Goal: Task Accomplishment & Management: Manage account settings

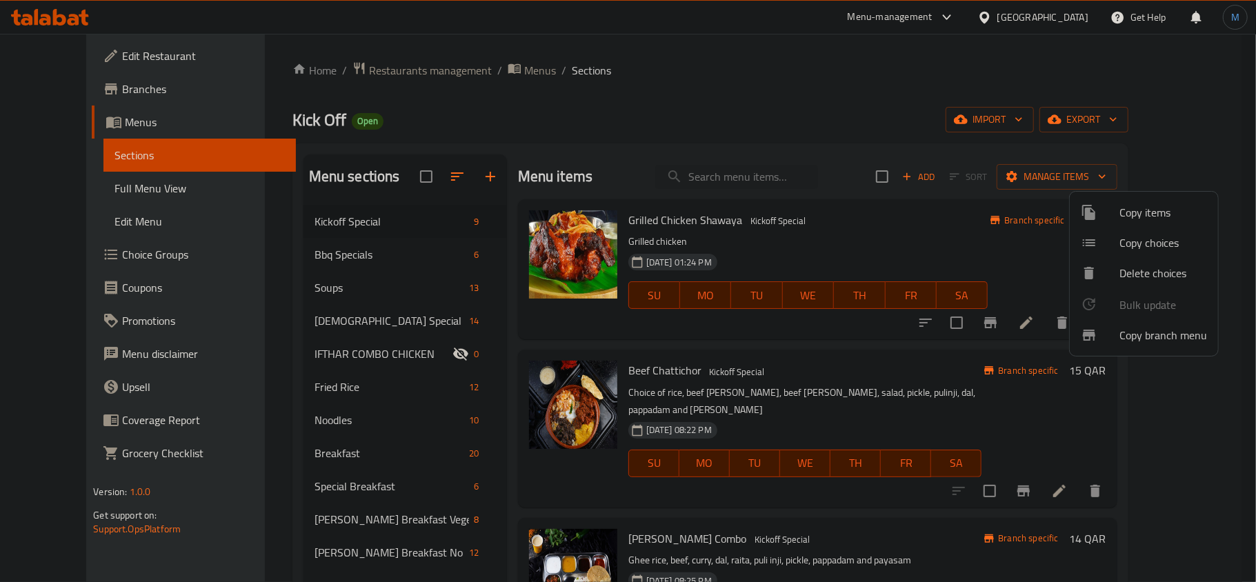
click at [1081, 14] on div at bounding box center [628, 291] width 1256 height 582
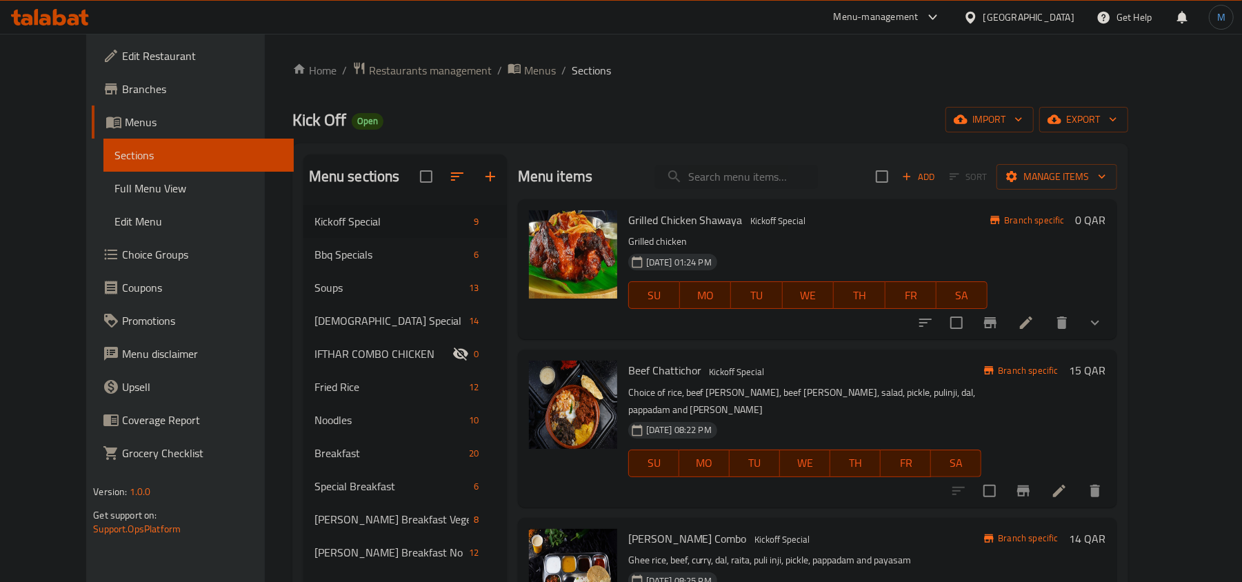
click at [1061, 20] on div "Qatar" at bounding box center [1028, 17] width 91 height 15
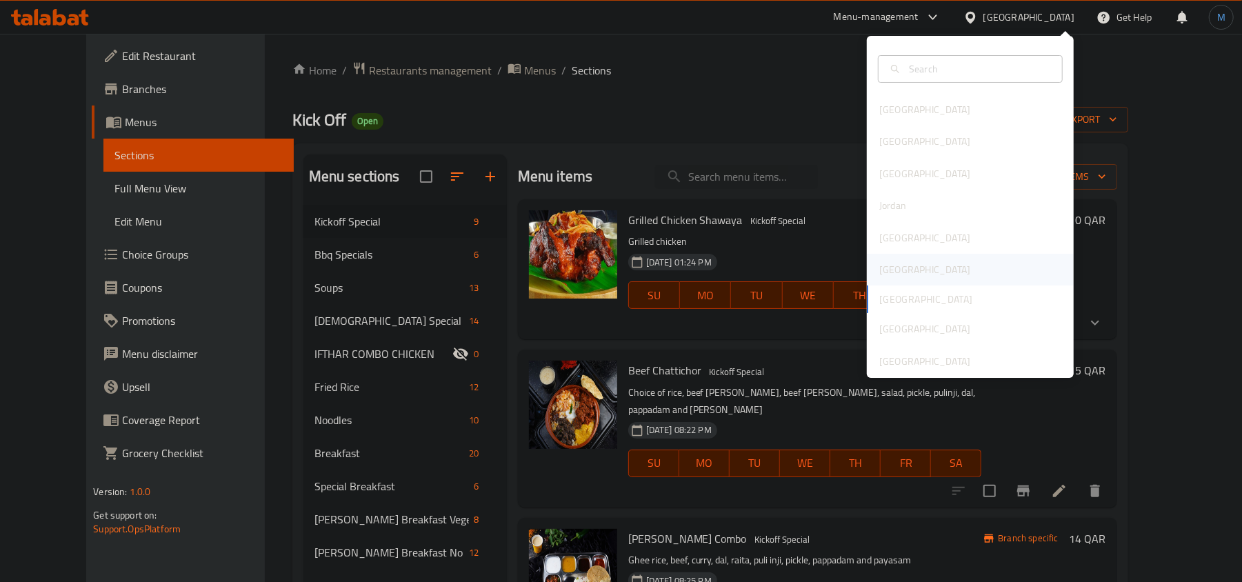
click at [902, 273] on div "[GEOGRAPHIC_DATA]" at bounding box center [970, 270] width 207 height 32
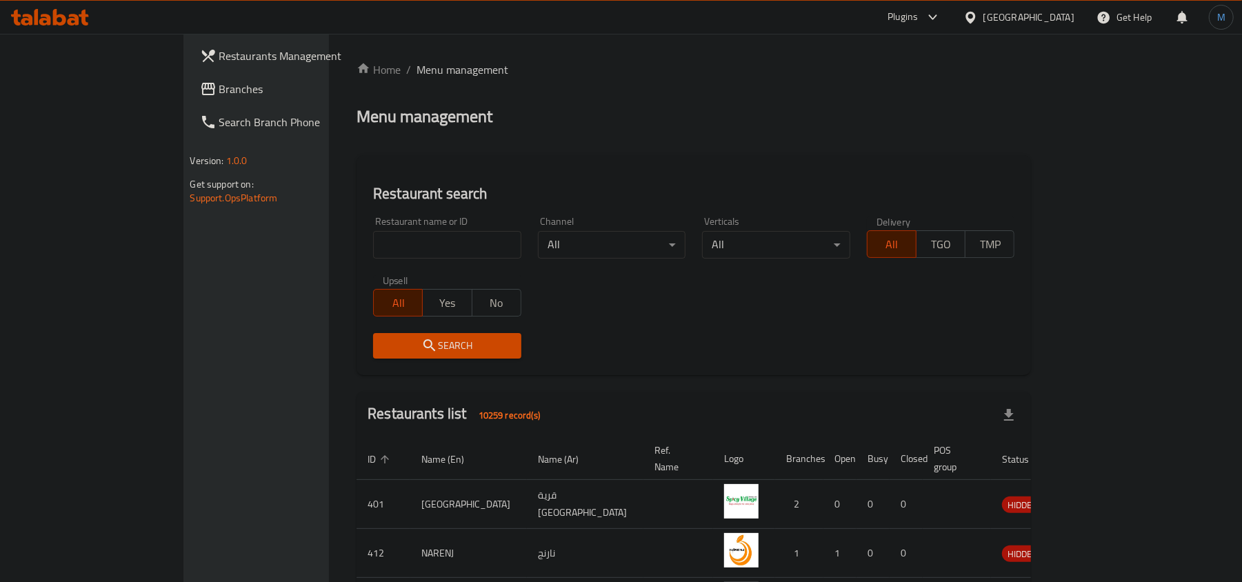
click at [219, 88] on span "Branches" at bounding box center [299, 89] width 161 height 17
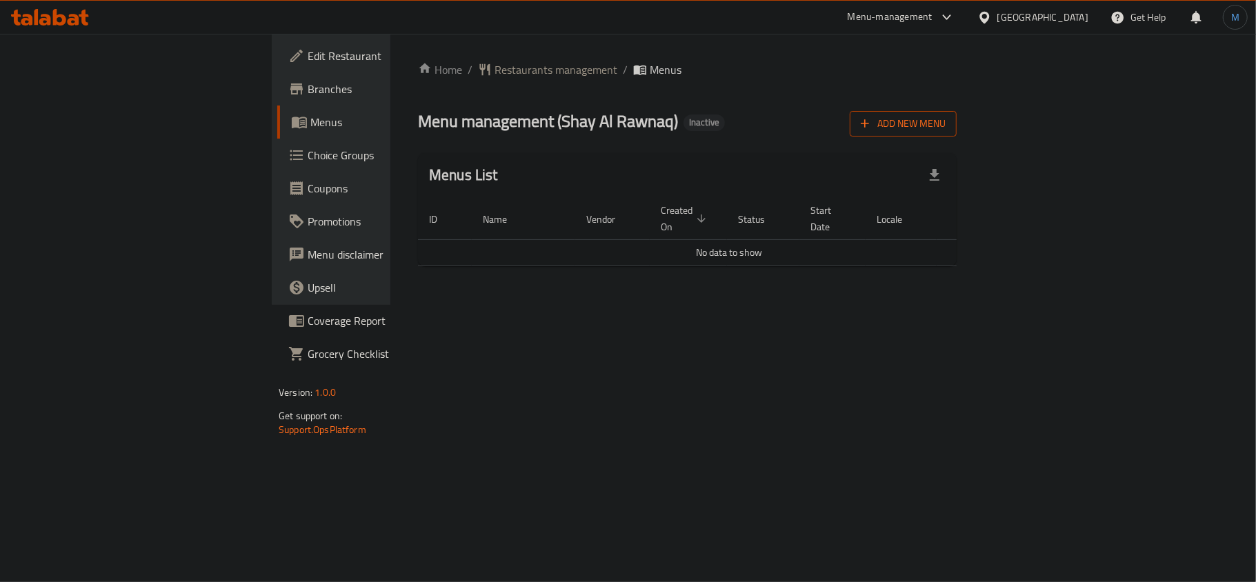
click at [872, 121] on icon "button" at bounding box center [865, 124] width 14 height 14
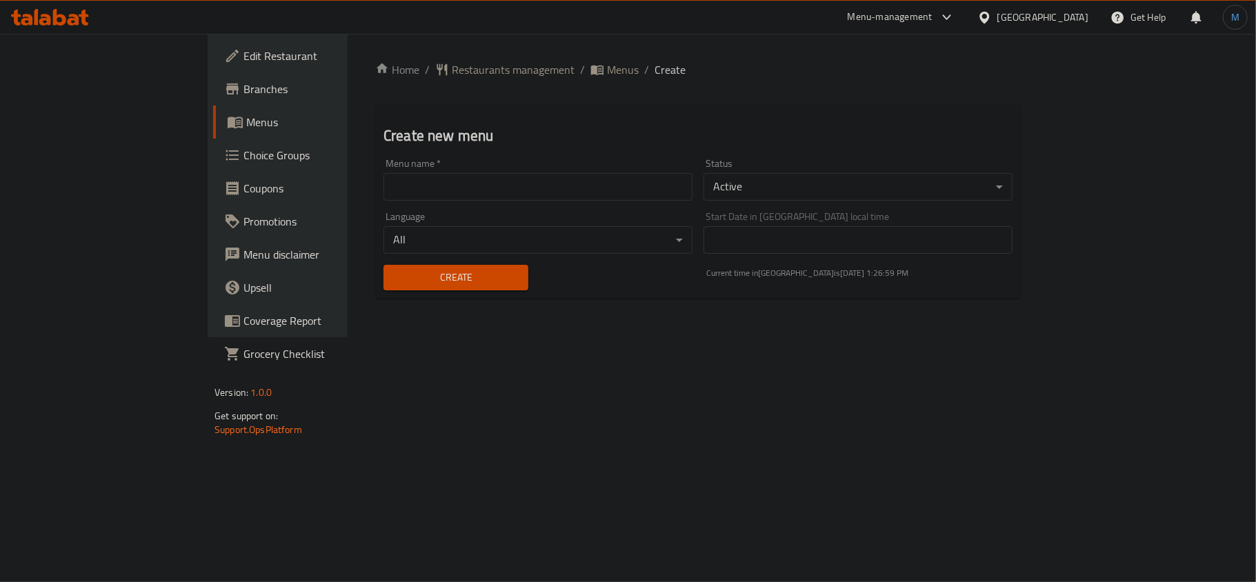
click at [525, 177] on input "text" at bounding box center [537, 187] width 309 height 28
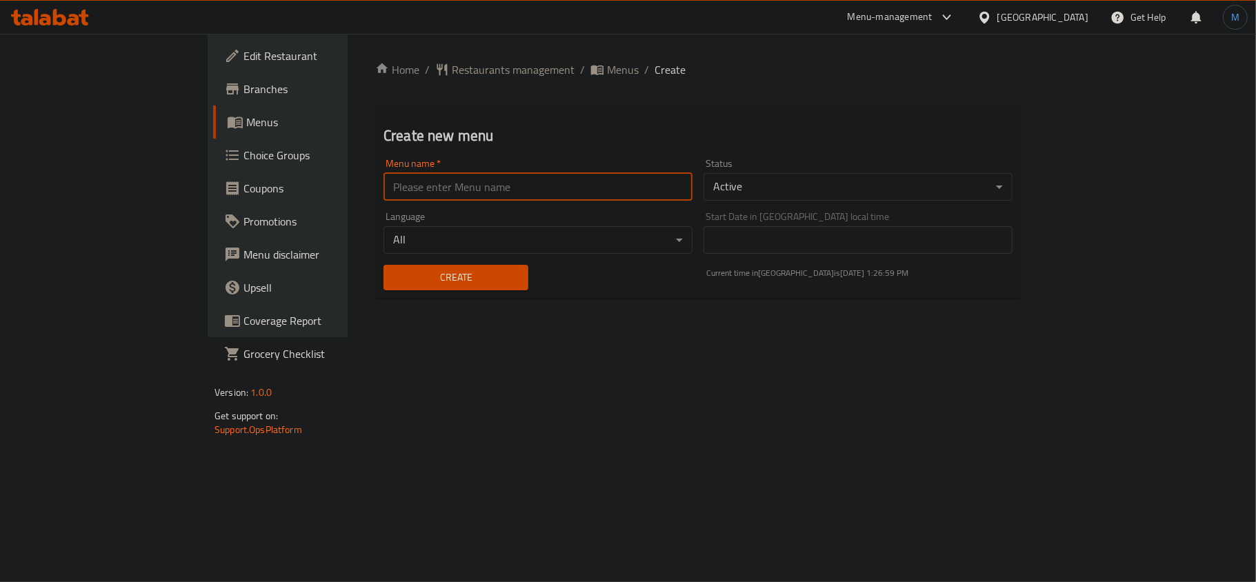
click at [517, 183] on input "text" at bounding box center [537, 187] width 309 height 28
click at [439, 194] on input "text" at bounding box center [537, 187] width 309 height 28
type input "1"
click at [383, 265] on button "Create" at bounding box center [455, 278] width 145 height 26
click at [590, 68] on span "breadcrumb" at bounding box center [598, 70] width 17 height 14
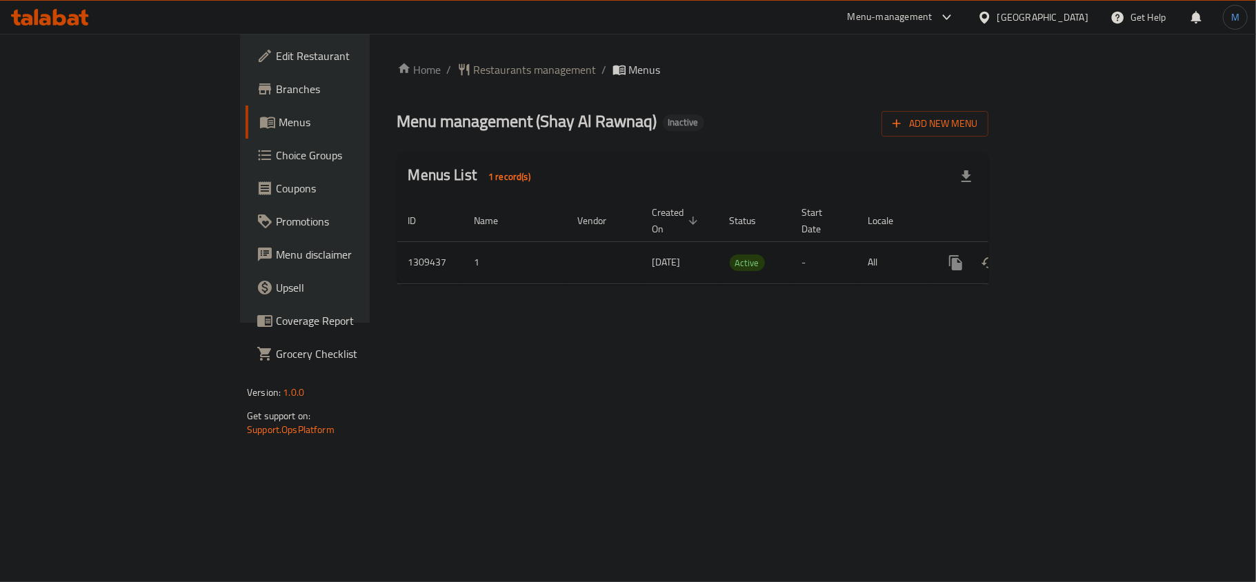
click at [1061, 257] on icon "enhanced table" at bounding box center [1055, 263] width 12 height 12
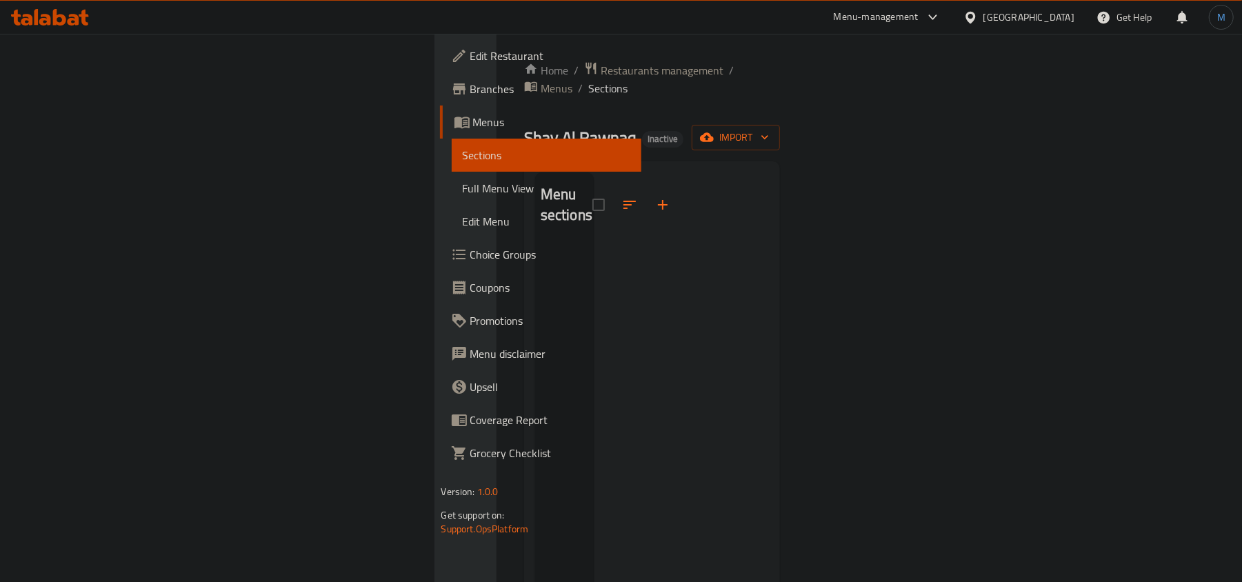
click at [781, 133] on div "Home / Restaurants management / Menus / Sections Shay Al Rawnaq Inactive import…" at bounding box center [652, 413] width 257 height 704
click at [780, 130] on button "import" at bounding box center [736, 138] width 88 height 26
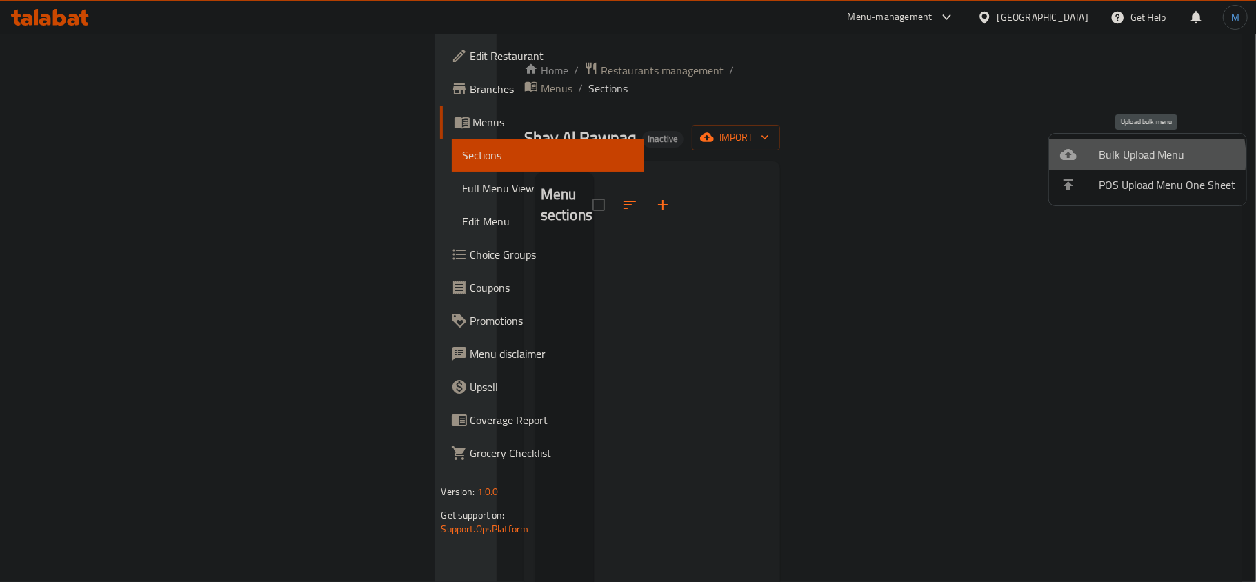
click at [1143, 157] on span "Bulk Upload Menu" at bounding box center [1166, 154] width 137 height 17
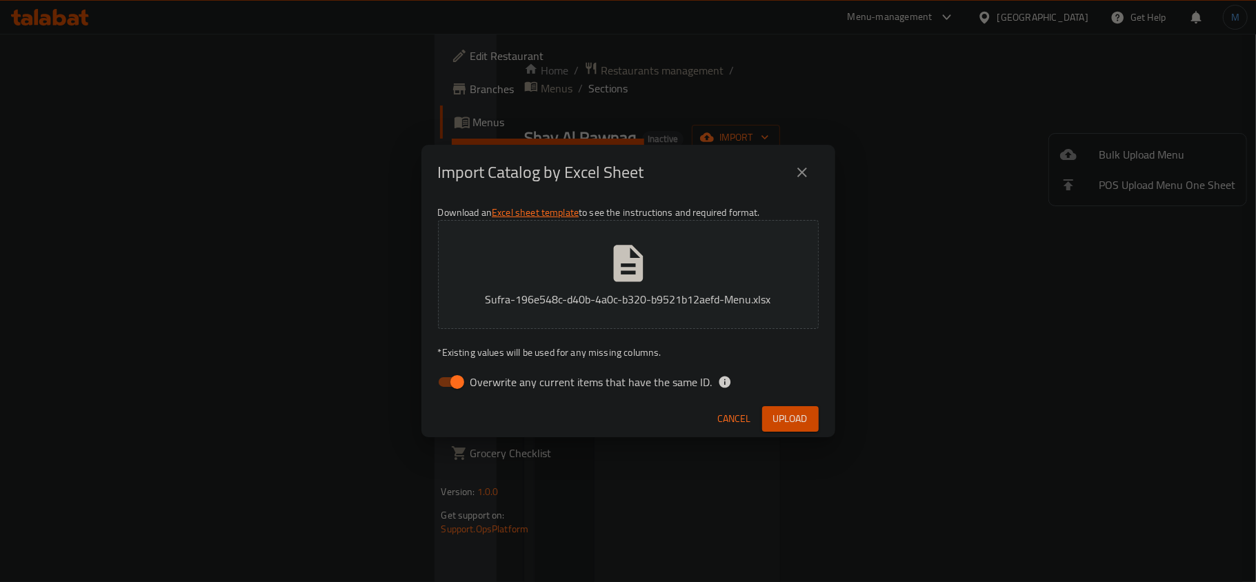
click at [472, 384] on span "Overwrite any current items that have the same ID." at bounding box center [591, 382] width 242 height 17
click at [472, 384] on input "Overwrite any current items that have the same ID." at bounding box center [457, 382] width 79 height 26
checkbox input "false"
click at [796, 432] on div "Cancel Upload" at bounding box center [628, 419] width 414 height 37
click at [796, 422] on span "Upload" at bounding box center [790, 418] width 34 height 17
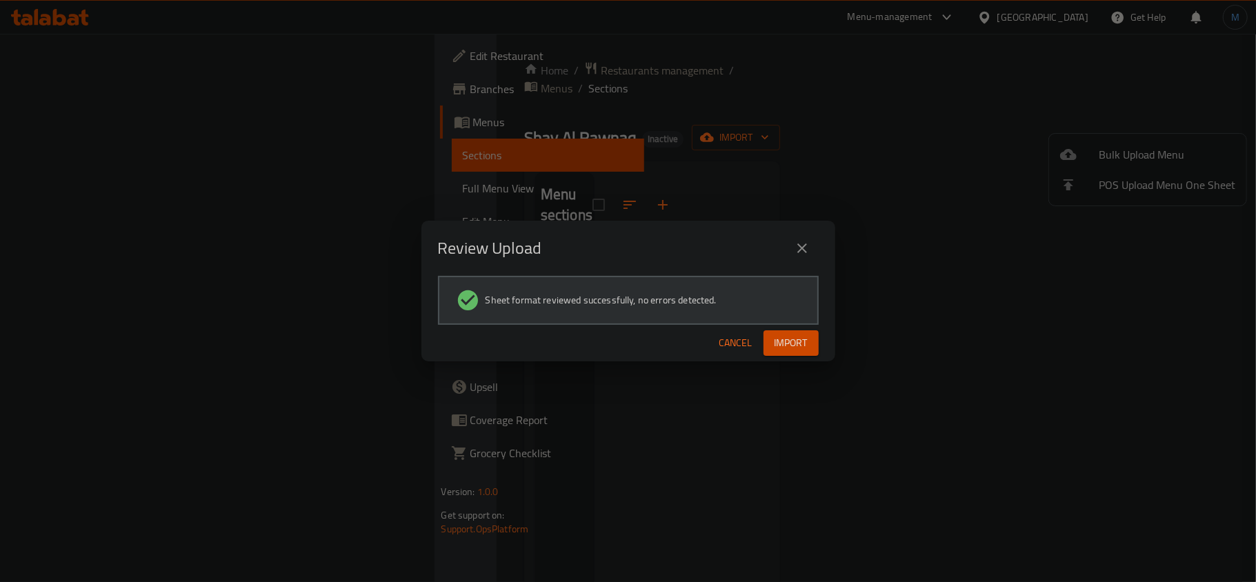
click at [787, 353] on button "Import" at bounding box center [790, 343] width 55 height 26
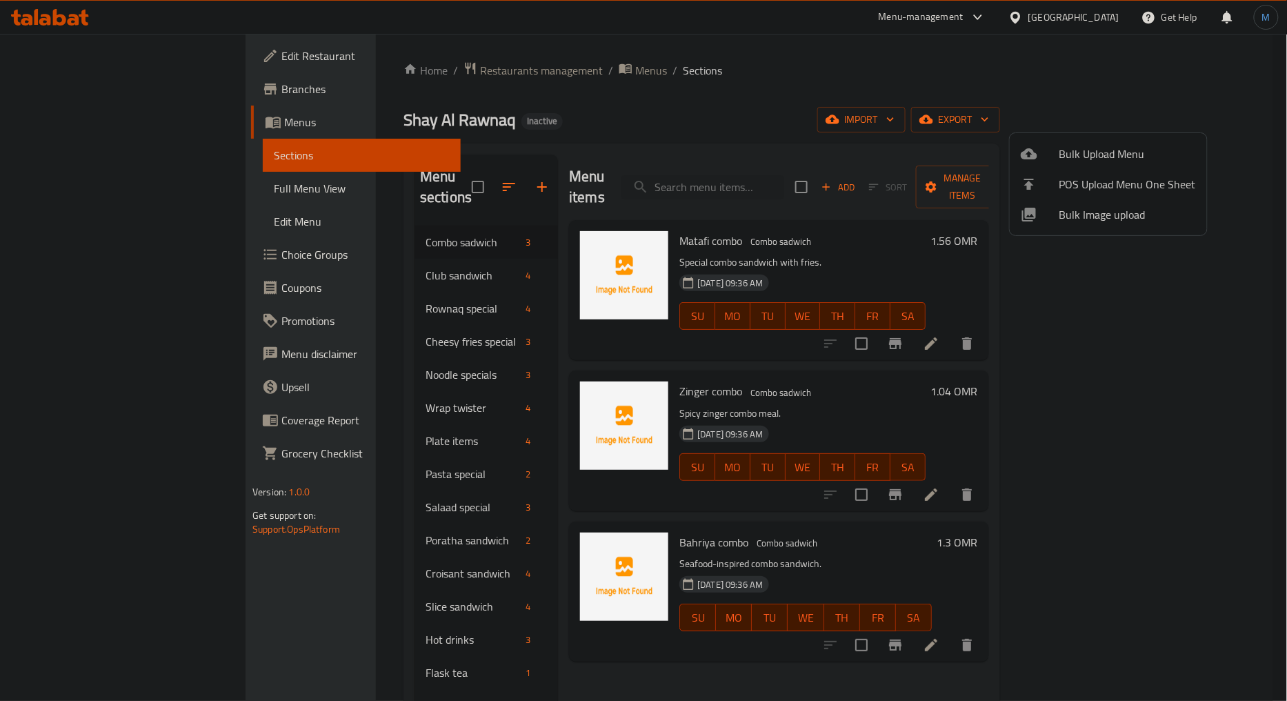
click at [827, 221] on div at bounding box center [643, 350] width 1287 height 701
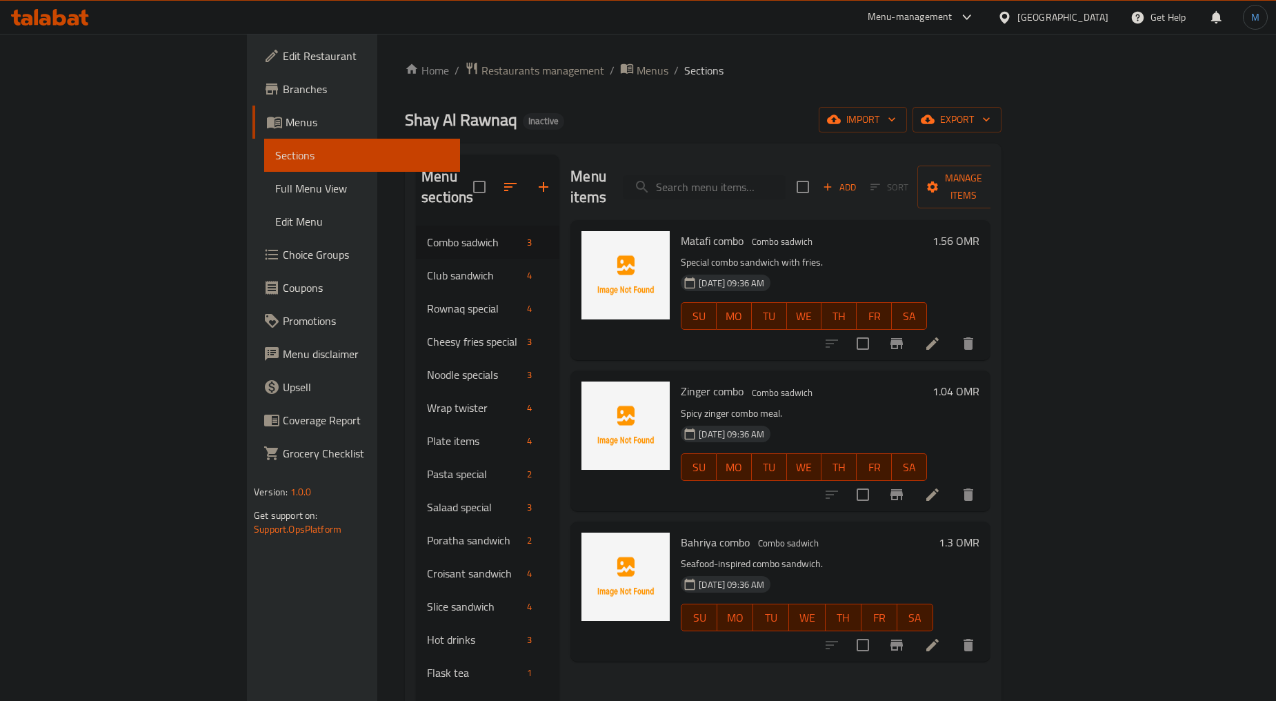
click at [941, 335] on icon at bounding box center [932, 343] width 17 height 17
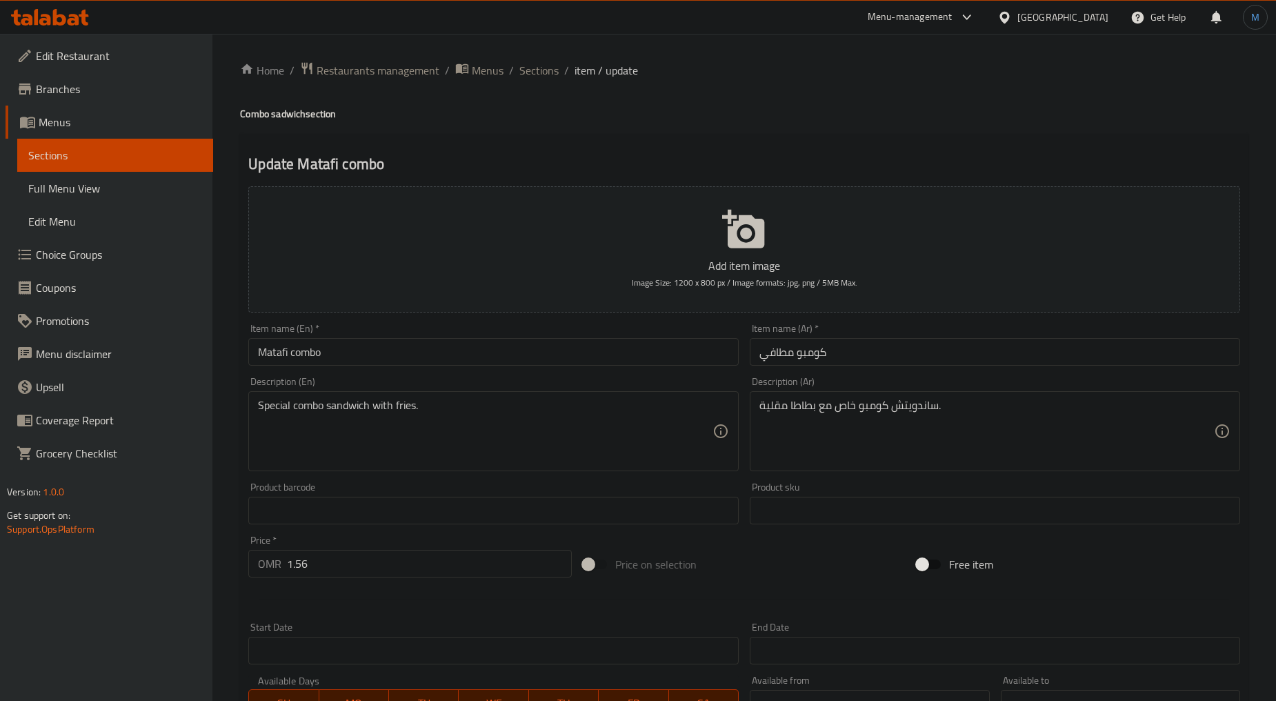
click at [778, 362] on input "كومبو مطافي" at bounding box center [995, 352] width 490 height 28
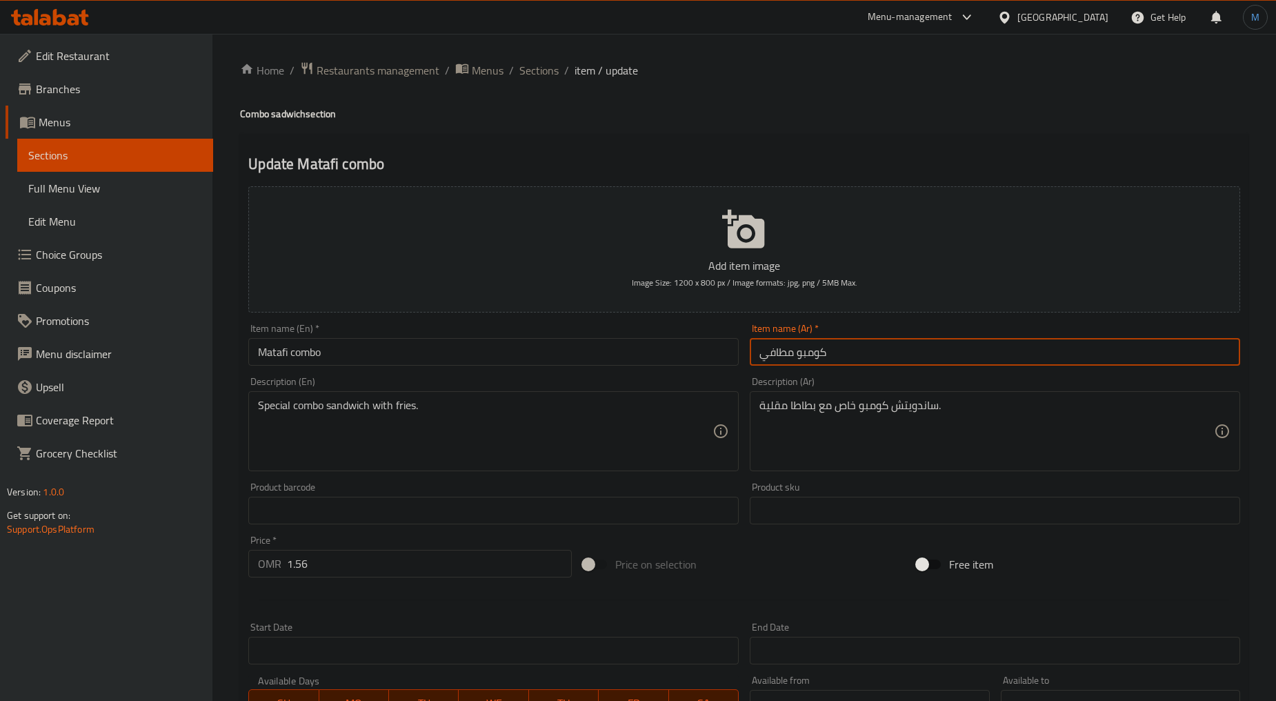
click at [778, 362] on input "كومبو مطافي" at bounding box center [995, 352] width 490 height 28
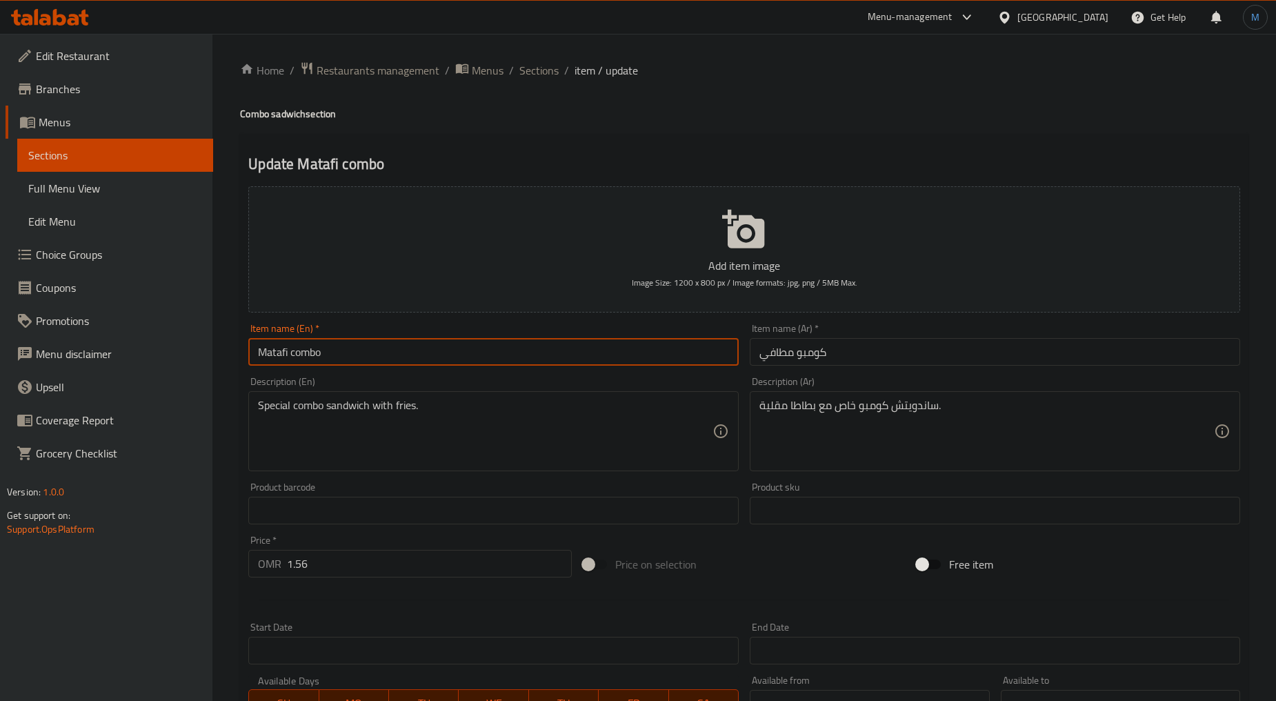
click at [649, 360] on input "Matafi combo" at bounding box center [493, 352] width 490 height 28
click at [345, 365] on input "Matafi combo" at bounding box center [493, 352] width 490 height 28
click at [907, 365] on input "كومبو مطافي" at bounding box center [995, 352] width 490 height 28
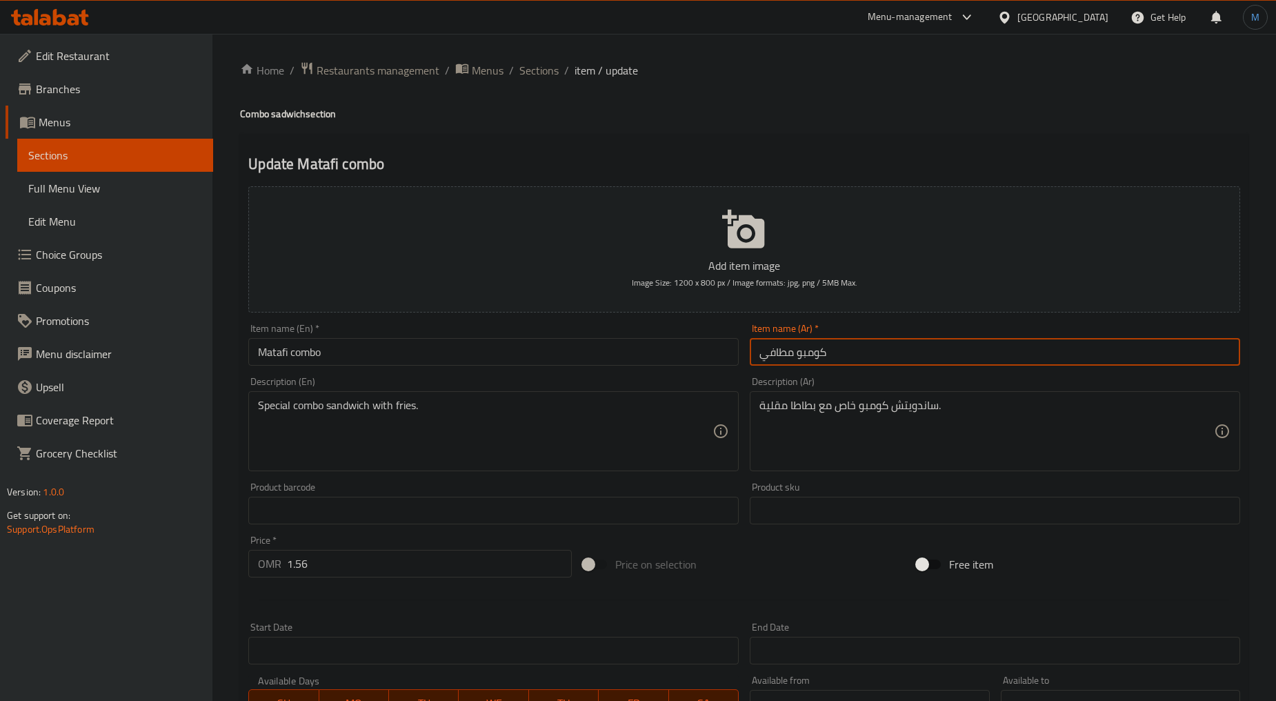
click at [529, 74] on span "Sections" at bounding box center [538, 70] width 39 height 17
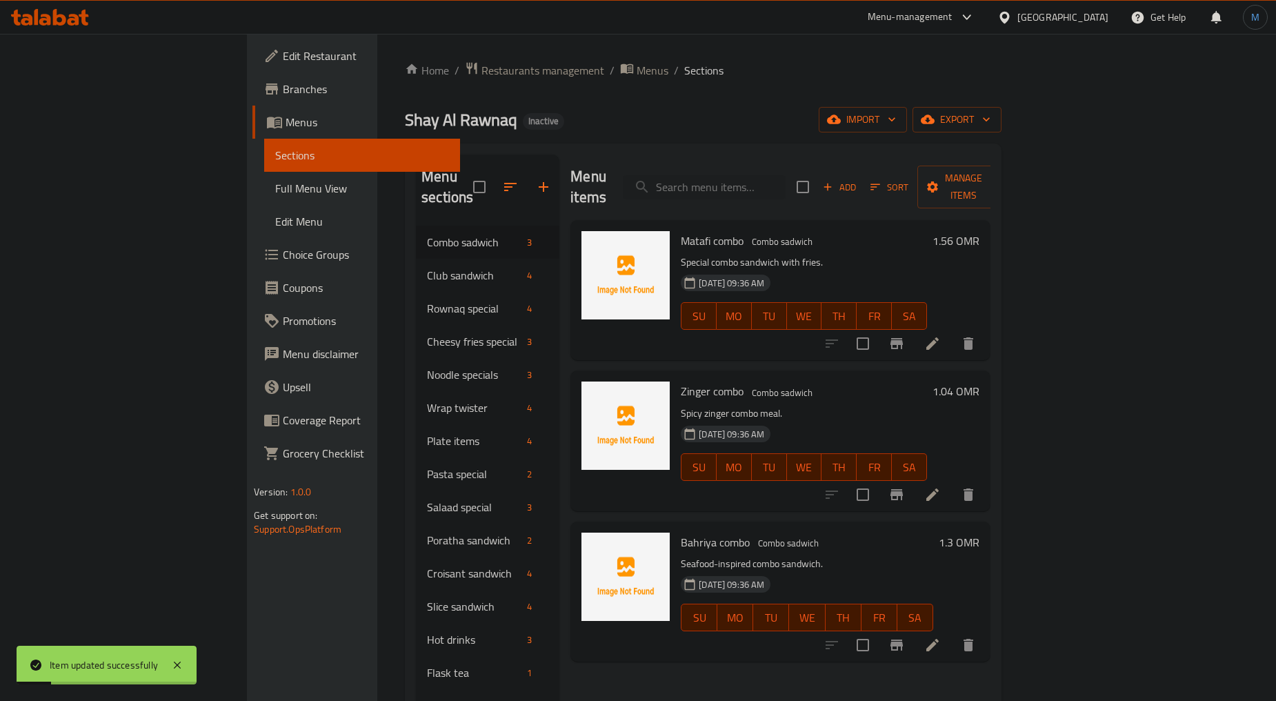
click at [952, 482] on li at bounding box center [932, 494] width 39 height 25
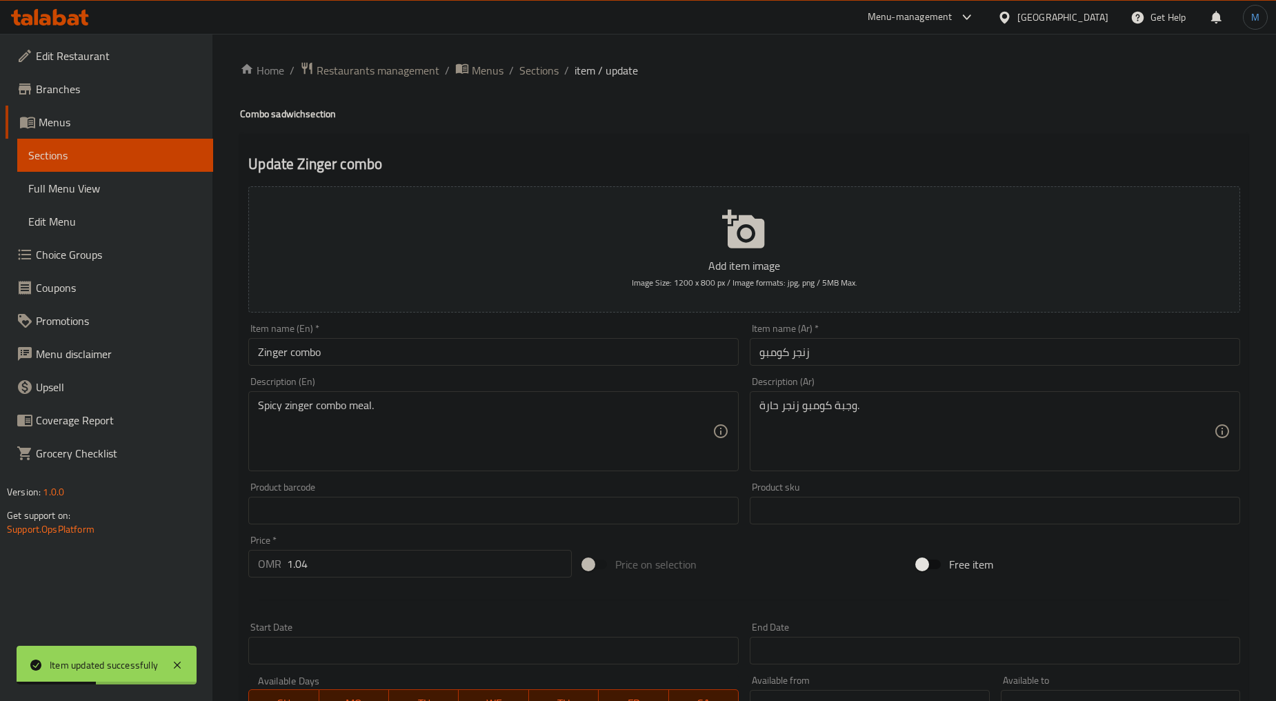
click at [636, 368] on div "Item name (En)   * Zinger combo Item name (En) *" at bounding box center [493, 344] width 501 height 53
click at [630, 352] on input "Zinger combo" at bounding box center [493, 352] width 490 height 28
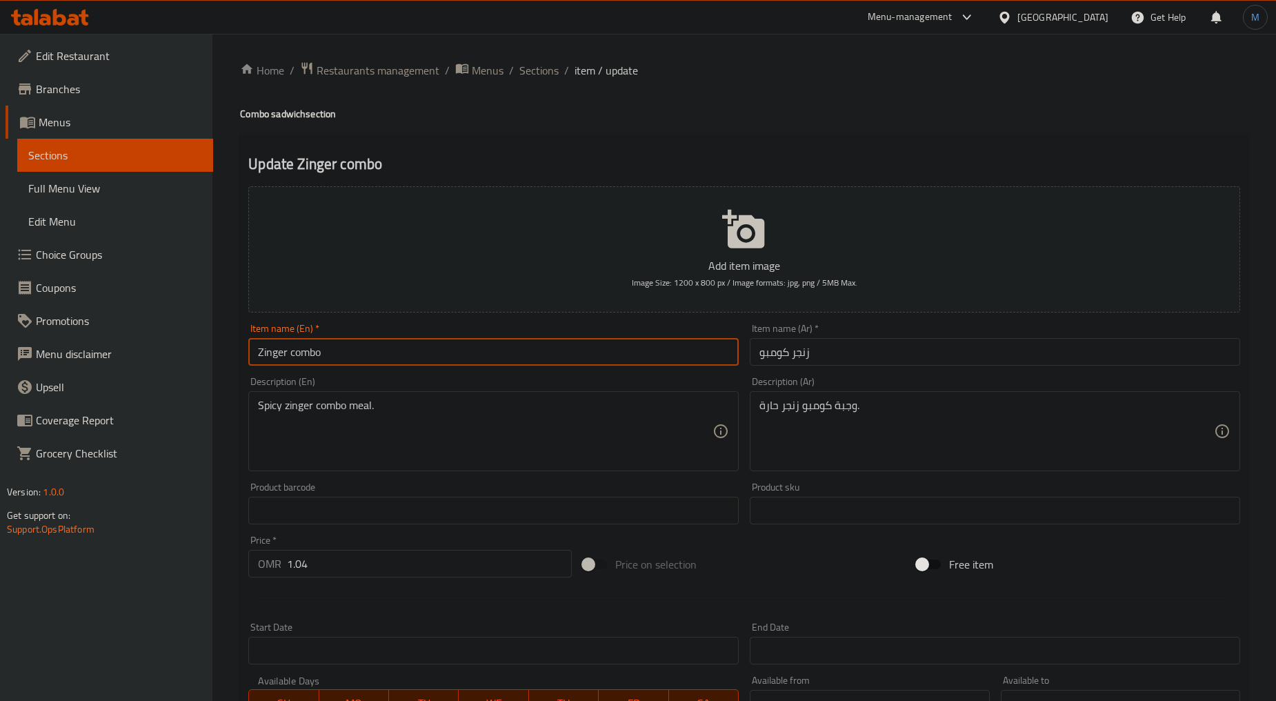
click at [798, 357] on input "زنجر كومبو" at bounding box center [995, 352] width 490 height 28
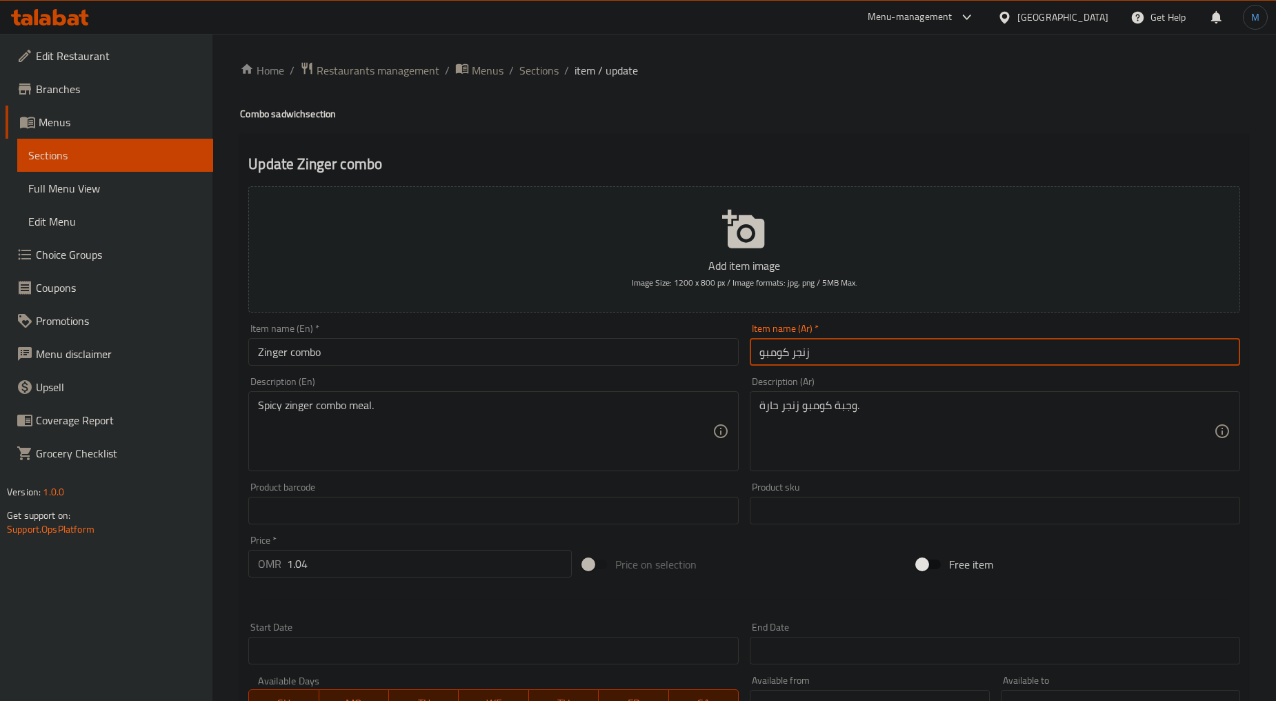
click at [798, 357] on input "زنجر كومبو" at bounding box center [995, 352] width 490 height 28
click at [777, 349] on input "زنجر كومبو" at bounding box center [995, 352] width 490 height 28
paste input "كومبو"
click at [895, 347] on input "كومبو زنجر" at bounding box center [995, 352] width 490 height 28
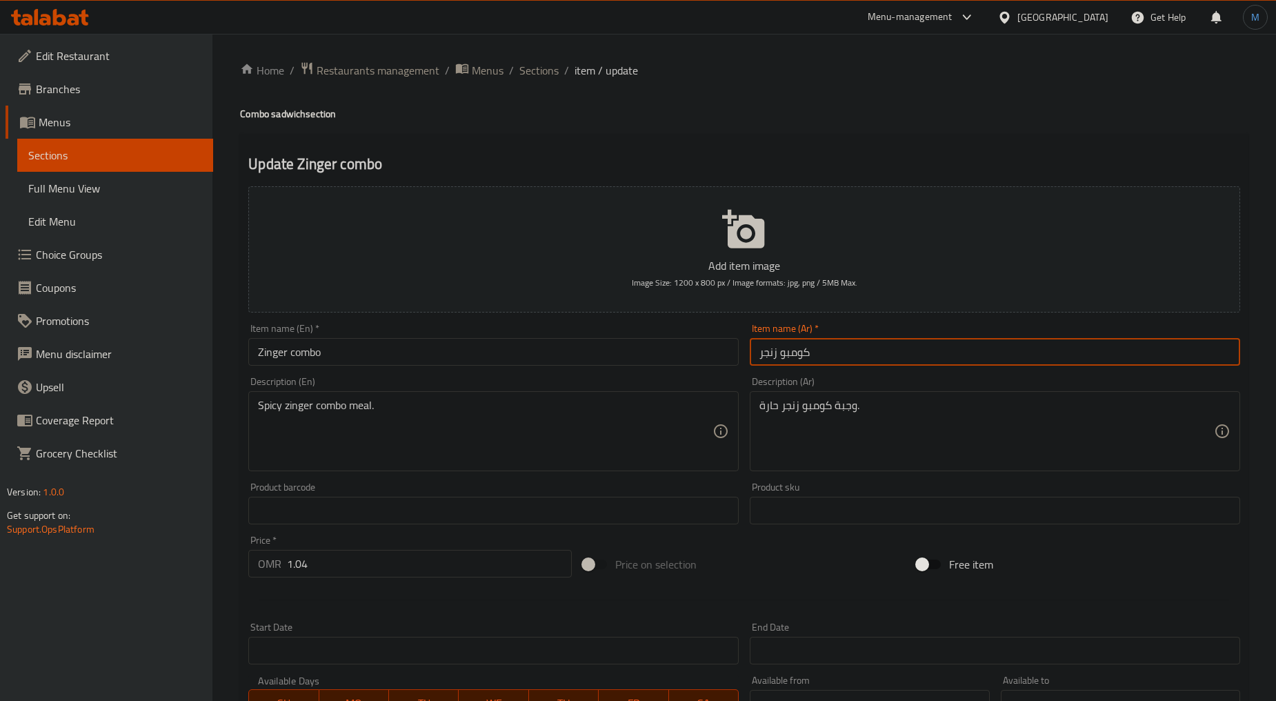
type input "كومبو زنجر"
click at [546, 72] on span "Sections" at bounding box center [538, 70] width 39 height 17
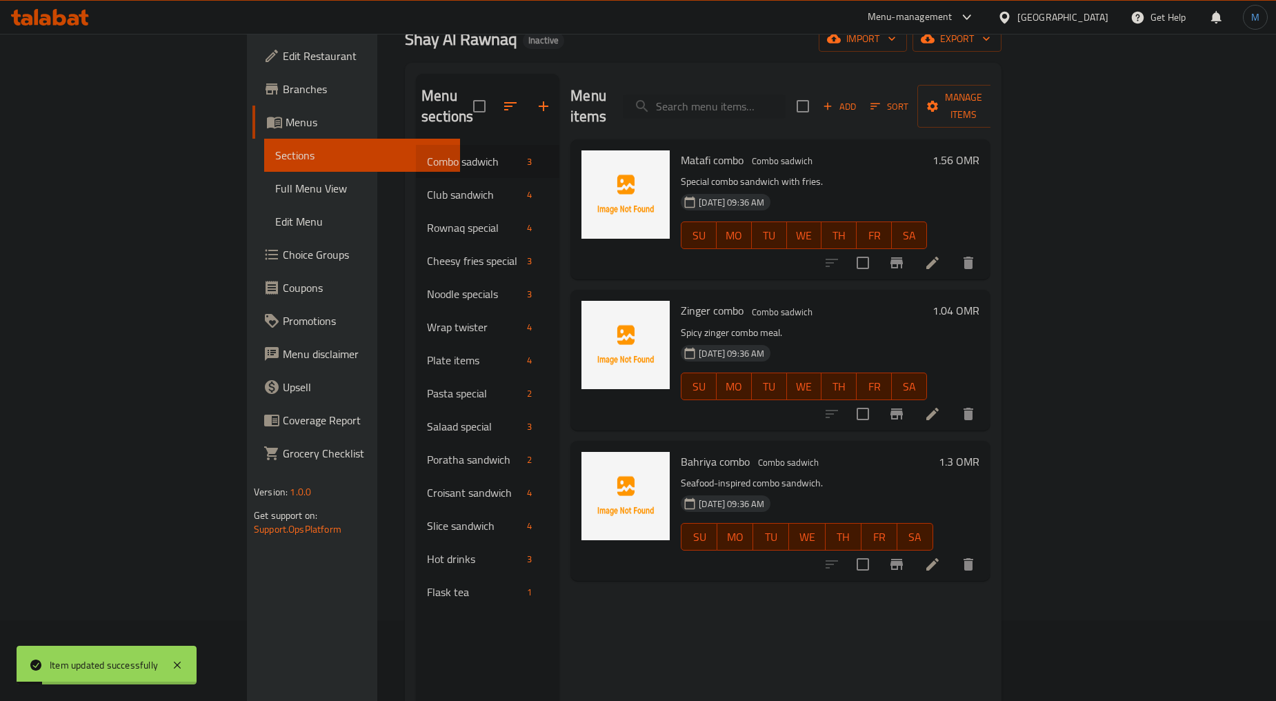
scroll to position [153, 0]
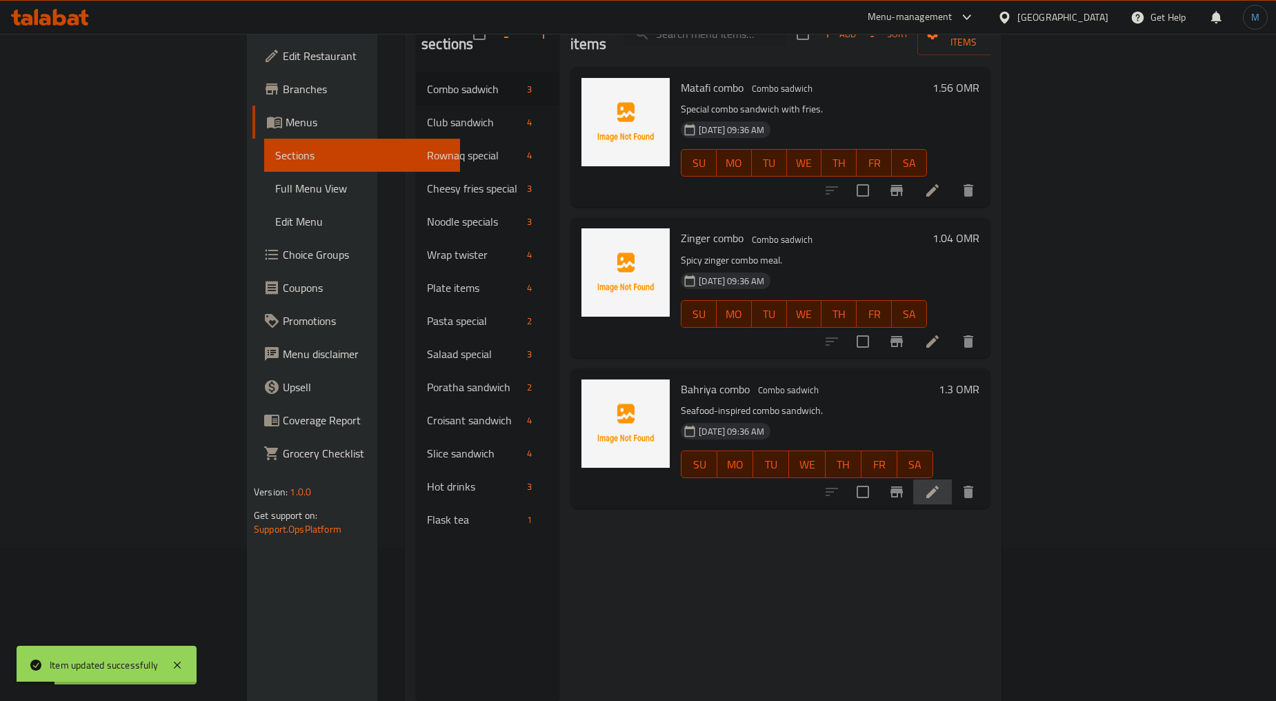
click at [952, 479] on li at bounding box center [932, 491] width 39 height 25
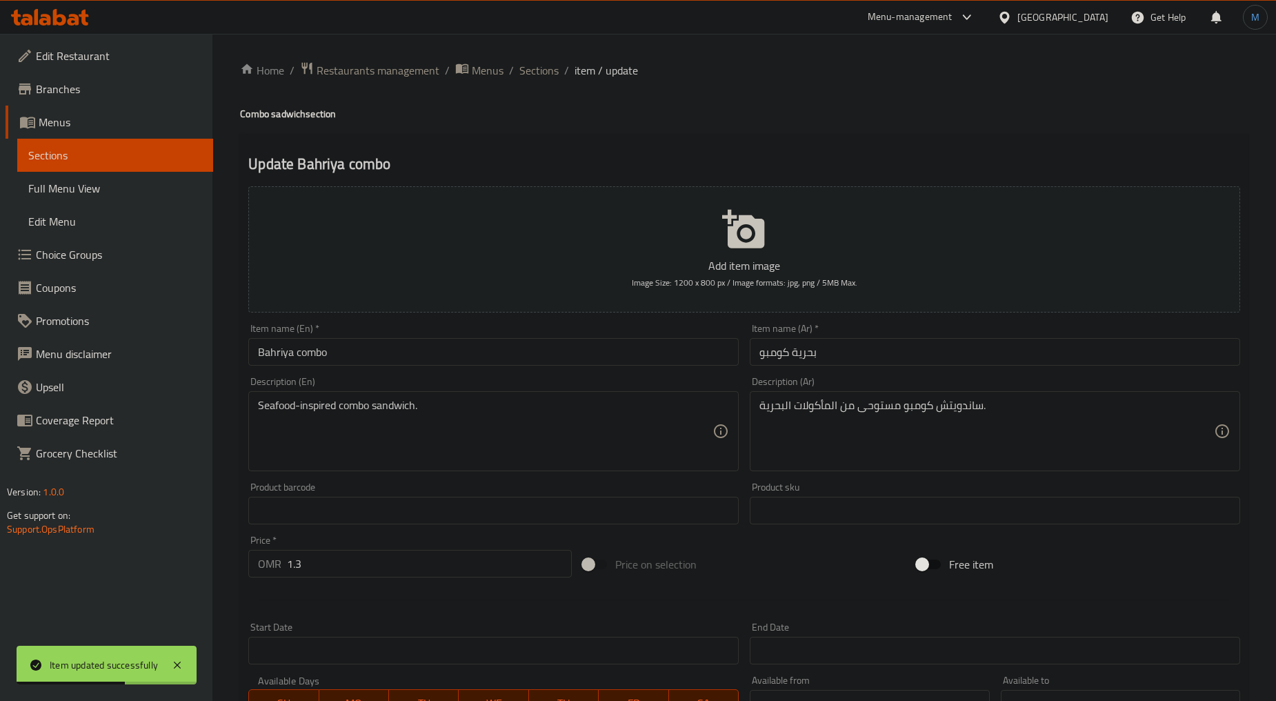
click at [784, 354] on input "بحرية كومبو" at bounding box center [995, 352] width 490 height 28
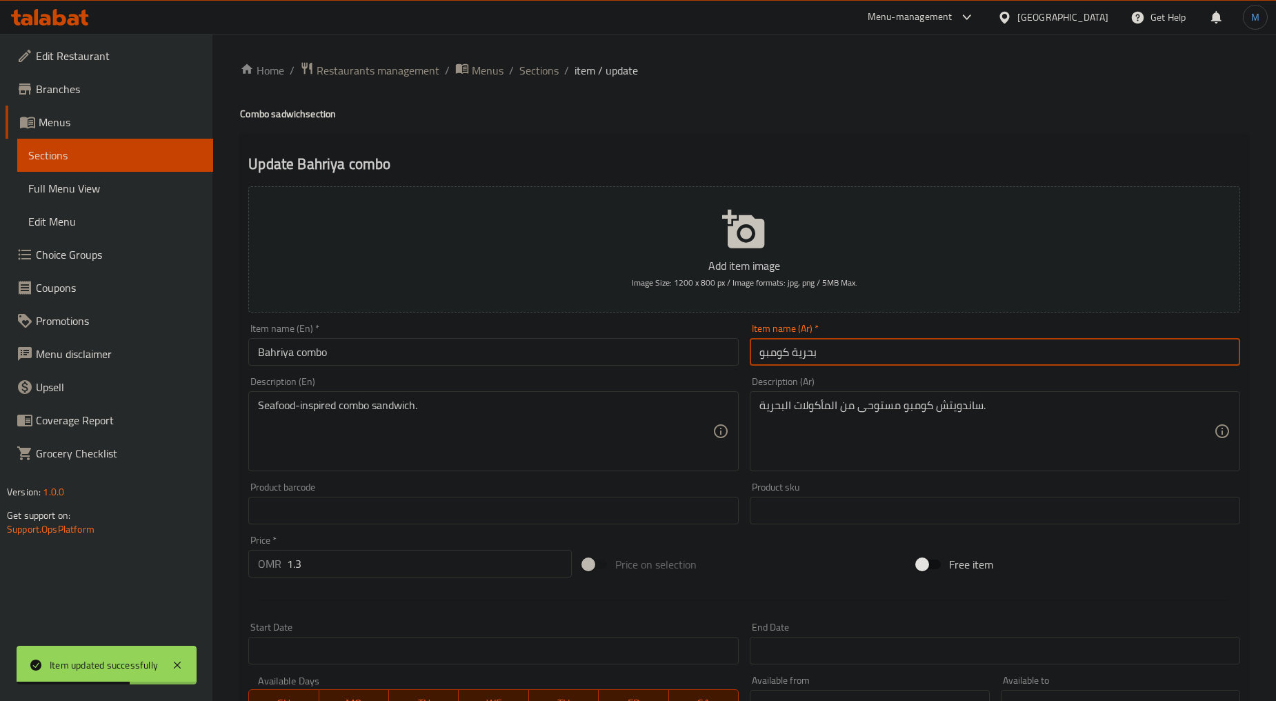
click at [784, 354] on input "بحرية كومبو" at bounding box center [995, 352] width 490 height 28
paste input "كومبو"
click at [920, 343] on input "كومبو بحرية" at bounding box center [995, 352] width 490 height 28
type input "كومبو بحرية"
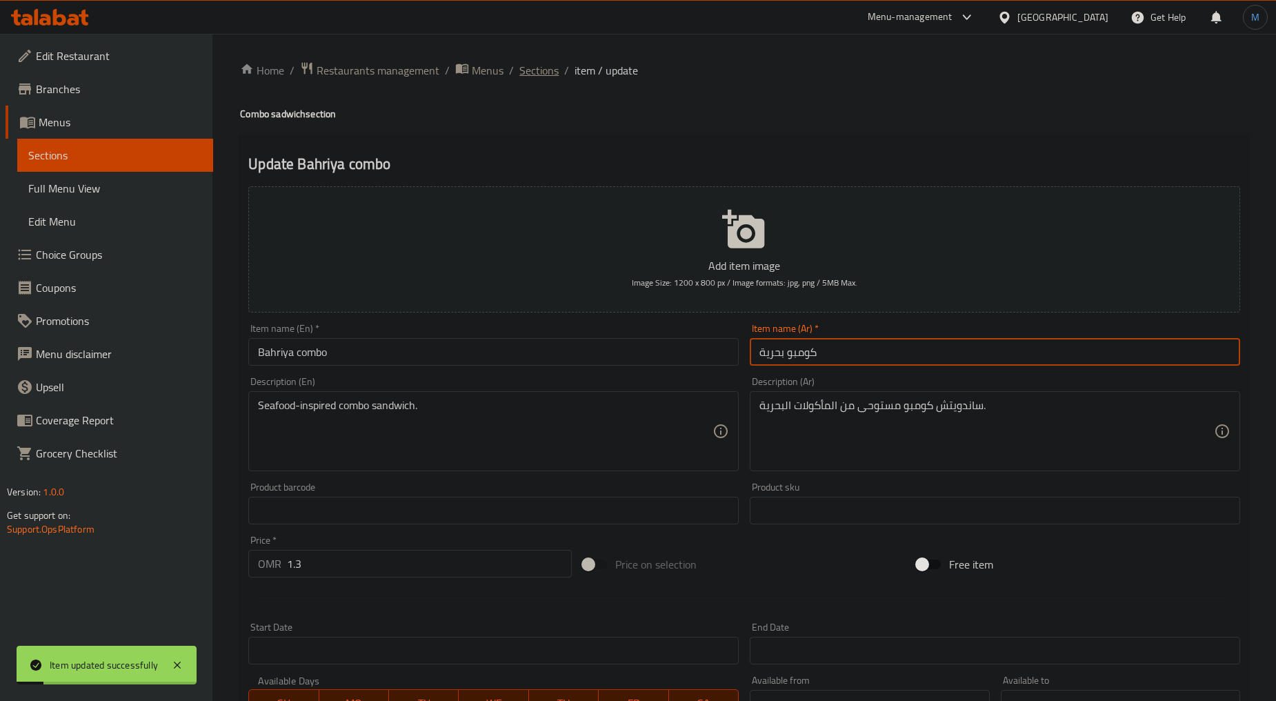
click at [541, 72] on span "Sections" at bounding box center [538, 70] width 39 height 17
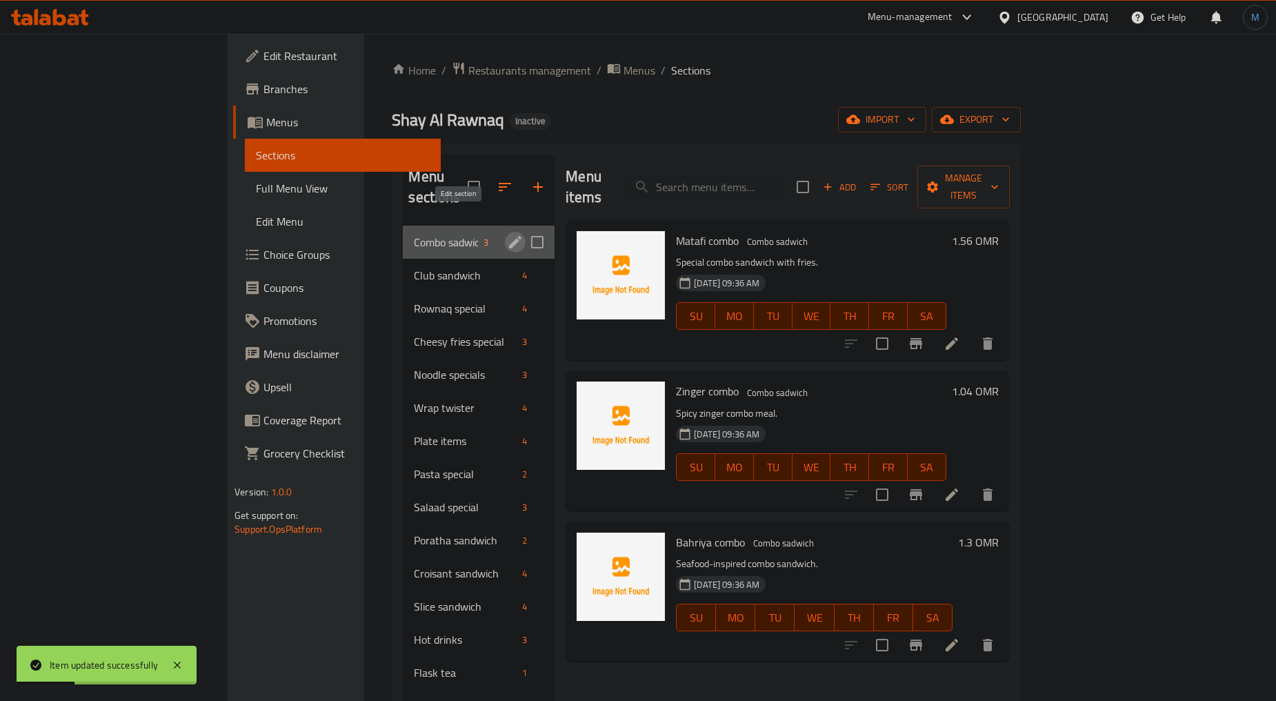
click at [507, 234] on icon "edit" at bounding box center [515, 242] width 17 height 17
click at [414, 267] on span "Club sandwich" at bounding box center [465, 275] width 103 height 17
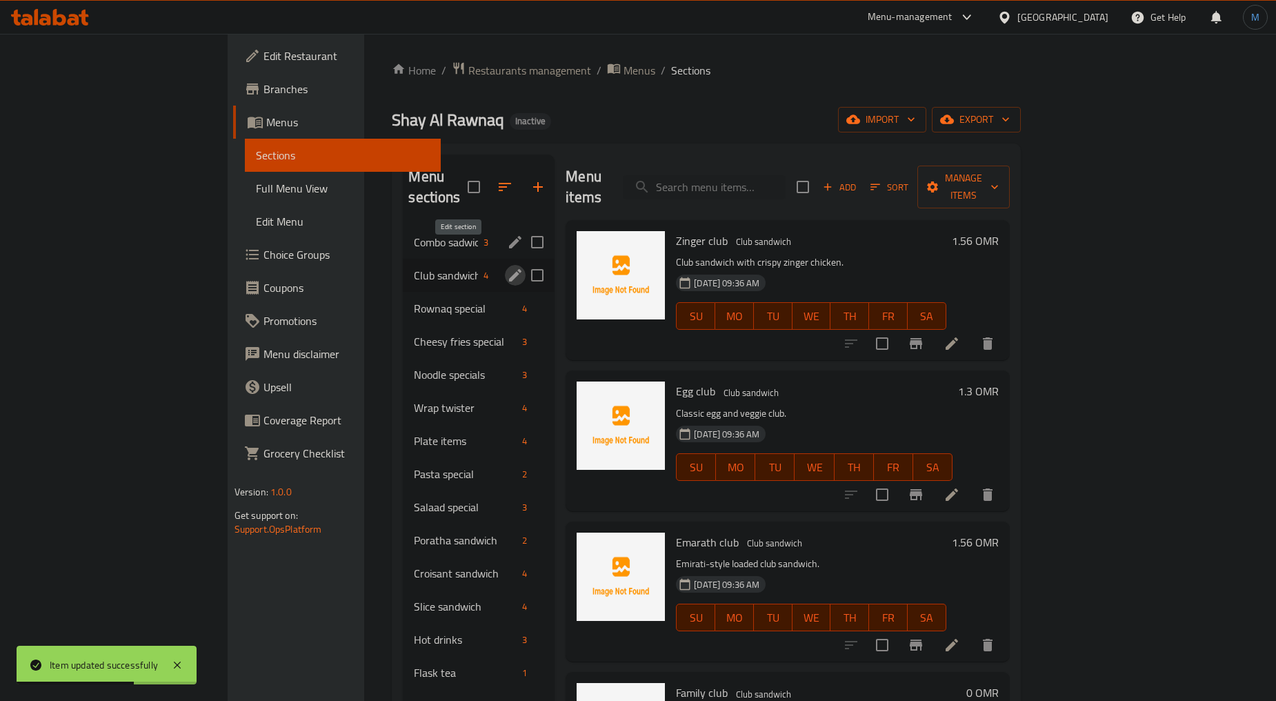
click at [507, 267] on icon "edit" at bounding box center [515, 275] width 17 height 17
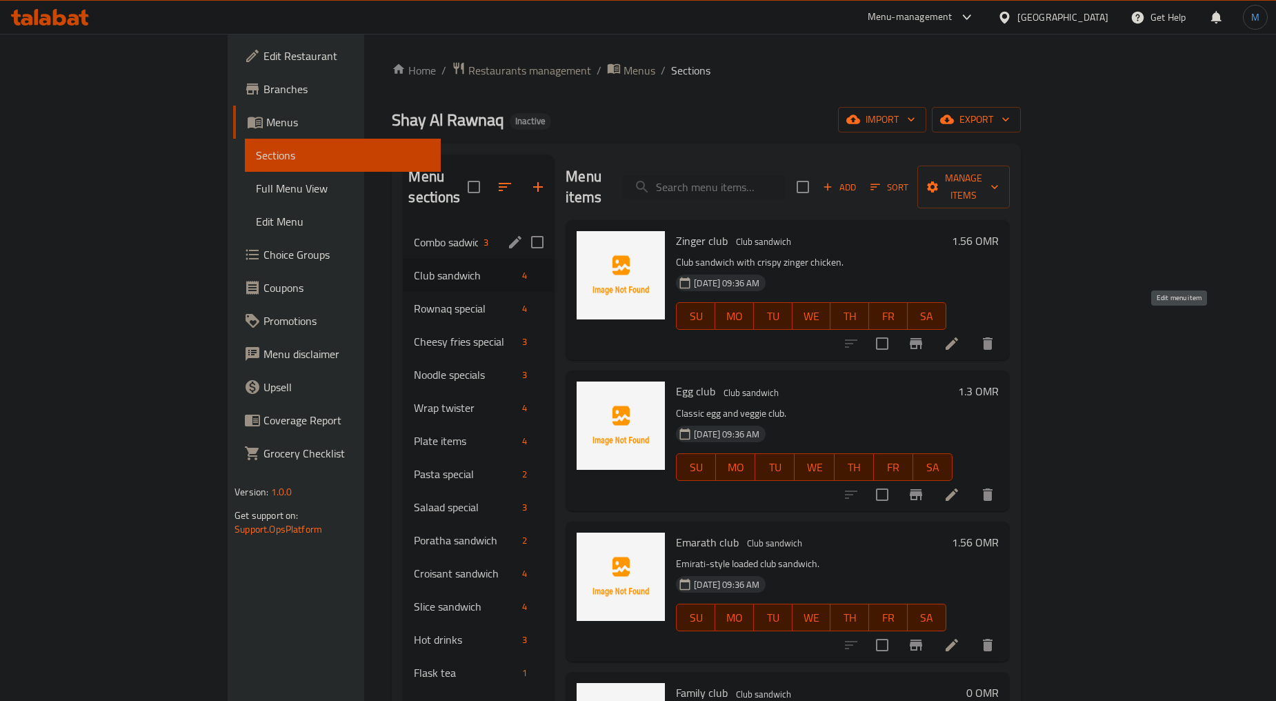
click at [960, 335] on icon at bounding box center [951, 343] width 17 height 17
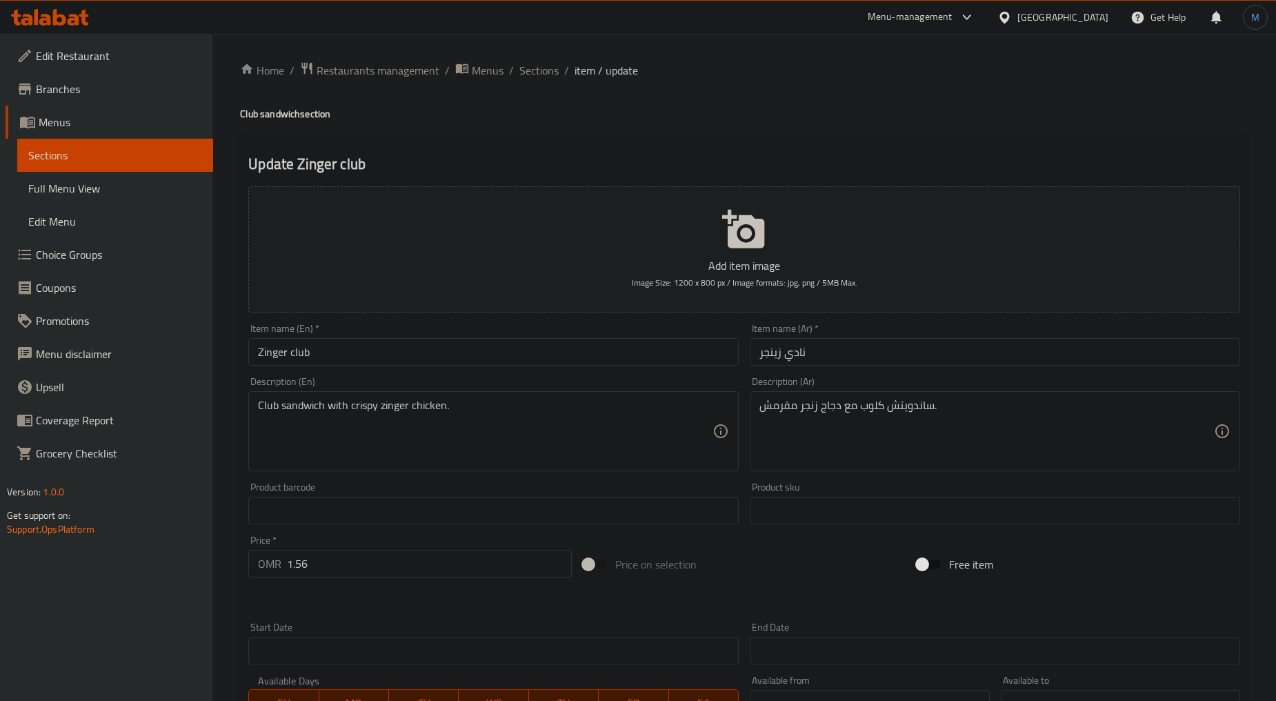
click at [804, 352] on input "نادي زينجر" at bounding box center [995, 352] width 490 height 28
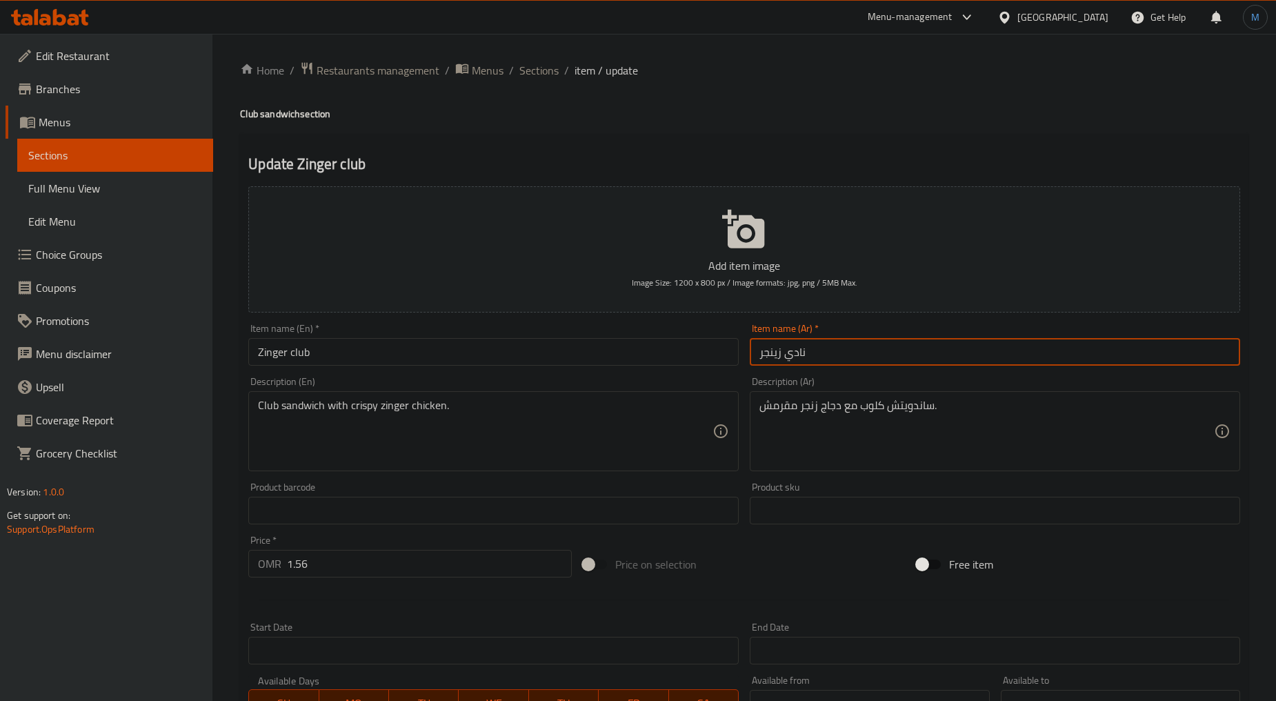
click at [792, 353] on input "نادي زينجر" at bounding box center [995, 352] width 490 height 28
click at [782, 354] on input "كلوب زنجر" at bounding box center [995, 352] width 490 height 28
click at [756, 359] on input "كلوب زنجر" at bounding box center [995, 352] width 490 height 28
click at [763, 355] on input "كلوب زنجر" at bounding box center [995, 352] width 490 height 28
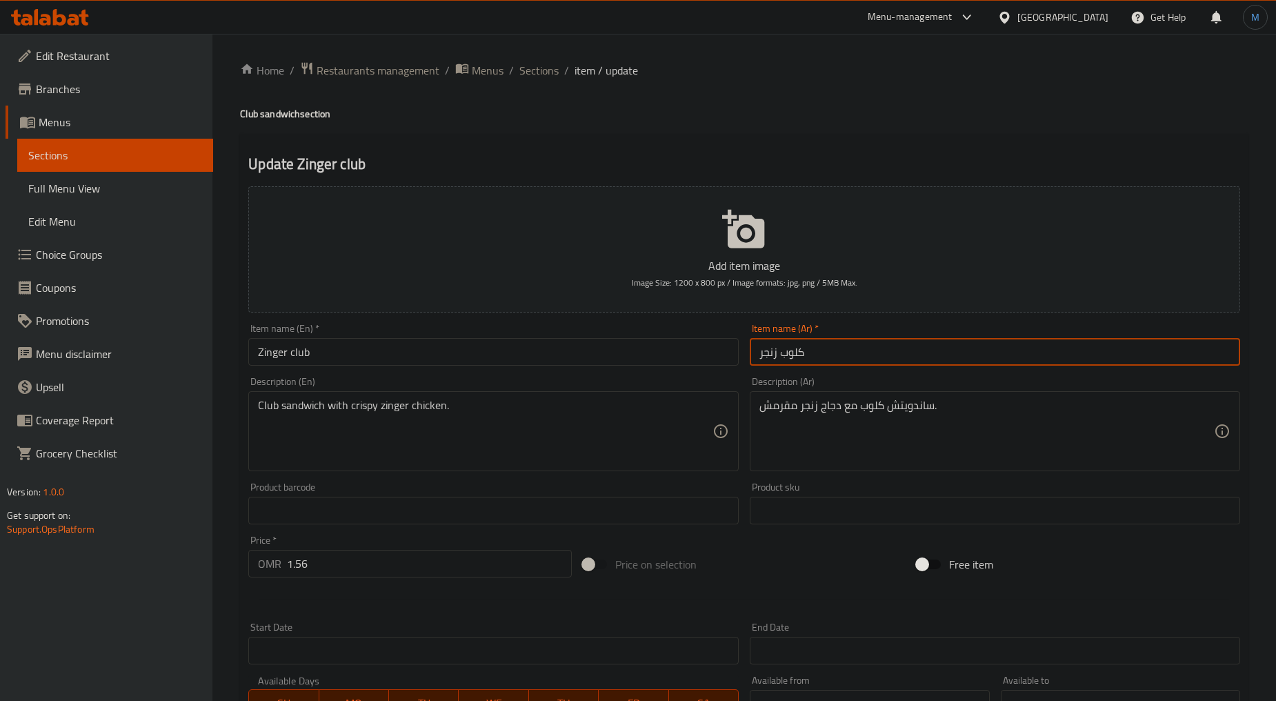
click at [763, 355] on input "كلوب زنجر" at bounding box center [995, 352] width 490 height 28
type input "كلوب زنجر"
click at [852, 354] on input "كلوب زنجر" at bounding box center [995, 352] width 490 height 28
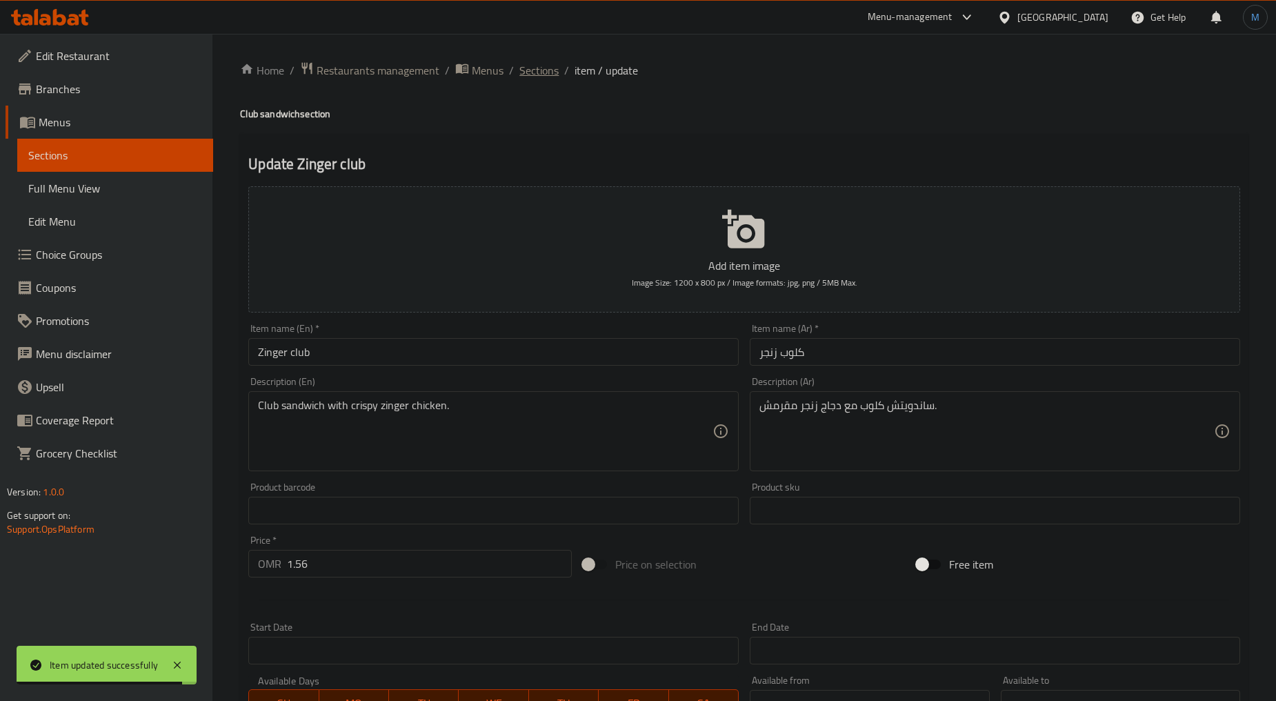
click at [548, 66] on span "Sections" at bounding box center [538, 70] width 39 height 17
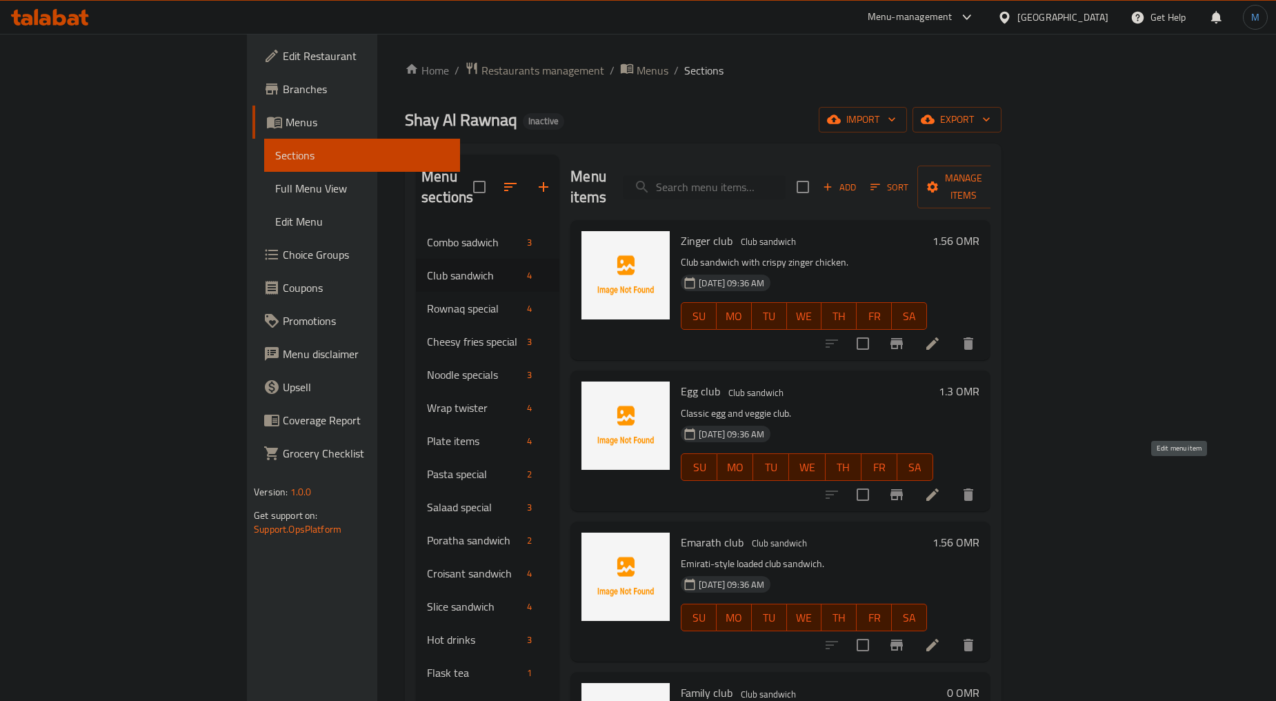
click at [938, 488] on icon at bounding box center [932, 494] width 12 height 12
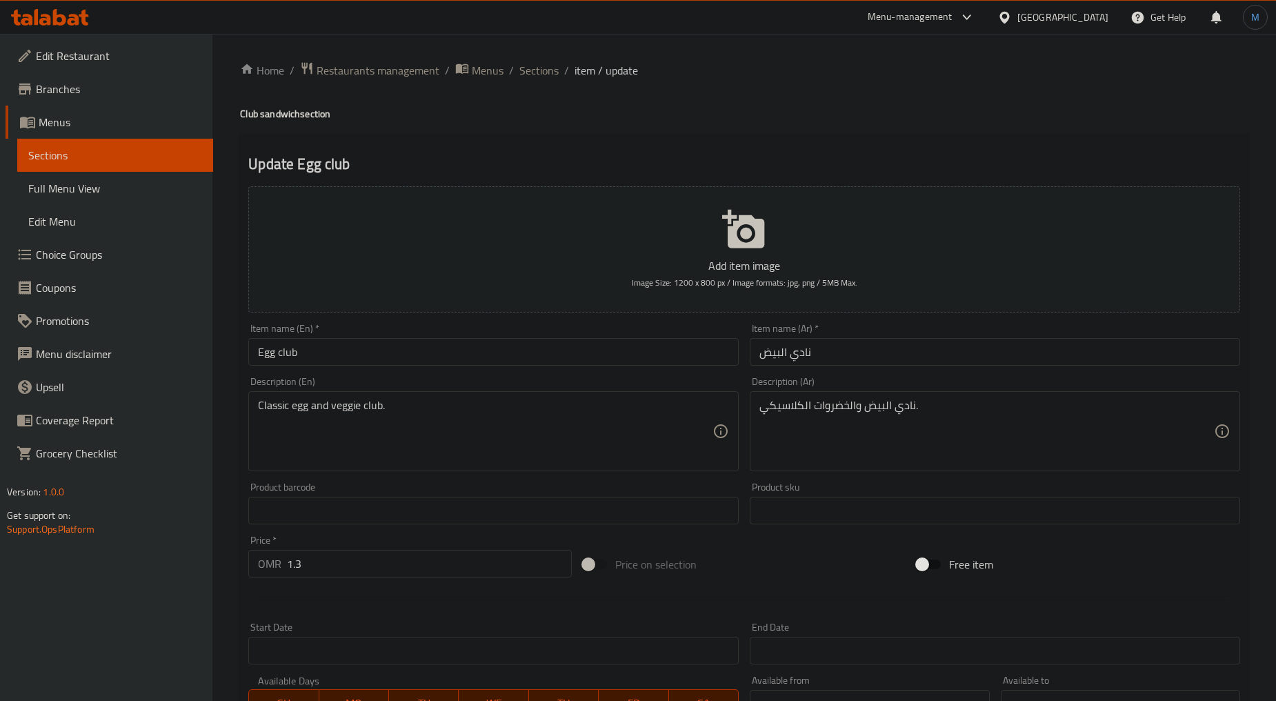
click at [801, 348] on input "نادي البيض" at bounding box center [995, 352] width 490 height 28
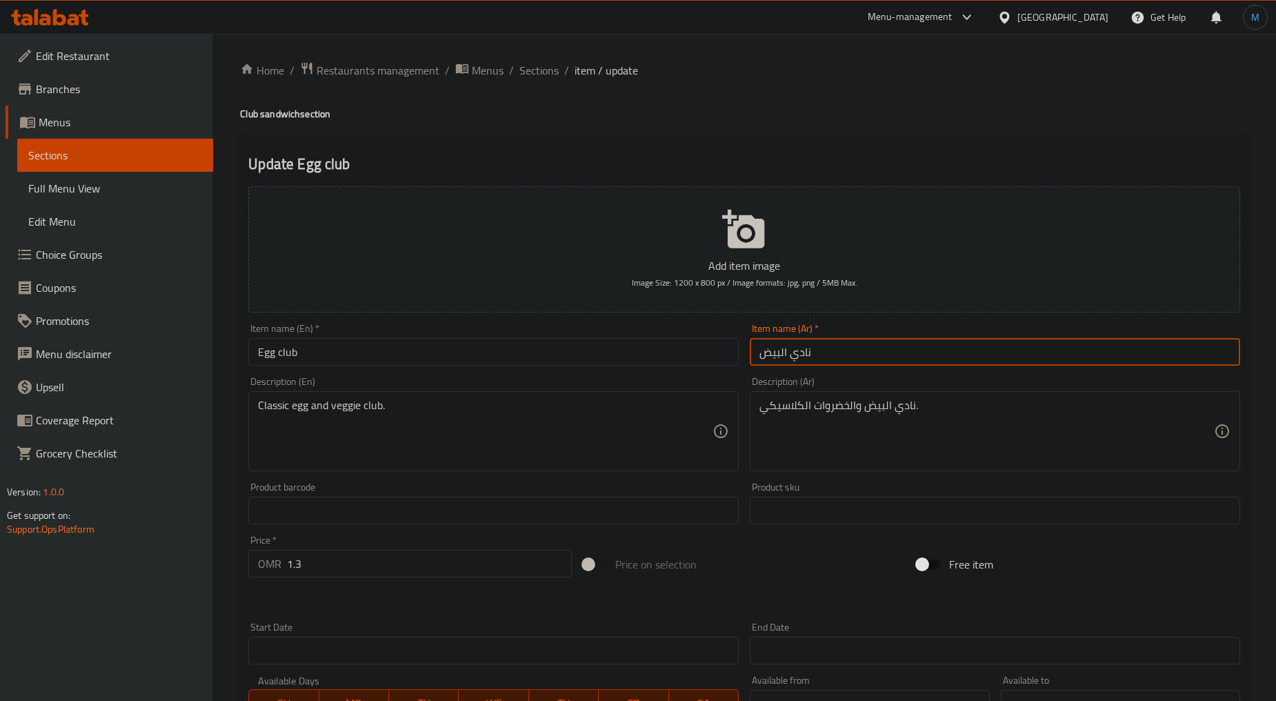
click at [801, 348] on input "نادي البيض" at bounding box center [995, 352] width 490 height 28
click at [793, 354] on input "كلوب بيض" at bounding box center [995, 352] width 490 height 28
type input "كلوب بيض"
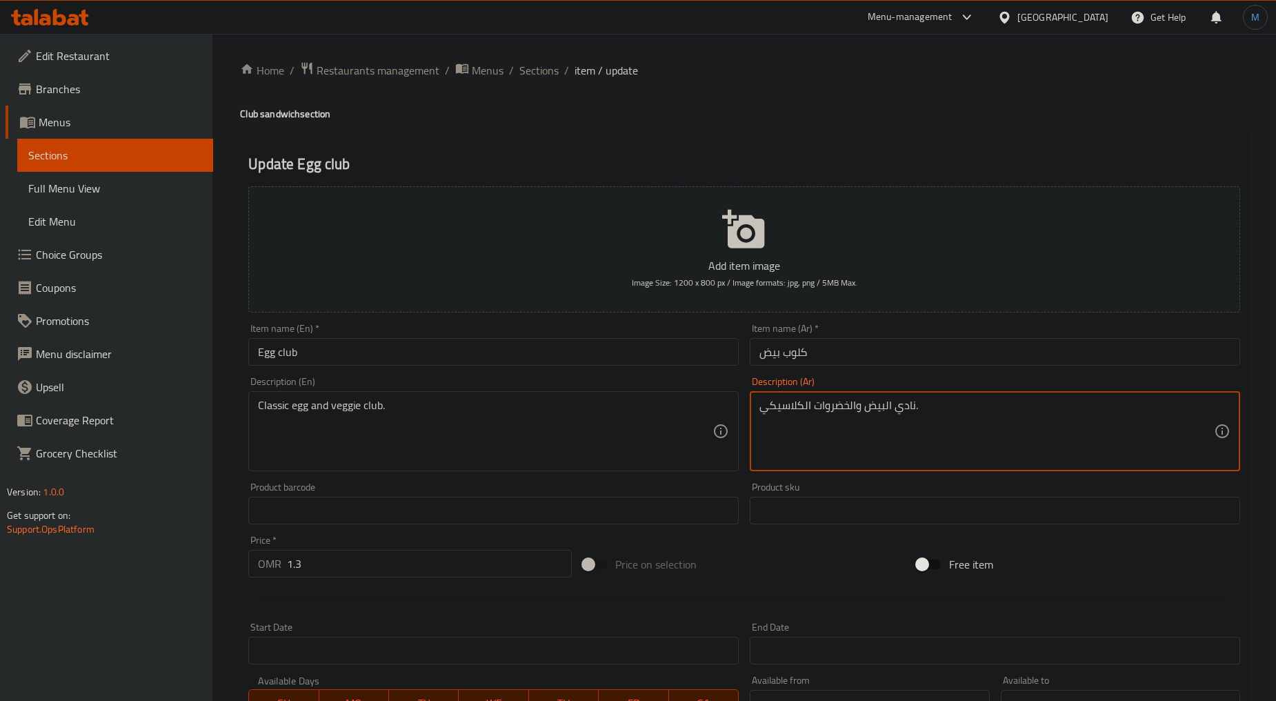
click at [901, 403] on textarea "نادي البيض والخضروات الكلاسيكي." at bounding box center [986, 432] width 454 height 66
click at [881, 401] on textarea "نادي البيض والخضروات الكلاسيكي." at bounding box center [986, 432] width 454 height 66
paste textarea "لوب"
click at [881, 356] on input "كلوب بيض" at bounding box center [995, 352] width 490 height 28
type textarea "كلوب بيض والخضروات الكلاسيك"
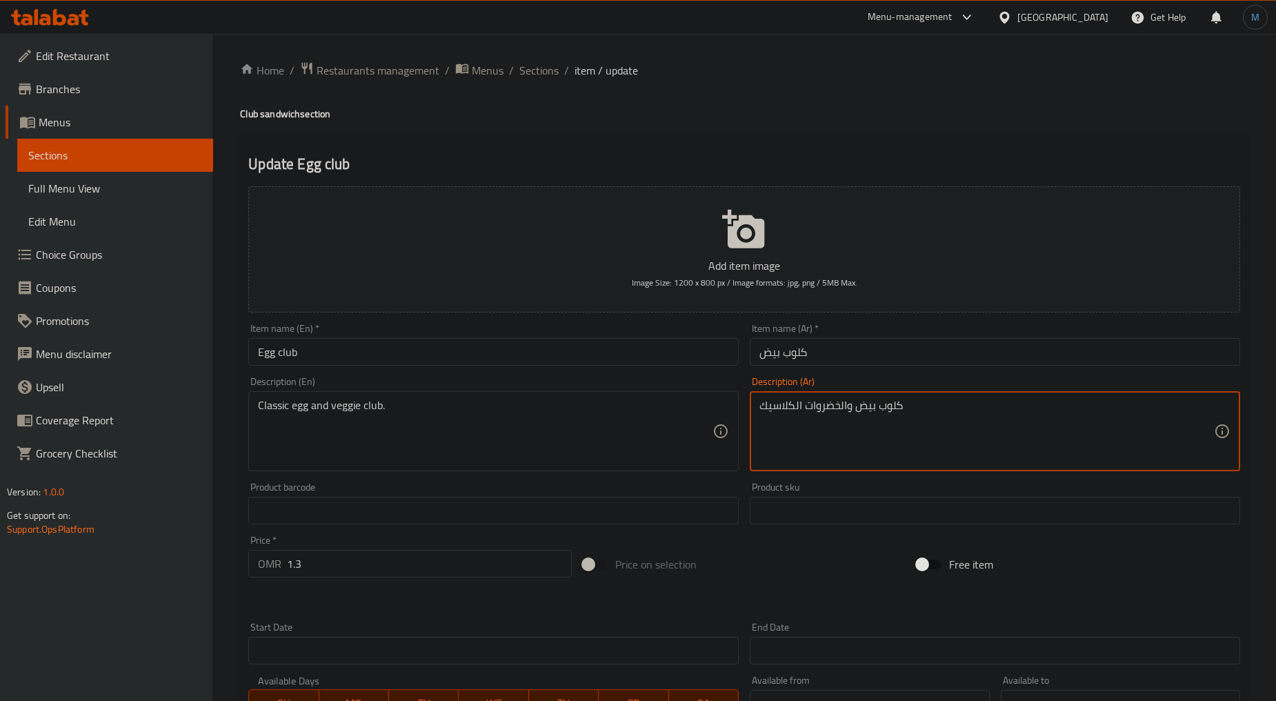
click at [890, 347] on div "Home / Restaurants management / Menus / Sections / item / update Club sandwich …" at bounding box center [744, 503] width 1008 height 885
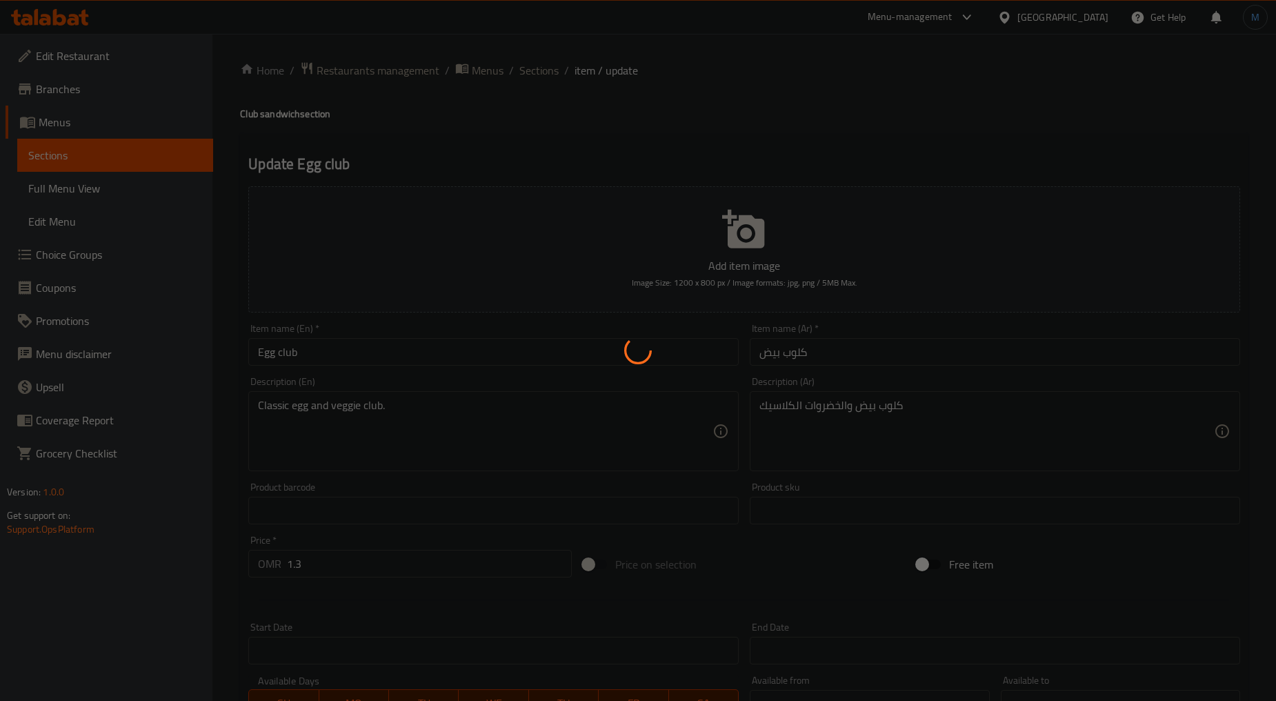
drag, startPoint x: 750, startPoint y: 240, endPoint x: 752, endPoint y: 232, distance: 8.7
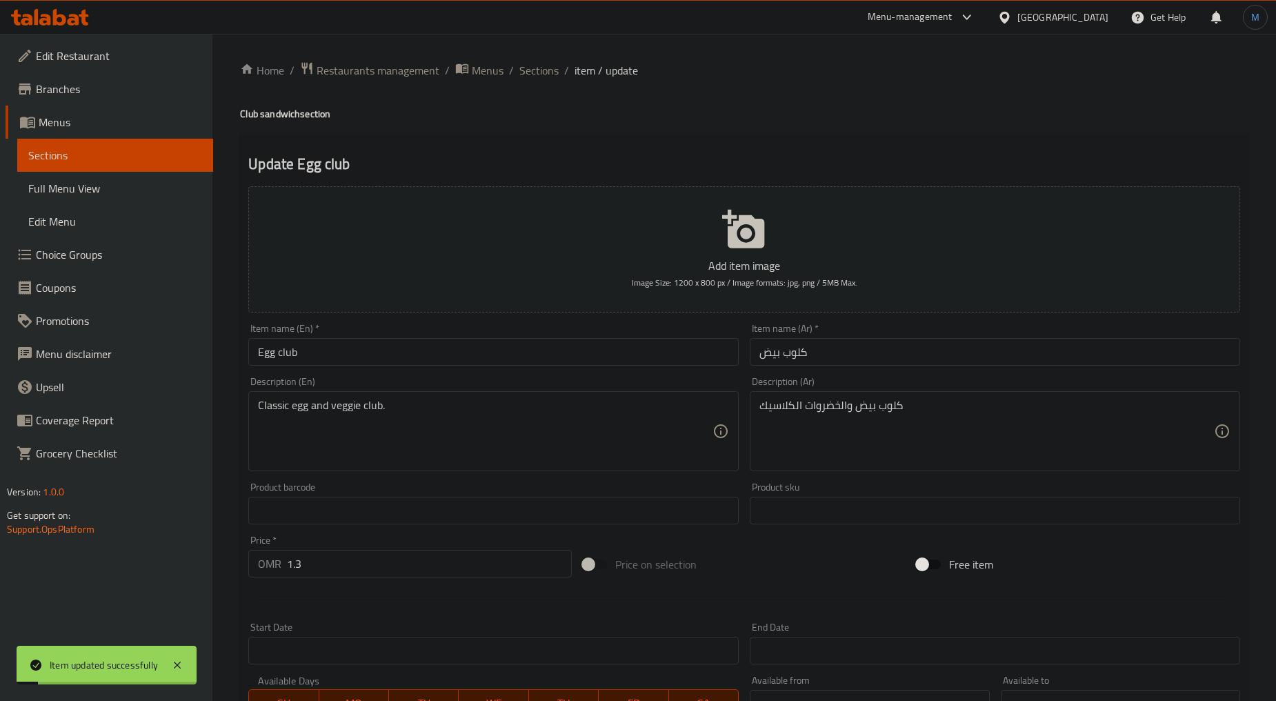
drag, startPoint x: 752, startPoint y: 232, endPoint x: 630, endPoint y: 90, distance: 187.2
click at [630, 90] on div "Home / Restaurants management / Menus / Sections / item / update Club sandwich …" at bounding box center [744, 503] width 1008 height 885
click at [552, 66] on span "Sections" at bounding box center [538, 70] width 39 height 17
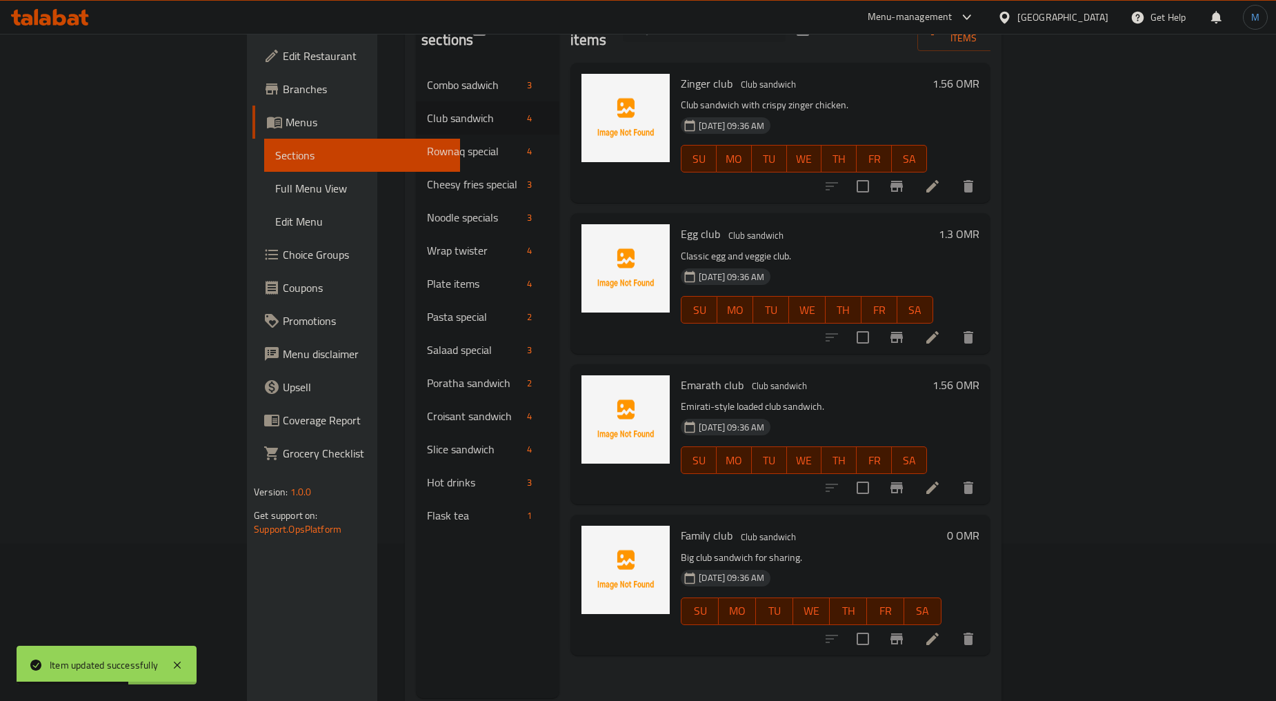
scroll to position [193, 0]
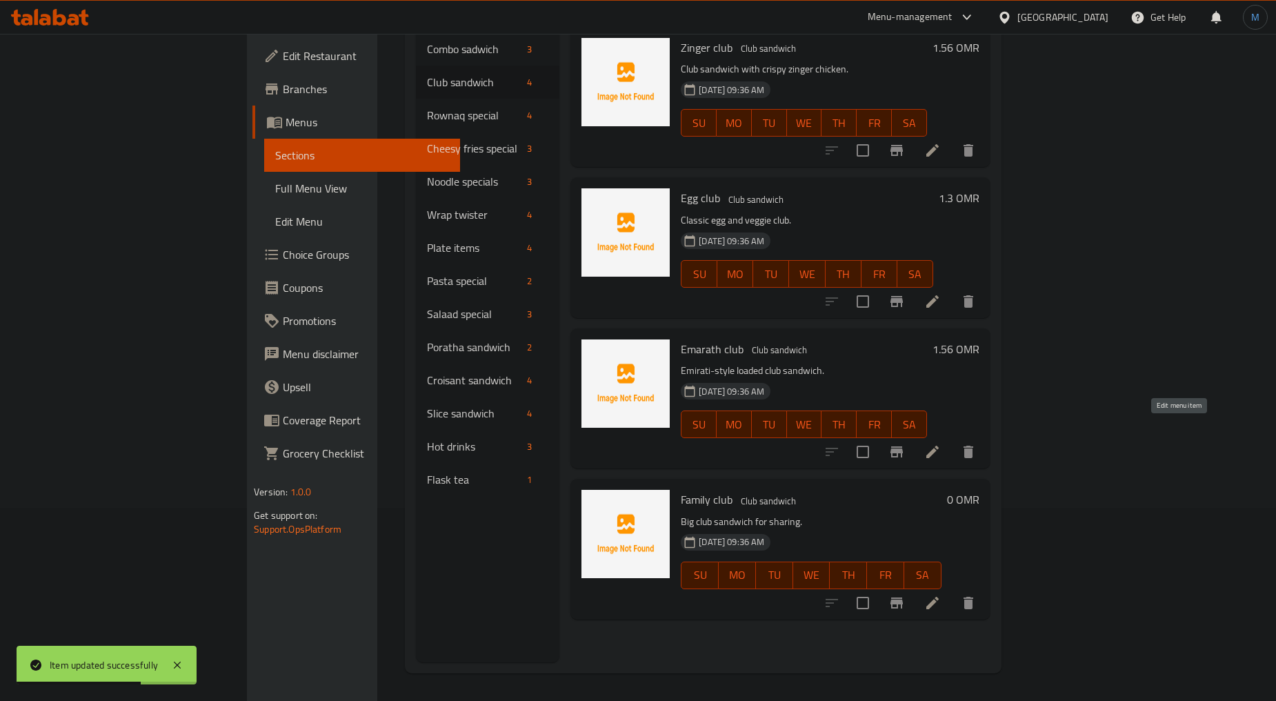
click at [941, 443] on icon at bounding box center [932, 451] width 17 height 17
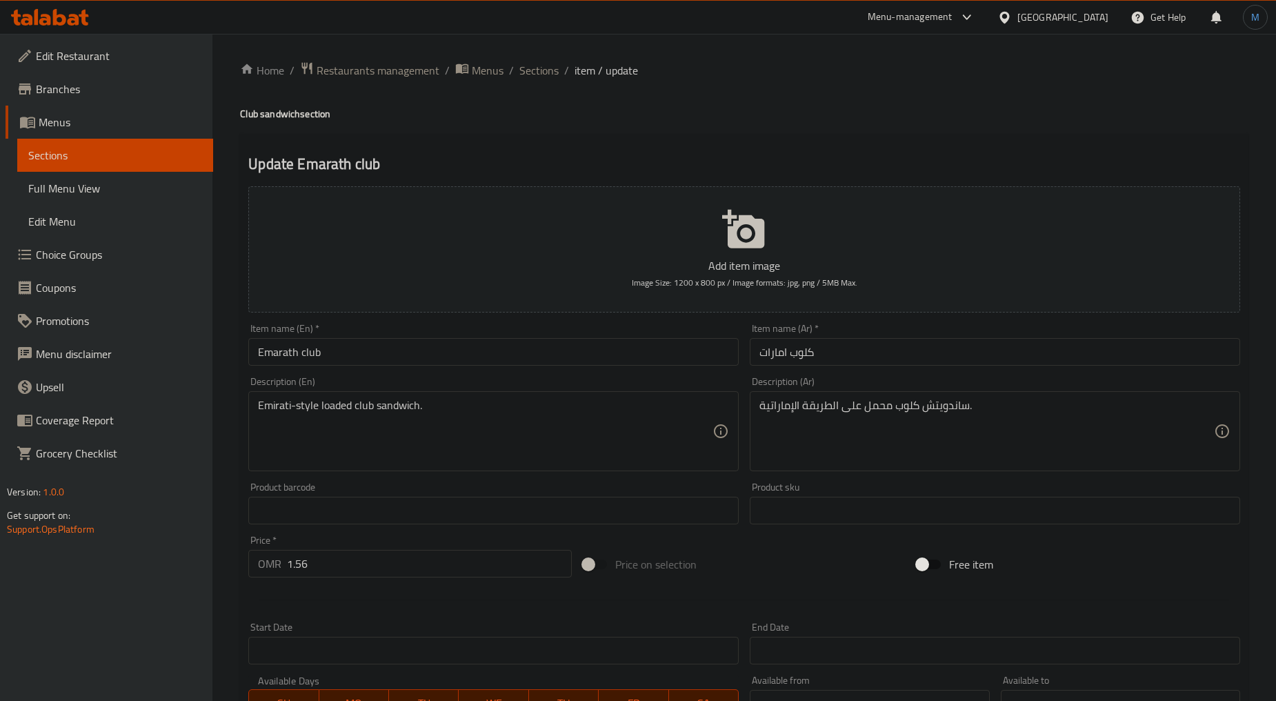
click at [267, 352] on input "Emarath club" at bounding box center [493, 352] width 490 height 28
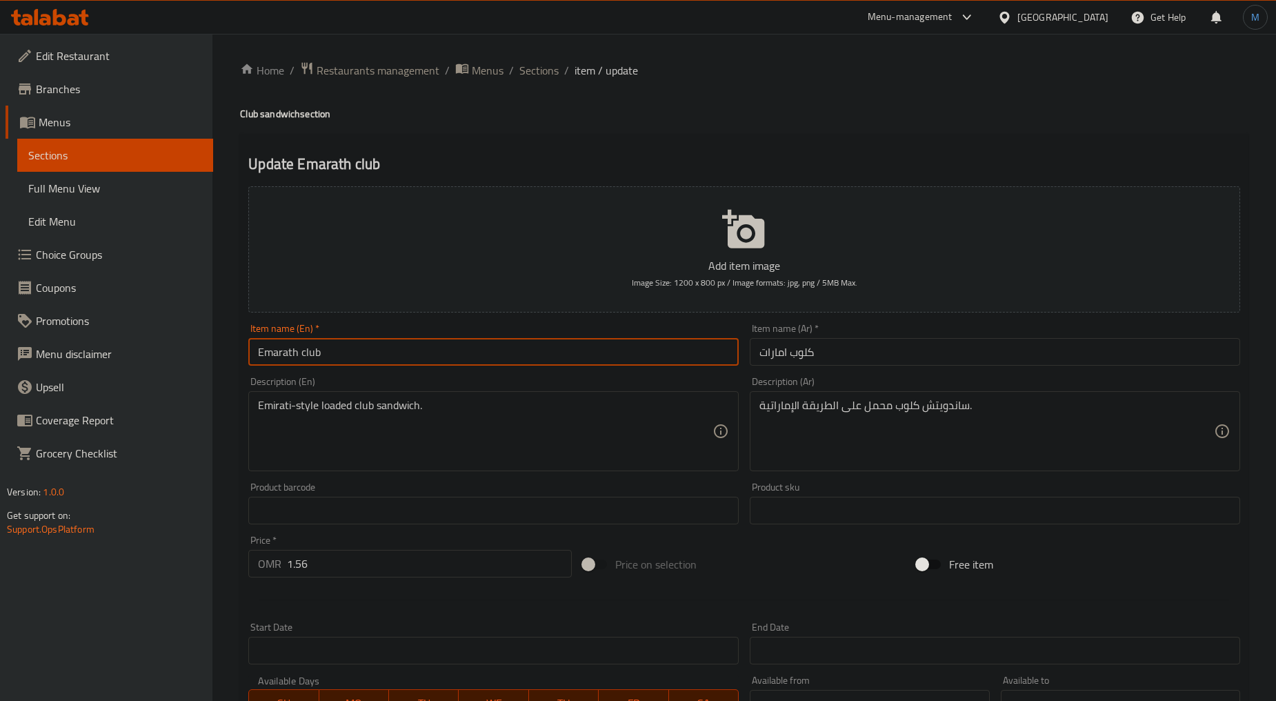
click at [267, 352] on input "Emarath club" at bounding box center [493, 352] width 490 height 28
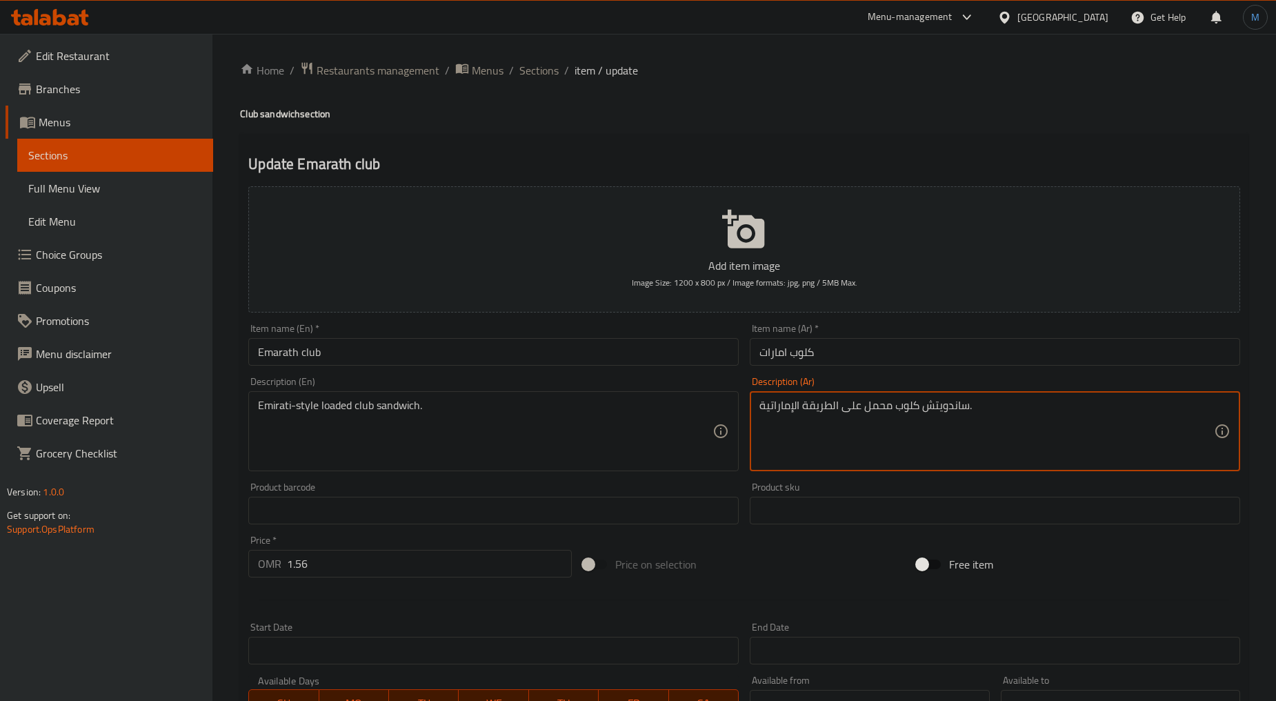
click at [888, 403] on textarea "ساندويتش كلوب محمل على الطريقة الإماراتية." at bounding box center [986, 432] width 454 height 66
type textarea "ساندويتش كلوب لوديد على الطريقة الإماراتية."
click at [878, 371] on div "Description (Ar) ساندويتش كلوب لوديد على الطريقة الإماراتية. Description (Ar)" at bounding box center [994, 423] width 501 height 105
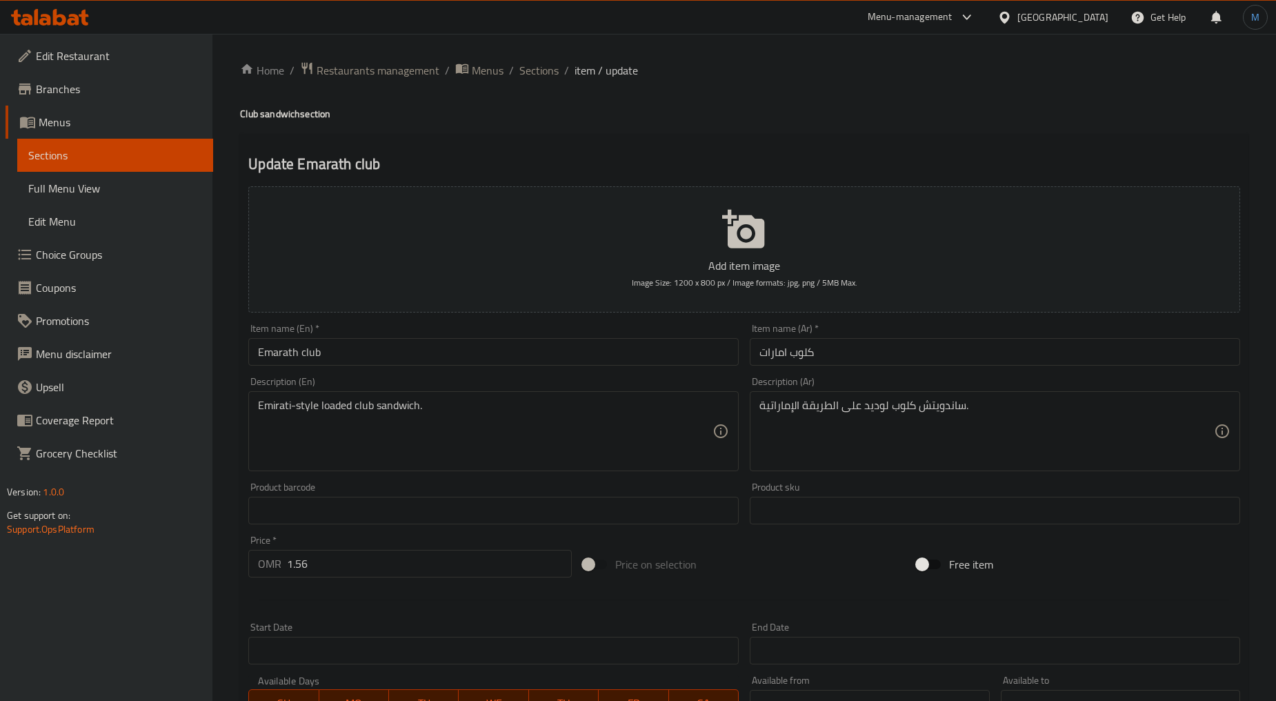
click at [876, 361] on input "كلوب امارات" at bounding box center [995, 352] width 490 height 28
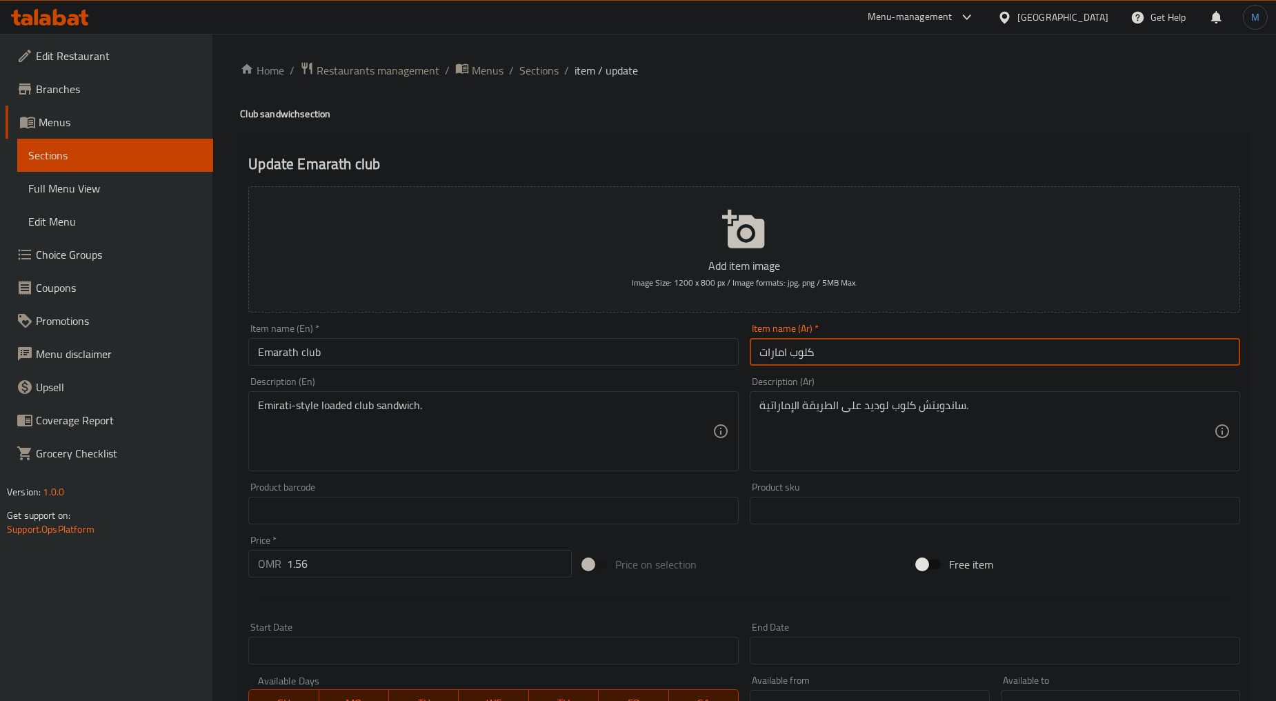
click at [526, 74] on span "Sections" at bounding box center [538, 70] width 39 height 17
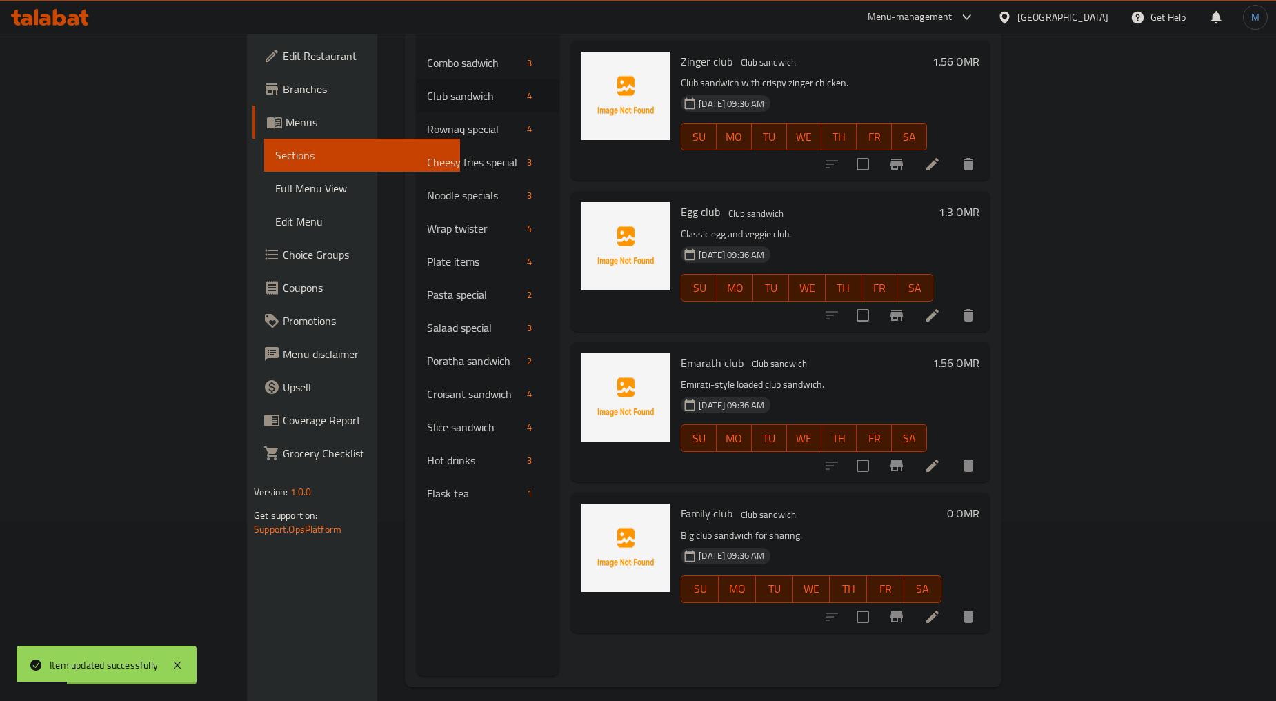
scroll to position [193, 0]
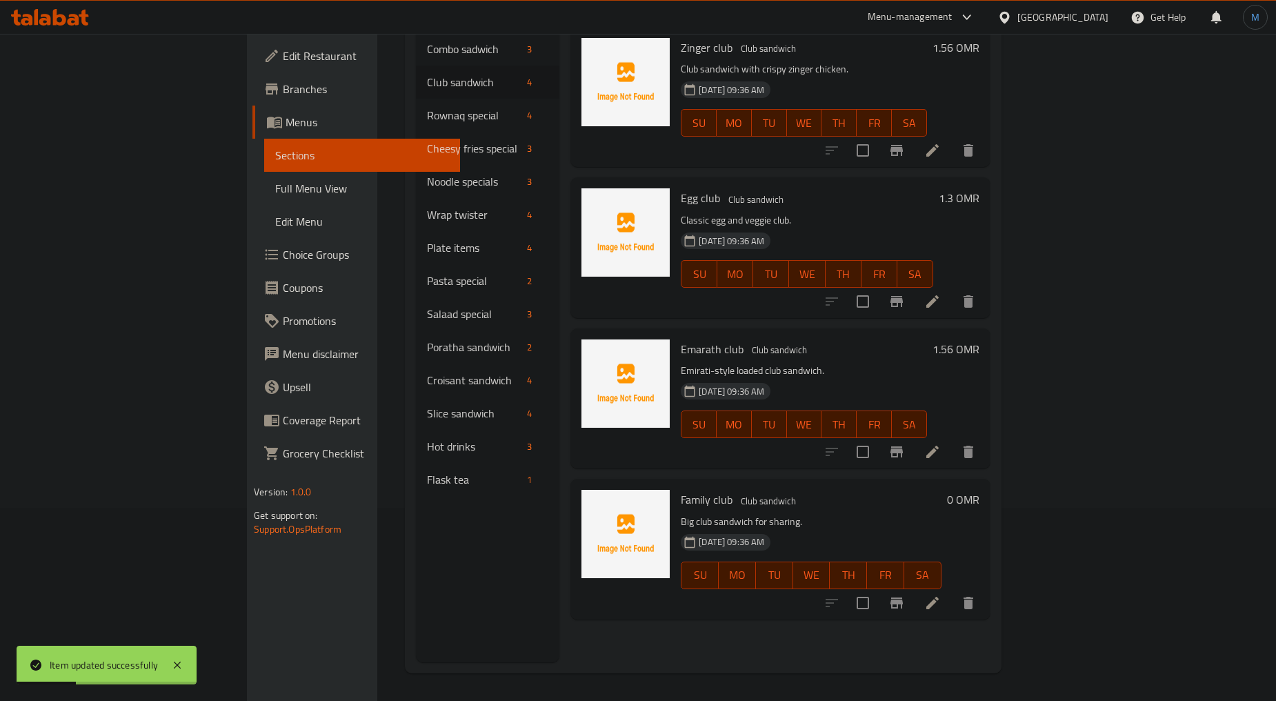
click at [952, 581] on li at bounding box center [932, 602] width 39 height 25
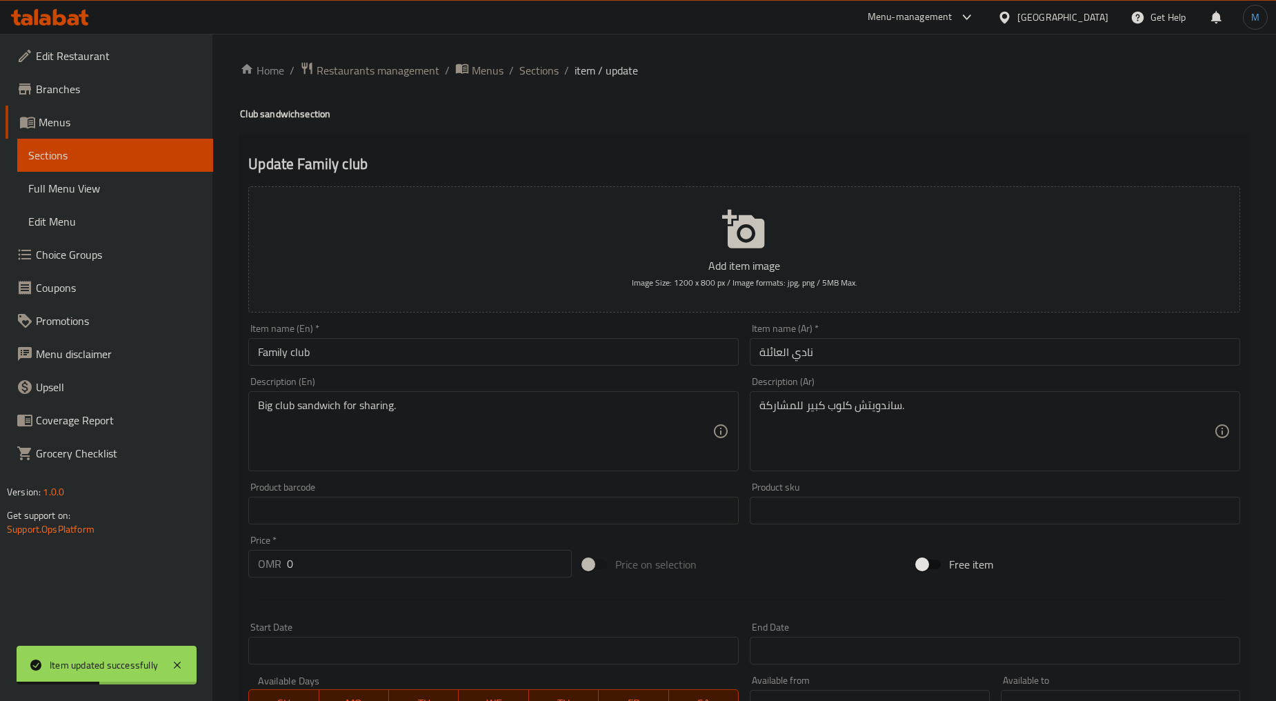
click at [800, 361] on input "نادي العائلة" at bounding box center [995, 352] width 490 height 28
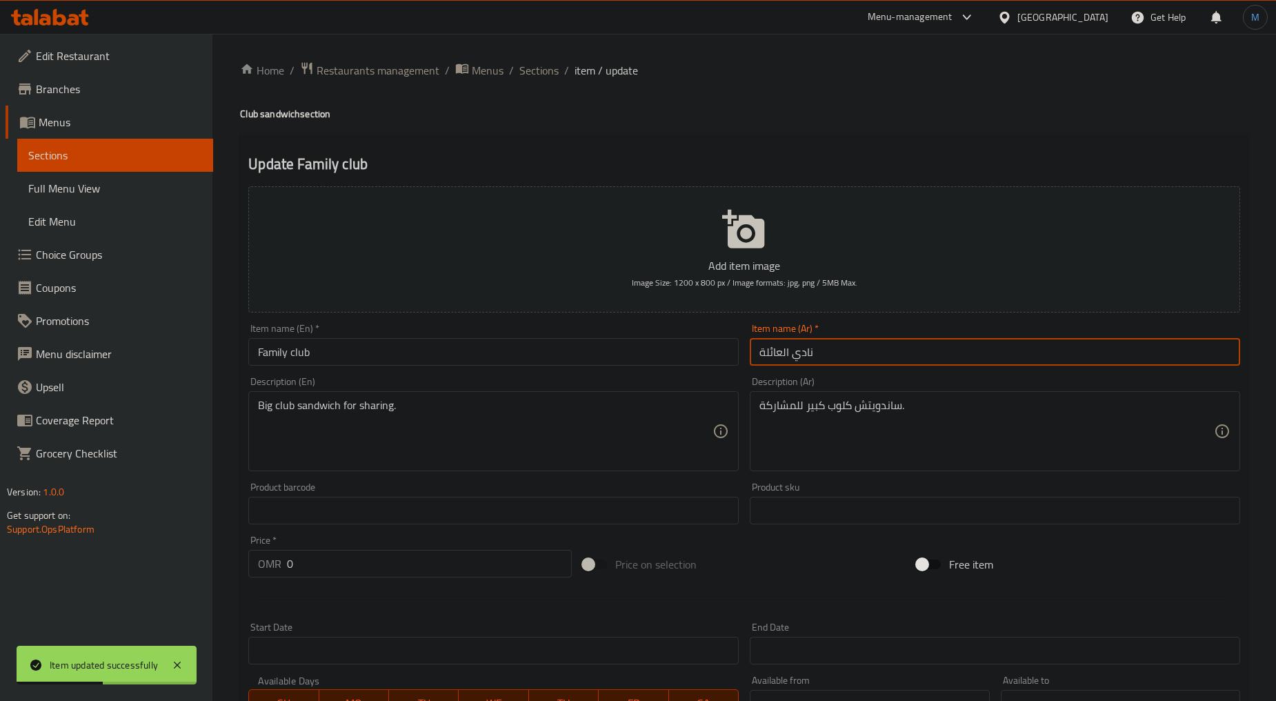
click at [800, 361] on input "نادي العائلة" at bounding box center [995, 352] width 490 height 28
type input "كلوب عائلي"
click at [705, 348] on input "Family club" at bounding box center [493, 352] width 490 height 28
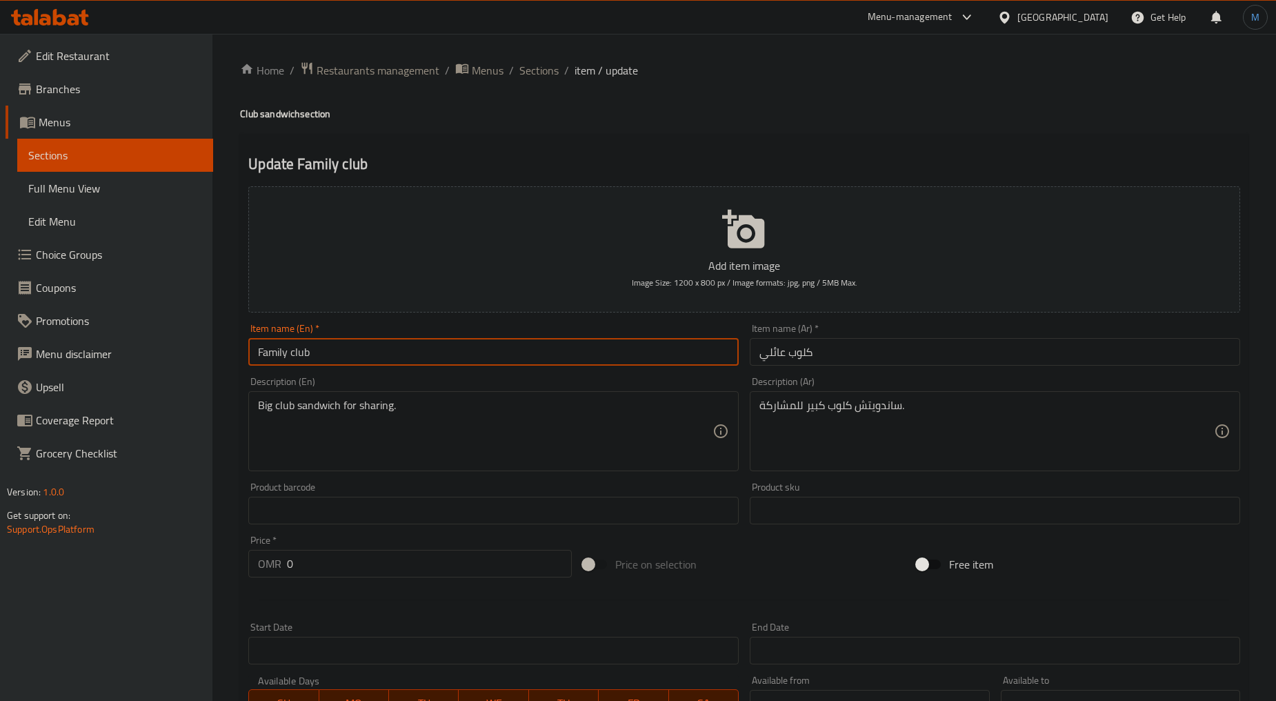
click at [549, 71] on span "Sections" at bounding box center [538, 70] width 39 height 17
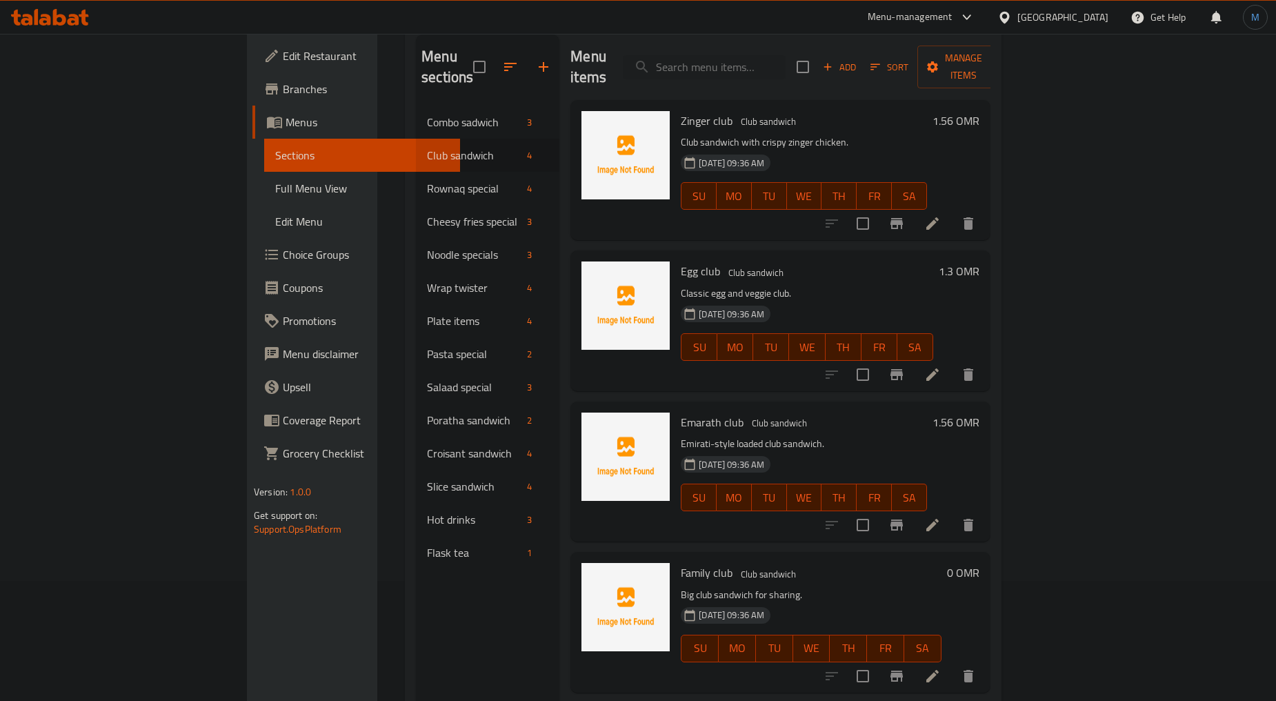
scroll to position [193, 0]
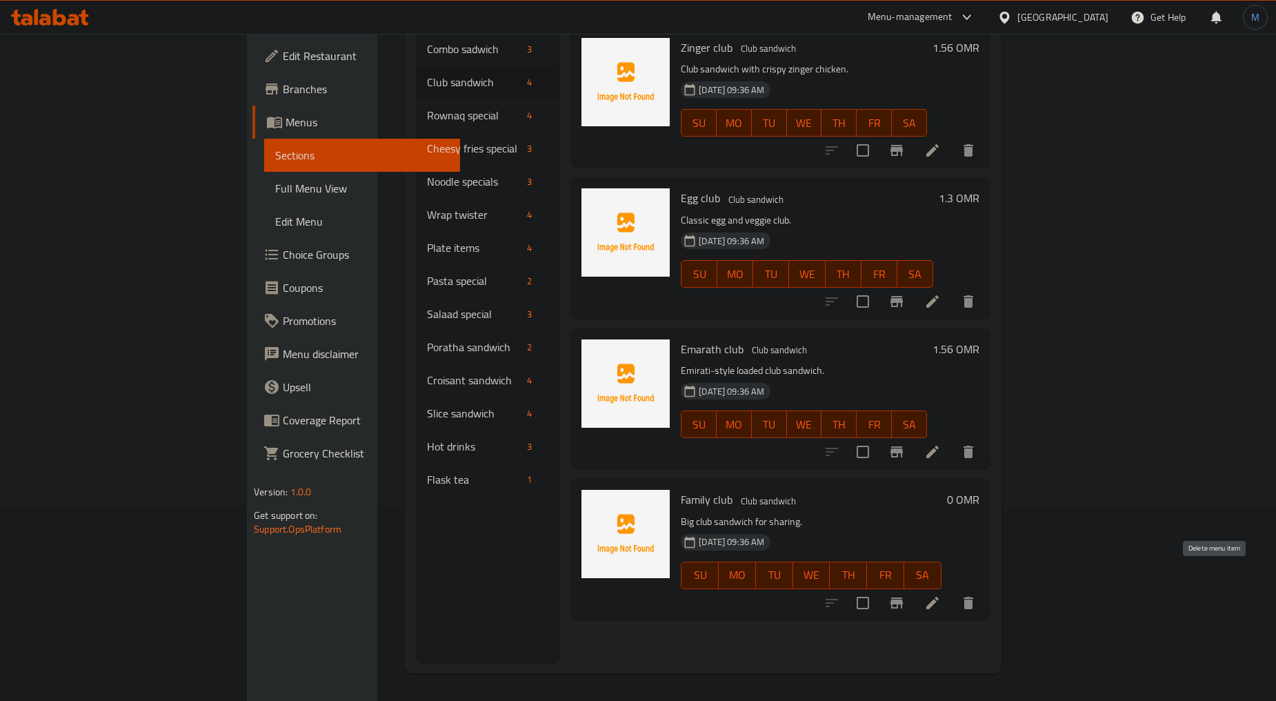
click at [973, 581] on icon "delete" at bounding box center [968, 602] width 10 height 12
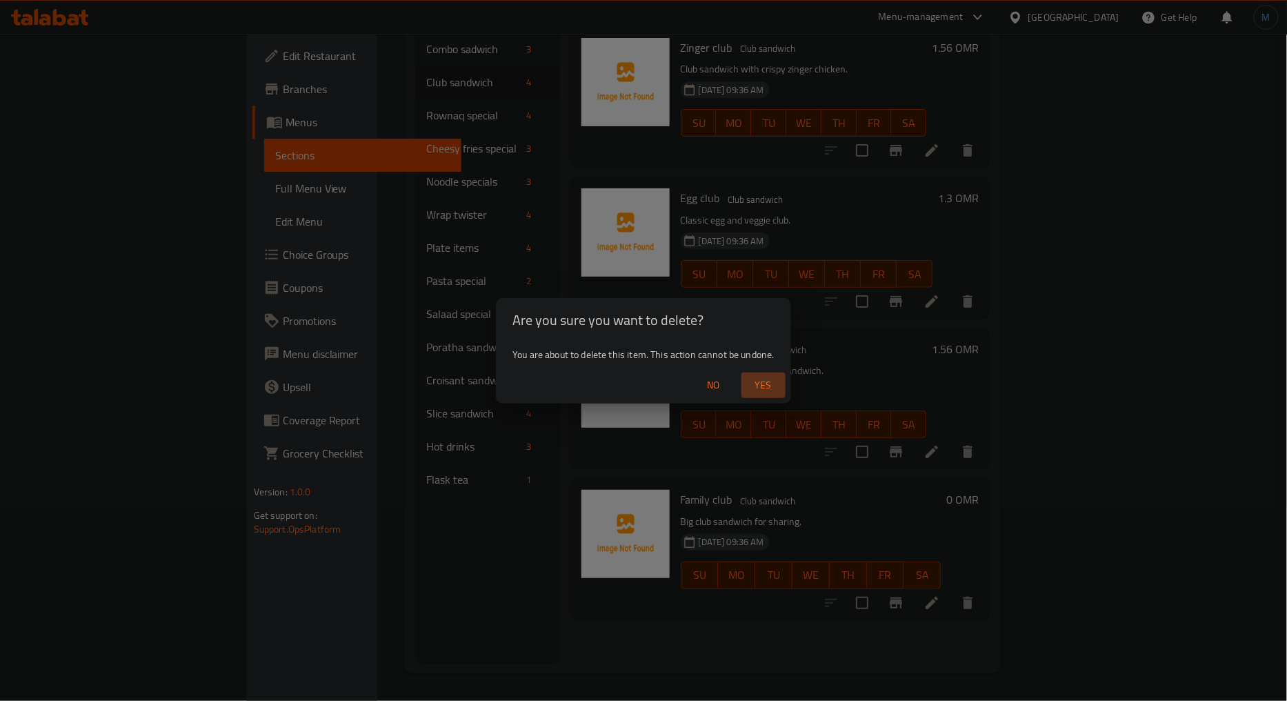
click at [774, 383] on span "Yes" at bounding box center [763, 384] width 33 height 17
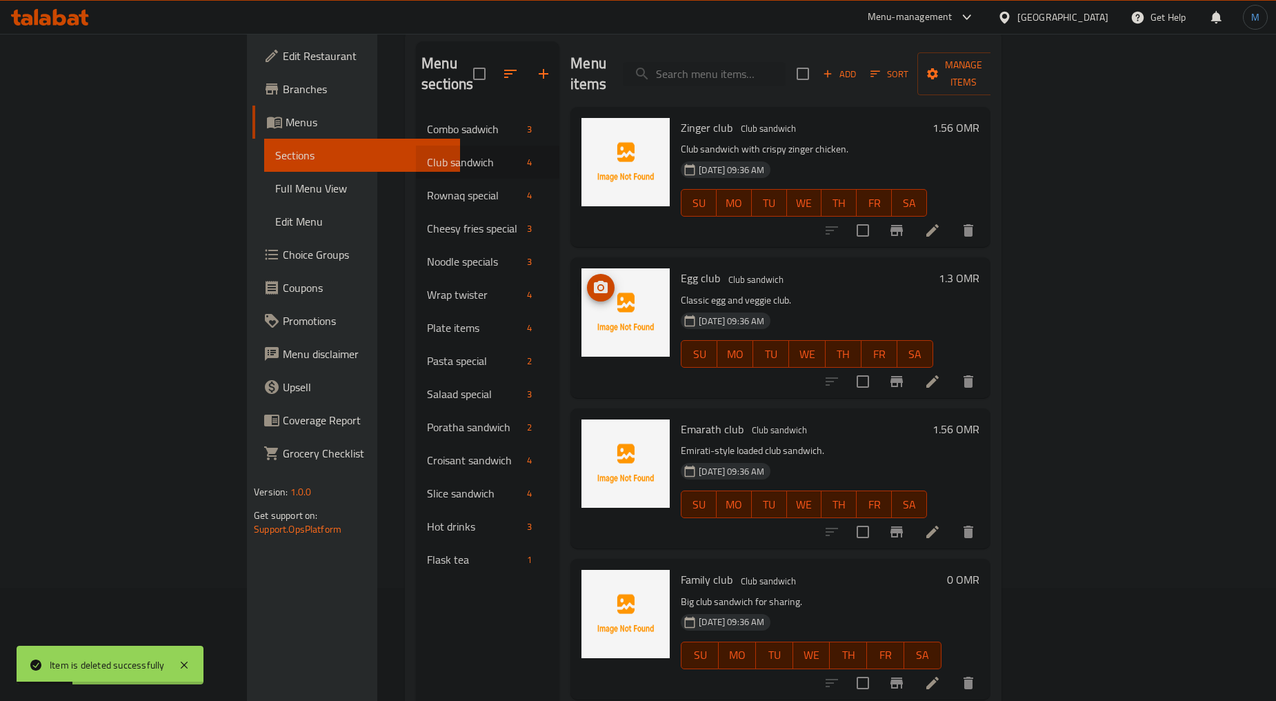
scroll to position [0, 0]
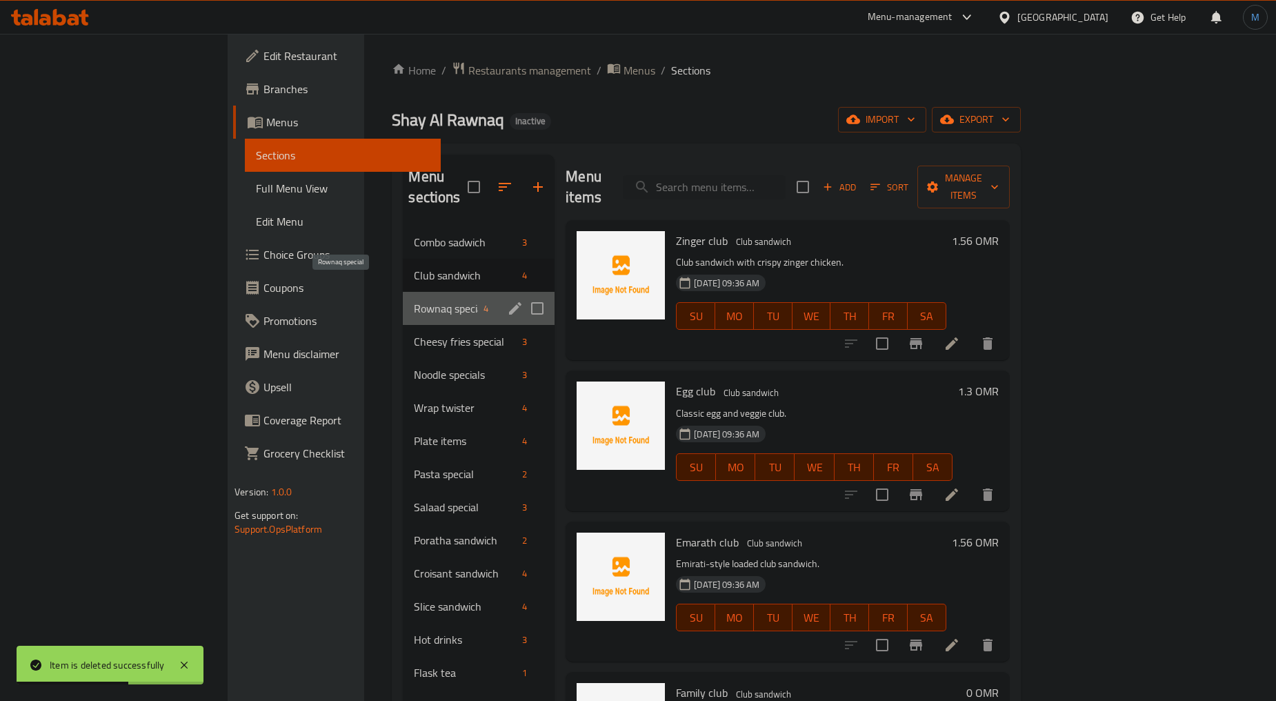
click at [414, 300] on span "Rownaq special" at bounding box center [446, 308] width 64 height 17
click at [523, 294] on input "Menu sections" at bounding box center [537, 308] width 29 height 29
checkbox input "true"
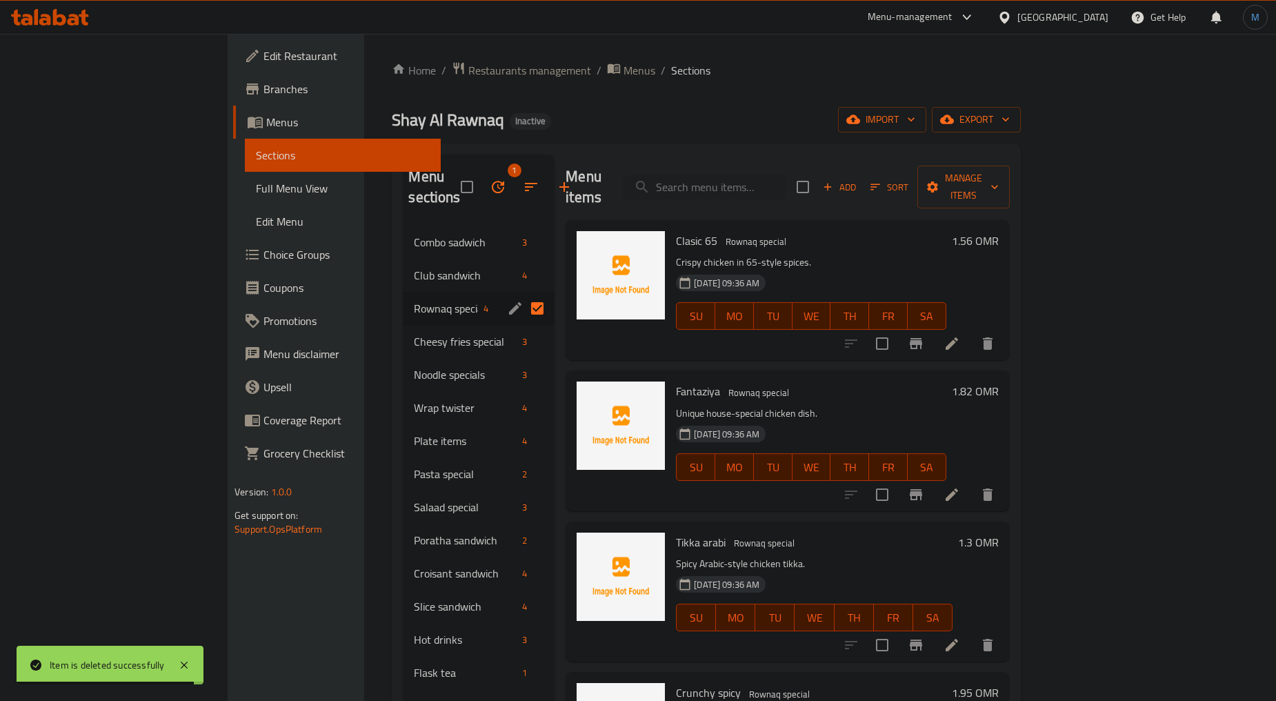
click at [509, 302] on icon "edit" at bounding box center [515, 308] width 12 height 12
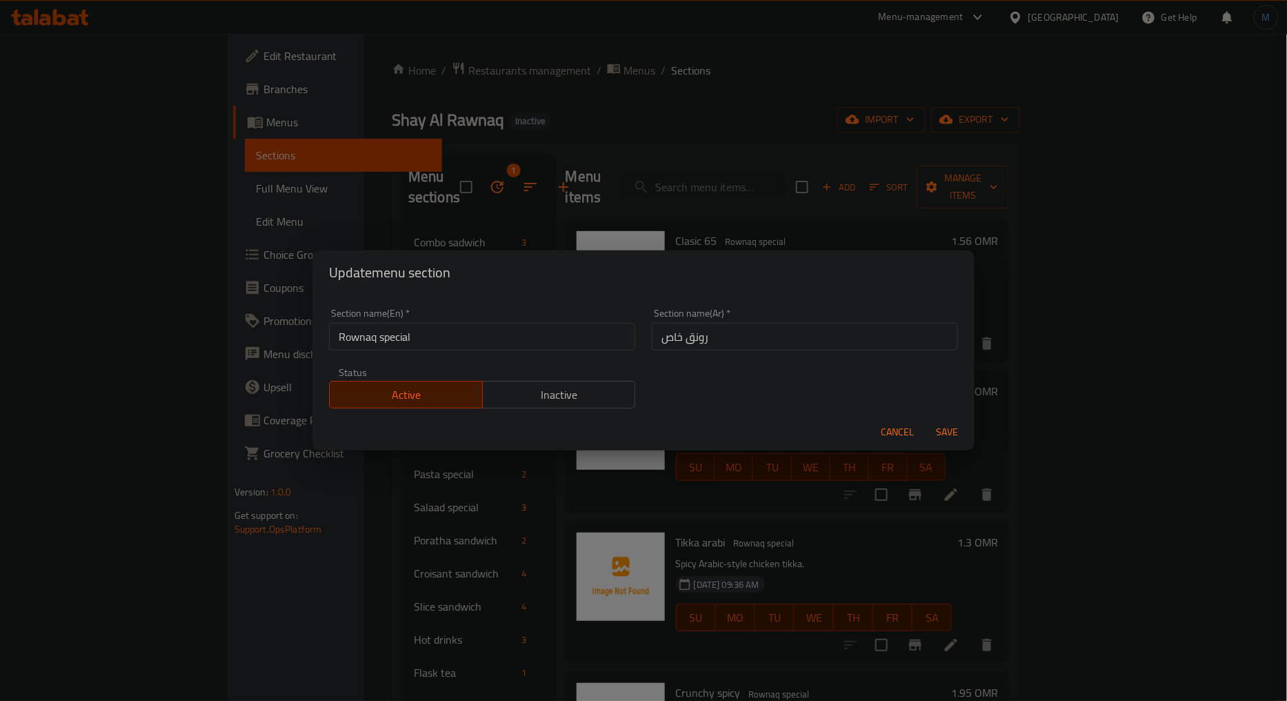
click at [428, 323] on input "Rownaq special" at bounding box center [482, 337] width 306 height 28
click at [674, 343] on input "رونق خاص" at bounding box center [805, 337] width 306 height 28
paste input "بيشيال"
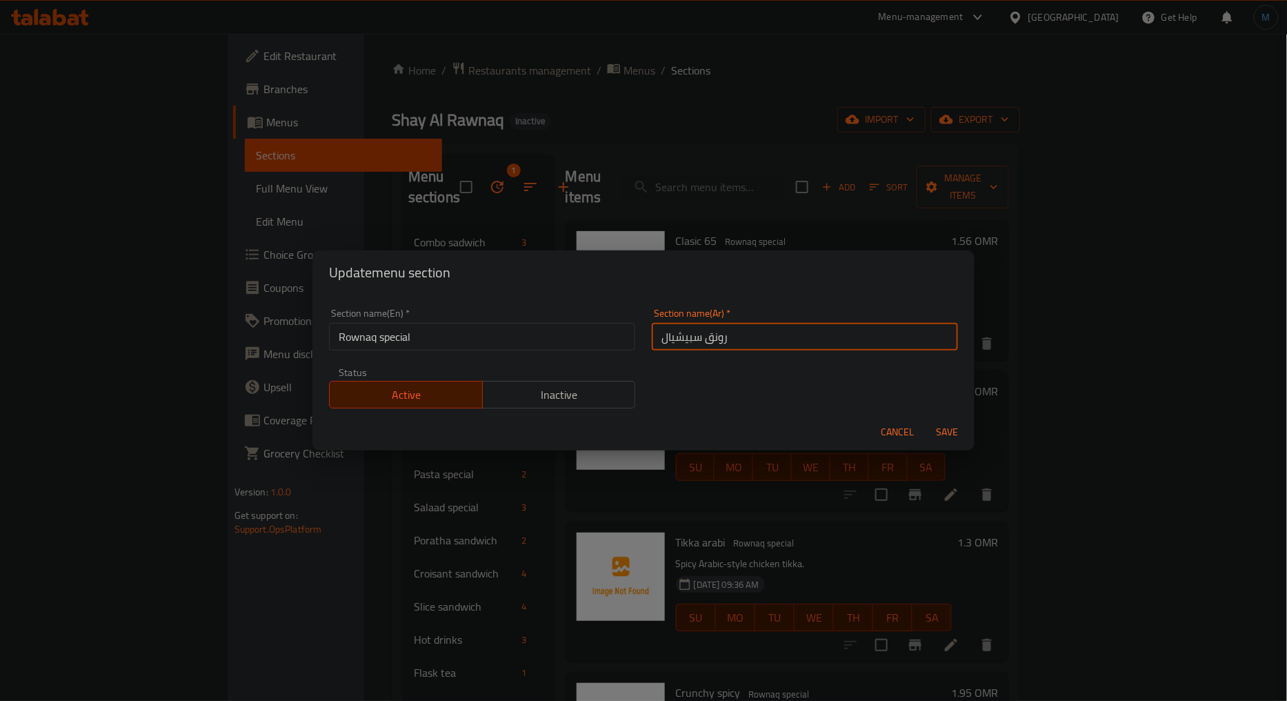
type input "رونق سبيشيال"
click at [925, 419] on button "Save" at bounding box center [947, 432] width 44 height 26
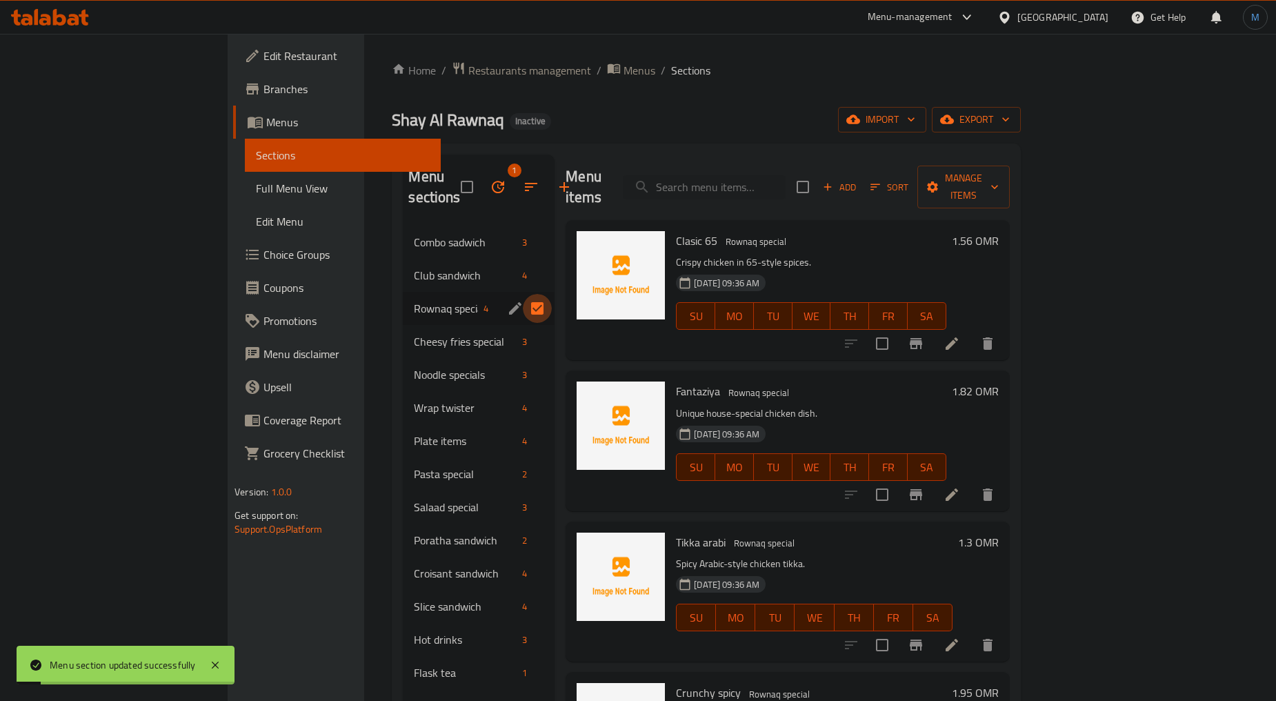
click at [523, 294] on input "Menu sections" at bounding box center [537, 308] width 29 height 29
checkbox input "false"
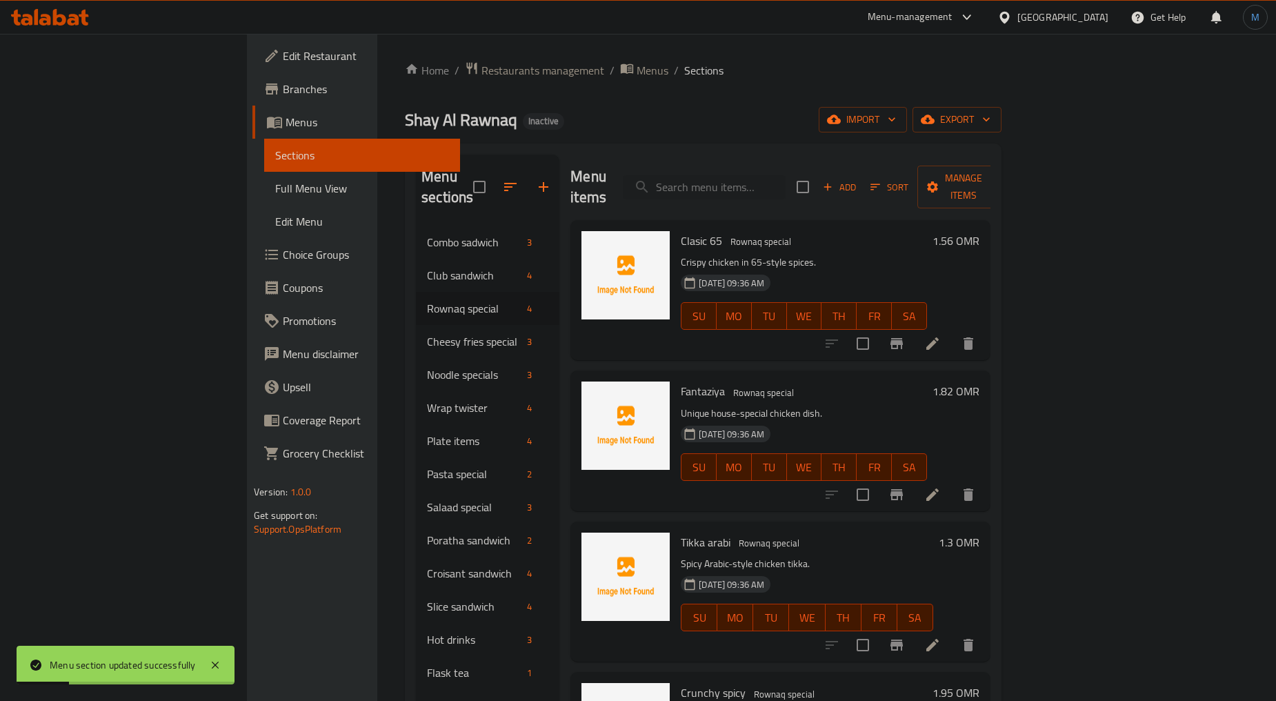
click at [952, 331] on li at bounding box center [932, 343] width 39 height 25
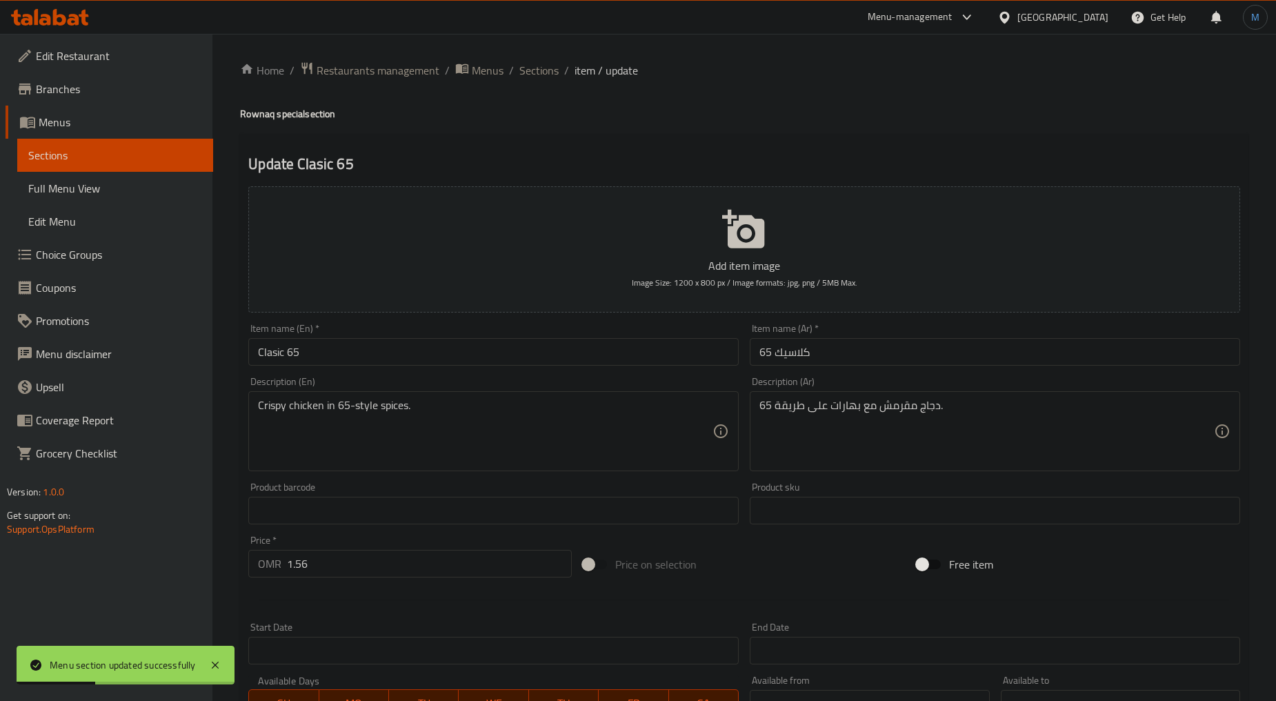
click at [901, 361] on input "كلاسيك 65" at bounding box center [995, 352] width 490 height 28
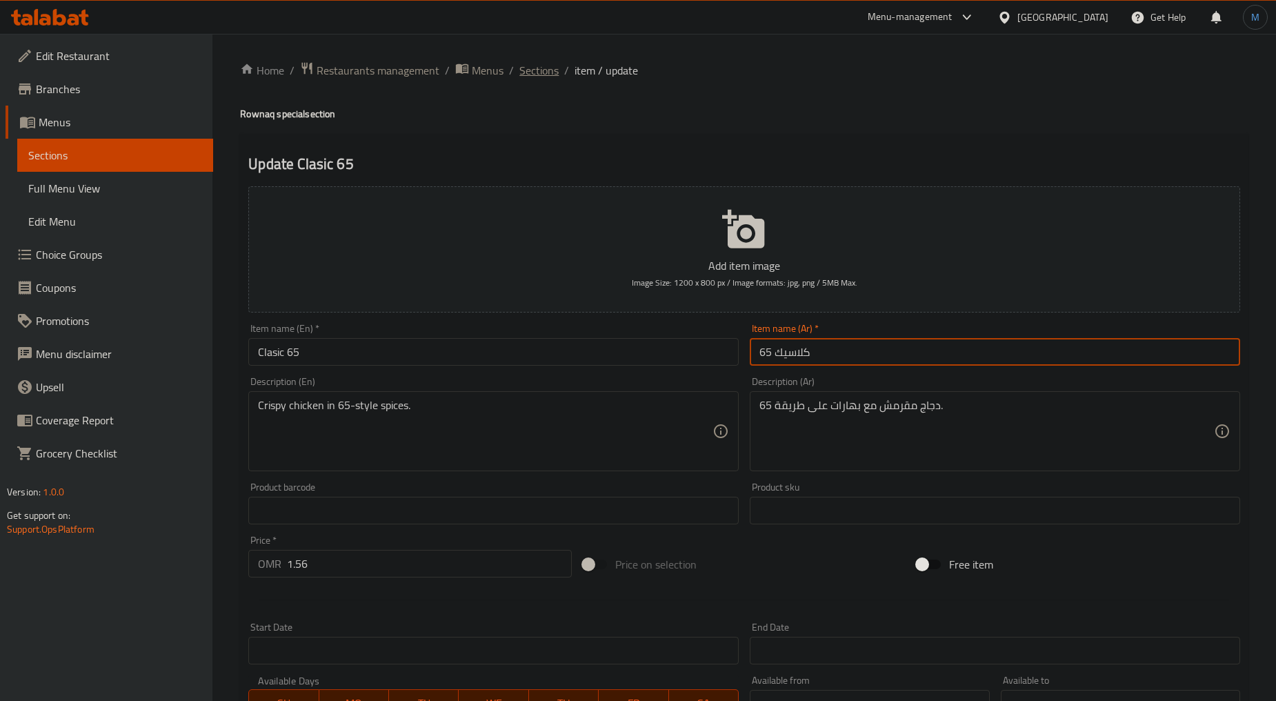
click at [519, 71] on span "Sections" at bounding box center [538, 70] width 39 height 17
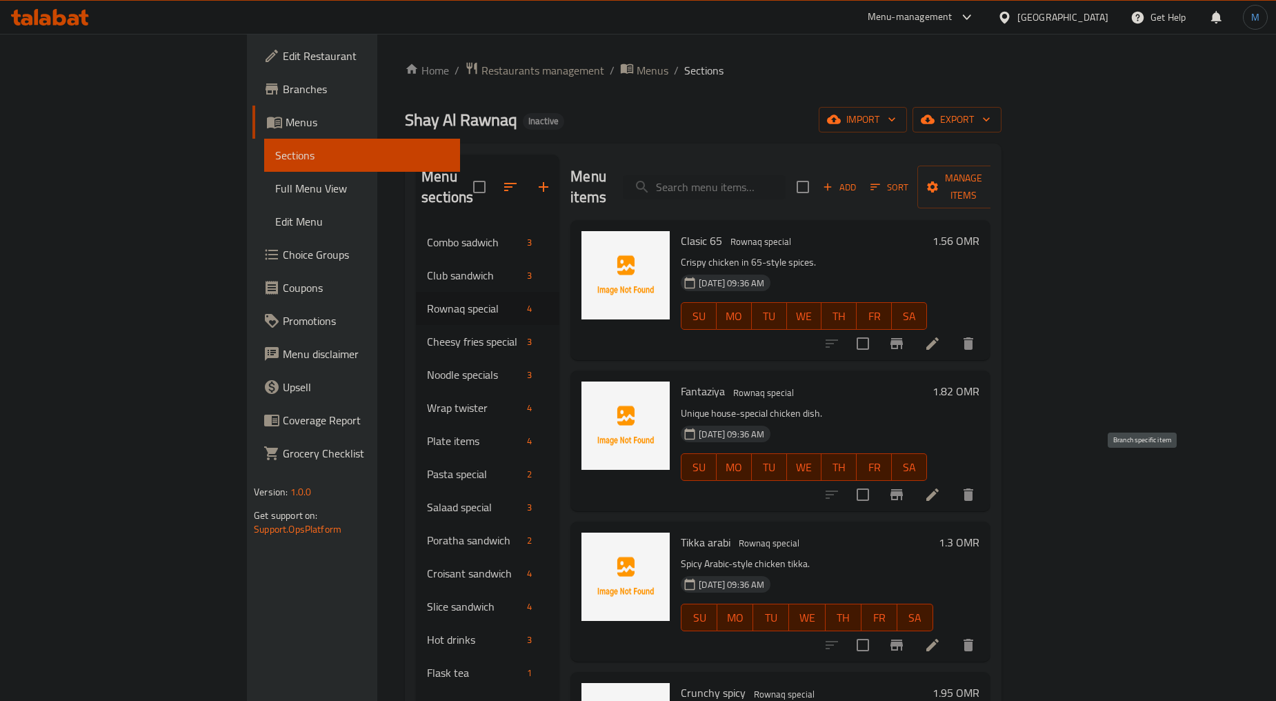
scroll to position [77, 0]
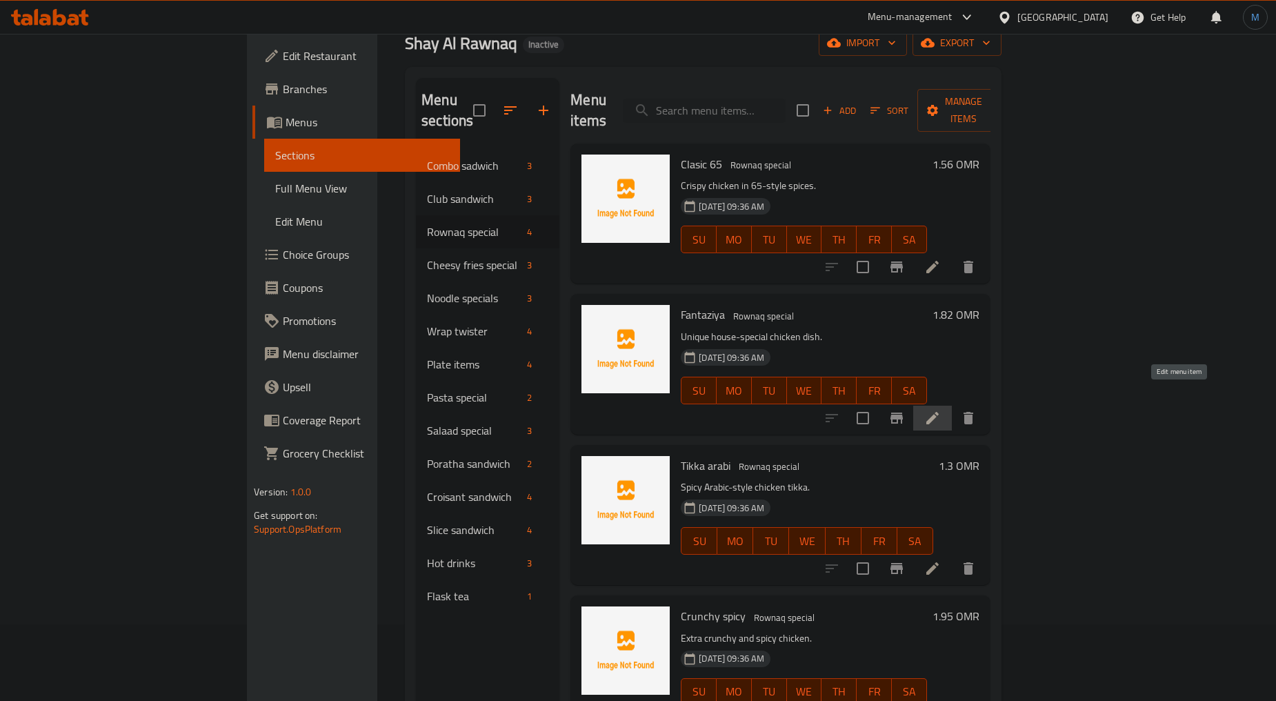
click at [941, 410] on icon at bounding box center [932, 418] width 17 height 17
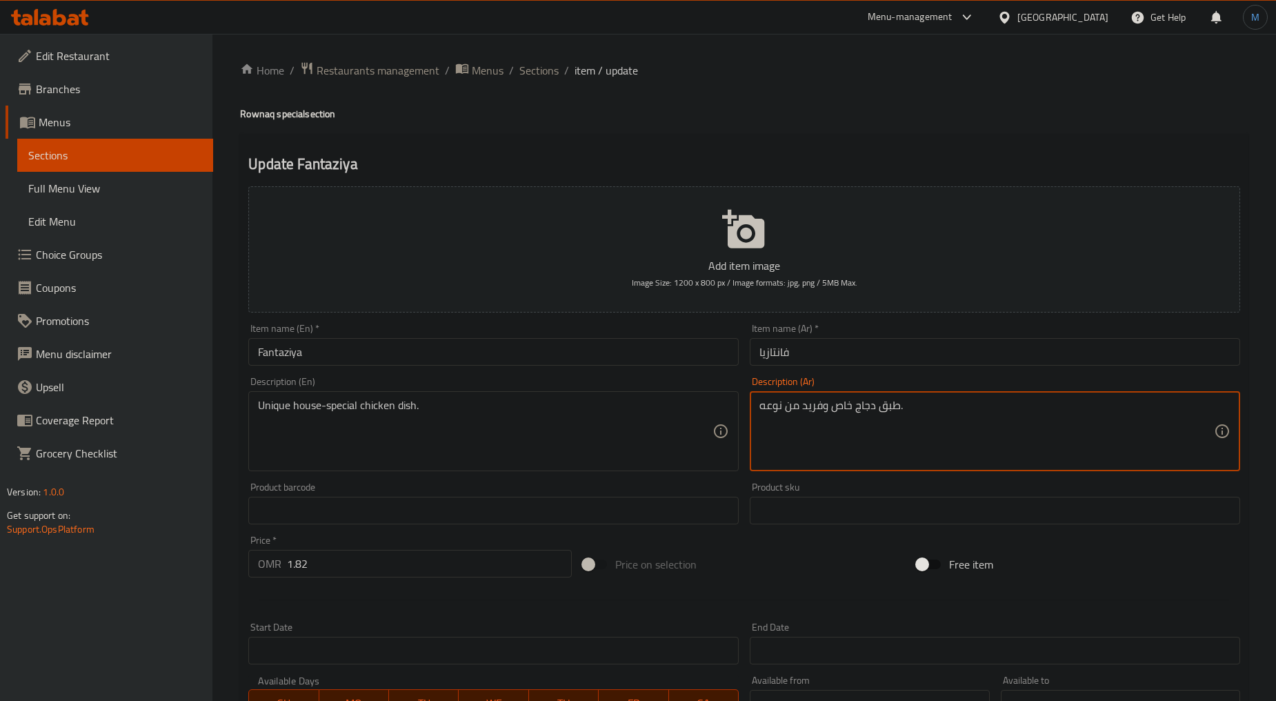
click at [865, 412] on textarea "طبق دجاج خاص وفريد من نوعه." at bounding box center [986, 432] width 454 height 66
click at [843, 405] on textarea "طبق دجاج خاص وفريد من نوعه." at bounding box center [986, 432] width 454 height 66
paste textarea "بيشيال"
click at [776, 410] on textarea "طبق دجاج سبيشيال وفريد من نوعه." at bounding box center [986, 432] width 454 height 66
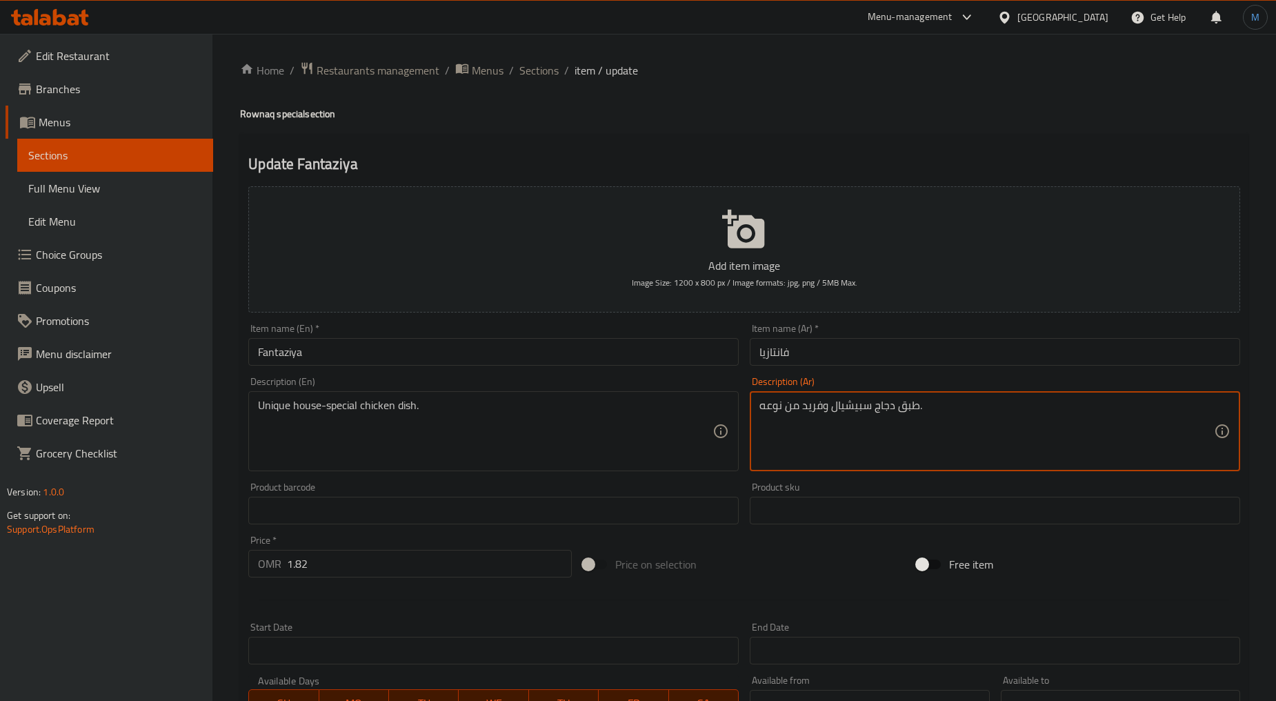
click at [776, 410] on textarea "طبق دجاج سبيشيال وفريد من نوعه." at bounding box center [986, 432] width 454 height 66
click at [798, 411] on textarea "طبق دجاج سبيشيال وفريد من نوعه." at bounding box center [986, 432] width 454 height 66
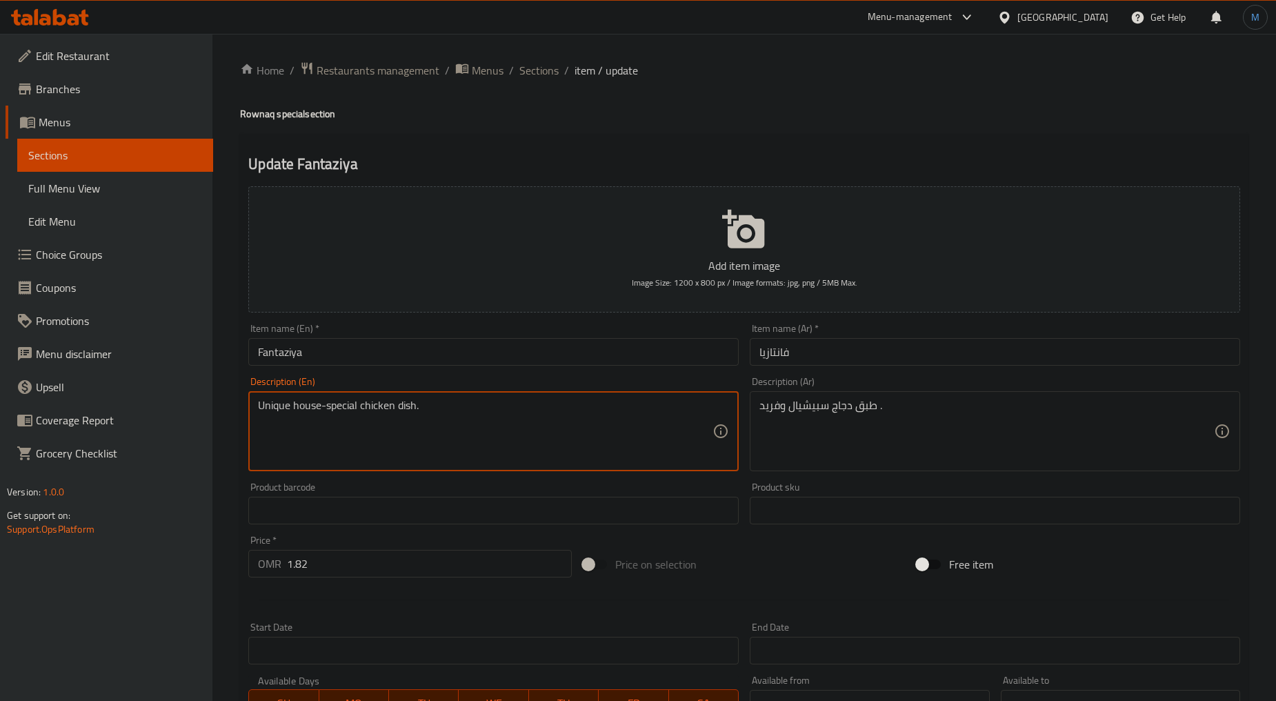
drag, startPoint x: 280, startPoint y: 408, endPoint x: 331, endPoint y: 412, distance: 51.3
click at [331, 412] on textarea "Unique house-special chicken dish." at bounding box center [485, 432] width 454 height 66
click at [314, 409] on textarea "Unique house-special chicken dish." at bounding box center [485, 432] width 454 height 66
drag, startPoint x: 314, startPoint y: 409, endPoint x: 404, endPoint y: 416, distance: 90.6
click at [404, 416] on textarea "Unique house-special chicken dish." at bounding box center [485, 432] width 454 height 66
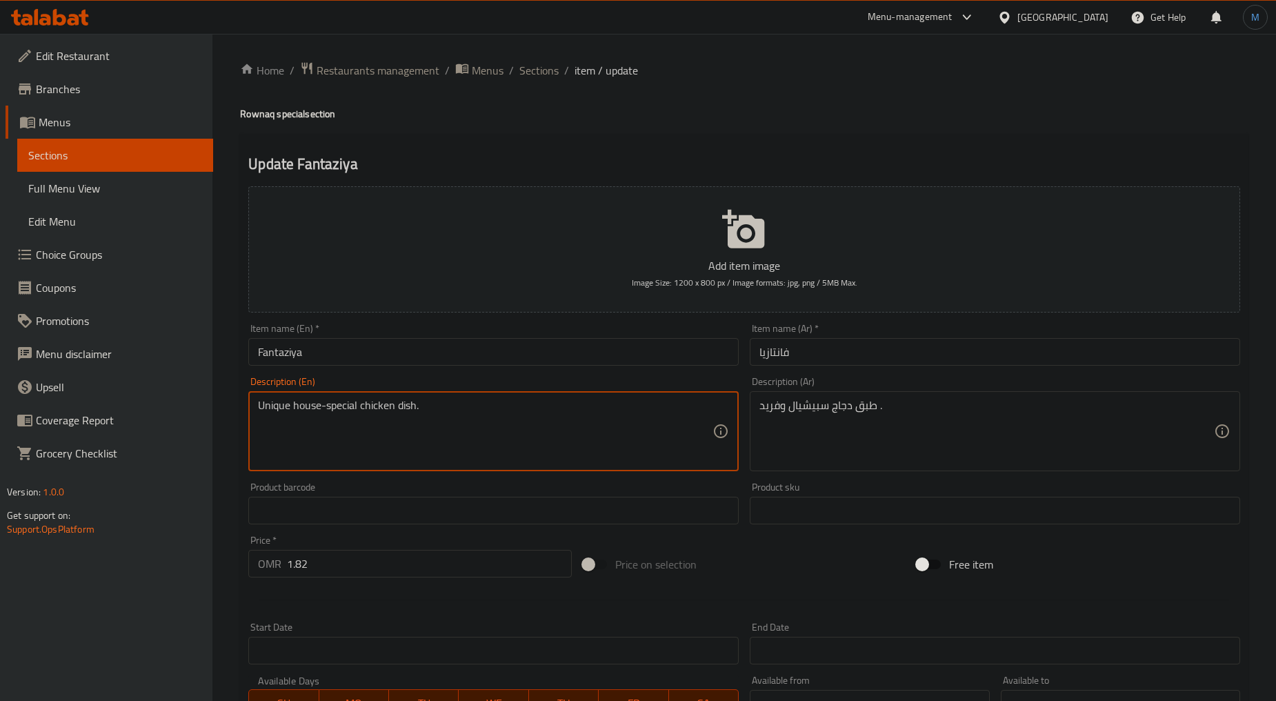
click at [343, 404] on textarea "Unique house-special chicken dish." at bounding box center [485, 432] width 454 height 66
drag, startPoint x: 343, startPoint y: 404, endPoint x: 402, endPoint y: 408, distance: 58.8
click at [402, 408] on textarea "Unique house-special chicken dish." at bounding box center [485, 432] width 454 height 66
click at [279, 401] on textarea "Unique house-special chicken dish." at bounding box center [485, 432] width 454 height 66
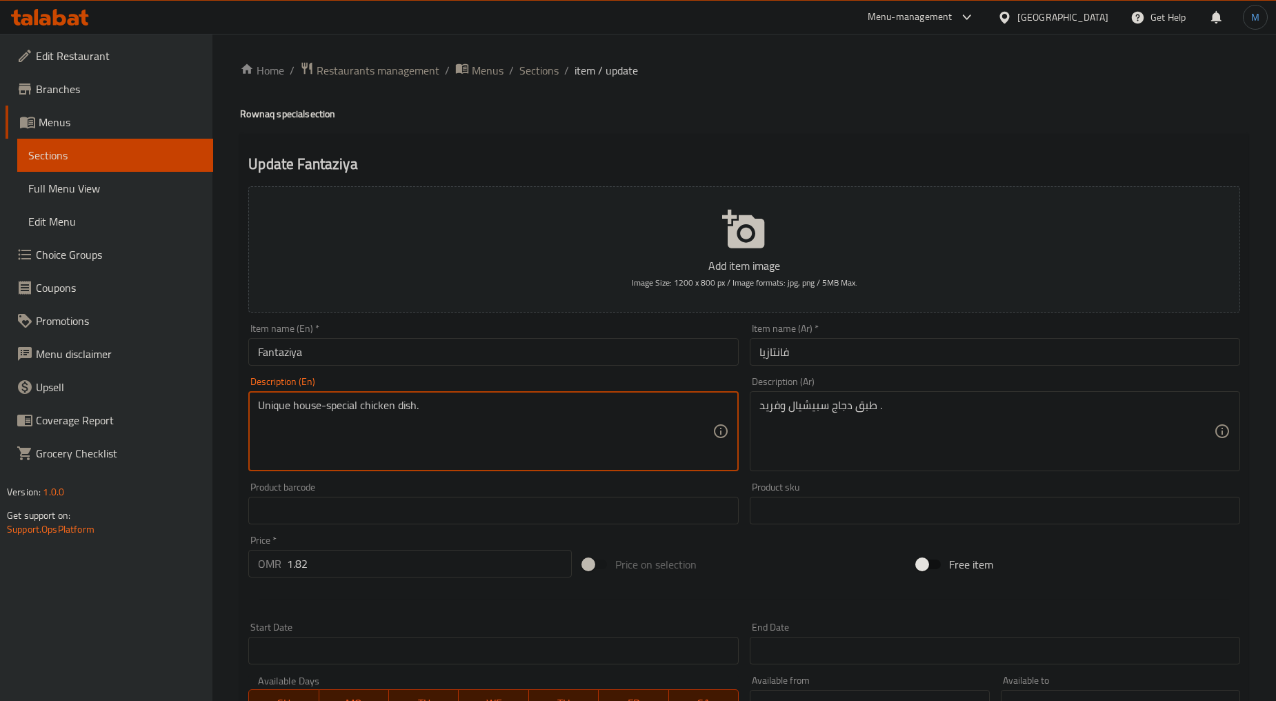
click at [279, 401] on textarea "Unique house-special chicken dish." at bounding box center [485, 432] width 454 height 66
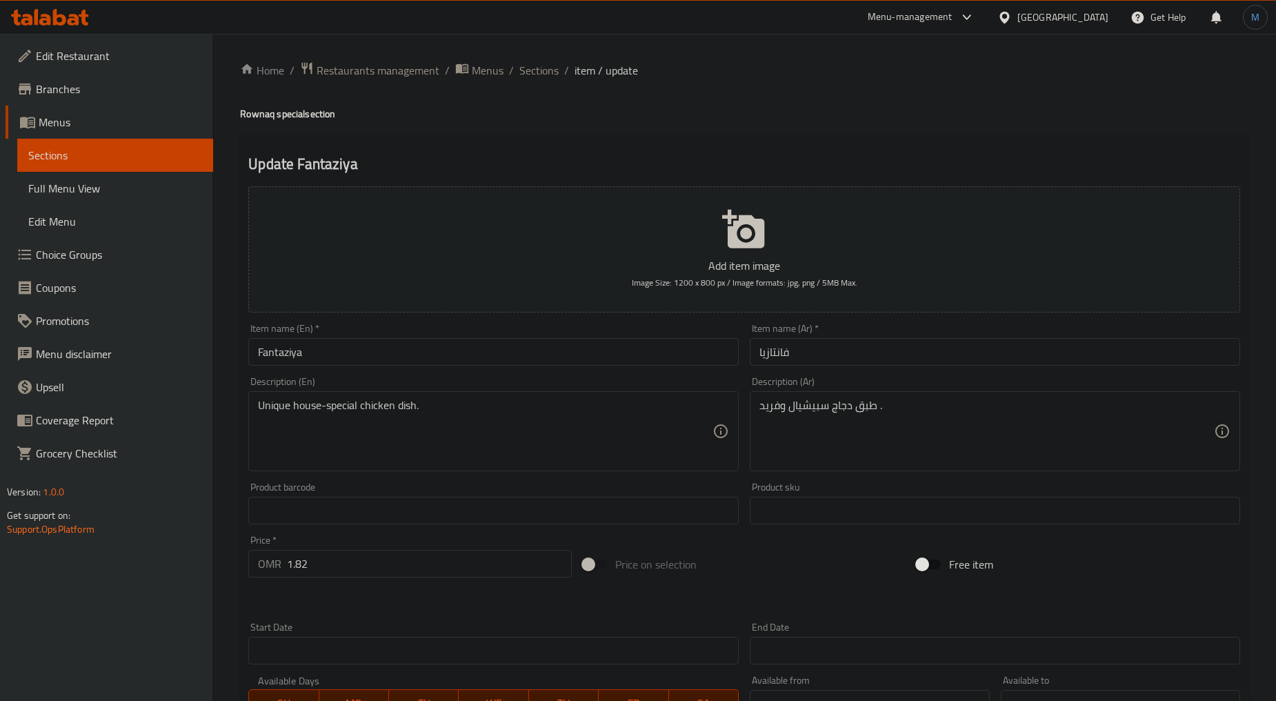
click at [268, 401] on textarea "Unique house-special chicken dish." at bounding box center [485, 432] width 454 height 66
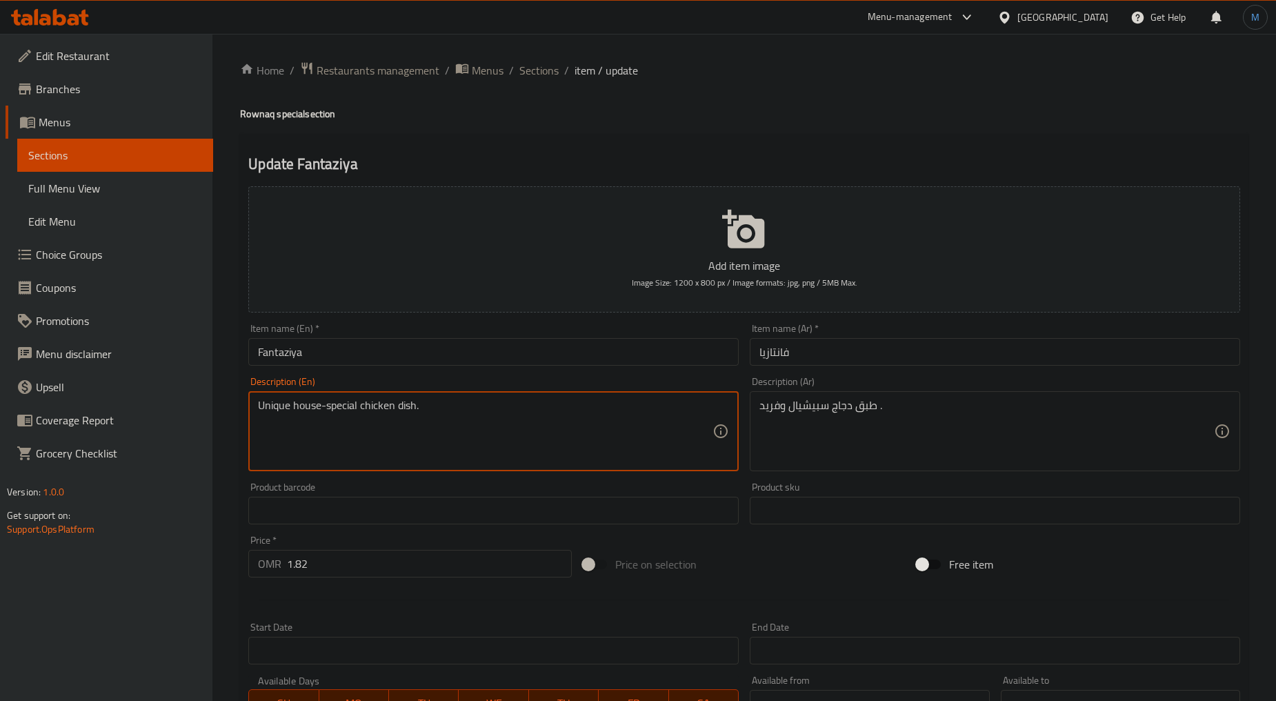
click at [276, 404] on textarea "Unique house-special chicken dish." at bounding box center [485, 432] width 454 height 66
drag, startPoint x: 276, startPoint y: 404, endPoint x: 335, endPoint y: 407, distance: 59.4
click at [335, 407] on textarea "Unique house-special chicken dish." at bounding box center [485, 432] width 454 height 66
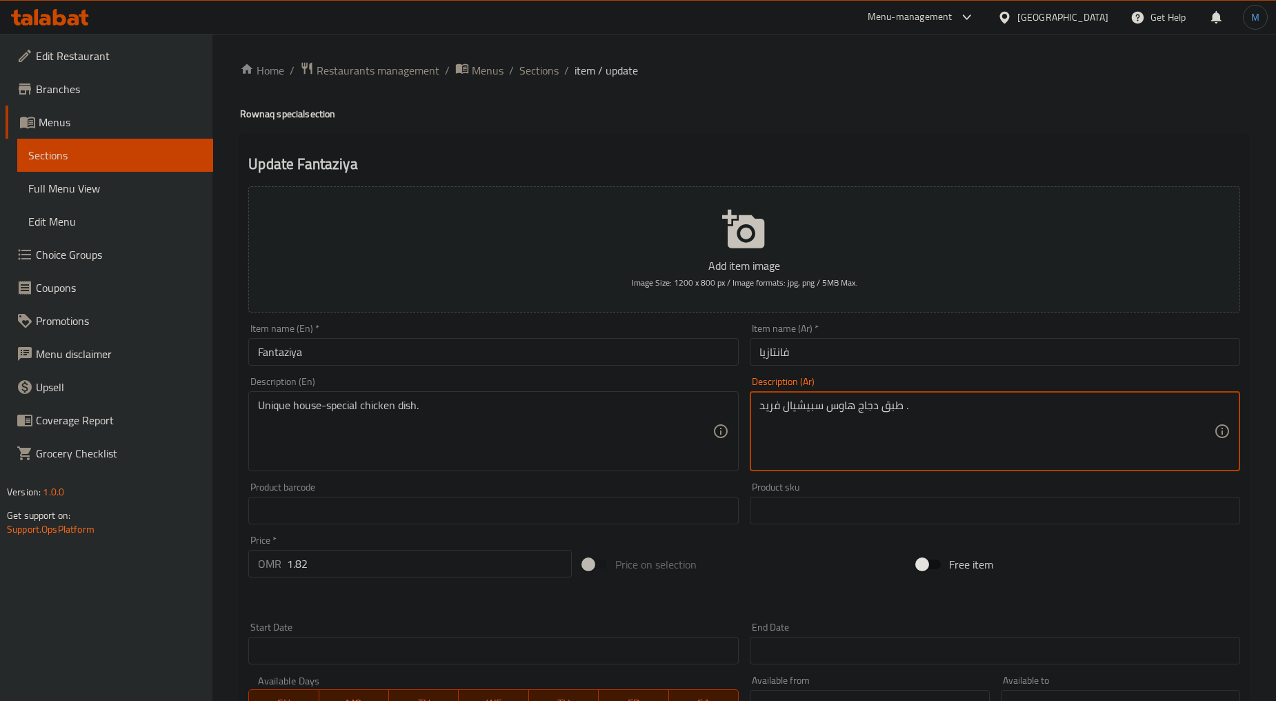
type textarea "طبق دجاج هاوس سبيشيال فريد ."
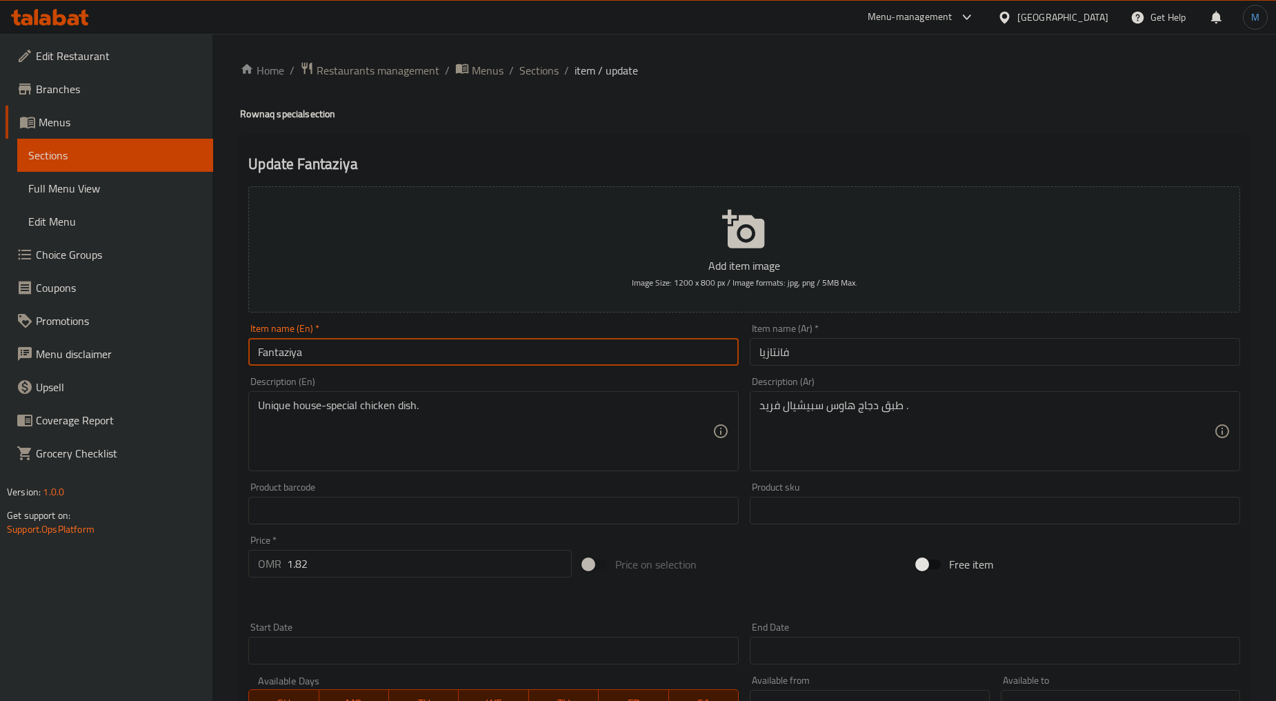
click at [571, 354] on input "Fantaziya" at bounding box center [493, 352] width 490 height 28
click at [527, 69] on span "Sections" at bounding box center [538, 70] width 39 height 17
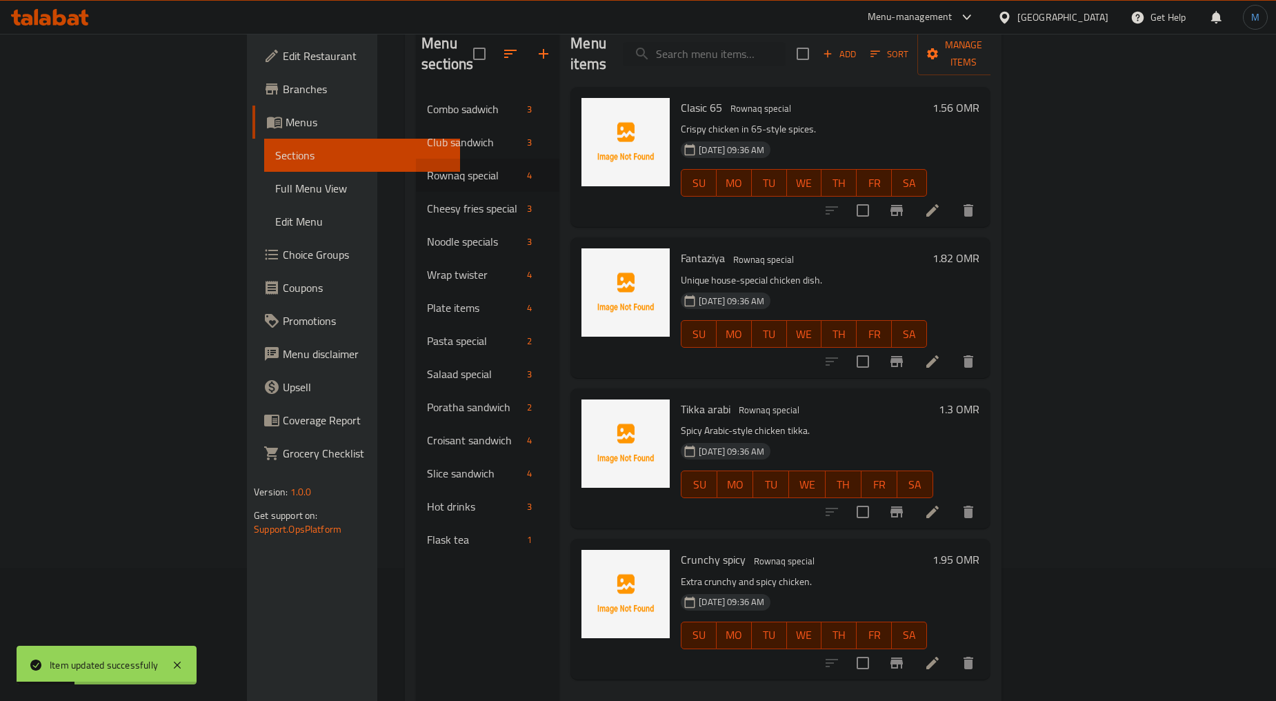
scroll to position [193, 0]
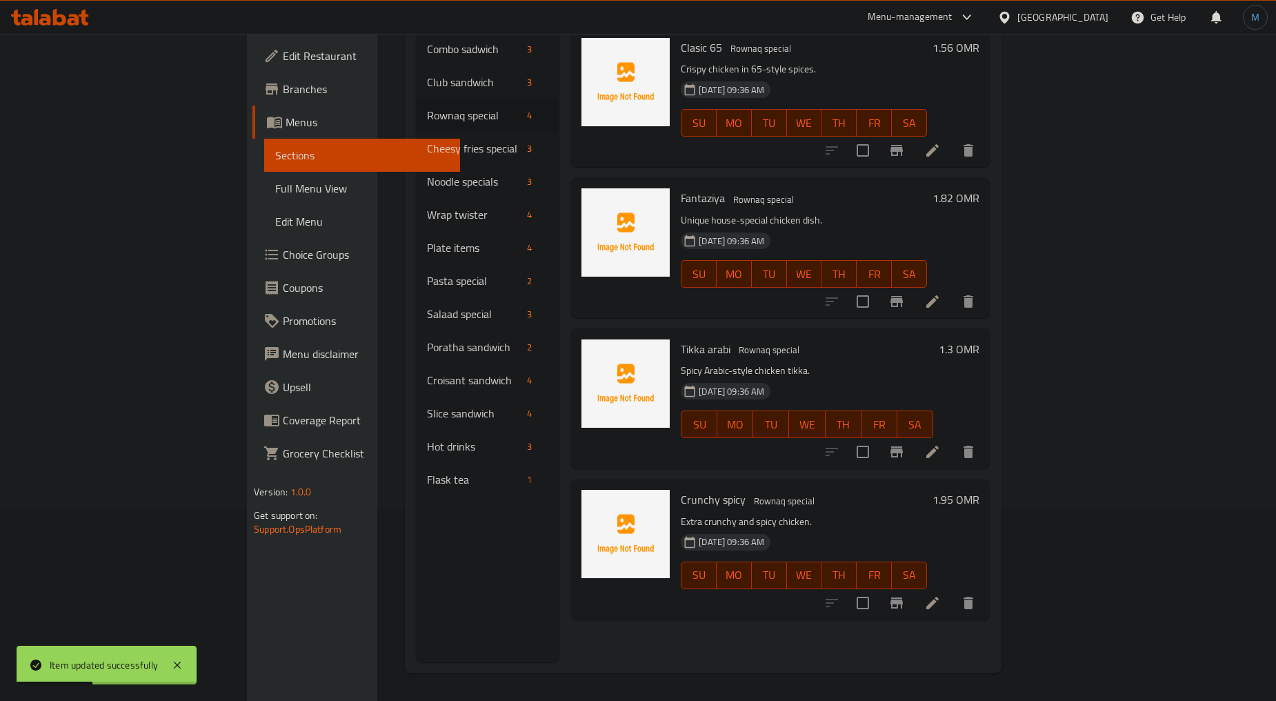
click at [952, 439] on li at bounding box center [932, 451] width 39 height 25
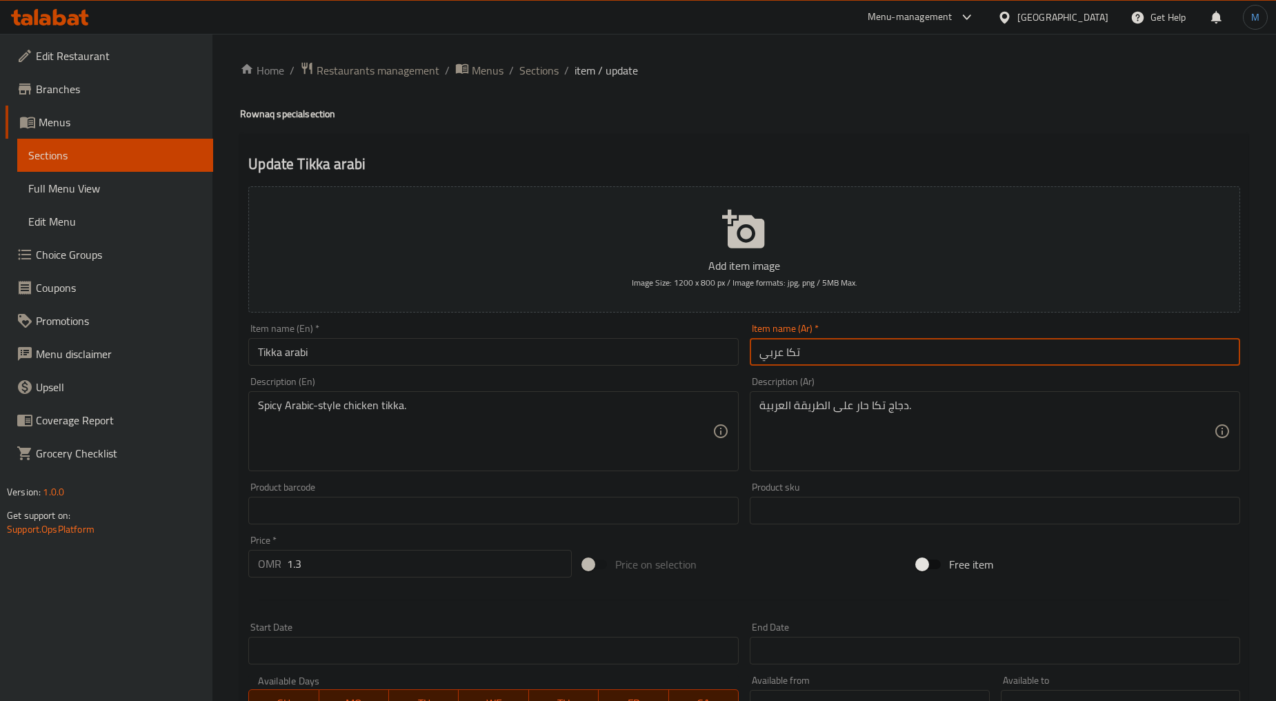
click at [877, 345] on input "تكا عربي" at bounding box center [995, 352] width 490 height 28
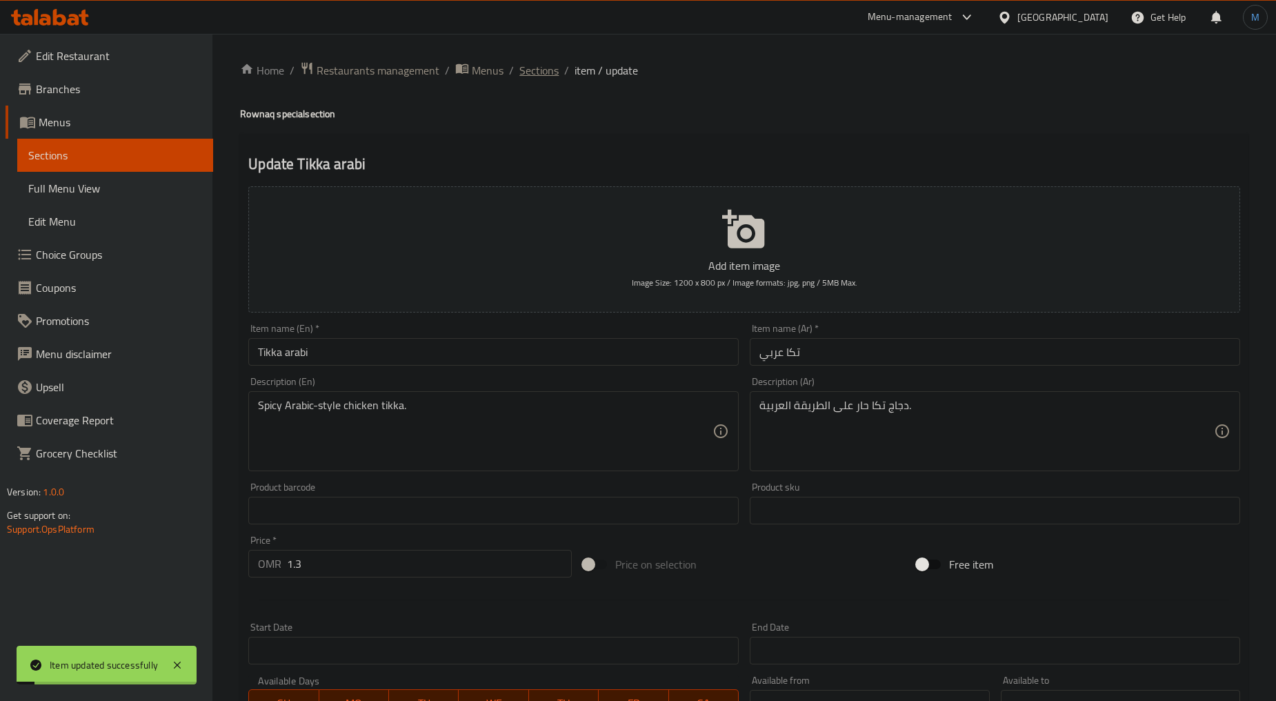
click at [552, 70] on span "Sections" at bounding box center [538, 70] width 39 height 17
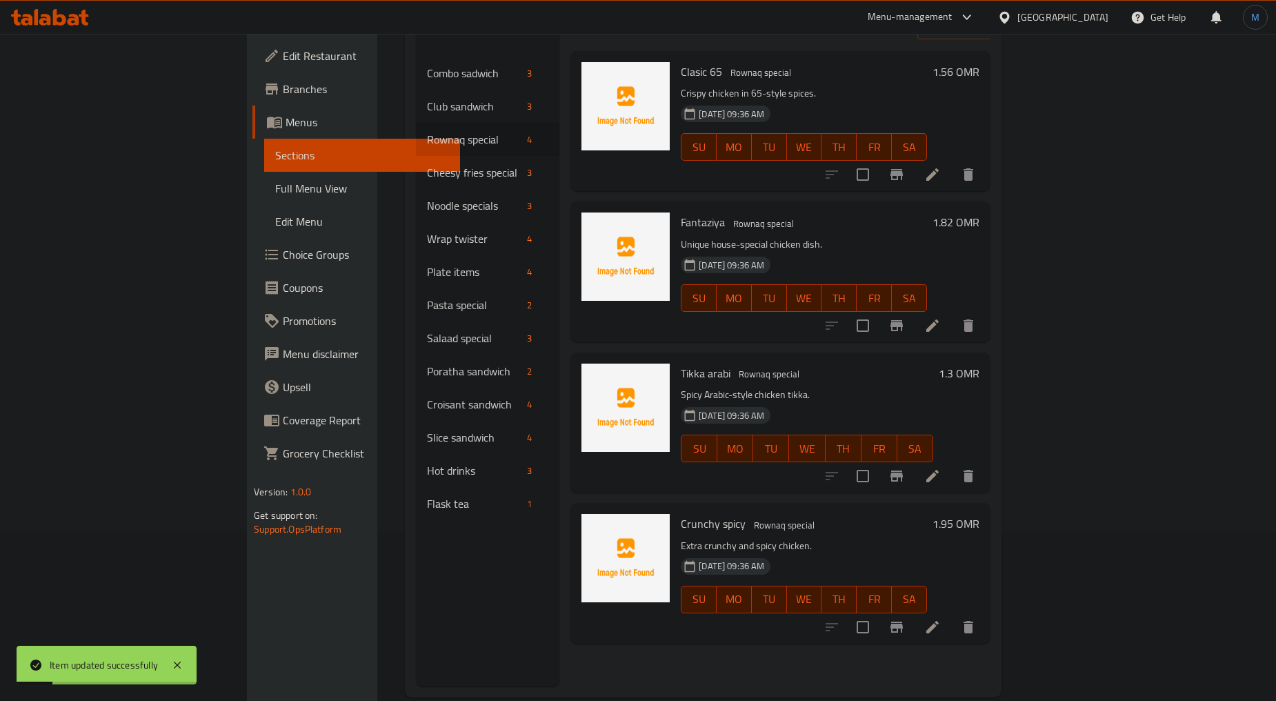
scroll to position [193, 0]
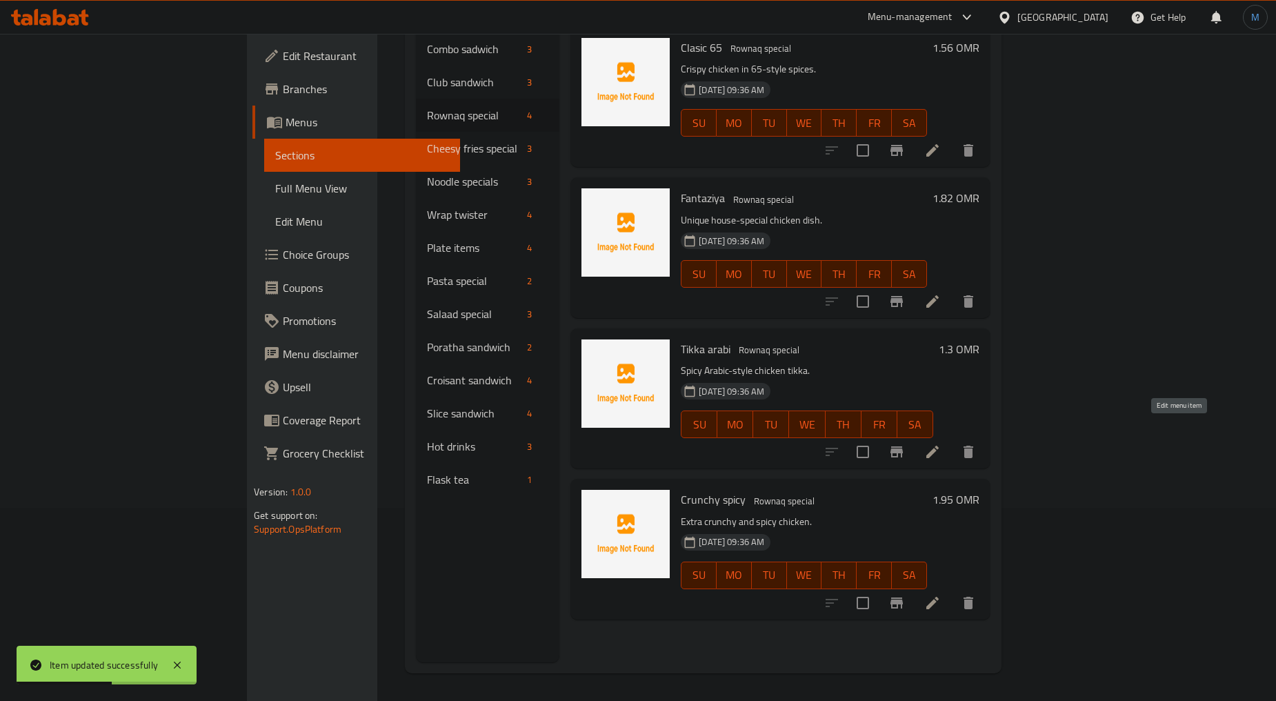
click at [938, 445] on icon at bounding box center [932, 451] width 12 height 12
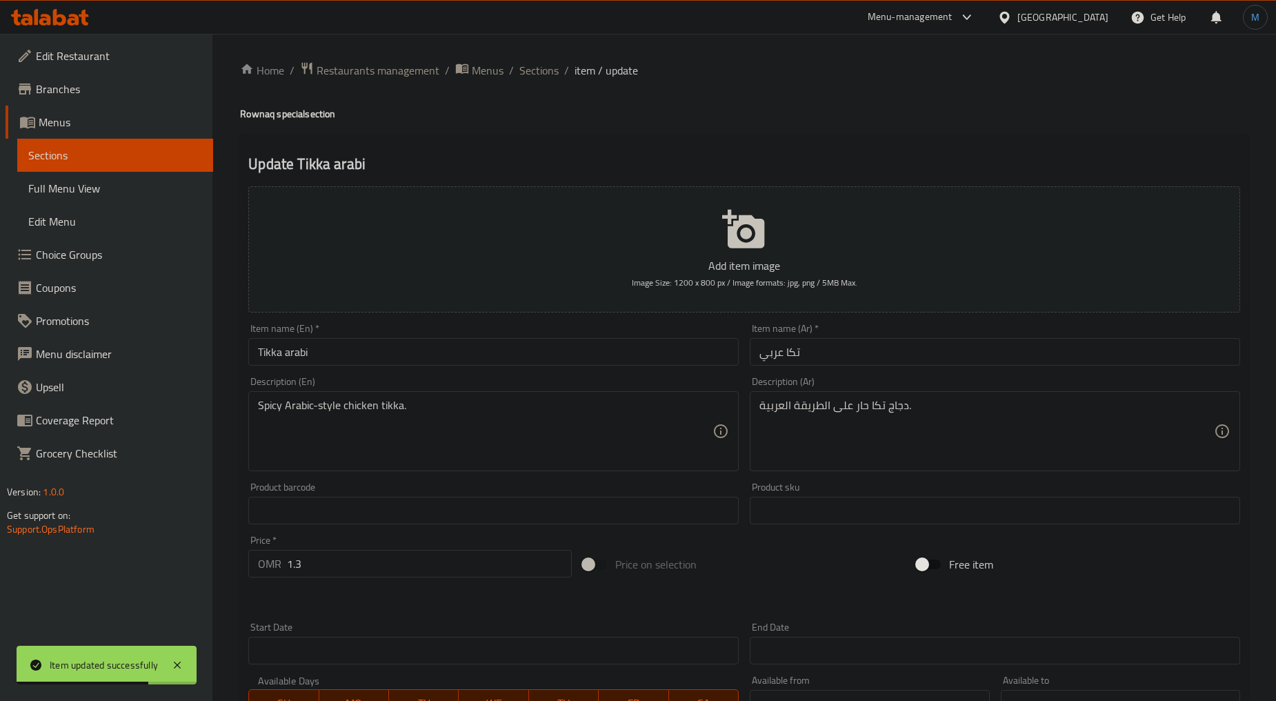
click at [525, 81] on div "Home / Restaurants management / Menus / Sections / item / update Rownaq special…" at bounding box center [744, 503] width 1008 height 885
click at [533, 77] on span "Sections" at bounding box center [538, 70] width 39 height 17
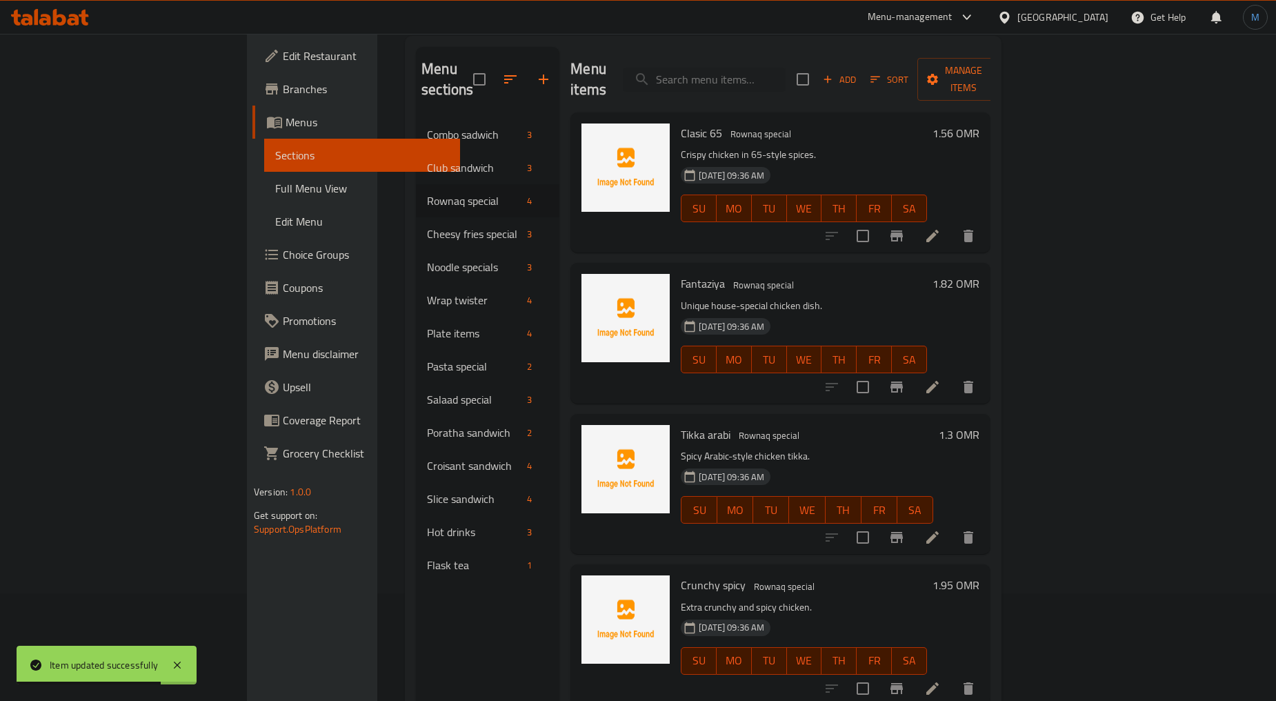
scroll to position [193, 0]
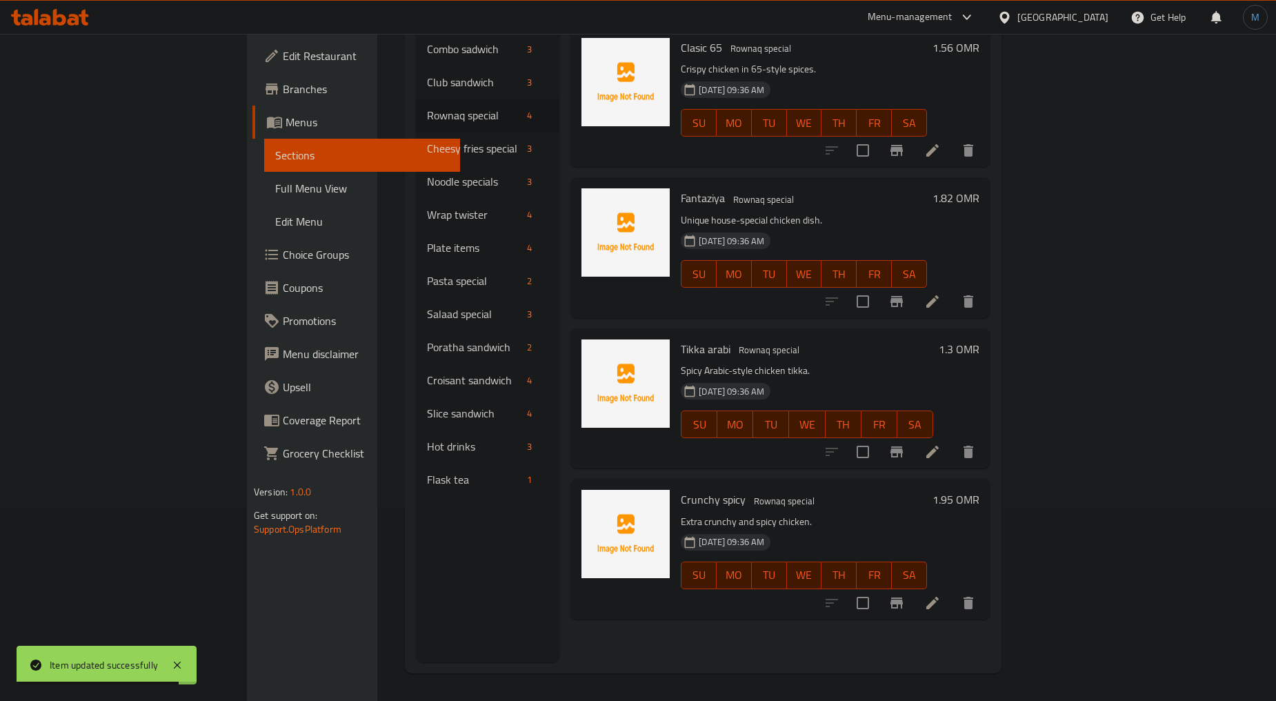
click at [941, 581] on icon at bounding box center [932, 602] width 17 height 17
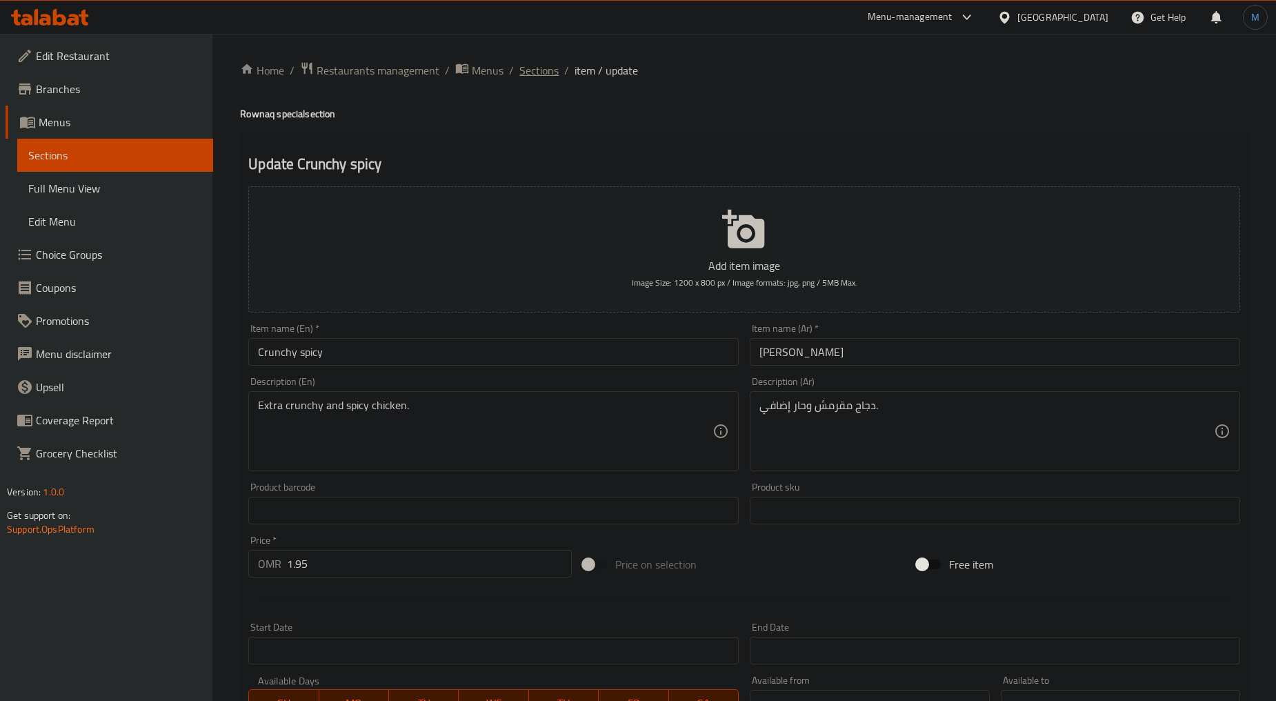
click at [553, 72] on span "Sections" at bounding box center [538, 70] width 39 height 17
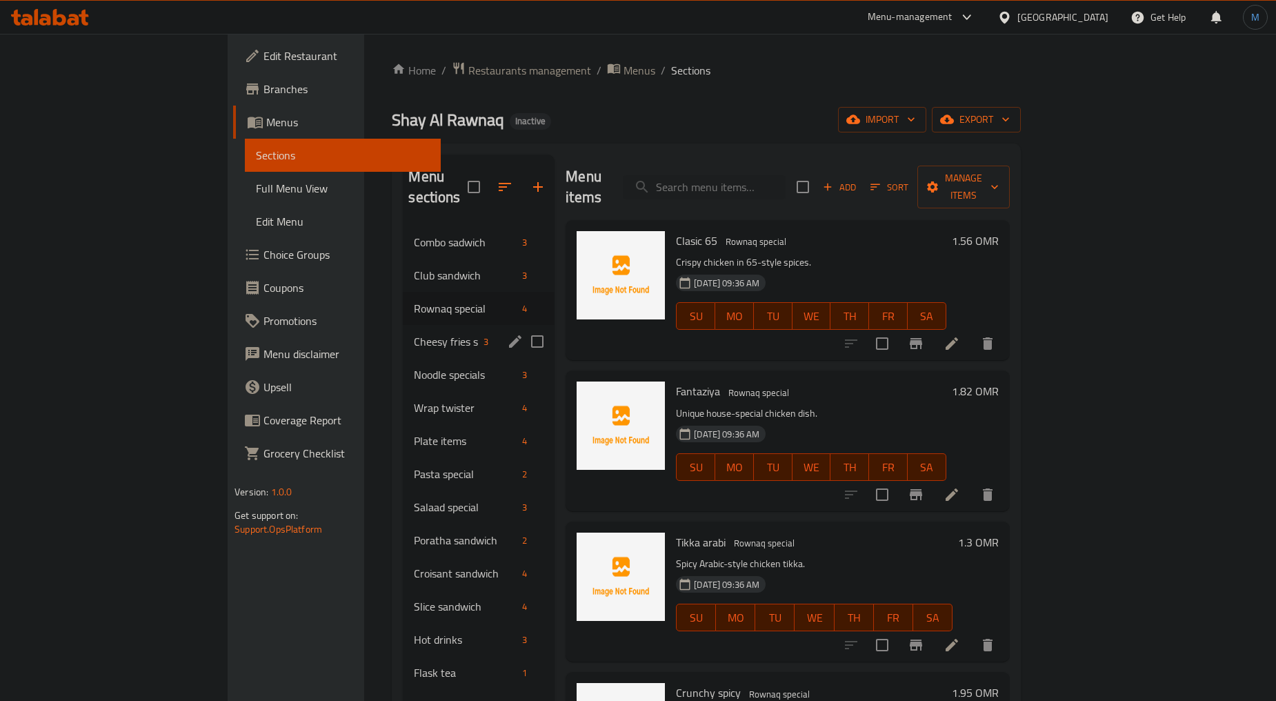
click at [403, 325] on div "Cheesy fries special 3" at bounding box center [479, 341] width 152 height 33
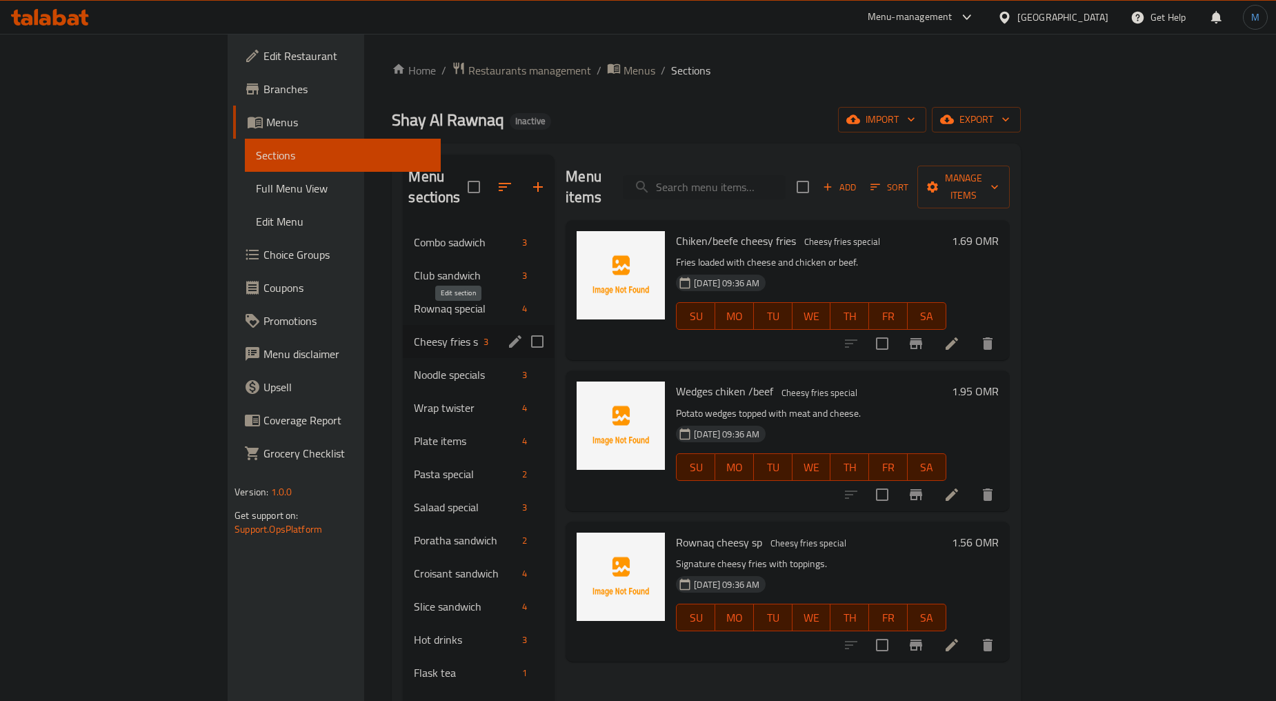
click at [507, 333] on icon "edit" at bounding box center [515, 341] width 17 height 17
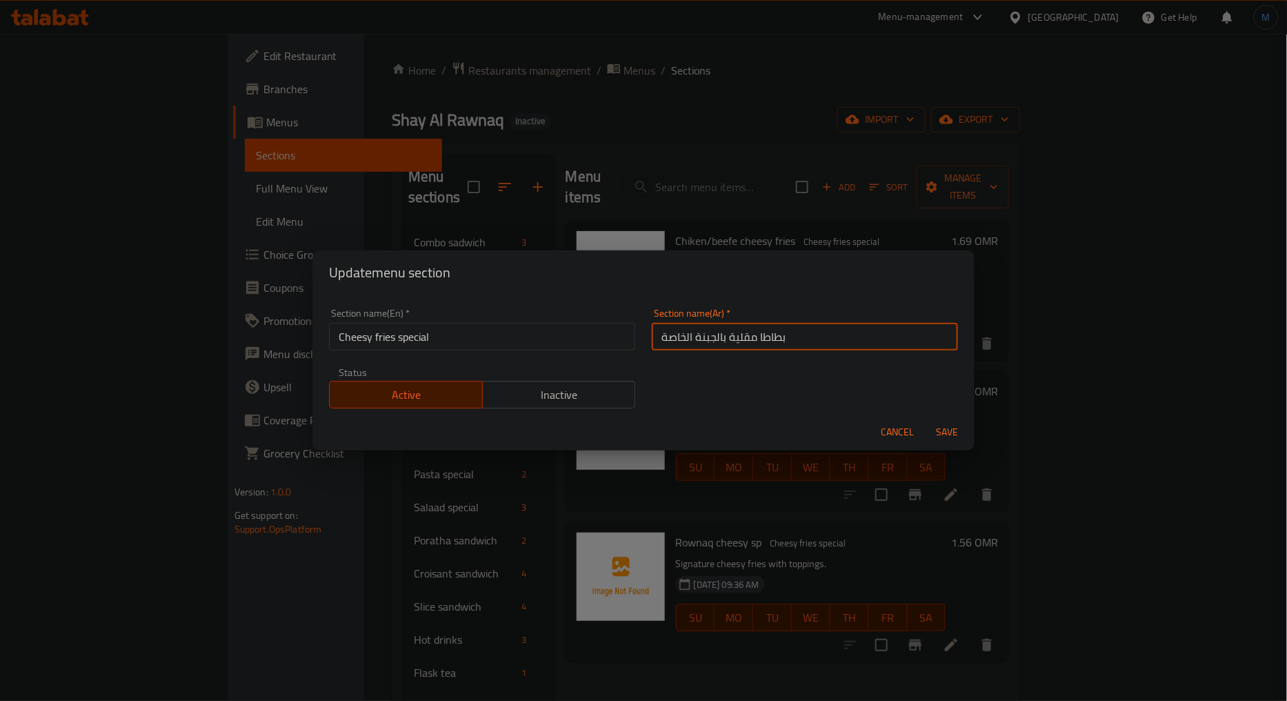
click at [677, 339] on input "بطاطا مقلية بالجبنة الخاصة" at bounding box center [805, 337] width 306 height 28
type input "بطاطا مقلية بالجبنة سبيشيال"
click at [925, 419] on button "Save" at bounding box center [947, 432] width 44 height 26
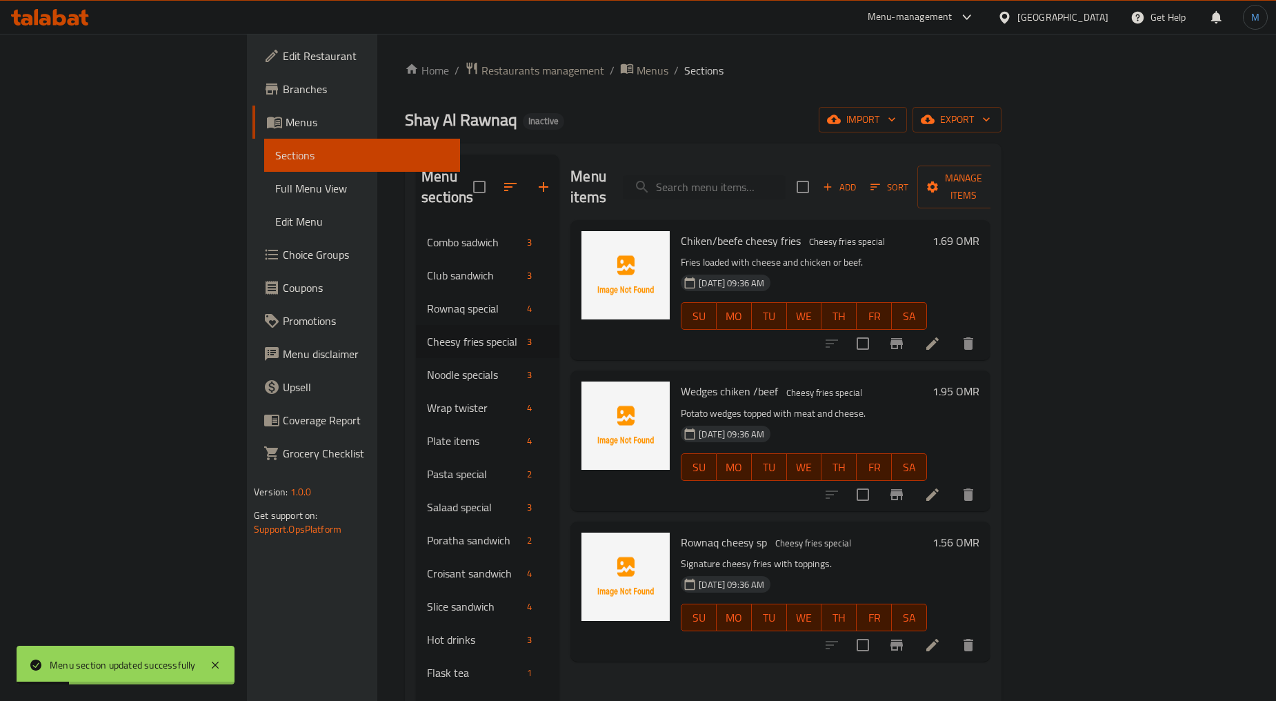
click at [938, 337] on icon at bounding box center [932, 343] width 12 height 12
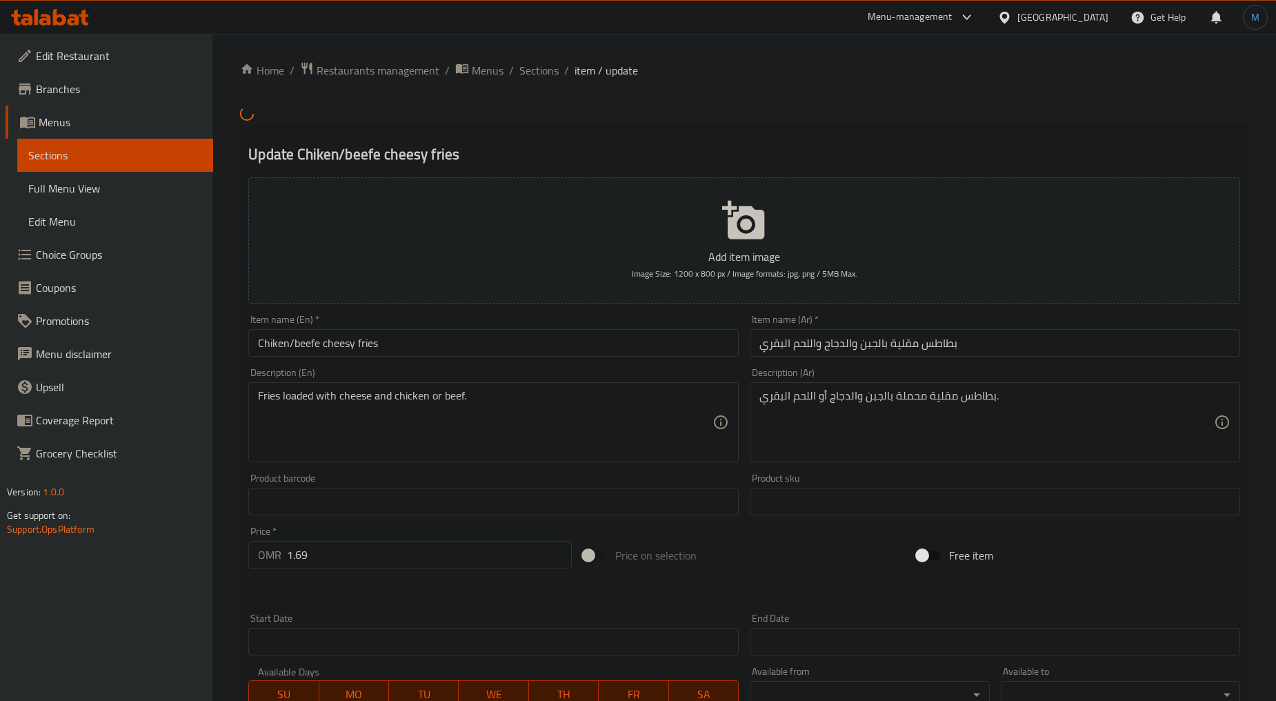
click at [309, 343] on input "Chiken/beefe cheesy fries" at bounding box center [493, 343] width 490 height 28
click at [319, 343] on input "Chiken/beefe cheesy fries" at bounding box center [493, 343] width 490 height 28
click at [566, 346] on input "Chicken Or beef cheesy fries" at bounding box center [493, 343] width 490 height 28
type input "Chicken Or beef cheesy fries"
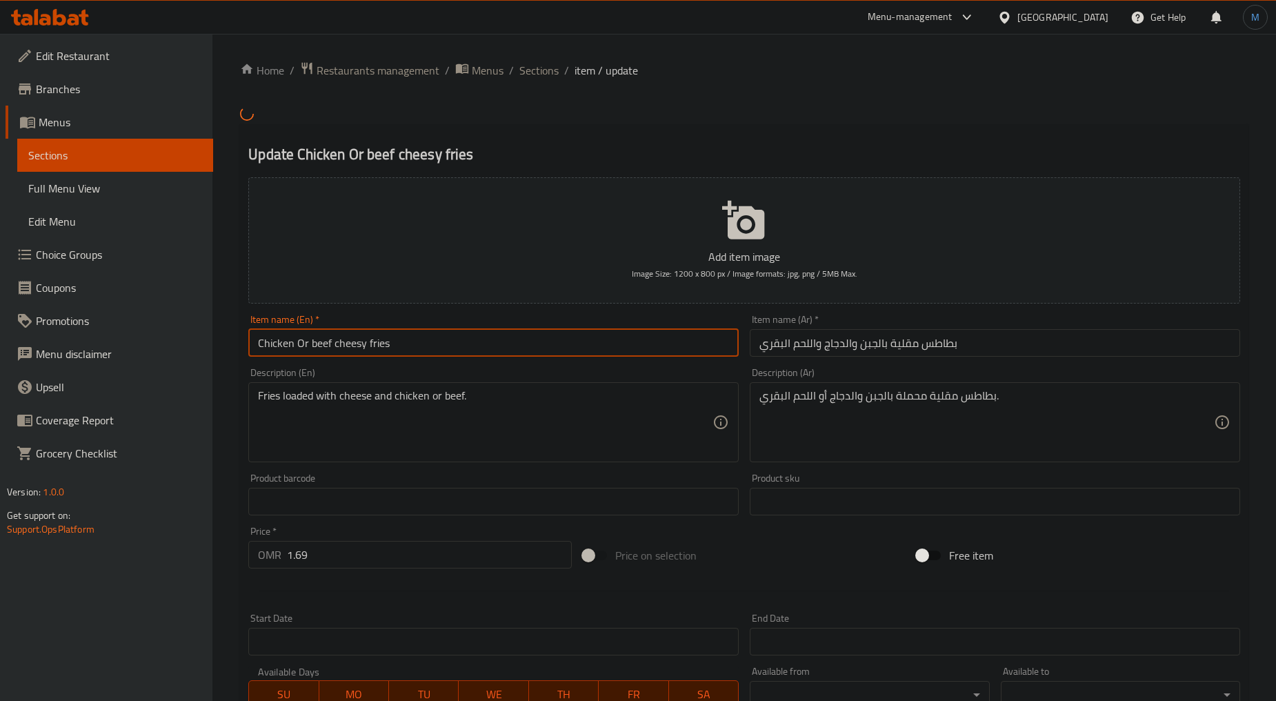
click at [852, 346] on input "بطاطس مقلية بالجبن والدجاج واللحم البقري" at bounding box center [995, 343] width 490 height 28
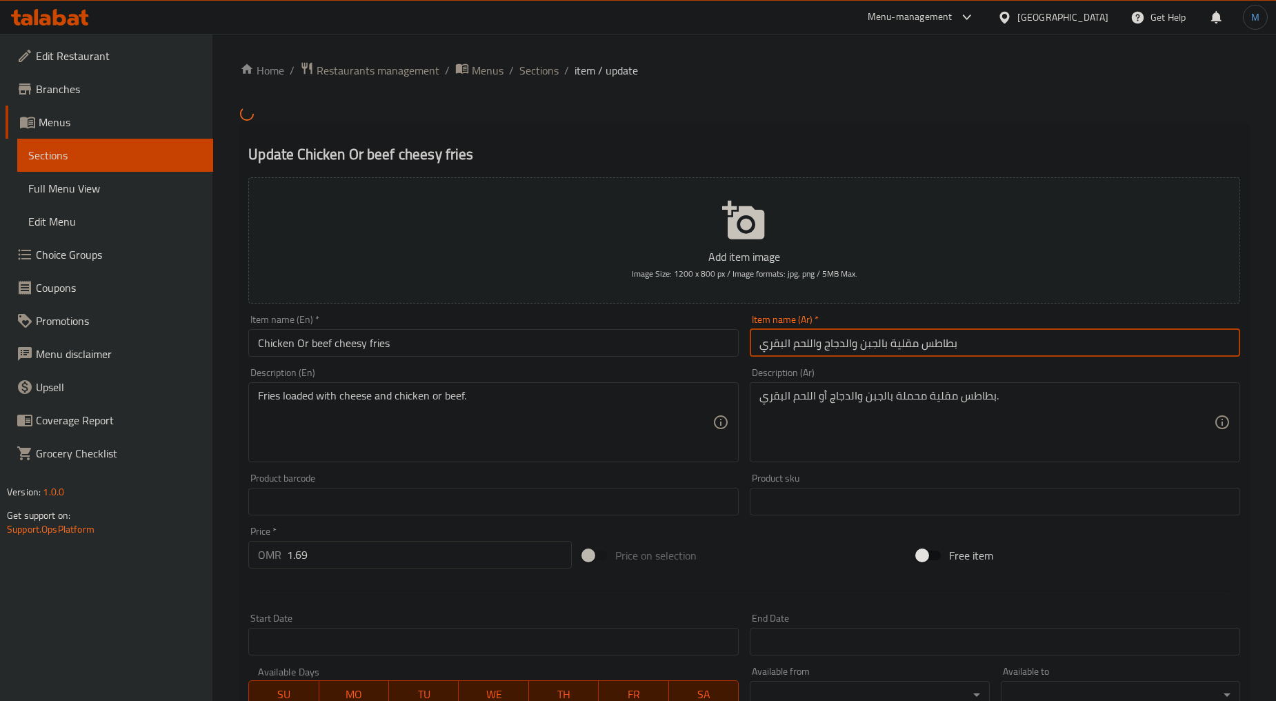
click at [852, 346] on input "بطاطس مقلية بالجبن والدجاج واللحم البقري" at bounding box center [995, 343] width 490 height 28
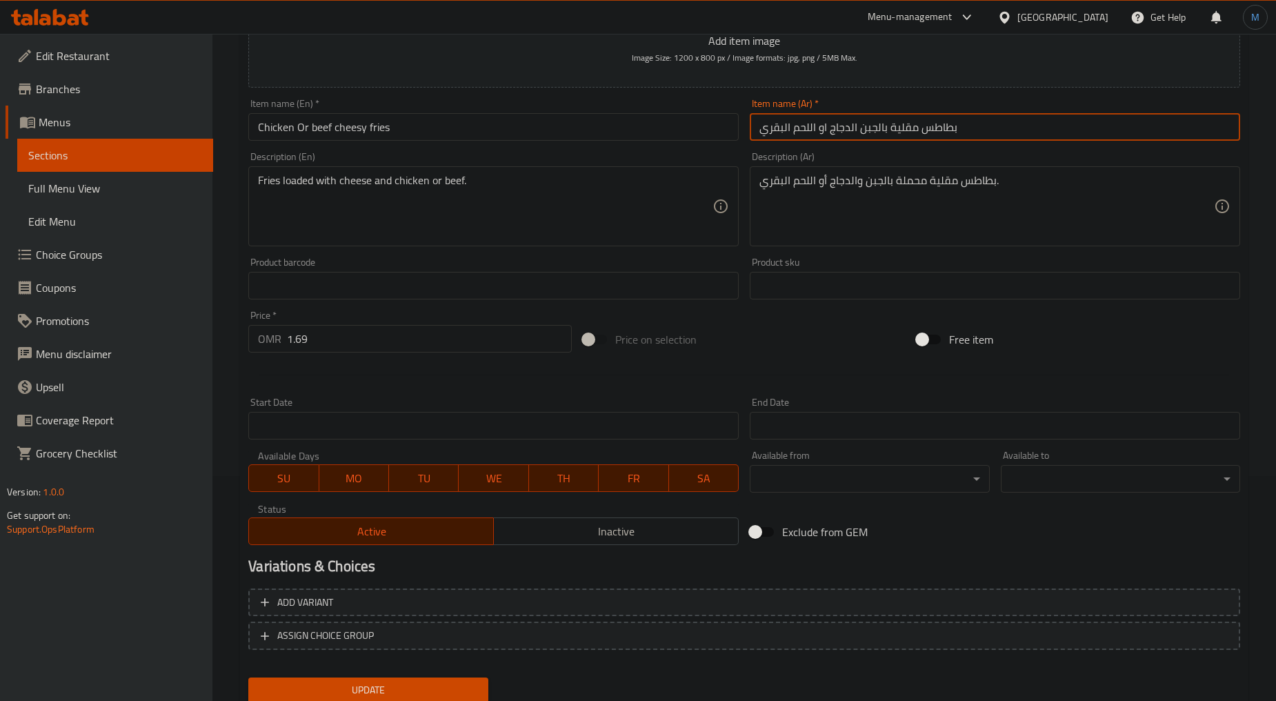
scroll to position [230, 0]
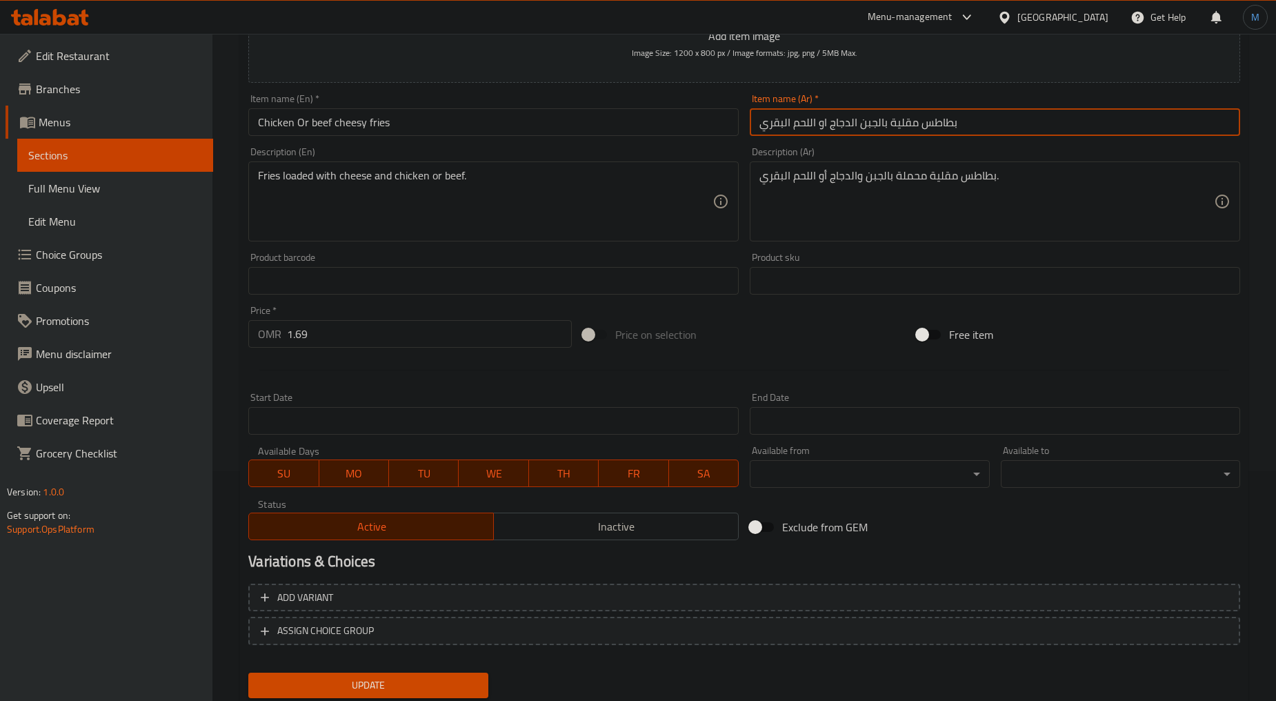
type input "بطاطس مقلية بالجبن الدجاج او اللحم البقري"
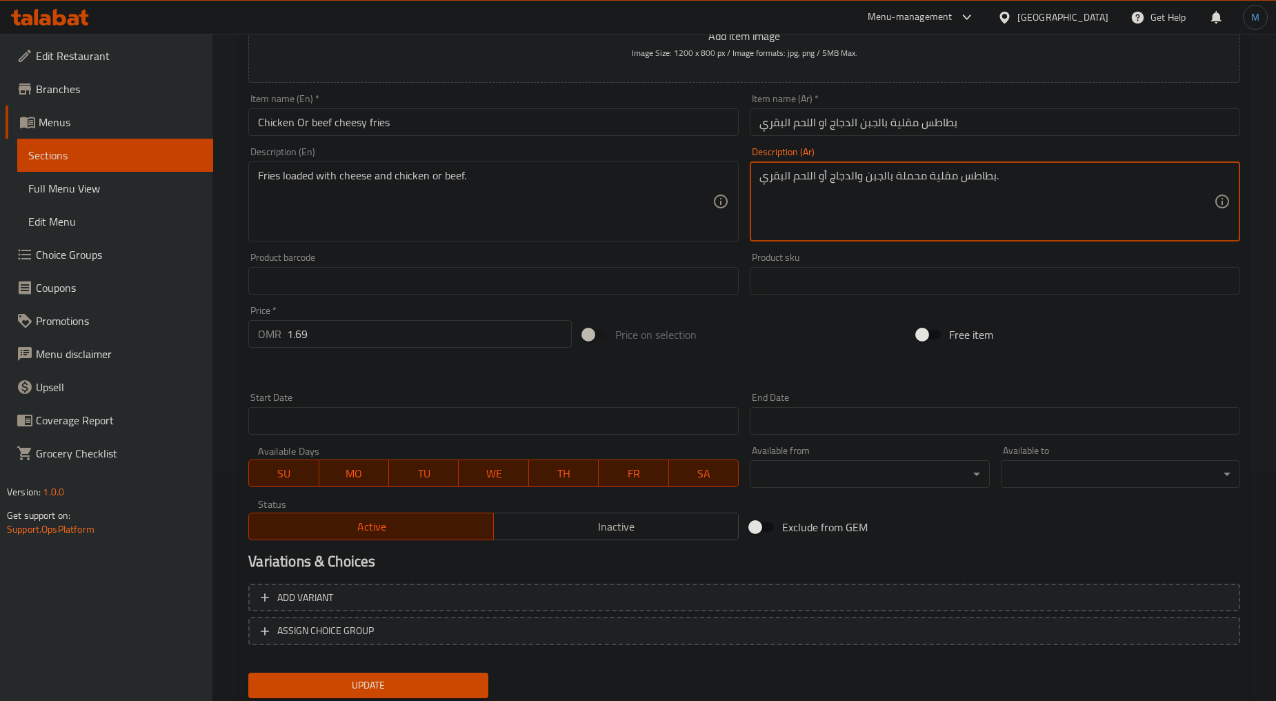
click at [911, 173] on textarea "بطاطس مقلية محملة بالجبن والدجاج أو اللحم البقري." at bounding box center [986, 202] width 454 height 66
type textarea "بطاطس مقلية لوديد بالجبن، الدجاج أو اللحم البقري."
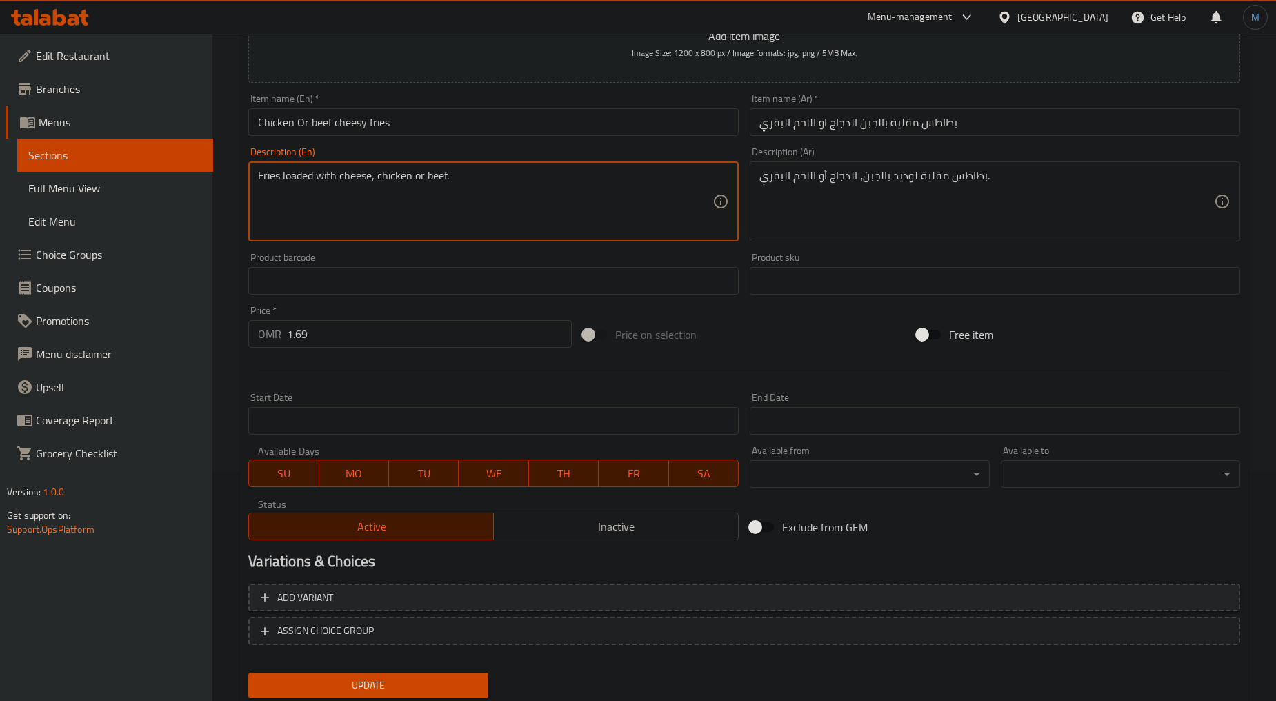
type textarea "Fries loaded with cheese, chicken or beef."
click at [1034, 581] on button "Add variant" at bounding box center [744, 597] width 992 height 28
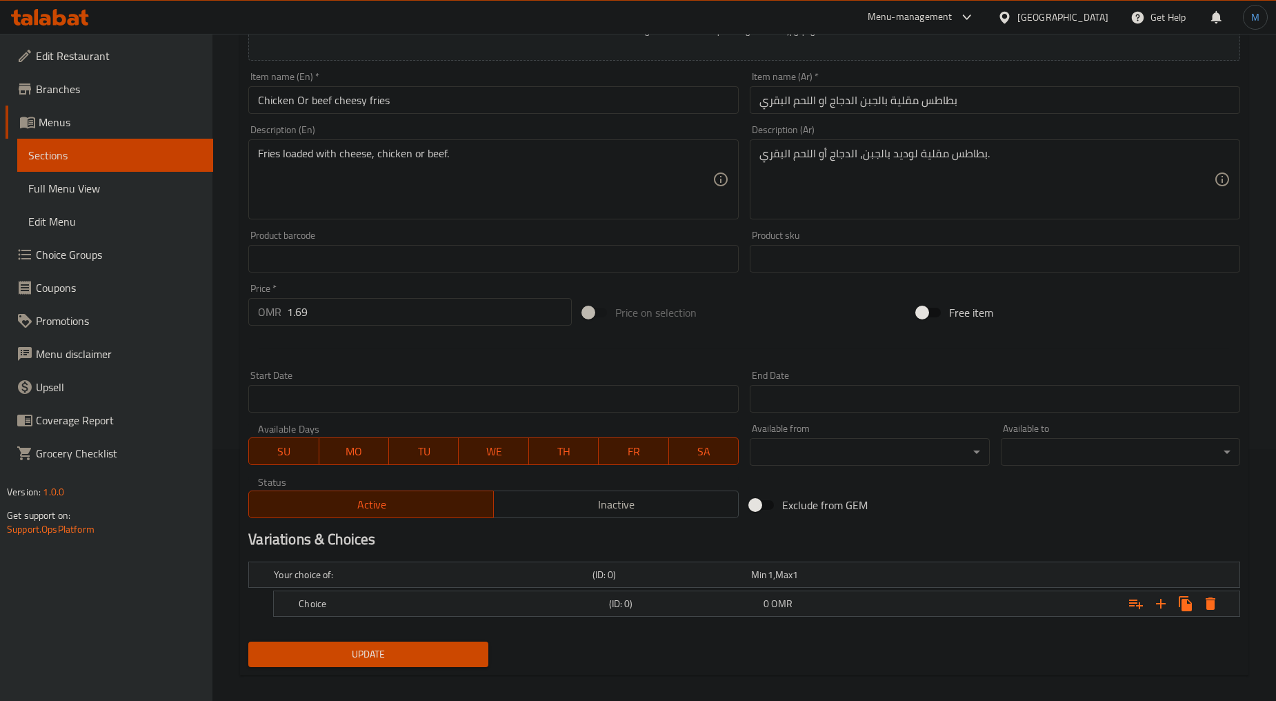
scroll to position [264, 0]
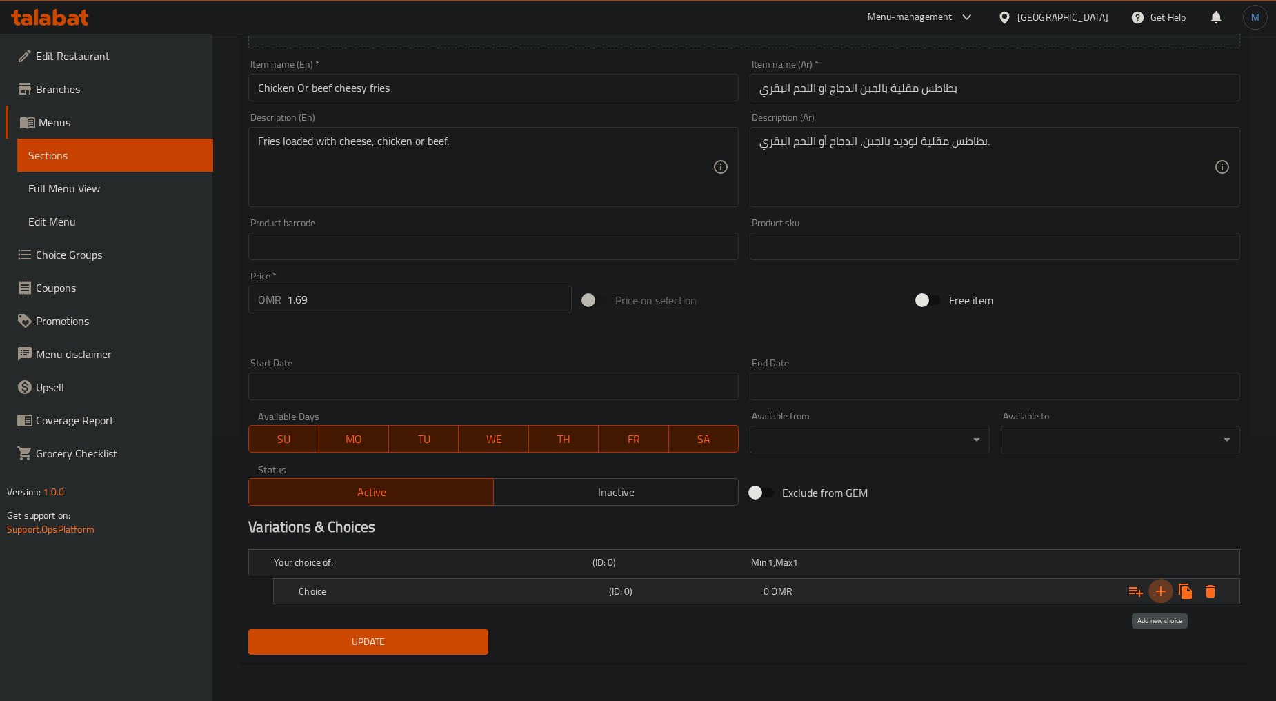
click at [1158, 581] on icon "Expand" at bounding box center [1160, 591] width 17 height 17
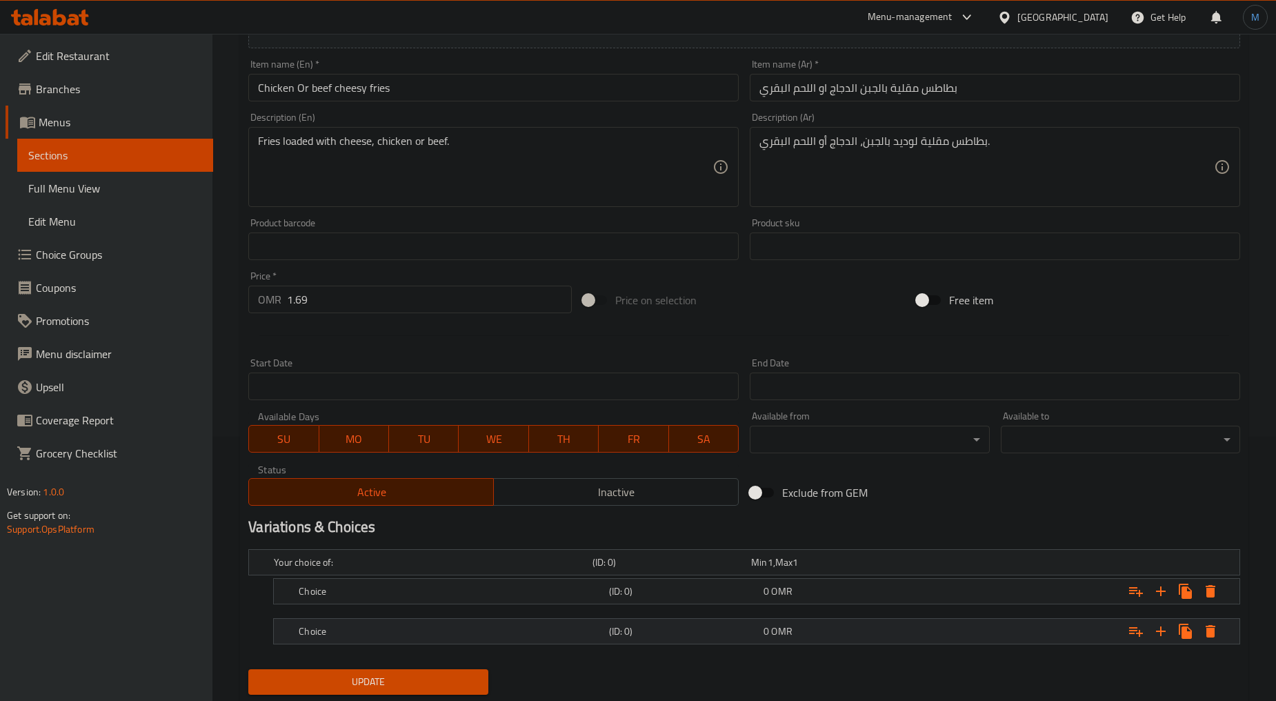
click at [902, 569] on div "0 OMR" at bounding box center [828, 562] width 154 height 14
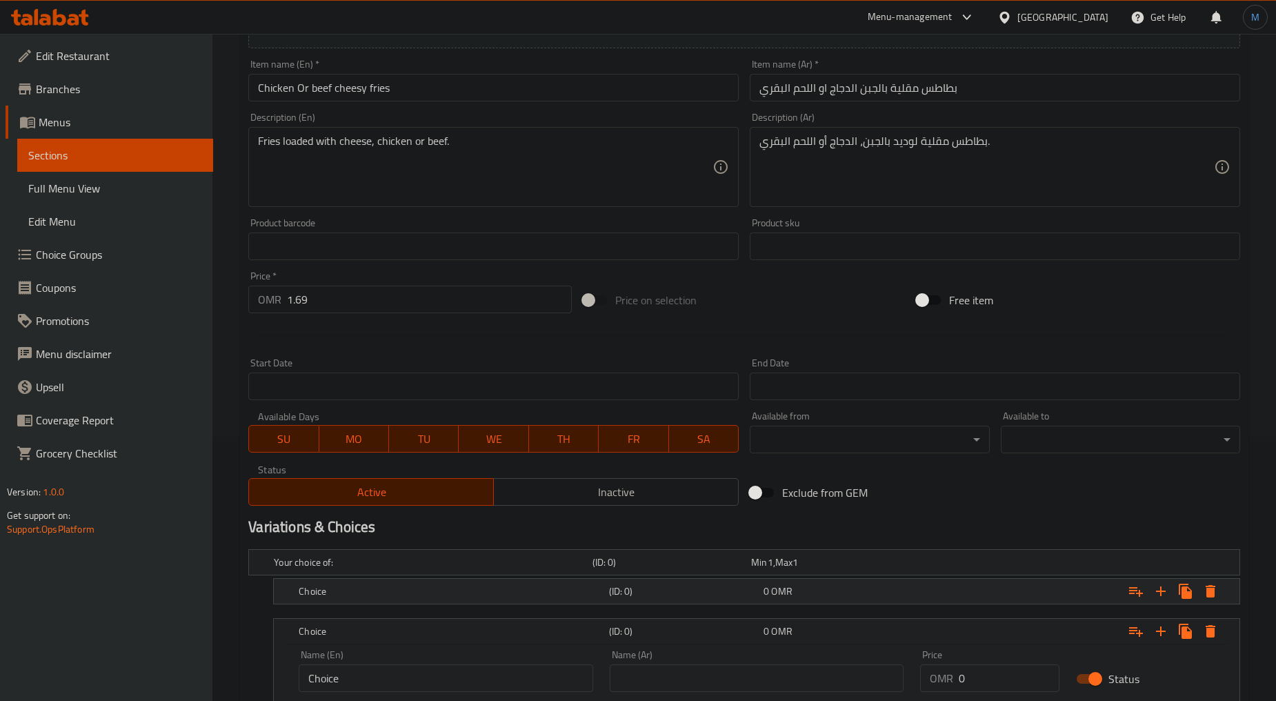
click at [874, 569] on div "0 OMR" at bounding box center [828, 562] width 154 height 14
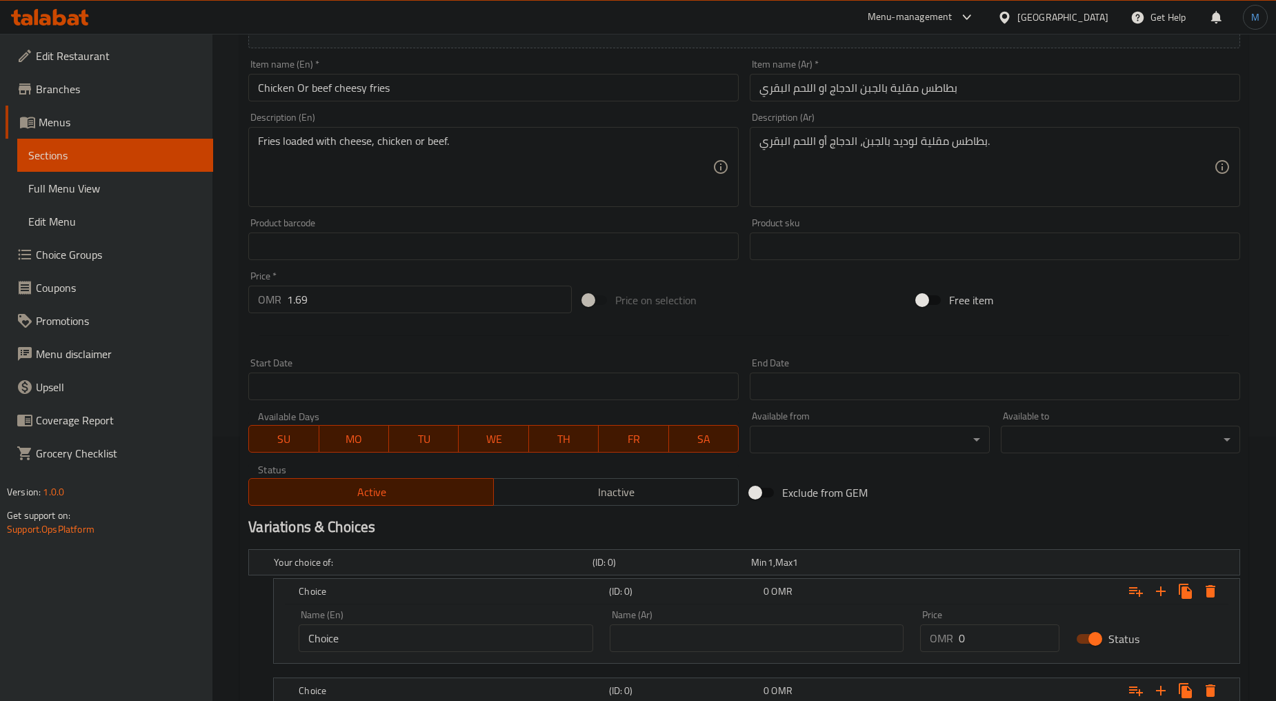
click at [409, 308] on input "1.69" at bounding box center [429, 299] width 285 height 28
type input "0"
click at [808, 286] on div "Price on selection" at bounding box center [744, 299] width 334 height 37
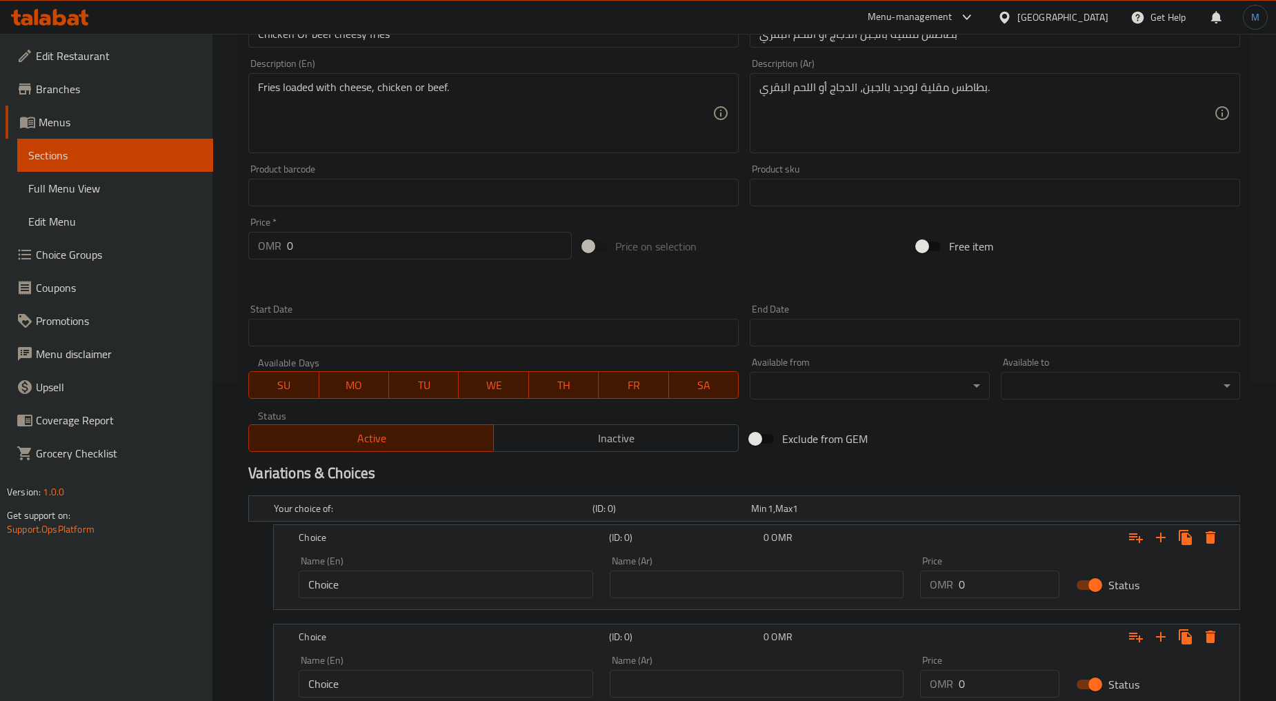
scroll to position [423, 0]
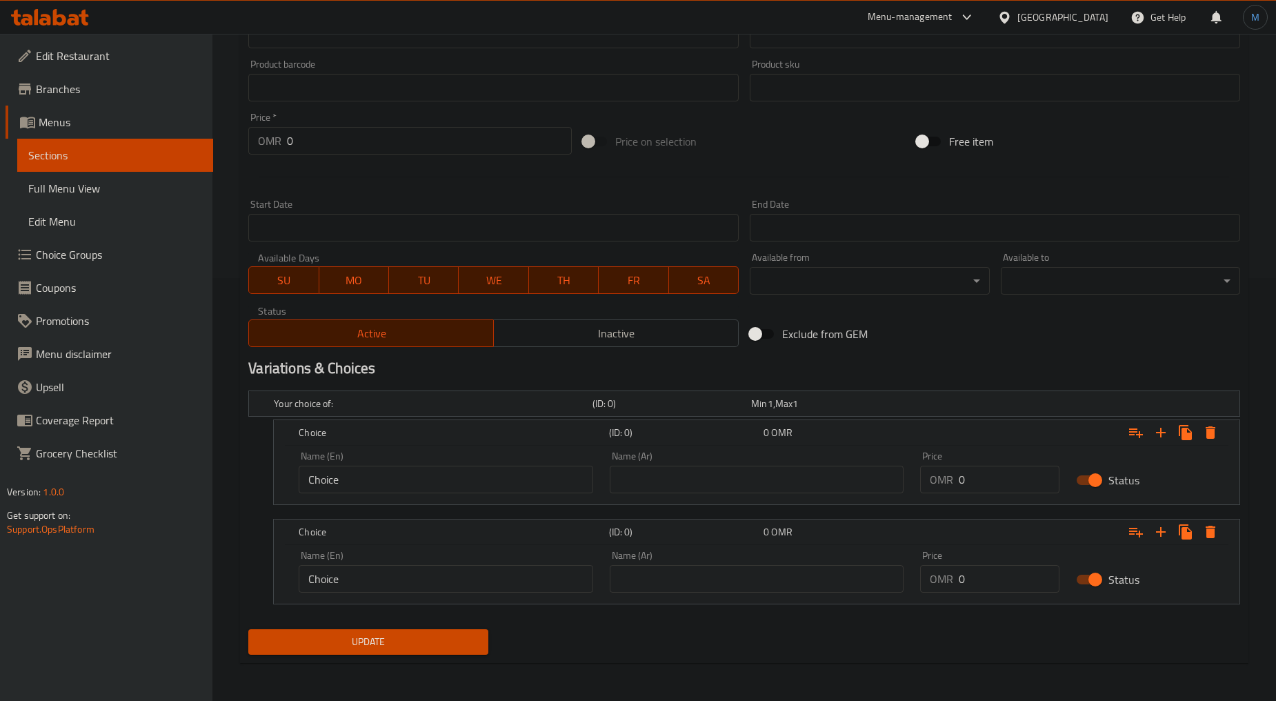
click at [1014, 466] on input "0" at bounding box center [1008, 479] width 100 height 28
paste input "1.69"
type input "1.69"
click at [995, 581] on input "0" at bounding box center [1008, 579] width 100 height 28
paste input "1.69"
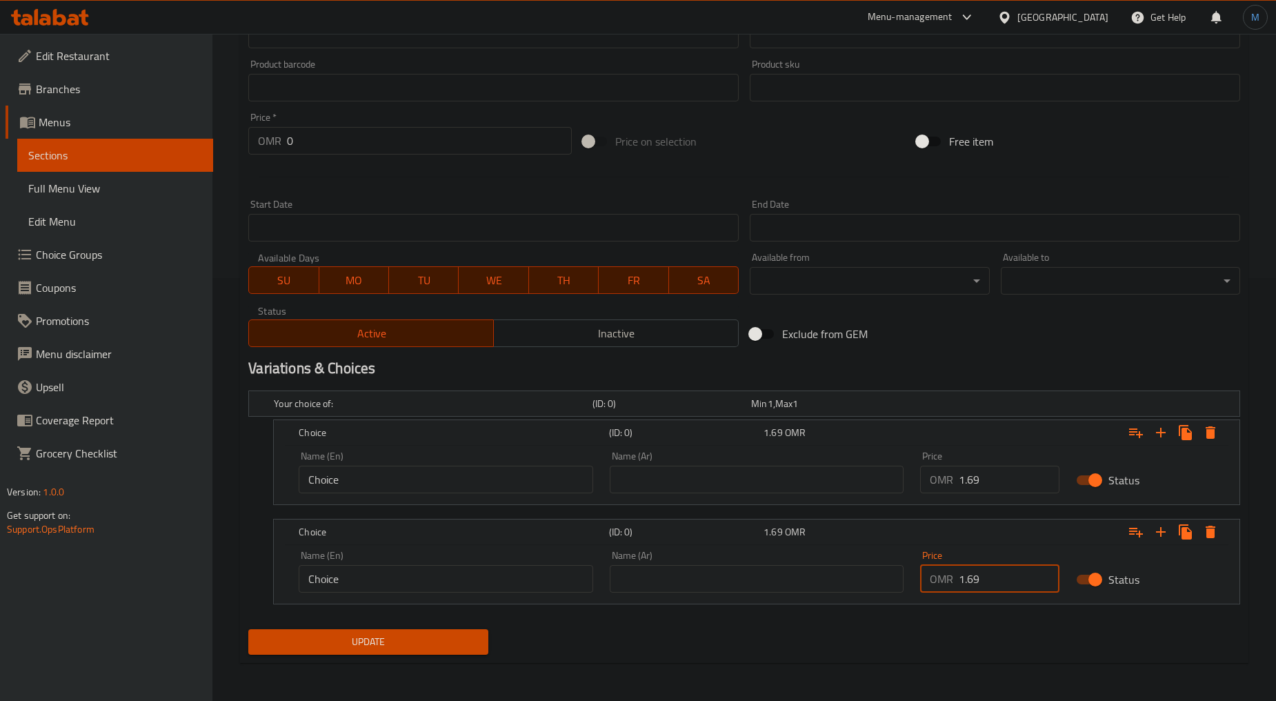
type input "1.69"
click at [780, 490] on input "text" at bounding box center [757, 479] width 294 height 28
type input "لحم بقري"
click at [747, 581] on input "text" at bounding box center [757, 579] width 294 height 28
type input "دجاج"
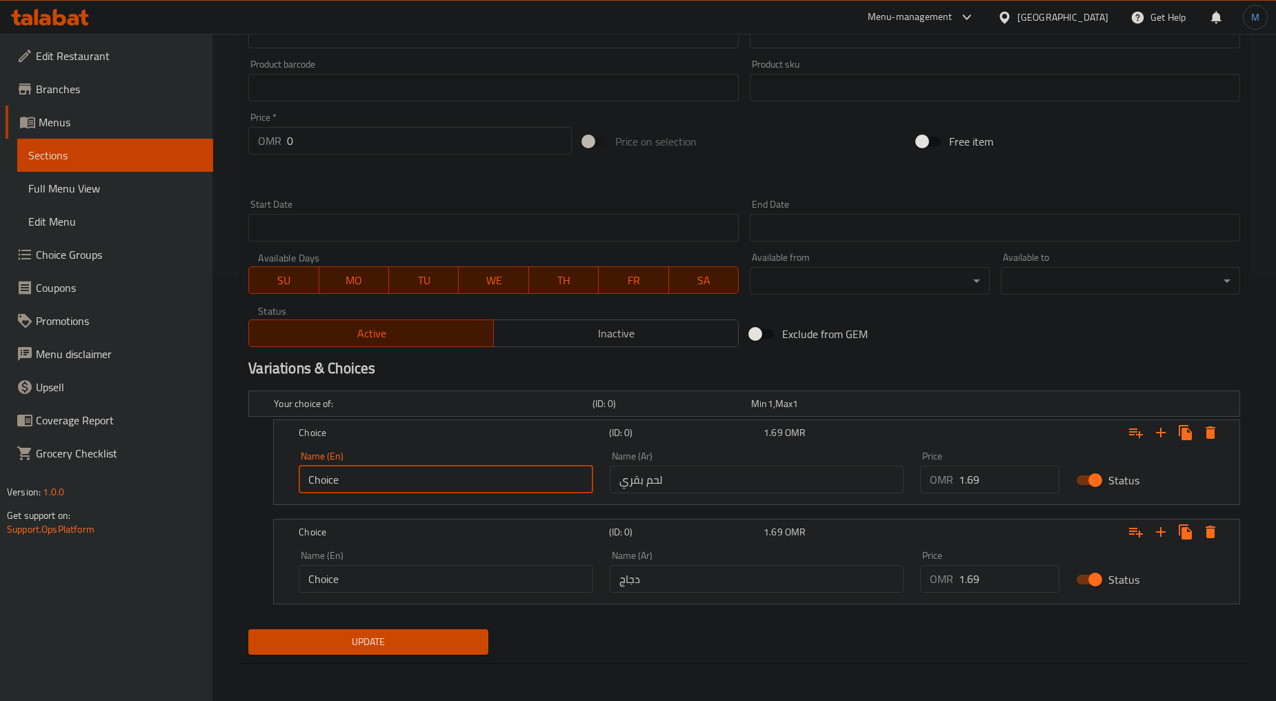
click at [532, 488] on input "Choice" at bounding box center [446, 479] width 294 height 28
type input "Beef"
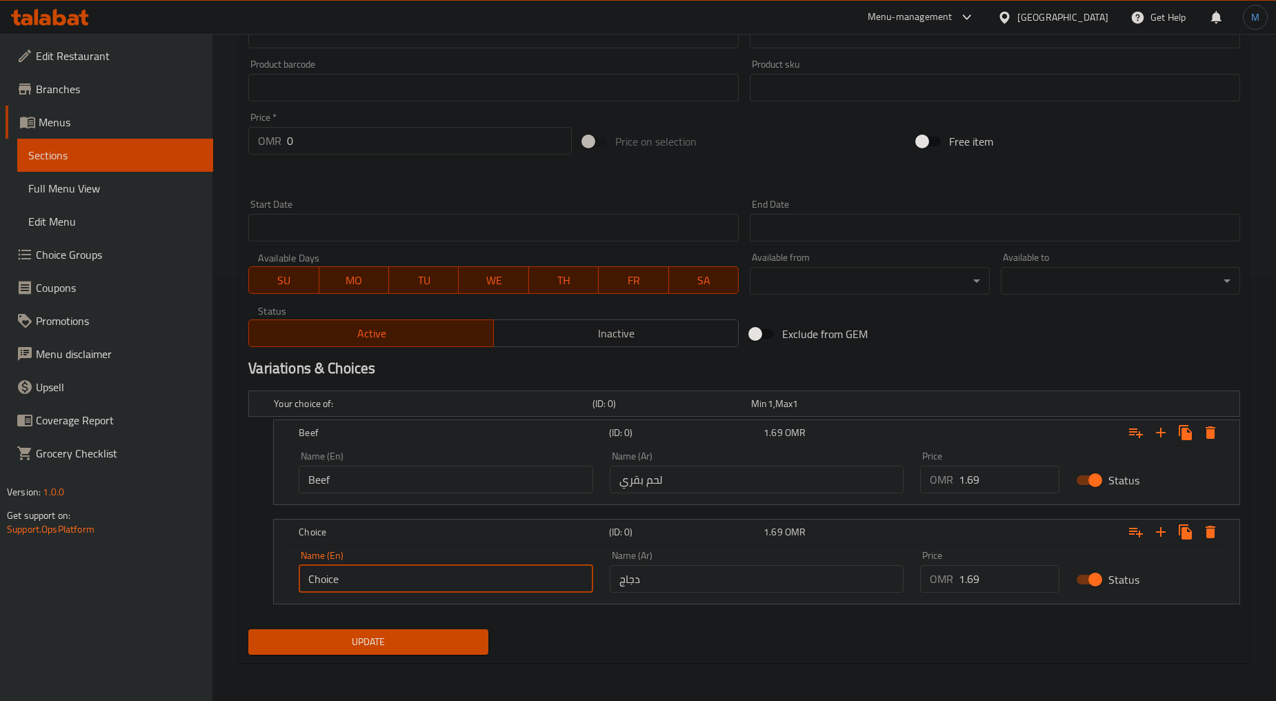
click at [509, 581] on input "Choice" at bounding box center [446, 579] width 294 height 28
type input "Chicken"
click at [481, 581] on button "Update" at bounding box center [367, 642] width 239 height 26
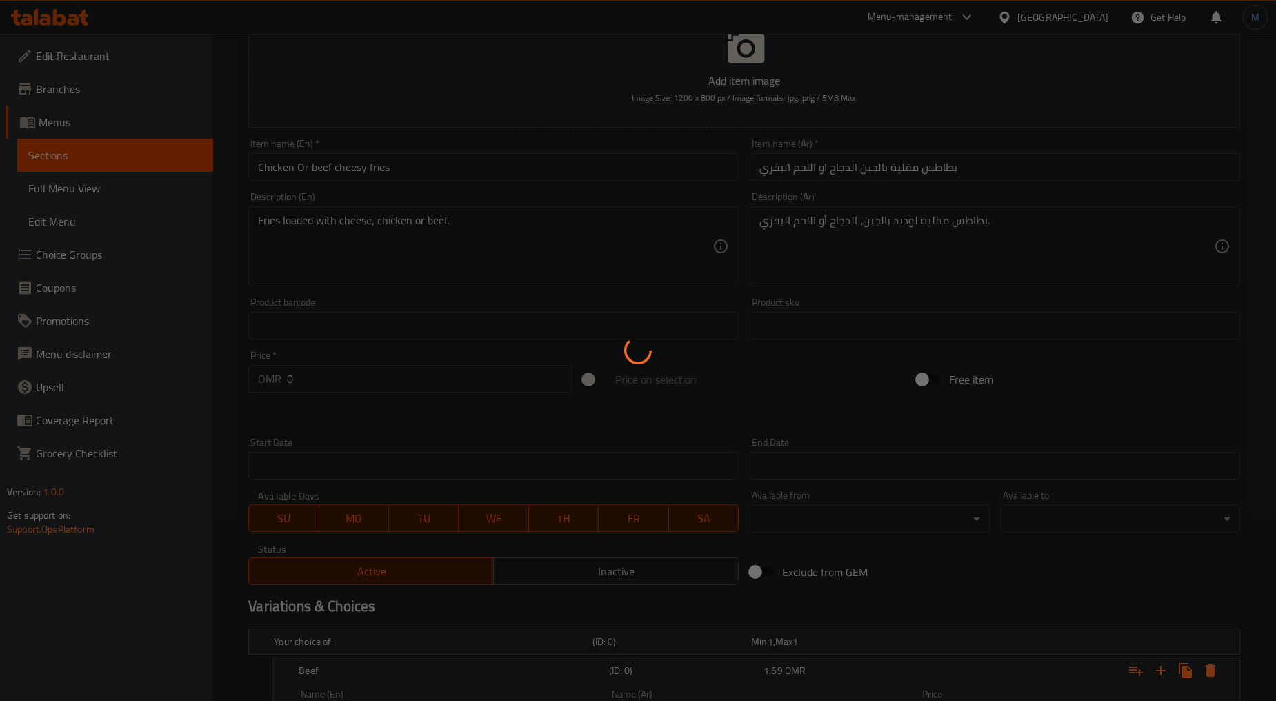
scroll to position [0, 0]
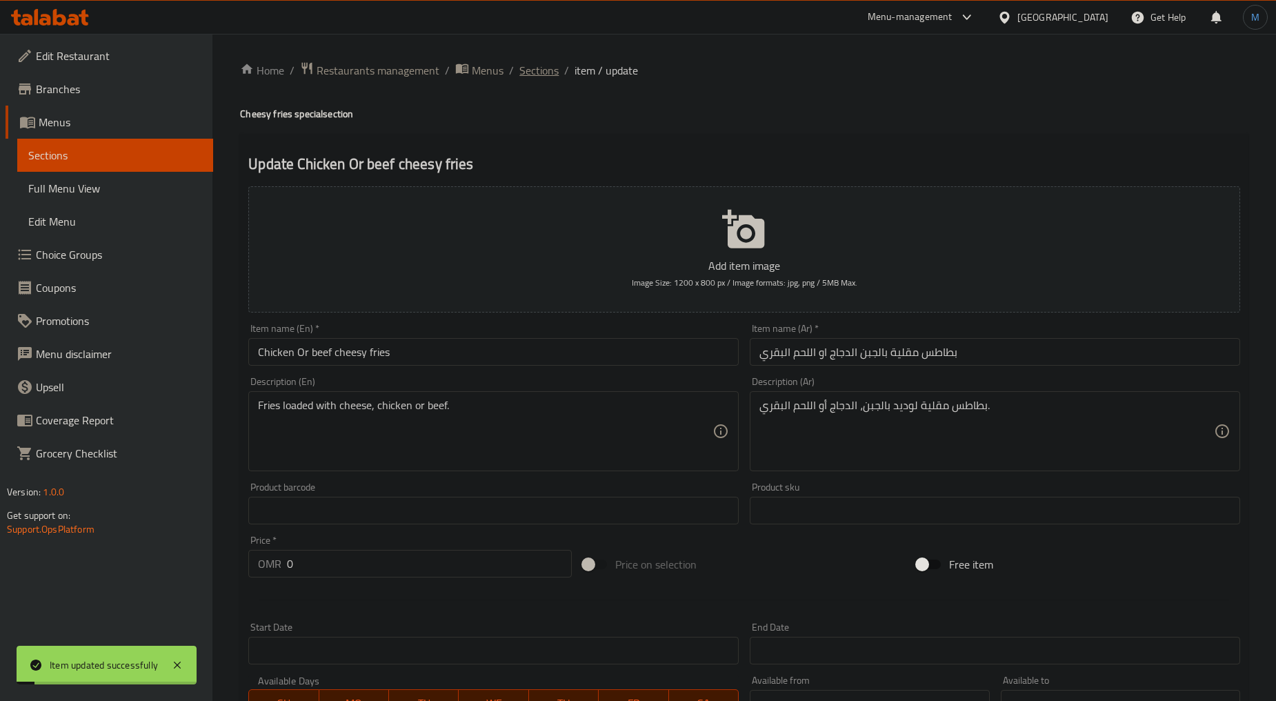
click at [545, 64] on span "Sections" at bounding box center [538, 70] width 39 height 17
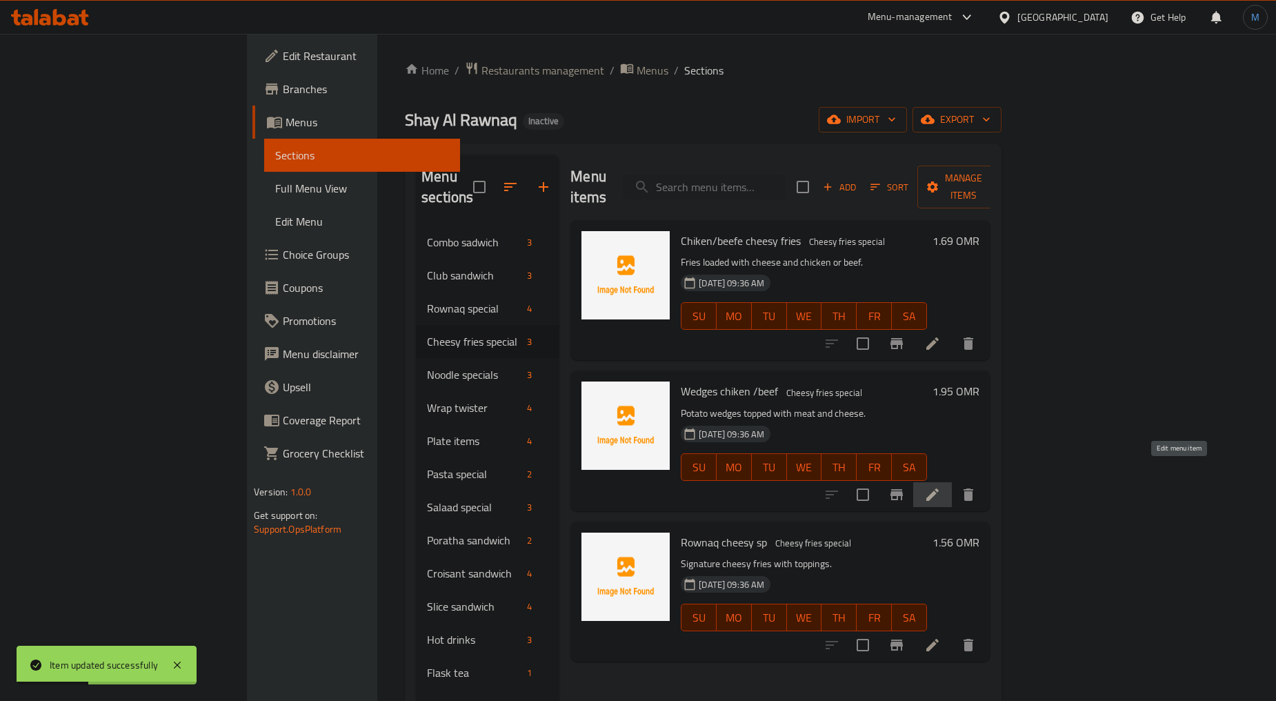
click at [941, 486] on icon at bounding box center [932, 494] width 17 height 17
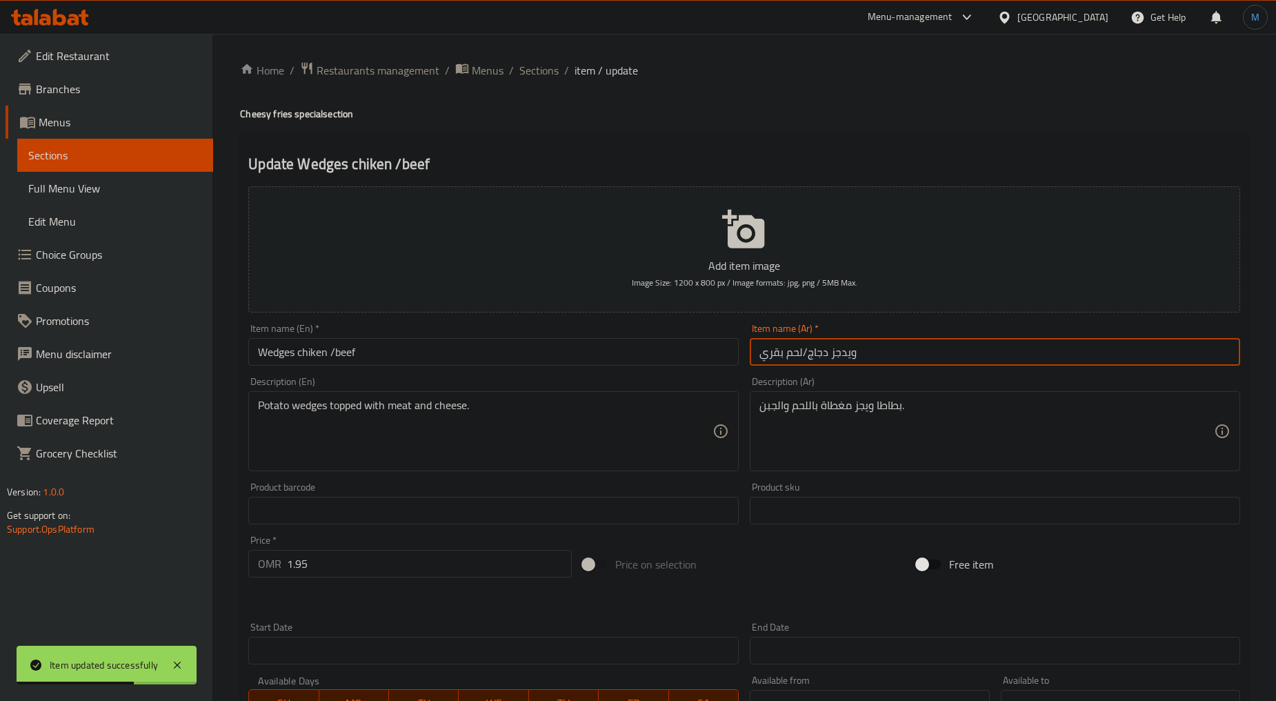
click at [803, 354] on input "ويدجز دجاج/لحم بقري" at bounding box center [995, 352] width 490 height 28
type input "ويدجز دجاج او لحم بقري"
click at [638, 356] on input "Wedges chiken /beef" at bounding box center [493, 352] width 490 height 28
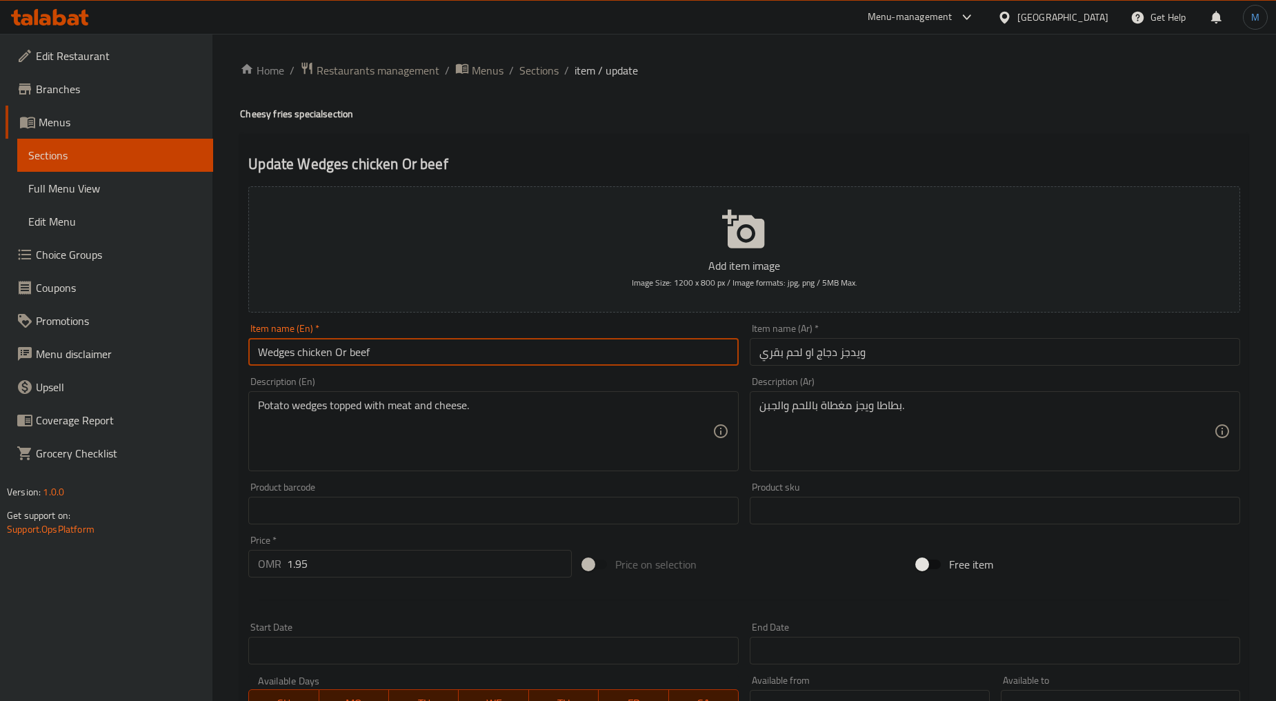
type input "Wedges chicken Or beef"
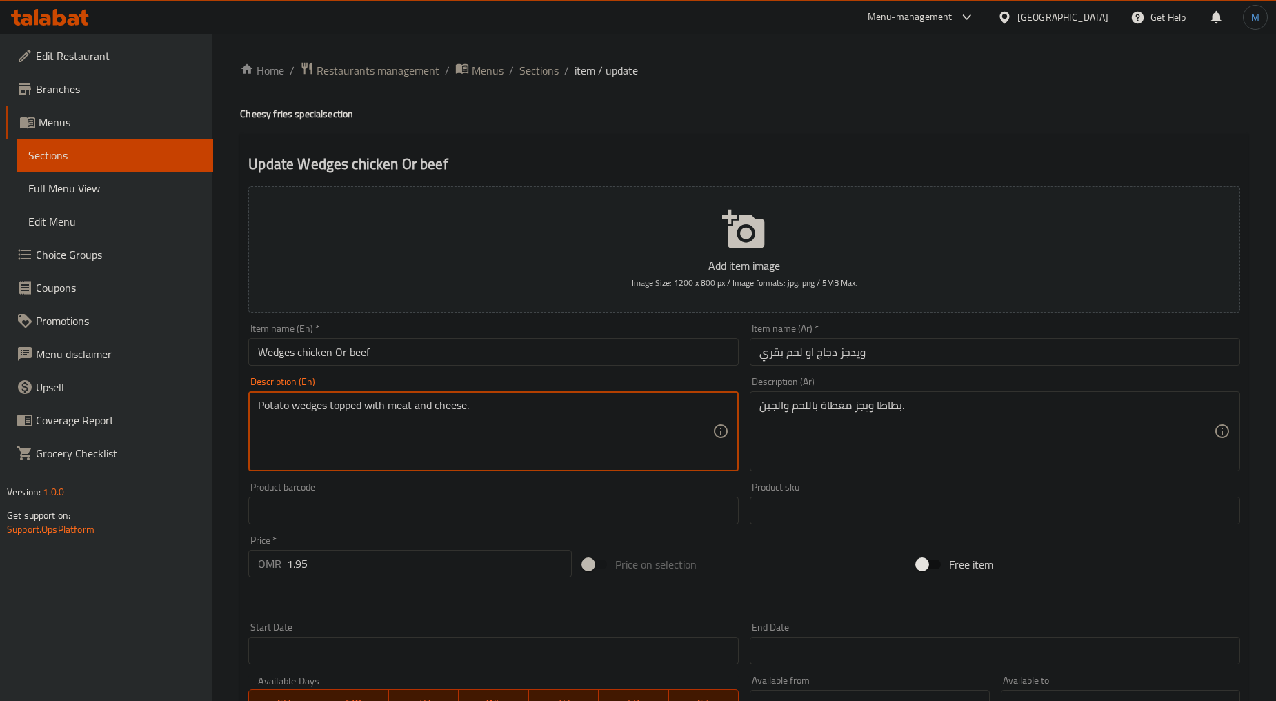
click at [276, 407] on textarea "Potato wedges topped with meat and cheese." at bounding box center [485, 432] width 454 height 66
drag, startPoint x: 276, startPoint y: 407, endPoint x: 297, endPoint y: 409, distance: 21.5
click at [297, 409] on textarea "Potato wedges topped with meat and cheese." at bounding box center [485, 432] width 454 height 66
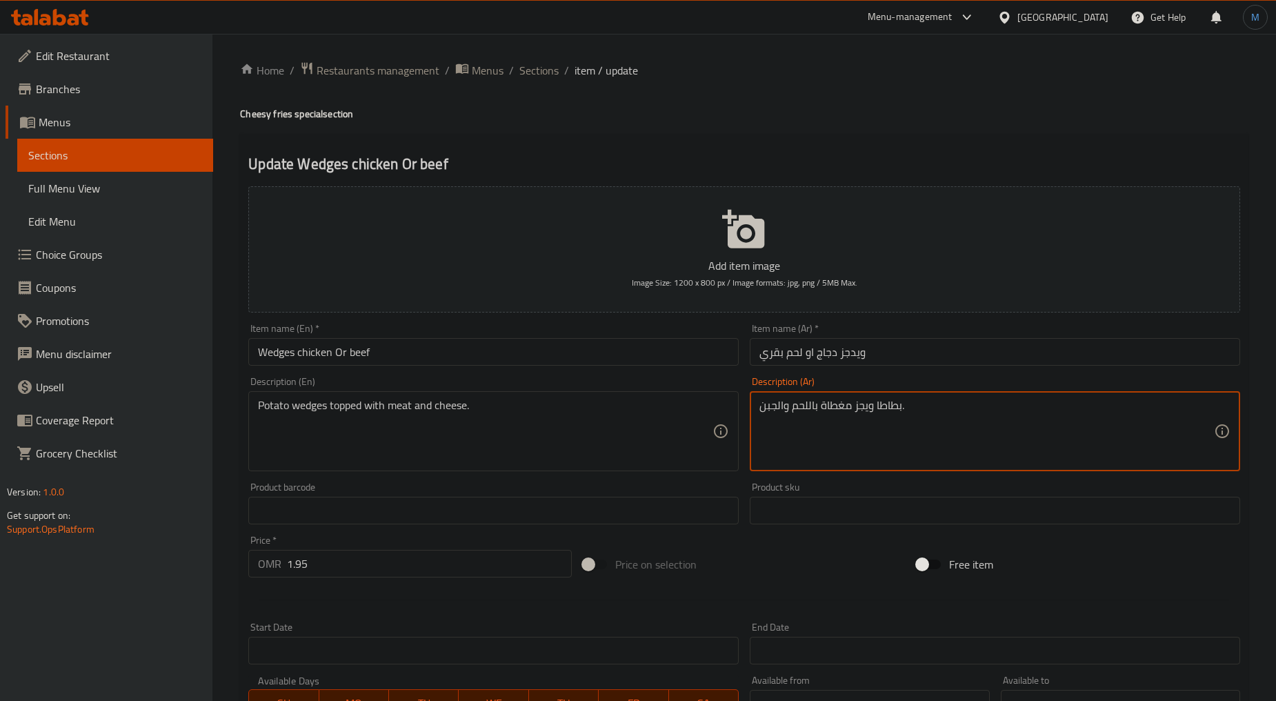
click at [888, 405] on textarea "بطاطا ويجز مغطاة باللحم والجبن." at bounding box center [986, 432] width 454 height 66
click at [866, 405] on textarea "بطاطا ويجز مغطاة باللحم والجبن." at bounding box center [986, 432] width 454 height 66
paste textarea "ويد"
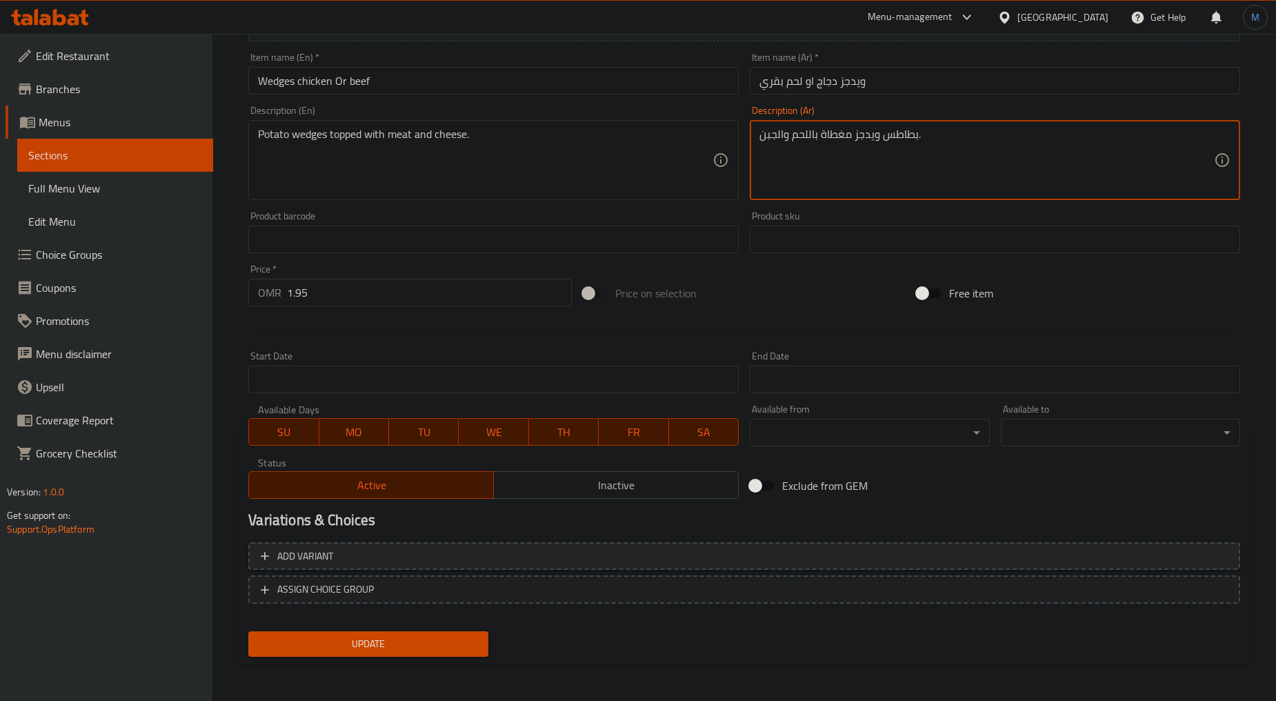
type textarea "بطاطس ويدجز مغطاة باللحم والجبن."
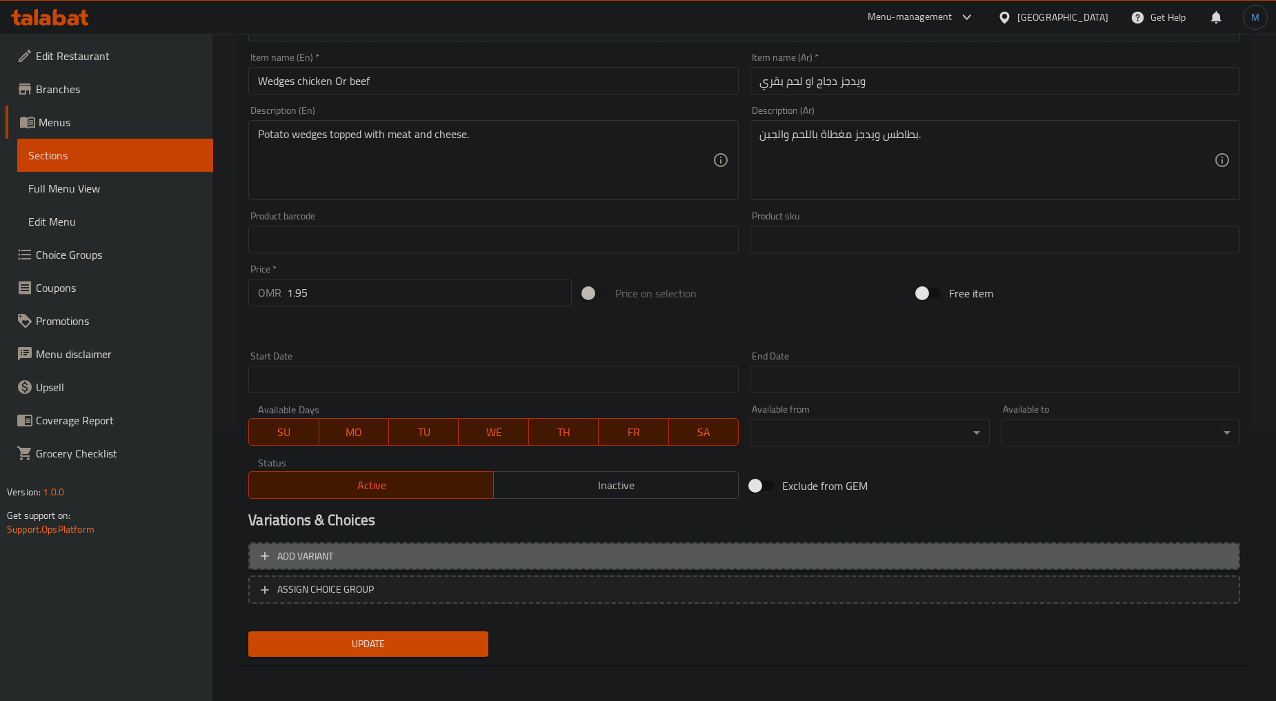
click at [1064, 568] on button "Add variant" at bounding box center [744, 556] width 992 height 28
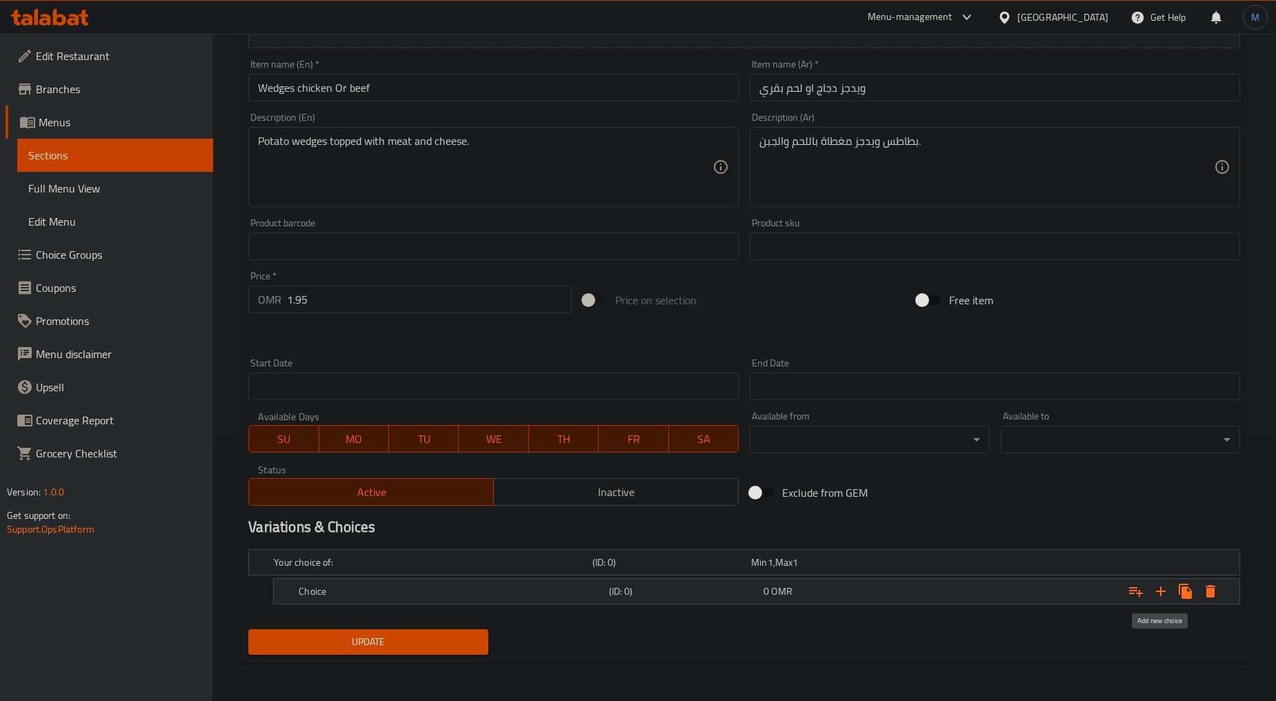
click at [1154, 581] on icon "Expand" at bounding box center [1160, 591] width 17 height 17
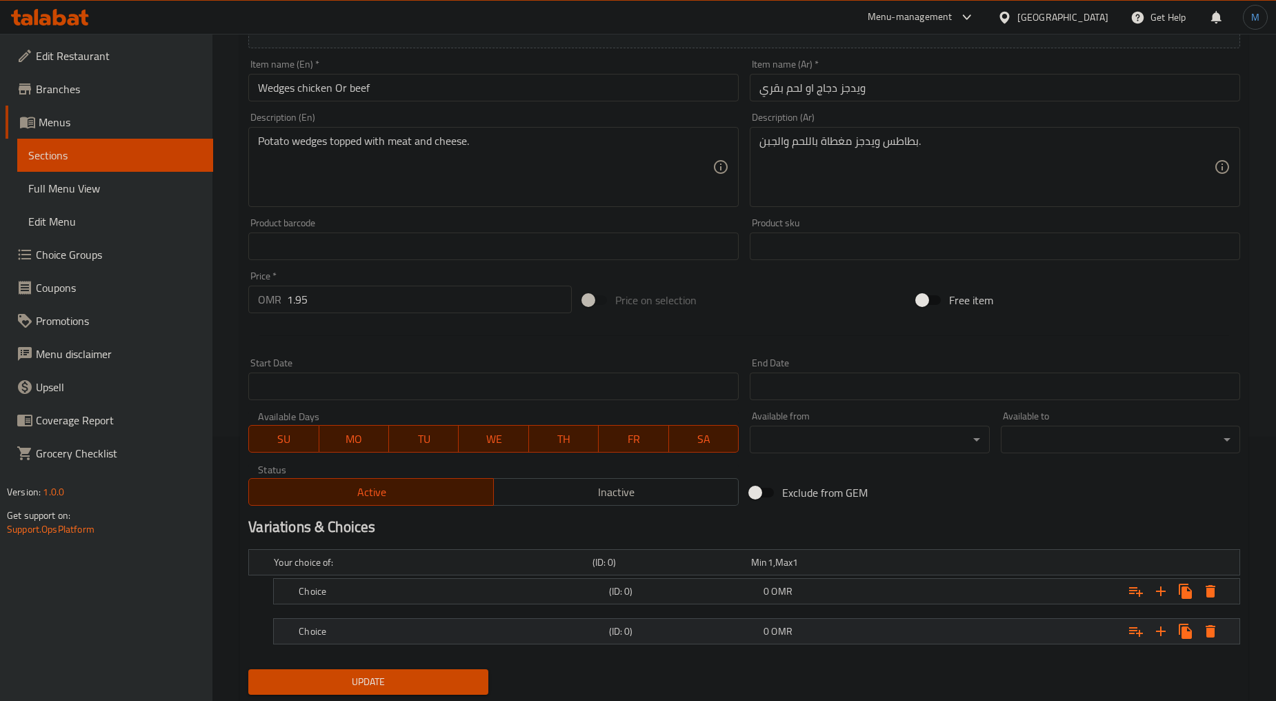
click at [973, 565] on div "Expand" at bounding box center [1066, 562] width 318 height 6
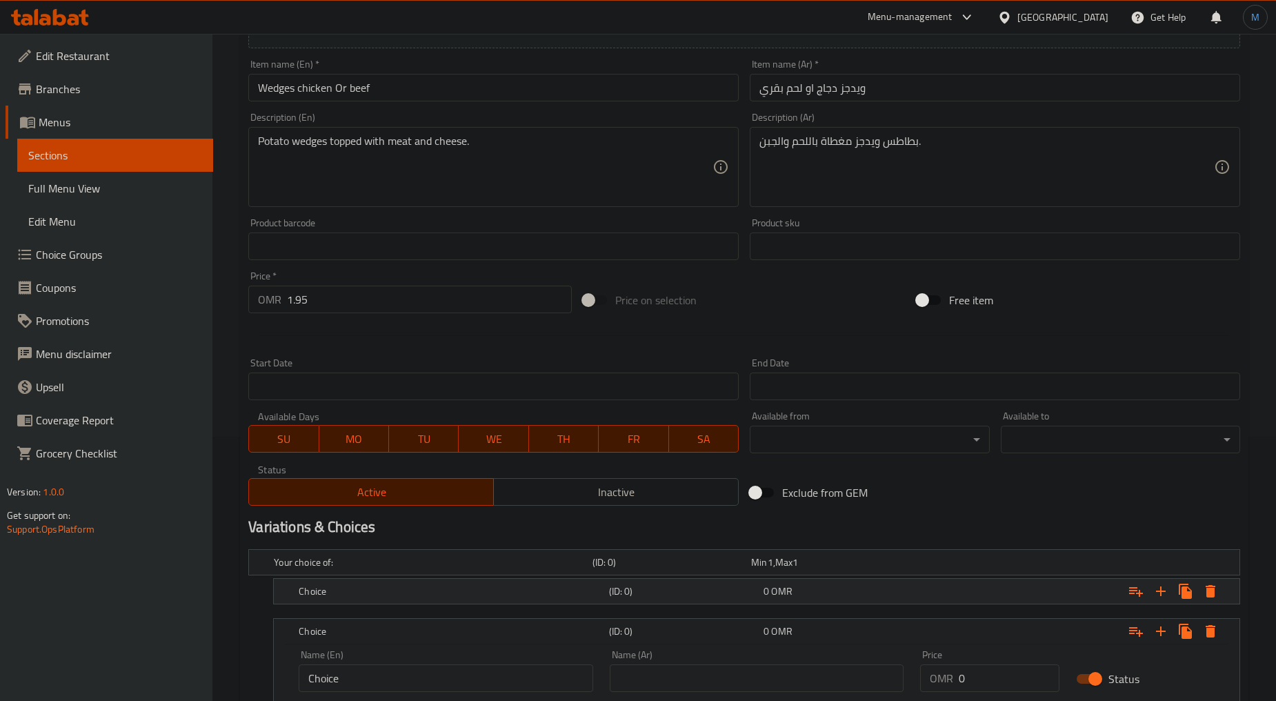
click at [905, 569] on div "0 OMR" at bounding box center [828, 562] width 154 height 14
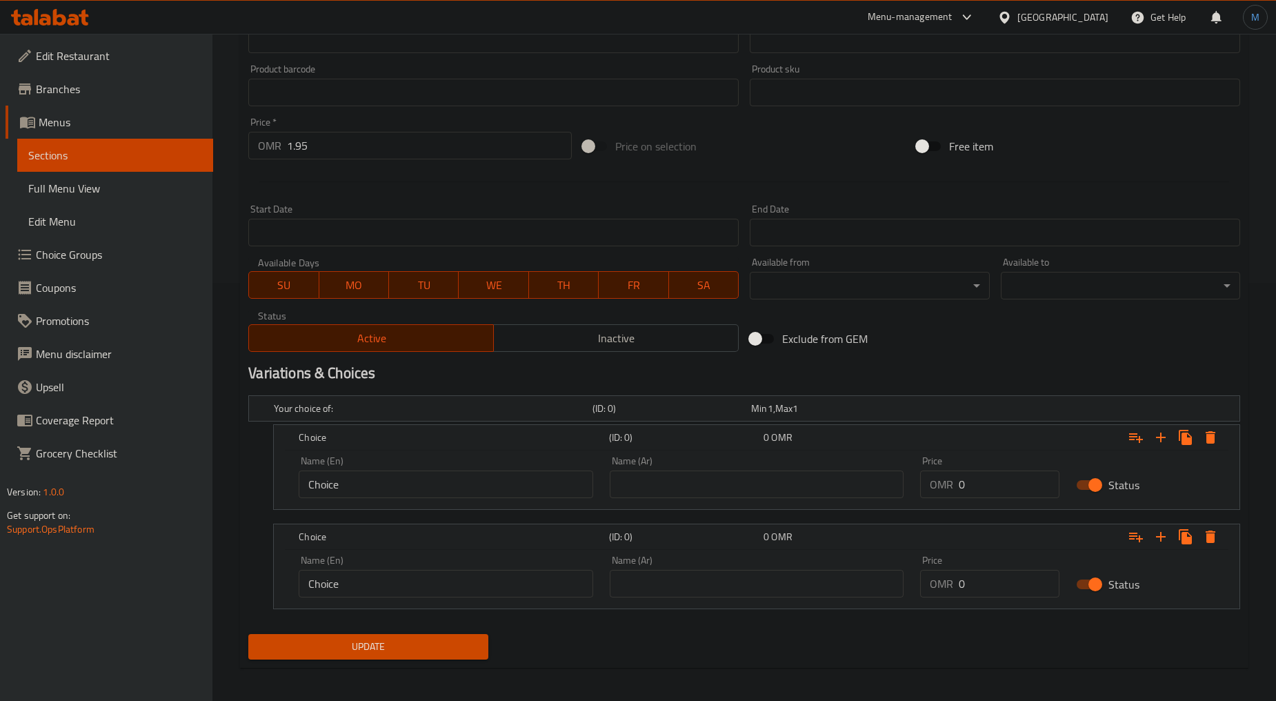
scroll to position [423, 0]
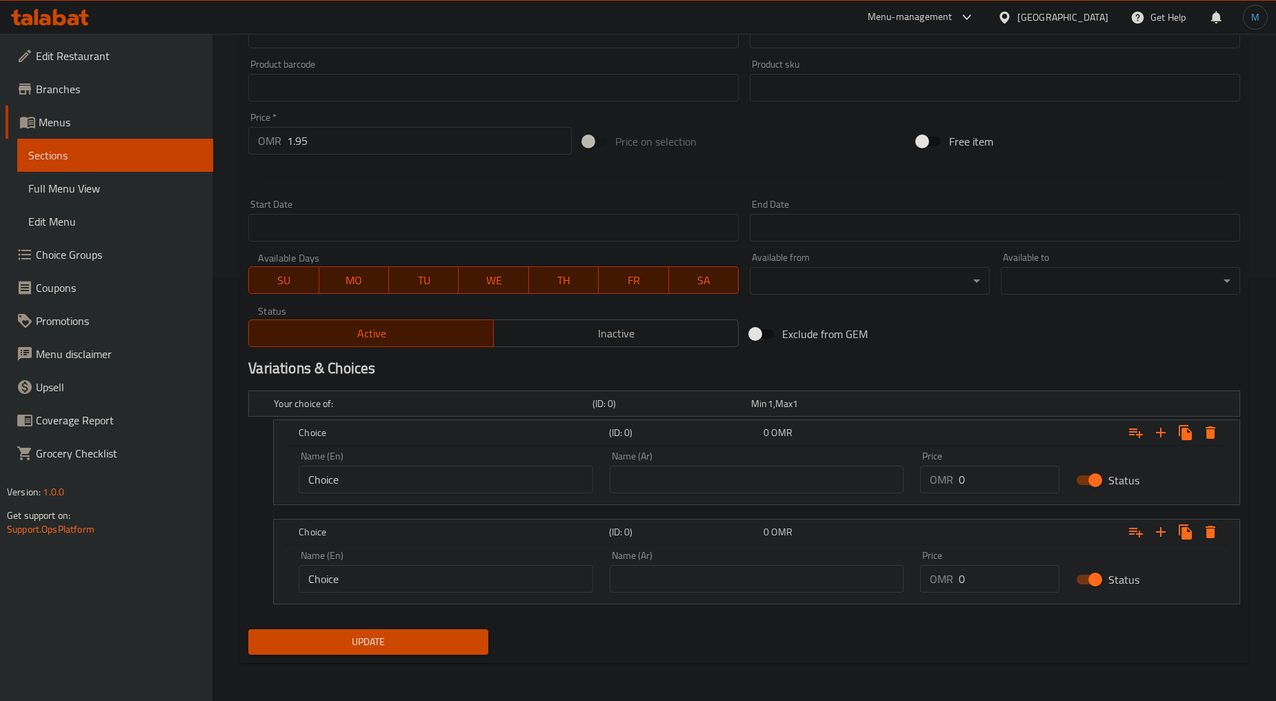
click at [824, 486] on input "text" at bounding box center [757, 479] width 294 height 28
type input "لحم بقري"
click at [745, 565] on input "text" at bounding box center [757, 579] width 294 height 28
type input "دجاج"
click at [459, 488] on input "Choice" at bounding box center [446, 479] width 294 height 28
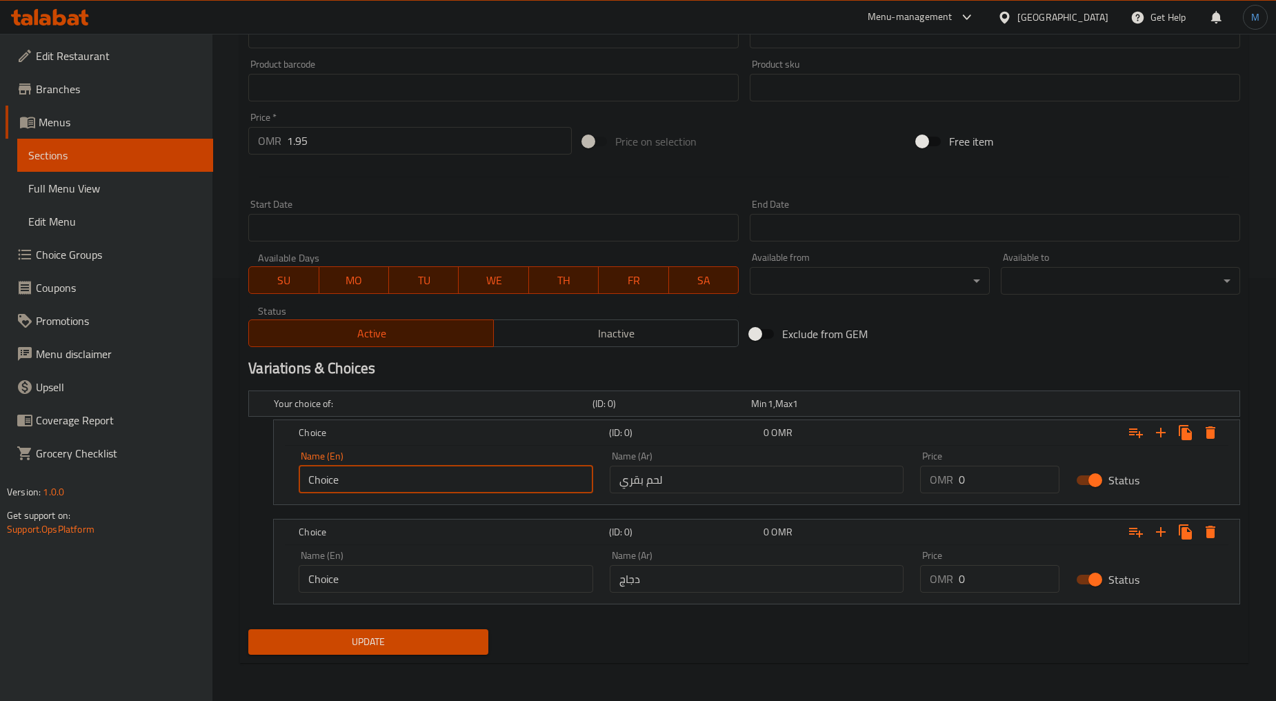
click at [459, 488] on input "Choice" at bounding box center [446, 479] width 294 height 28
click at [443, 488] on input "text" at bounding box center [446, 479] width 294 height 28
type input "Beef"
click at [428, 578] on input "Choice" at bounding box center [446, 579] width 294 height 28
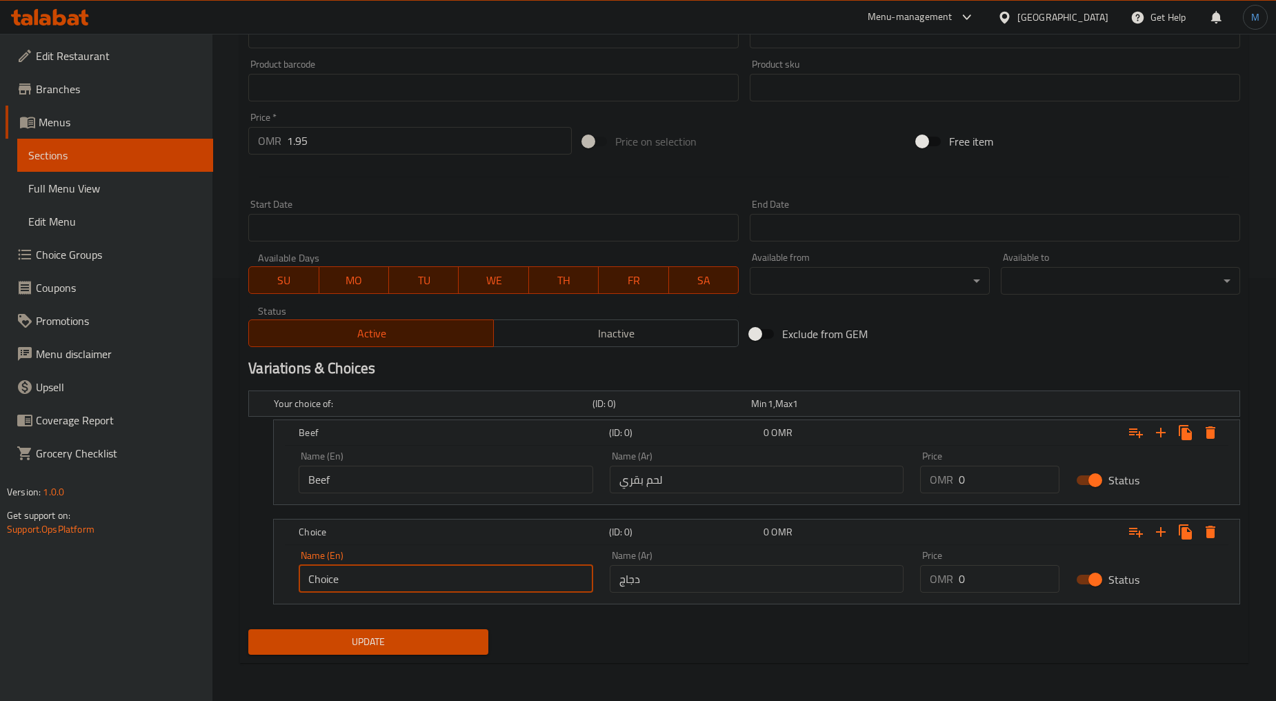
click at [428, 578] on input "Choice" at bounding box center [446, 579] width 294 height 28
click at [405, 581] on input "text" at bounding box center [446, 579] width 294 height 28
type input "Chicken"
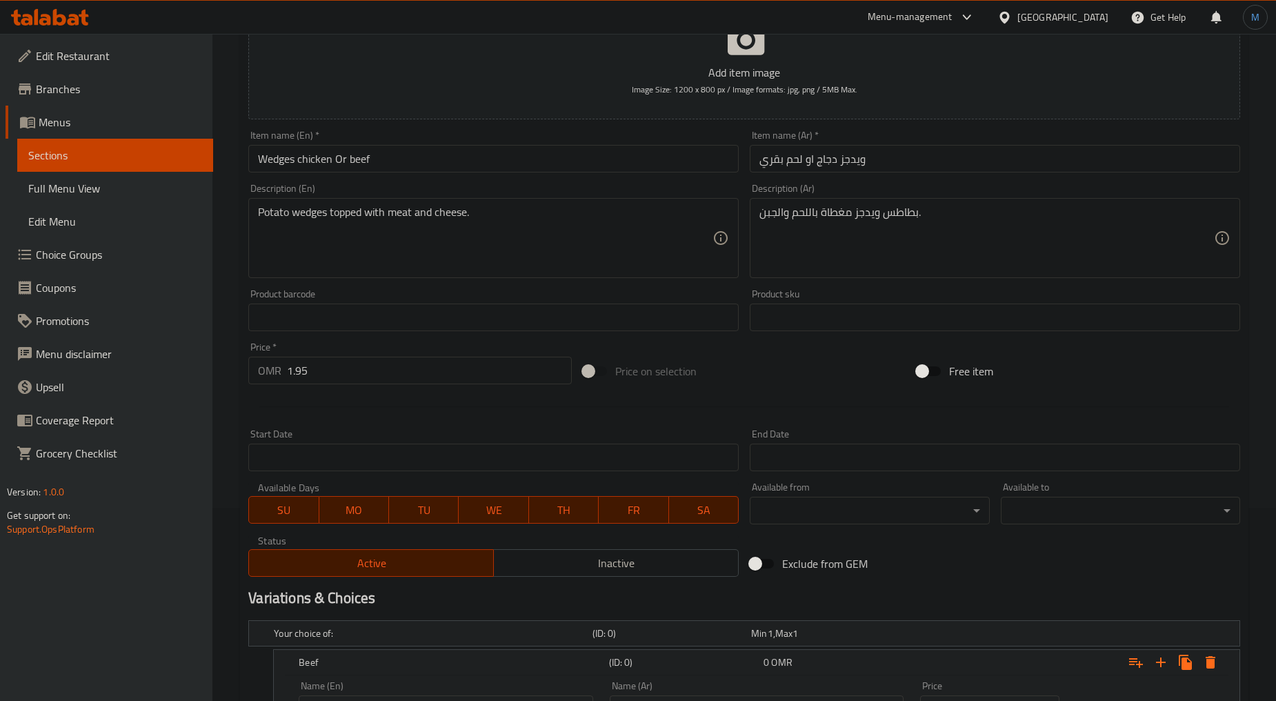
click at [382, 366] on input "1.95" at bounding box center [429, 370] width 285 height 28
type input "0"
click at [1112, 347] on div "Add item image Image Size: 1200 x 800 px / Image formats: jpg, png / 5MB Max. I…" at bounding box center [744, 285] width 1003 height 594
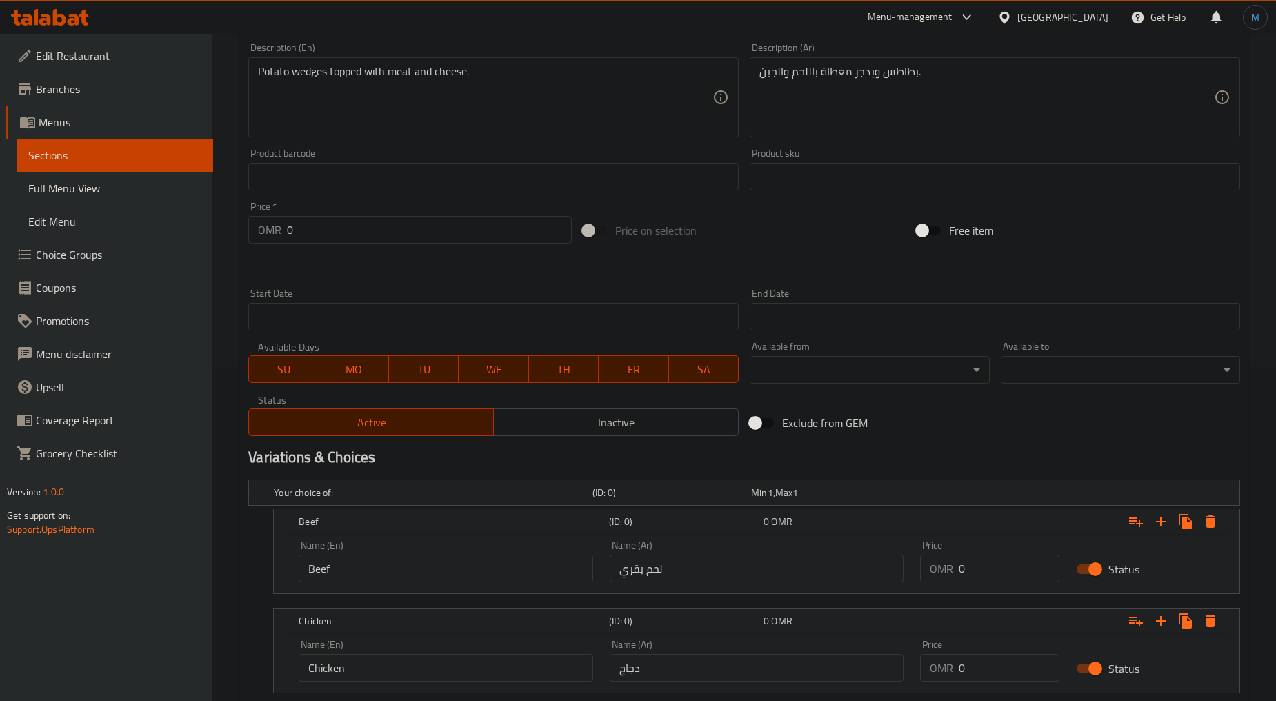
scroll to position [423, 0]
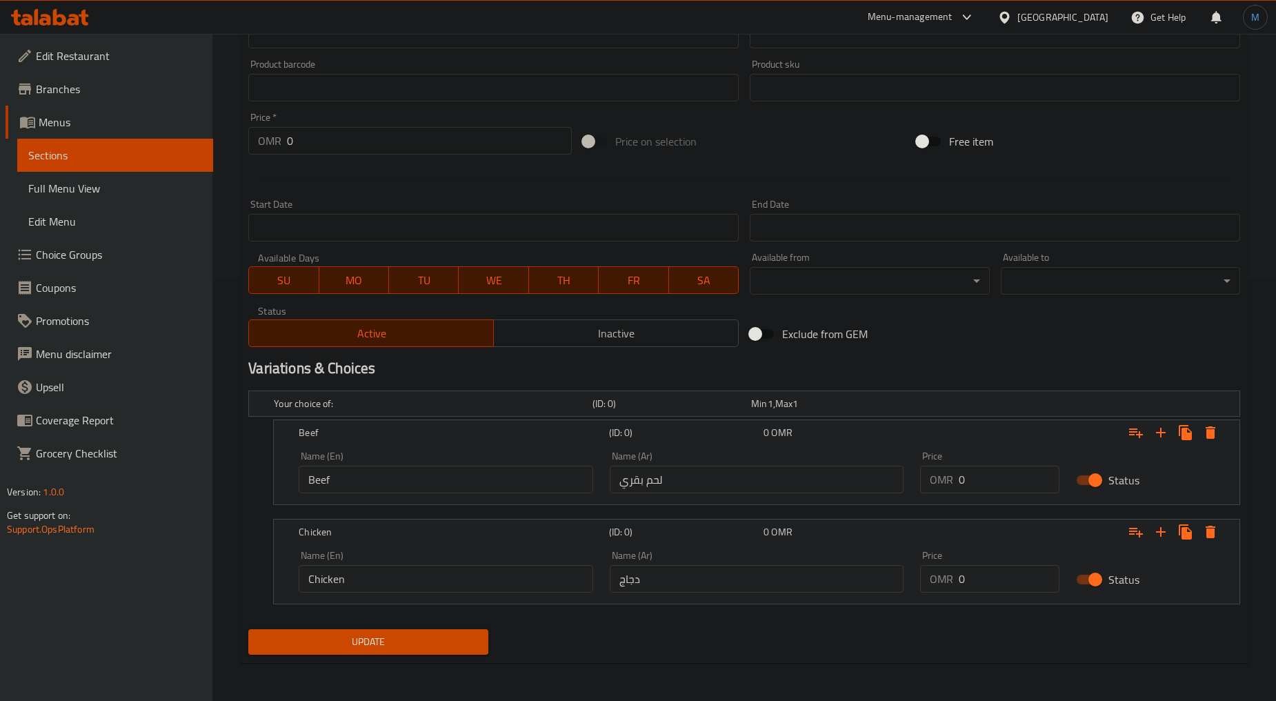
click at [1019, 488] on input "0" at bounding box center [1008, 479] width 100 height 28
paste input "1.95"
type input "1.95"
click at [1015, 579] on input "0" at bounding box center [1008, 579] width 100 height 28
paste input "1.95"
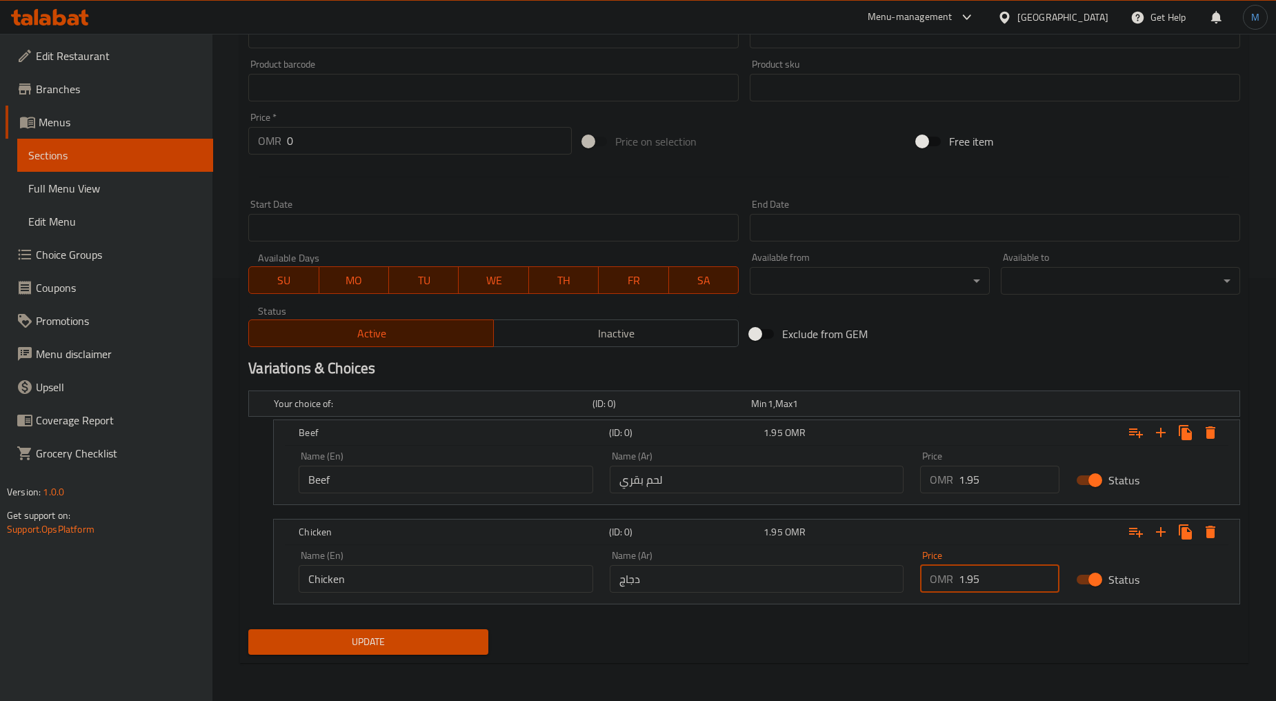
type input "1.95"
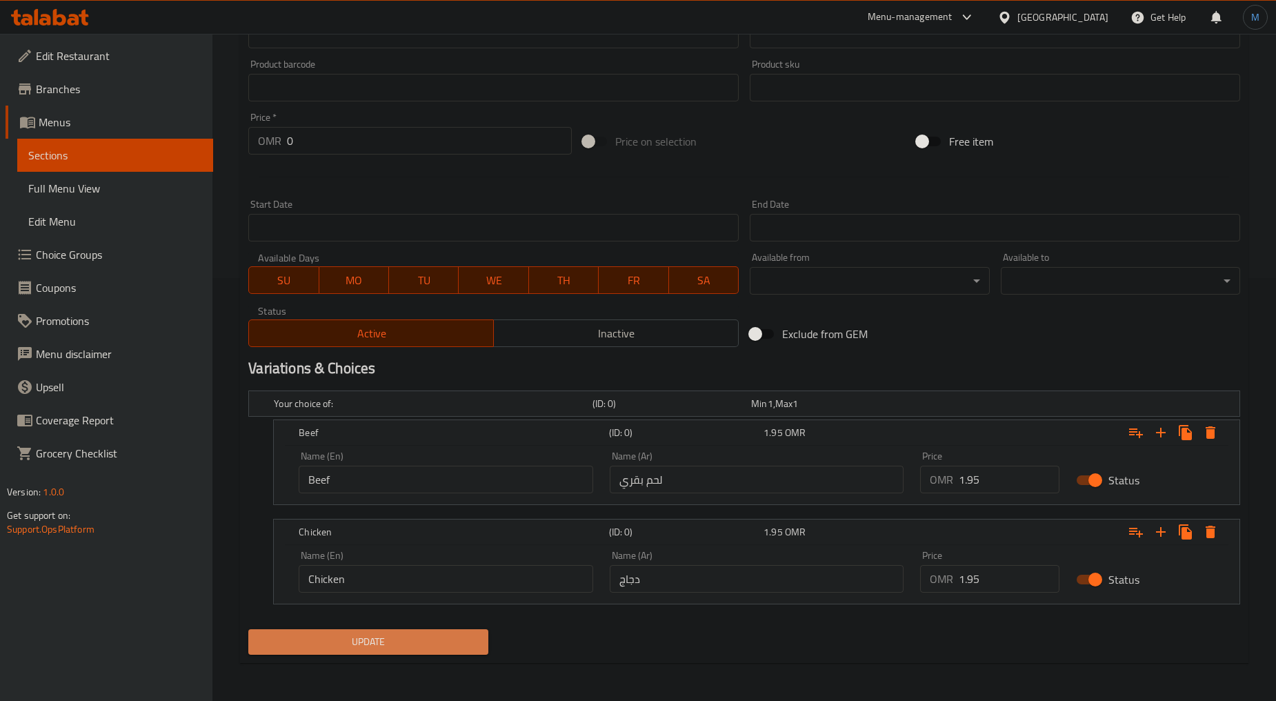
click at [458, 581] on span "Update" at bounding box center [367, 641] width 217 height 17
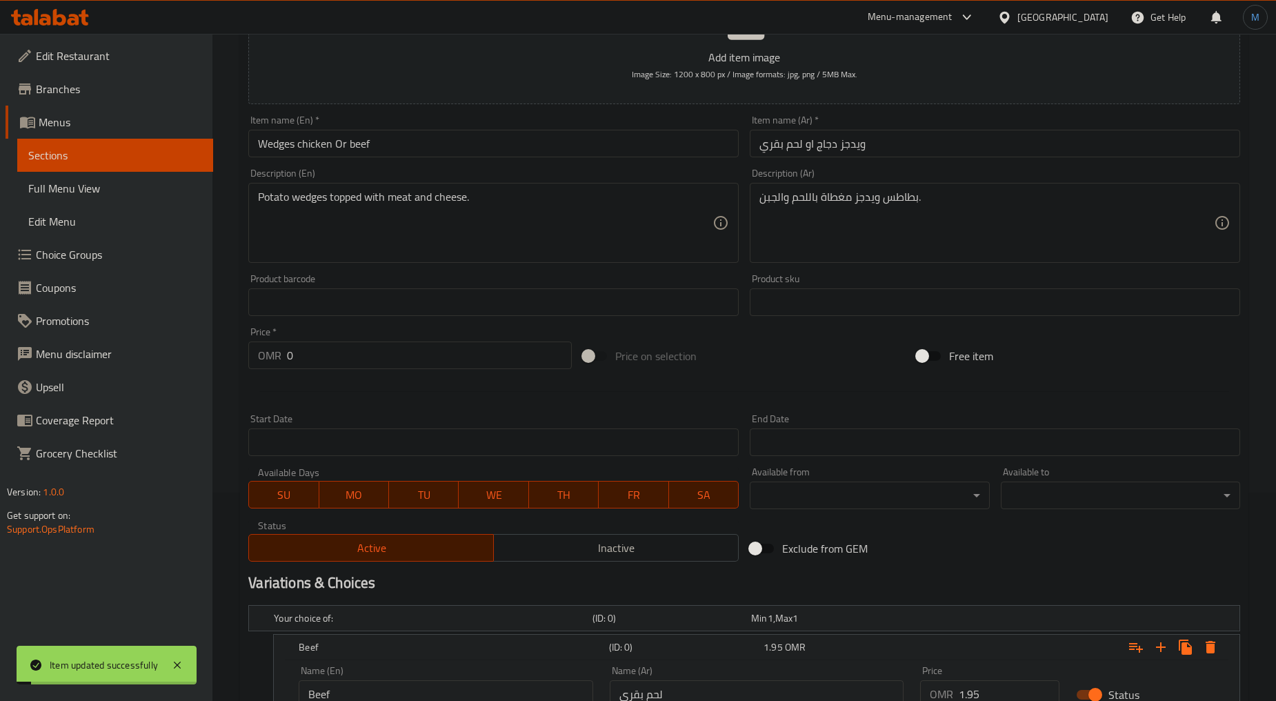
scroll to position [0, 0]
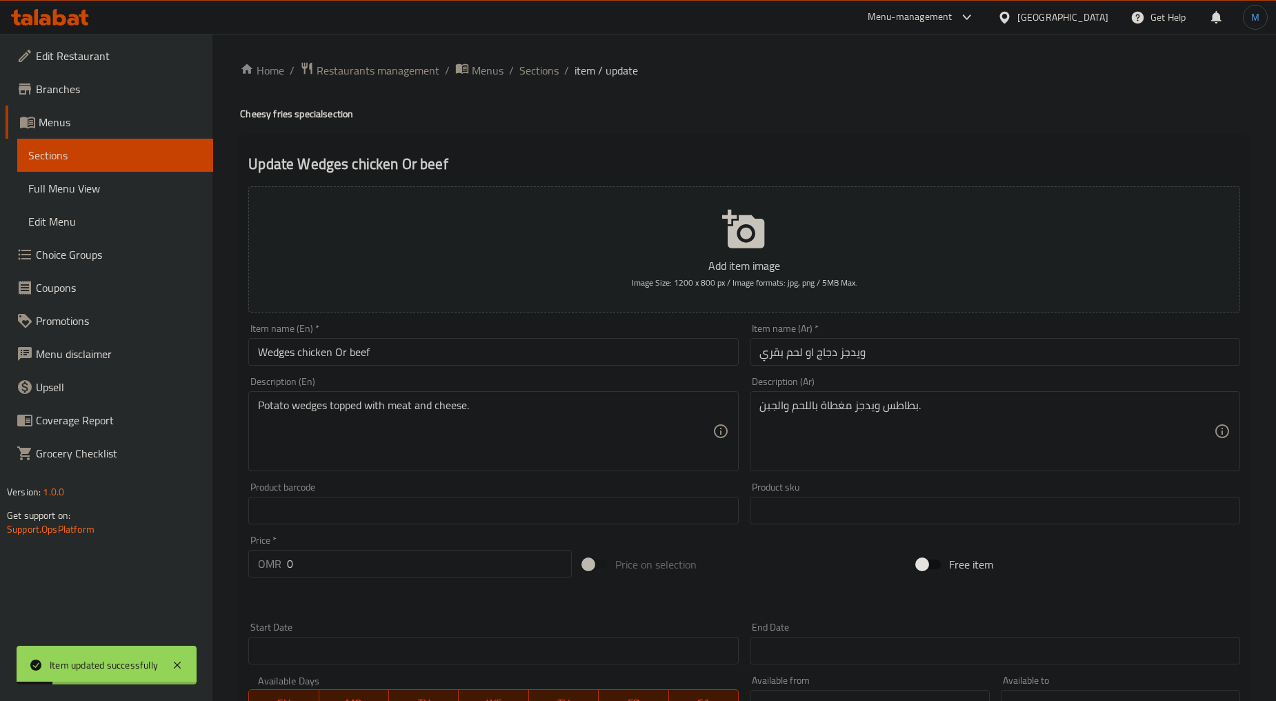
click at [554, 81] on div "Home / Restaurants management / Menus / Sections / item / update Cheesy fries s…" at bounding box center [744, 578] width 1008 height 1035
click at [554, 72] on span "Sections" at bounding box center [538, 70] width 39 height 17
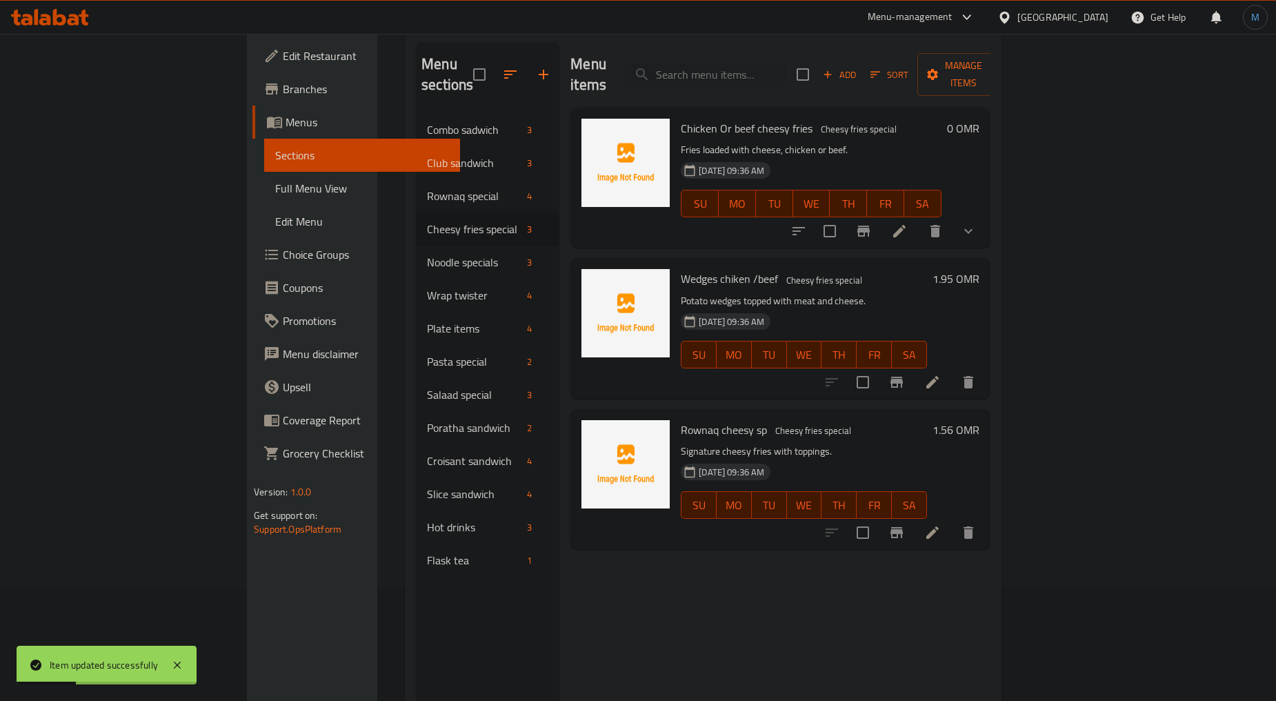
scroll to position [153, 0]
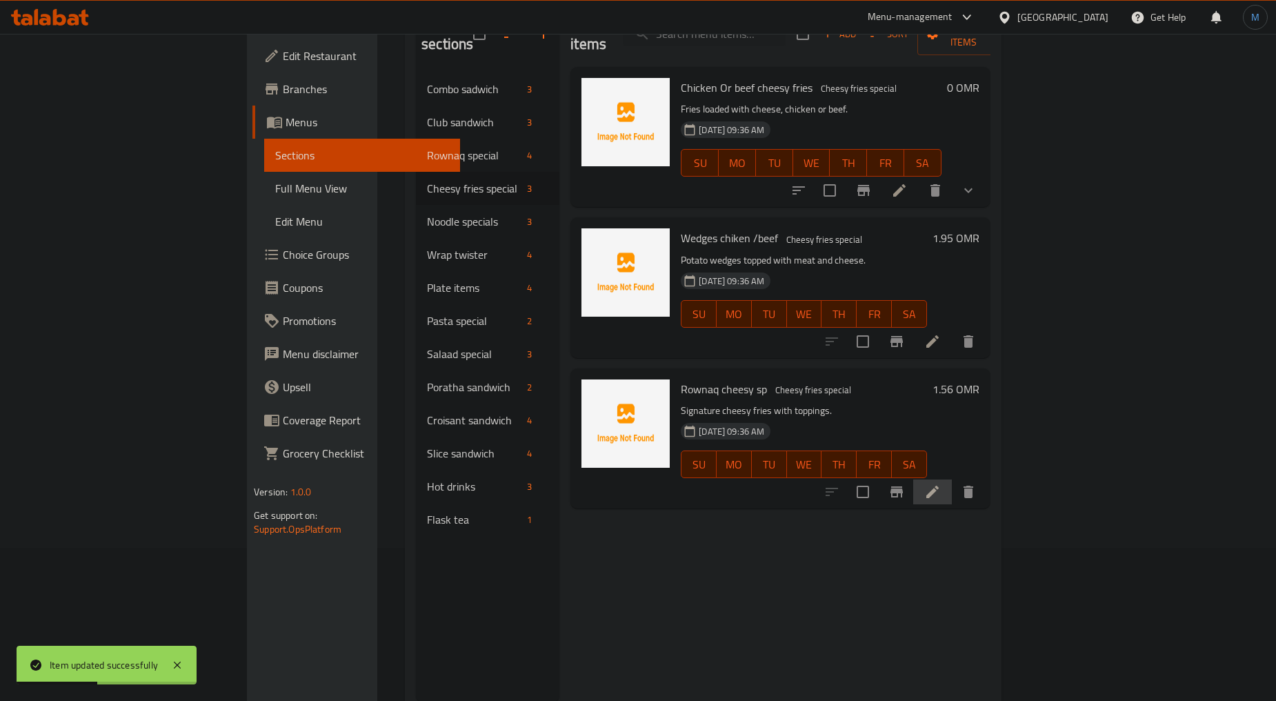
click at [952, 479] on li at bounding box center [932, 491] width 39 height 25
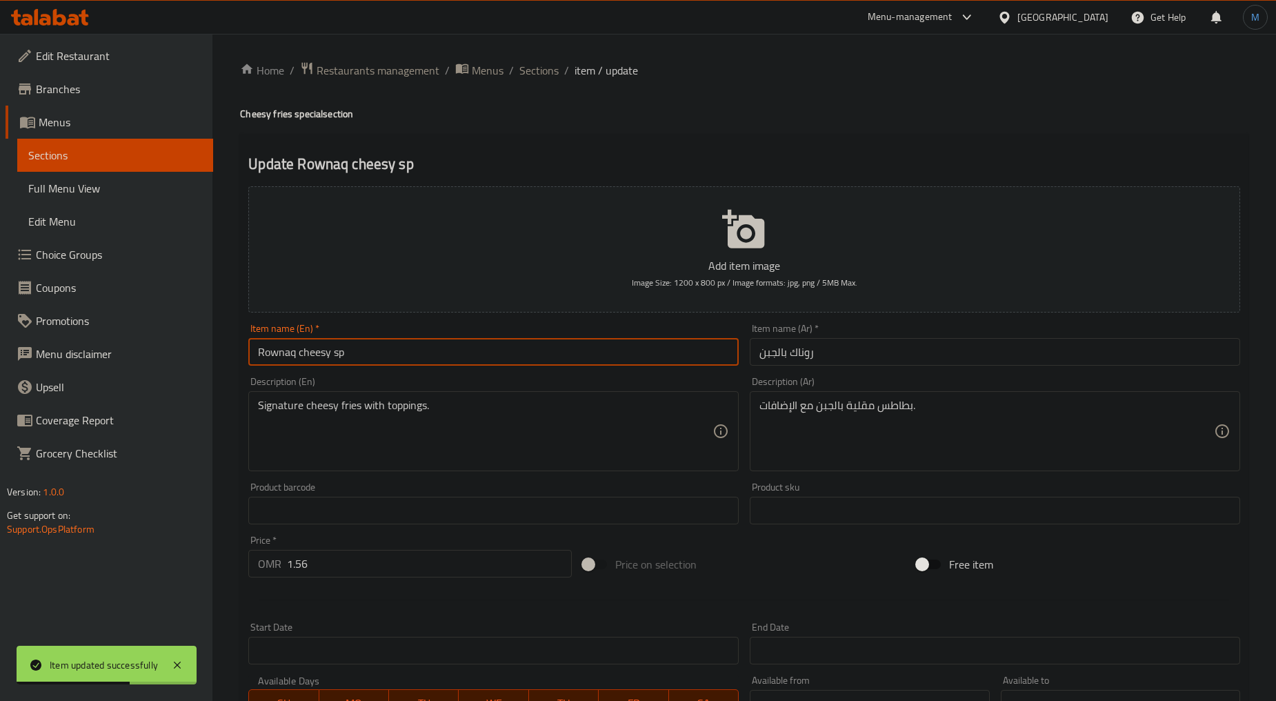
click at [625, 356] on input "Rownaq cheesy sp" at bounding box center [493, 352] width 490 height 28
drag, startPoint x: 286, startPoint y: 360, endPoint x: 545, endPoint y: 359, distance: 258.6
click at [545, 359] on input "Rownaq cheesy sp" at bounding box center [493, 352] width 490 height 28
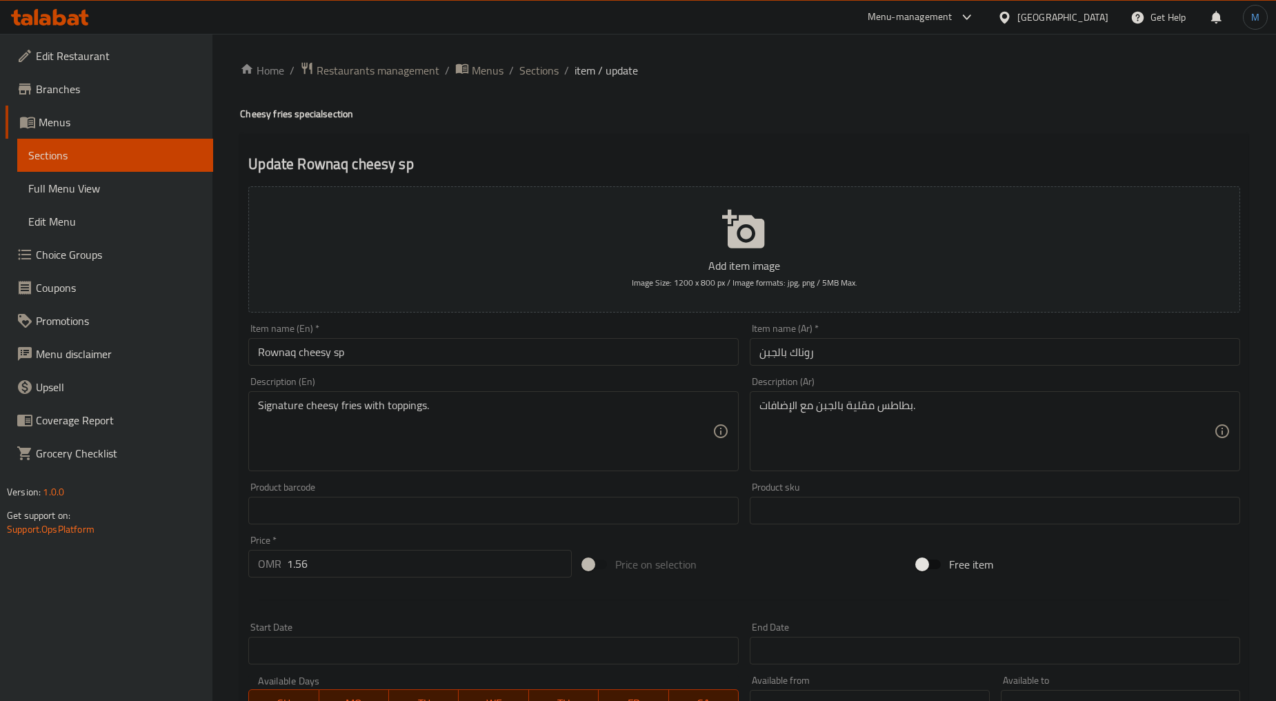
click at [595, 350] on input "Rownaq cheesy sp" at bounding box center [493, 352] width 490 height 28
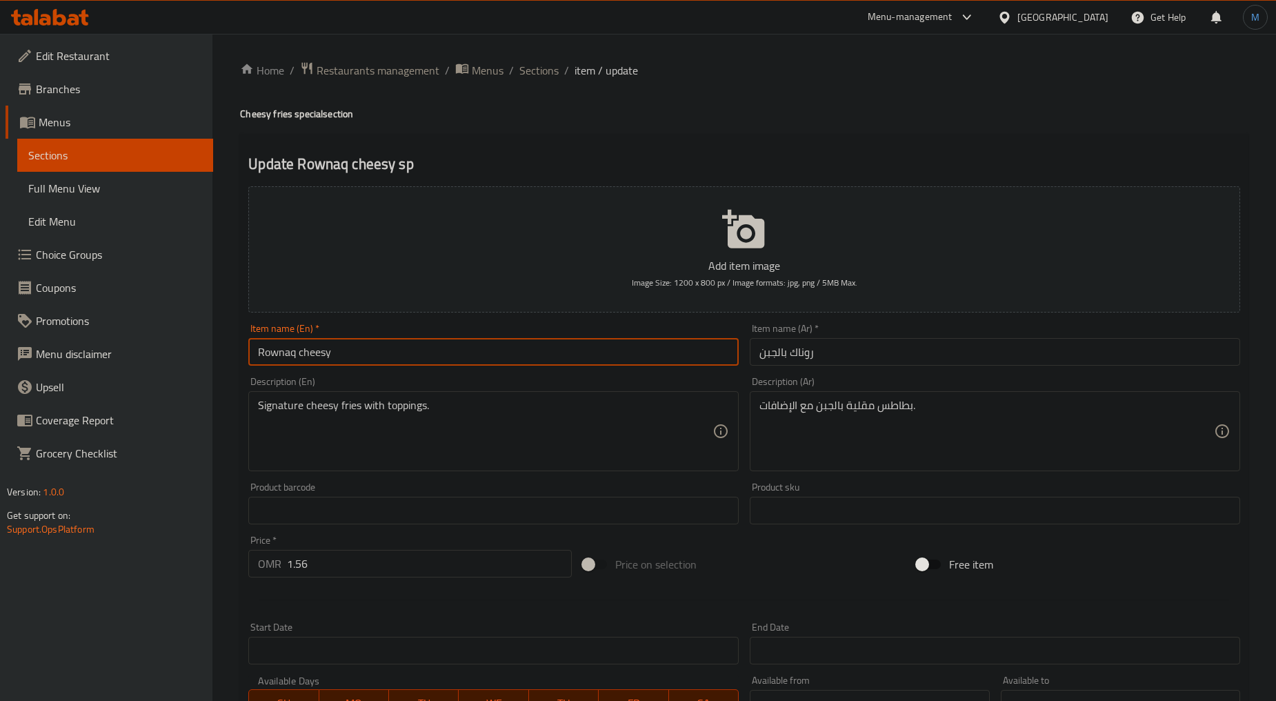
paste input "special"
type input "Rownaq cheesy special"
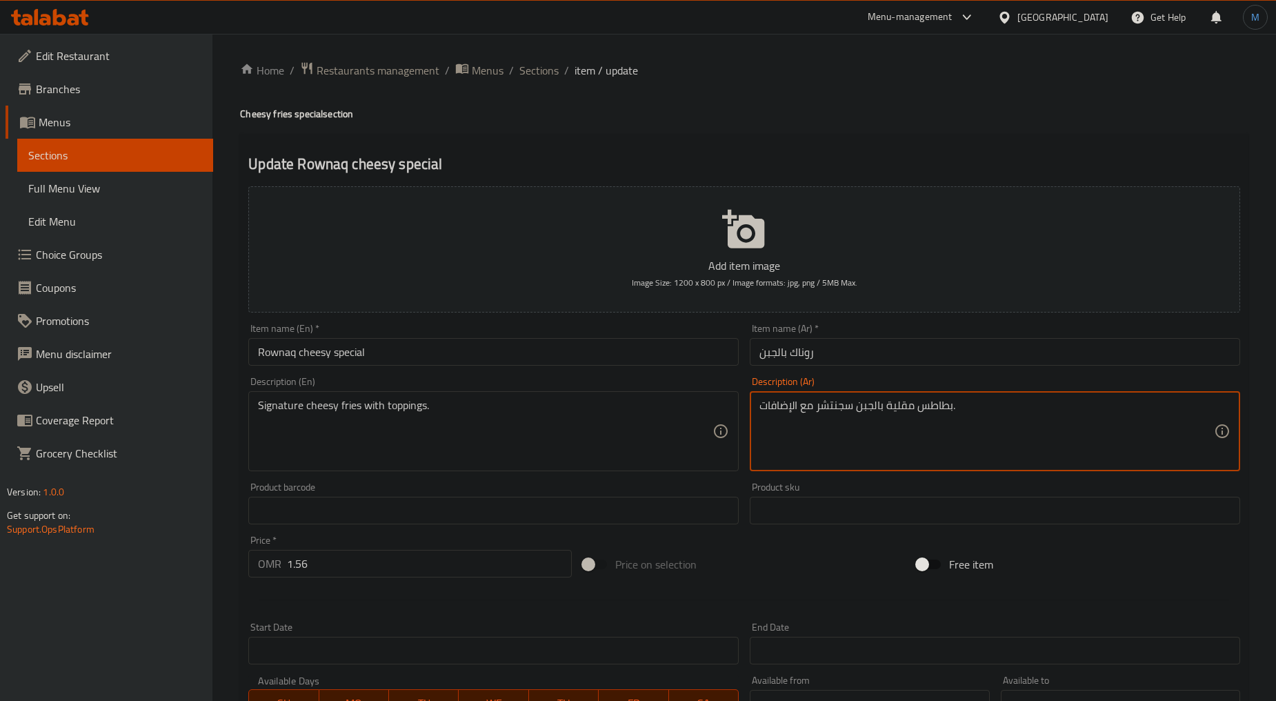
type textarea "بطاطس مقلية بالجبن سجنتشر مع الإضافات."
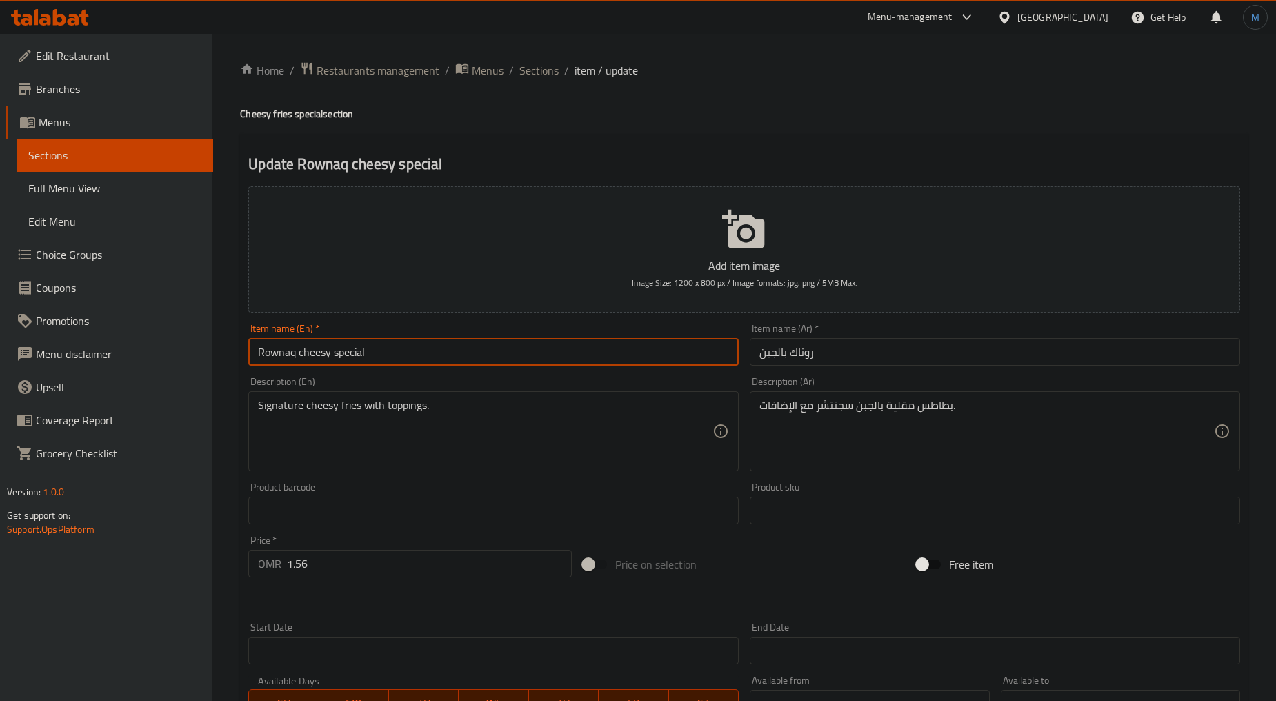
click at [674, 349] on input "Rownaq cheesy special" at bounding box center [493, 352] width 490 height 28
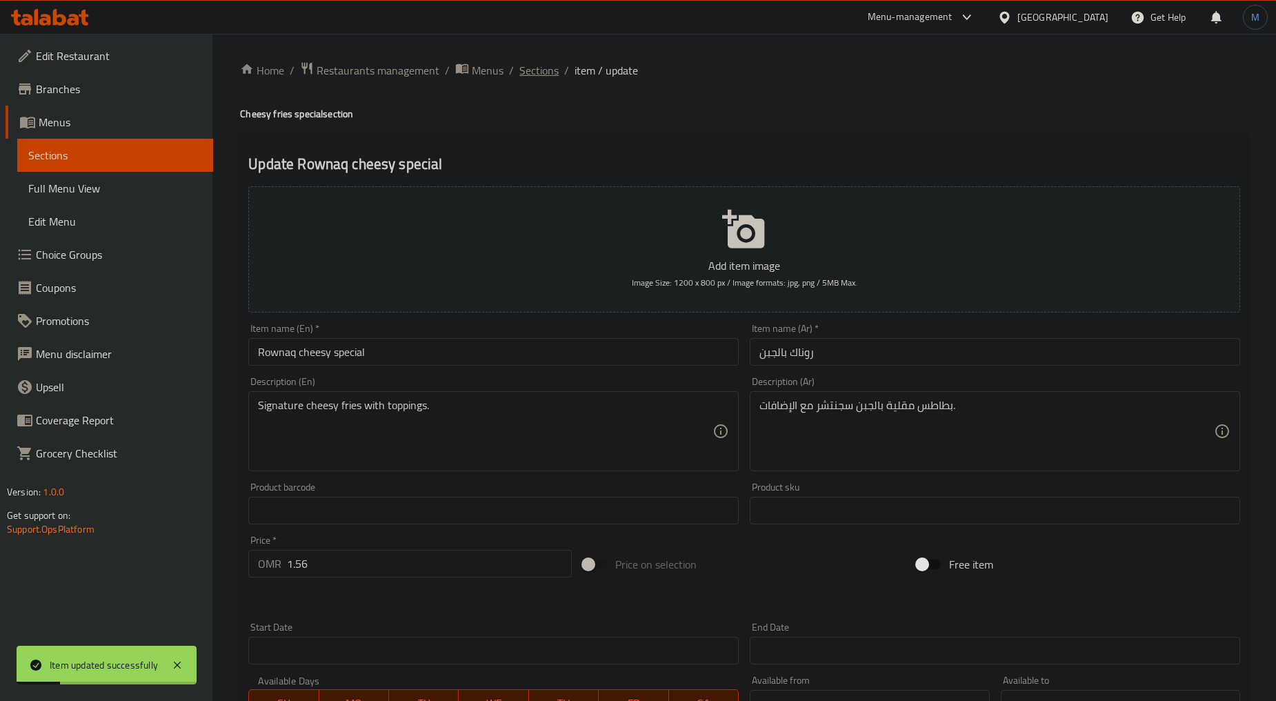
click at [534, 73] on span "Sections" at bounding box center [538, 70] width 39 height 17
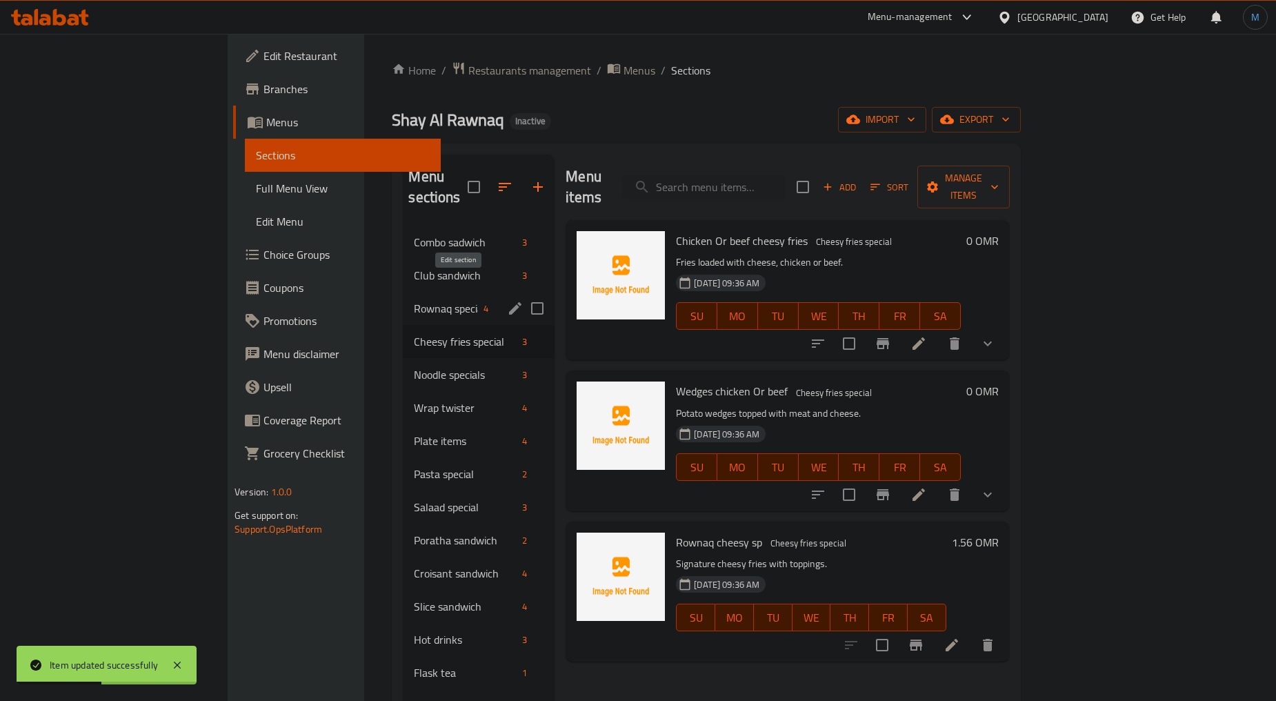
click at [509, 302] on icon "edit" at bounding box center [515, 308] width 12 height 12
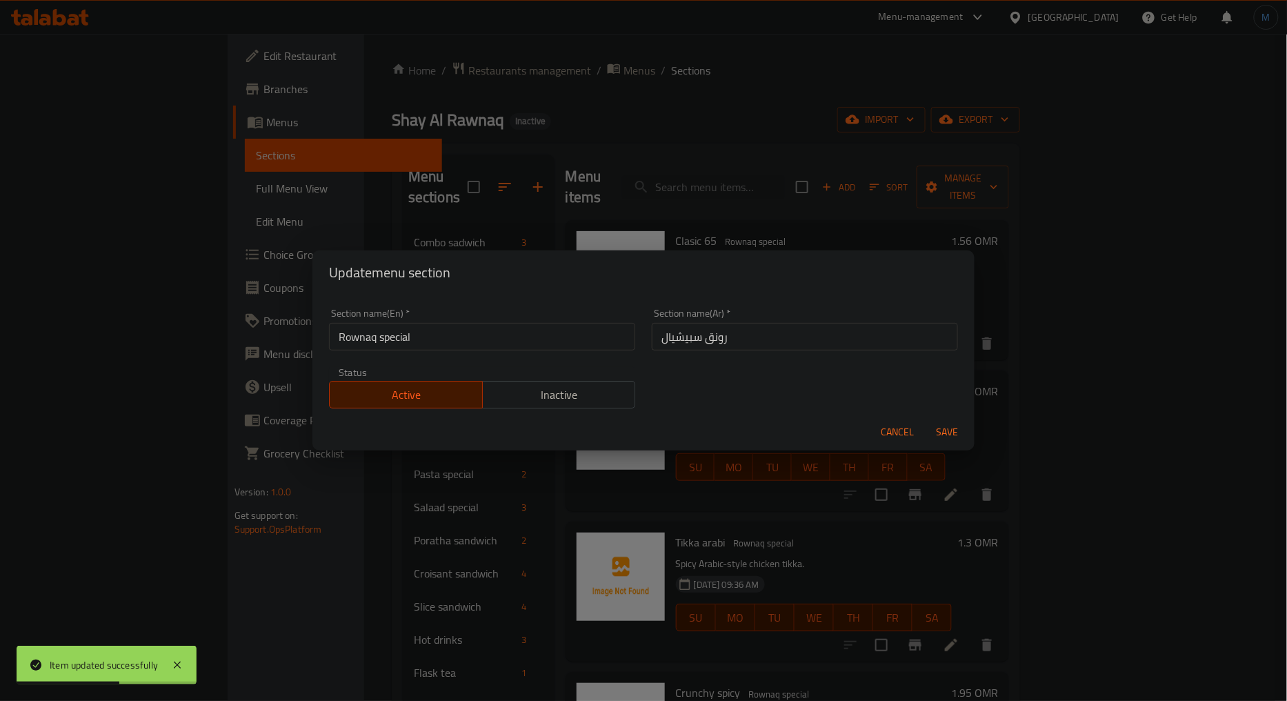
click at [705, 341] on input "رونق سبيشيال" at bounding box center [805, 337] width 306 height 28
click at [892, 432] on span "Cancel" at bounding box center [897, 431] width 33 height 17
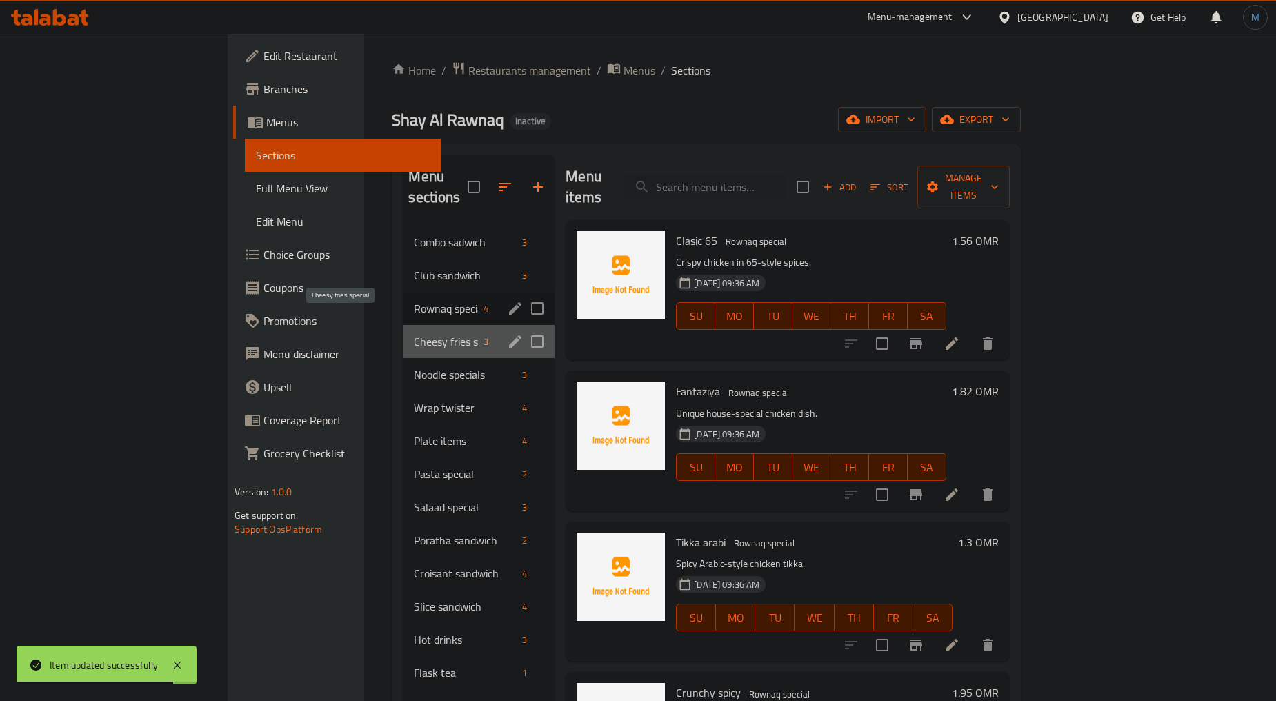
click at [414, 333] on span "Cheesy fries special" at bounding box center [446, 341] width 64 height 17
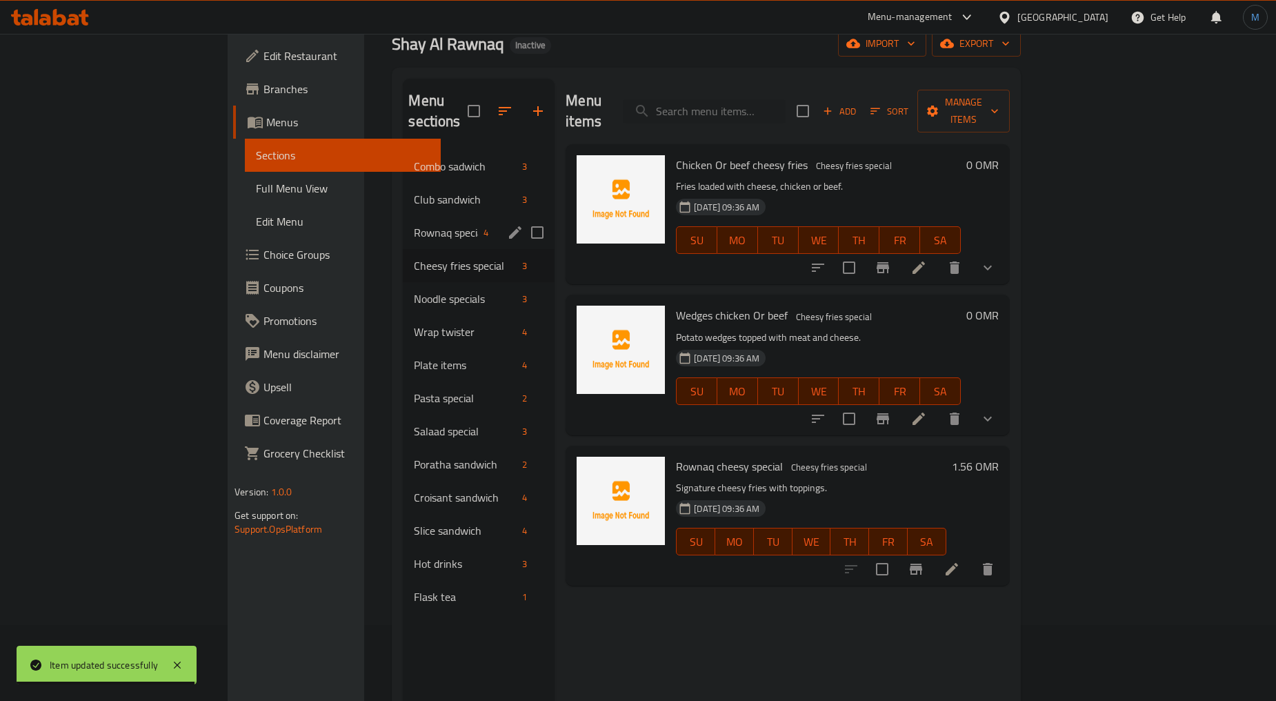
scroll to position [77, 0]
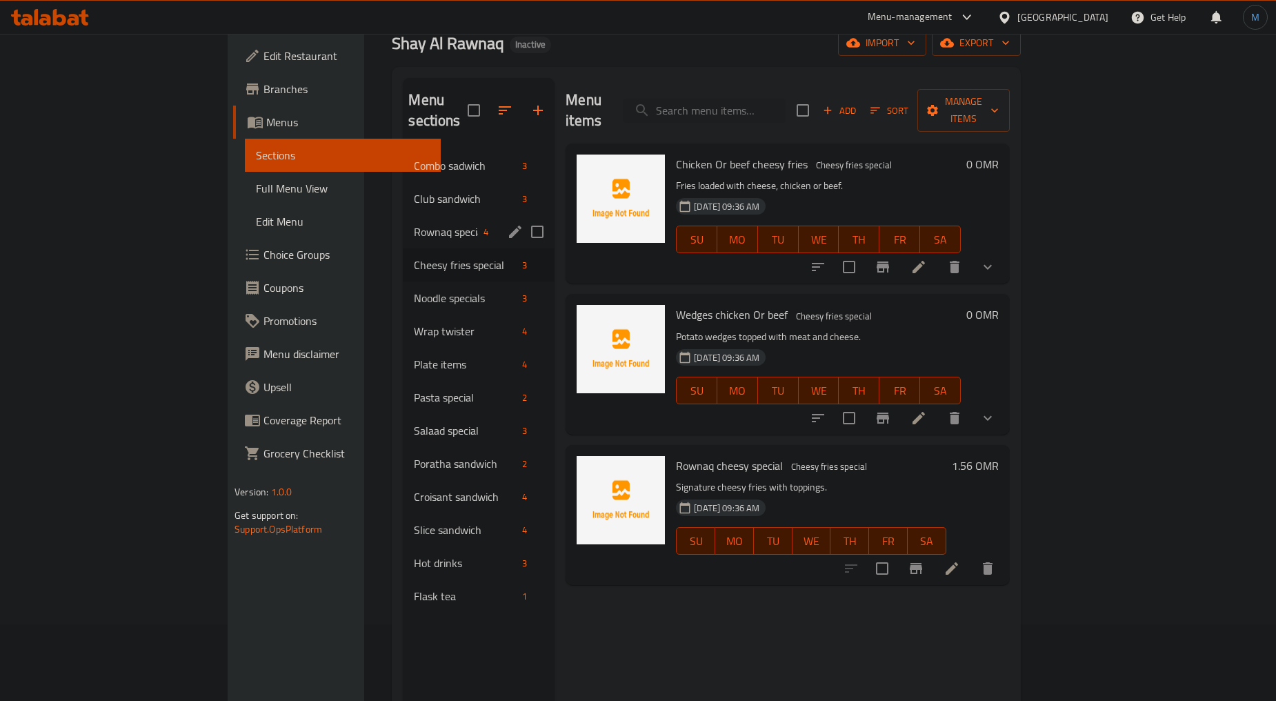
click at [971, 556] on li at bounding box center [951, 568] width 39 height 25
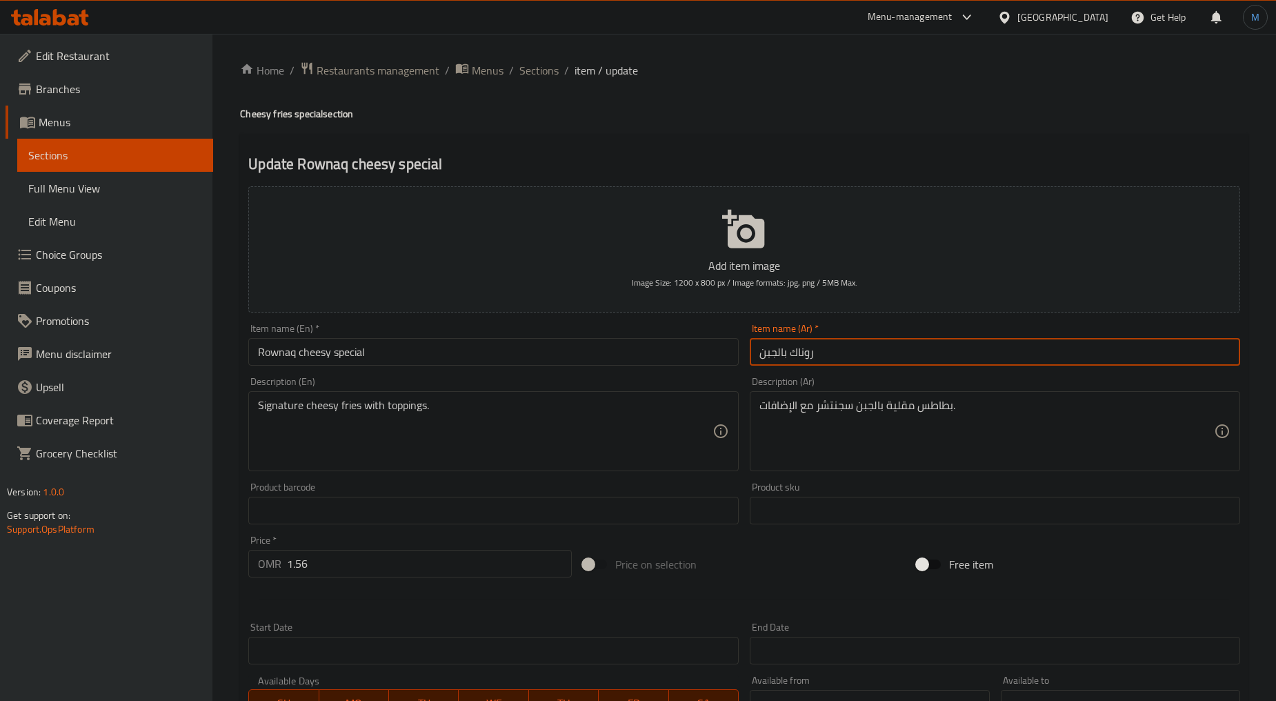
click at [795, 348] on input "روناك بالجبن" at bounding box center [995, 352] width 490 height 28
paste input "ق"
click at [974, 363] on input "رونق بالجبن" at bounding box center [995, 352] width 490 height 28
type input "رونق بالجبن سبيشيال"
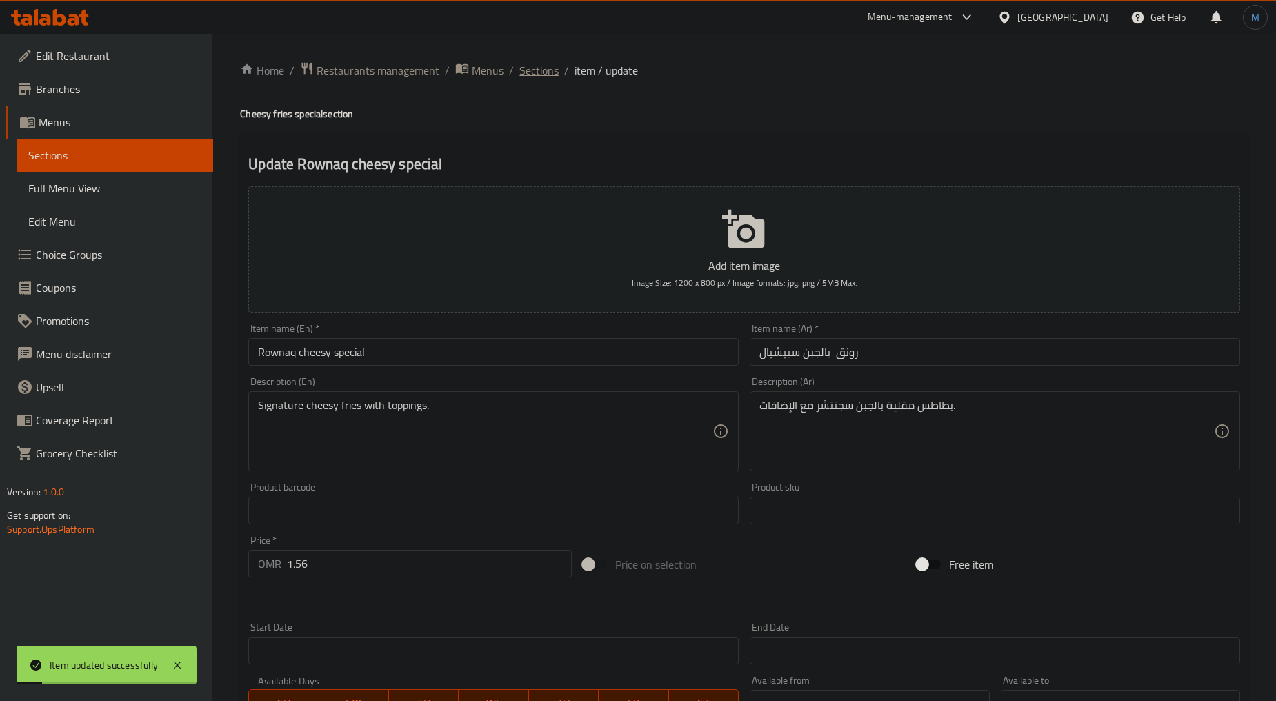
click at [550, 74] on span "Sections" at bounding box center [538, 70] width 39 height 17
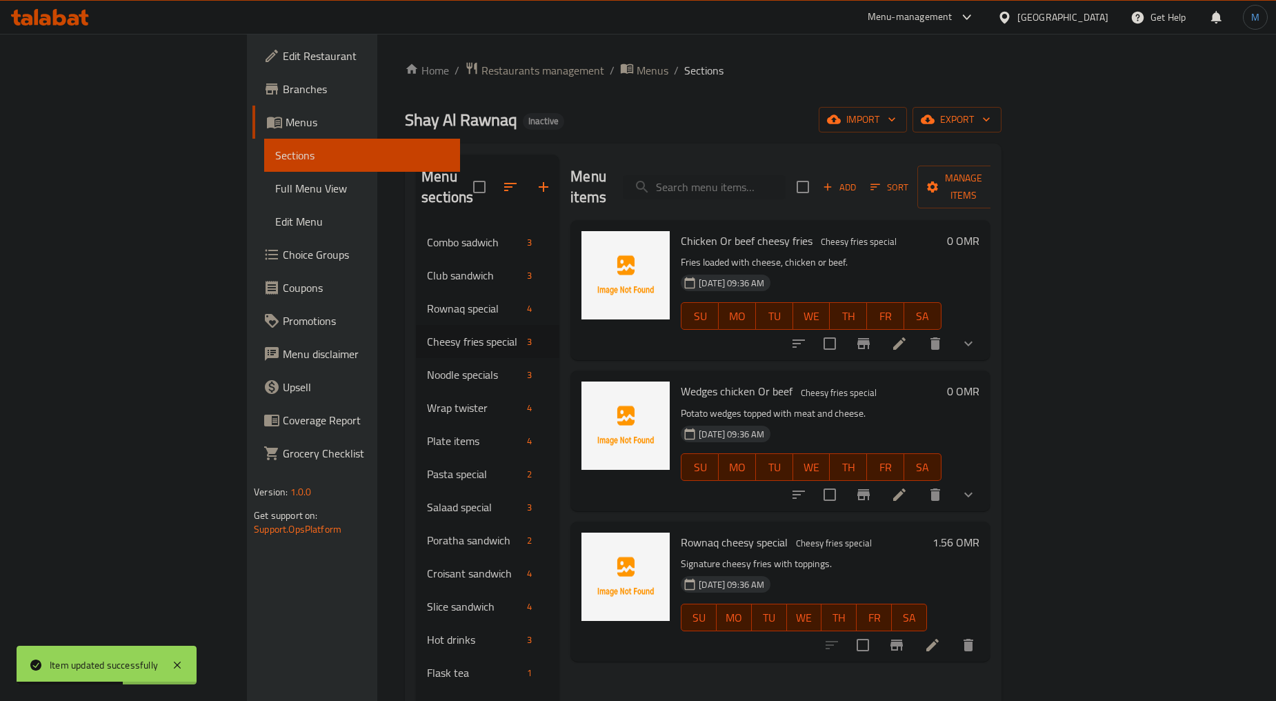
click at [941, 581] on icon at bounding box center [932, 644] width 17 height 17
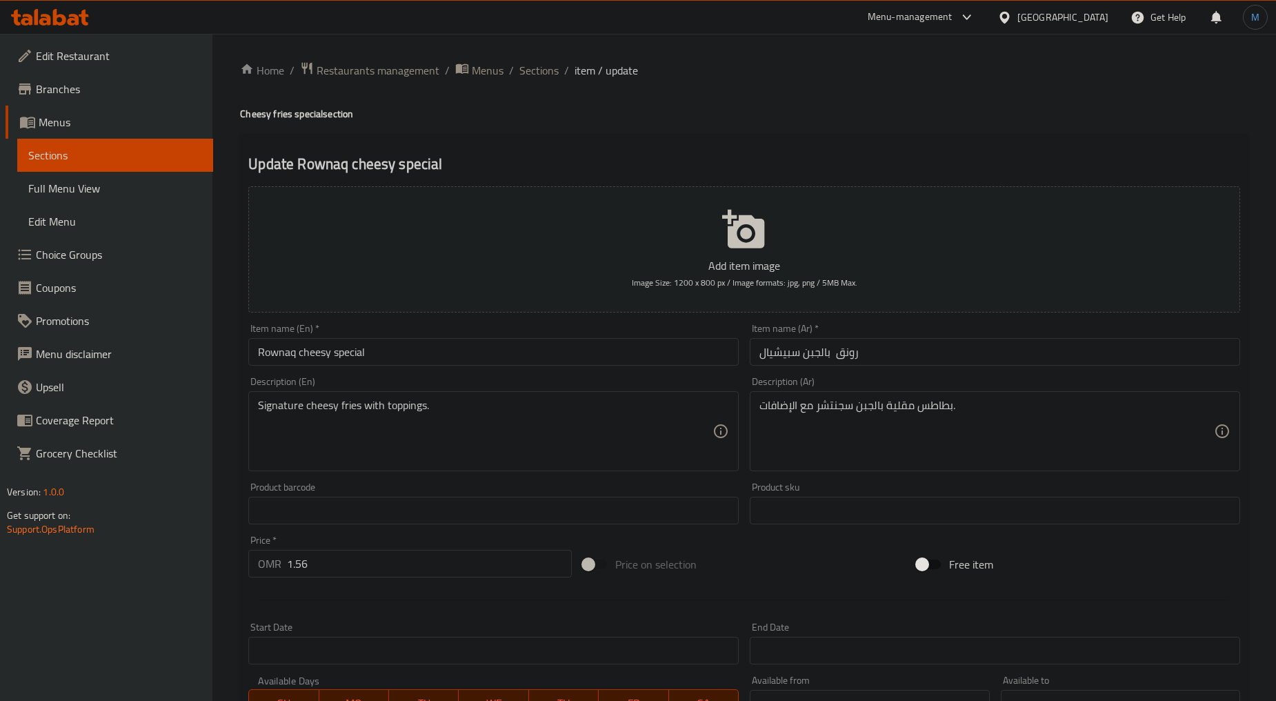
click at [554, 88] on div "Home / Restaurants management / Menus / Sections / item / update Cheesy fries s…" at bounding box center [744, 503] width 1008 height 885
click at [550, 73] on span "Sections" at bounding box center [538, 70] width 39 height 17
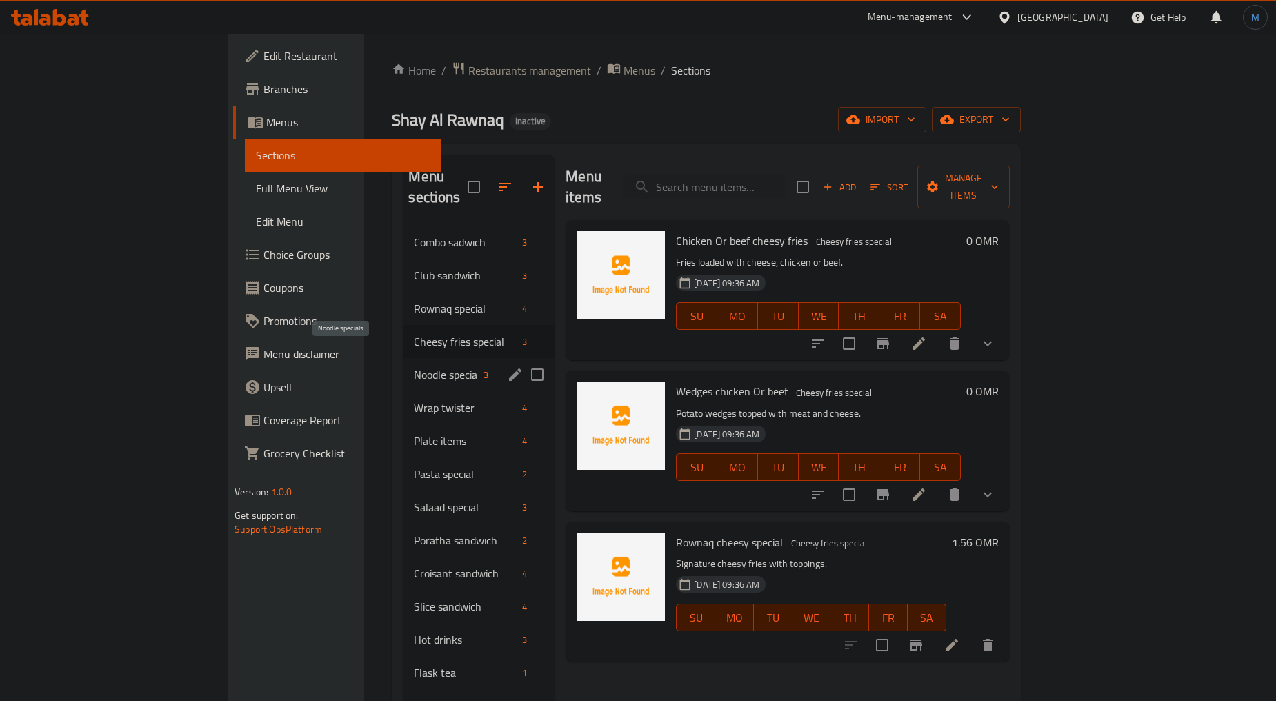
click at [414, 366] on span "Noodle specials" at bounding box center [446, 374] width 64 height 17
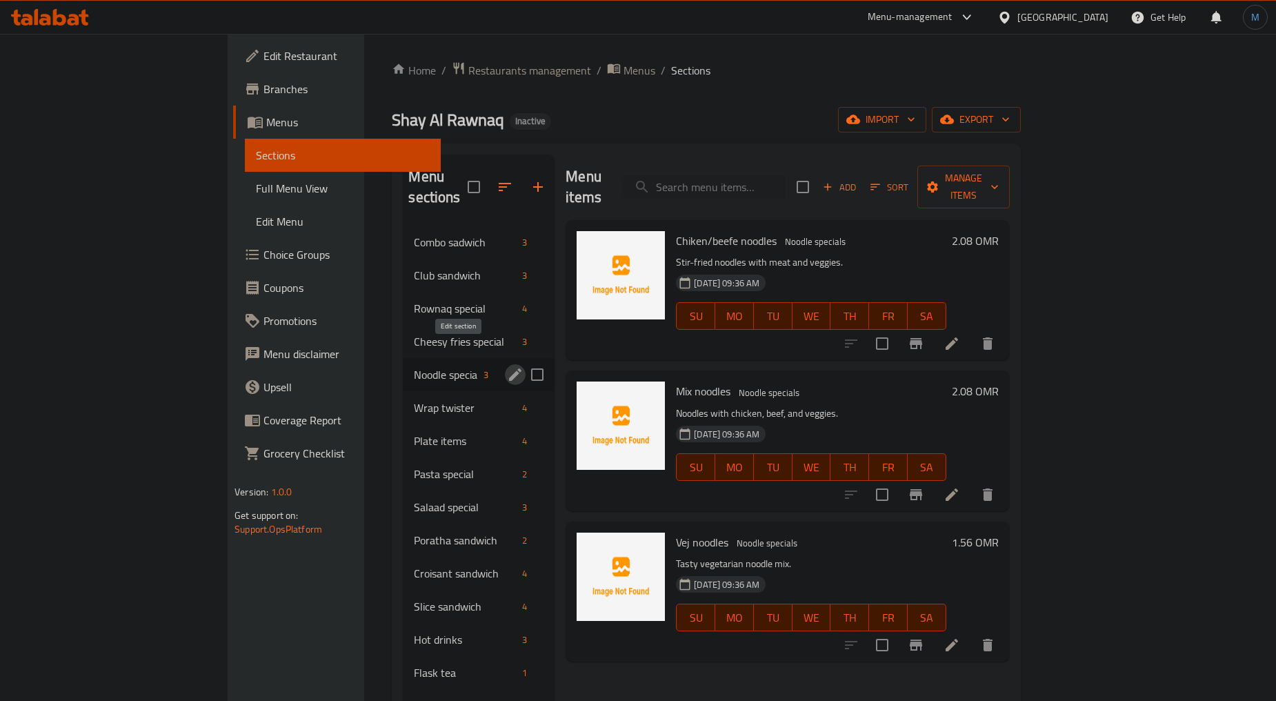
click at [507, 366] on icon "edit" at bounding box center [515, 374] width 17 height 17
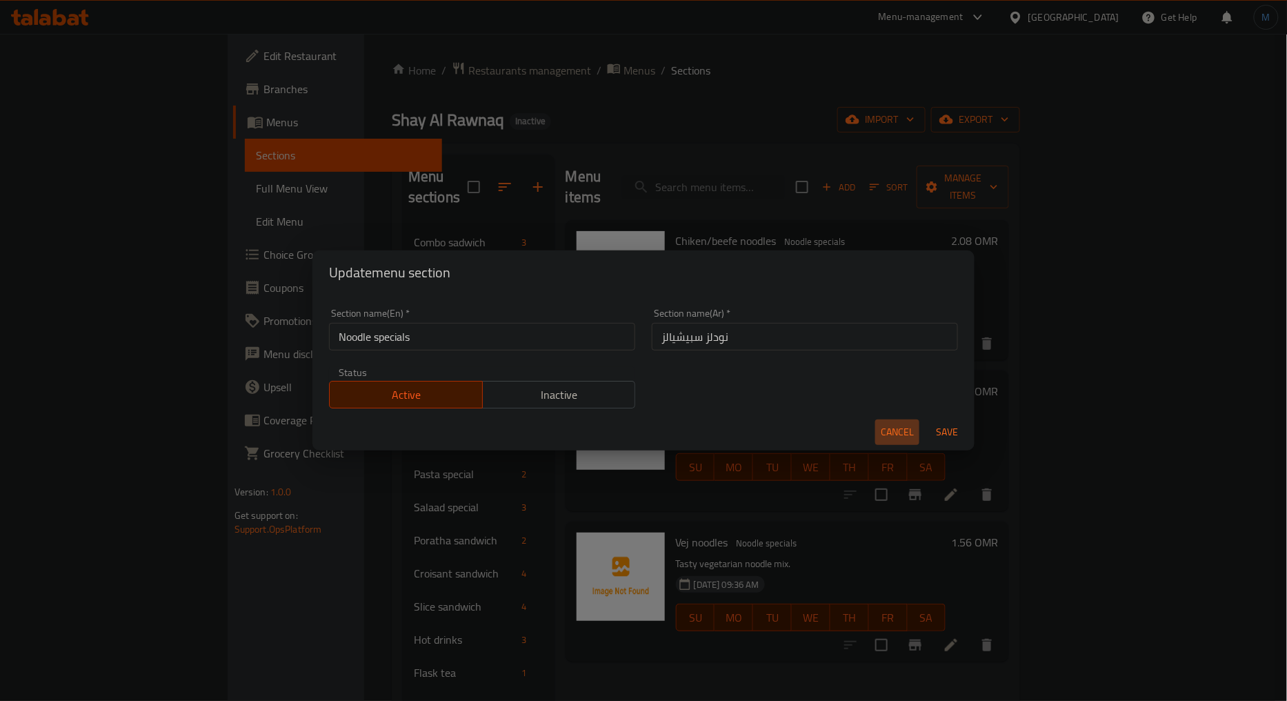
click at [884, 428] on span "Cancel" at bounding box center [897, 431] width 33 height 17
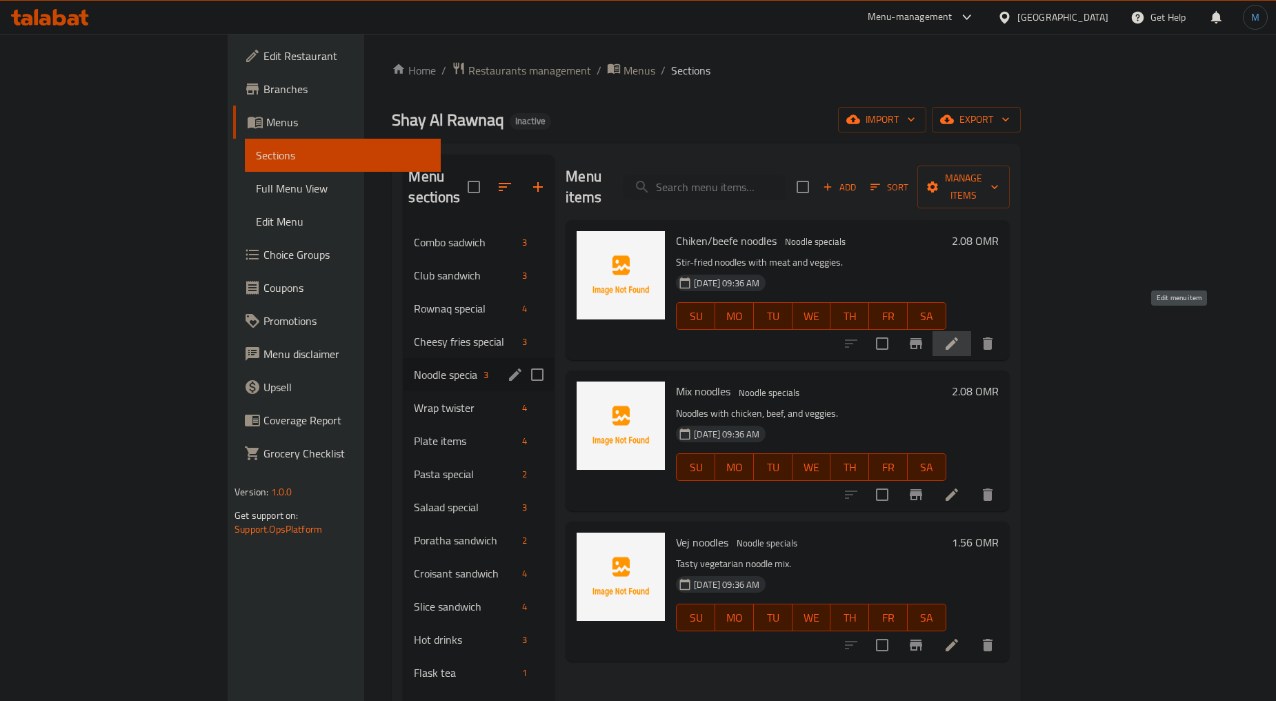
click at [960, 335] on icon at bounding box center [951, 343] width 17 height 17
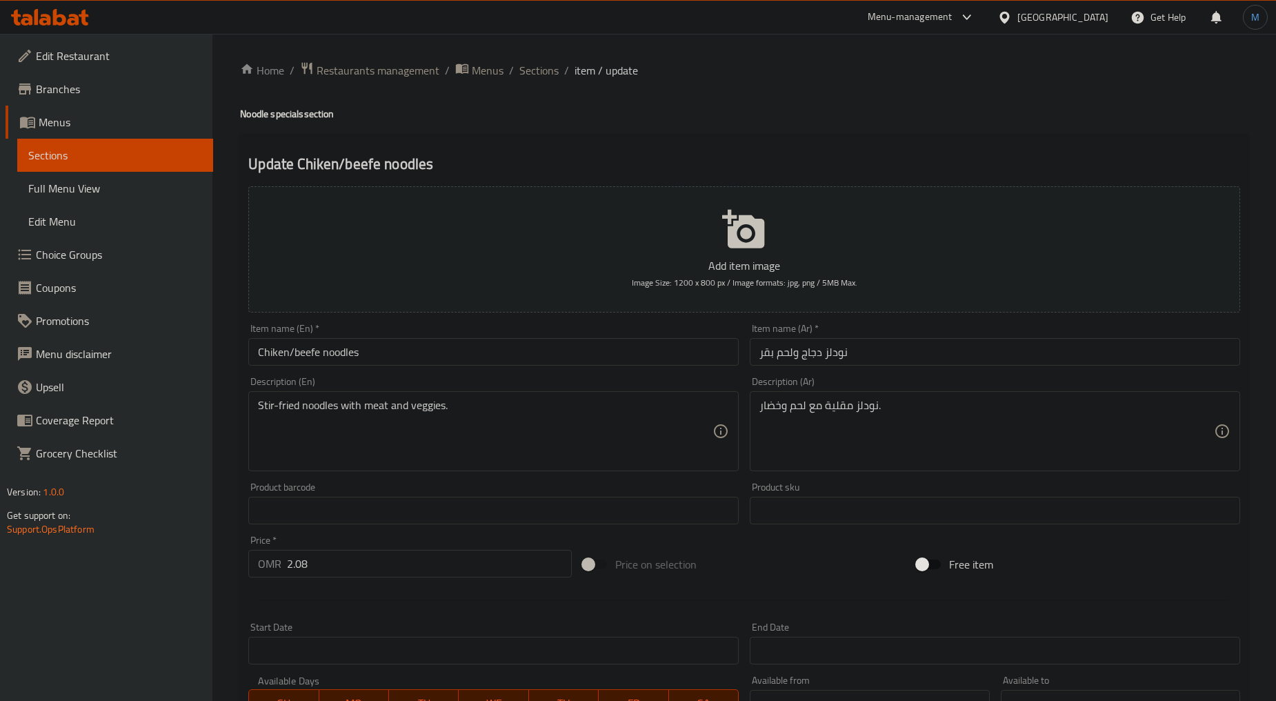
click at [794, 359] on input "نودلز دجاج ولحم بقر" at bounding box center [995, 352] width 490 height 28
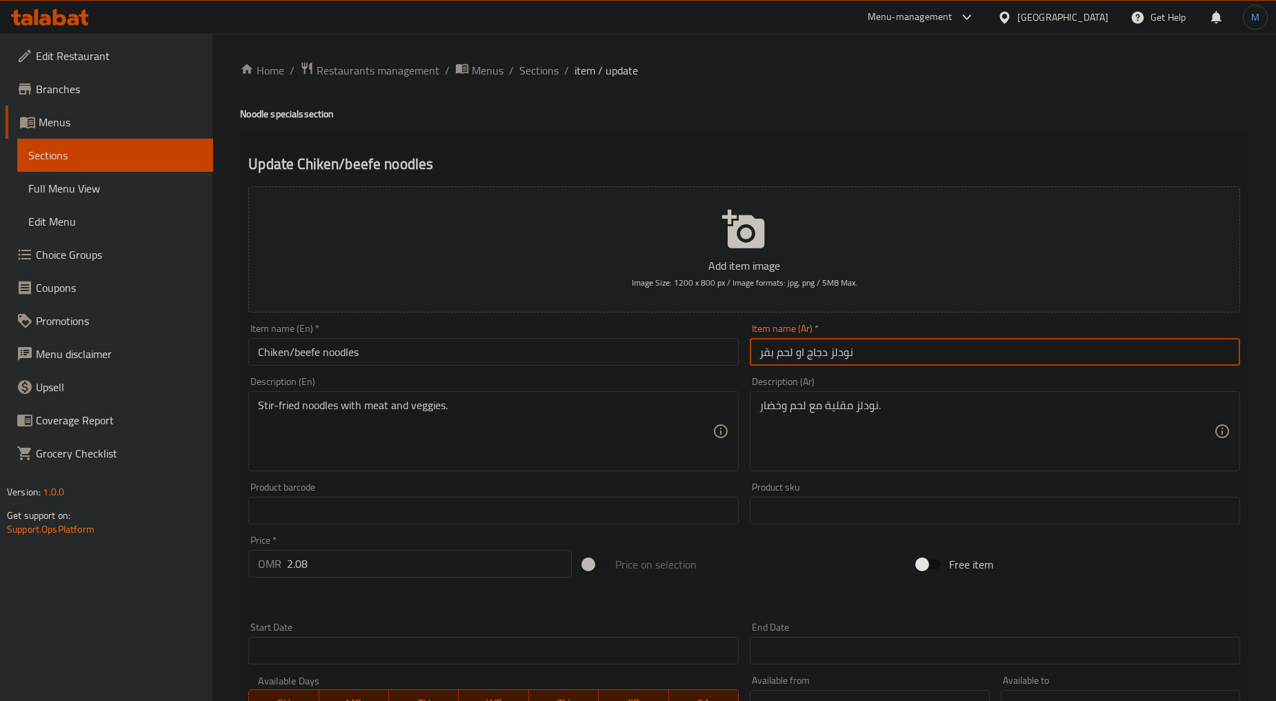
type input "نودلز دجاج او لحم بقر"
click at [384, 370] on div "Item name (En)   * Chiken/beefe noodles Item name (En) *" at bounding box center [493, 344] width 501 height 53
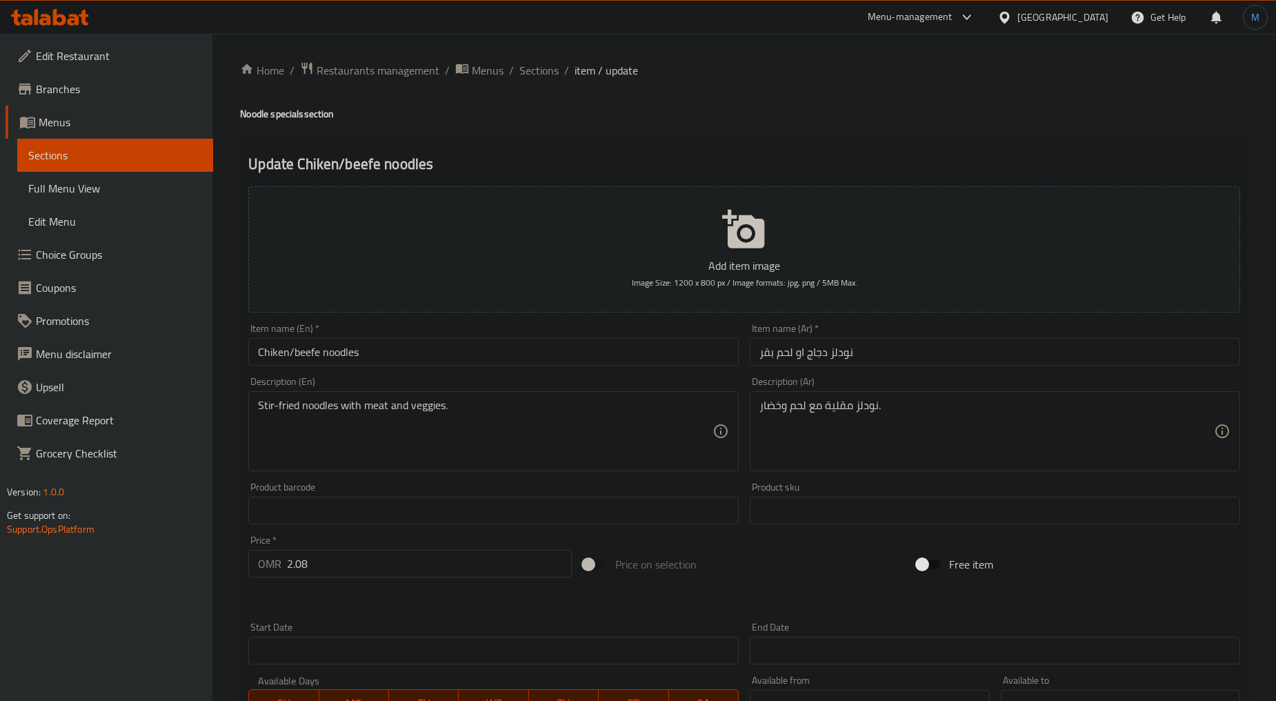
click at [388, 365] on input "Chiken/beefe noodles" at bounding box center [493, 352] width 490 height 28
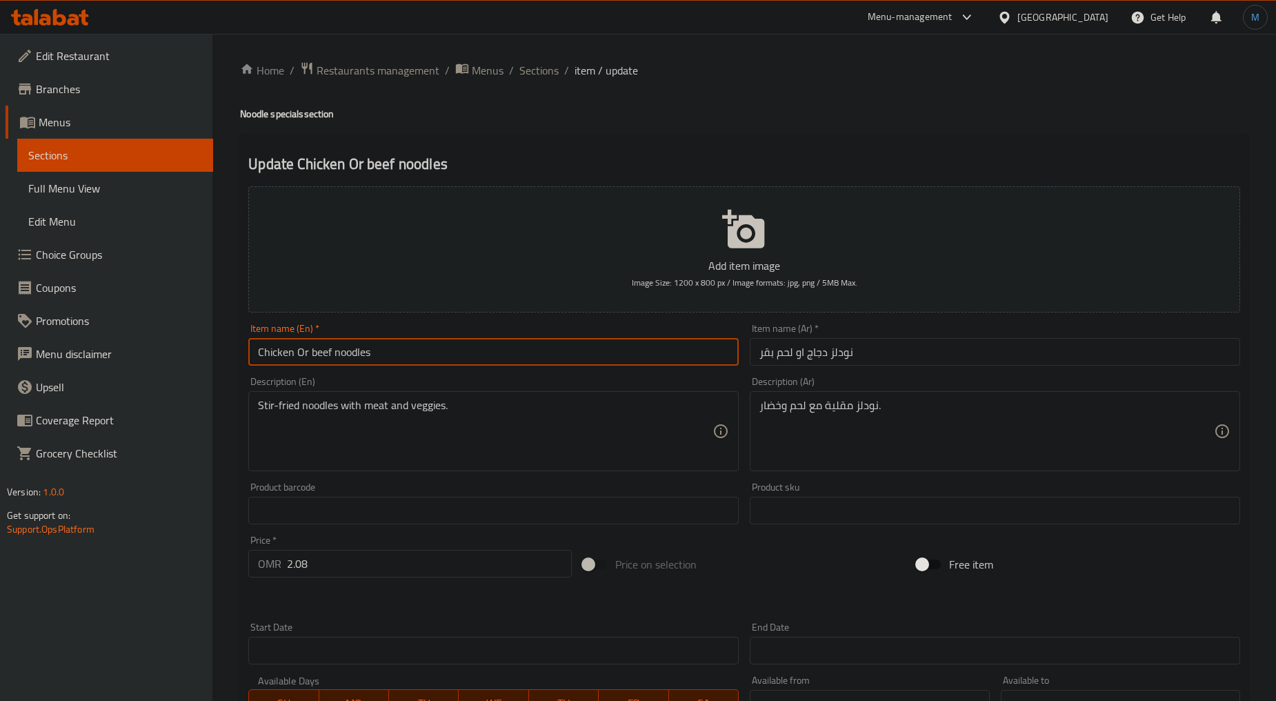
type input "Chicken Or beef noodles"
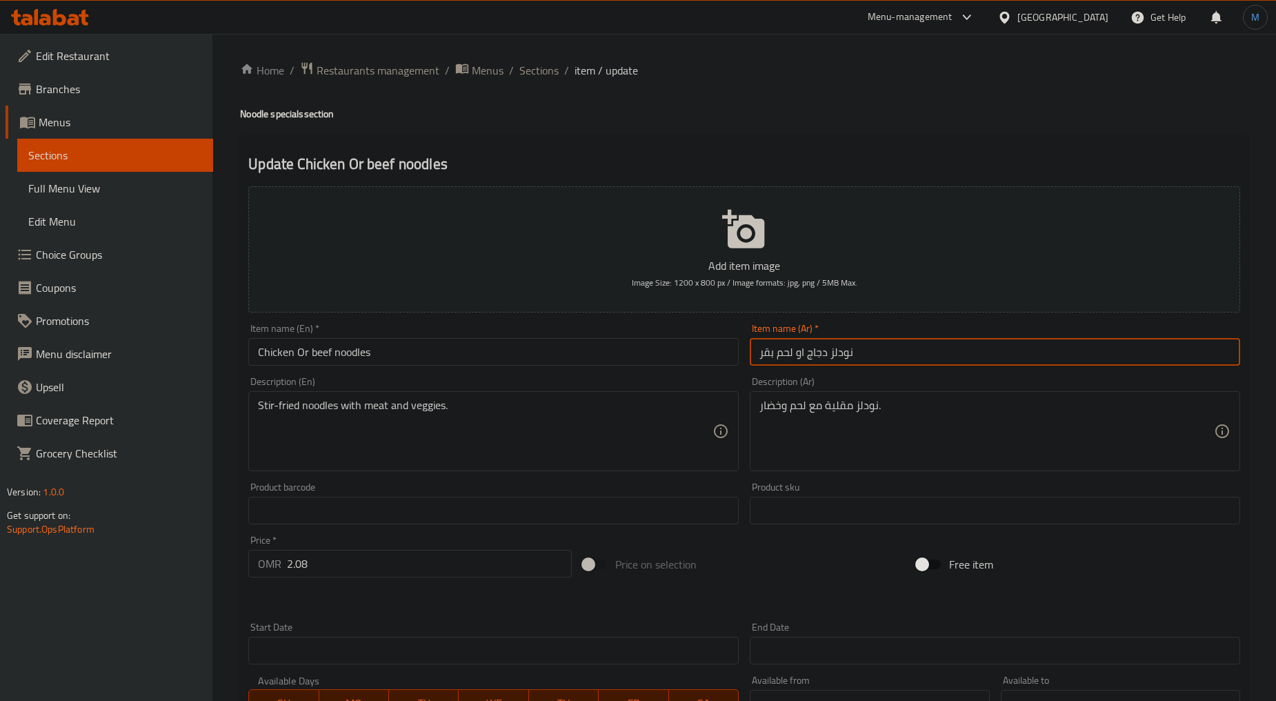
click at [911, 343] on input "نودلز دجاج او لحم بقر" at bounding box center [995, 352] width 490 height 28
type input "نودلز دجاج او لحم بقري"
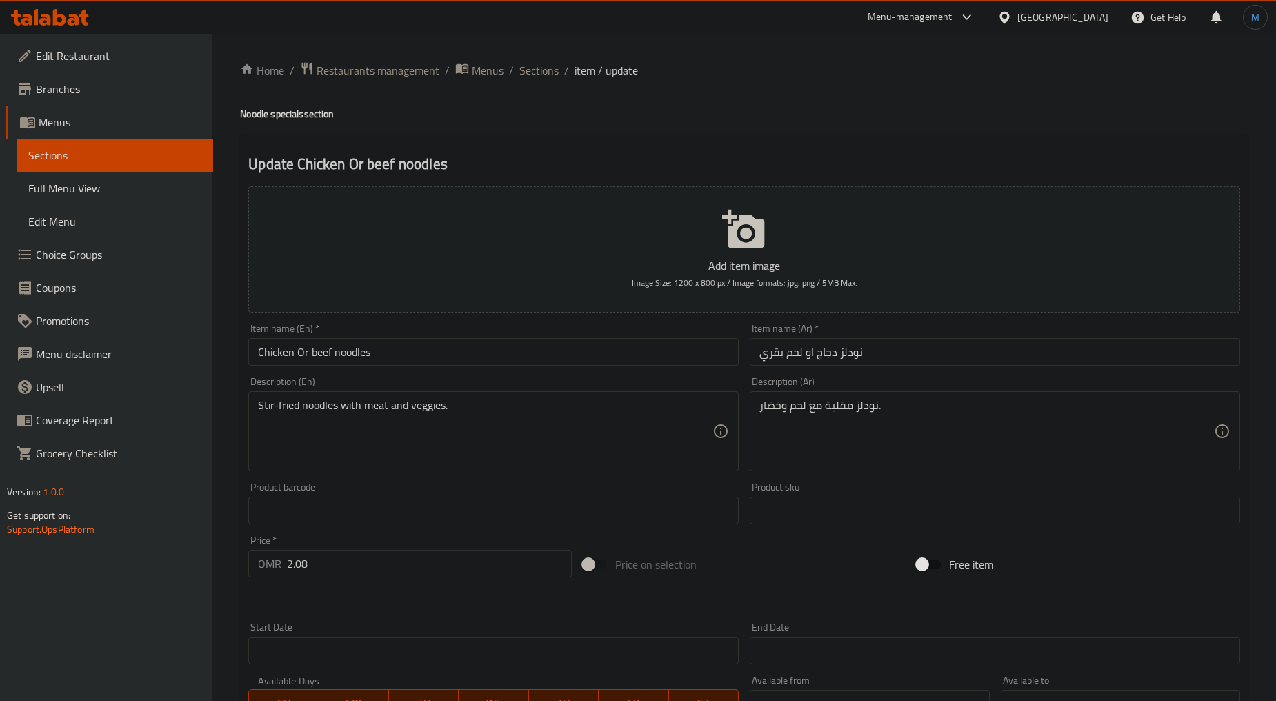
drag, startPoint x: 672, startPoint y: 161, endPoint x: 663, endPoint y: 161, distance: 9.0
click at [672, 161] on h2 "Update Chicken Or beef noodles" at bounding box center [744, 164] width 992 height 21
click at [547, 71] on span "Sections" at bounding box center [538, 70] width 39 height 17
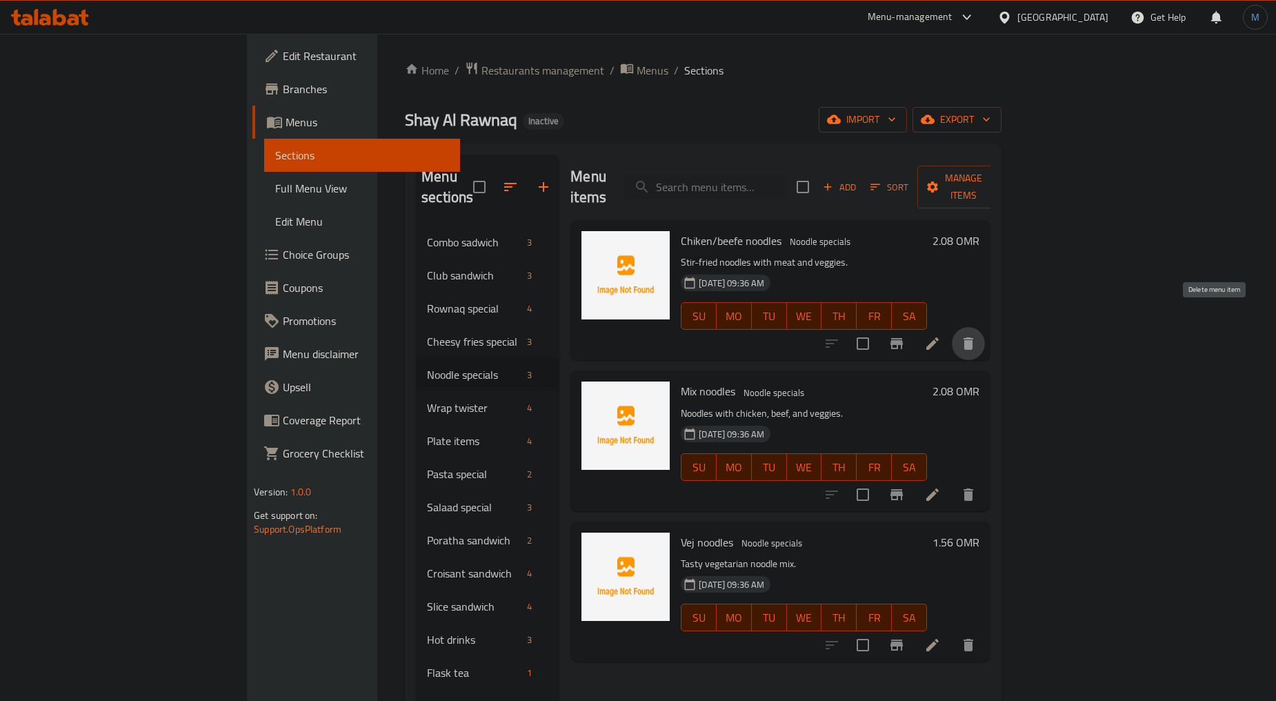
click at [976, 335] on icon "delete" at bounding box center [968, 343] width 17 height 17
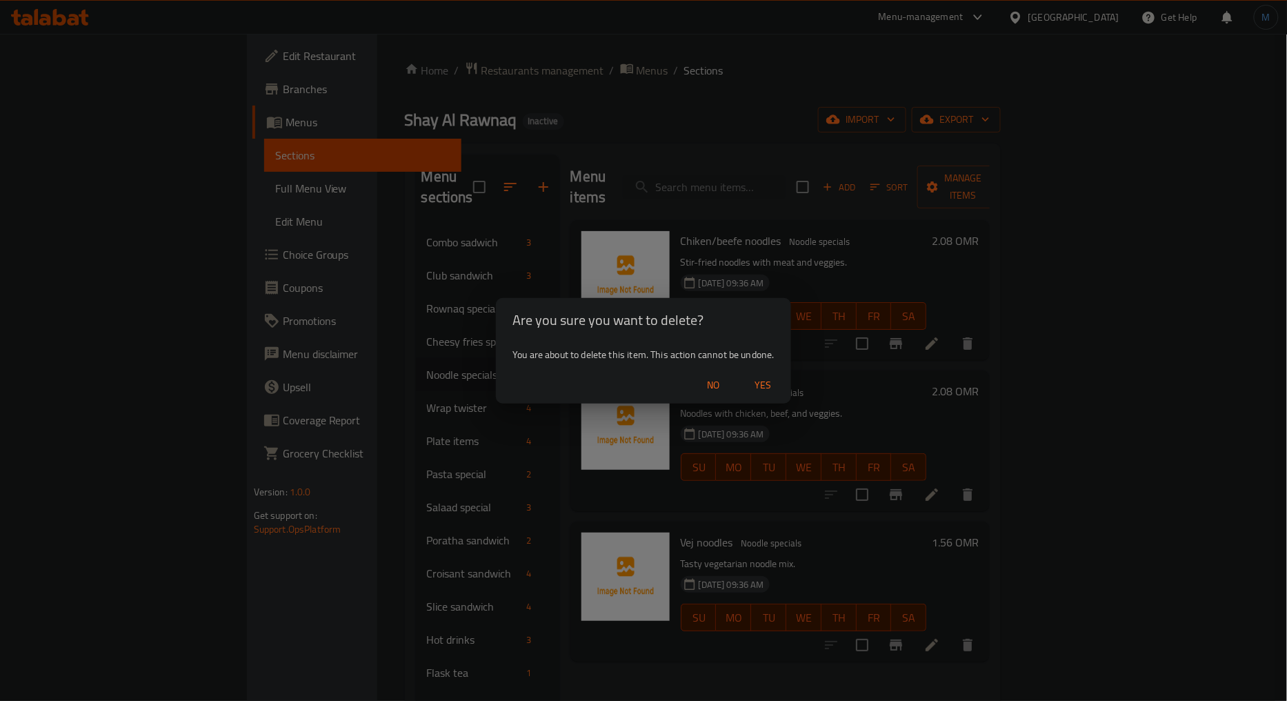
drag, startPoint x: 781, startPoint y: 369, endPoint x: 773, endPoint y: 374, distance: 9.6
click at [776, 371] on div "No Yes" at bounding box center [643, 385] width 295 height 37
click at [756, 382] on span "Yes" at bounding box center [763, 384] width 33 height 17
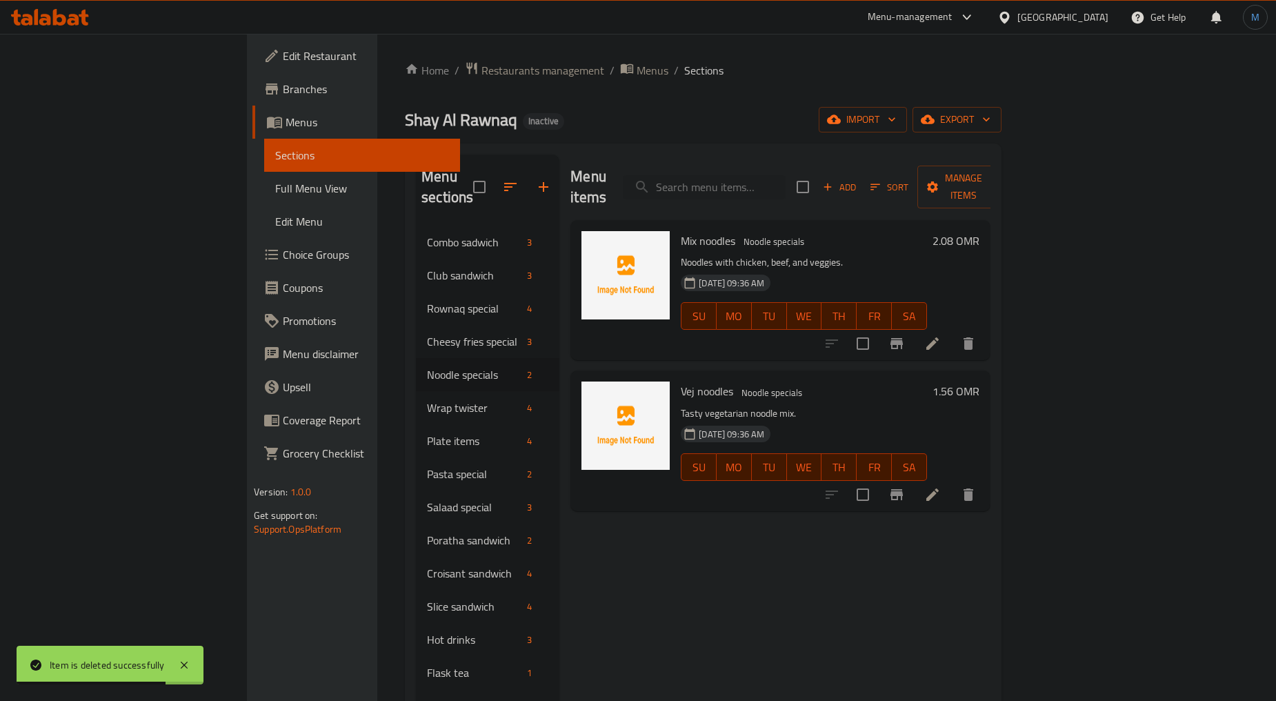
click at [985, 327] on button "delete" at bounding box center [968, 343] width 33 height 33
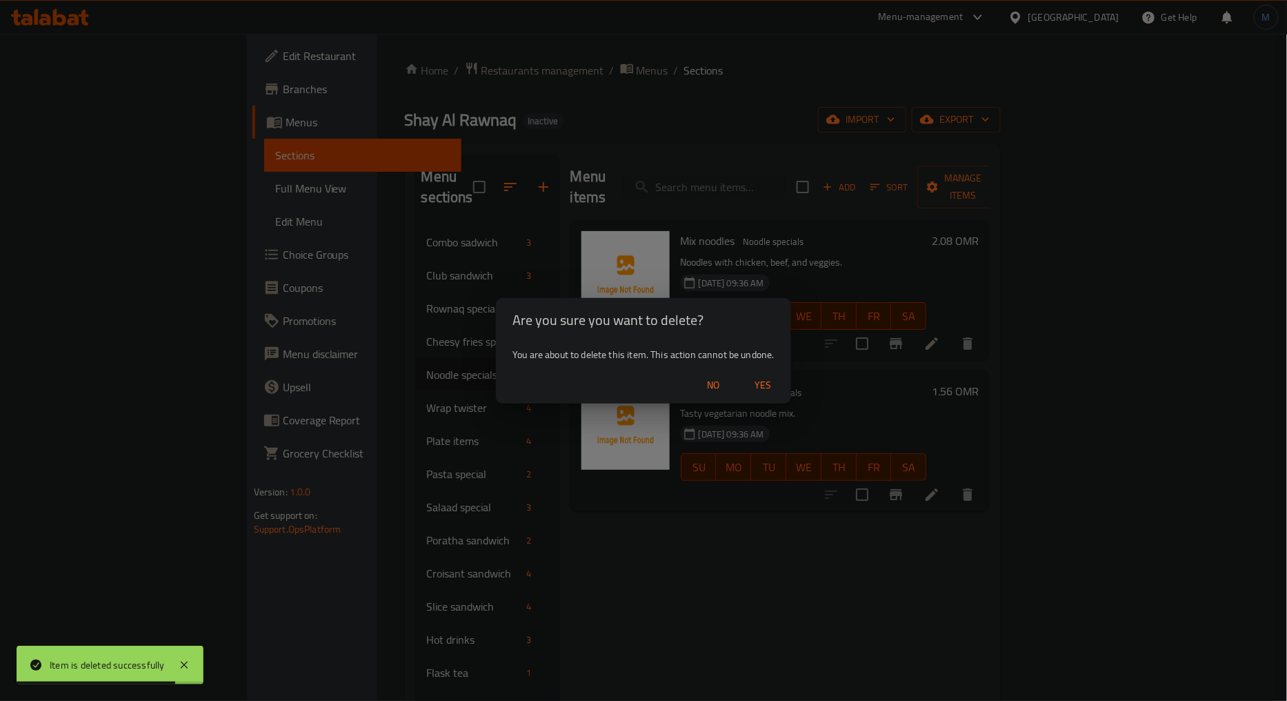
click at [1200, 324] on div "Are you sure you want to delete? You are about to delete this item. This action…" at bounding box center [643, 350] width 1287 height 701
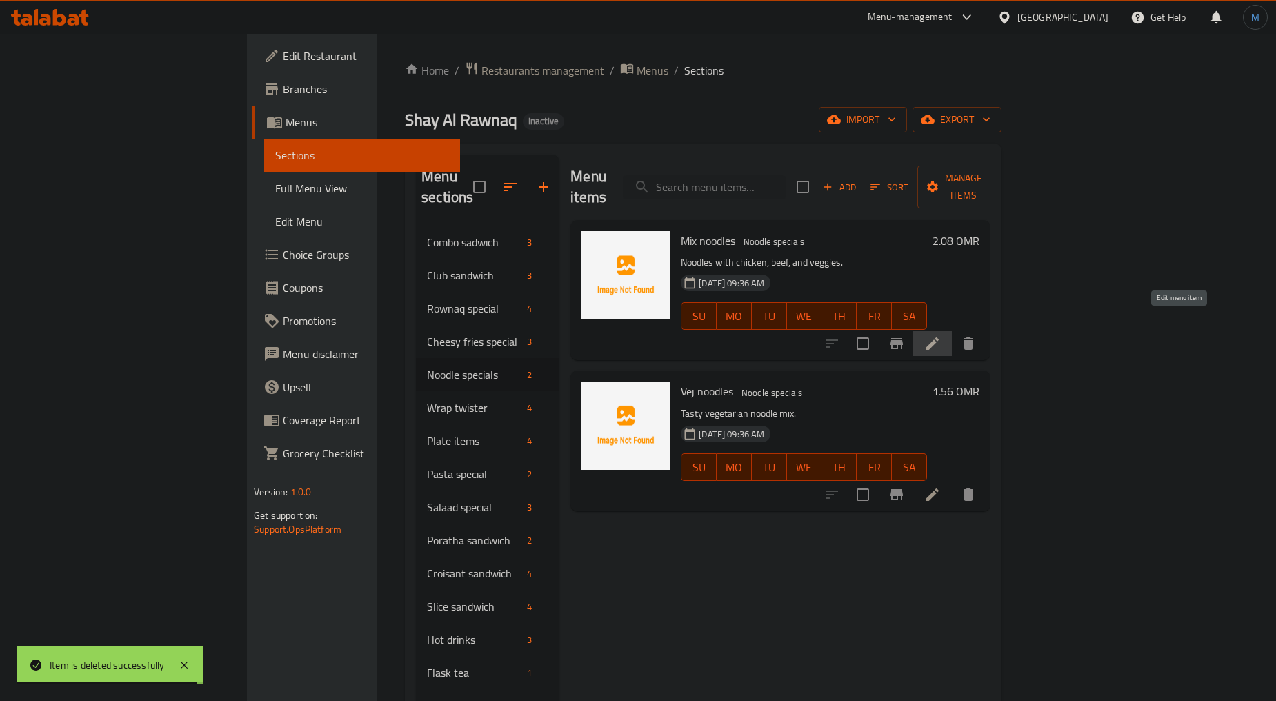
click at [941, 335] on icon at bounding box center [932, 343] width 17 height 17
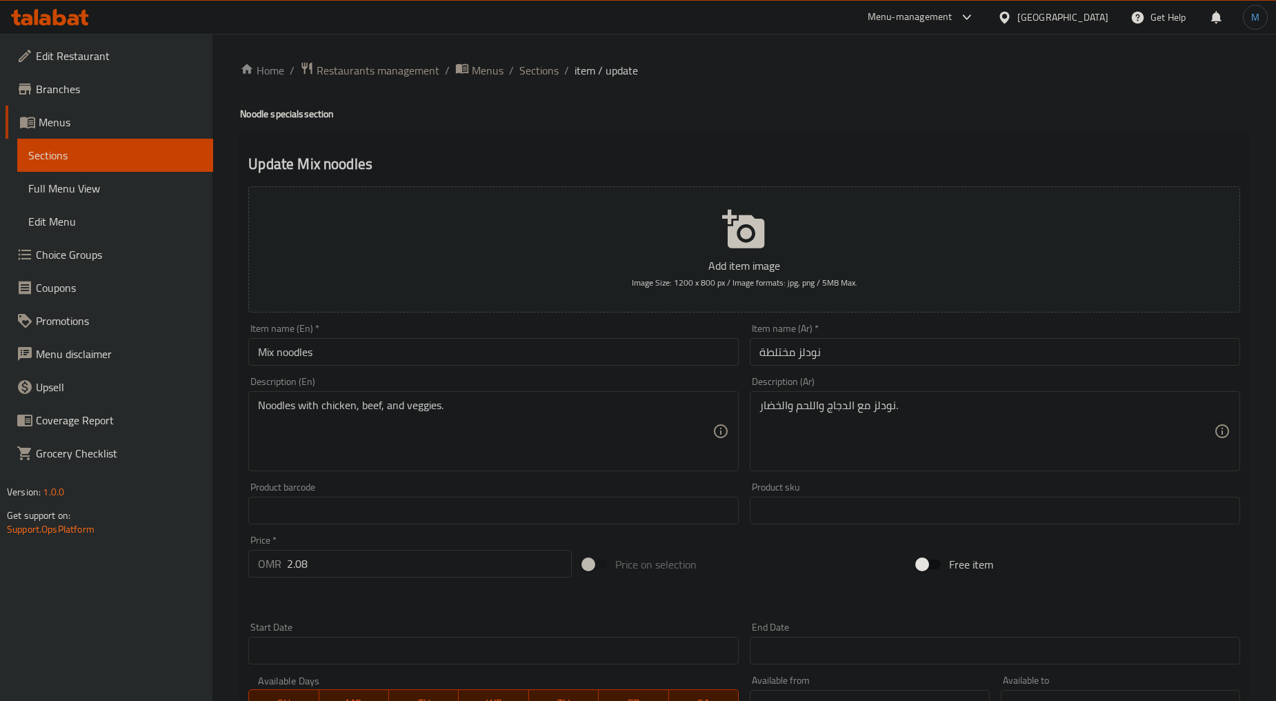
click at [788, 325] on div "Item name ([PERSON_NAME])   * نودلز مختلطة Item name (Ar) *" at bounding box center [995, 344] width 490 height 42
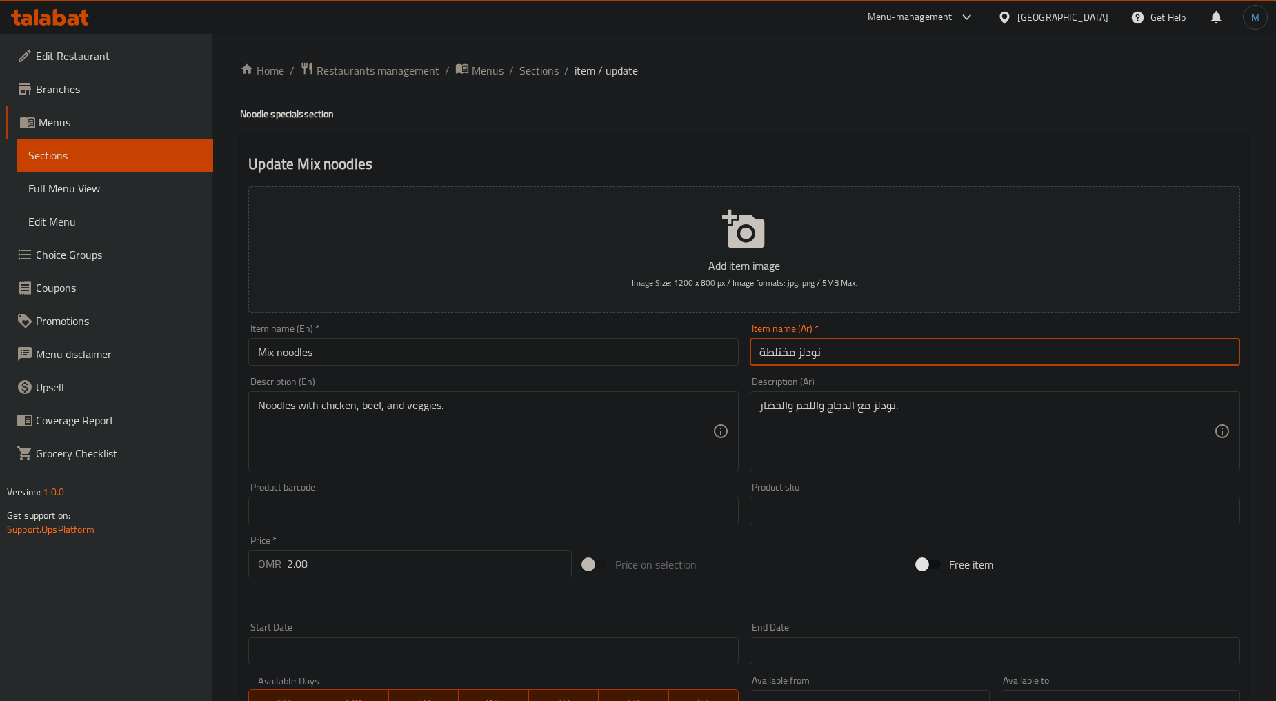
click at [788, 347] on input "نودلز مختلطة" at bounding box center [995, 352] width 490 height 28
type input "نودلز ميكس"
click at [519, 363] on input "Mix noodles" at bounding box center [493, 352] width 490 height 28
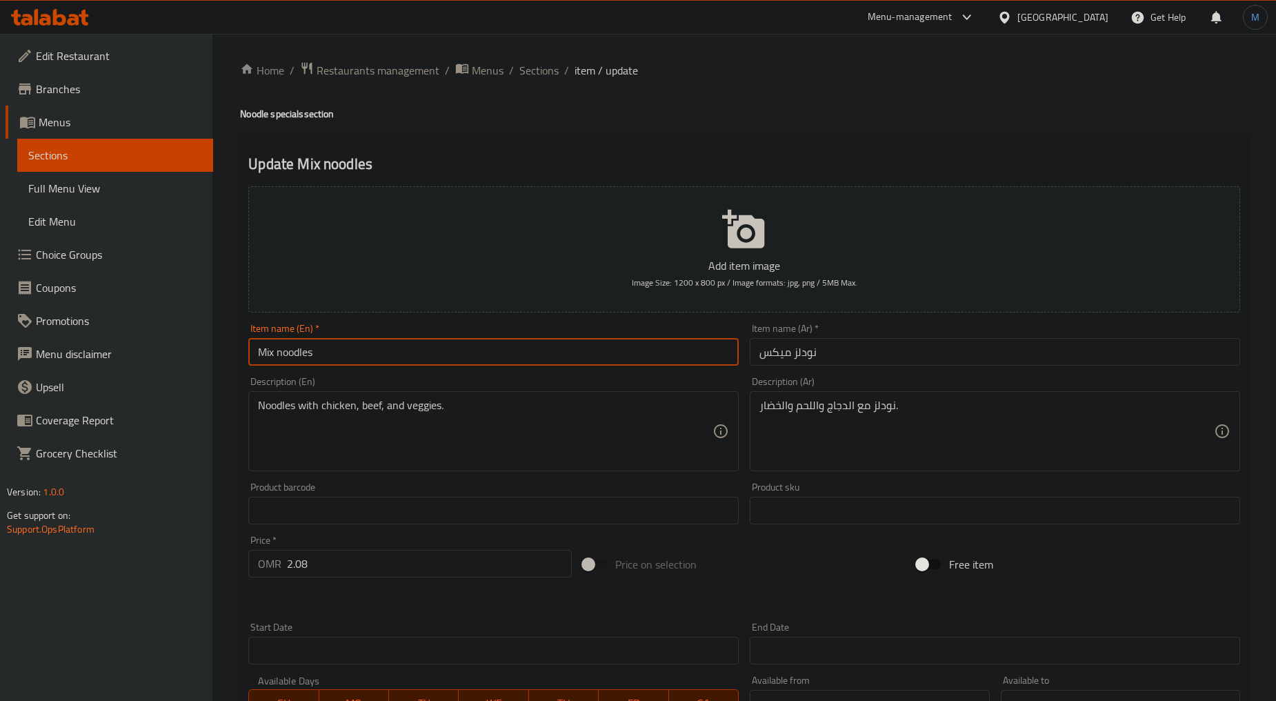
click at [545, 348] on input "Mix noodles" at bounding box center [493, 352] width 490 height 28
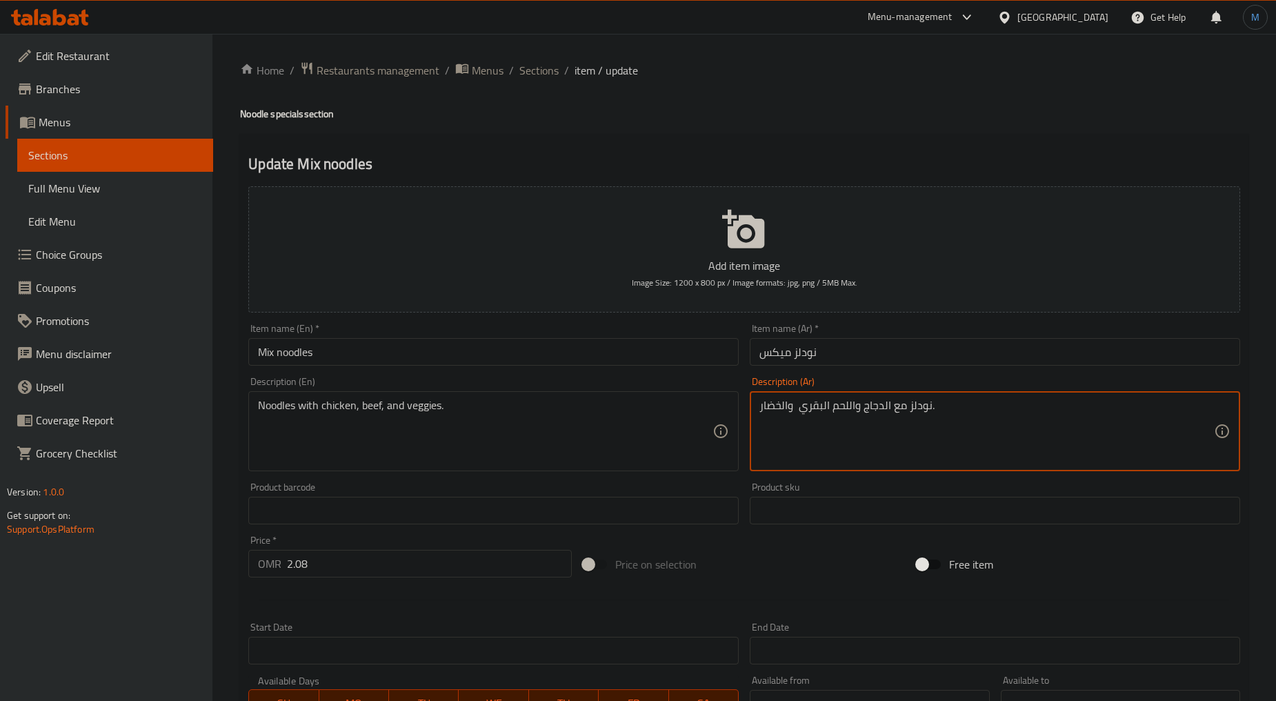
type textarea "نودلز مع الدجاج واللحم البقري والخضار."
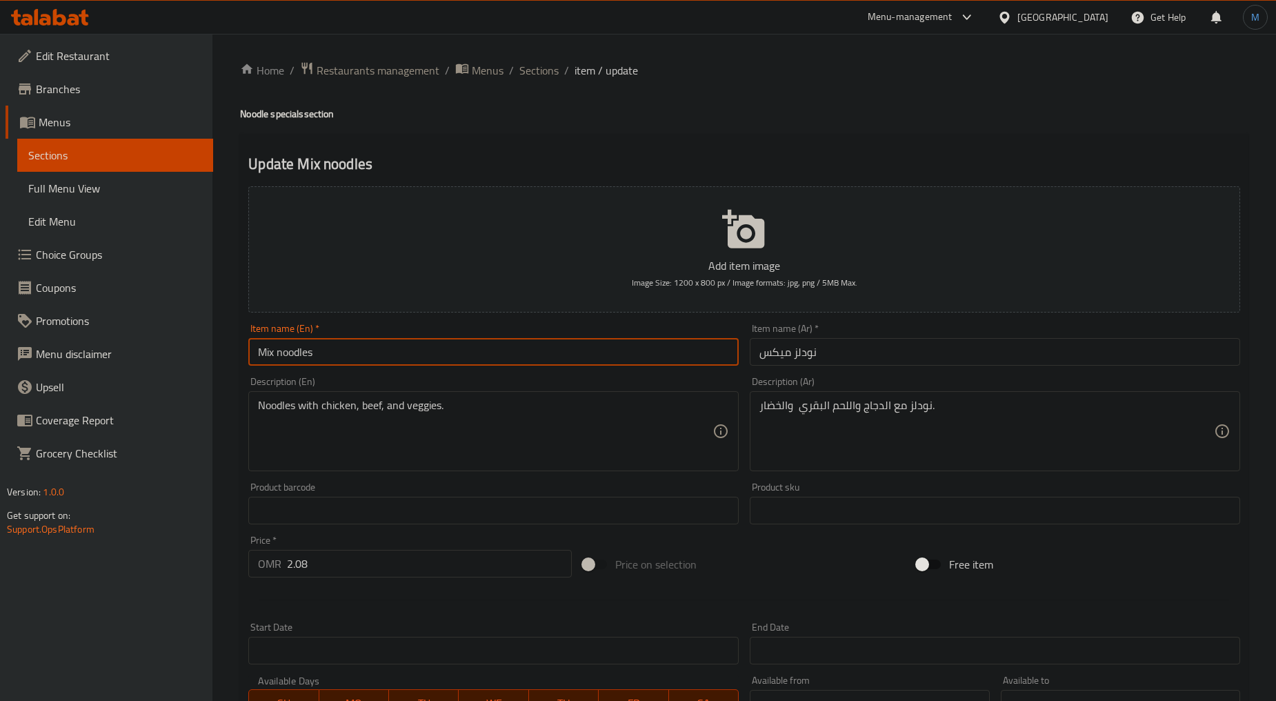
click at [459, 364] on input "Mix noodles" at bounding box center [493, 352] width 490 height 28
click at [536, 76] on span "Sections" at bounding box center [538, 70] width 39 height 17
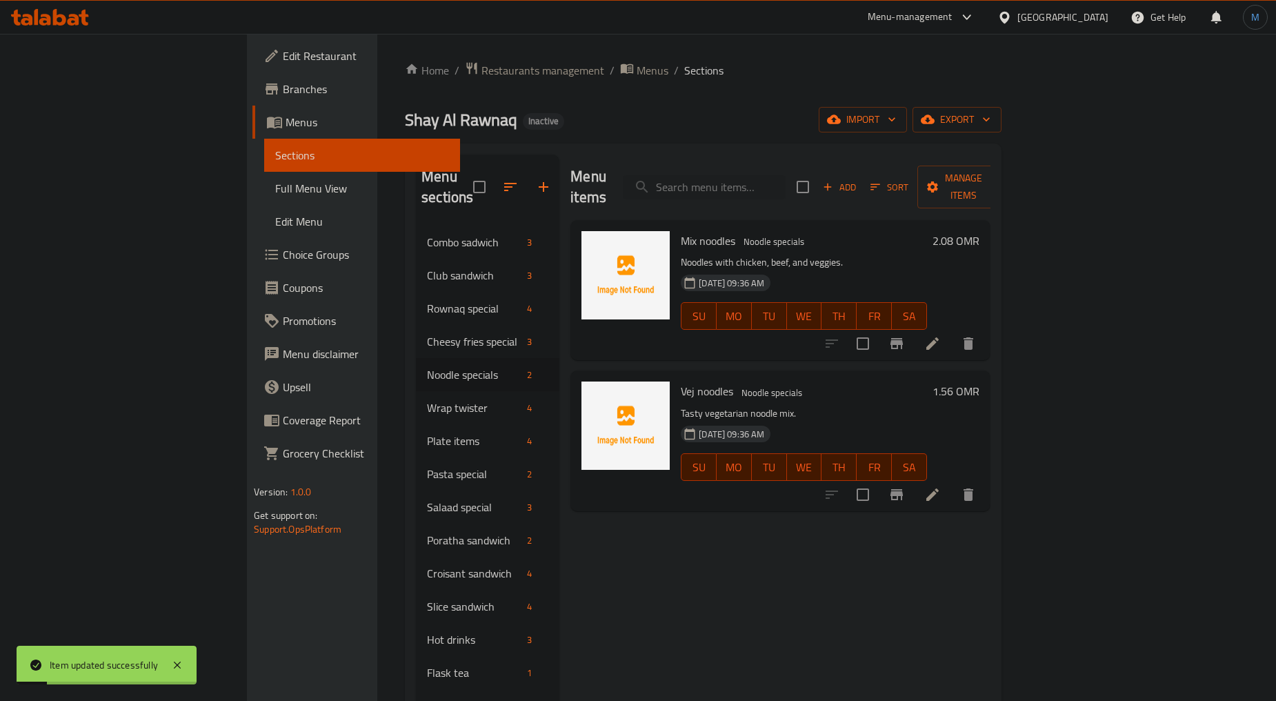
click at [941, 486] on icon at bounding box center [932, 494] width 17 height 17
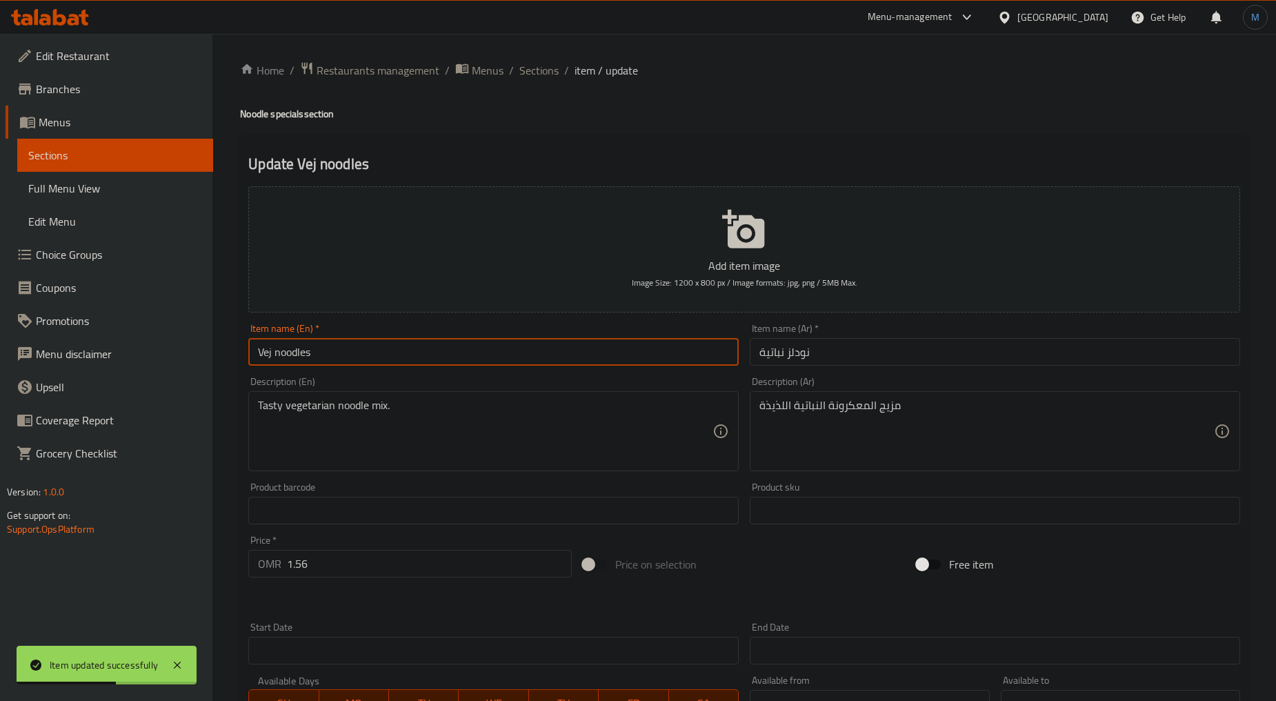
click at [656, 355] on input "Vej noodles" at bounding box center [493, 352] width 490 height 28
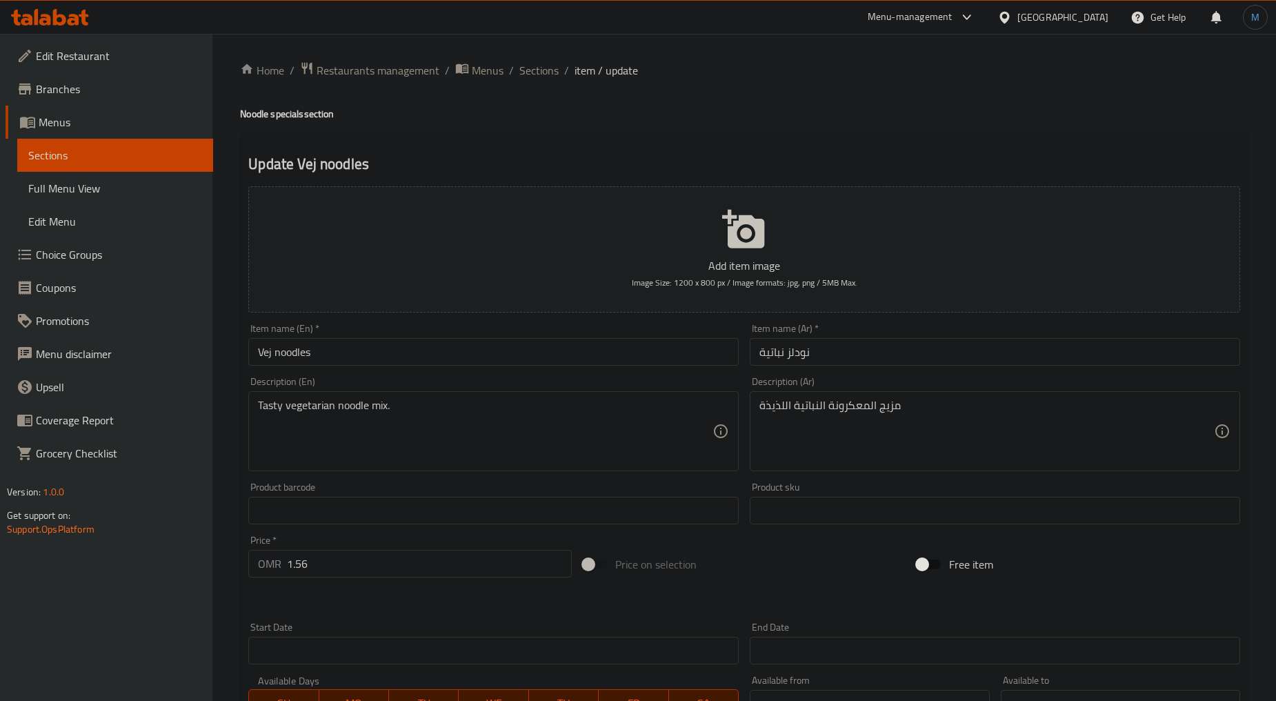
click at [610, 328] on div "Item name (En)   * Vej noodles Item name (En) *" at bounding box center [493, 344] width 490 height 42
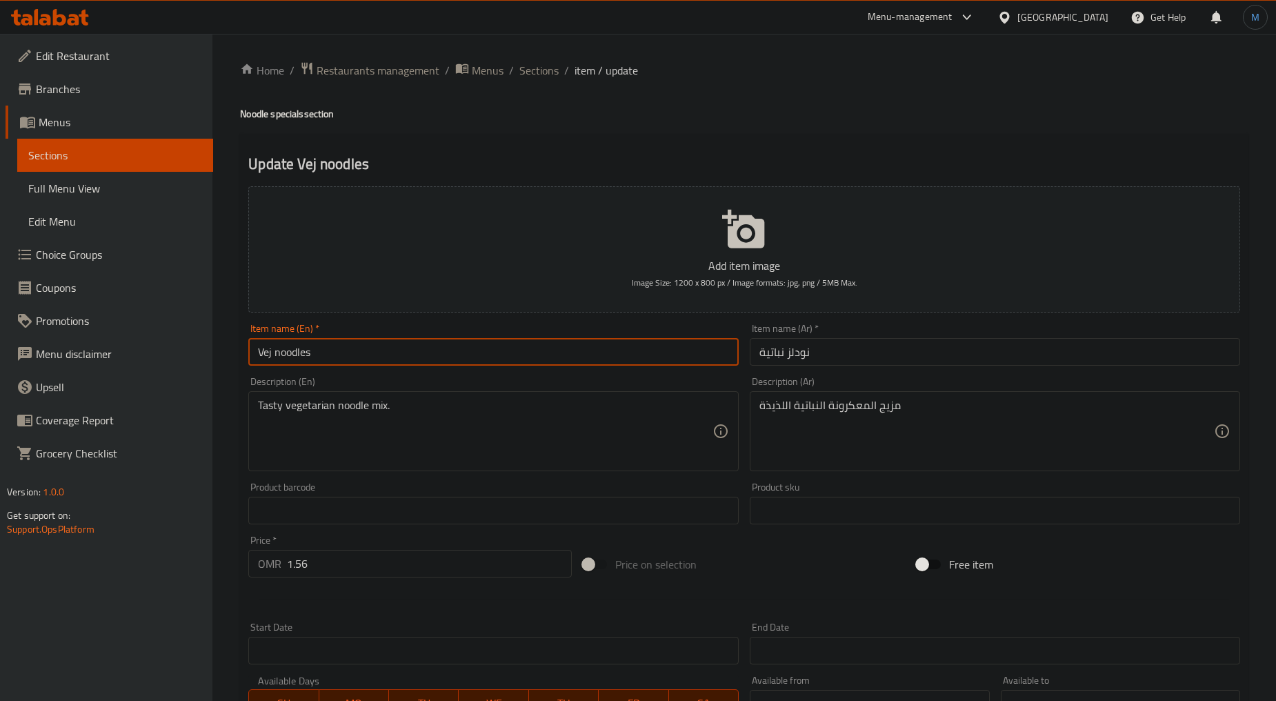
click at [594, 349] on input "Vej noodles" at bounding box center [493, 352] width 490 height 28
paste input "g"
type input "Veg noodles"
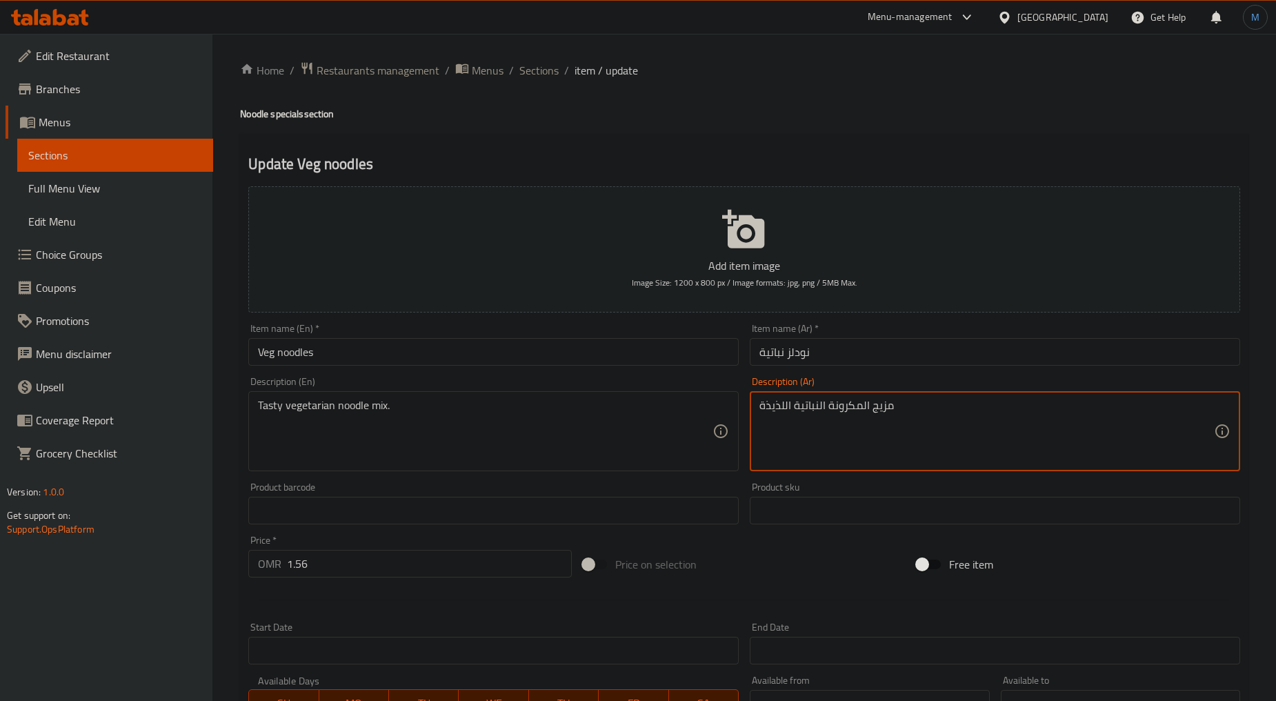
click at [776, 412] on textarea "مزيج المكرونة النباتية اللذيذة" at bounding box center [986, 432] width 454 height 66
click at [625, 347] on input "Veg noodles" at bounding box center [493, 352] width 490 height 28
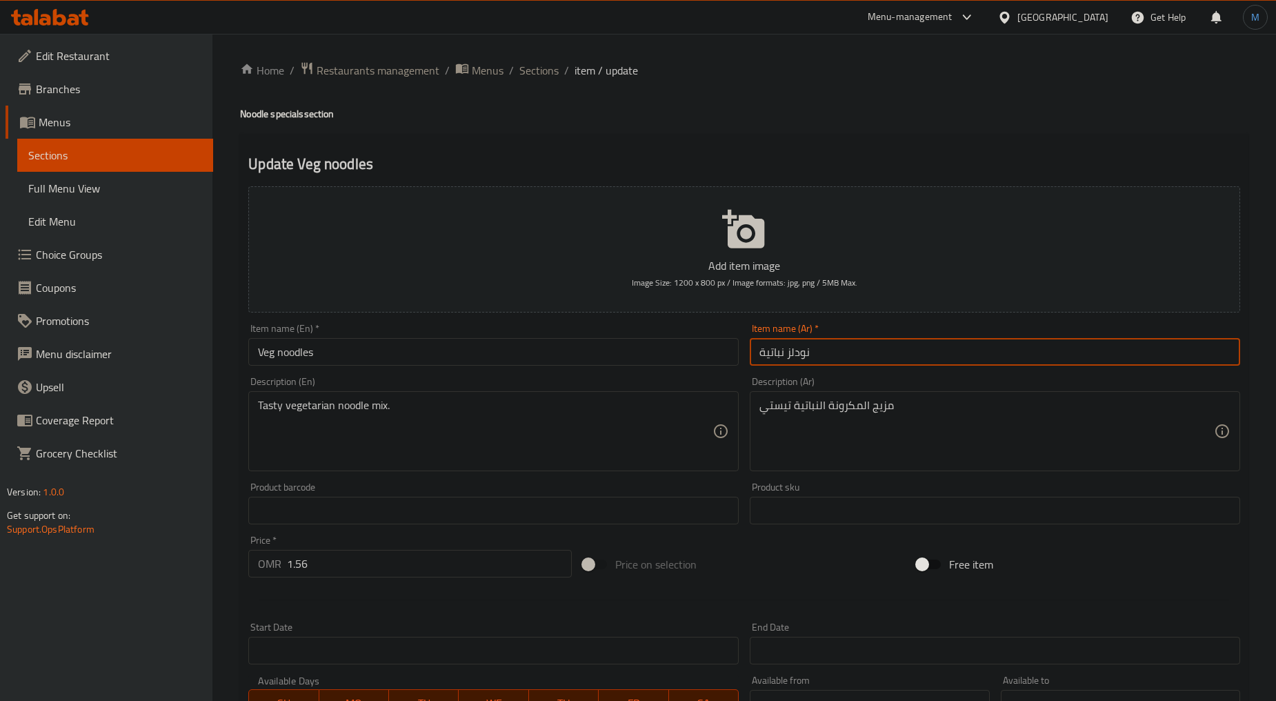
click at [801, 357] on input "نودلز نباتية" at bounding box center [995, 352] width 490 height 28
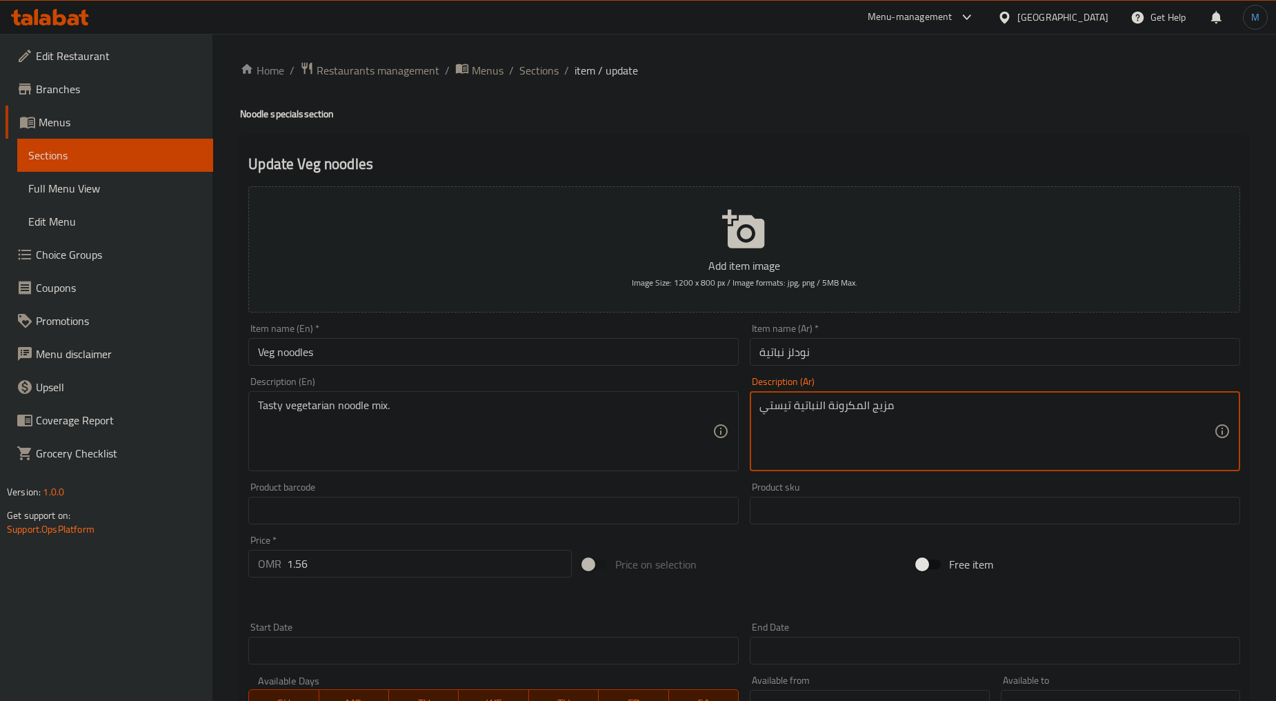
click at [851, 412] on textarea "مزيج المكرونة النباتية تيستي" at bounding box center [986, 432] width 454 height 66
type textarea "مزيج نودلز النباتية تيستي"
click at [310, 348] on input "Veg noodles" at bounding box center [493, 352] width 490 height 28
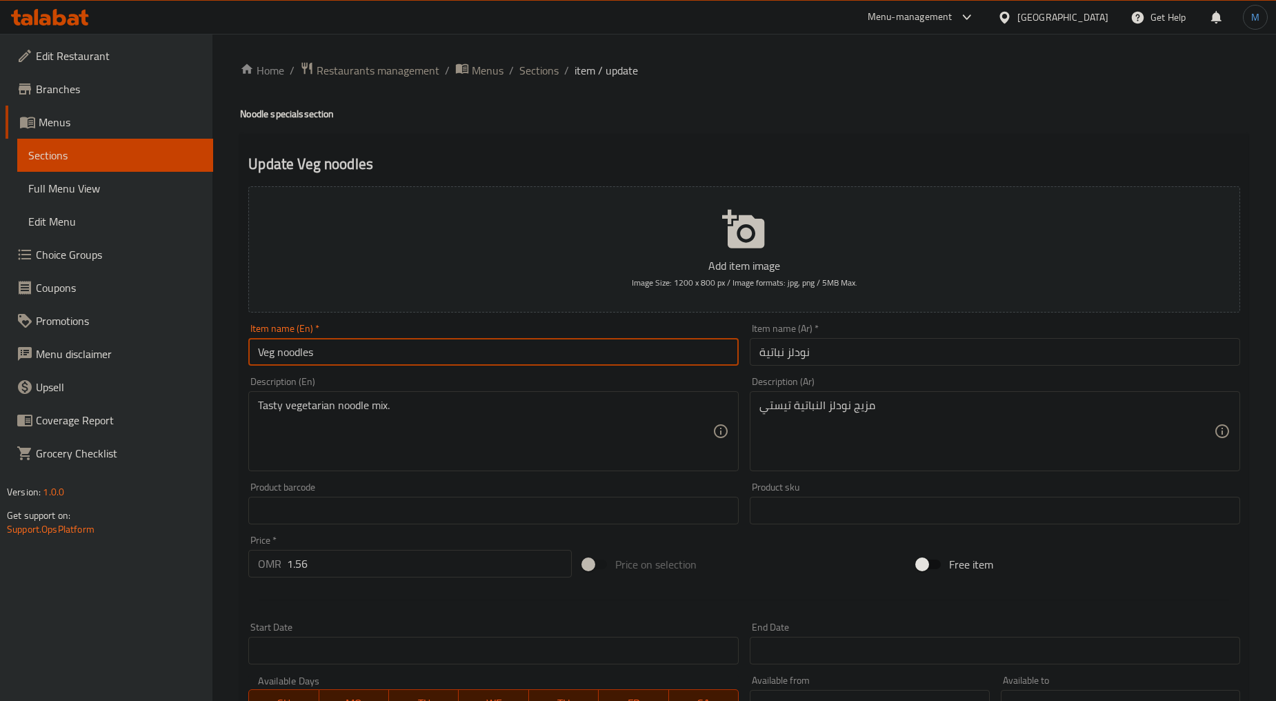
click at [310, 348] on input "Veg noodles" at bounding box center [493, 352] width 490 height 28
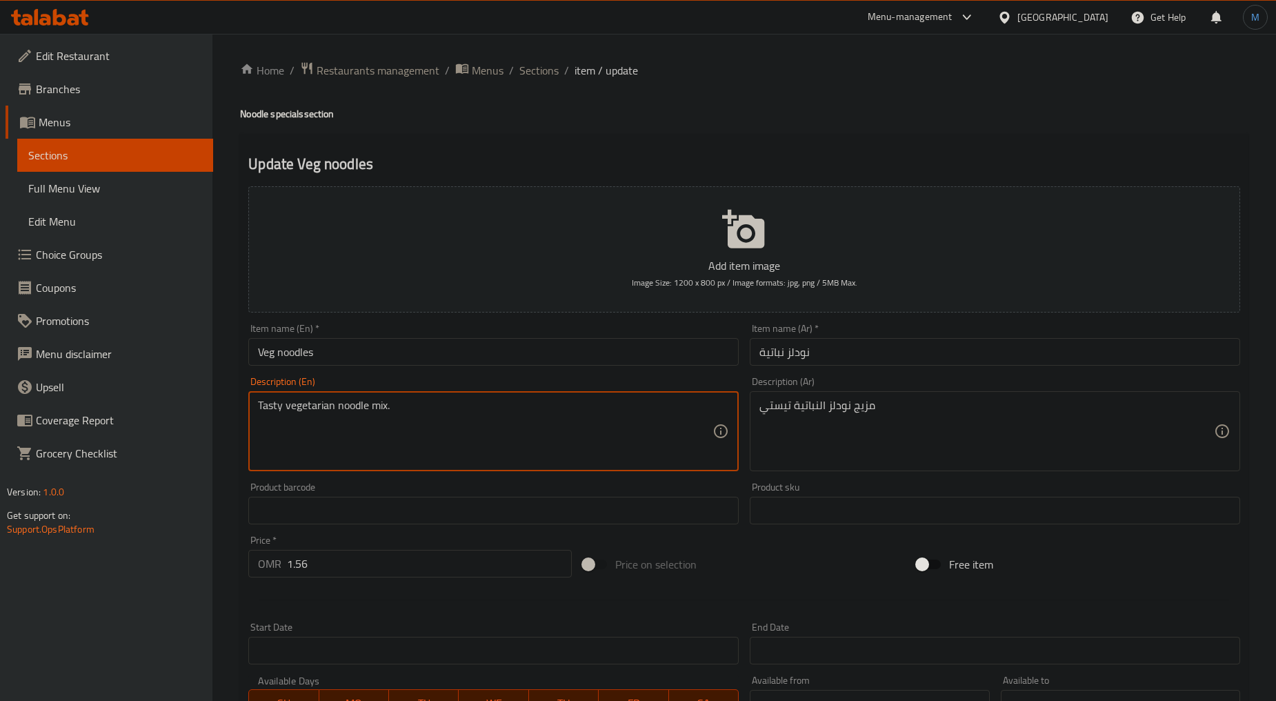
click at [350, 410] on textarea "Tasty vegetarian noodle mix." at bounding box center [485, 432] width 454 height 66
paste textarea "s"
click at [364, 410] on textarea "Tasty vegetarian noodles mix." at bounding box center [485, 432] width 454 height 66
type textarea "Tasty vegetarian noodles mix."
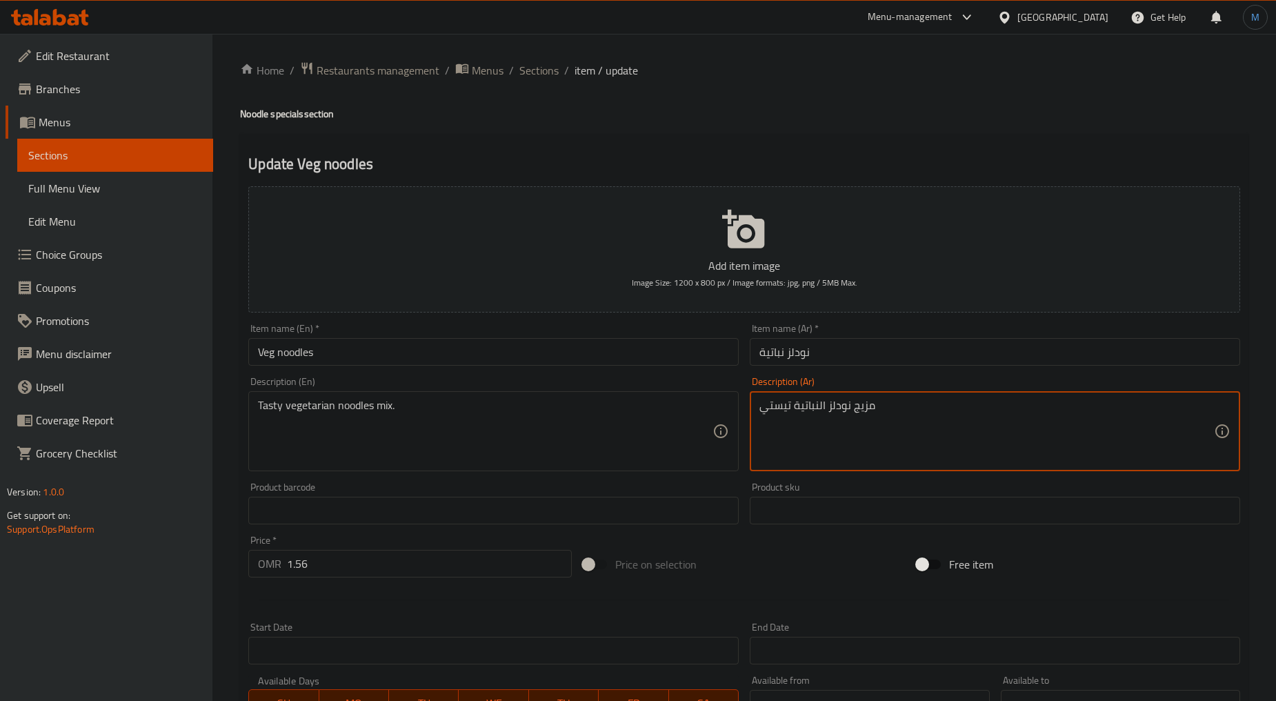
click at [865, 403] on textarea "مزيج نودلز النباتية تيستي" at bounding box center [986, 432] width 454 height 66
click at [645, 359] on input "Veg noodles" at bounding box center [493, 352] width 490 height 28
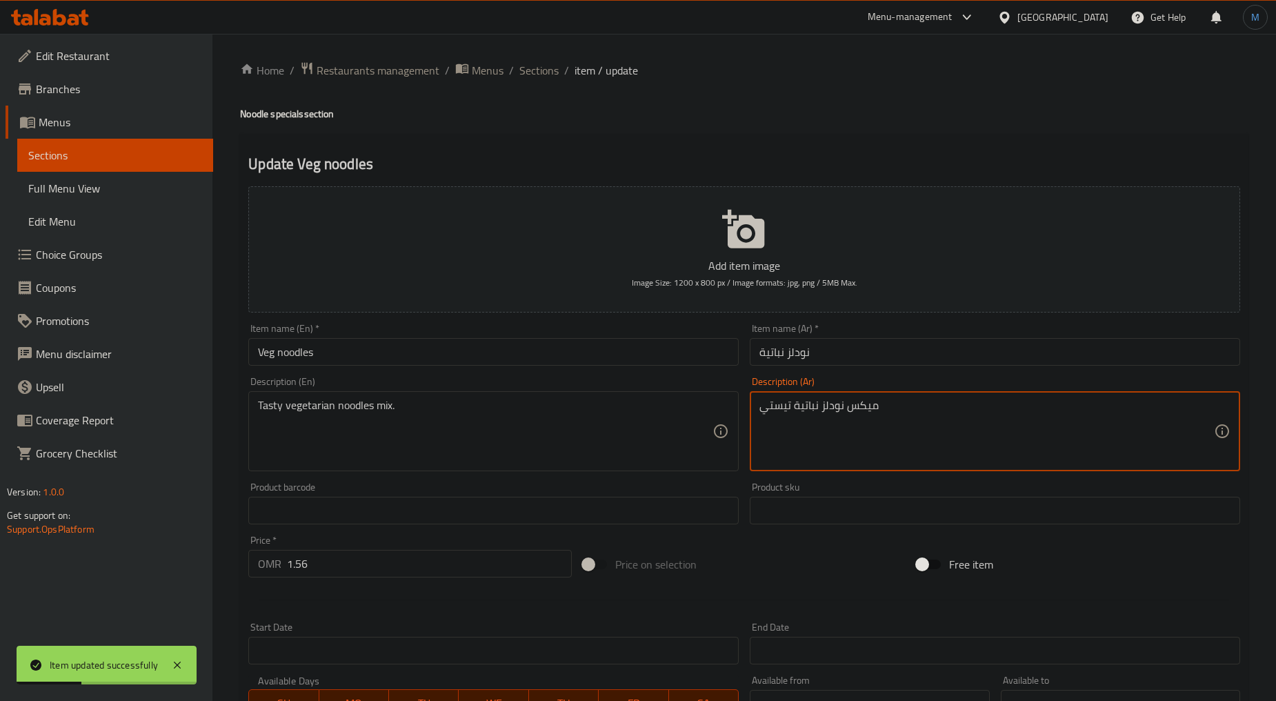
type textarea "ميكس نودلز نباتية تيستي"
click at [1003, 352] on input "نودلز نباتية" at bounding box center [995, 352] width 490 height 28
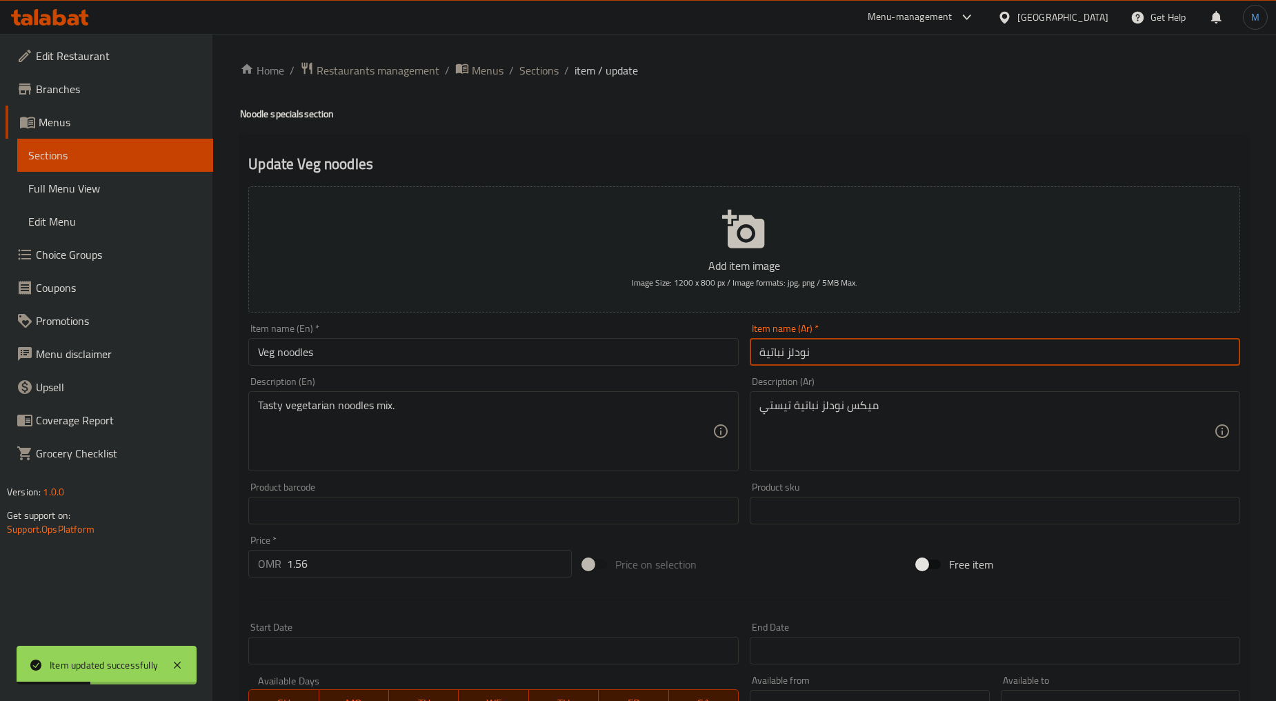
click at [529, 76] on span "Sections" at bounding box center [538, 70] width 39 height 17
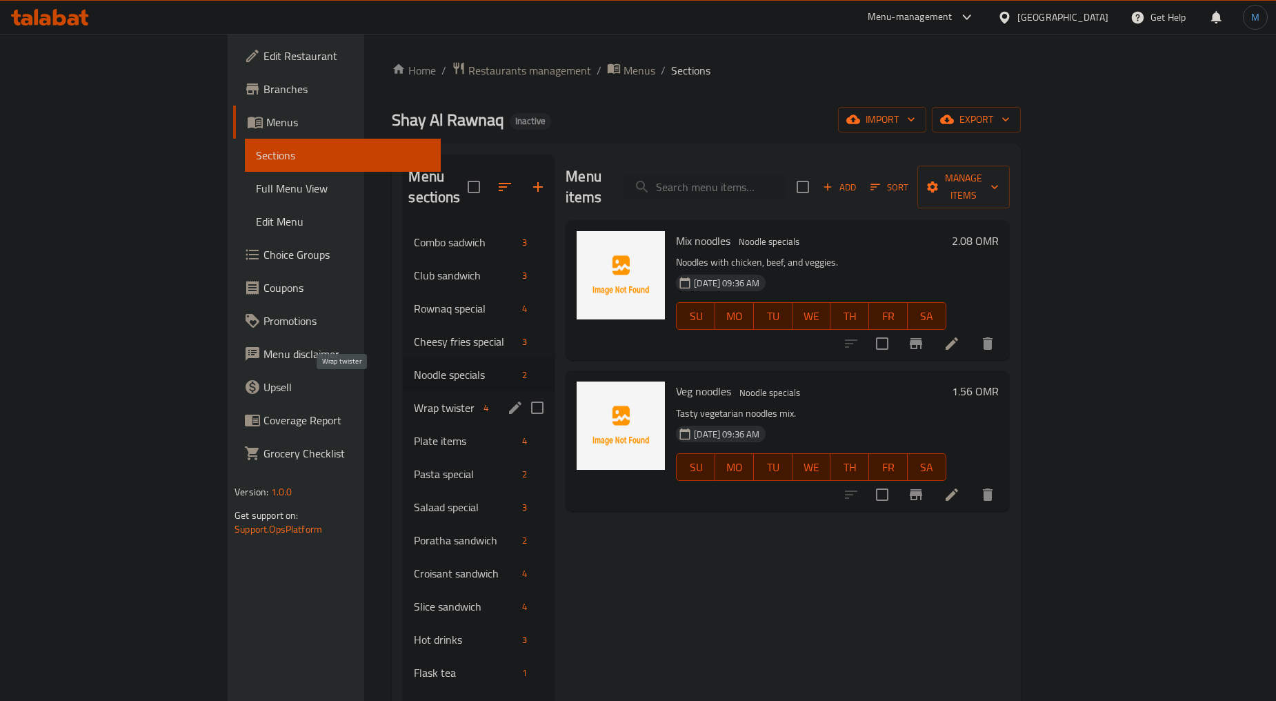
click at [414, 399] on span "Wrap twister" at bounding box center [446, 407] width 64 height 17
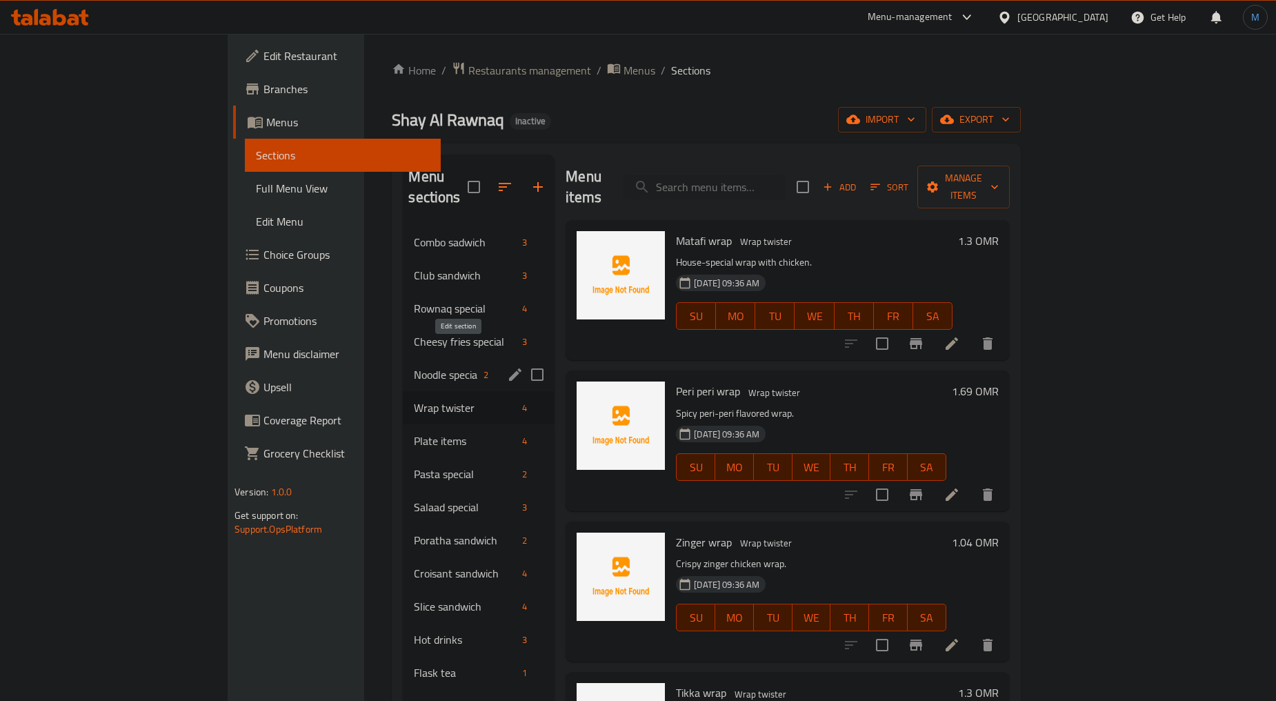
click at [509, 368] on icon "edit" at bounding box center [515, 374] width 12 height 12
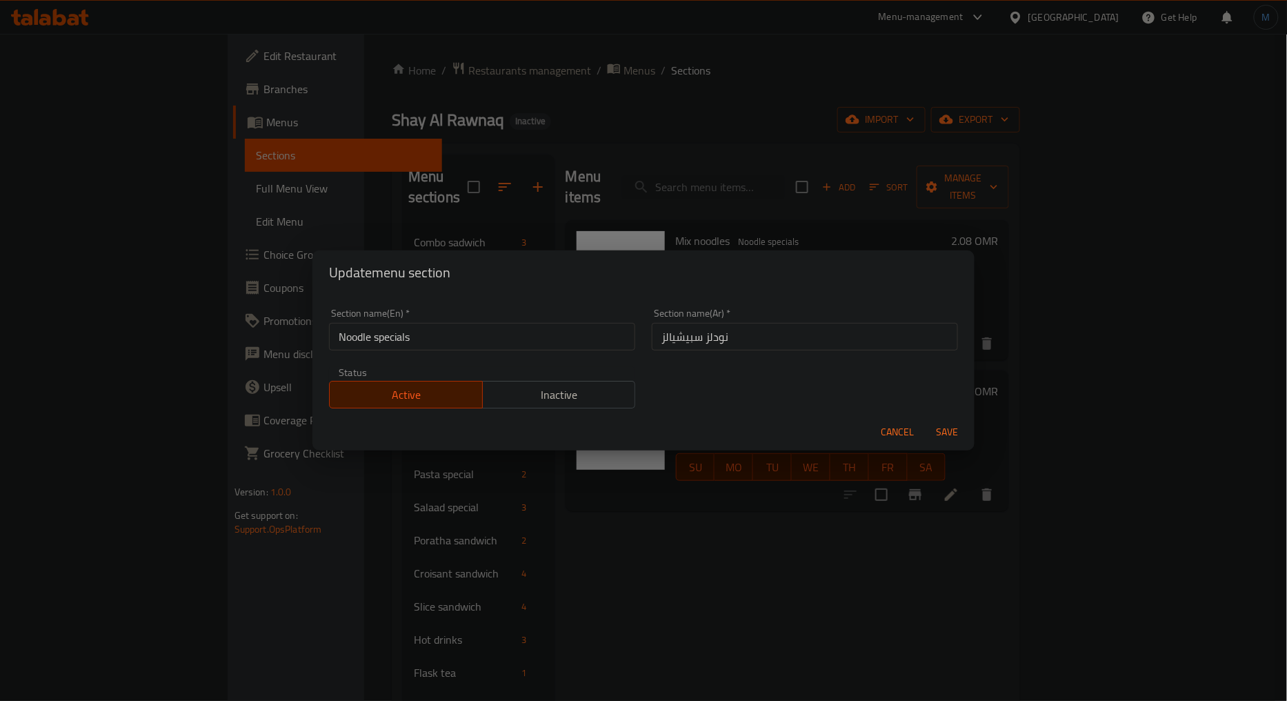
click at [843, 343] on input "نودلز سبيشيالز" at bounding box center [805, 337] width 306 height 28
type input "نودلز سبيشيال"
click at [925, 419] on button "Save" at bounding box center [947, 432] width 44 height 26
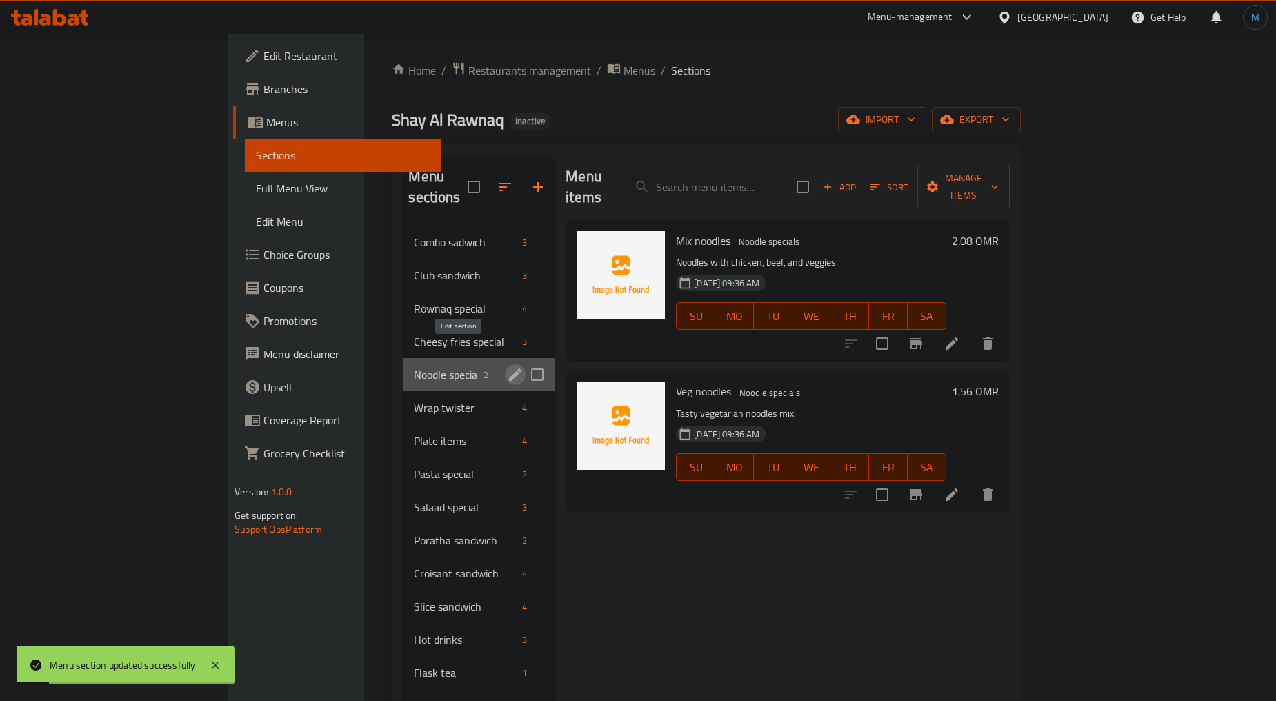
click at [507, 366] on icon "edit" at bounding box center [515, 374] width 17 height 17
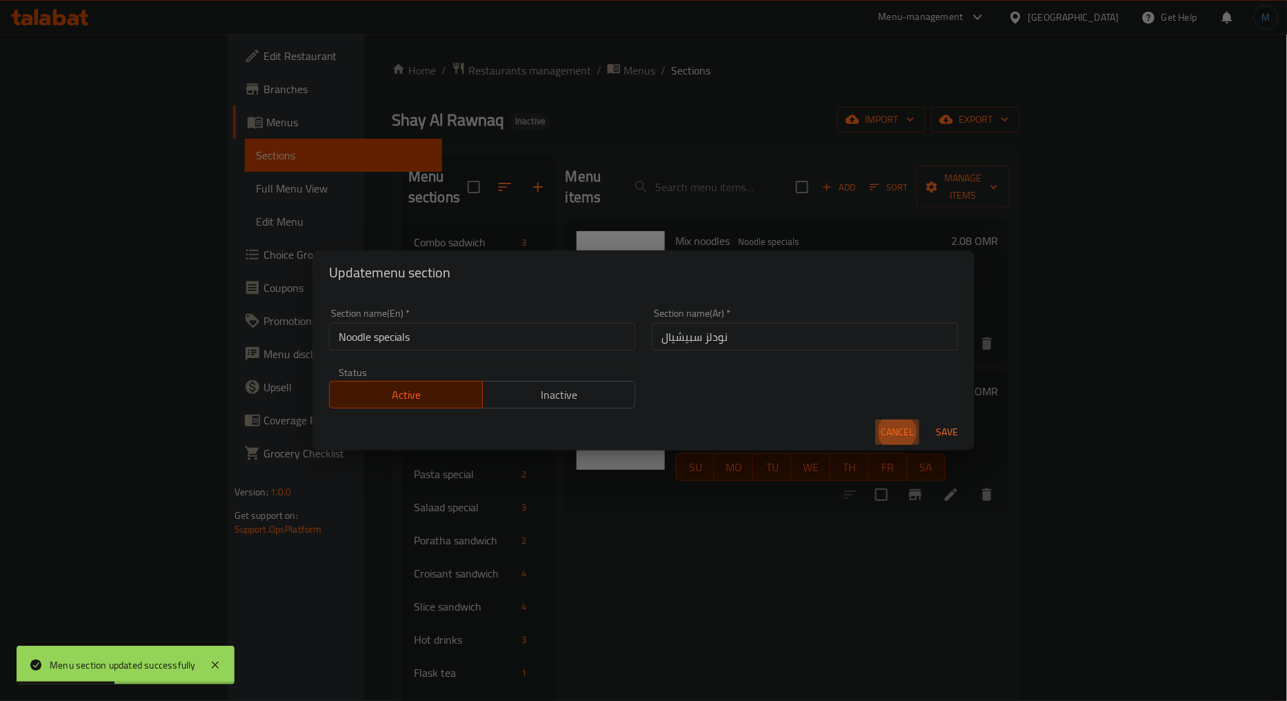
click at [905, 432] on span "Cancel" at bounding box center [897, 431] width 33 height 17
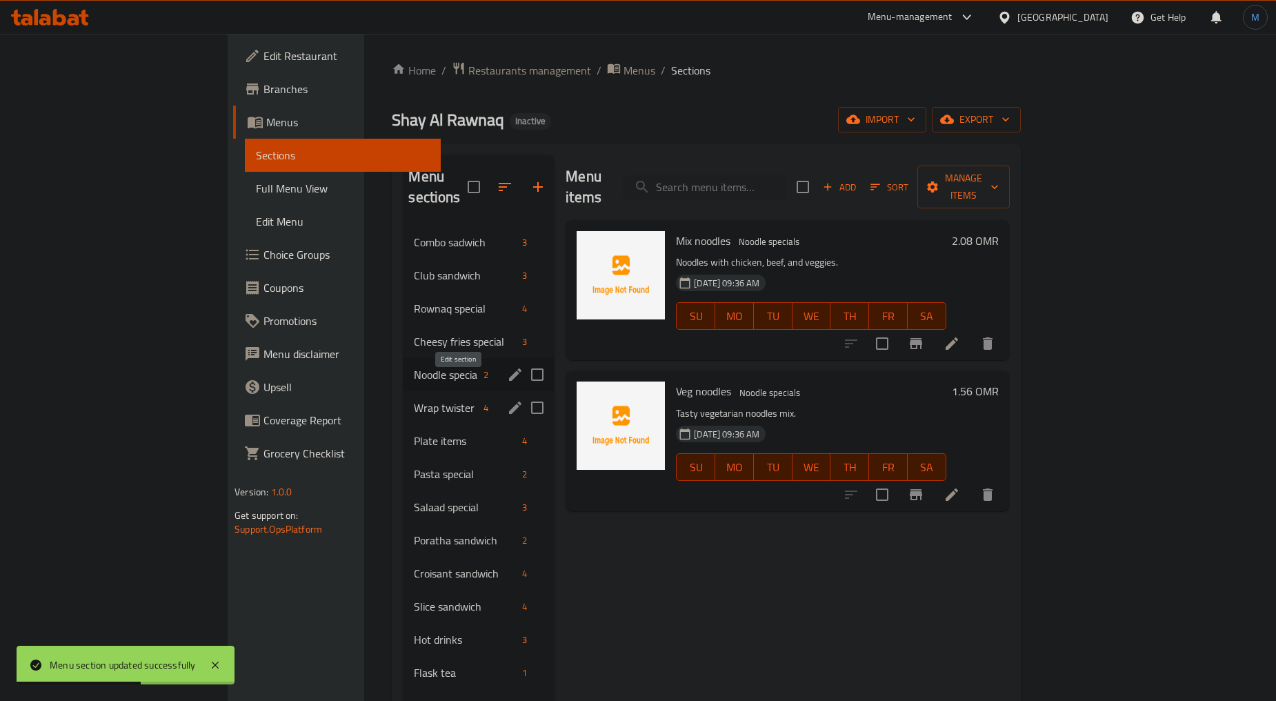
click at [507, 399] on icon "edit" at bounding box center [515, 407] width 17 height 17
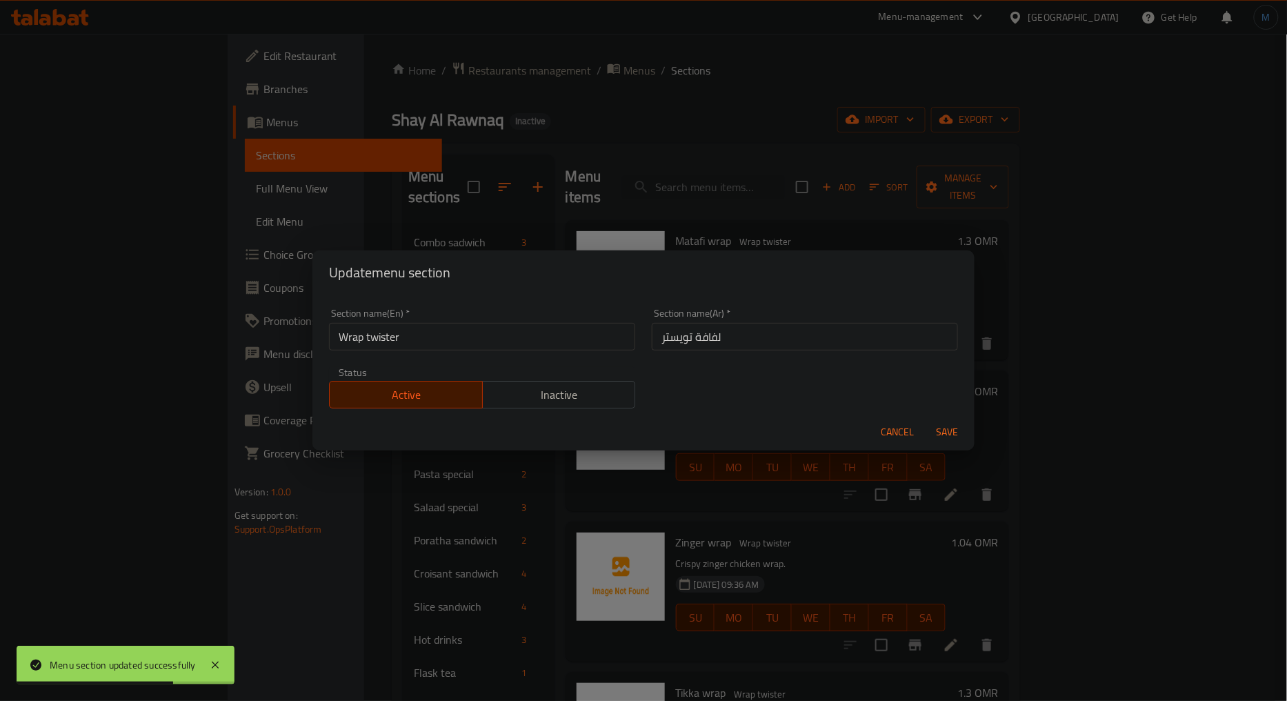
click at [712, 339] on input "لفافة تويستر" at bounding box center [805, 337] width 306 height 28
type input "راب تويستر"
click at [925, 419] on button "Save" at bounding box center [947, 432] width 44 height 26
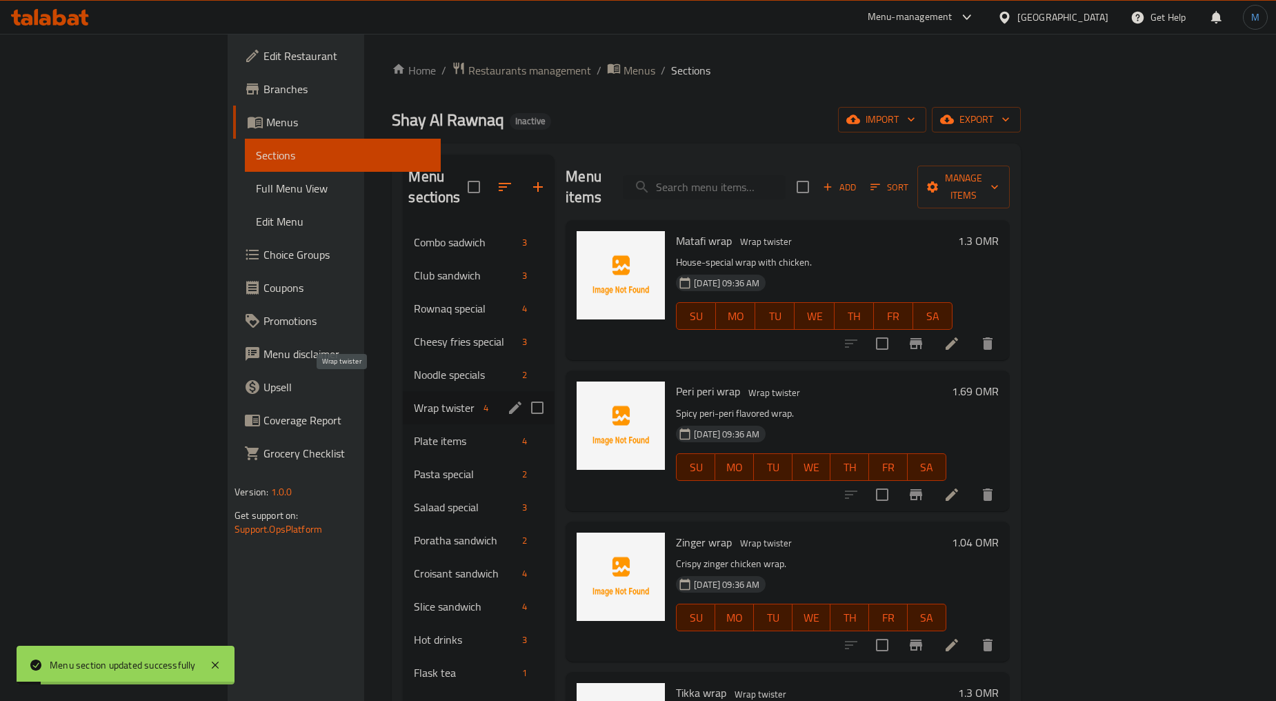
click at [414, 399] on span "Wrap twister" at bounding box center [446, 407] width 64 height 17
click at [478, 401] on span "4" at bounding box center [486, 407] width 16 height 13
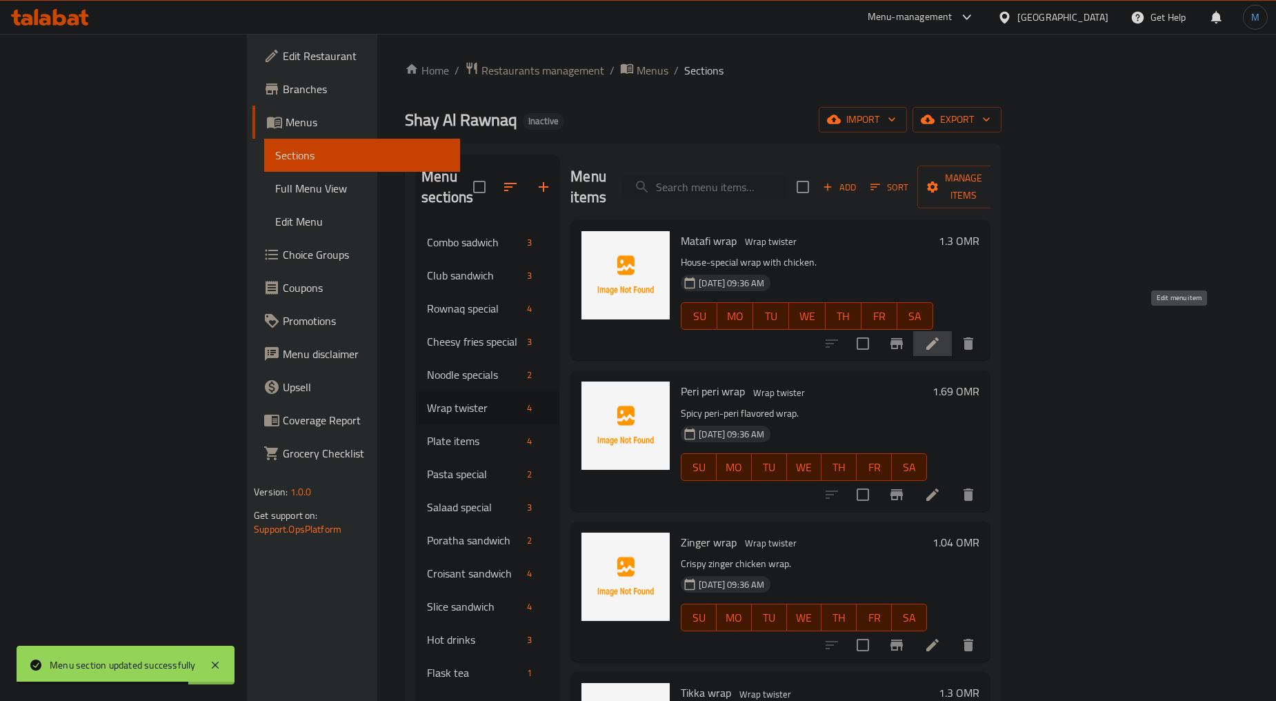
click at [941, 335] on icon at bounding box center [932, 343] width 17 height 17
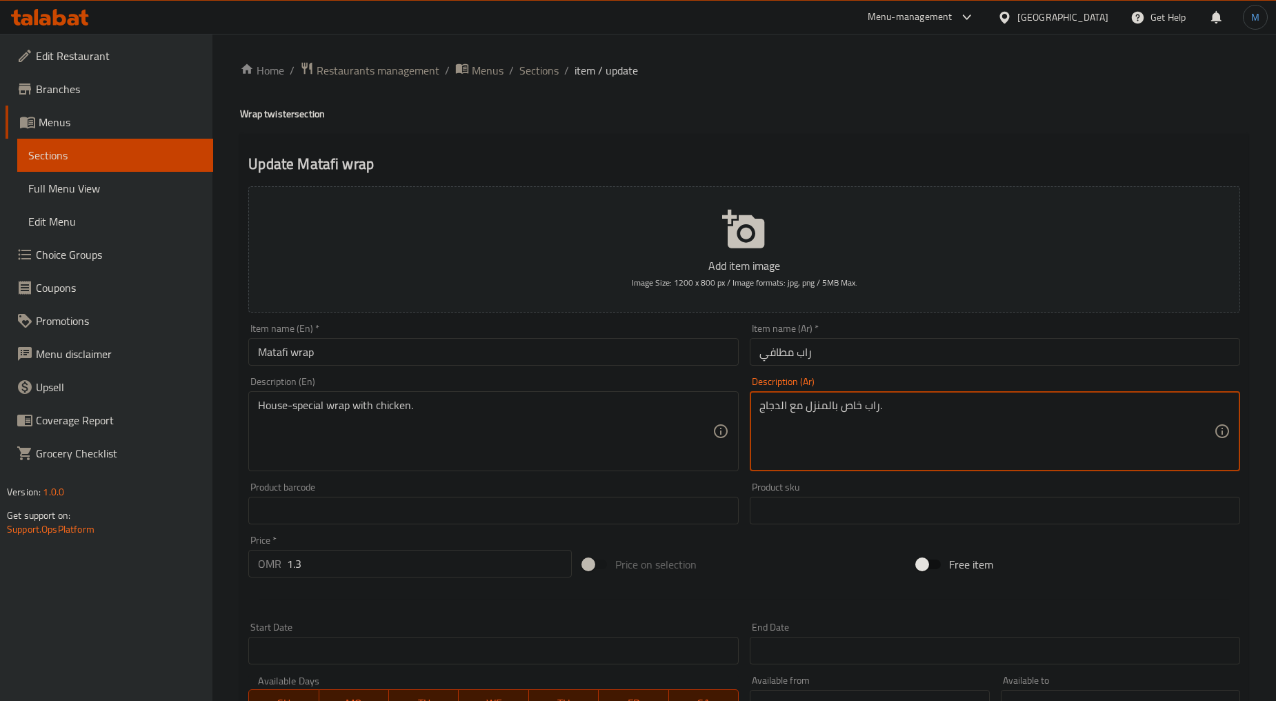
click at [851, 414] on textarea "راب خاص بالمنزل مع الدجاج." at bounding box center [986, 432] width 454 height 66
type textarea "راب [PERSON_NAME] مع الدجاج."
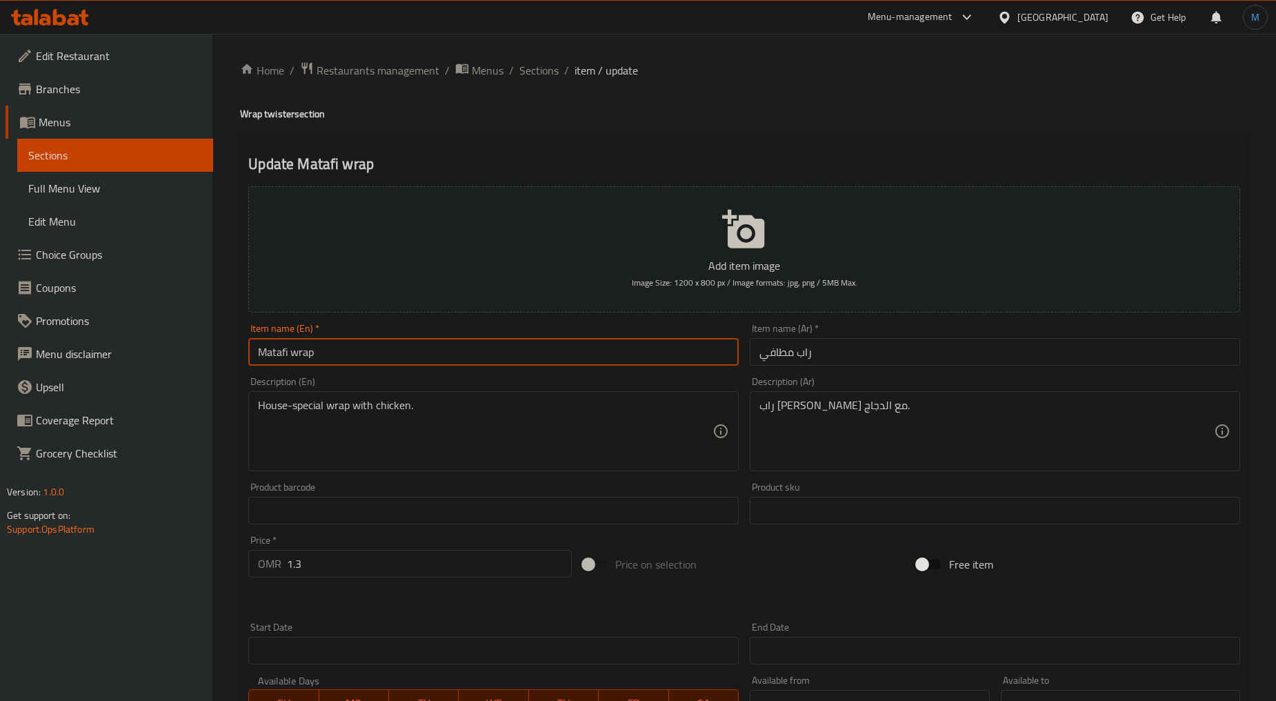
click at [583, 354] on input "Matafi wrap" at bounding box center [493, 352] width 490 height 28
click at [552, 347] on input "Matafi wrap" at bounding box center [493, 352] width 490 height 28
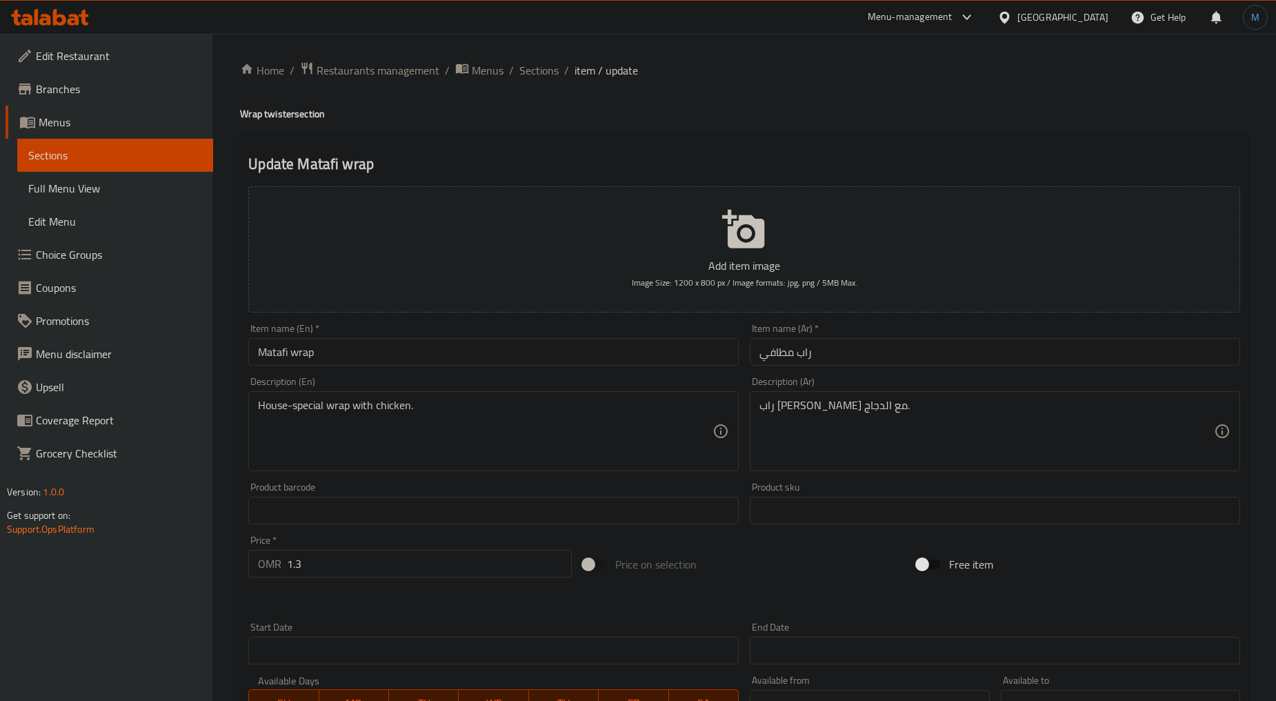
click at [435, 347] on input "Matafi wrap" at bounding box center [493, 352] width 490 height 28
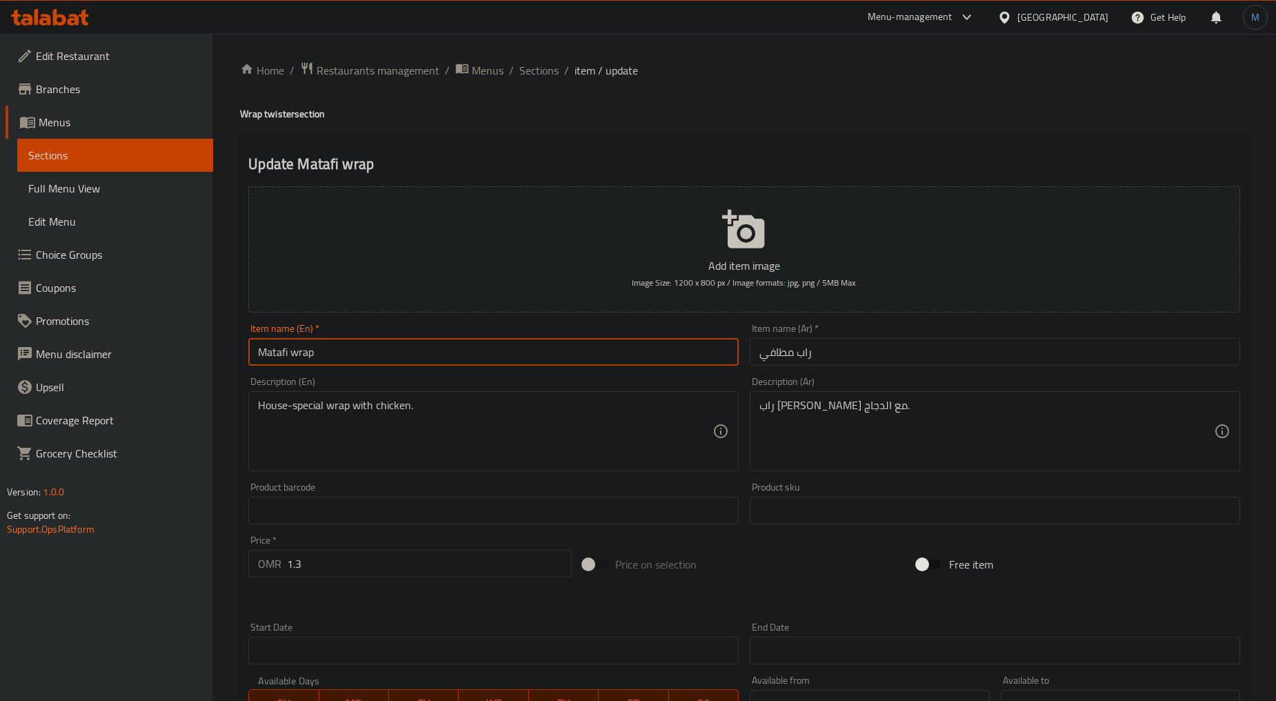
paste input "Mathafi wrap"
paste input "text"
click at [293, 356] on input "Mathafi wrap" at bounding box center [493, 352] width 490 height 28
click at [284, 356] on input "Mathafi wrap" at bounding box center [493, 352] width 490 height 28
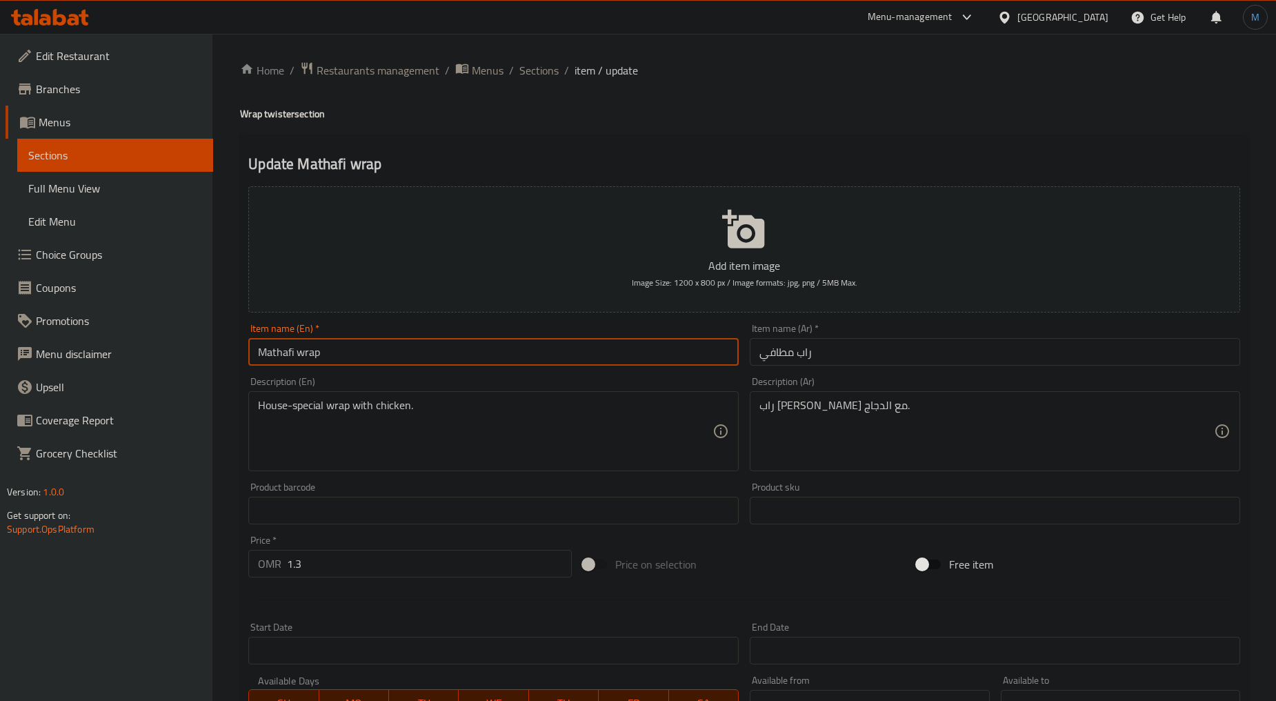
type input "Mathafi wrap"
click at [564, 74] on li "/" at bounding box center [566, 70] width 5 height 17
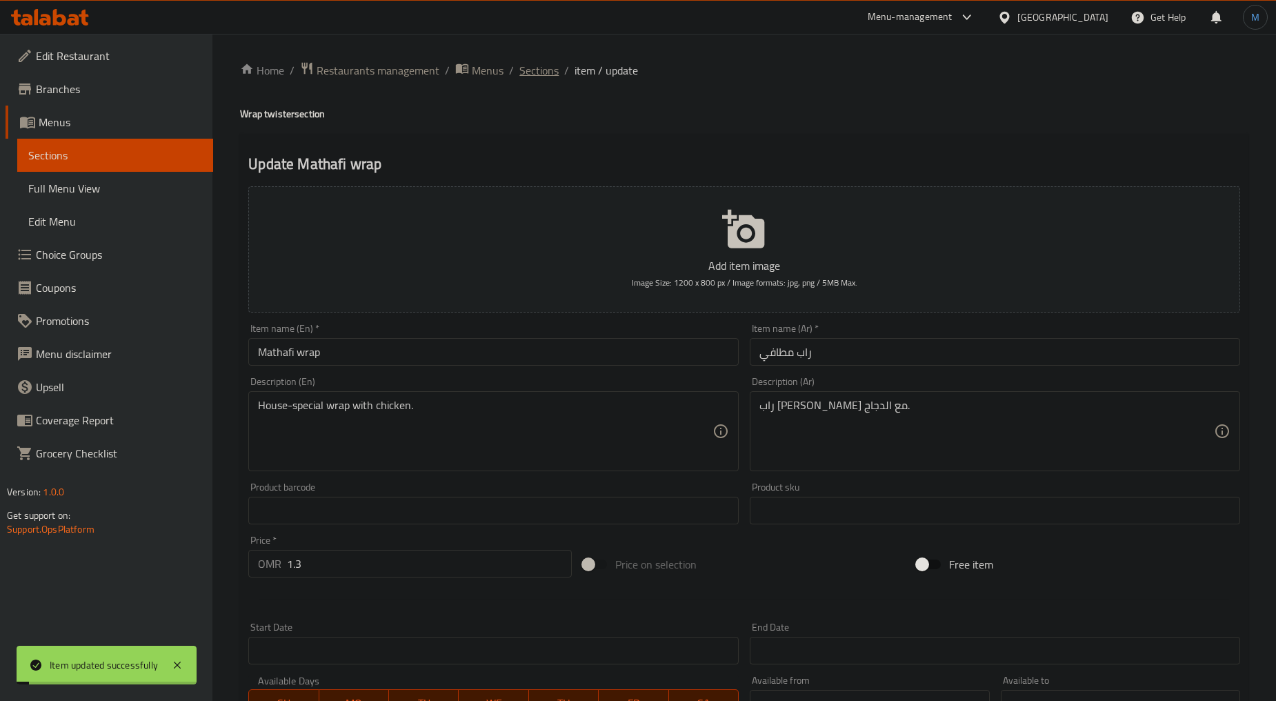
click at [555, 71] on span "Sections" at bounding box center [538, 70] width 39 height 17
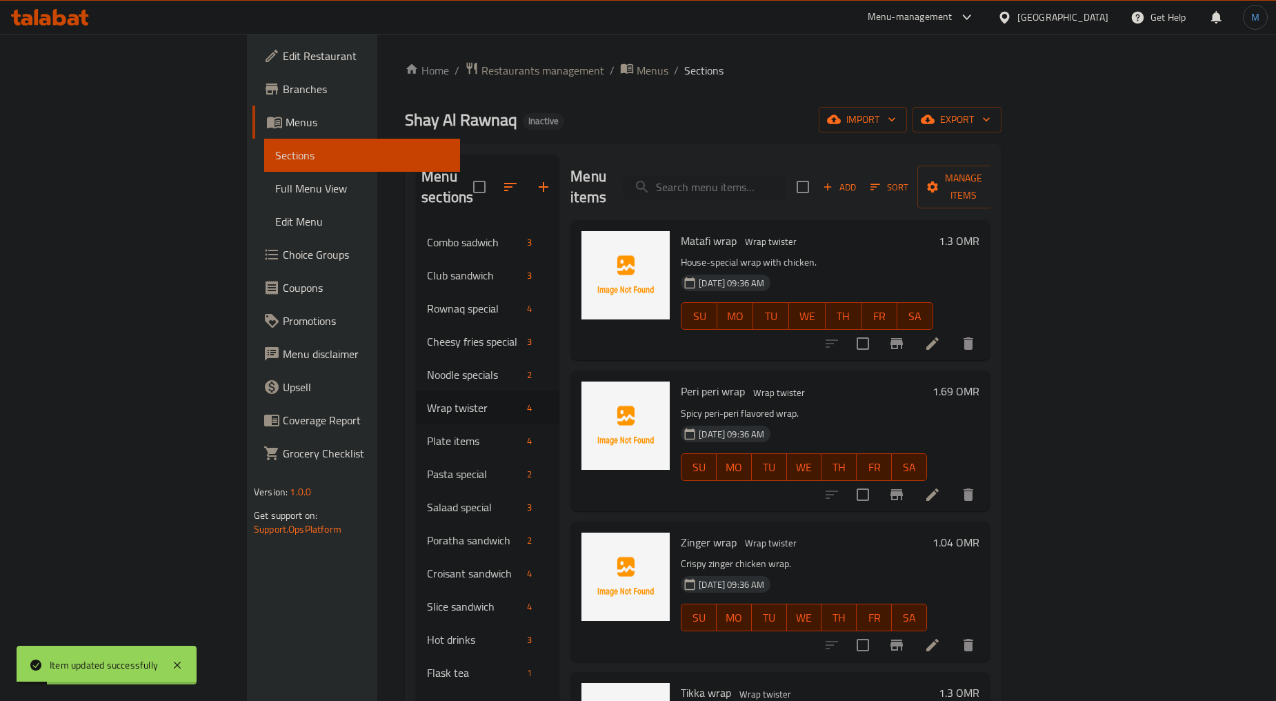
click at [780, 163] on div "Menu items Add Sort Manage items" at bounding box center [780, 187] width 420 height 66
paste input "Mathafi"
click at [785, 181] on input "search" at bounding box center [704, 187] width 163 height 24
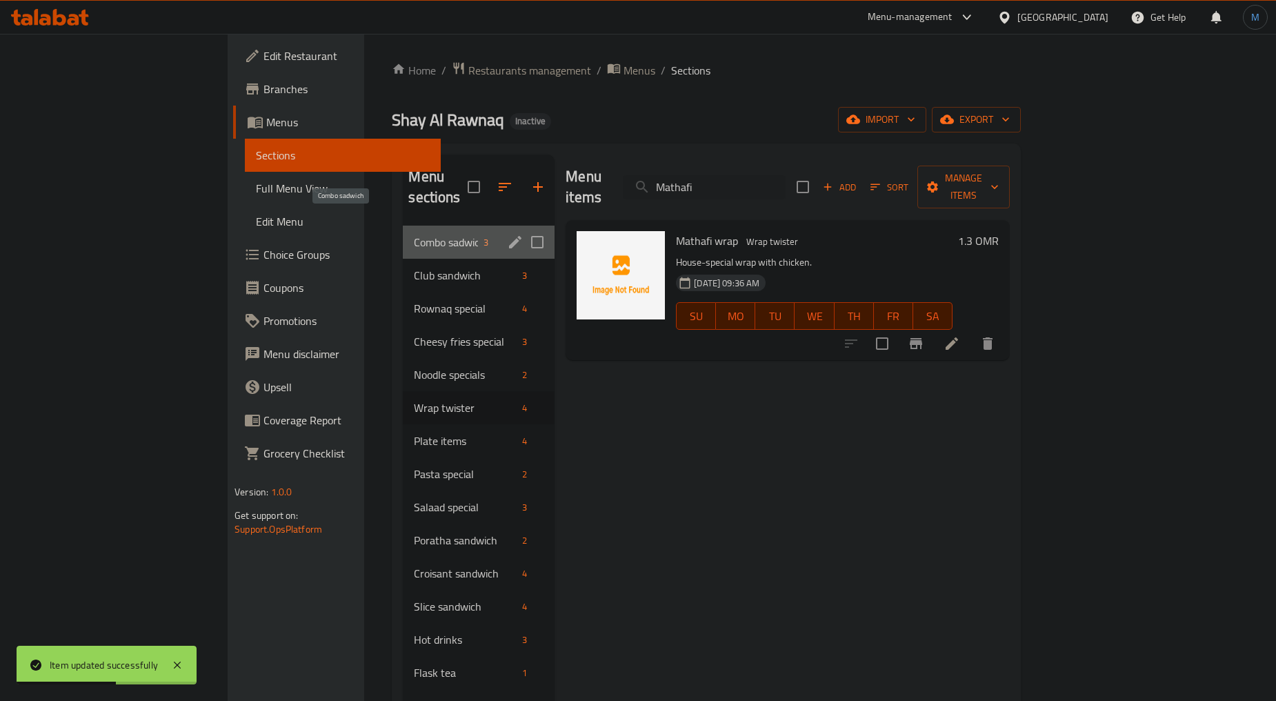
click at [414, 234] on span "Combo sadwich" at bounding box center [446, 242] width 64 height 17
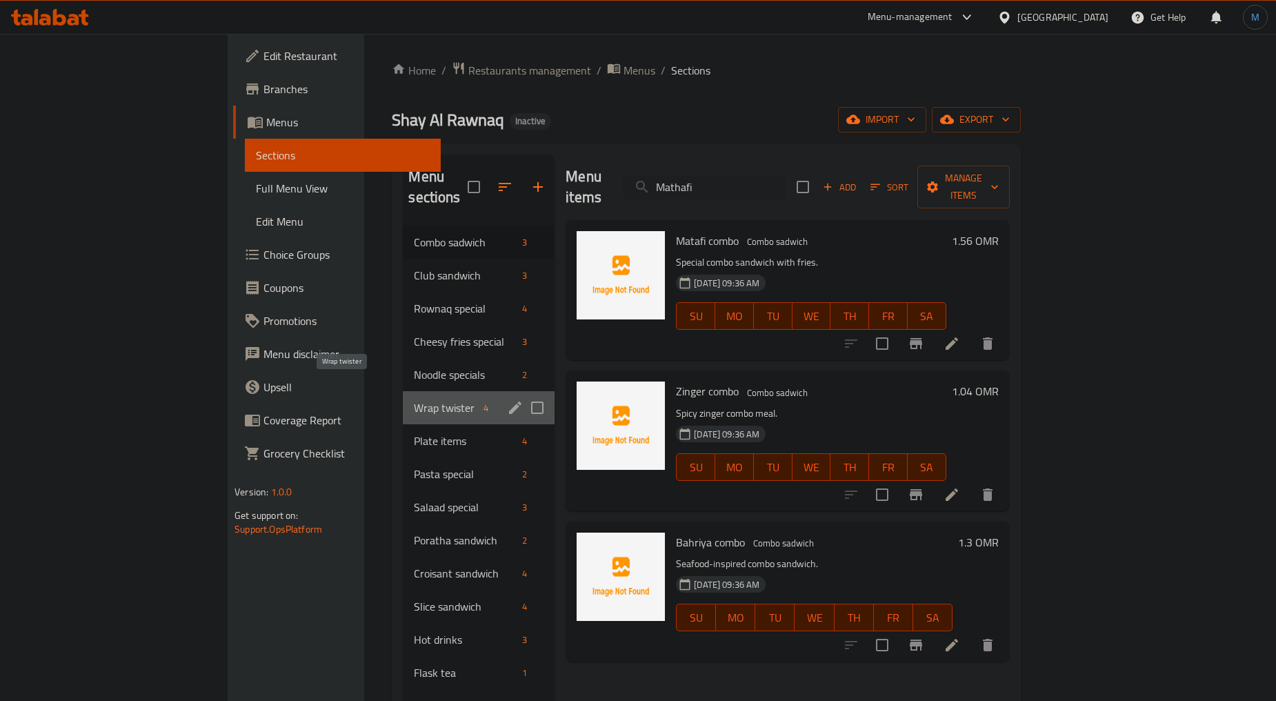
click at [414, 399] on span "Wrap twister" at bounding box center [446, 407] width 64 height 17
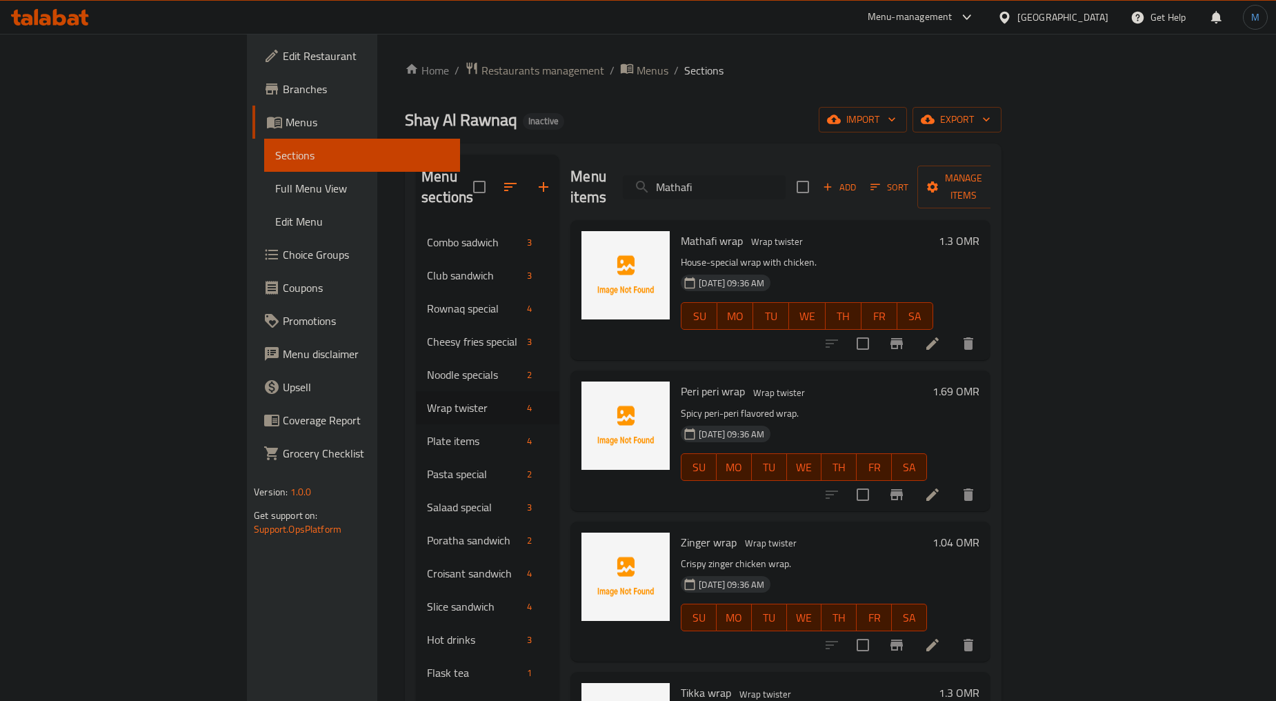
click at [785, 178] on input "Mathafi" at bounding box center [704, 187] width 163 height 24
paste input "afi"
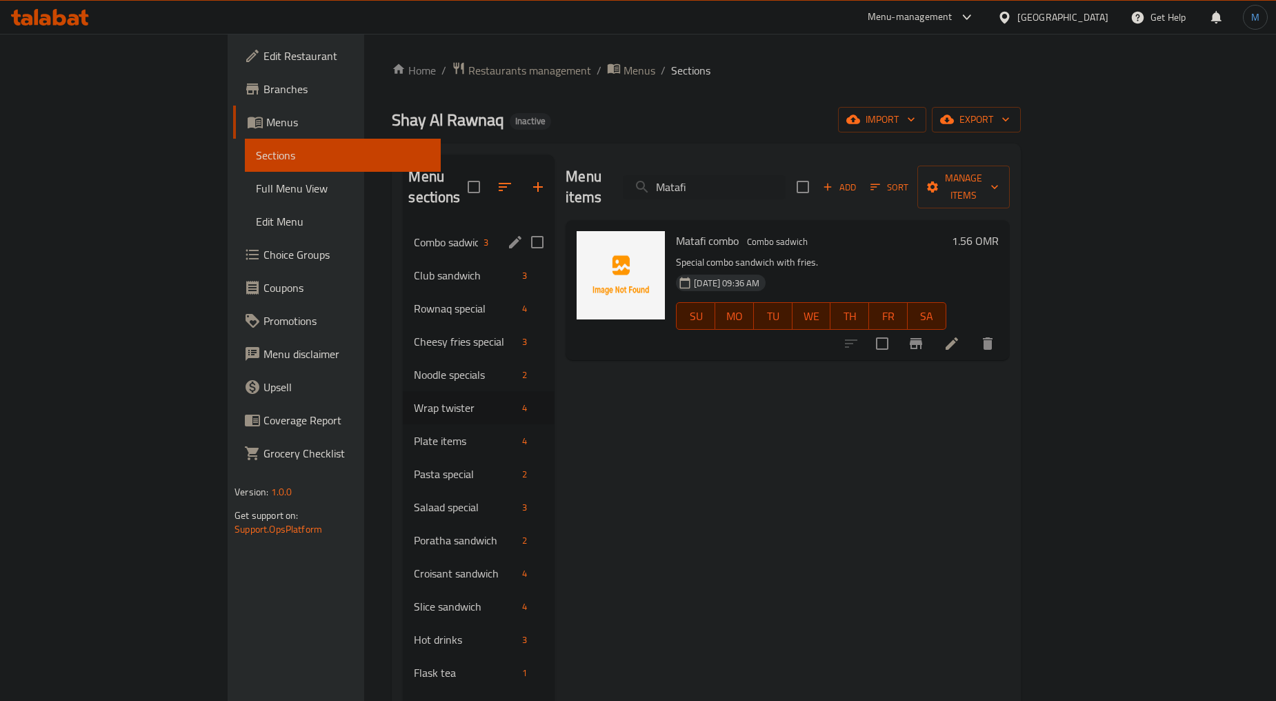
type input "Matafi"
click at [409, 225] on div "Combo sadwich 3" at bounding box center [479, 241] width 152 height 33
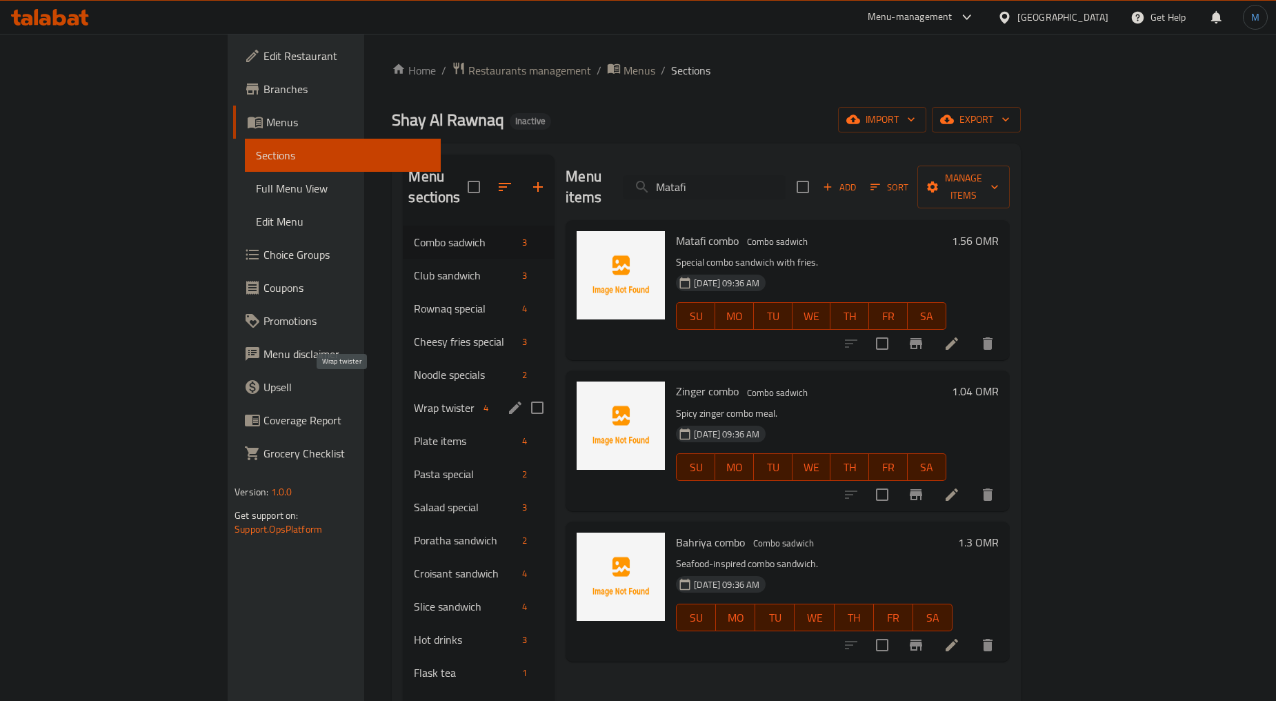
click at [414, 399] on span "Wrap twister" at bounding box center [446, 407] width 64 height 17
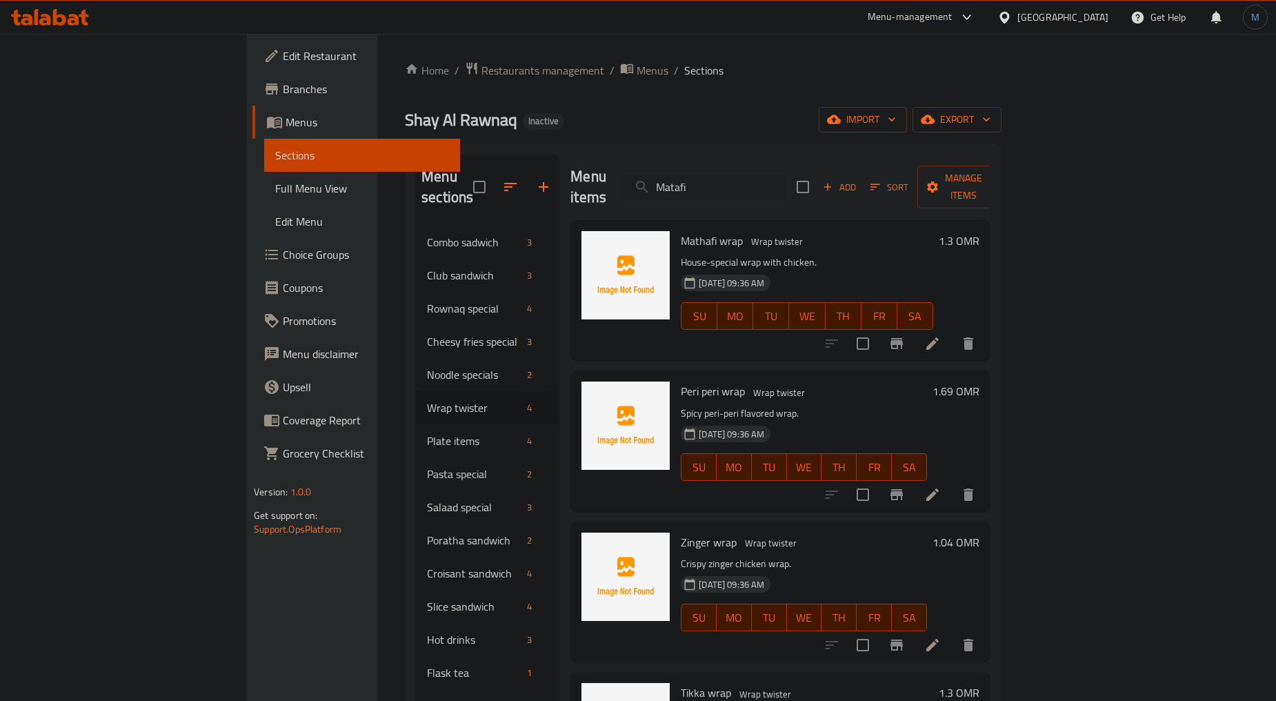
click at [681, 230] on span "Mathafi wrap" at bounding box center [712, 240] width 62 height 21
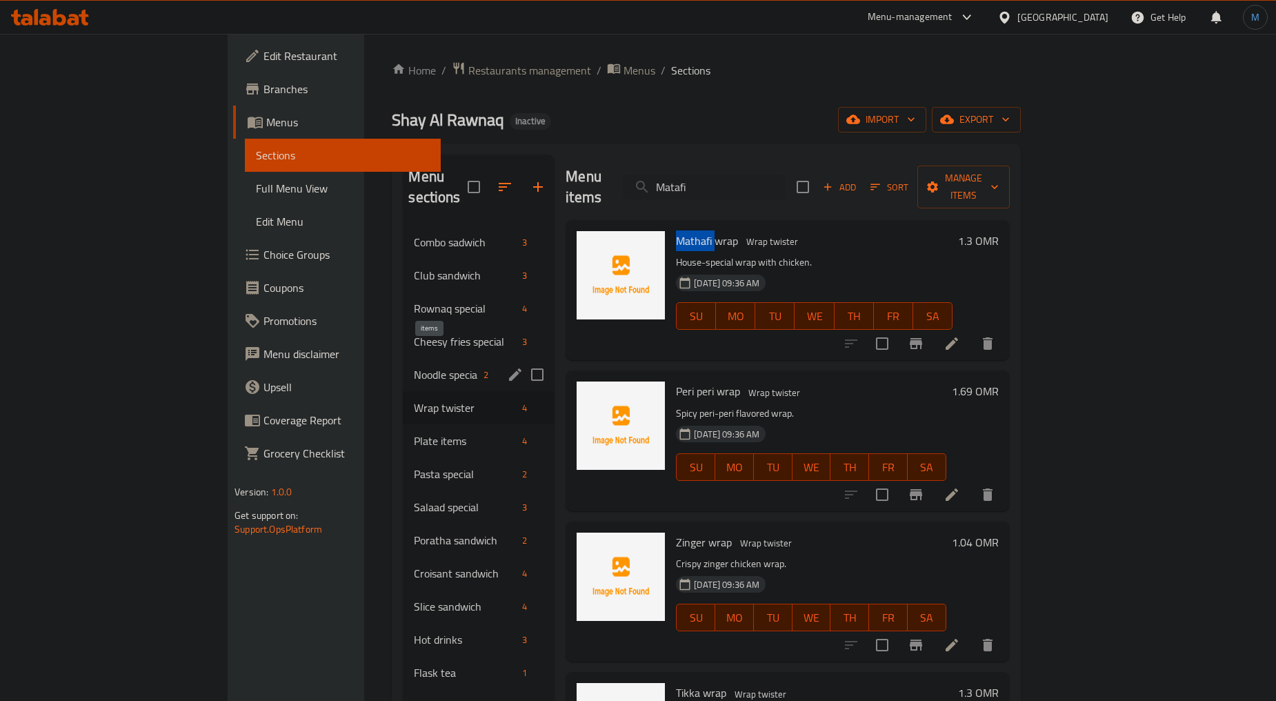
copy span "Mathafi"
click at [414, 399] on span "Wrap twister" at bounding box center [446, 407] width 64 height 17
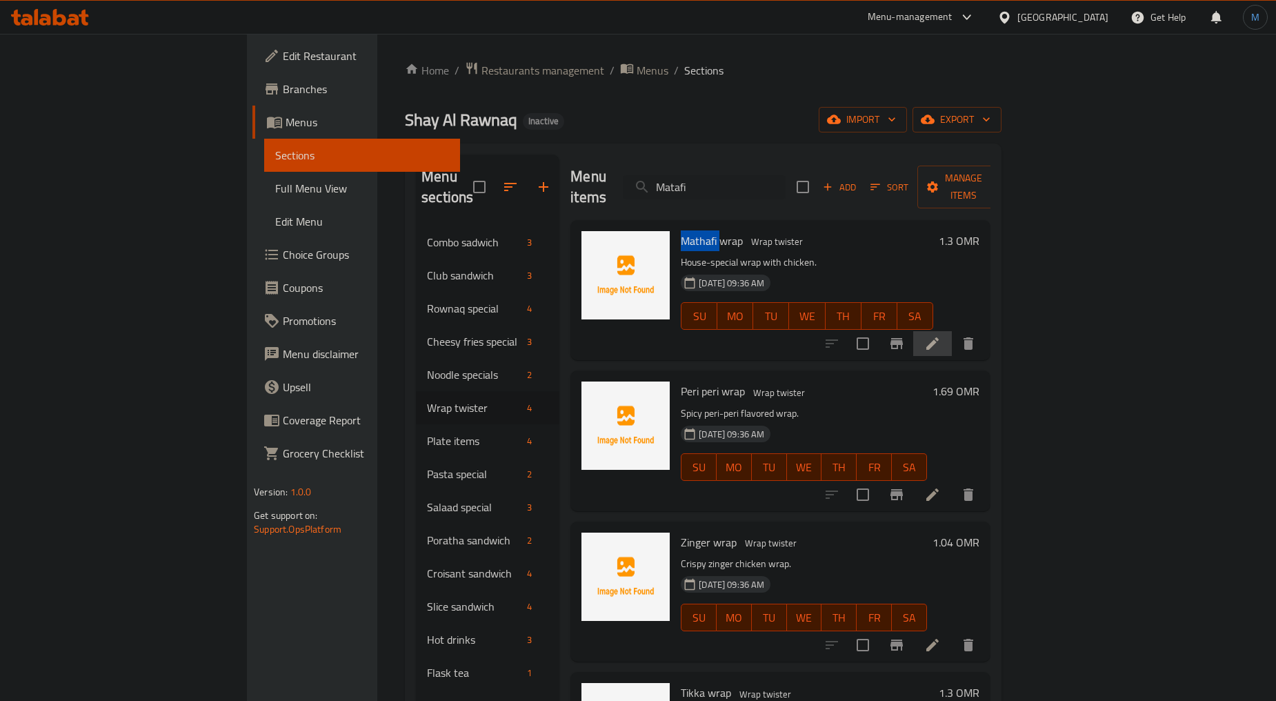
click at [952, 332] on li at bounding box center [932, 343] width 39 height 25
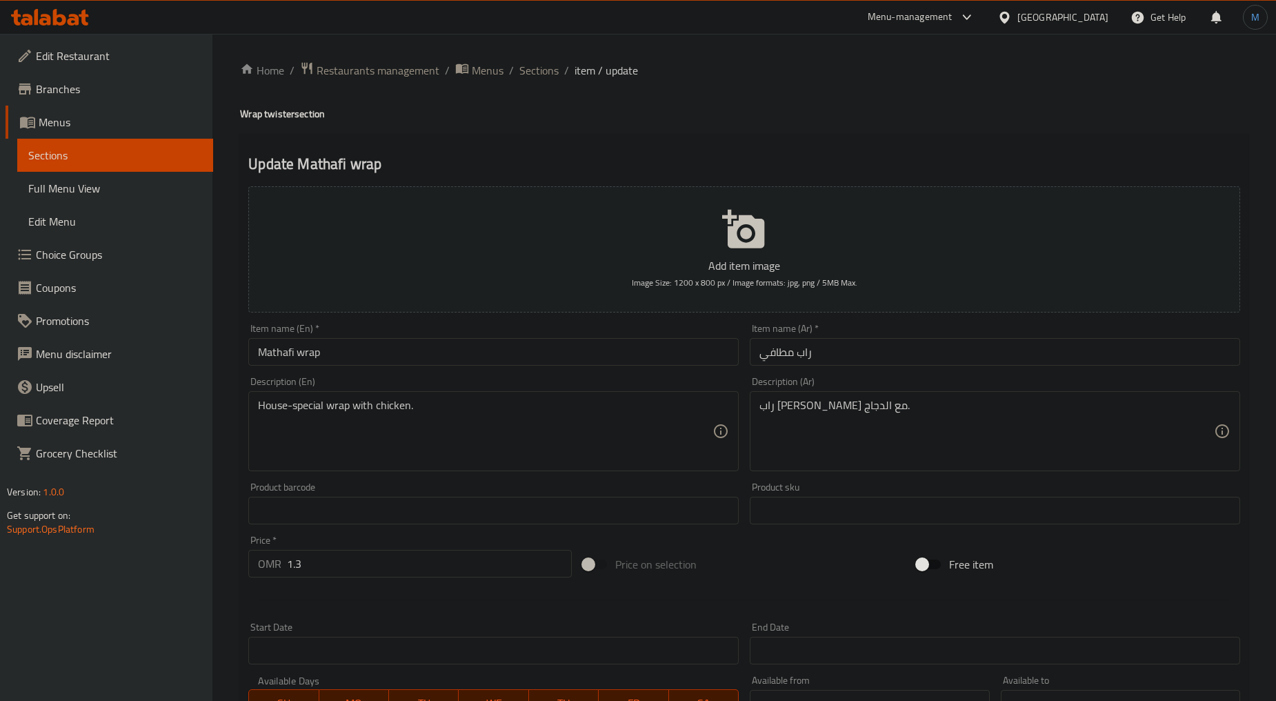
click at [280, 359] on input "Mathafi wrap" at bounding box center [493, 352] width 490 height 28
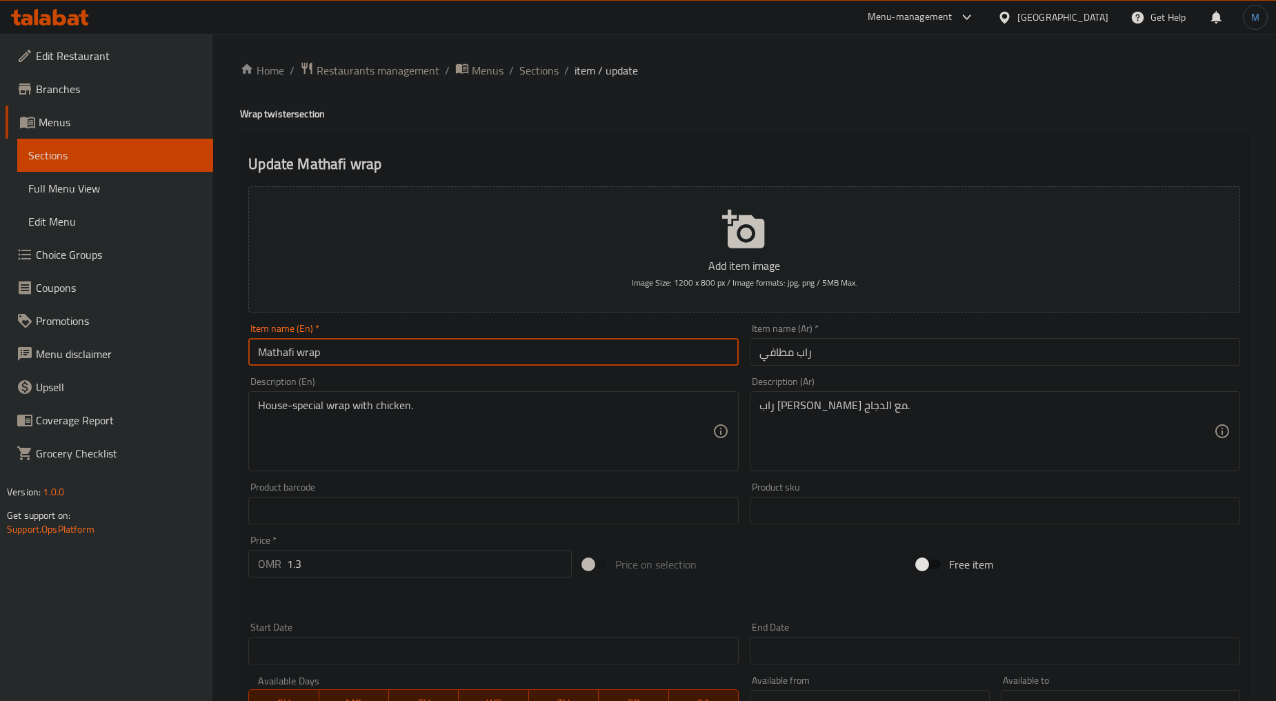
click at [280, 359] on input "Mathafi wrap" at bounding box center [493, 352] width 490 height 28
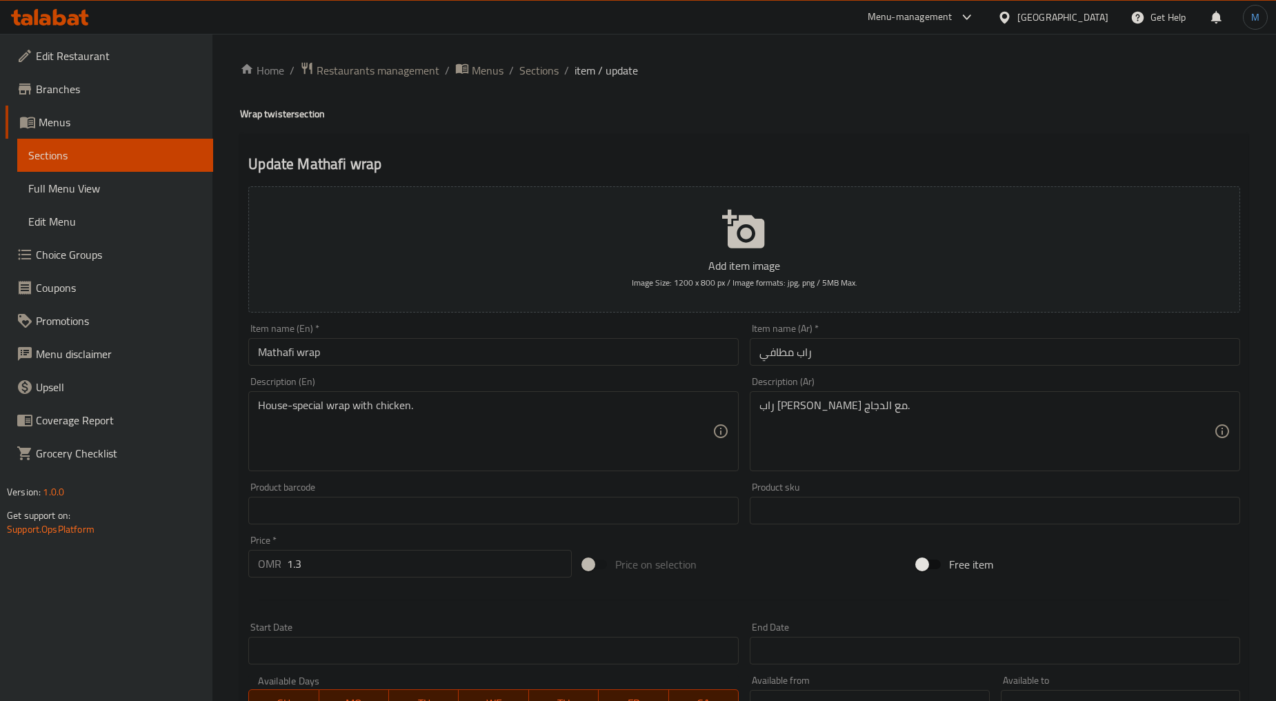
click at [515, 74] on ol "Home / Restaurants management / Menus / Sections / item / update" at bounding box center [744, 70] width 1008 height 18
click at [525, 74] on span "Sections" at bounding box center [538, 70] width 39 height 17
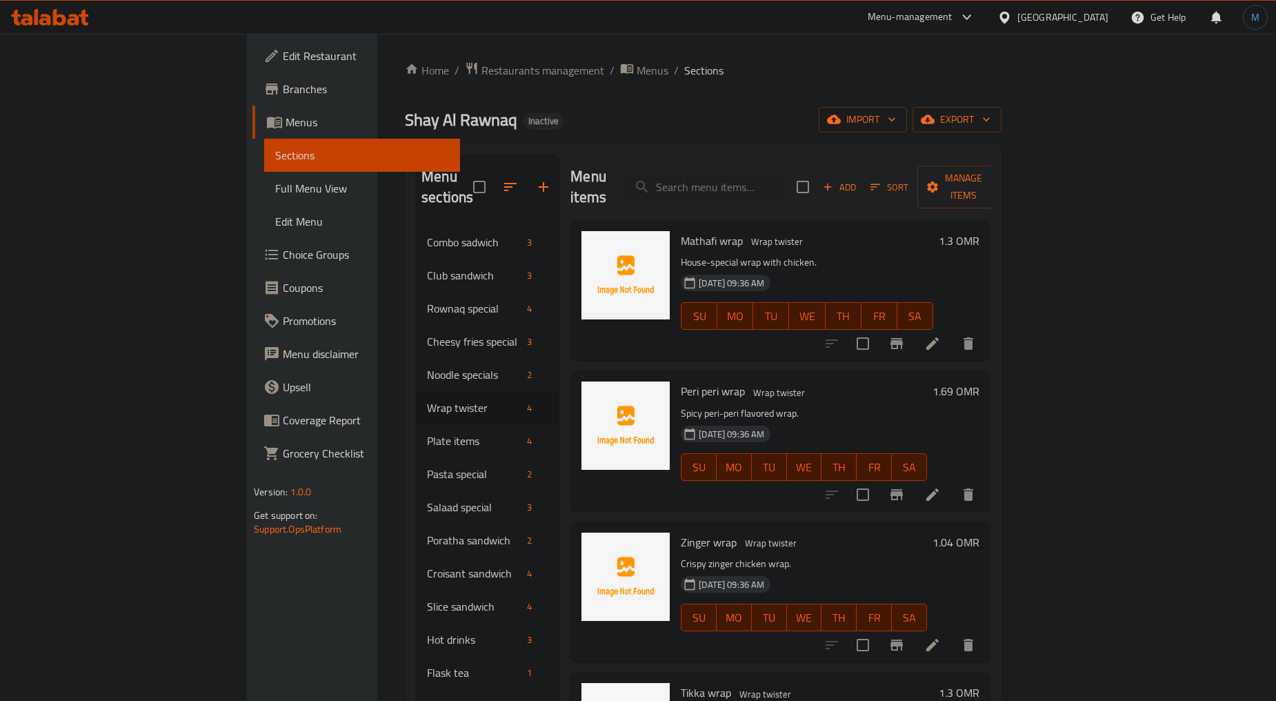
click at [941, 486] on icon at bounding box center [932, 494] width 17 height 17
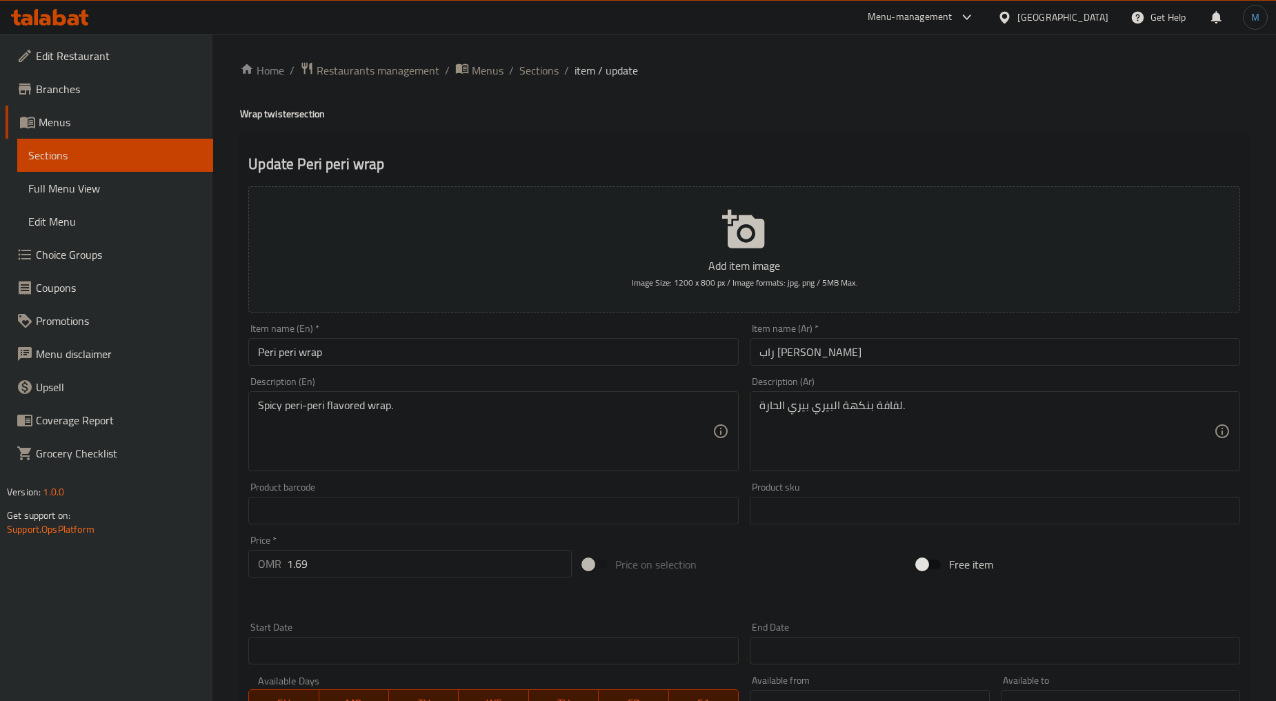
click at [812, 352] on input "راب [PERSON_NAME]" at bounding box center [995, 352] width 490 height 28
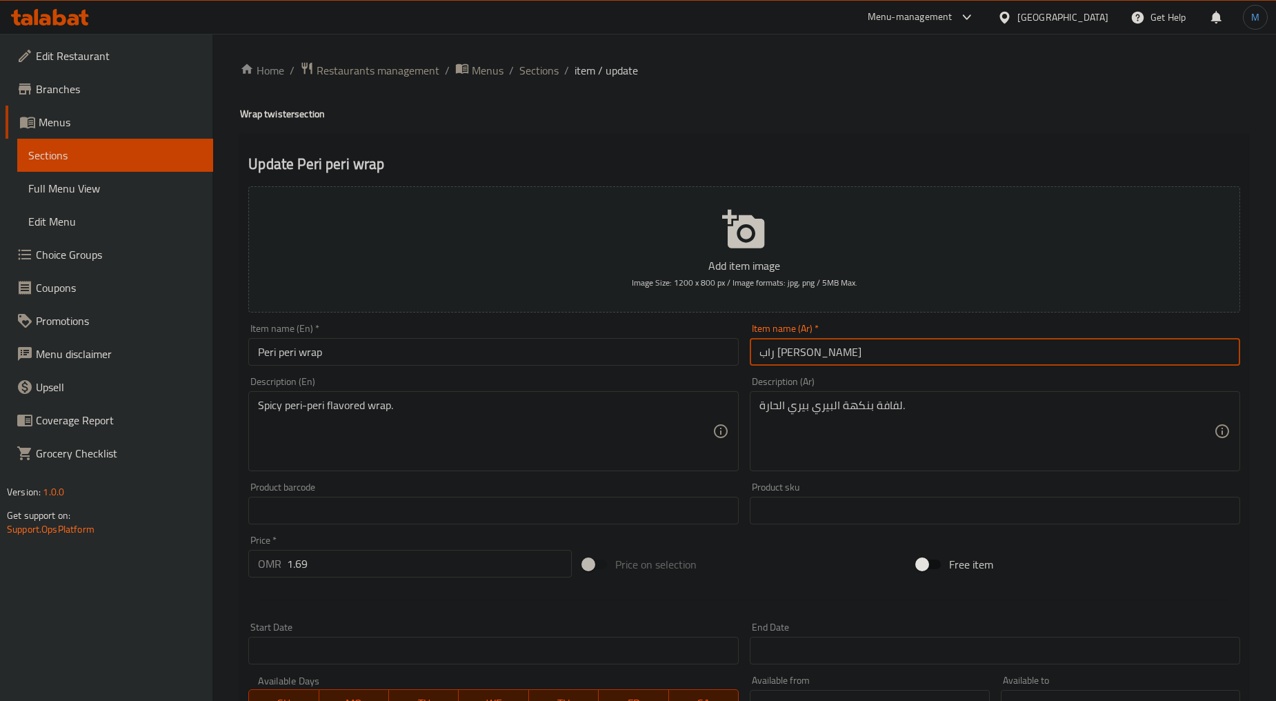
click at [812, 352] on input "راب [PERSON_NAME]" at bounding box center [995, 352] width 490 height 28
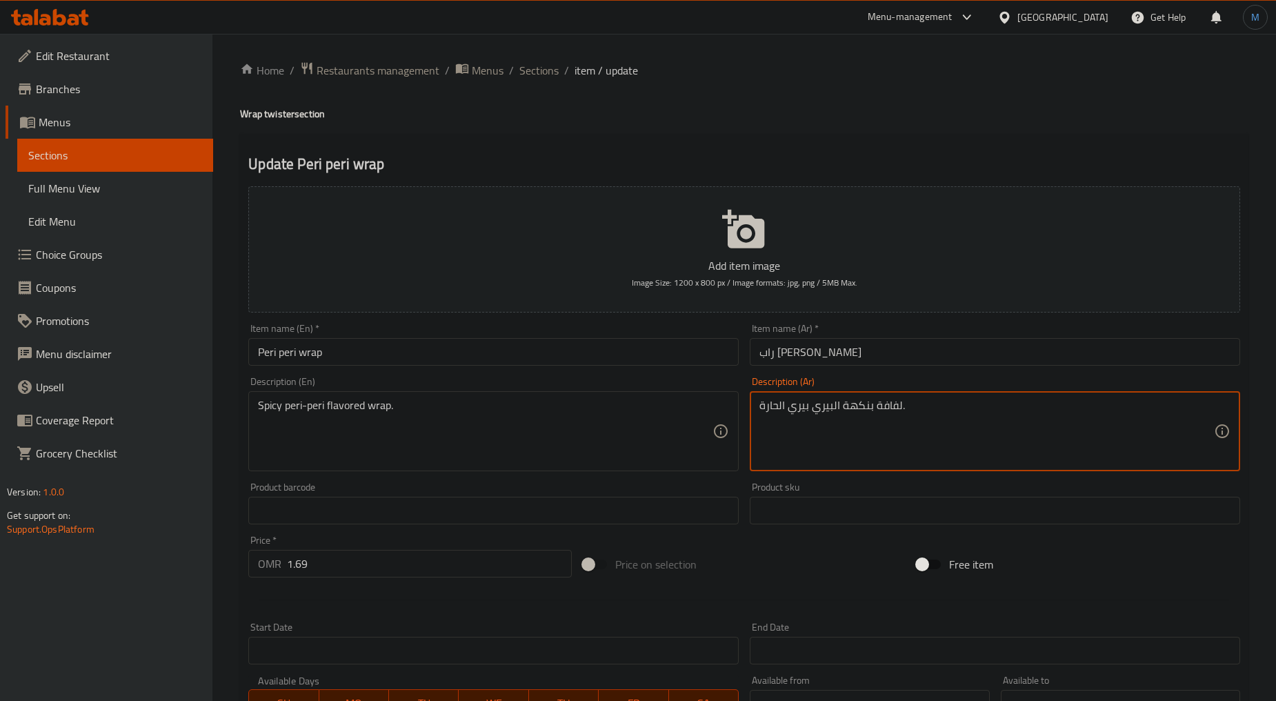
click at [885, 408] on textarea "لفافة بنكهة البيري بيري الحارة." at bounding box center [986, 432] width 454 height 66
paste textarea "راب"
type textarea "راب بنكهة البيري بيري الحارة."
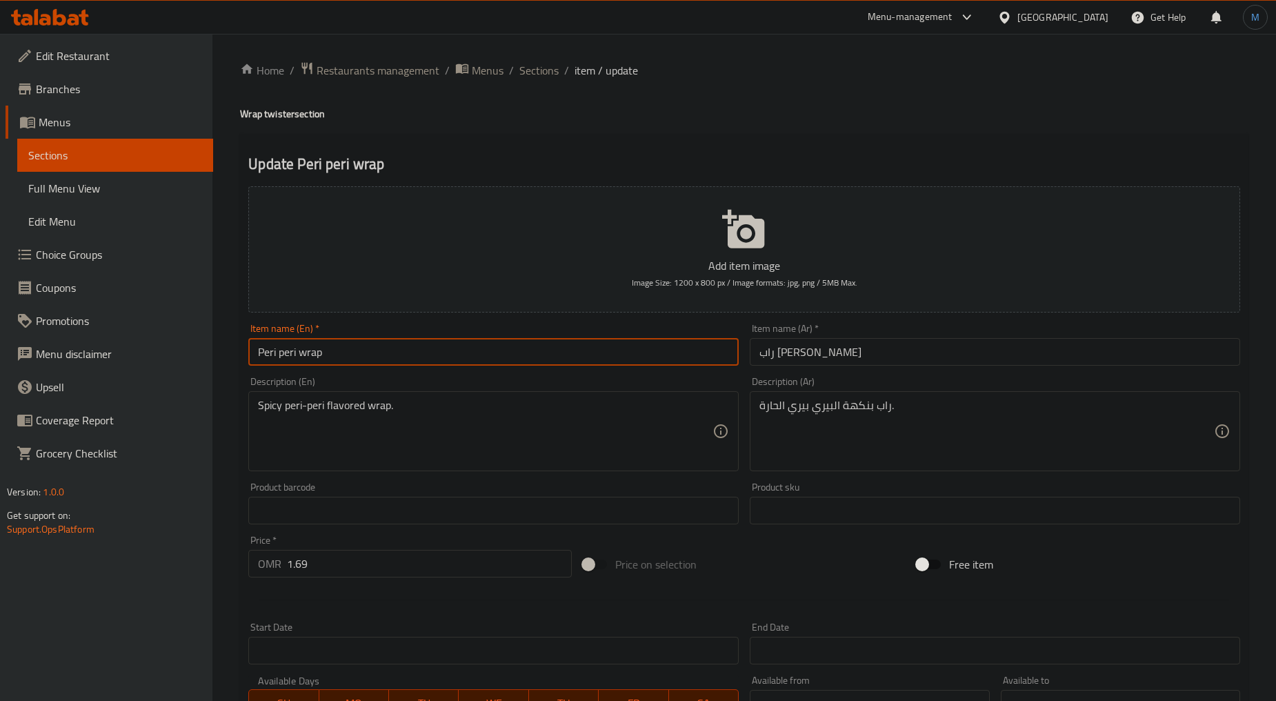
click at [519, 352] on input "Peri peri wrap" at bounding box center [493, 352] width 490 height 28
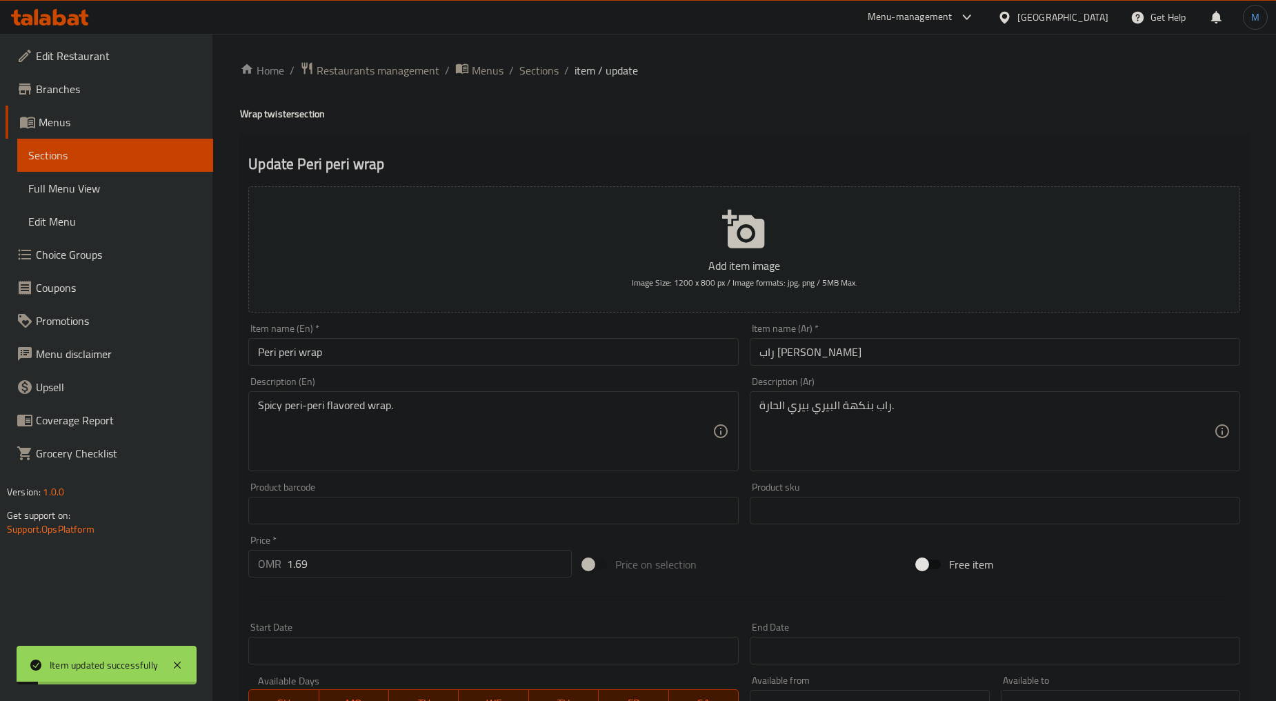
click at [546, 57] on div "Home / Restaurants management / Menus / Sections / item / update Wrap twister s…" at bounding box center [743, 504] width 1063 height 941
click at [550, 65] on span "Sections" at bounding box center [538, 70] width 39 height 17
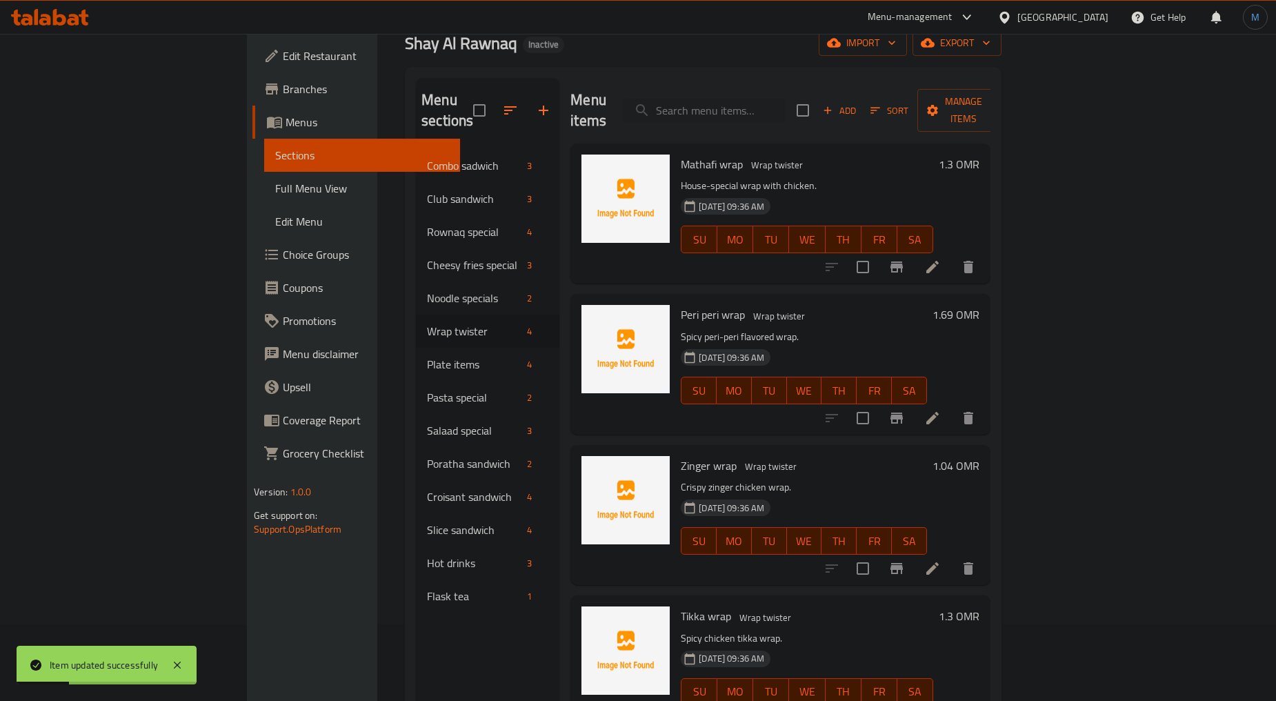
scroll to position [153, 0]
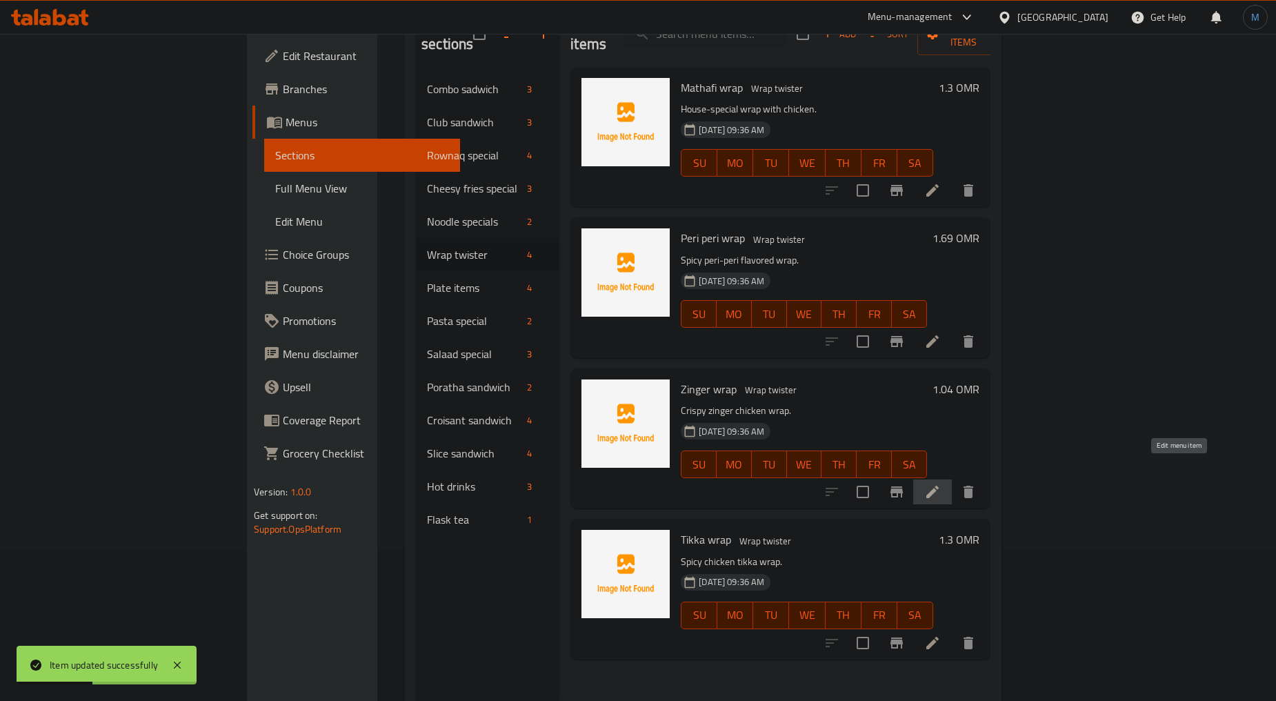
click at [941, 483] on icon at bounding box center [932, 491] width 17 height 17
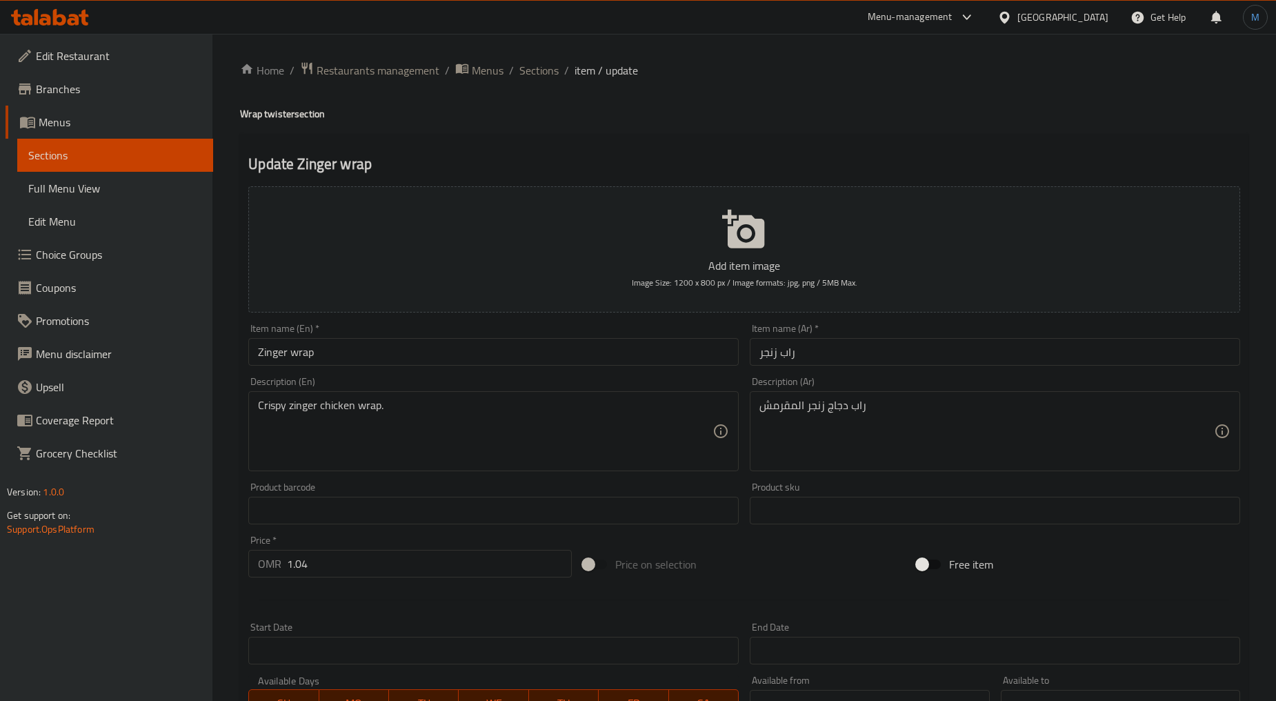
click at [440, 357] on input "Zinger wrap" at bounding box center [493, 352] width 490 height 28
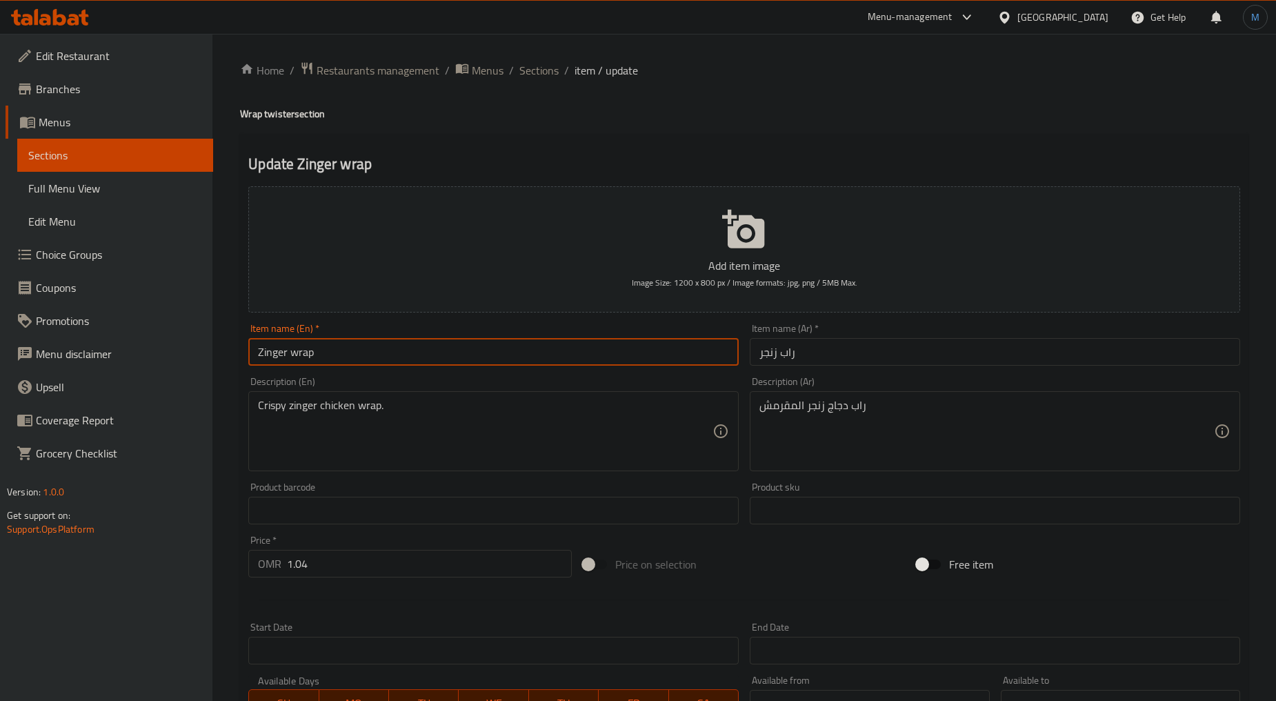
click at [545, 68] on span "Sections" at bounding box center [538, 70] width 39 height 17
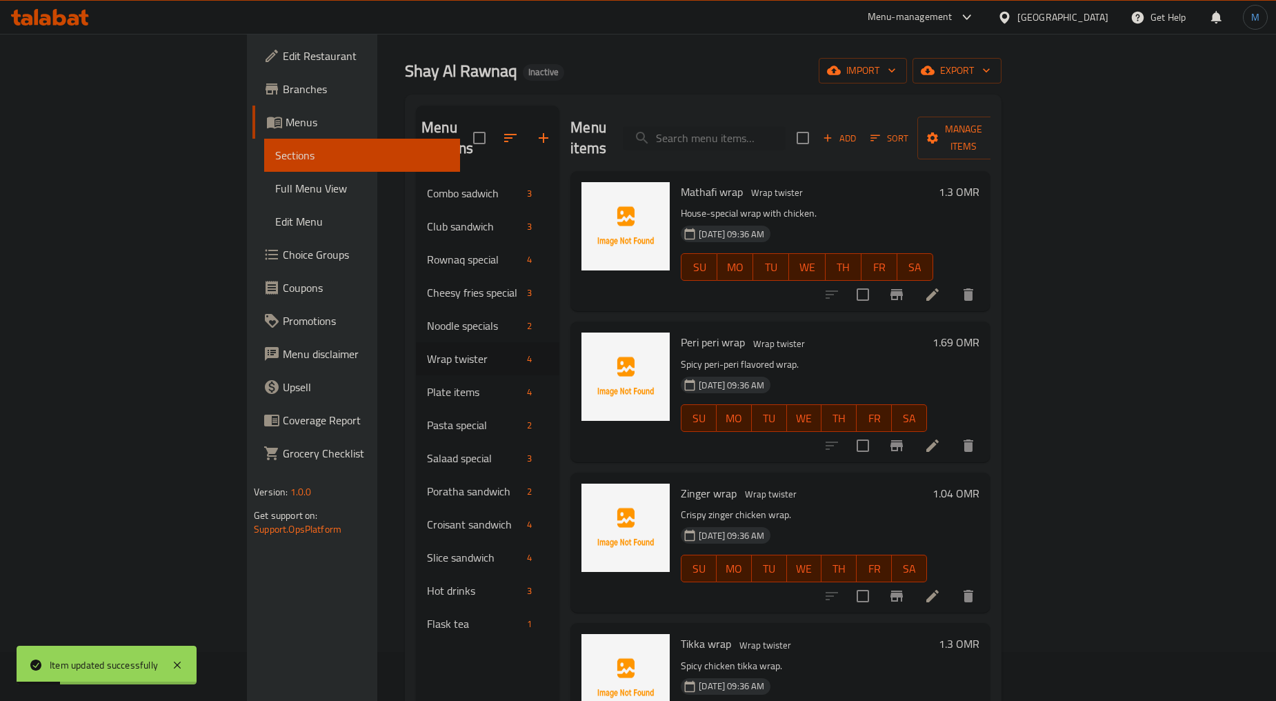
scroll to position [77, 0]
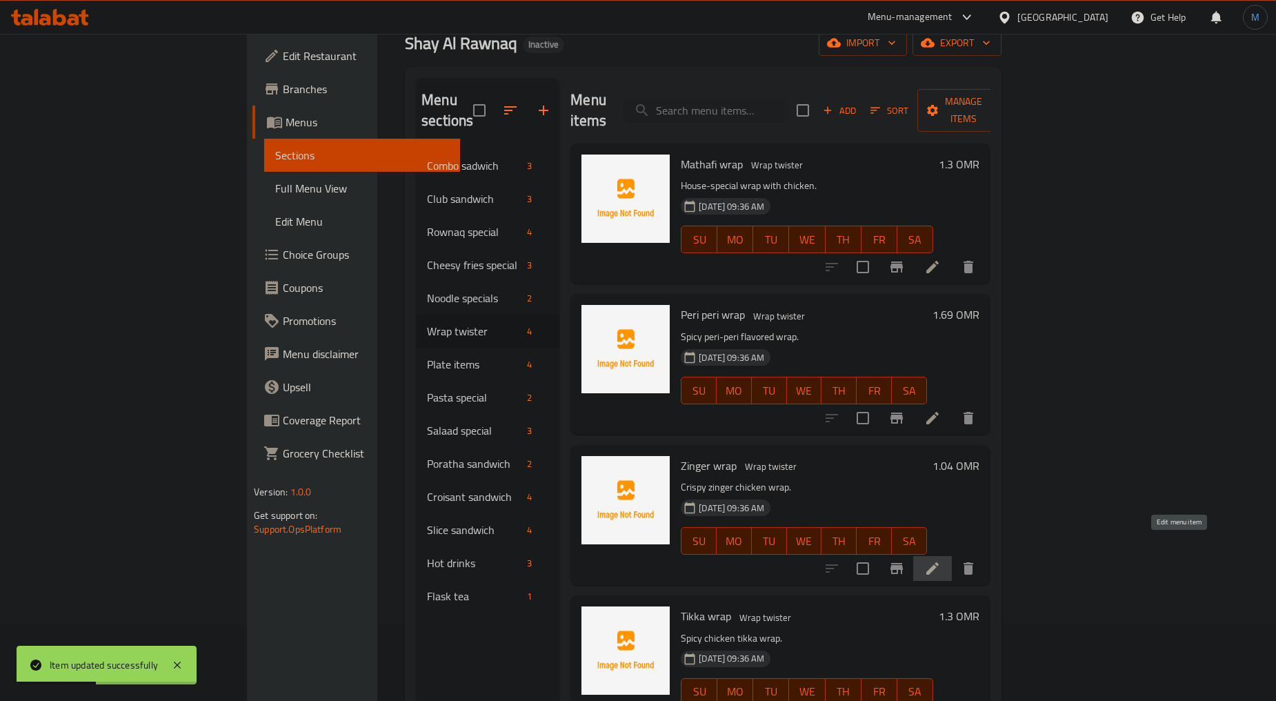
click at [941, 560] on icon at bounding box center [932, 568] width 17 height 17
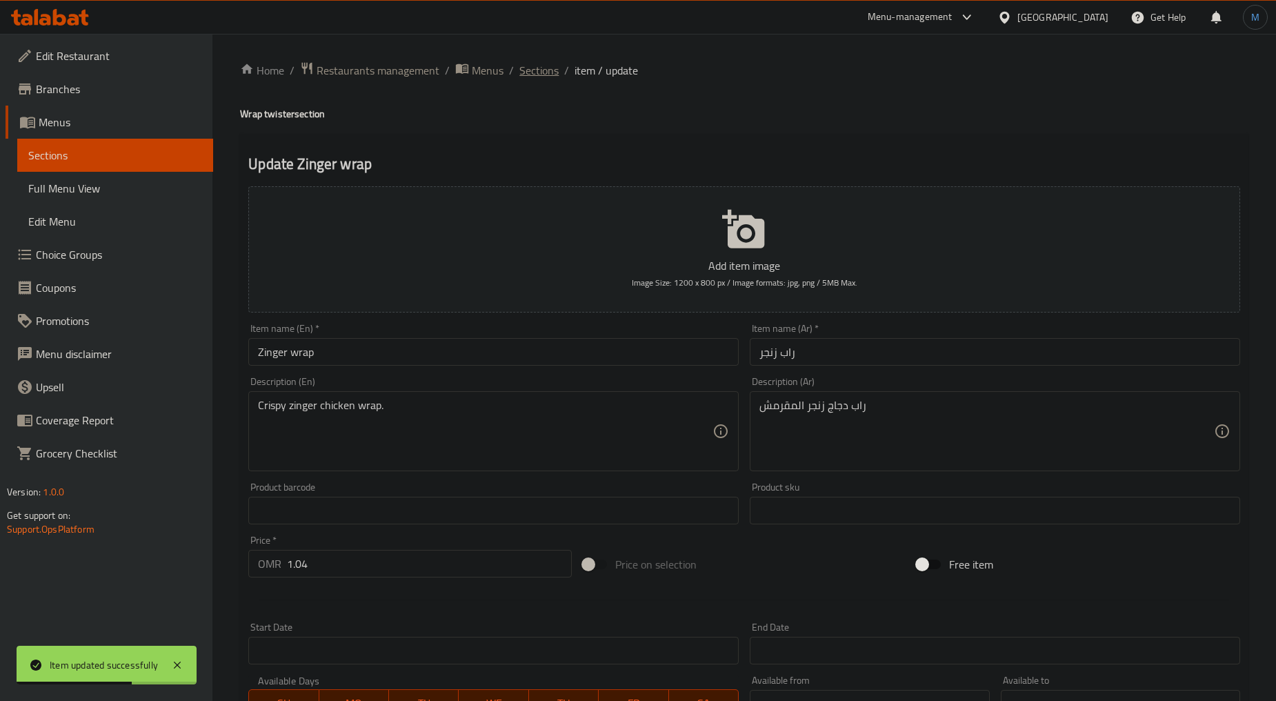
click at [529, 79] on span "Sections" at bounding box center [538, 70] width 39 height 17
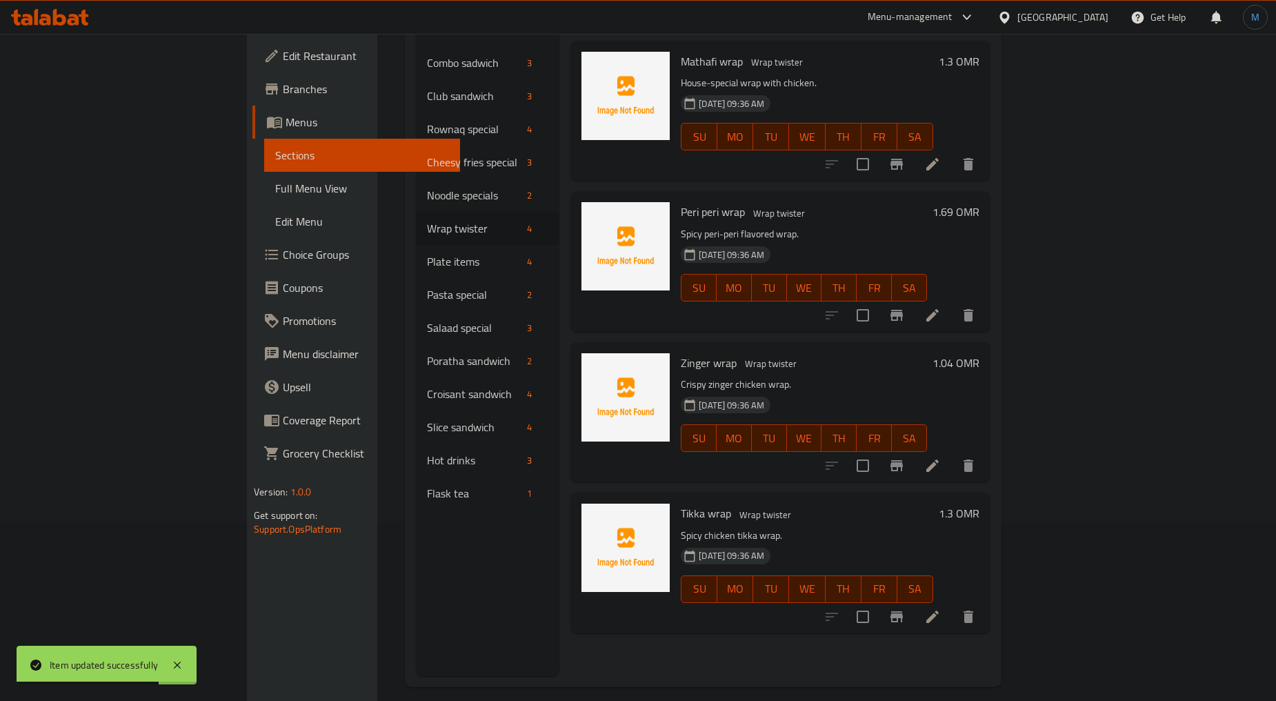
scroll to position [193, 0]
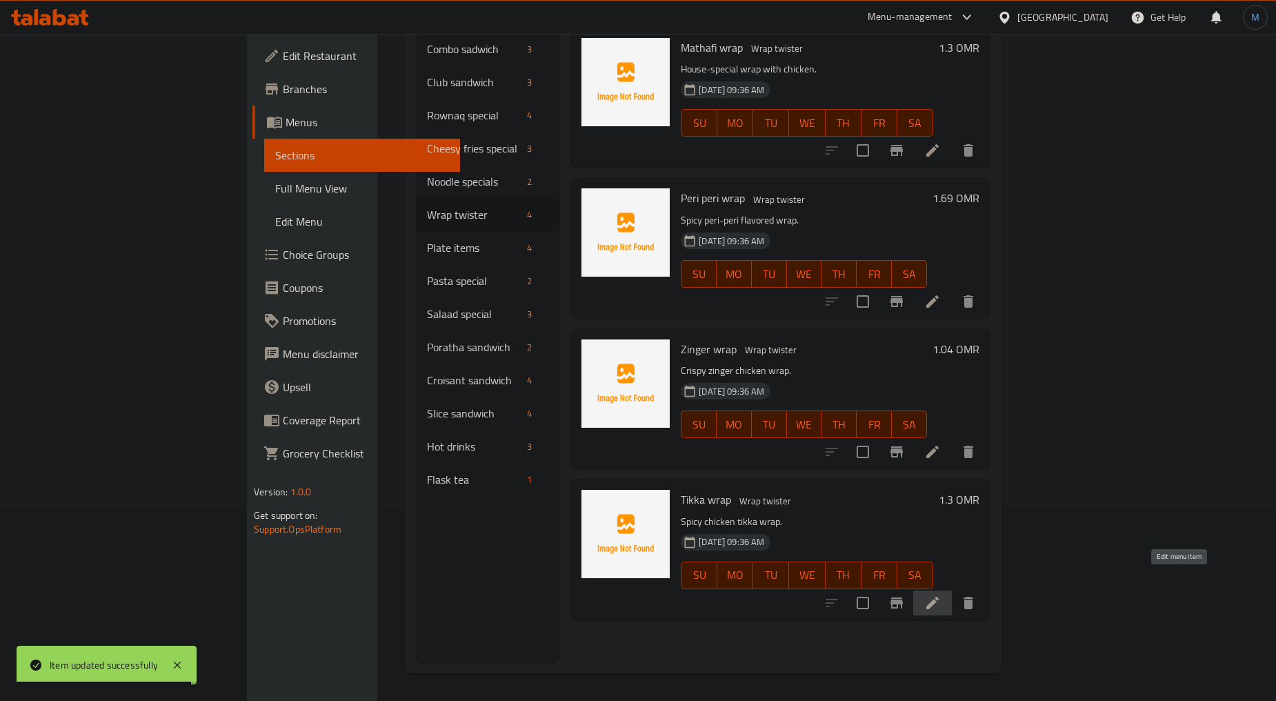
click at [941, 581] on icon at bounding box center [932, 602] width 17 height 17
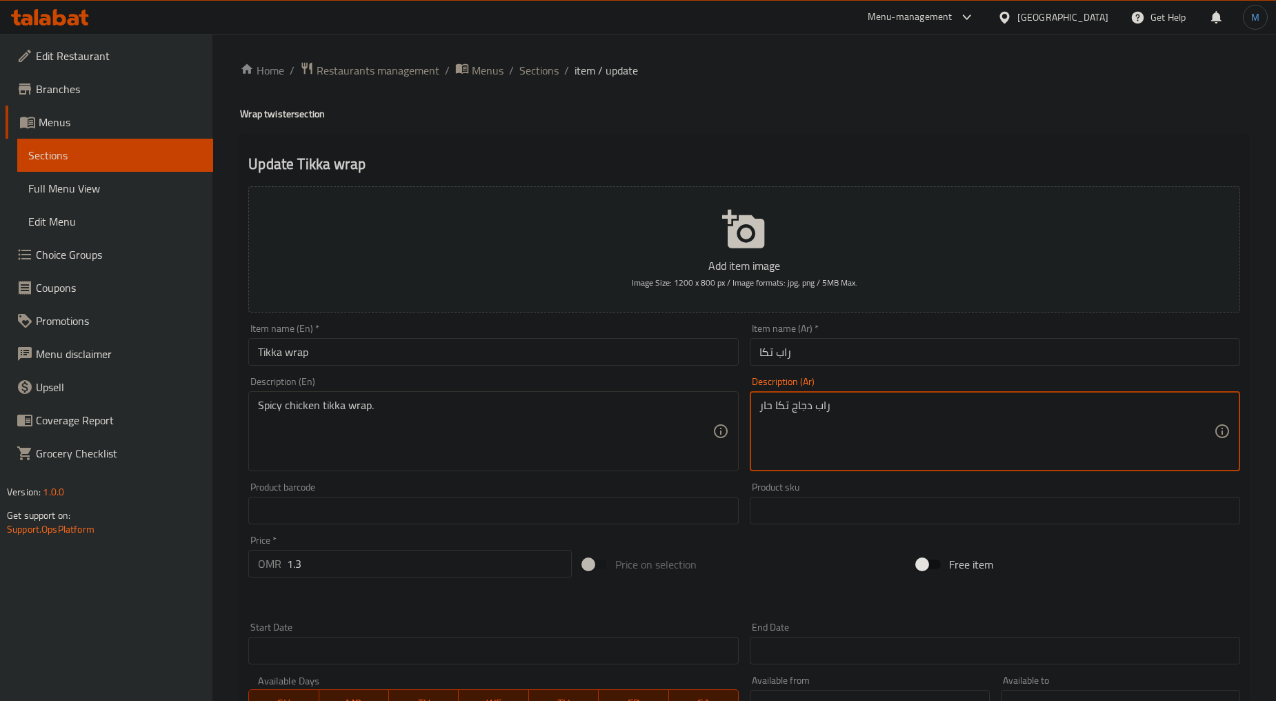
type textarea "راب دجاج تكا حار"
click at [541, 342] on input "Tikka wrap" at bounding box center [493, 352] width 490 height 28
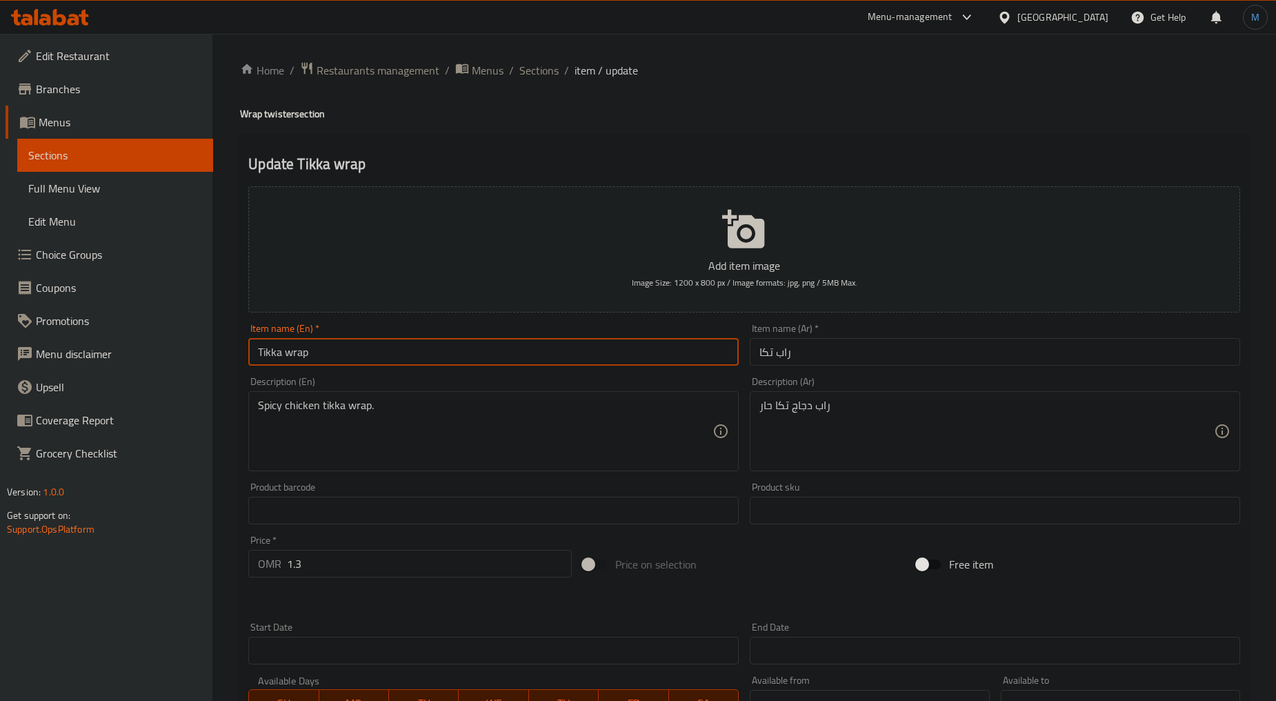
click at [527, 63] on span "Sections" at bounding box center [538, 70] width 39 height 17
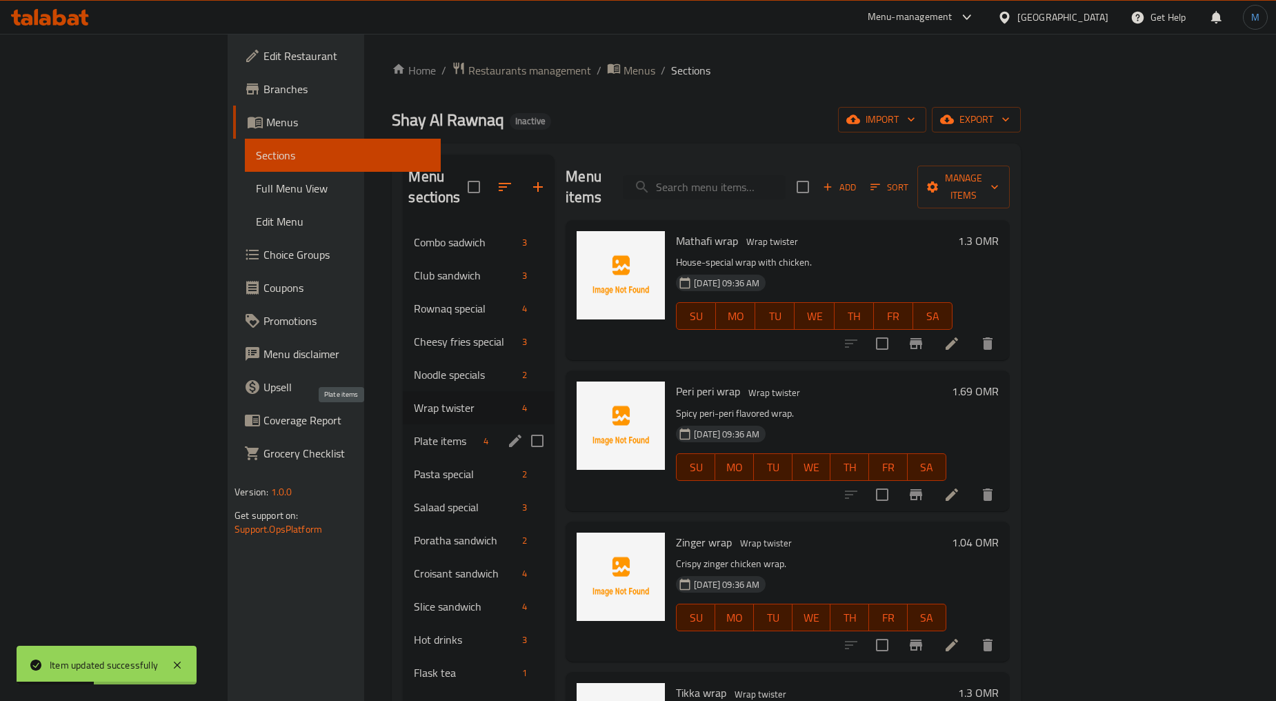
click at [414, 432] on span "Plate items" at bounding box center [446, 440] width 64 height 17
click at [507, 432] on icon "edit" at bounding box center [515, 440] width 17 height 17
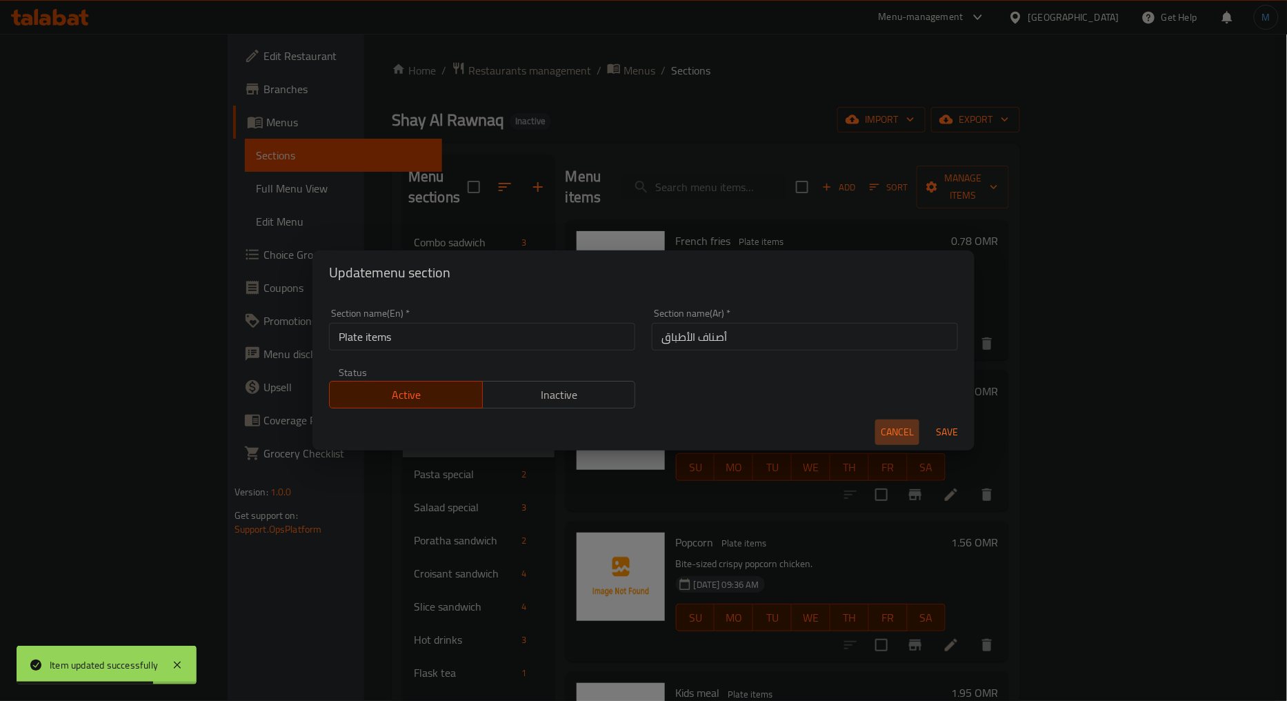
click at [892, 432] on span "Cancel" at bounding box center [897, 431] width 33 height 17
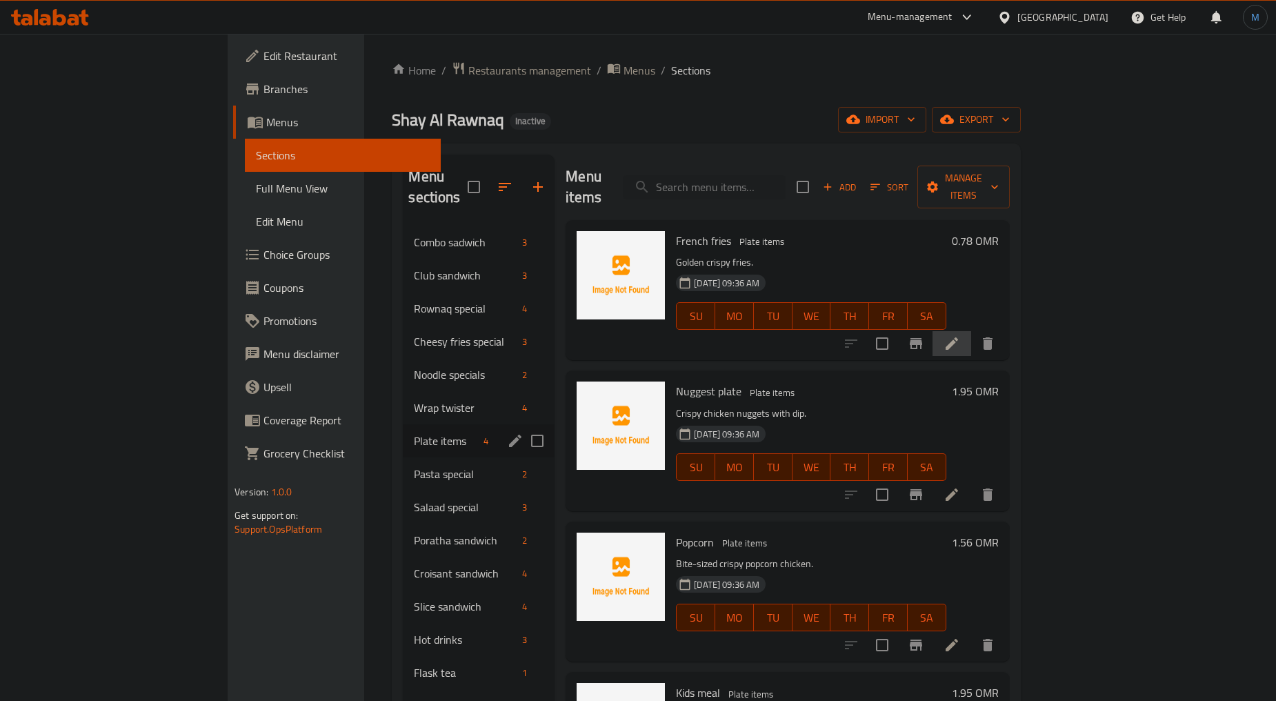
click at [971, 331] on li at bounding box center [951, 343] width 39 height 25
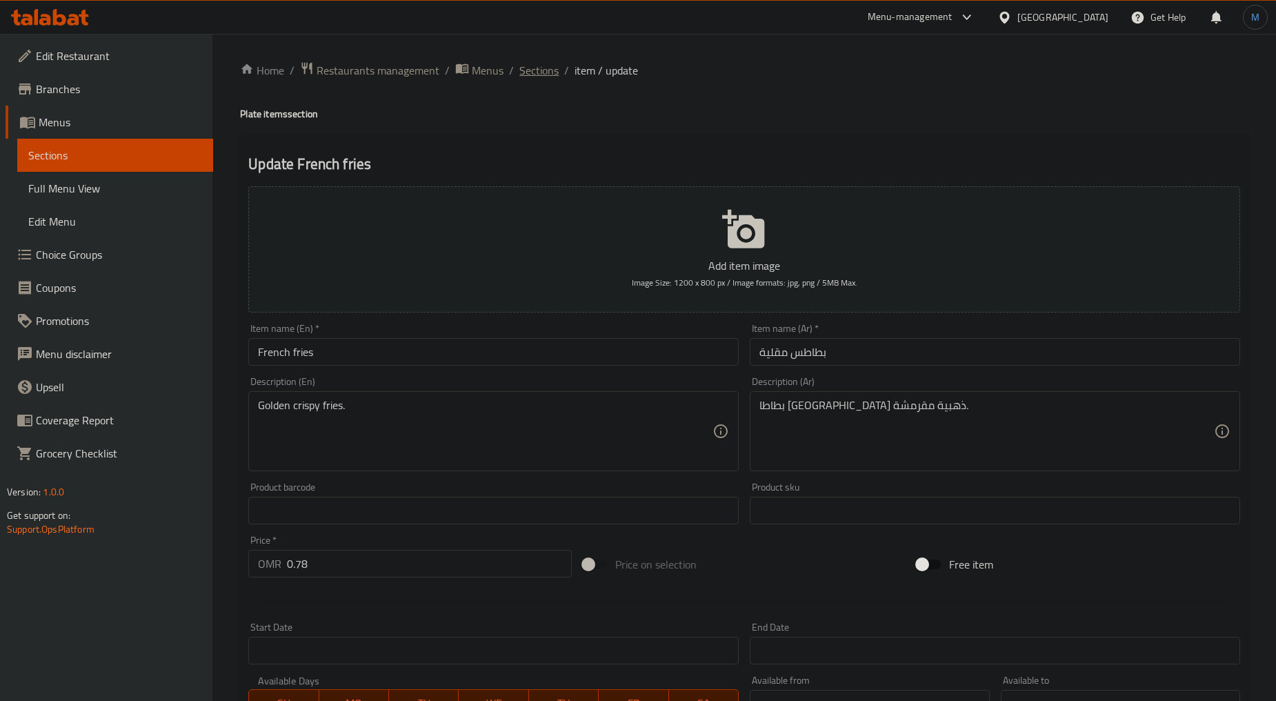
click at [527, 70] on span "Sections" at bounding box center [538, 70] width 39 height 17
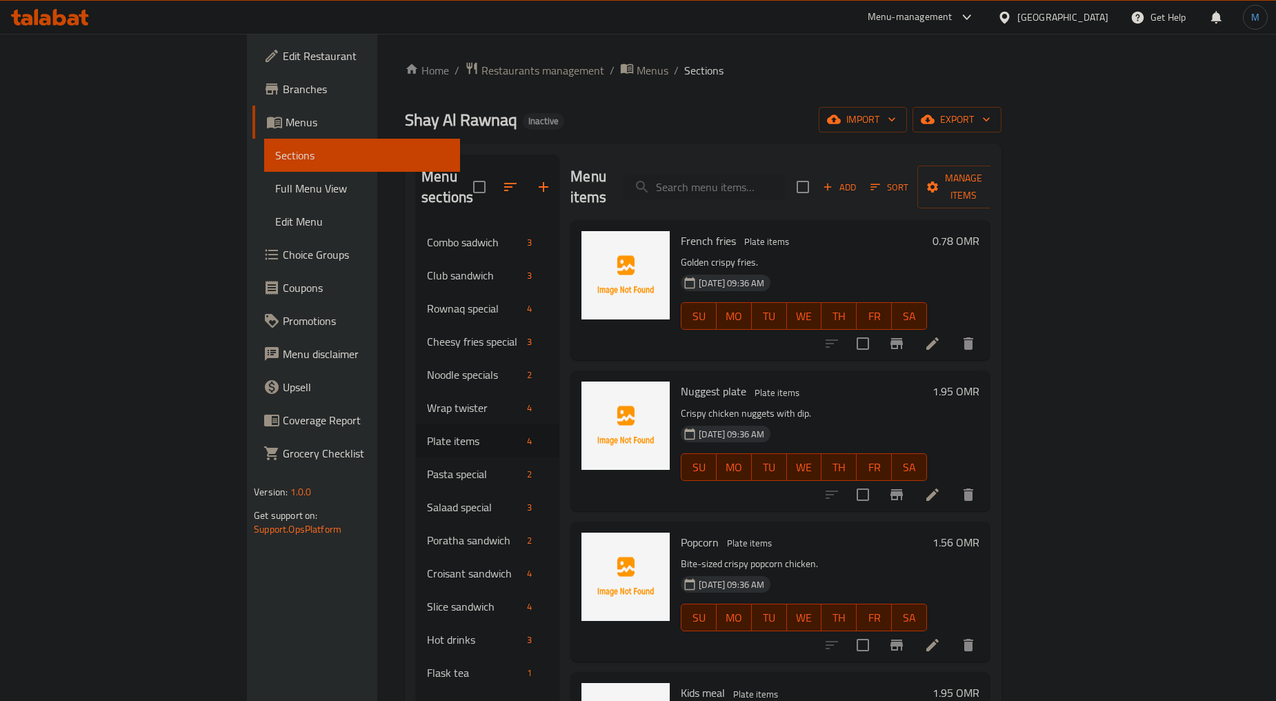
click at [952, 482] on li at bounding box center [932, 494] width 39 height 25
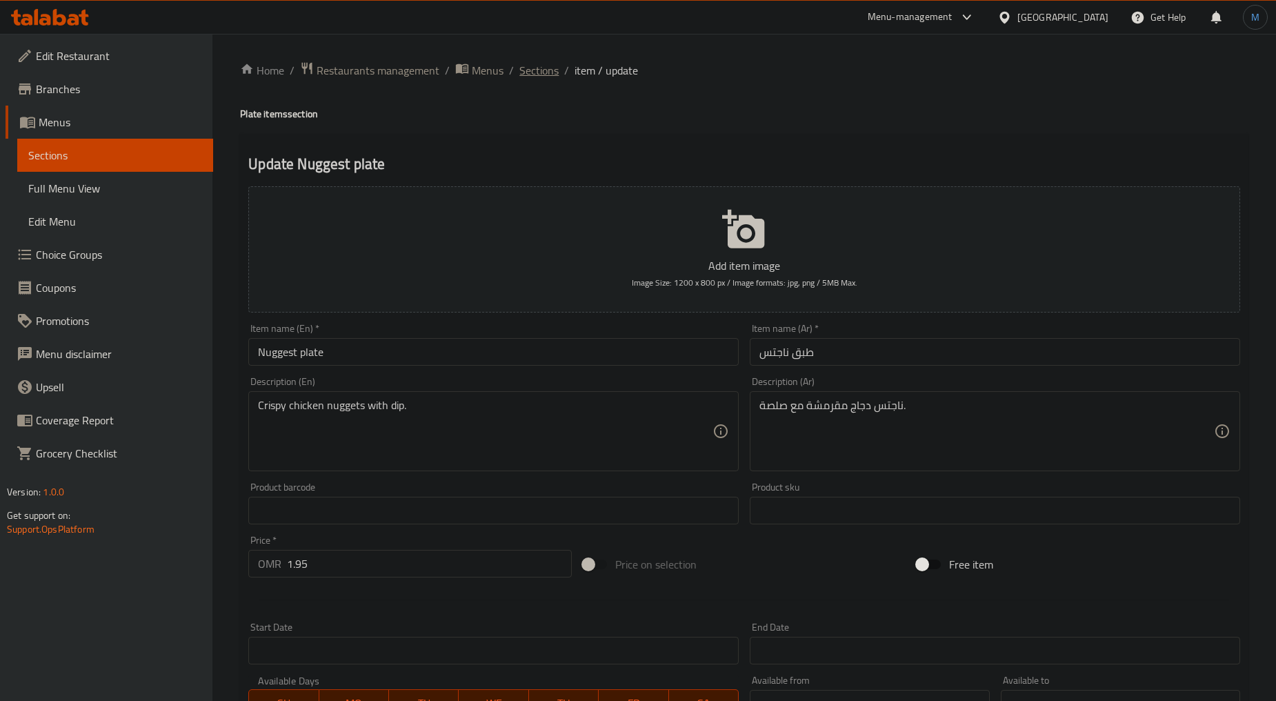
click at [532, 76] on span "Sections" at bounding box center [538, 70] width 39 height 17
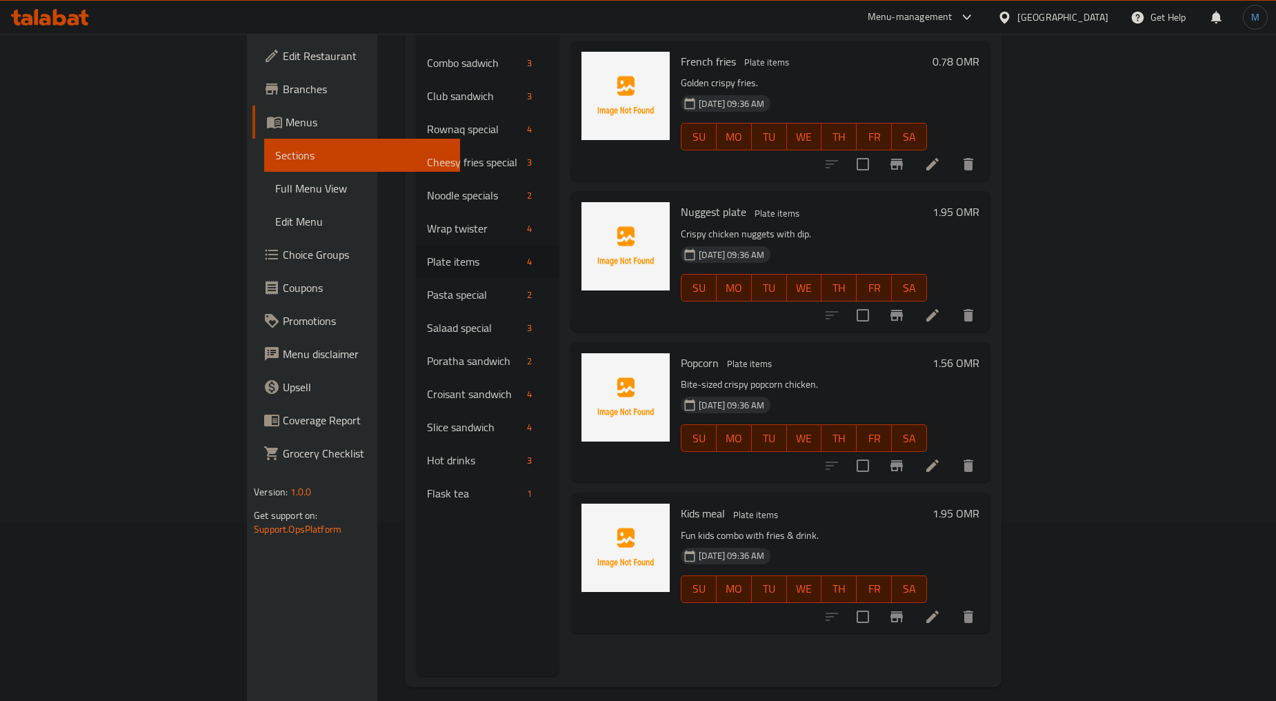
scroll to position [193, 0]
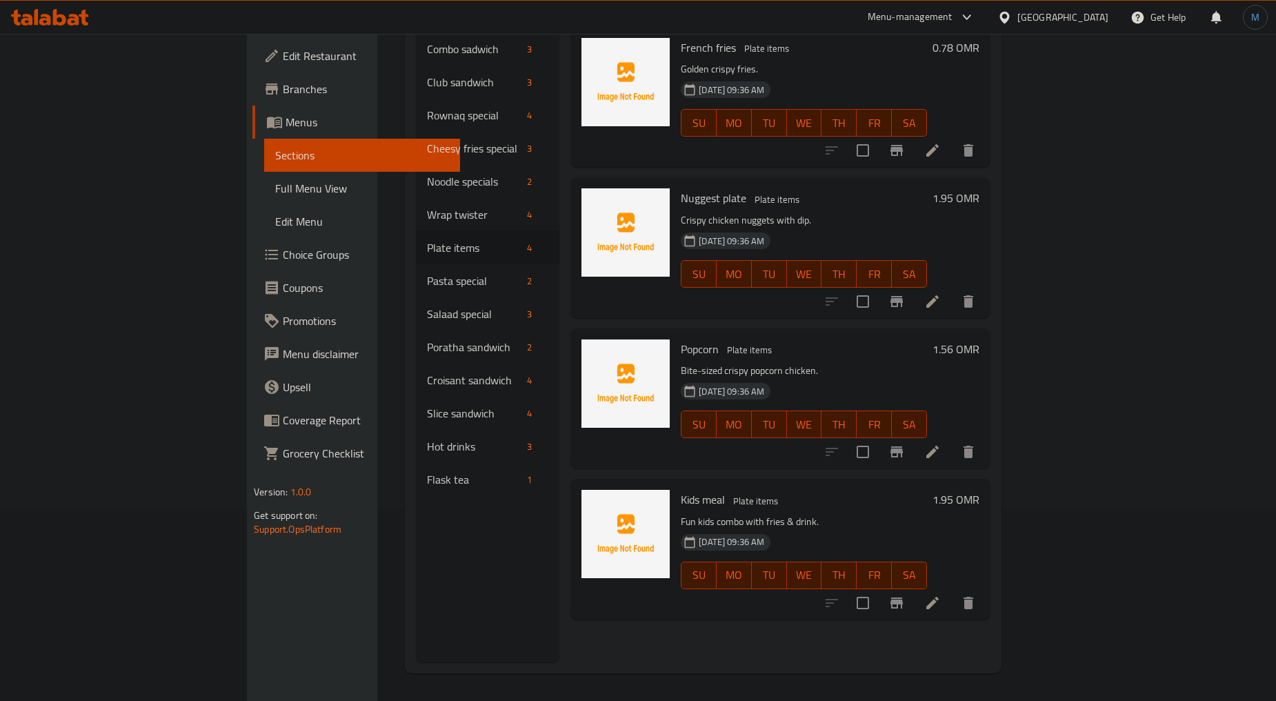
click at [952, 439] on li at bounding box center [932, 451] width 39 height 25
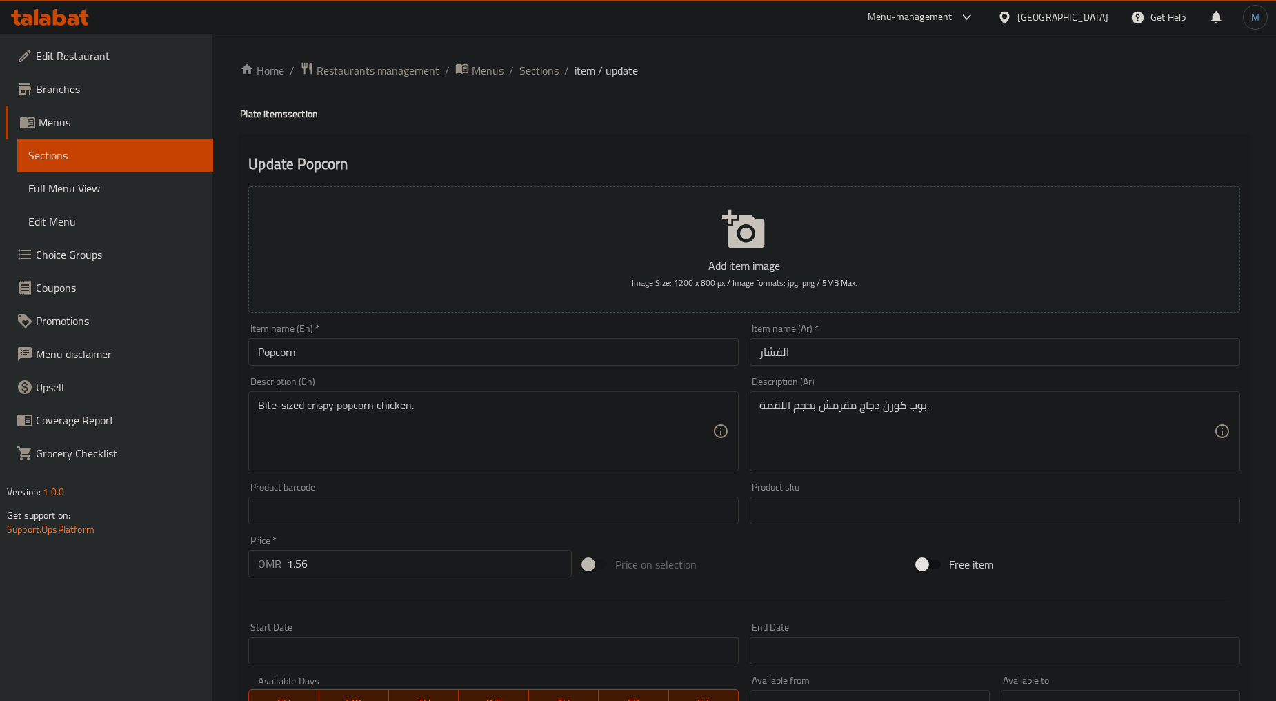
click at [594, 361] on input "Popcorn" at bounding box center [493, 352] width 490 height 28
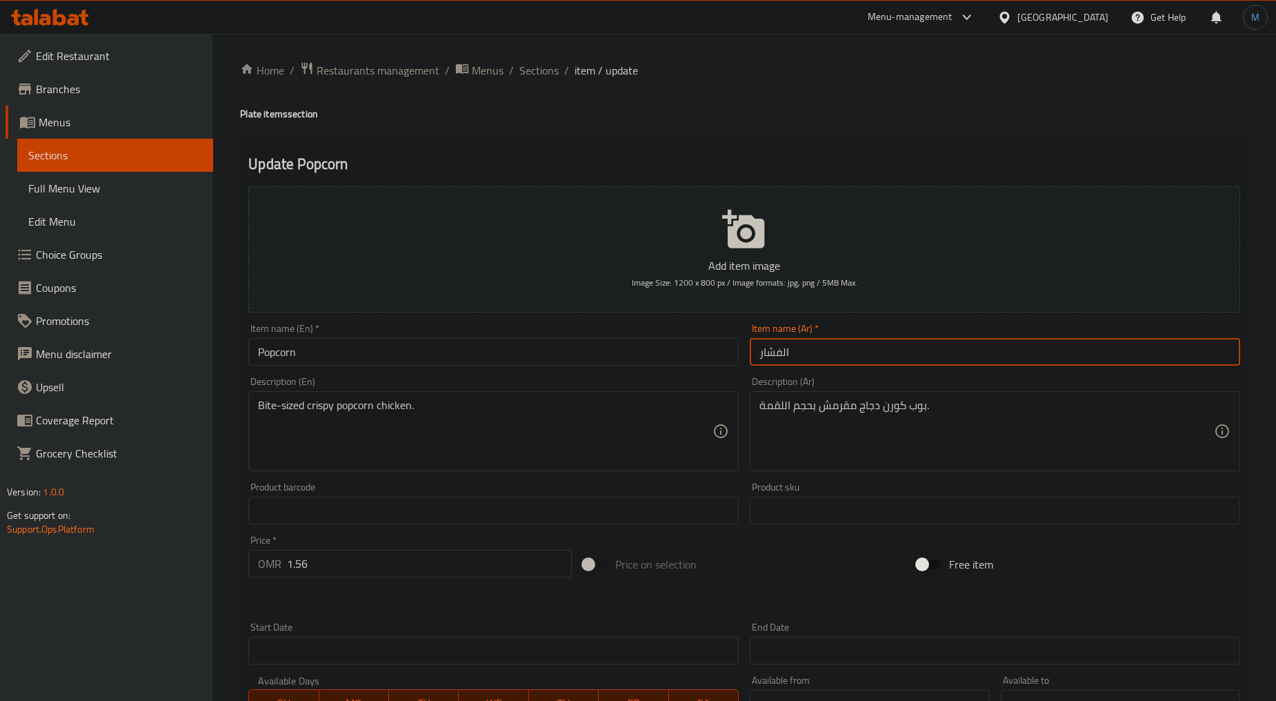
drag, startPoint x: 781, startPoint y: 356, endPoint x: 747, endPoint y: 350, distance: 35.0
click at [747, 350] on div "Item name (Ar)   * الفشار Item name (Ar) *" at bounding box center [994, 344] width 501 height 53
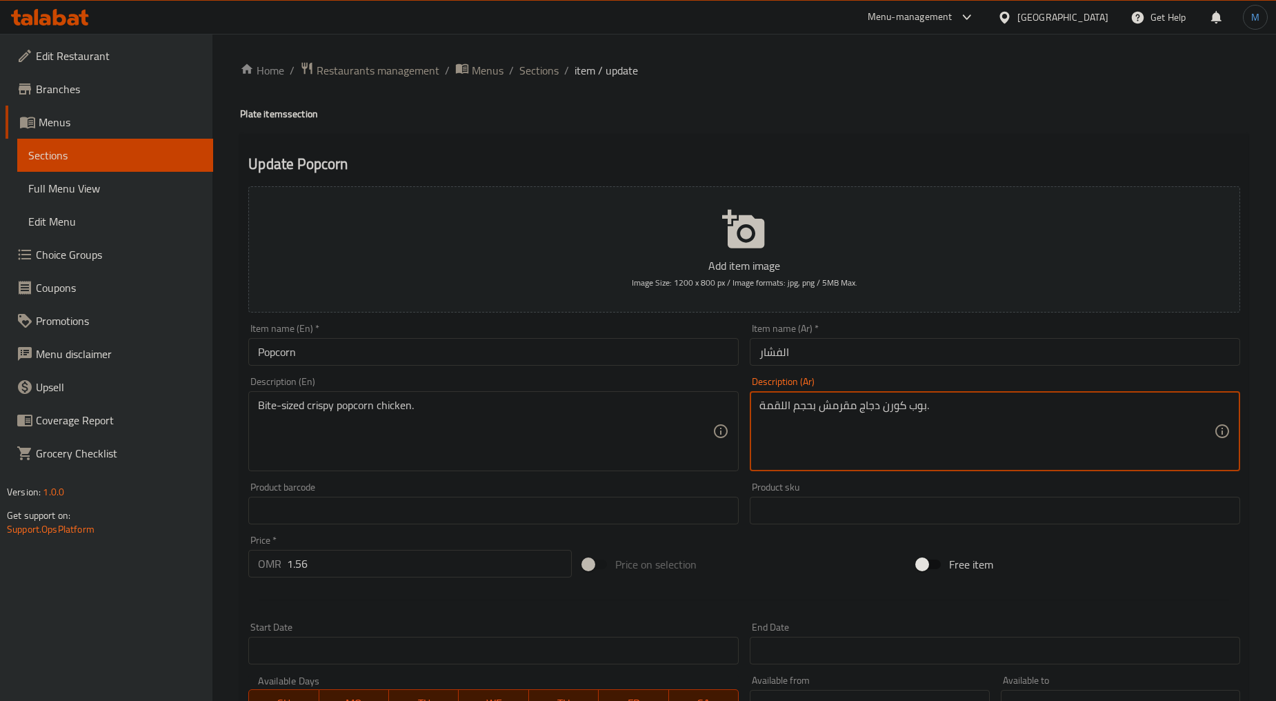
click at [916, 412] on textarea "بوب كورن دجاج مقرمش بحجم اللقمة." at bounding box center [986, 432] width 454 height 66
click at [892, 412] on textarea "بوب كورن دجاج مقرمش بحجم اللقمة." at bounding box center [986, 432] width 454 height 66
paste textarea "فشار"
click at [781, 401] on textarea "فشار دجاج مقرمش بحجم اللقمة." at bounding box center [986, 432] width 454 height 66
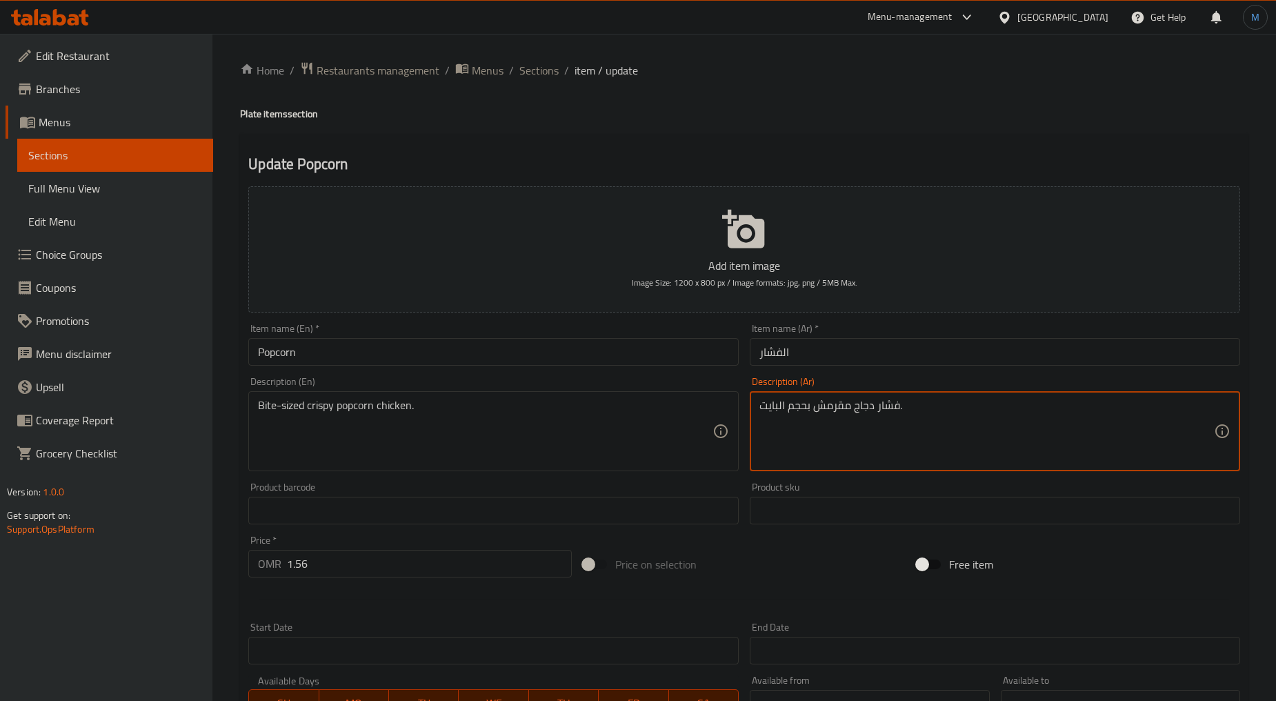
type textarea "فشار دجاج مقرمش بحجم البايت."
click at [843, 359] on input "الفشار" at bounding box center [995, 352] width 490 height 28
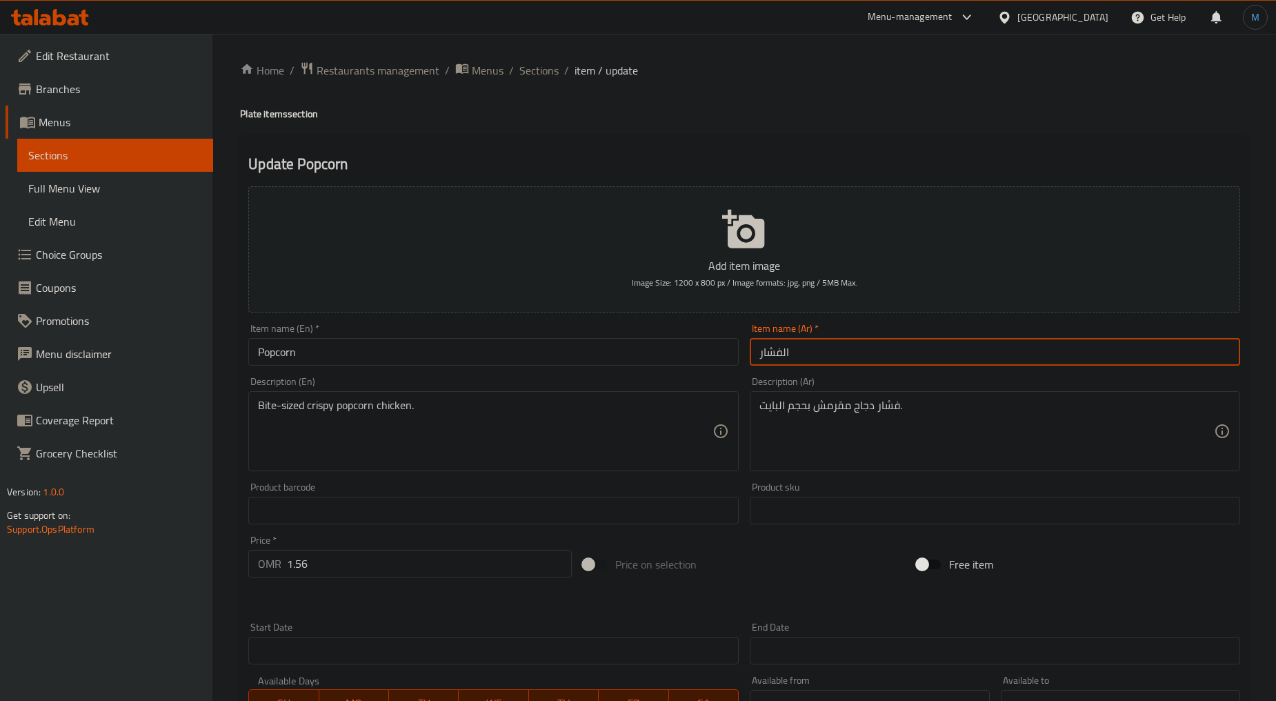
click at [530, 79] on div "Home / Restaurants management / Menus / Sections / item / update Plate items se…" at bounding box center [744, 503] width 1008 height 885
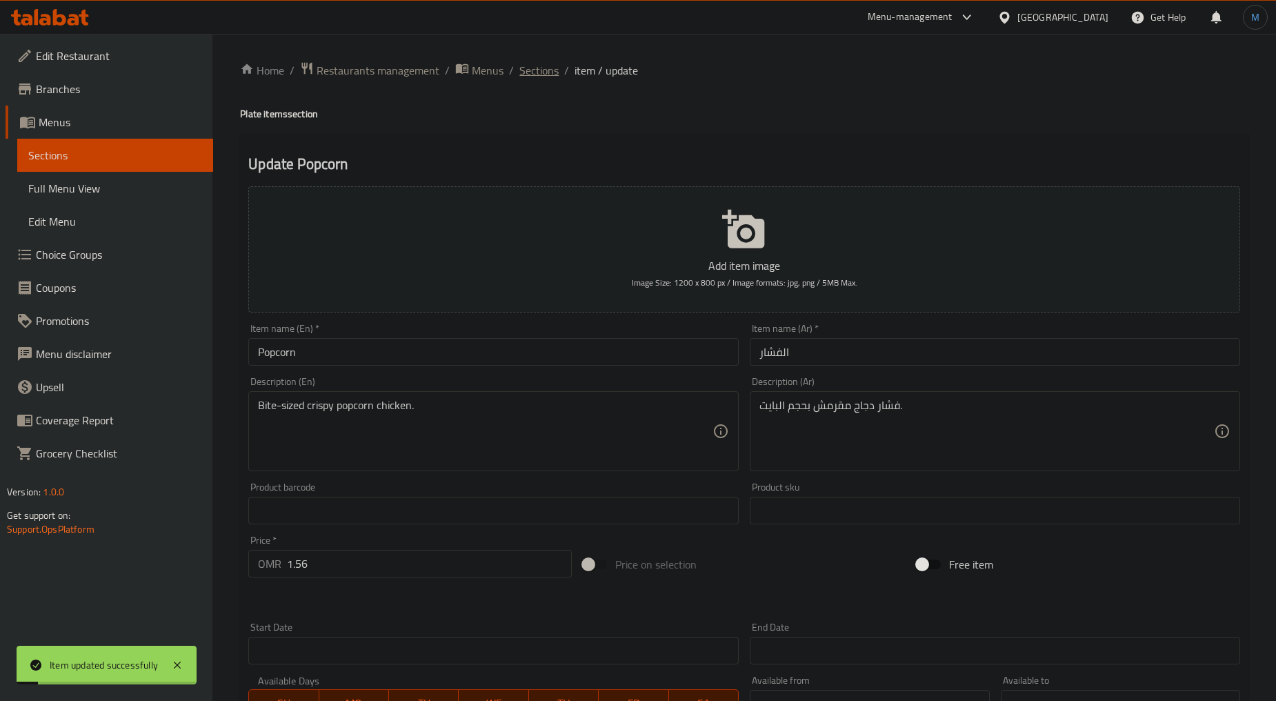
click at [529, 76] on span "Sections" at bounding box center [538, 70] width 39 height 17
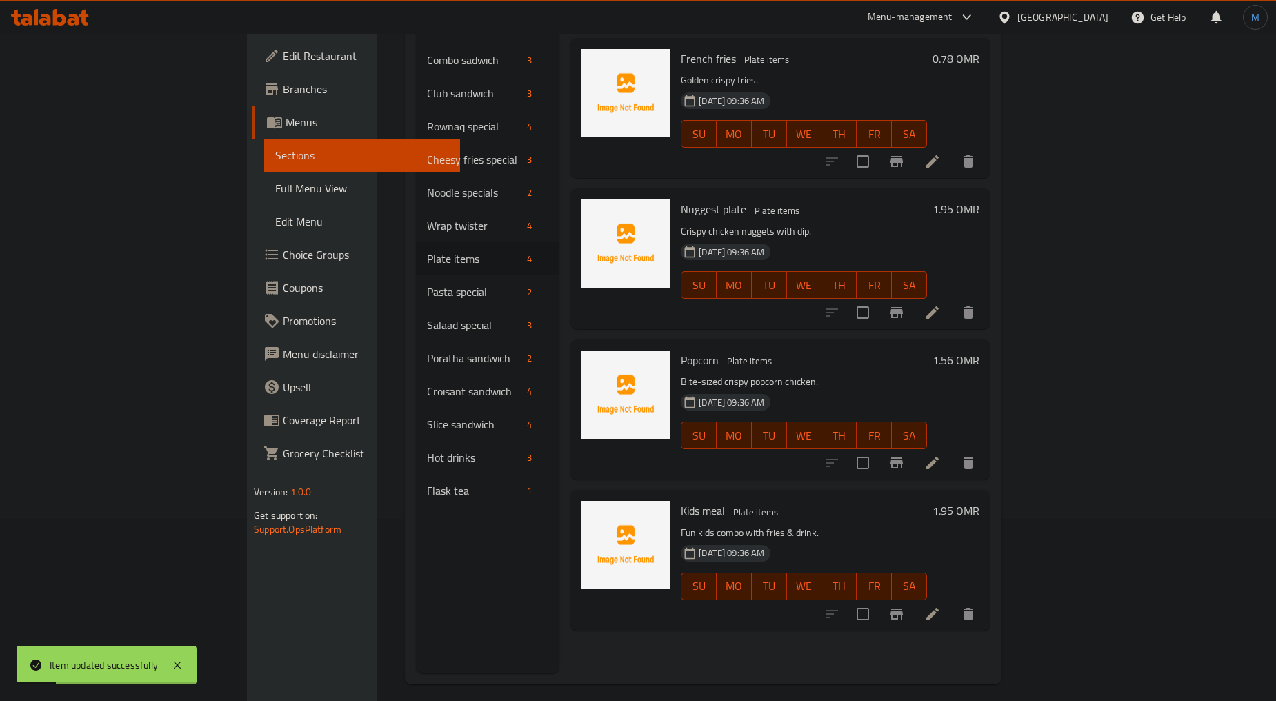
scroll to position [193, 0]
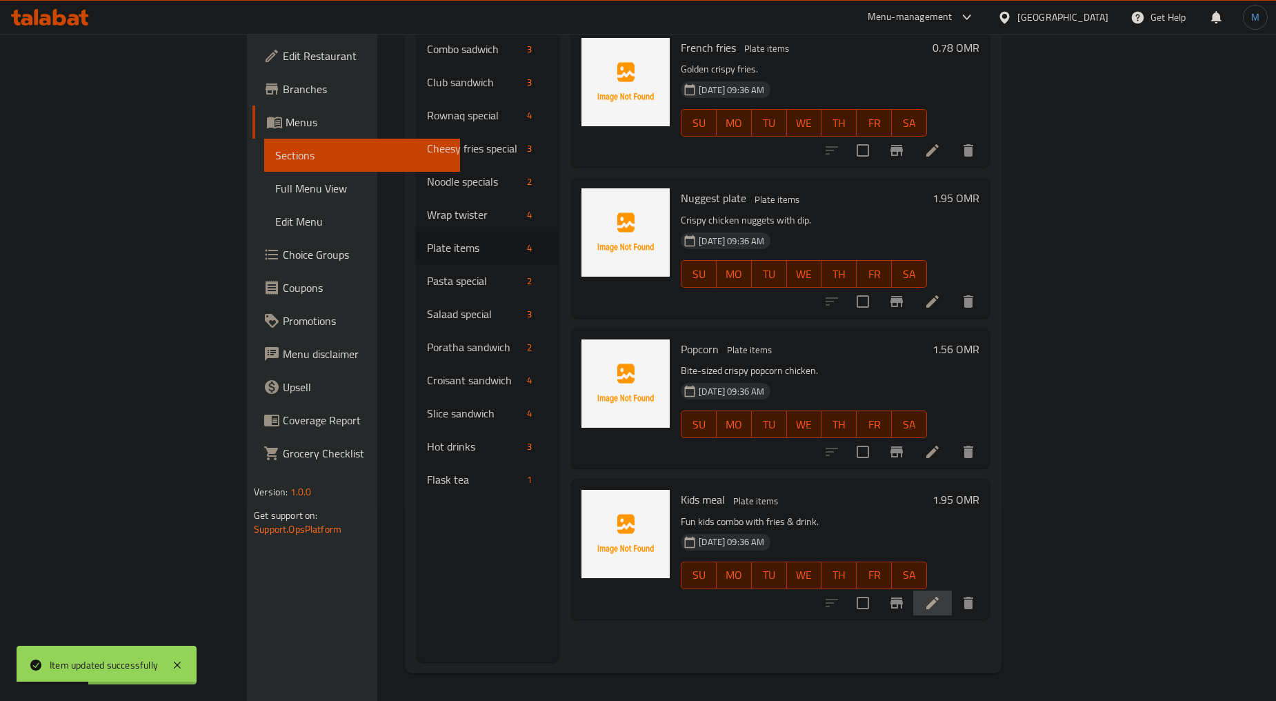
click at [952, 581] on li at bounding box center [932, 602] width 39 height 25
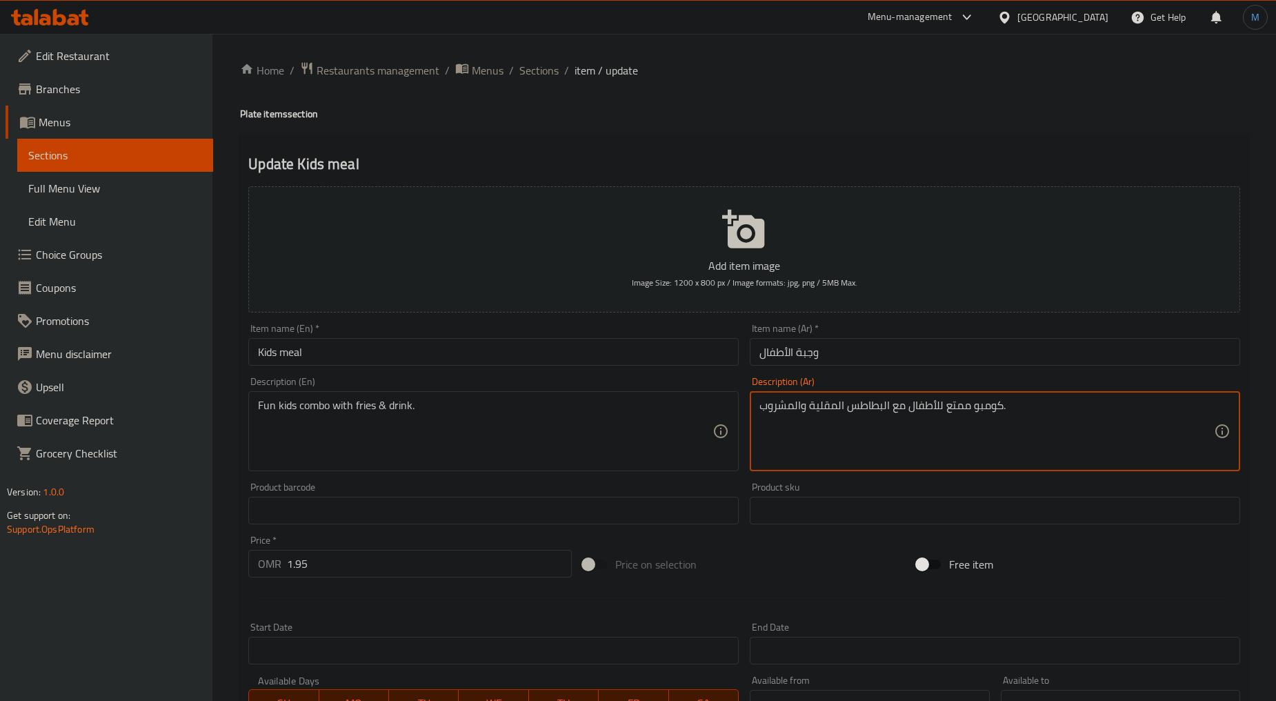
click at [966, 408] on textarea "كومبو ممتع للأطفال مع البطاطس المقلية والمشروب." at bounding box center [986, 432] width 454 height 66
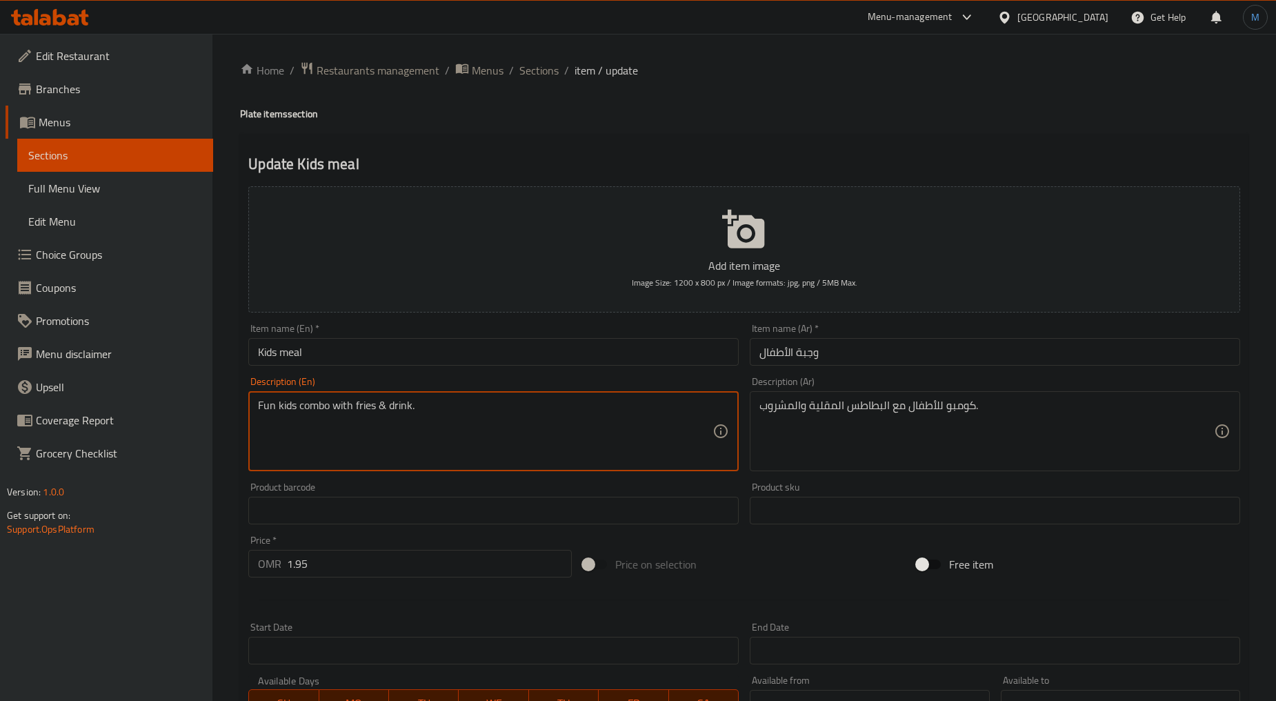
click at [265, 403] on textarea "Fun kids combo with fries & drink." at bounding box center [485, 432] width 454 height 66
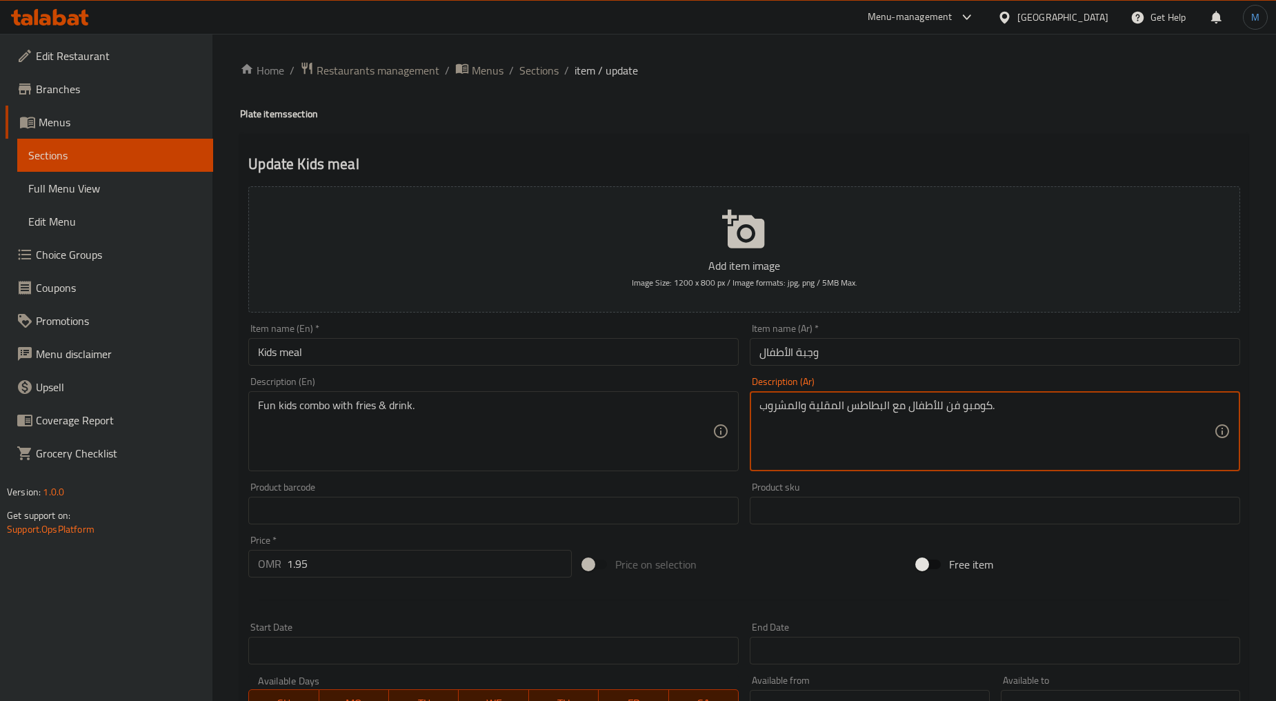
type textarea "كومبو فن للأطفال مع البطاطس المقلية والمشروب."
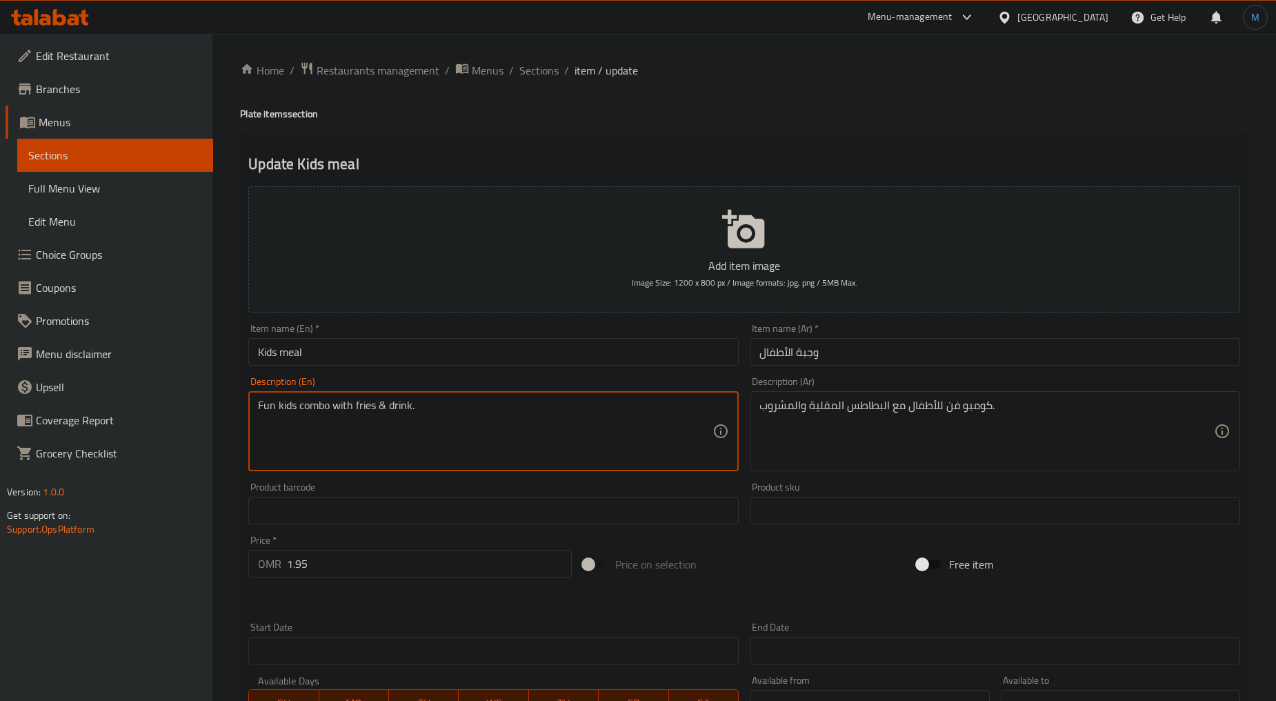
click at [383, 404] on textarea "Fun kids combo with fries & drink." at bounding box center [485, 432] width 454 height 66
type textarea "Fun kids combo with fries And drink."
click at [396, 348] on input "Kids meal" at bounding box center [493, 352] width 490 height 28
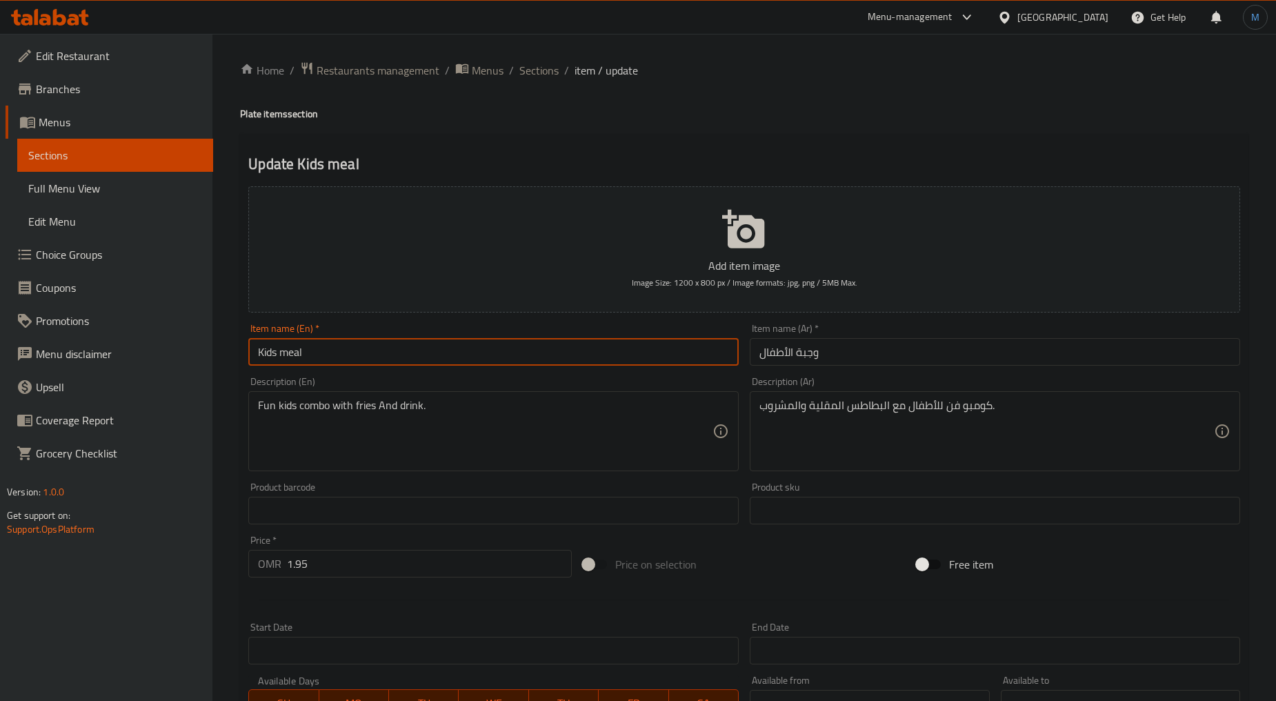
click at [527, 68] on span "Sections" at bounding box center [538, 70] width 39 height 17
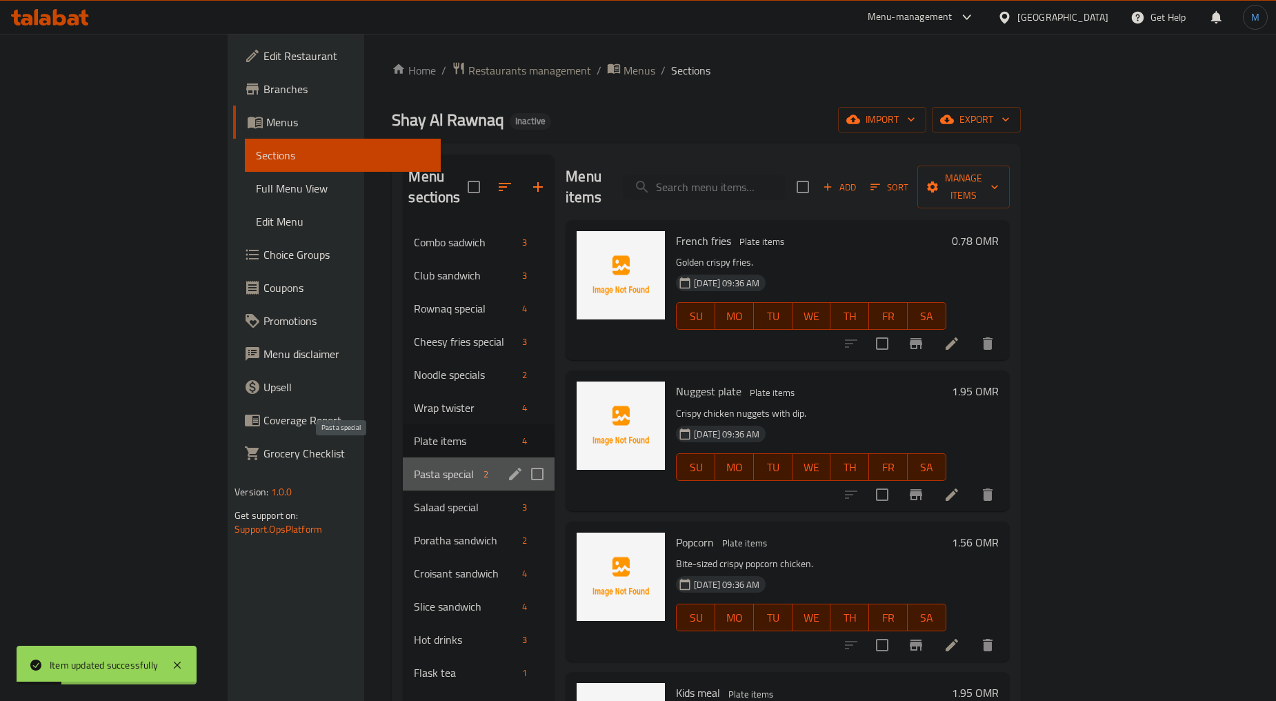
click at [414, 465] on span "Pasta special" at bounding box center [446, 473] width 64 height 17
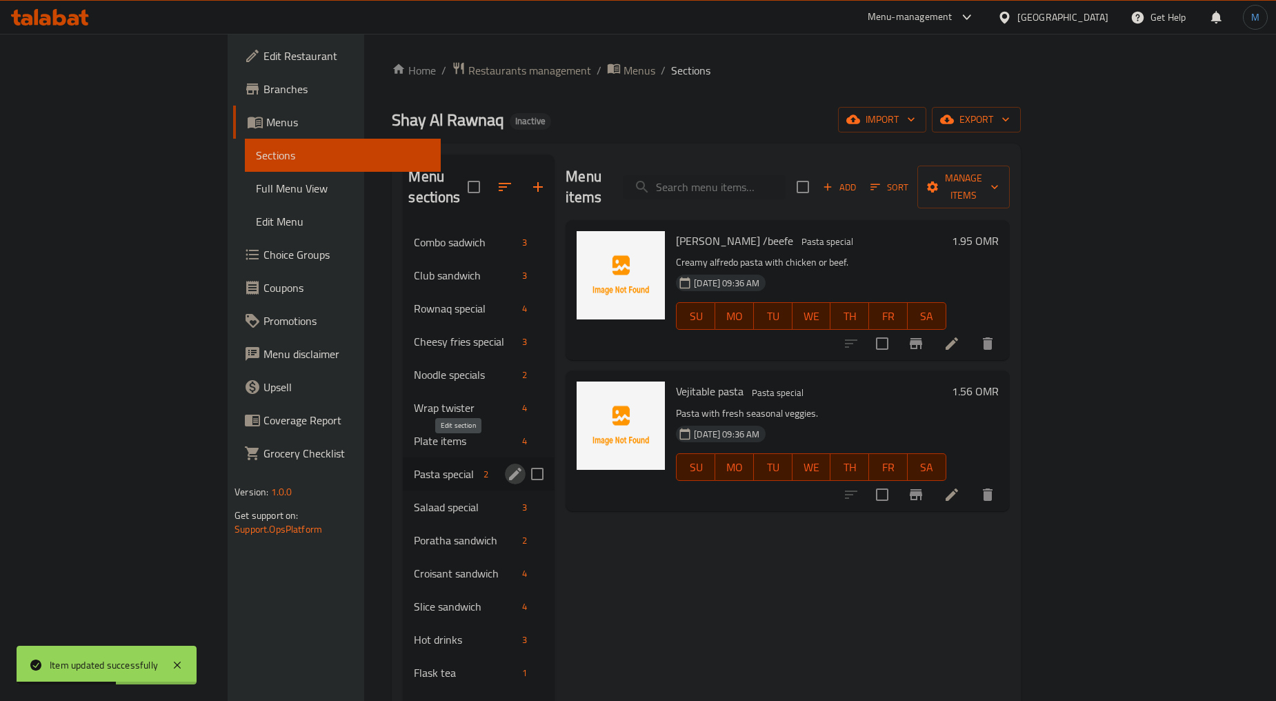
click at [507, 465] on icon "edit" at bounding box center [515, 473] width 17 height 17
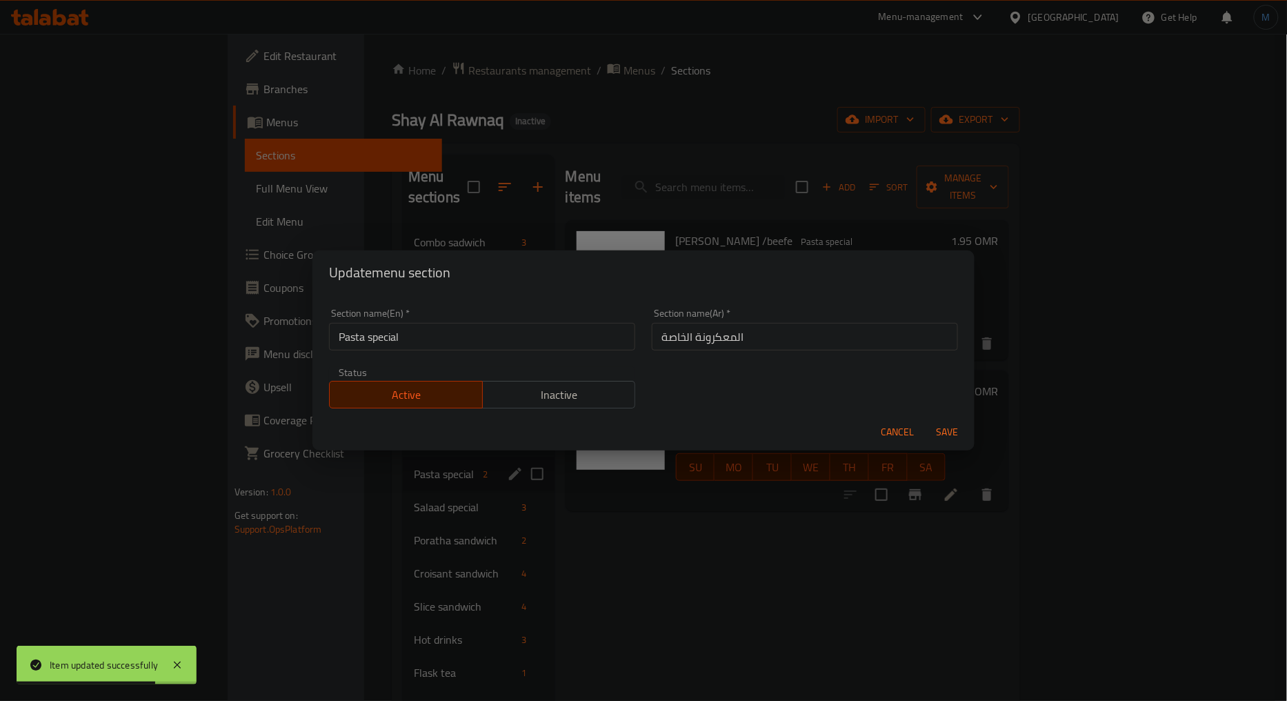
click at [715, 335] on input "المعكرونة الخاصة" at bounding box center [805, 337] width 306 height 28
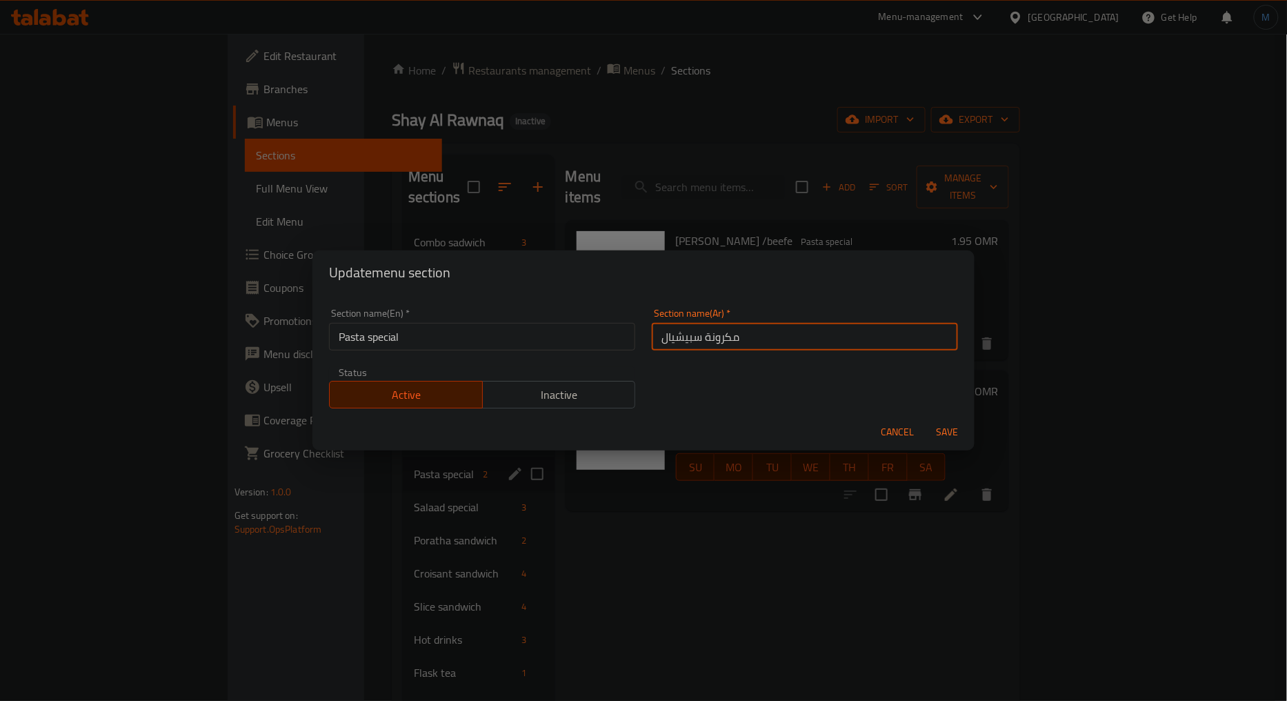
type input "مكرونة سبيشيال"
click at [925, 419] on button "Save" at bounding box center [947, 432] width 44 height 26
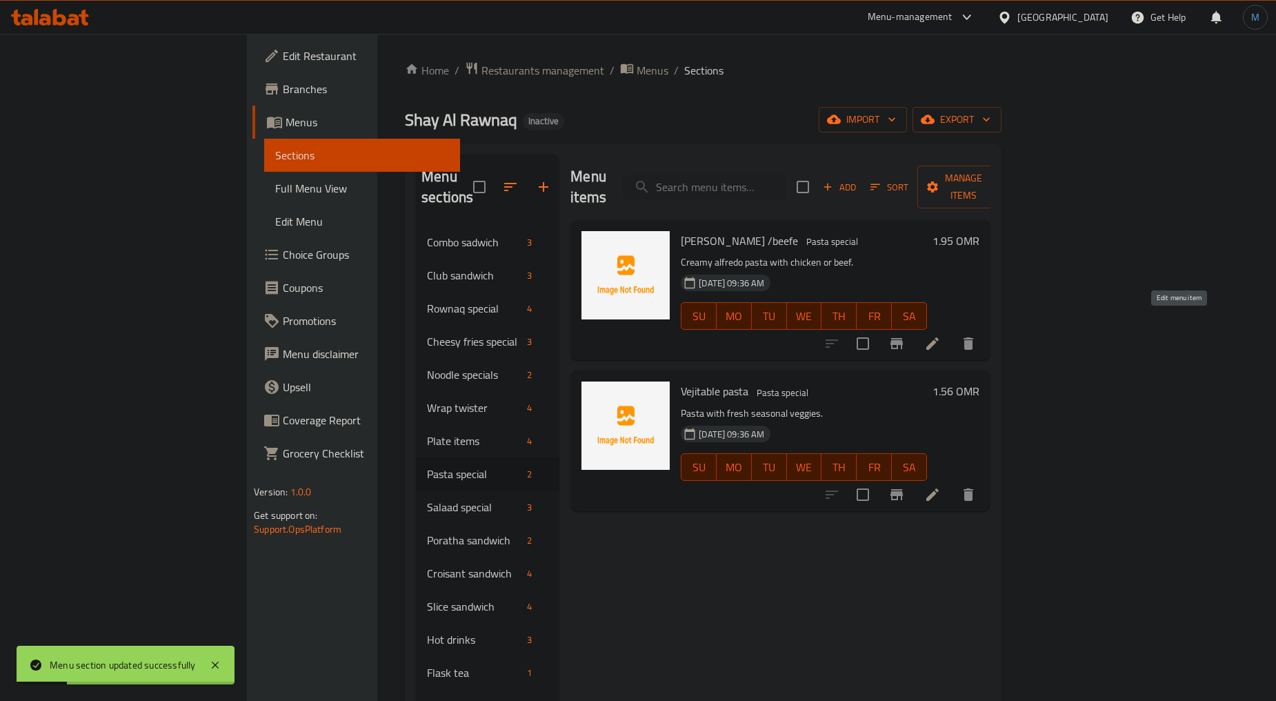
click at [941, 335] on icon at bounding box center [932, 343] width 17 height 17
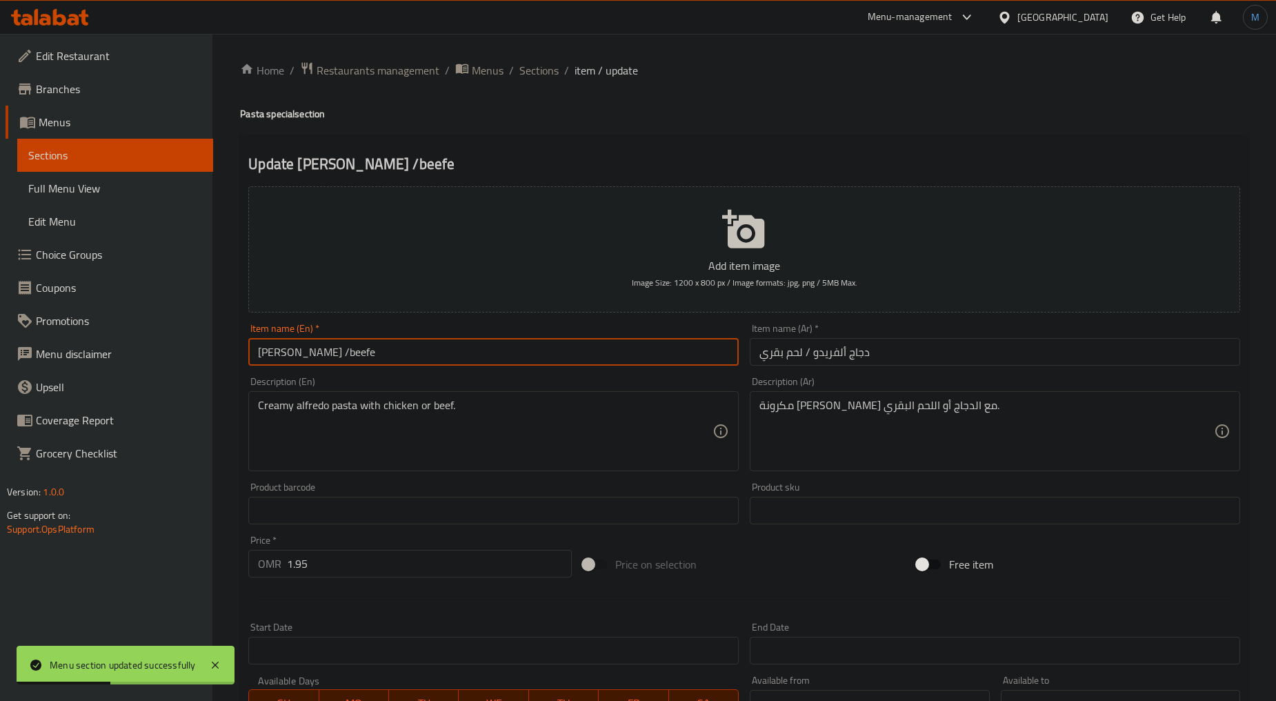
click at [414, 354] on input "[PERSON_NAME] /beefe" at bounding box center [493, 352] width 490 height 28
drag, startPoint x: 309, startPoint y: 353, endPoint x: 522, endPoint y: 360, distance: 213.2
click at [522, 360] on input "[PERSON_NAME] /beefe" at bounding box center [493, 352] width 490 height 28
click at [293, 348] on input "[PERSON_NAME] /beefe" at bounding box center [493, 352] width 490 height 28
click at [310, 356] on input "[PERSON_NAME] /beefe" at bounding box center [493, 352] width 490 height 28
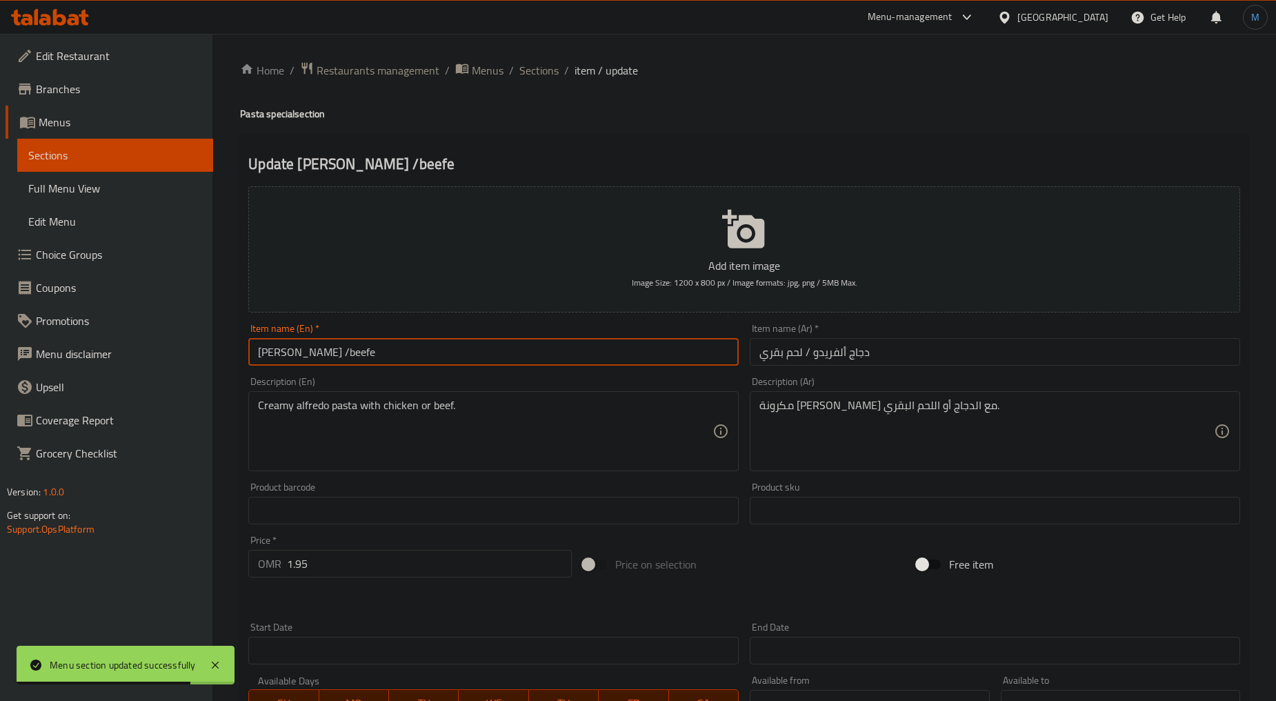
click at [310, 356] on input "[PERSON_NAME] /beefe" at bounding box center [493, 352] width 490 height 28
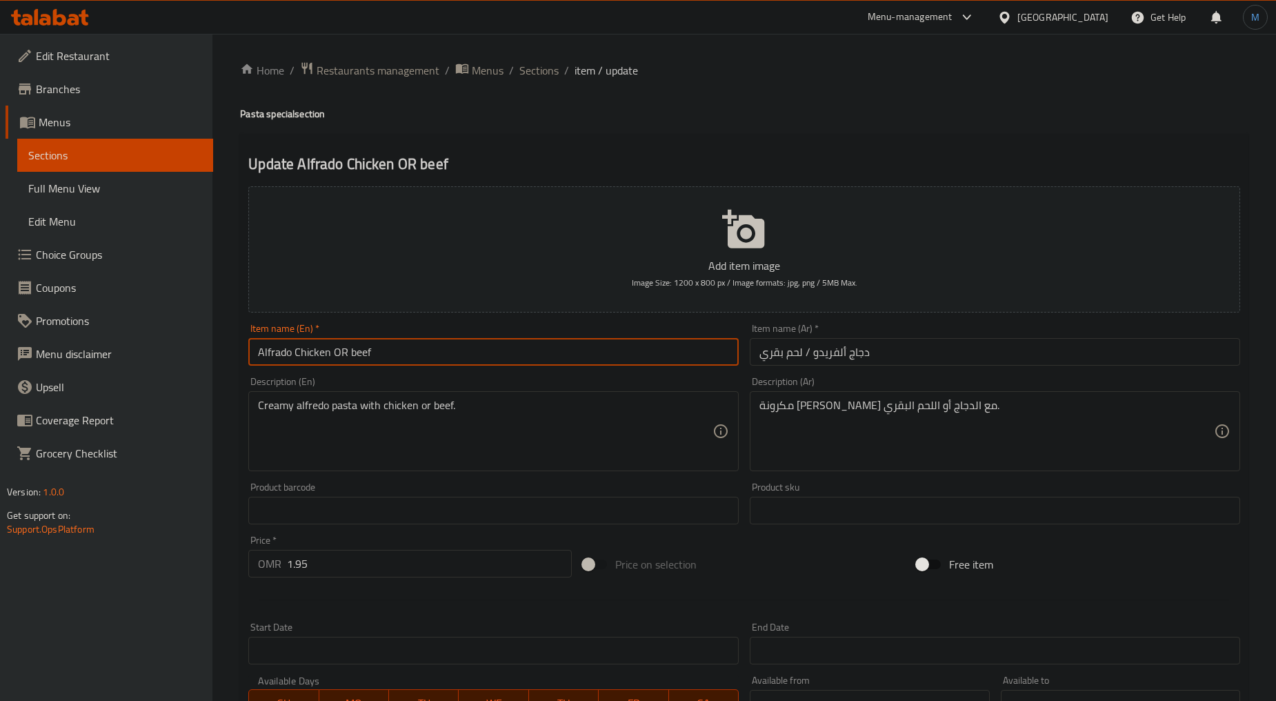
click at [272, 343] on input "Alfrado Chicken OR beef" at bounding box center [493, 352] width 490 height 28
type input "Alfredo Chicken OR beef"
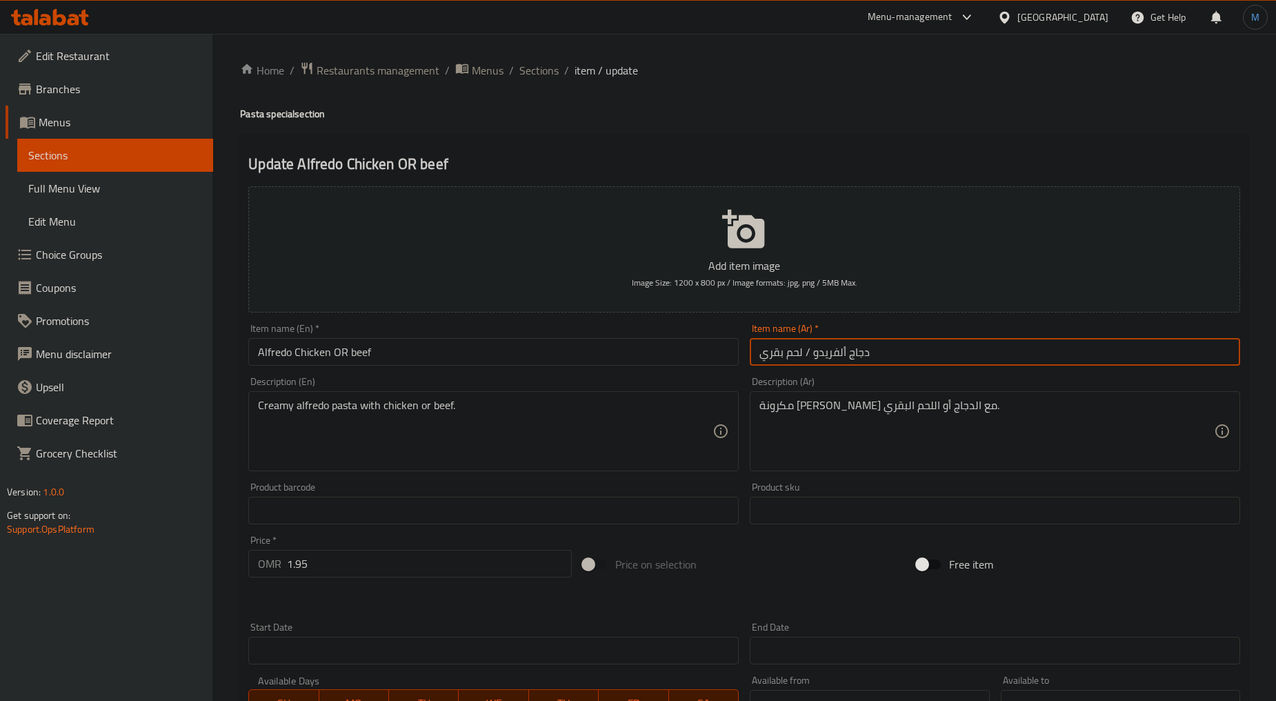
click at [807, 352] on input "دجاج ألفريدو / لحم بقري" at bounding box center [995, 352] width 490 height 28
click at [854, 363] on input "دجاج ألفريدو لحم بقري" at bounding box center [995, 352] width 490 height 28
paste input "دجاج"
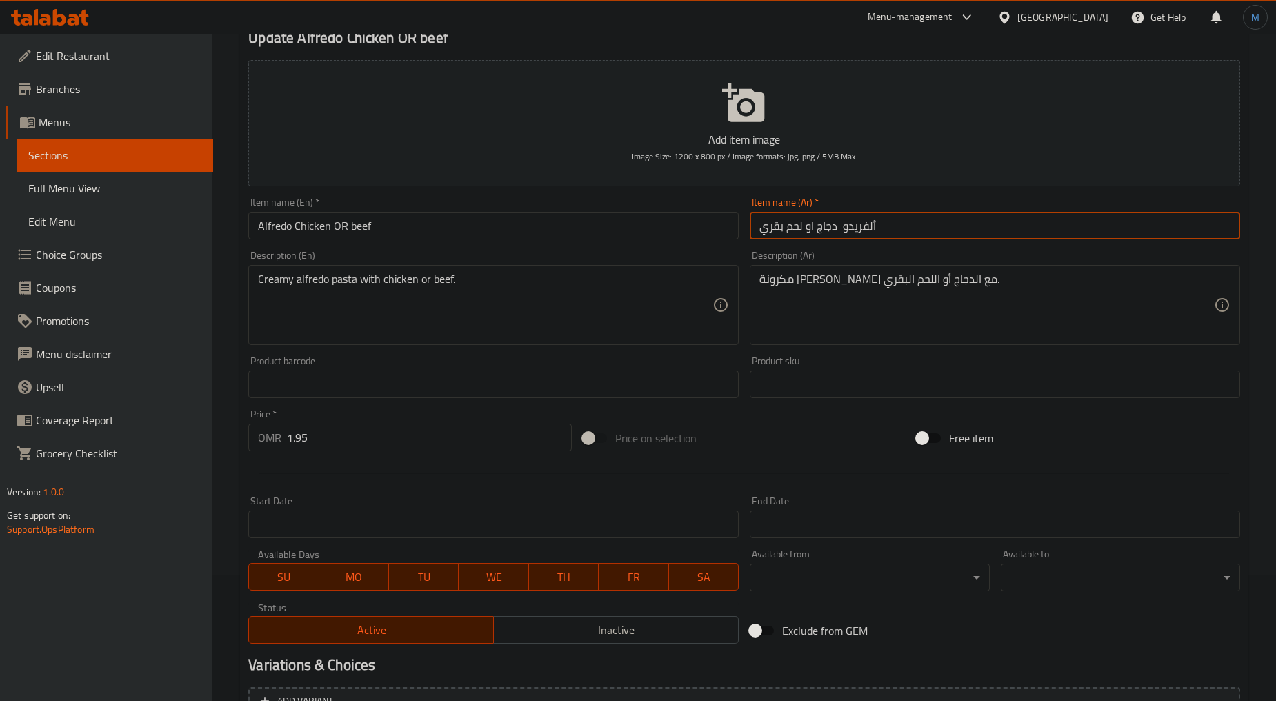
scroll to position [271, 0]
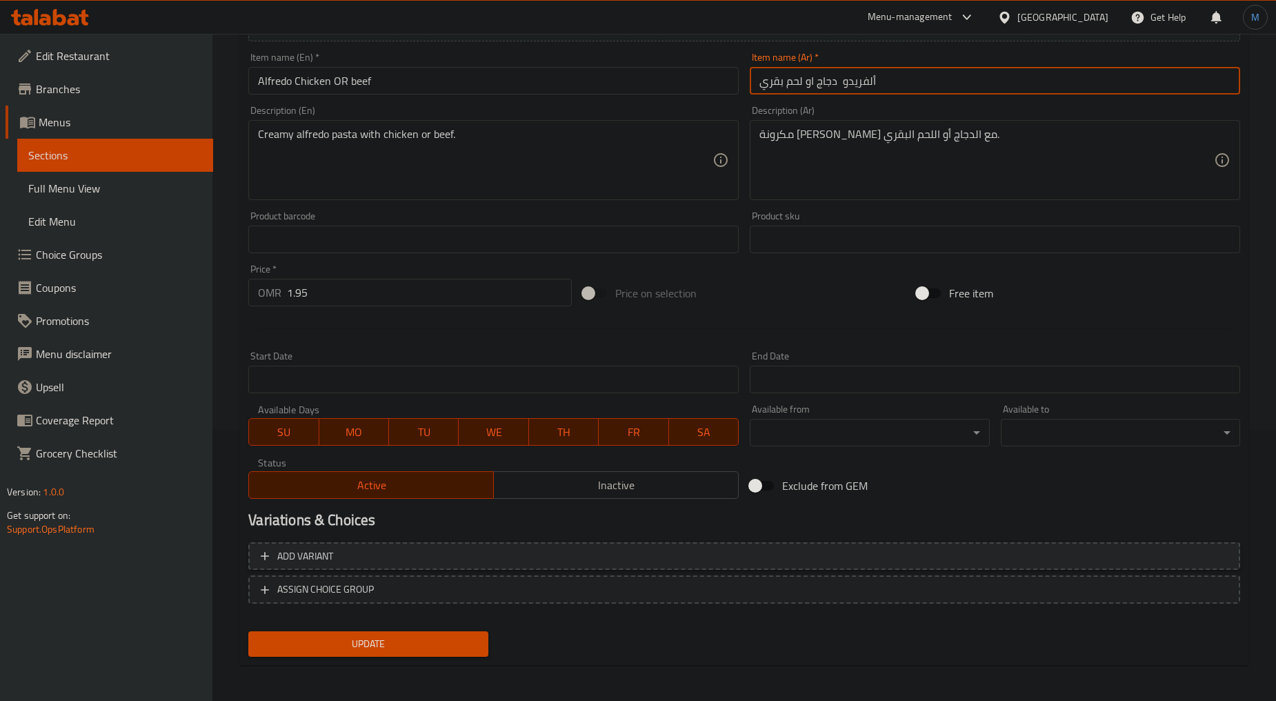
type input "ألفريدو دجاج او لحم بقري"
click at [1031, 545] on button "Add variant" at bounding box center [744, 556] width 992 height 28
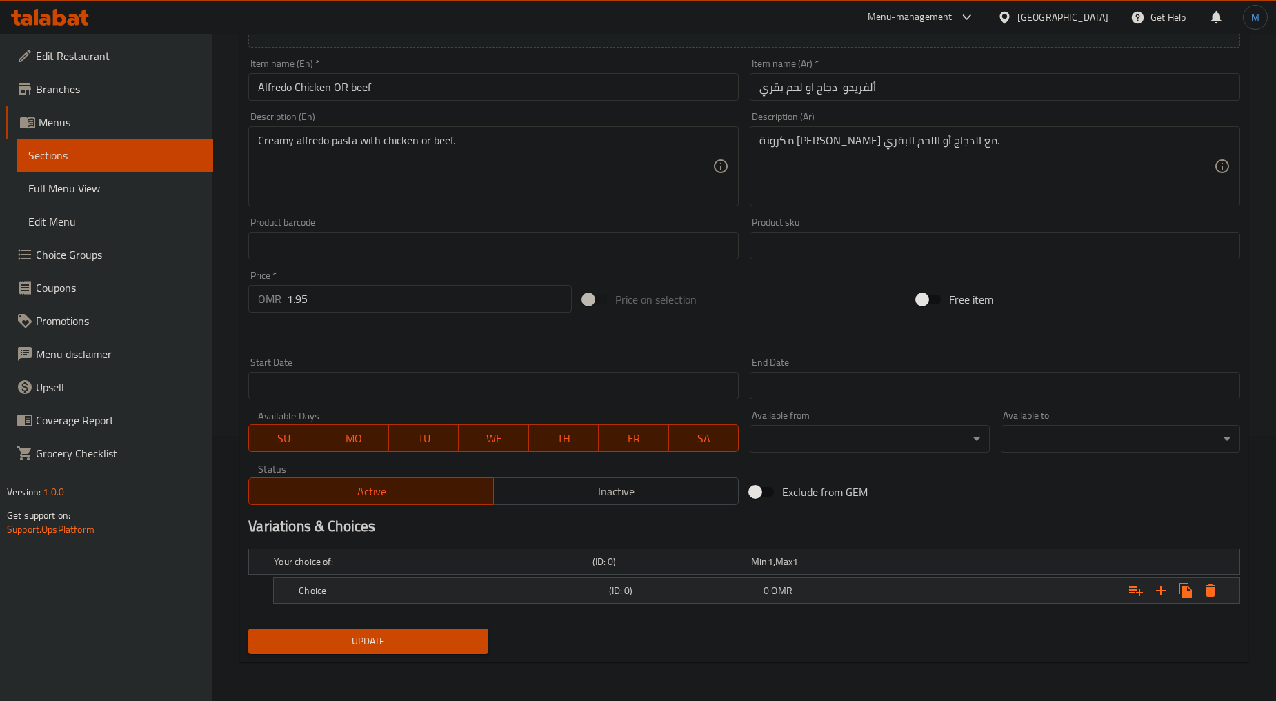
scroll to position [264, 0]
click at [1169, 581] on button "Expand" at bounding box center [1160, 591] width 25 height 25
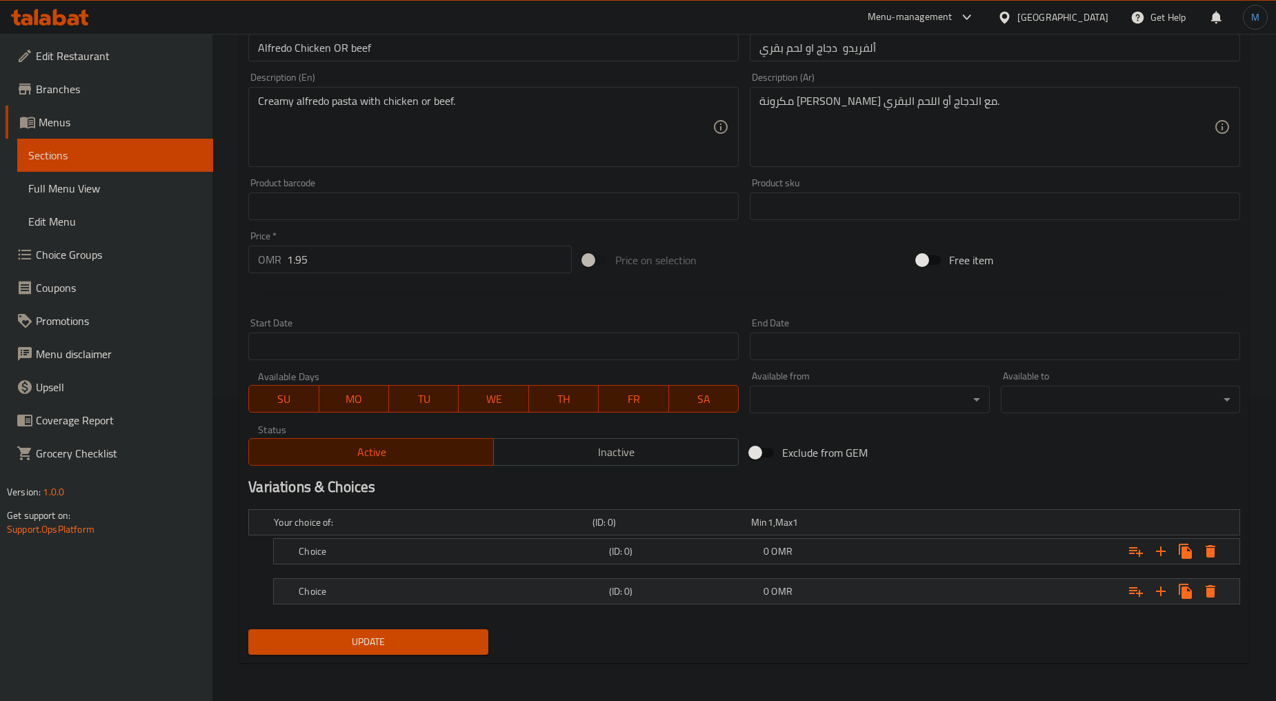
click at [773, 531] on span "OMR" at bounding box center [770, 522] width 6 height 18
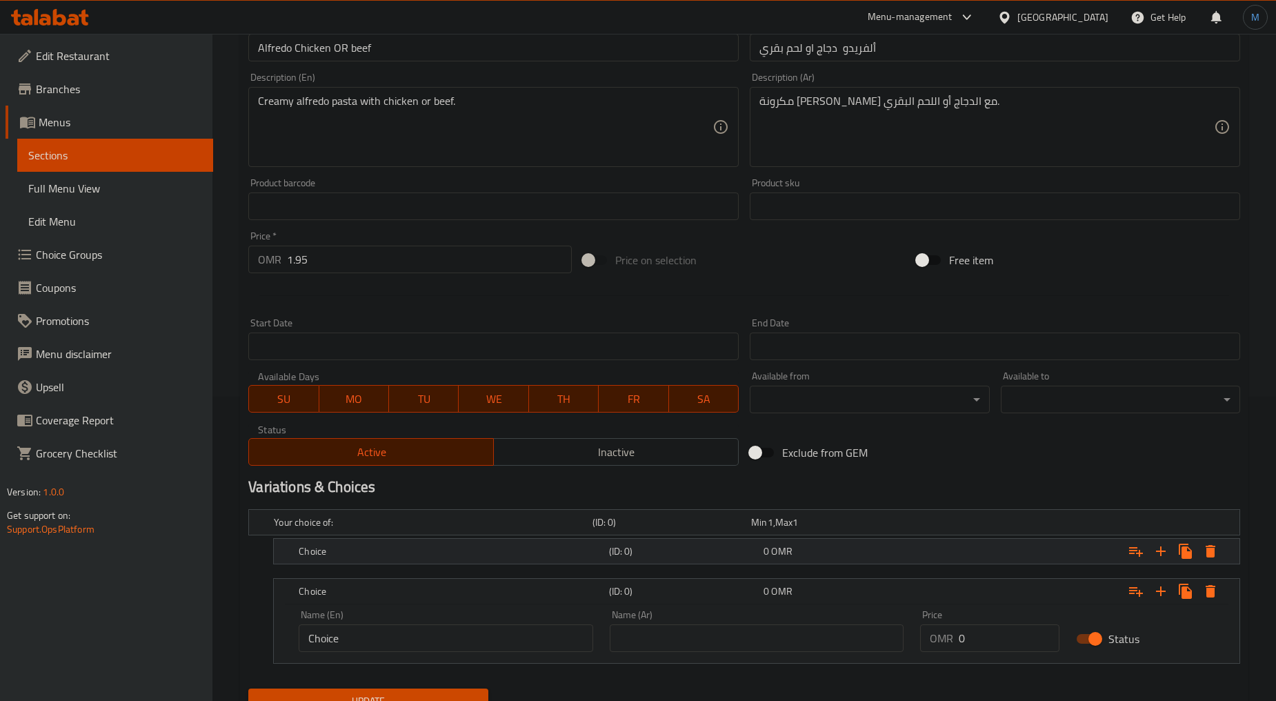
click at [766, 531] on span "0" at bounding box center [759, 522] width 16 height 18
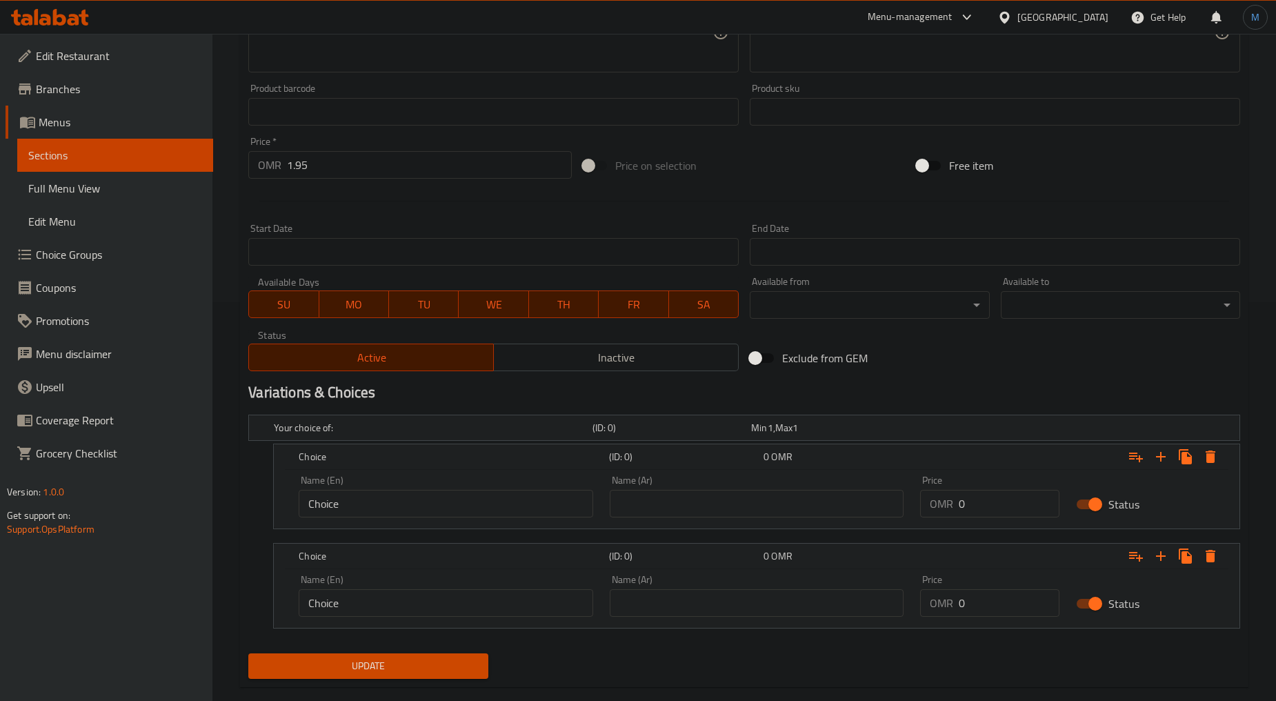
scroll to position [403, 0]
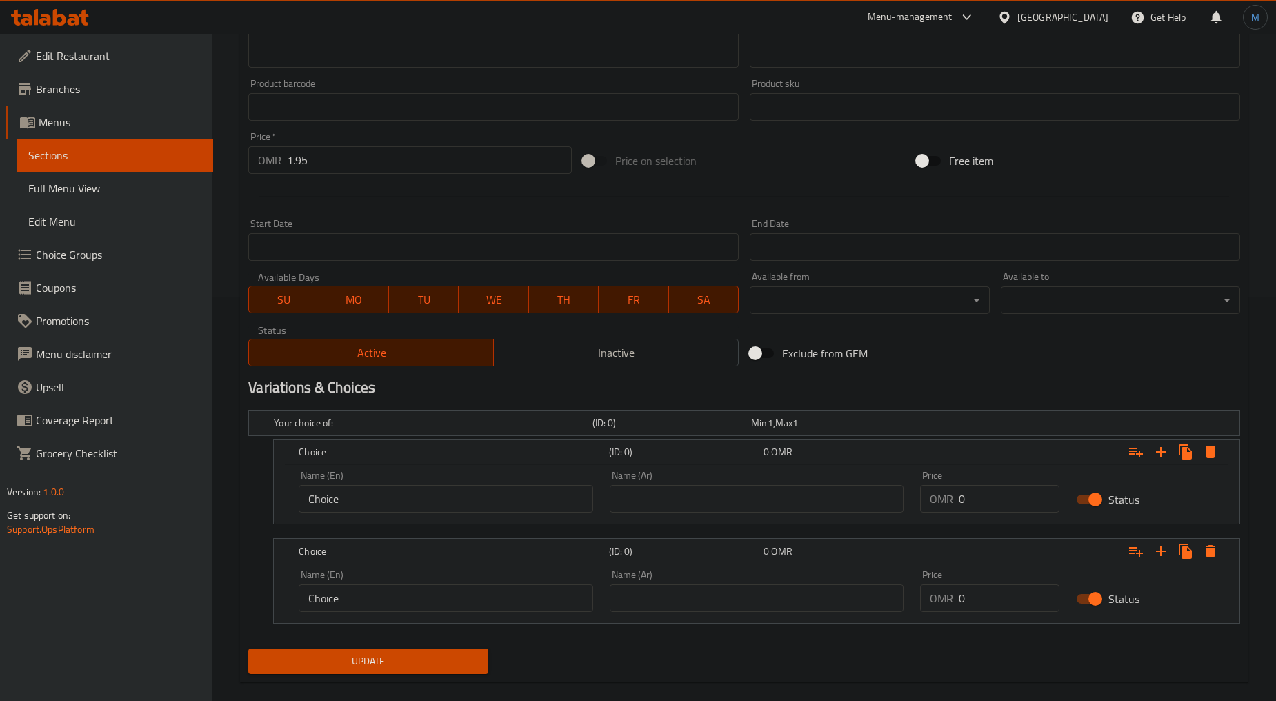
click at [734, 496] on input "text" at bounding box center [757, 499] width 294 height 28
type input "لحم بقري"
click at [723, 581] on input "text" at bounding box center [757, 598] width 294 height 28
type input "دجاج"
click at [499, 501] on input "Choice" at bounding box center [446, 499] width 294 height 28
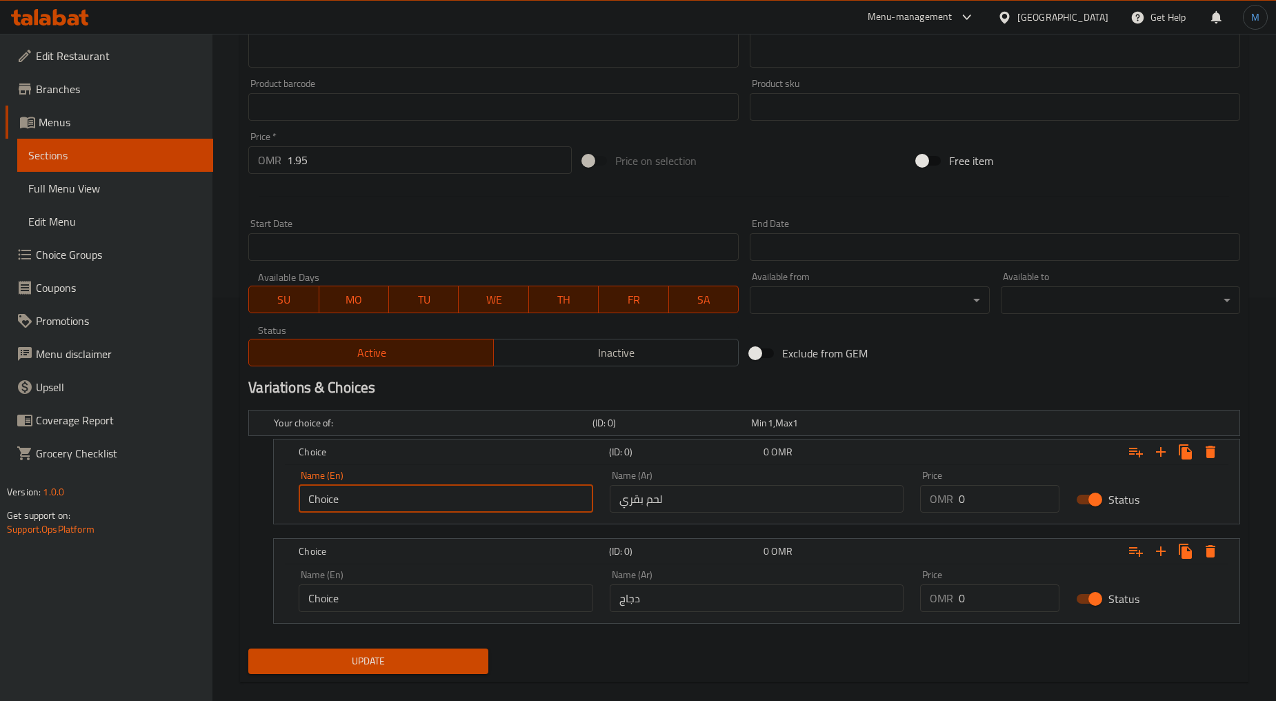
click at [499, 501] on input "Choice" at bounding box center [446, 499] width 294 height 28
click at [499, 501] on input "text" at bounding box center [446, 499] width 294 height 28
type input "Beef"
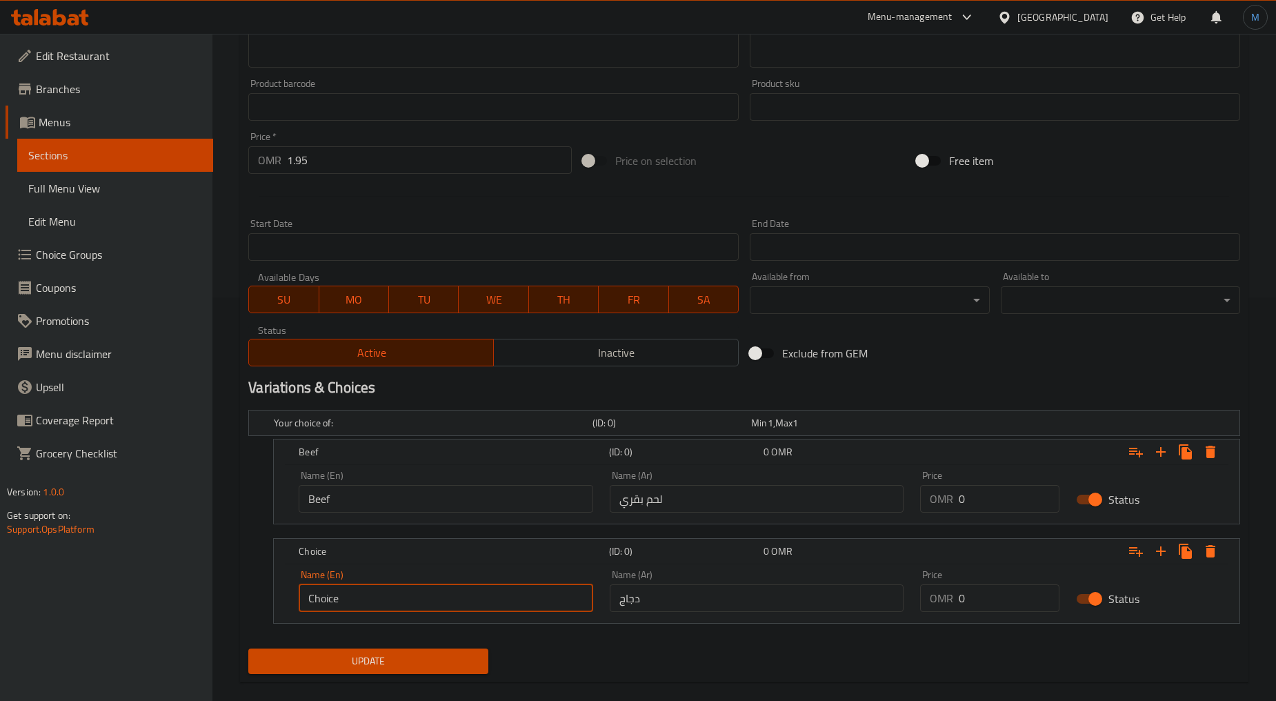
click at [424, 581] on input "Choice" at bounding box center [446, 598] width 294 height 28
click at [416, 581] on input "text" at bounding box center [446, 598] width 294 height 28
type input "Chicken"
click at [407, 581] on button "Update" at bounding box center [367, 661] width 239 height 26
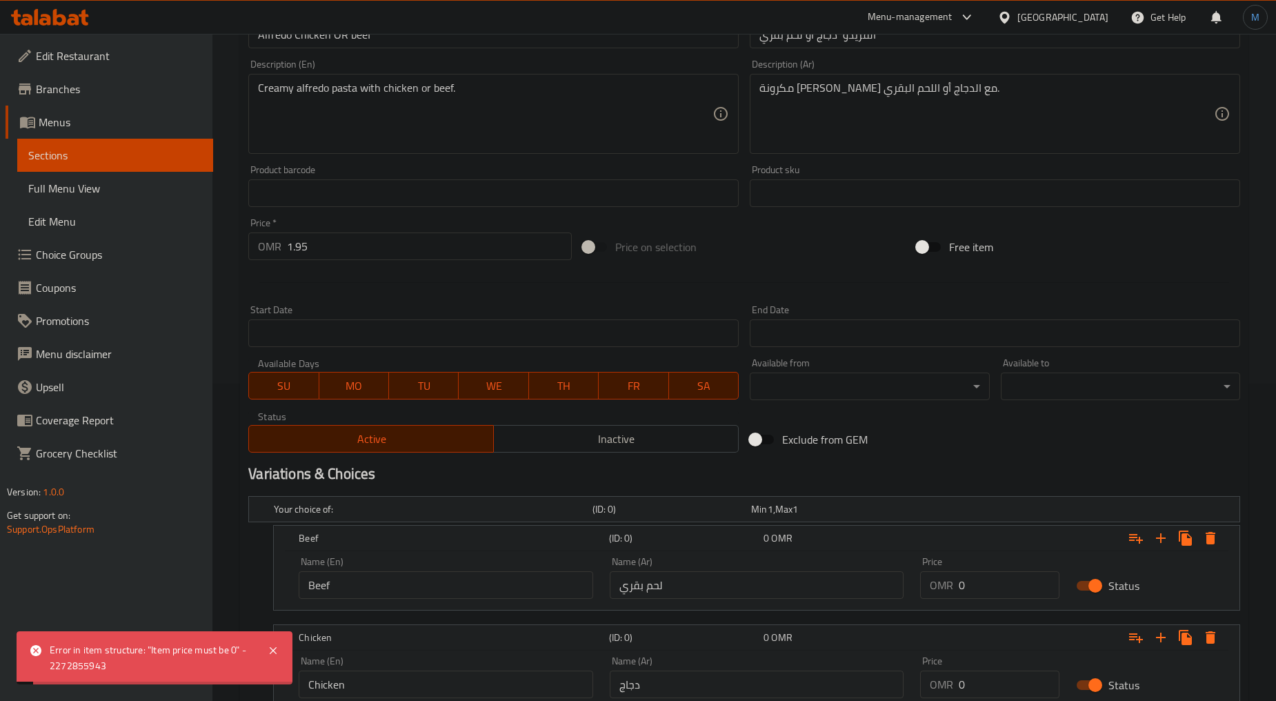
scroll to position [97, 0]
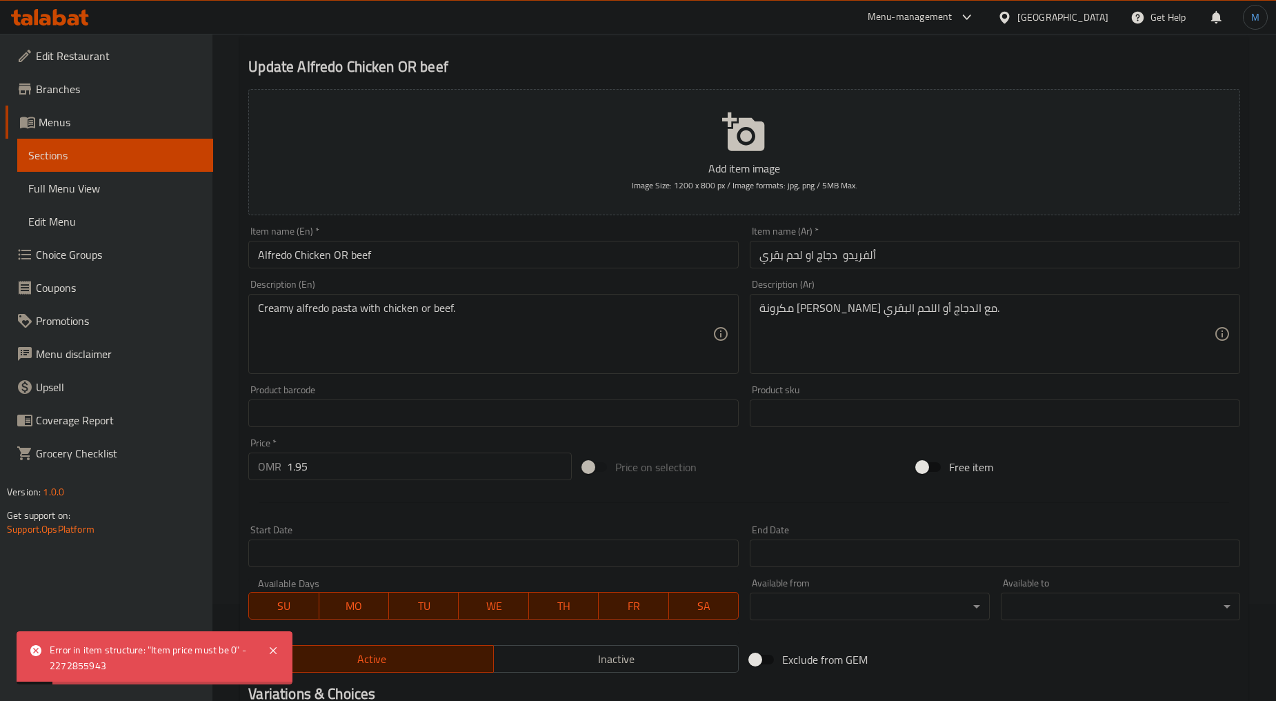
click at [365, 485] on div at bounding box center [744, 502] width 1003 height 34
click at [364, 469] on input "1.95" at bounding box center [429, 466] width 285 height 28
type input "0"
click at [752, 491] on div at bounding box center [744, 502] width 1003 height 34
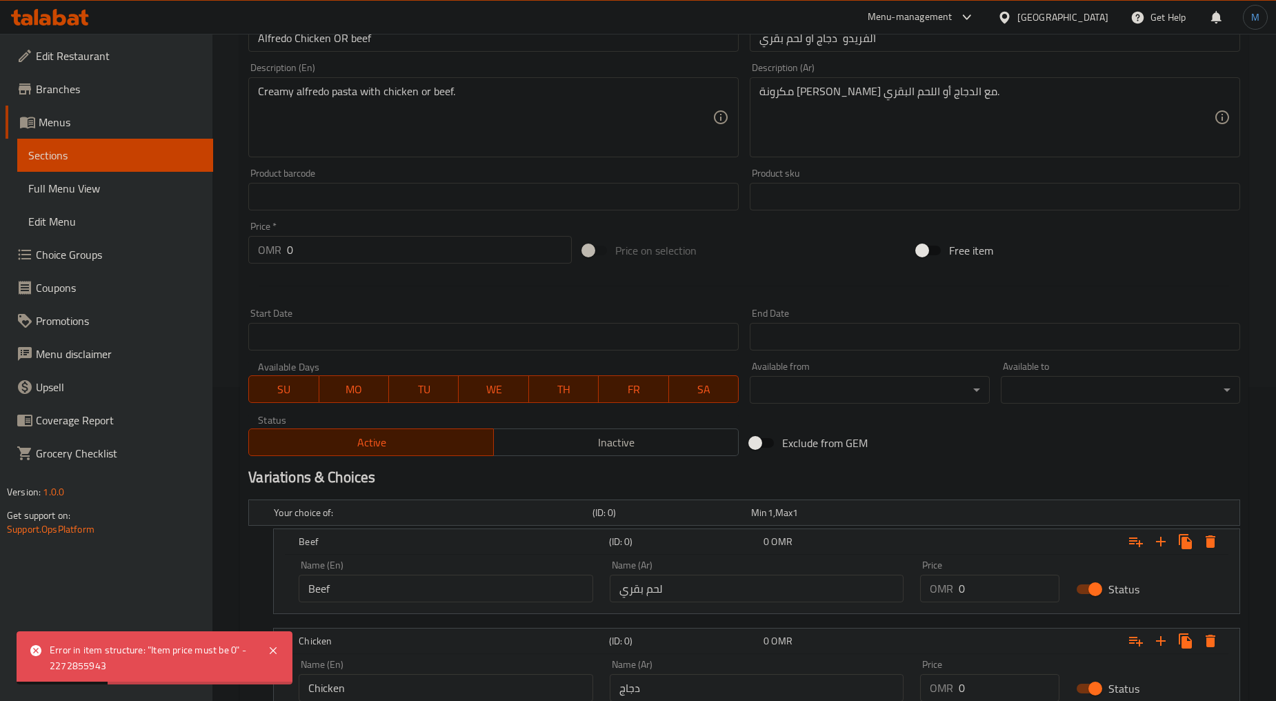
scroll to position [423, 0]
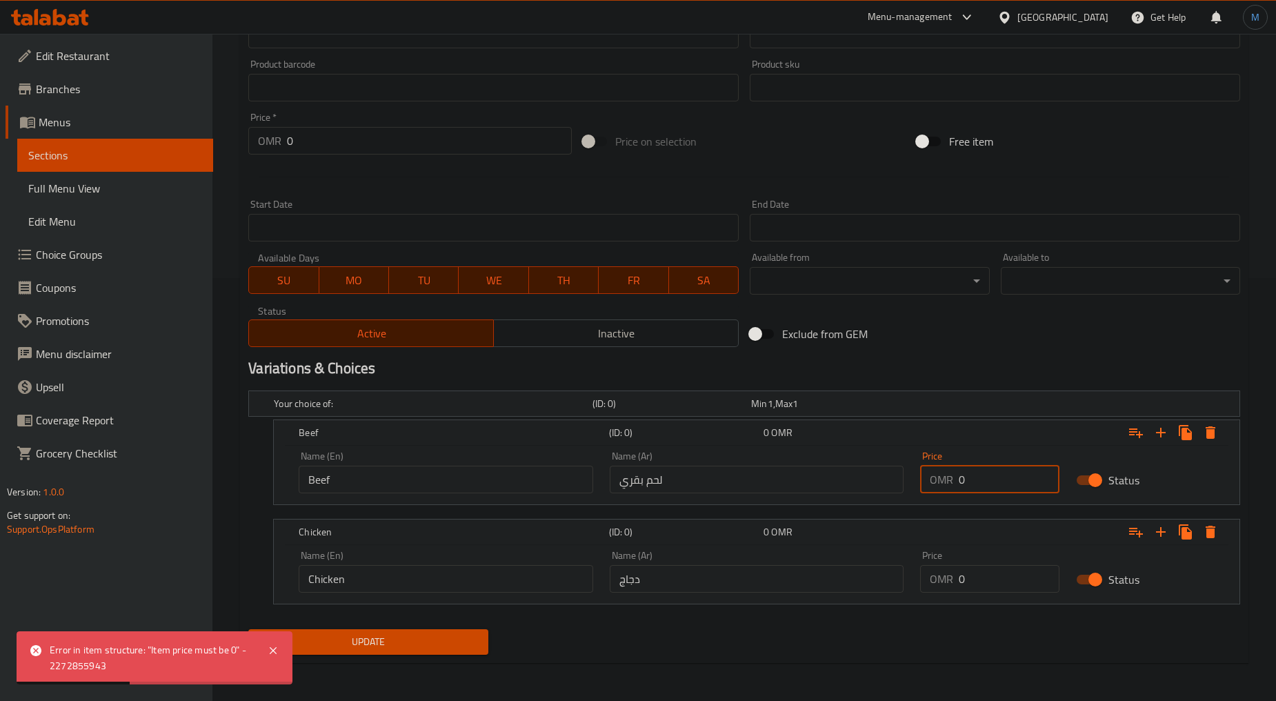
click at [1016, 481] on input "0" at bounding box center [1008, 479] width 100 height 28
paste input "1.95"
type input "1.95"
click at [969, 581] on input "0" at bounding box center [1008, 579] width 100 height 28
paste input "1.95"
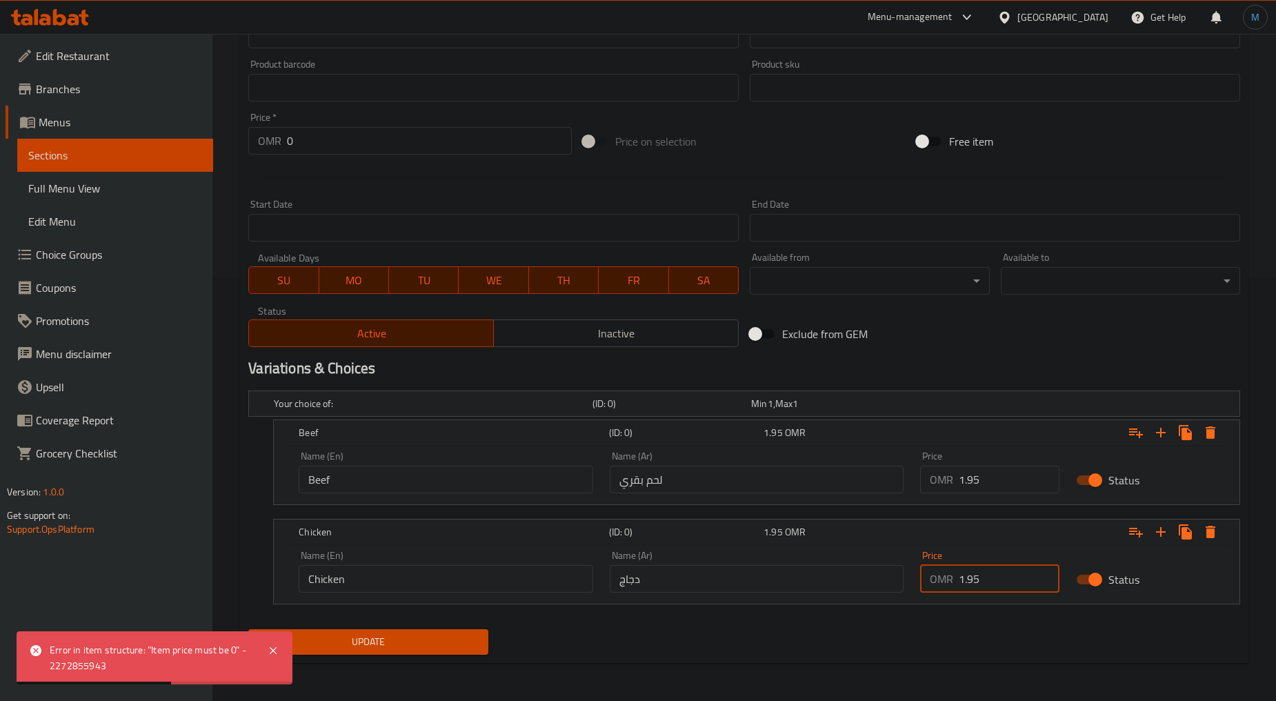
type input "1.95"
click at [491, 581] on div "Update" at bounding box center [368, 641] width 250 height 37
click at [485, 581] on button "Update" at bounding box center [367, 642] width 239 height 26
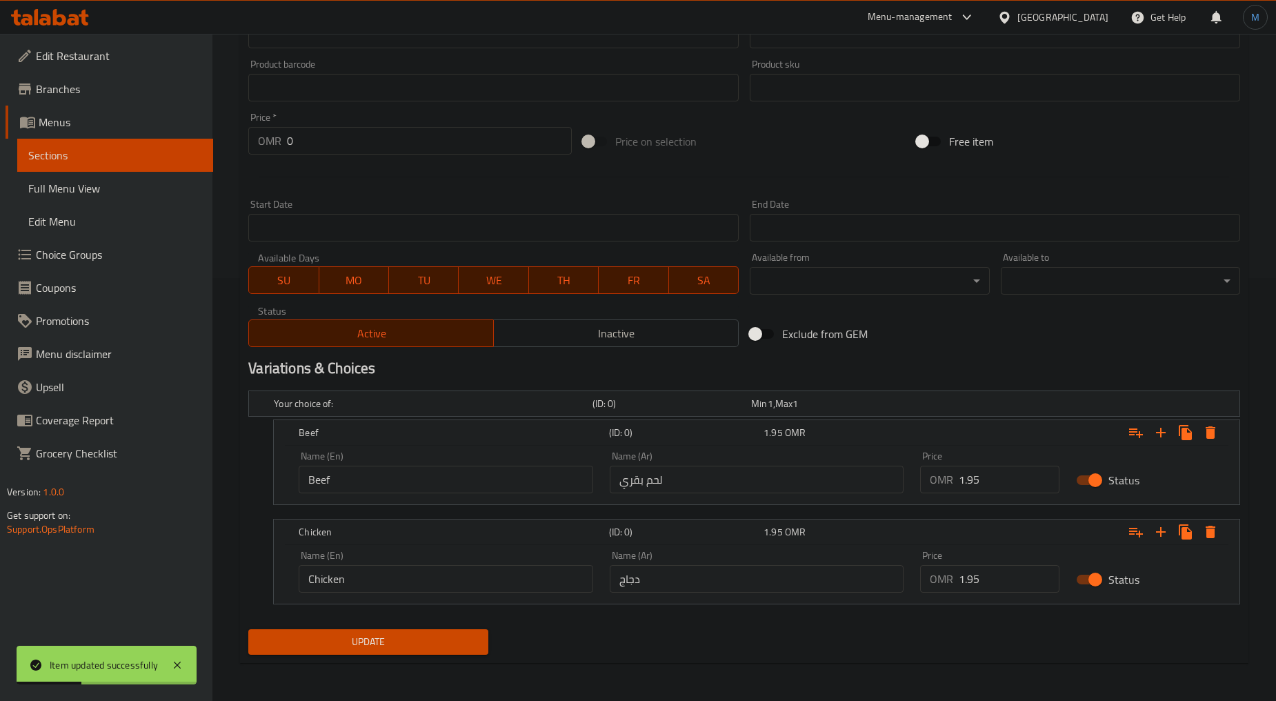
scroll to position [0, 0]
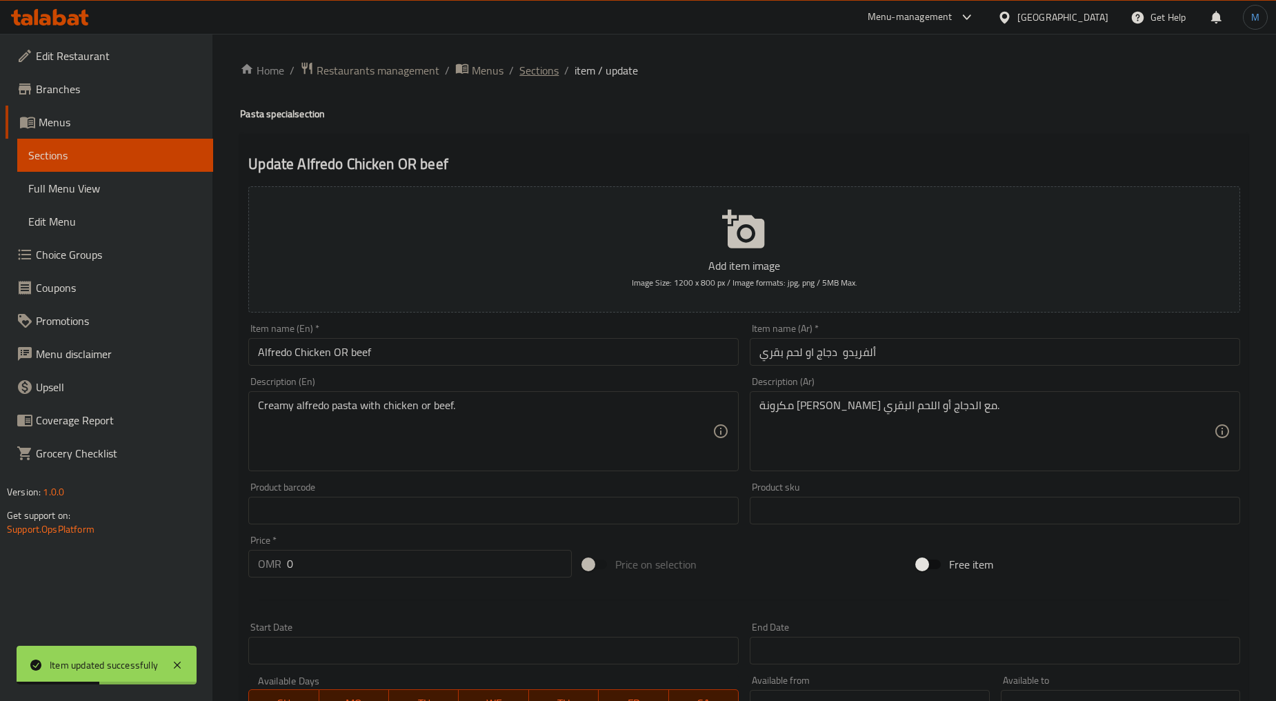
click at [545, 63] on span "Sections" at bounding box center [538, 70] width 39 height 17
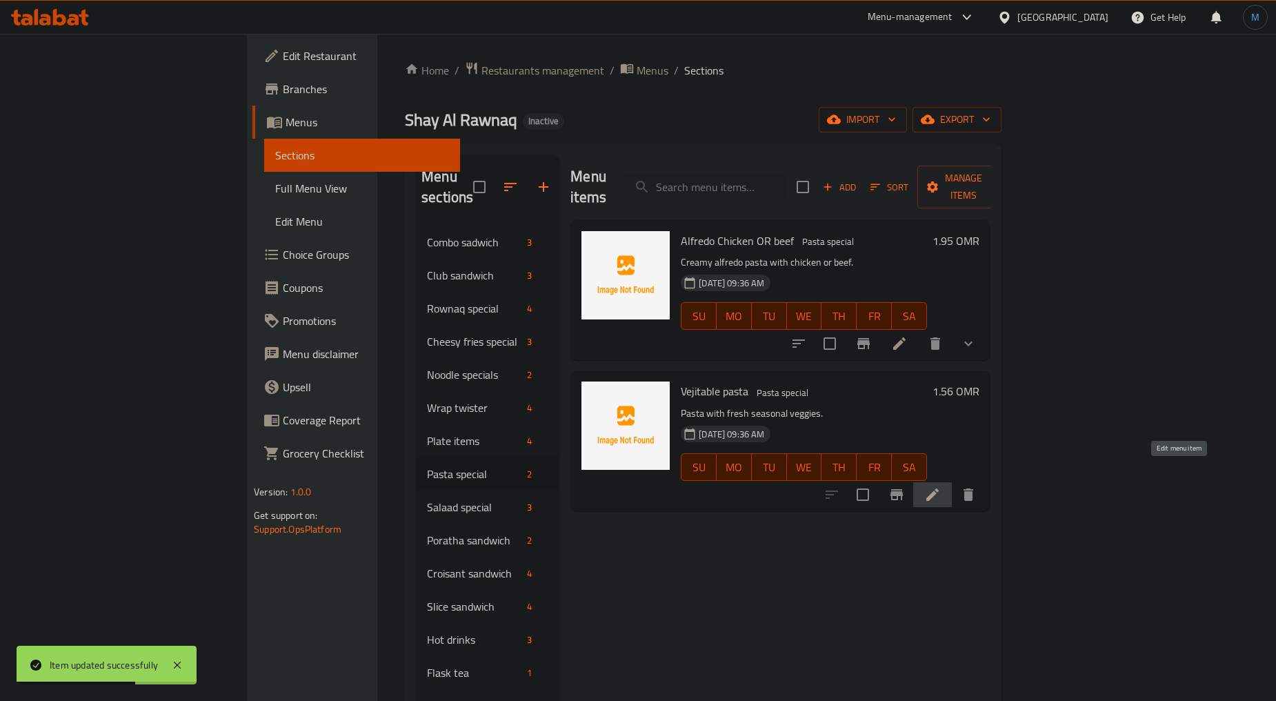
click at [941, 486] on icon at bounding box center [932, 494] width 17 height 17
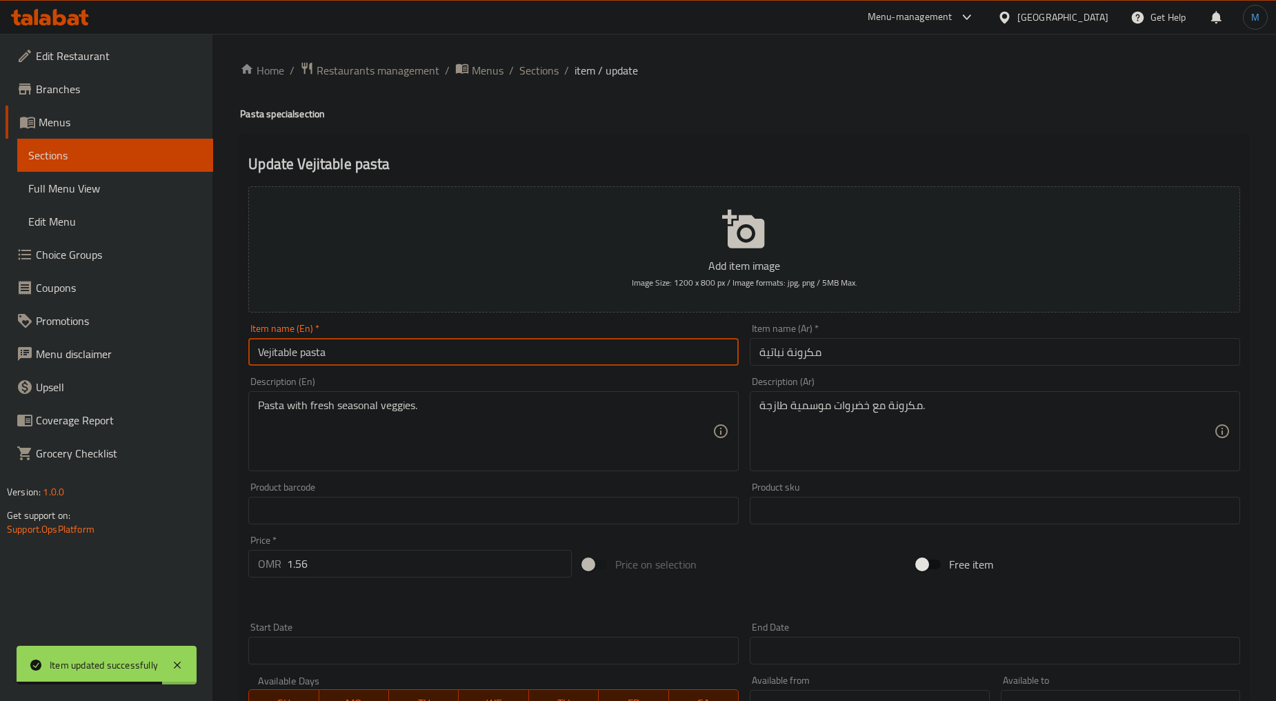
click at [483, 349] on input "Vejitable pasta" at bounding box center [493, 352] width 490 height 28
type input "Vegetable pasta"
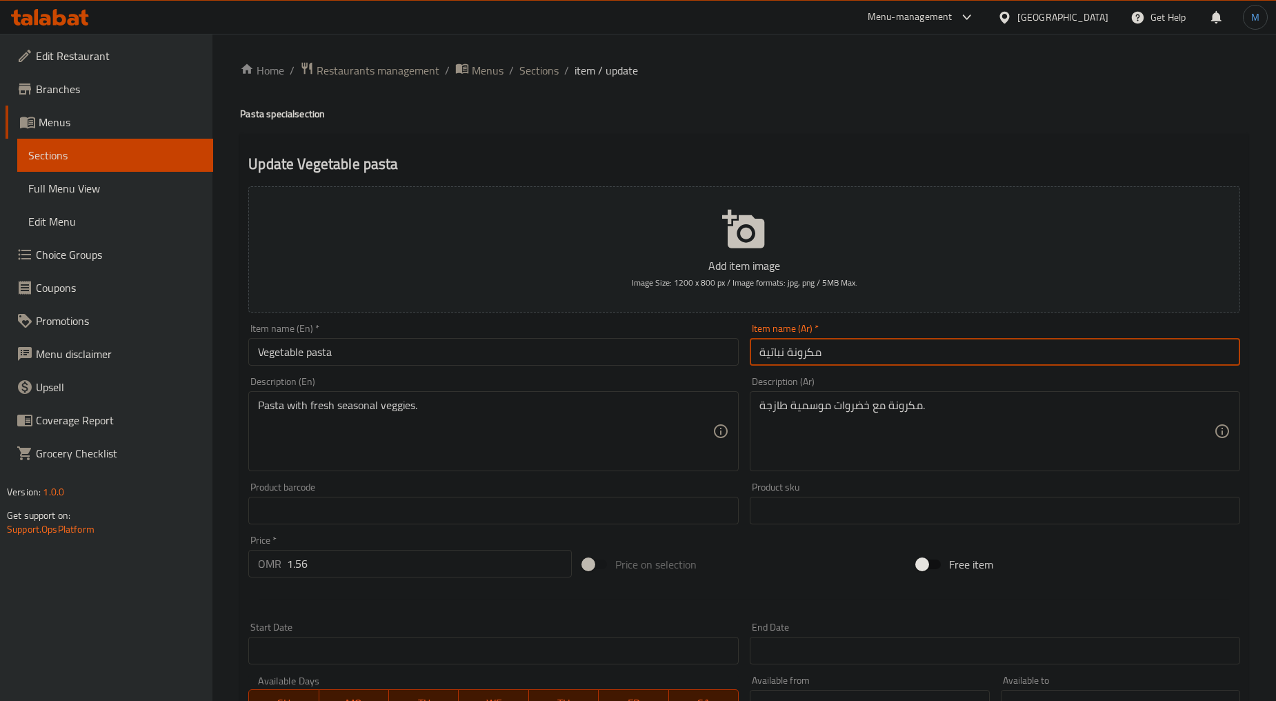
click at [863, 348] on input "مكرونة نباتية" at bounding box center [995, 352] width 490 height 28
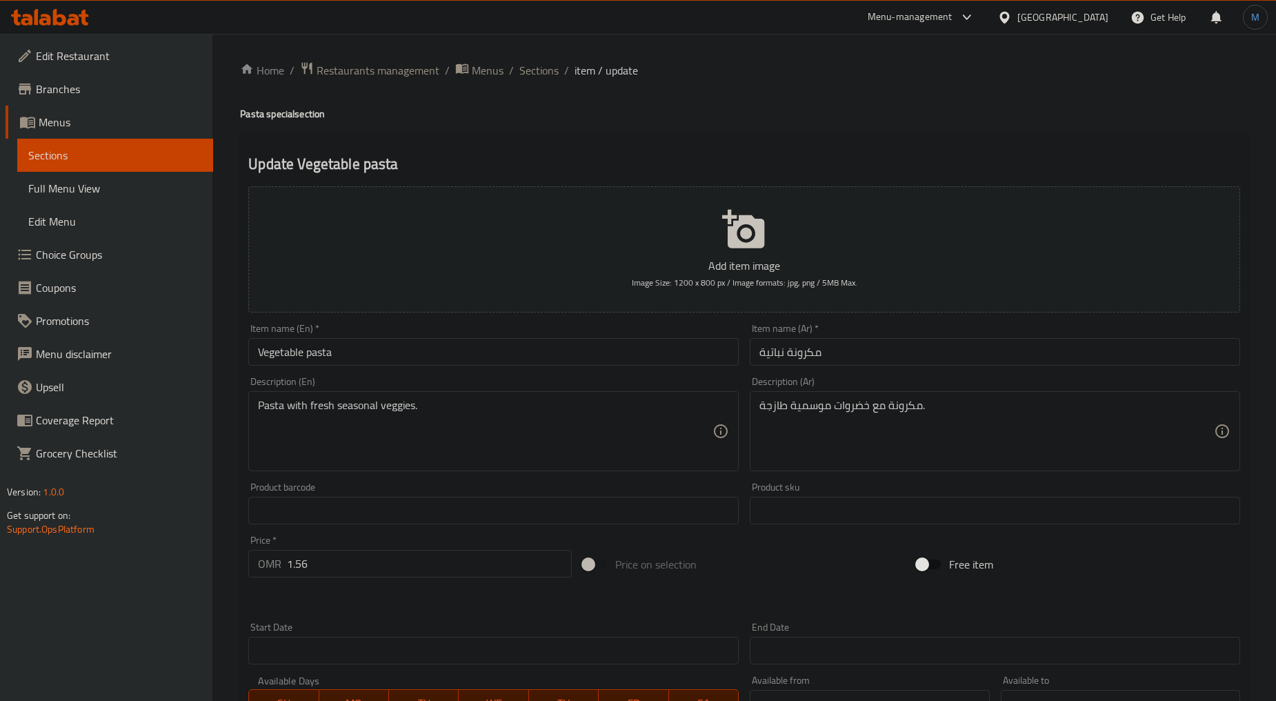
click at [838, 347] on input "مكرونة نباتية" at bounding box center [995, 352] width 490 height 28
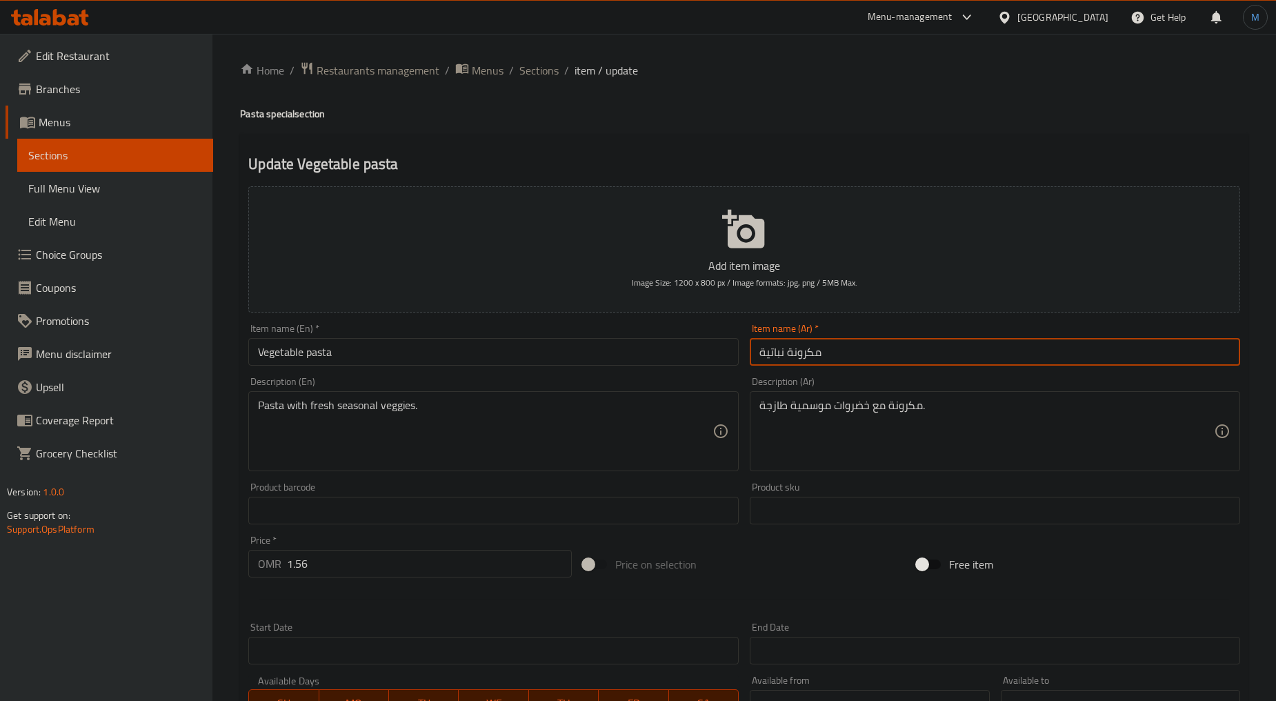
click at [774, 360] on input "مكرونة نباتية" at bounding box center [995, 352] width 490 height 28
paste input "الخضار"
click at [774, 360] on input "مكرونة نباتية" at bounding box center [995, 352] width 490 height 28
type input "مكرونة الخضار"
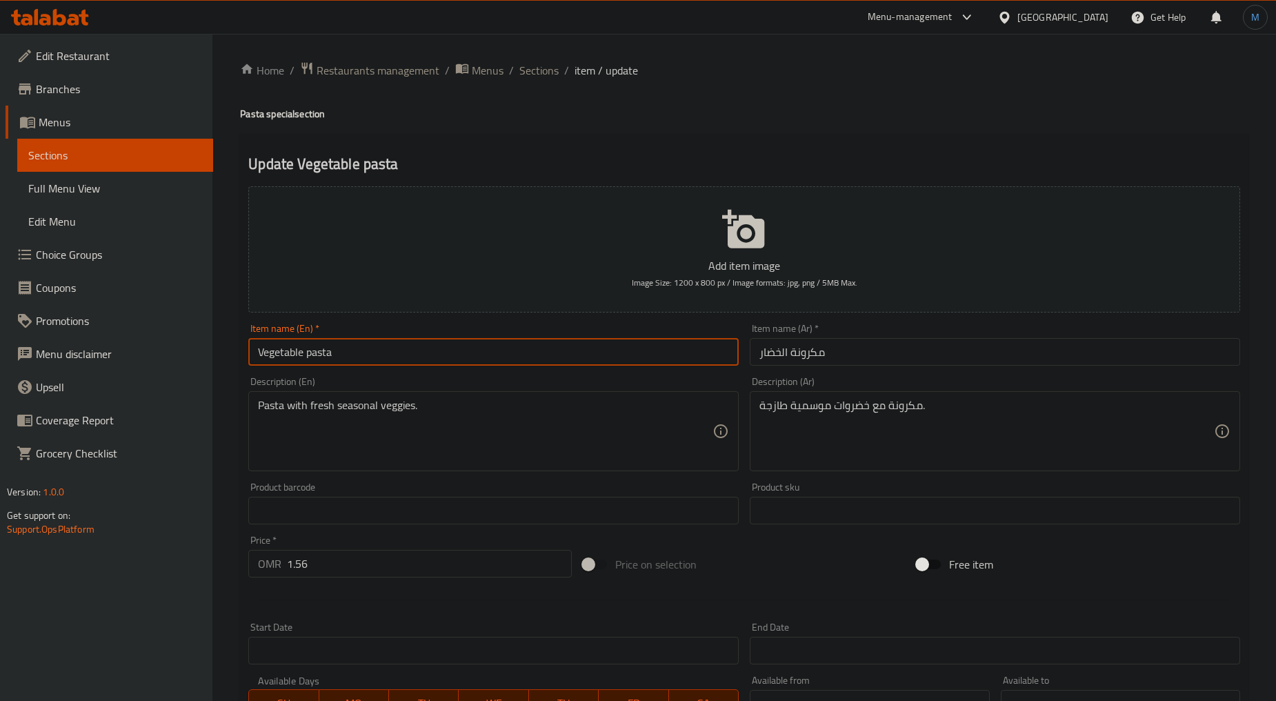
click at [590, 359] on input "Vegetable pasta" at bounding box center [493, 352] width 490 height 28
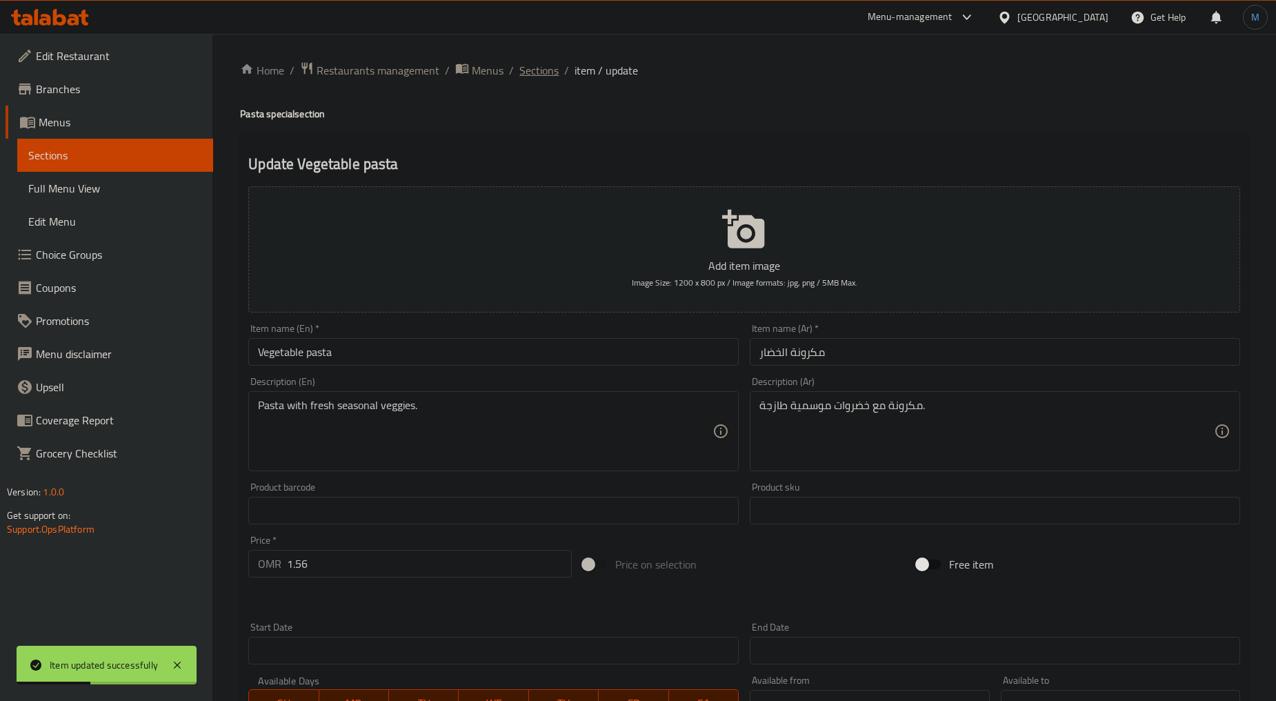
click at [535, 67] on span "Sections" at bounding box center [538, 70] width 39 height 17
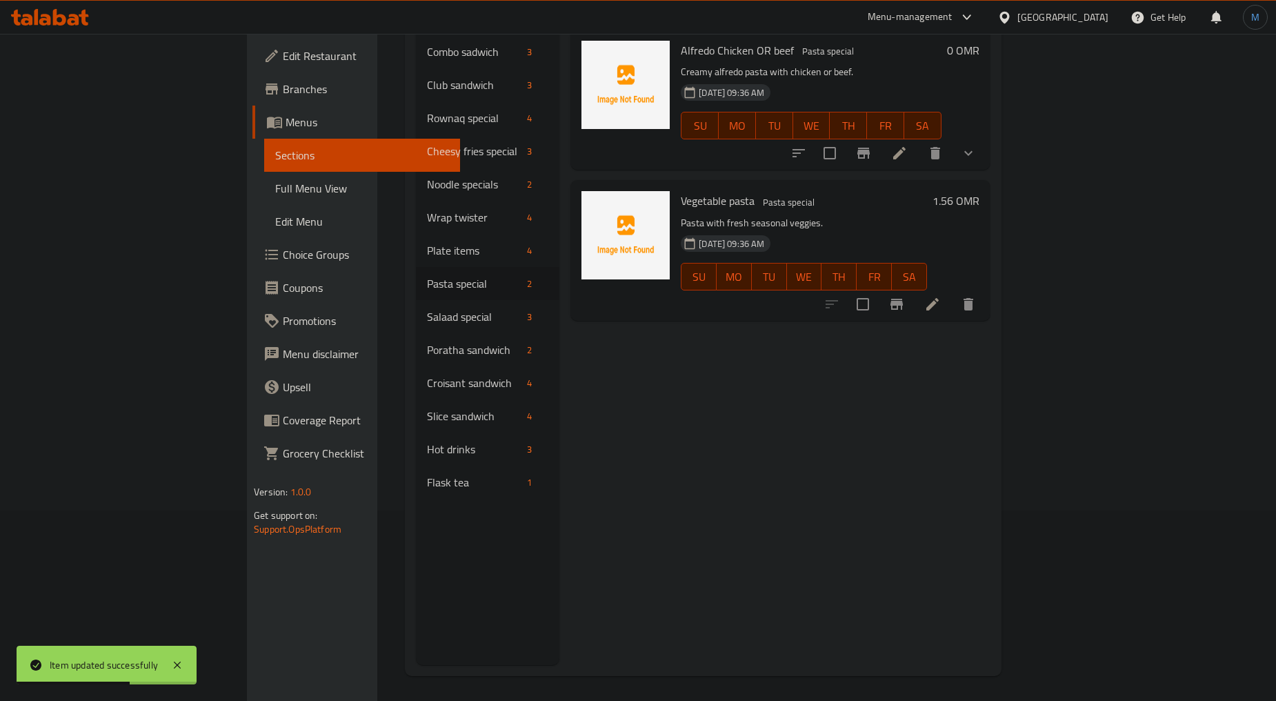
scroll to position [193, 0]
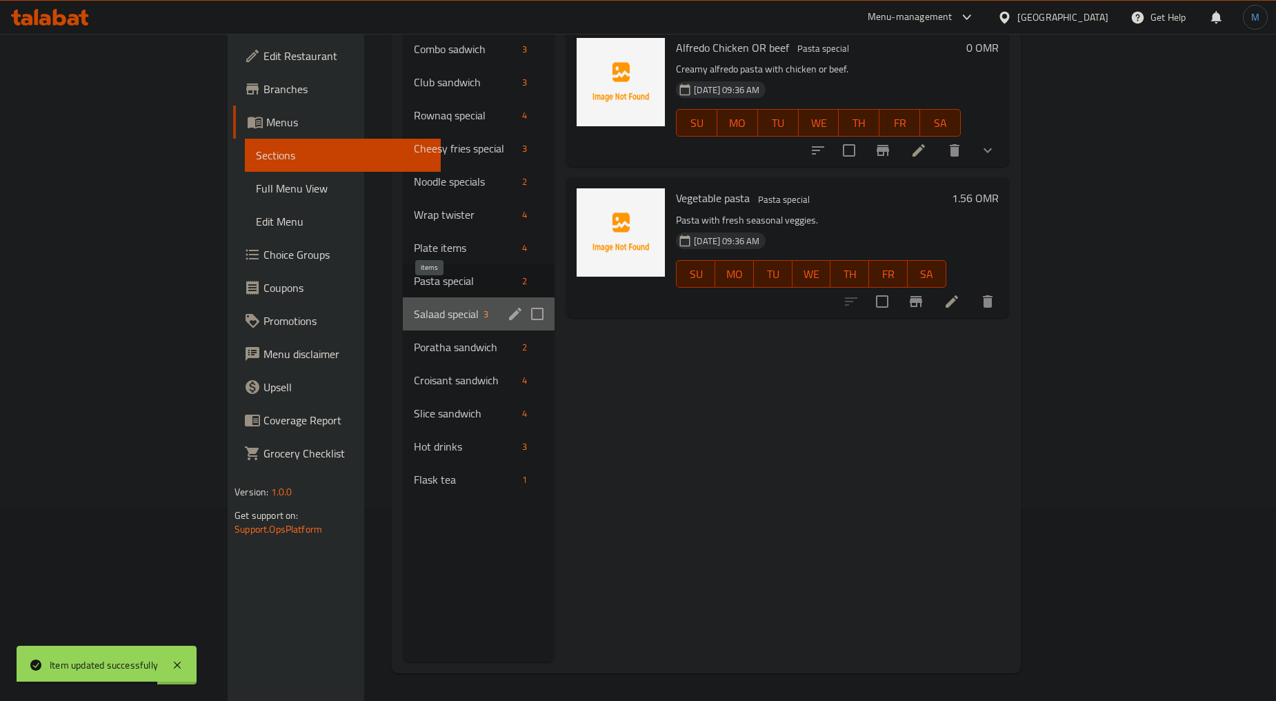
click at [478, 308] on span "3" at bounding box center [486, 314] width 16 height 13
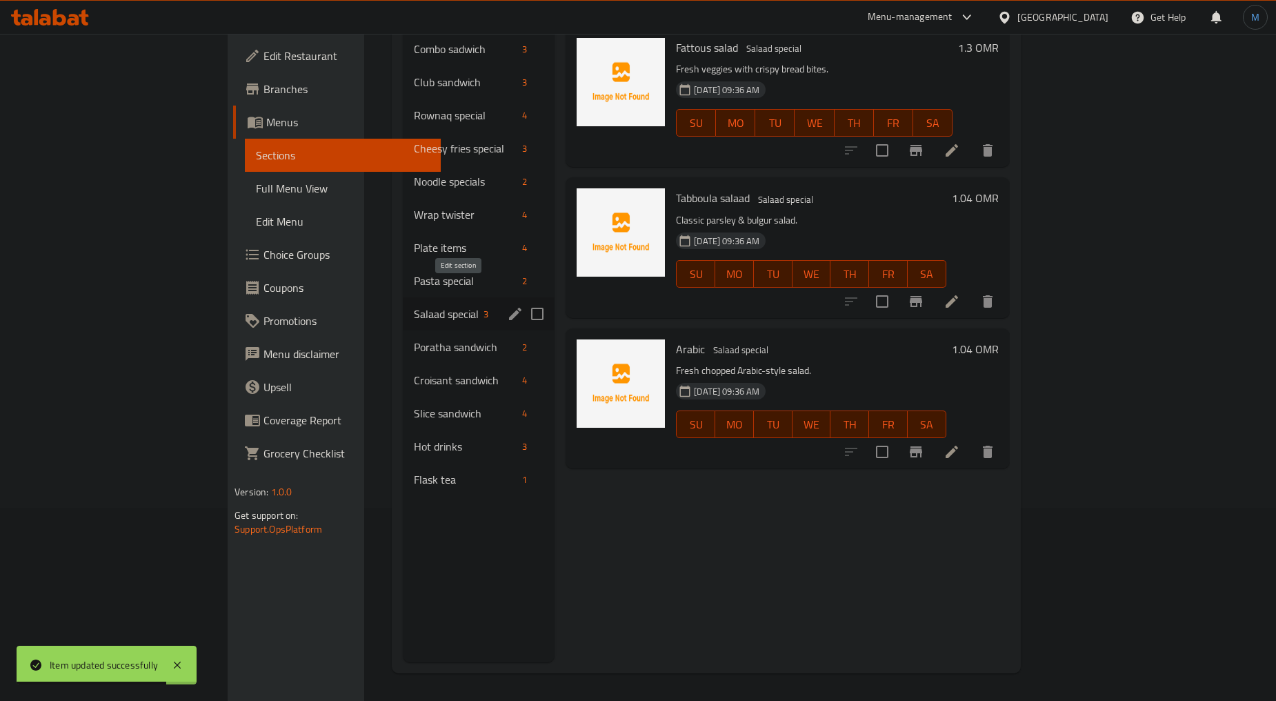
click at [507, 305] on icon "edit" at bounding box center [515, 313] width 17 height 17
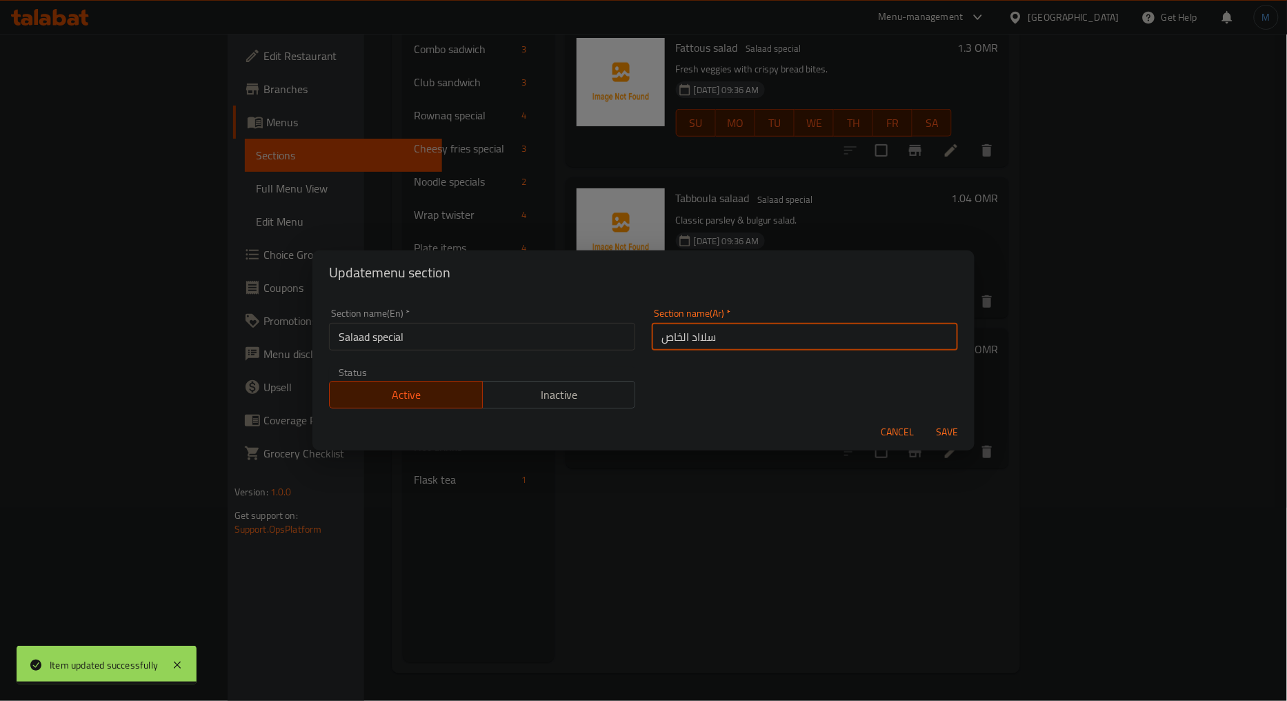
click at [771, 331] on input "سلااد الخاص" at bounding box center [805, 337] width 306 height 28
type input "سلطة سبيشيال"
click at [590, 340] on input "Salaad special" at bounding box center [482, 337] width 306 height 28
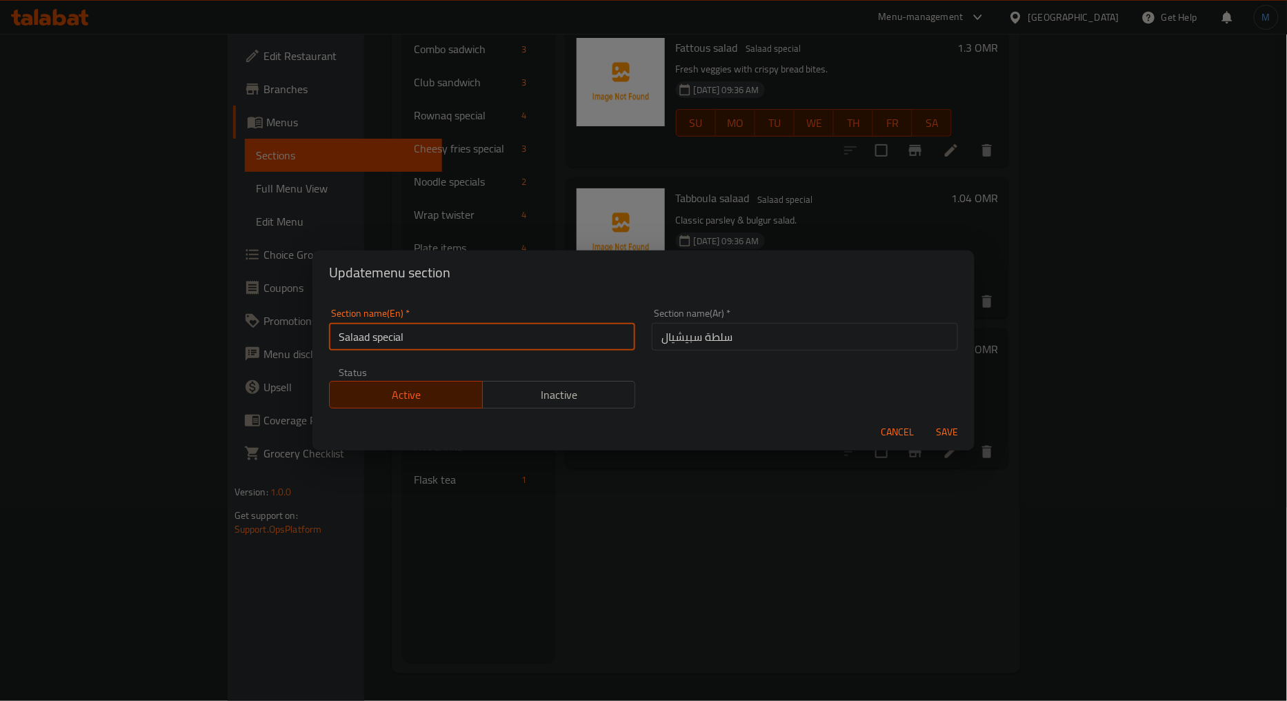
click at [925, 419] on button "Save" at bounding box center [947, 432] width 44 height 26
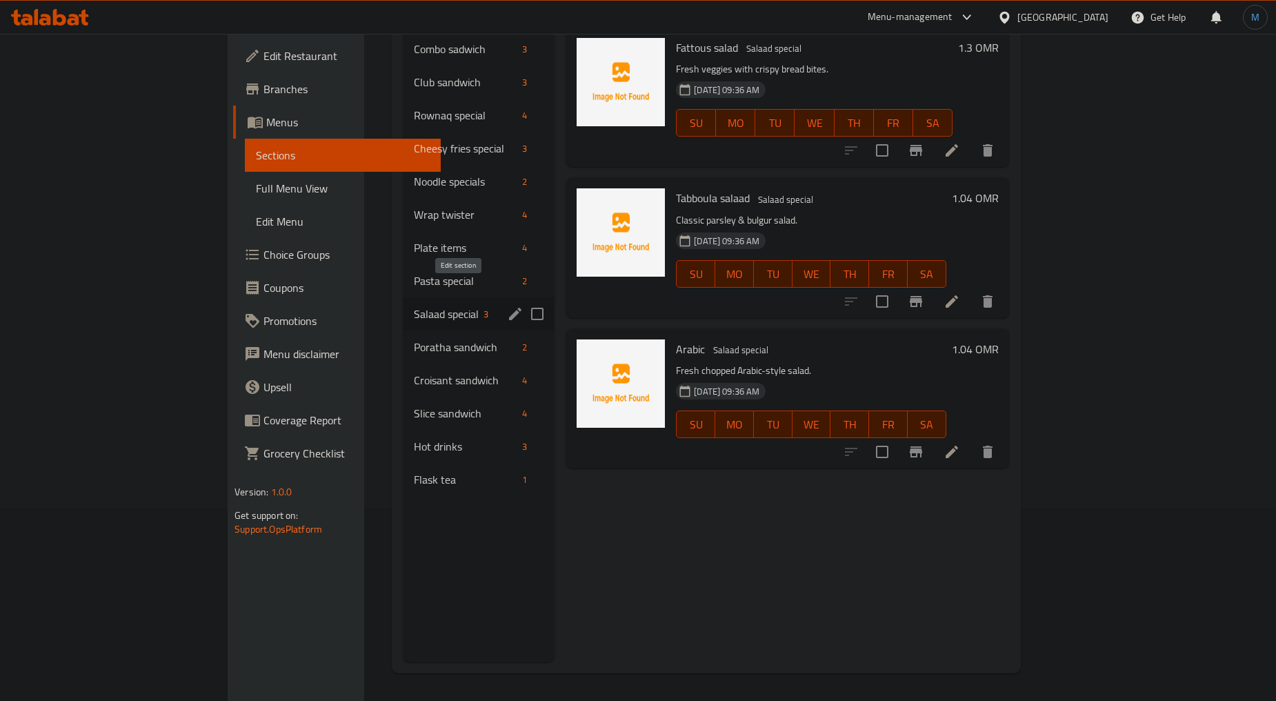
click at [507, 305] on icon "edit" at bounding box center [515, 313] width 17 height 17
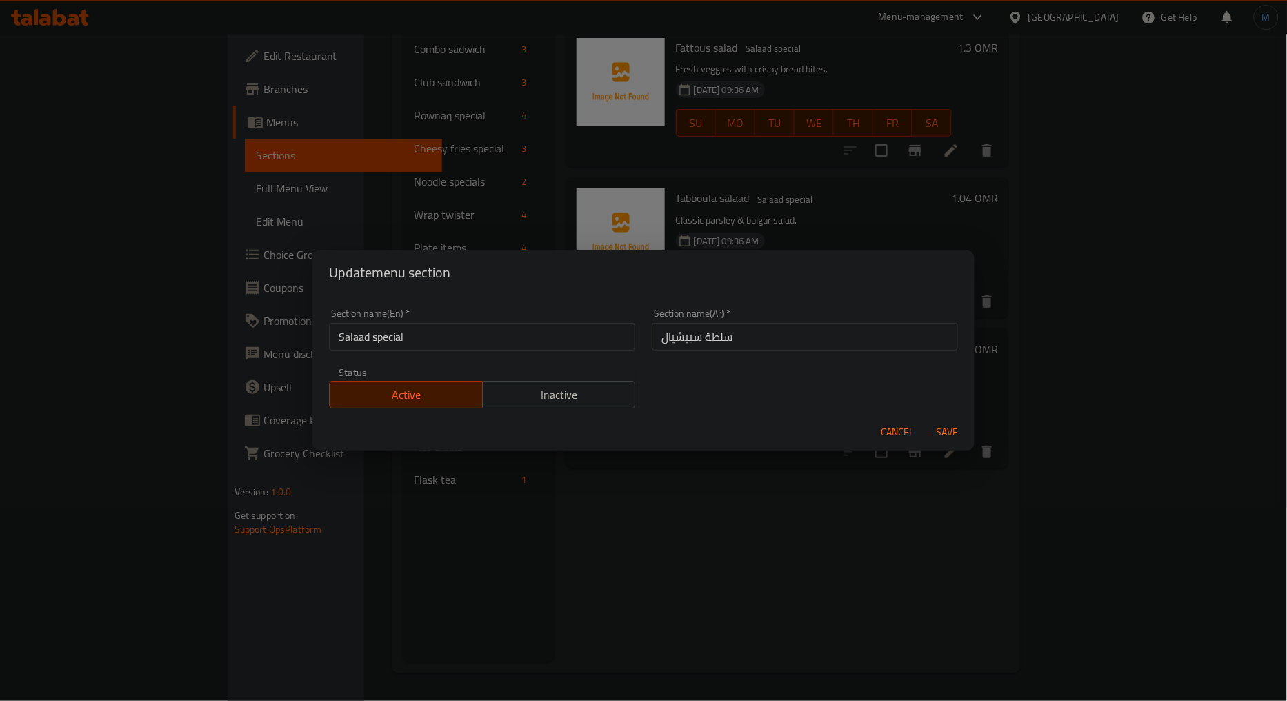
drag, startPoint x: 594, startPoint y: 319, endPoint x: 565, endPoint y: 352, distance: 44.0
click at [588, 329] on div "Section name(En)   * Salaad special Section name(En) *" at bounding box center [482, 329] width 306 height 42
click at [553, 339] on input "Salaad special" at bounding box center [482, 337] width 306 height 28
paste input "text"
type input "Salad special"
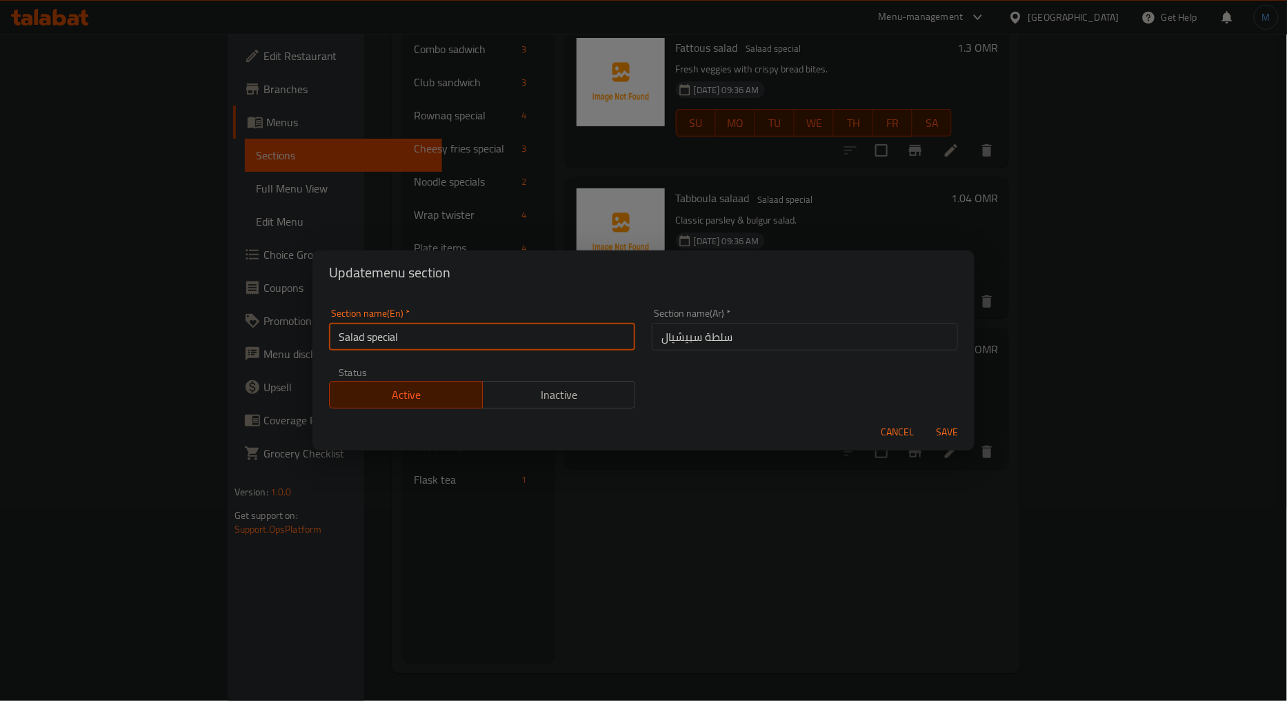
click at [925, 419] on button "Save" at bounding box center [947, 432] width 44 height 26
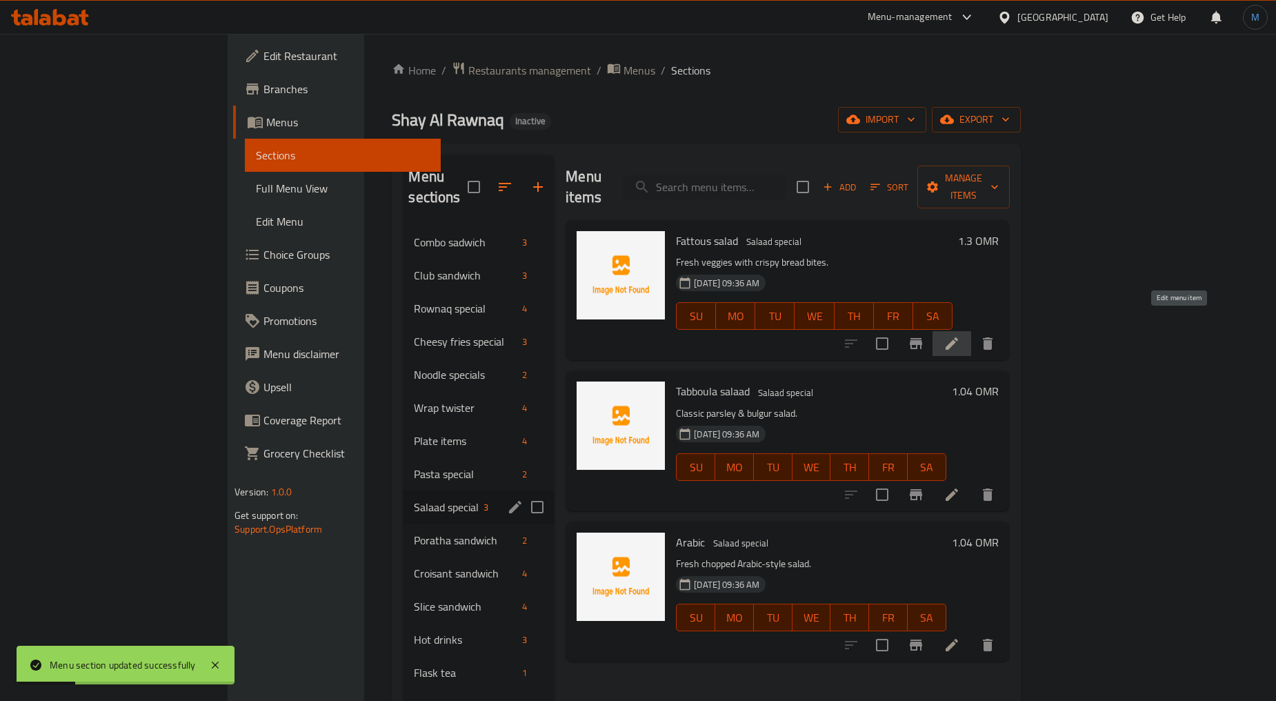
click at [960, 335] on icon at bounding box center [951, 343] width 17 height 17
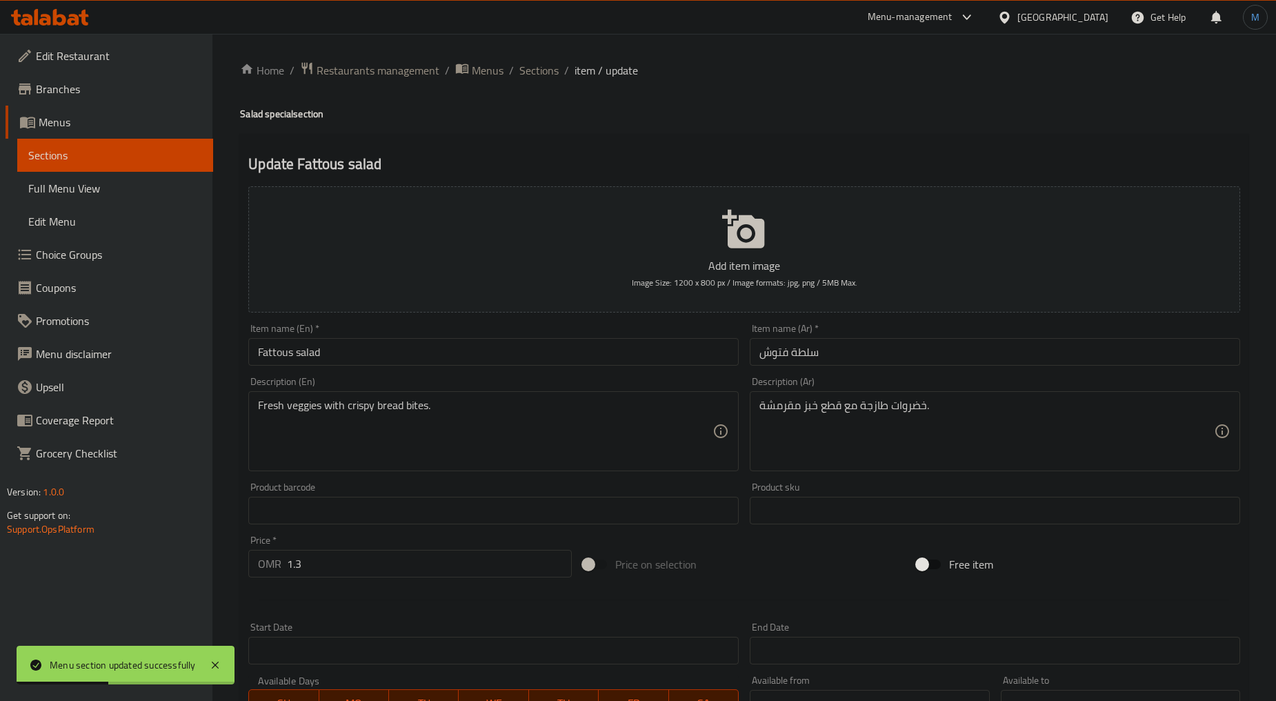
click at [508, 368] on div "Item name (En)   * Fattous salad Item name (En) *" at bounding box center [493, 344] width 501 height 53
click at [507, 360] on input "Fattous salad" at bounding box center [493, 352] width 490 height 28
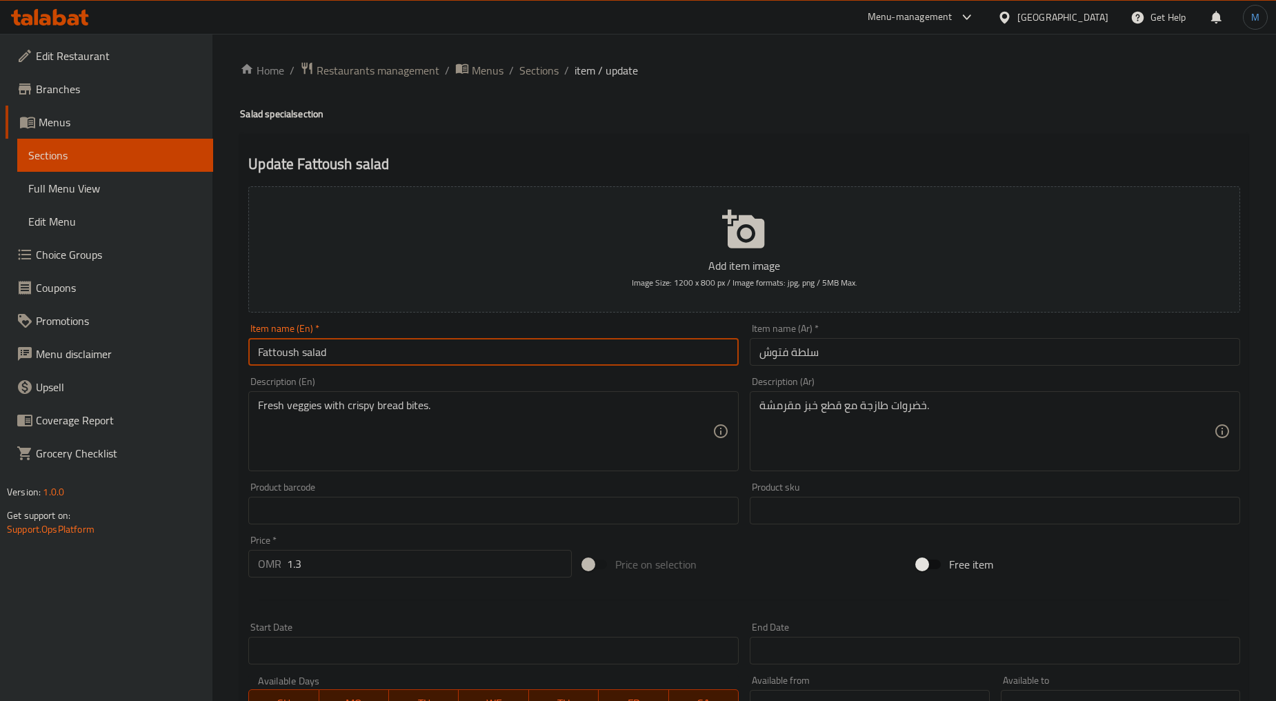
type input "Fattoush salad"
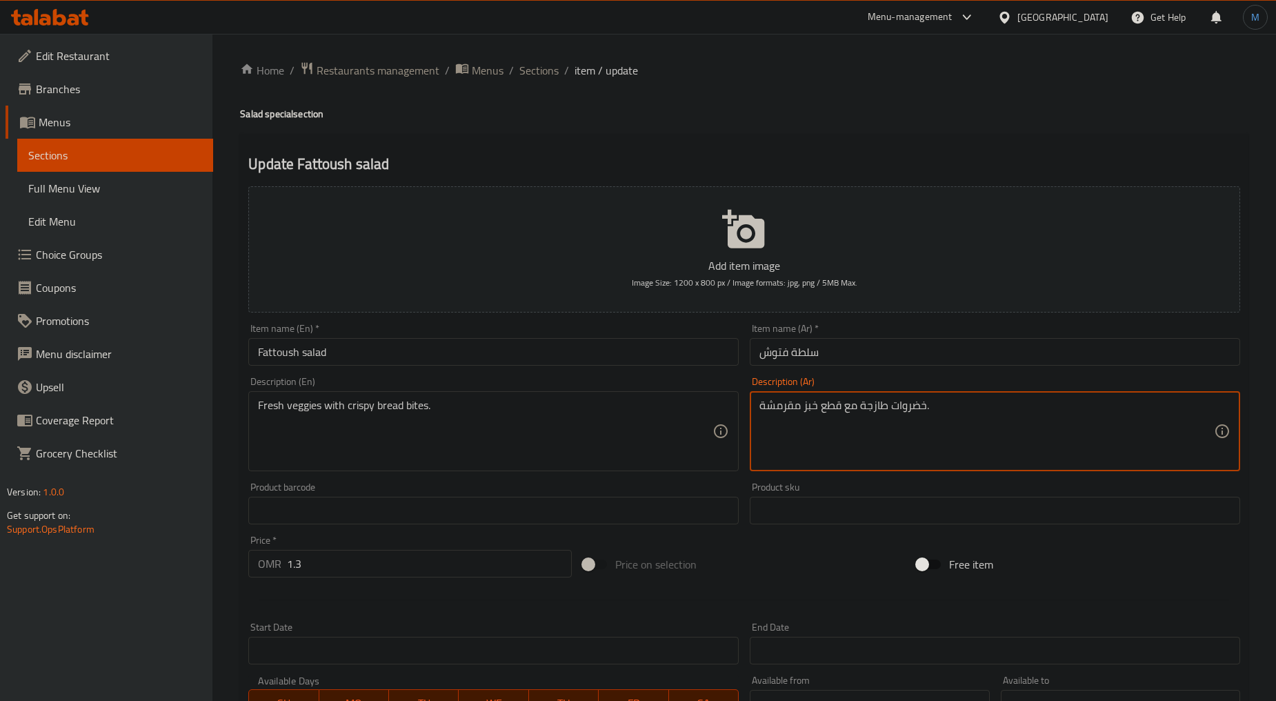
click at [827, 407] on textarea "خضروات طازجة مع قطع خبز مقرمشة." at bounding box center [986, 432] width 454 height 66
click at [836, 347] on input "سلطة فتوش" at bounding box center [995, 352] width 490 height 28
type textarea "خضروات طازجة مع بايت خبز مقرمش"
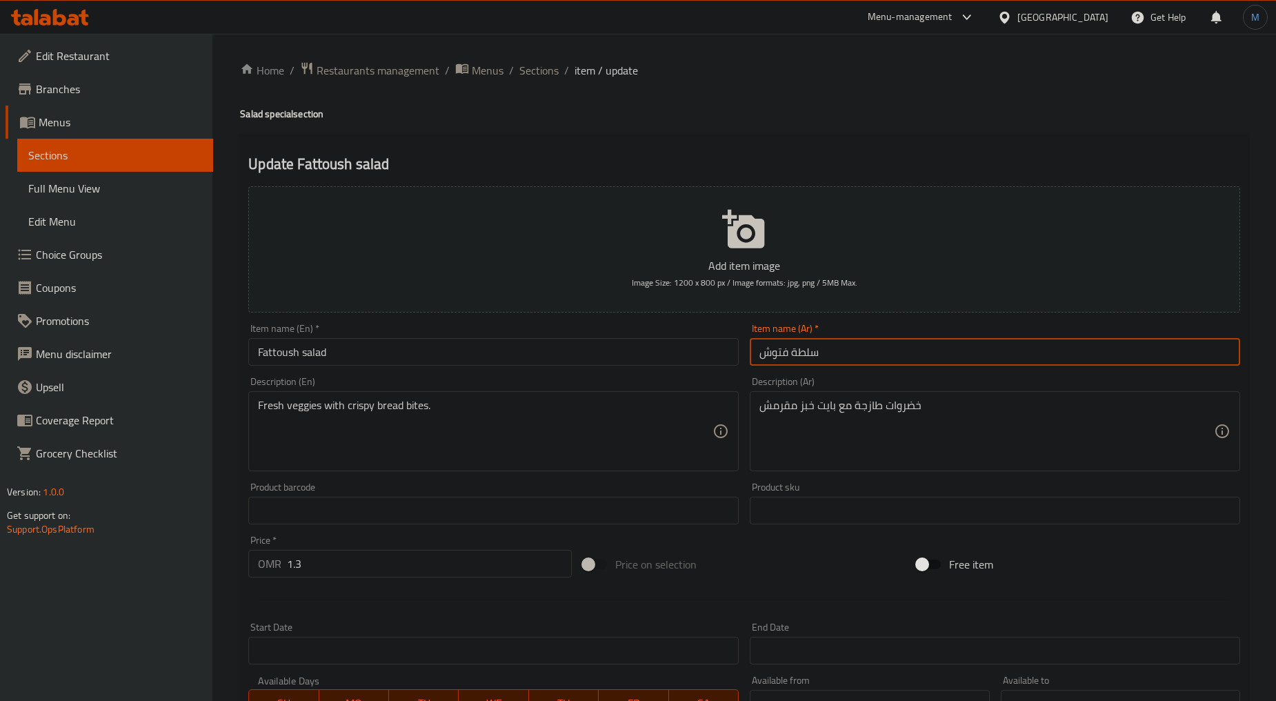
click at [919, 363] on input "سلطة فتوش" at bounding box center [995, 352] width 490 height 28
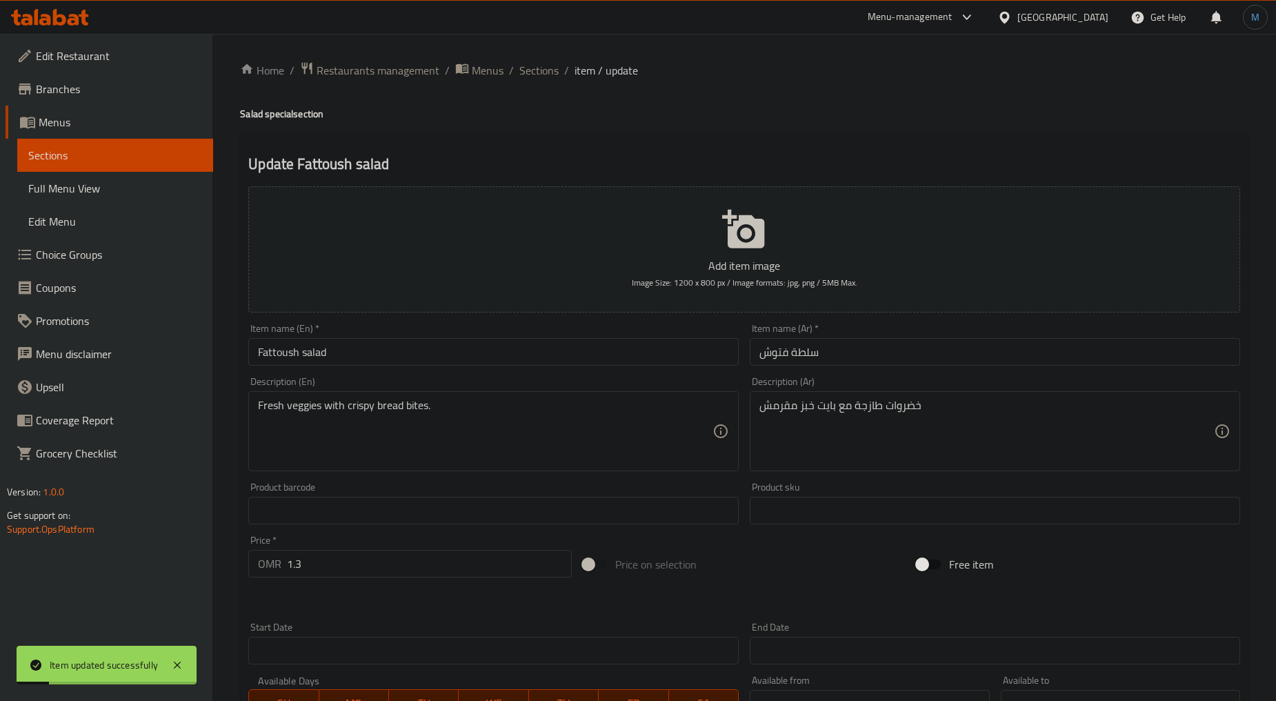
click at [514, 74] on ol "Home / Restaurants management / Menus / Sections / item / update" at bounding box center [744, 70] width 1008 height 18
click at [520, 74] on span "Sections" at bounding box center [538, 70] width 39 height 17
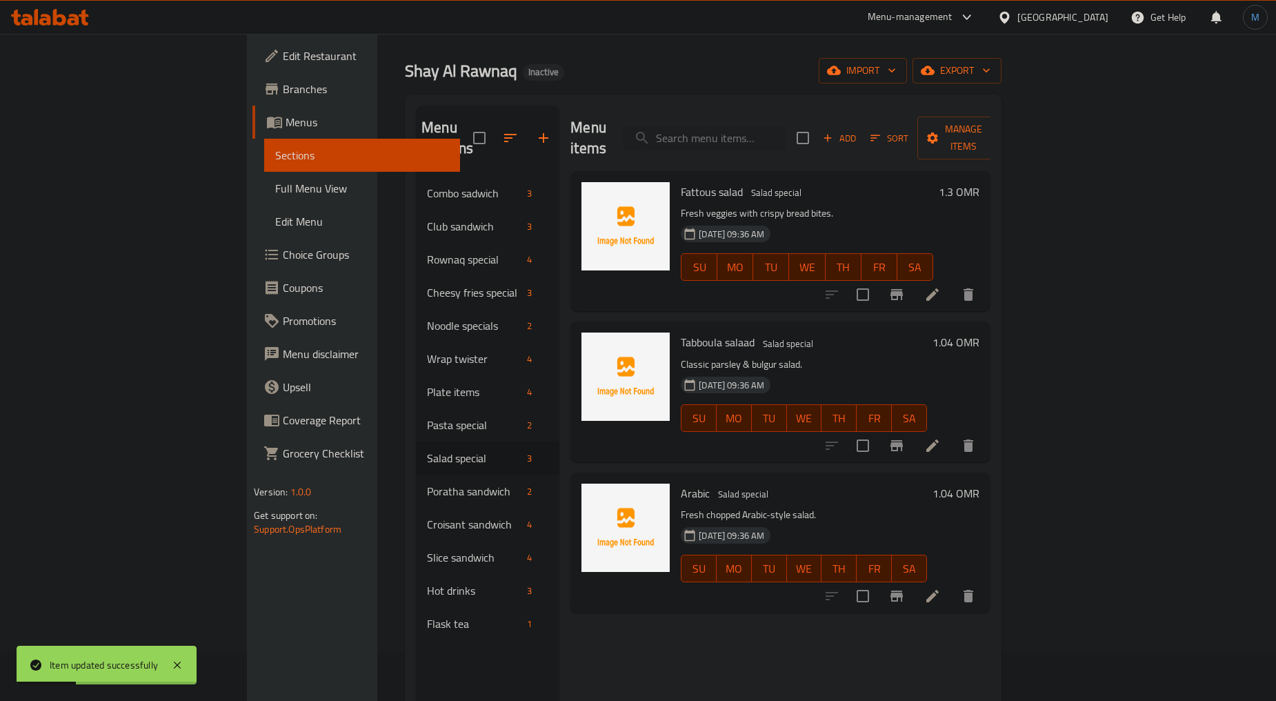
scroll to position [77, 0]
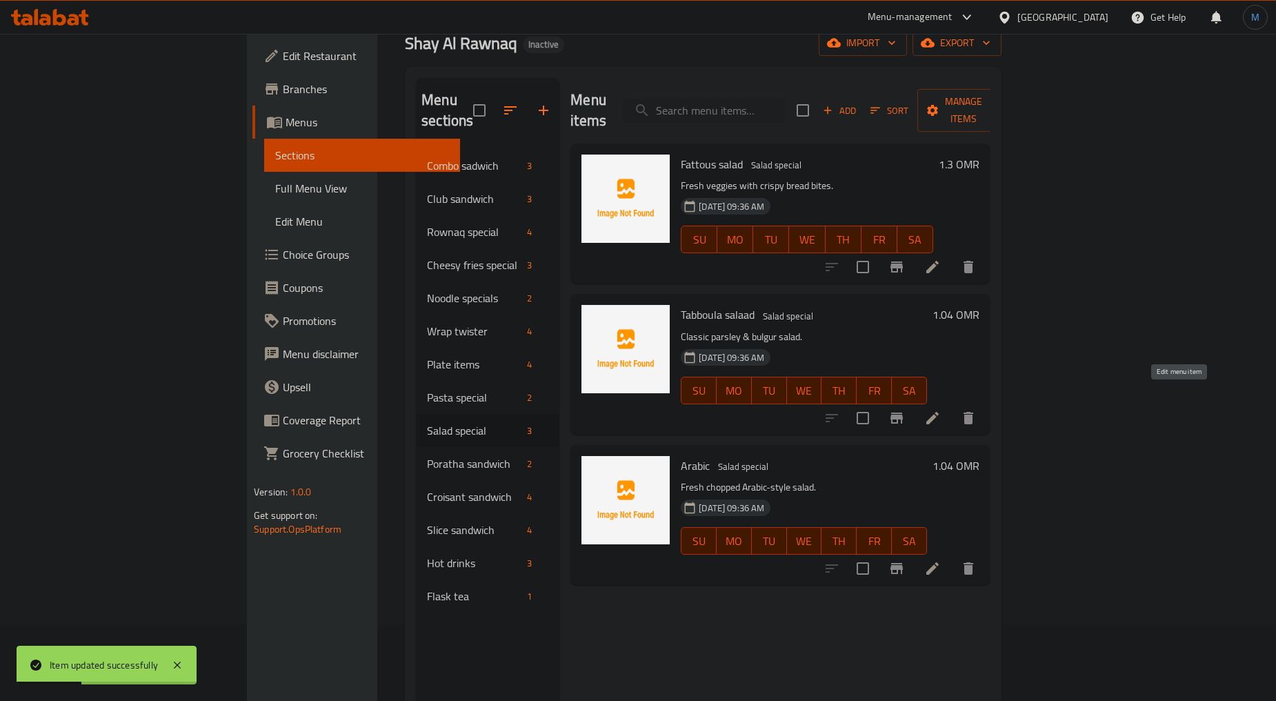
click at [938, 412] on icon at bounding box center [932, 418] width 12 height 12
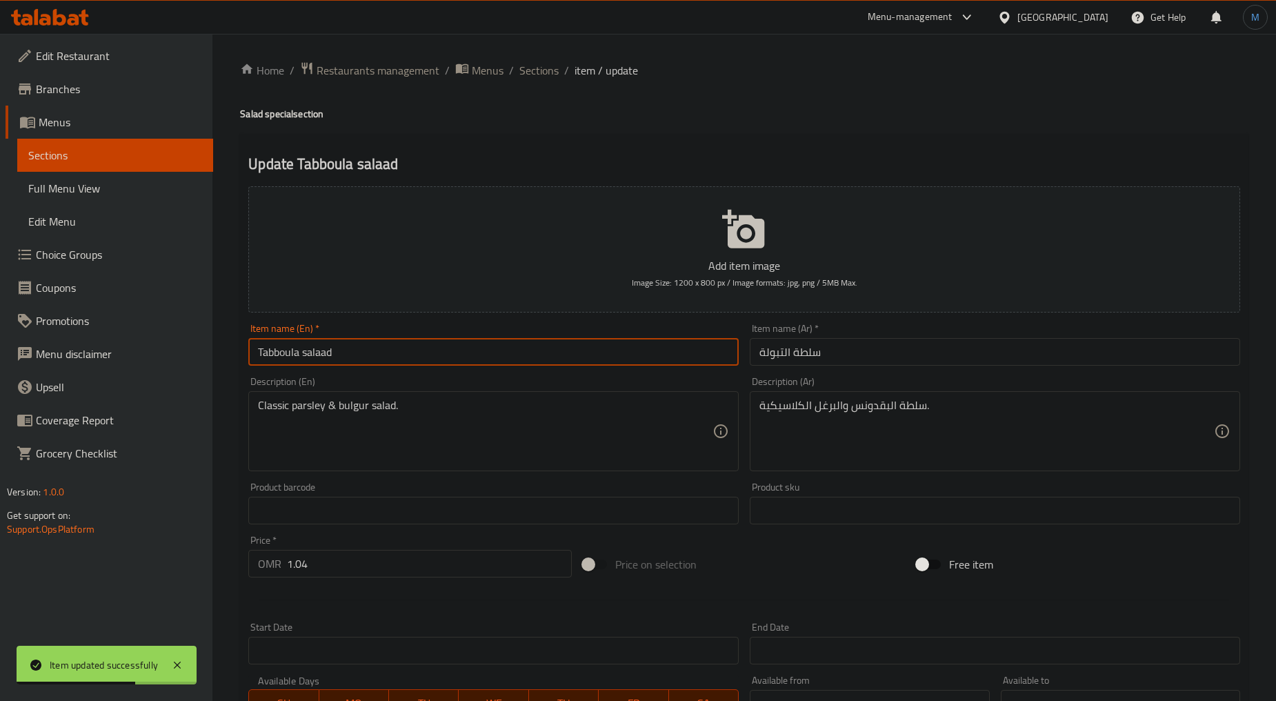
click at [573, 359] on input "Tabboula salaad" at bounding box center [493, 352] width 490 height 28
click at [410, 356] on input "Tabbouleh salad" at bounding box center [493, 352] width 490 height 28
type input "Tabbouleh Salad"
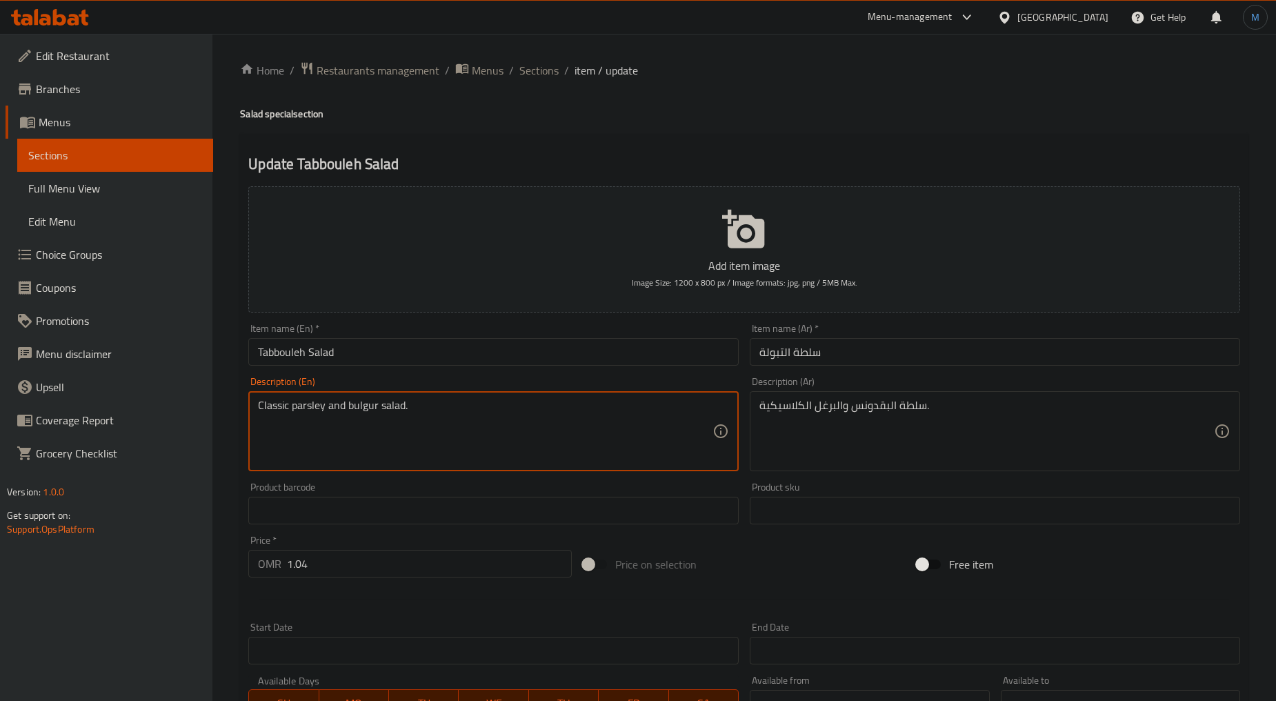
type textarea "Classic parsley and bulgur salad."
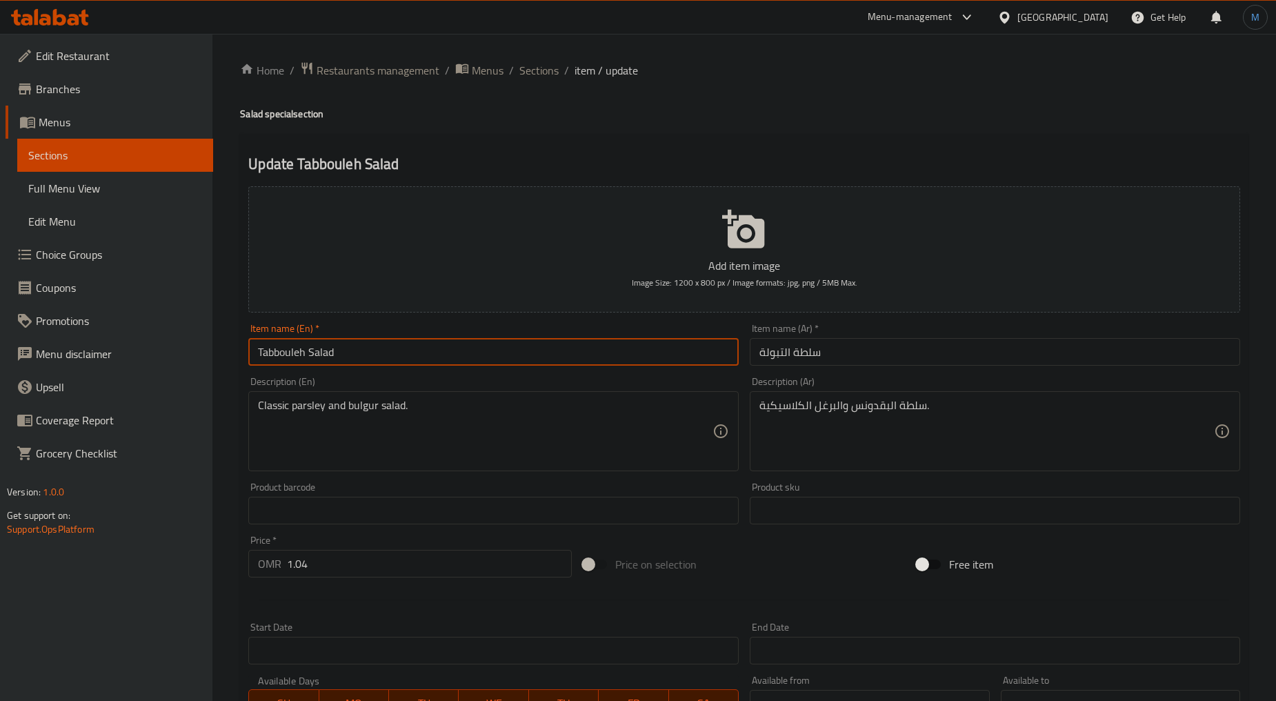
drag, startPoint x: 409, startPoint y: 354, endPoint x: 392, endPoint y: 374, distance: 25.9
click at [409, 354] on input "Tabbouleh Salad" at bounding box center [493, 352] width 490 height 28
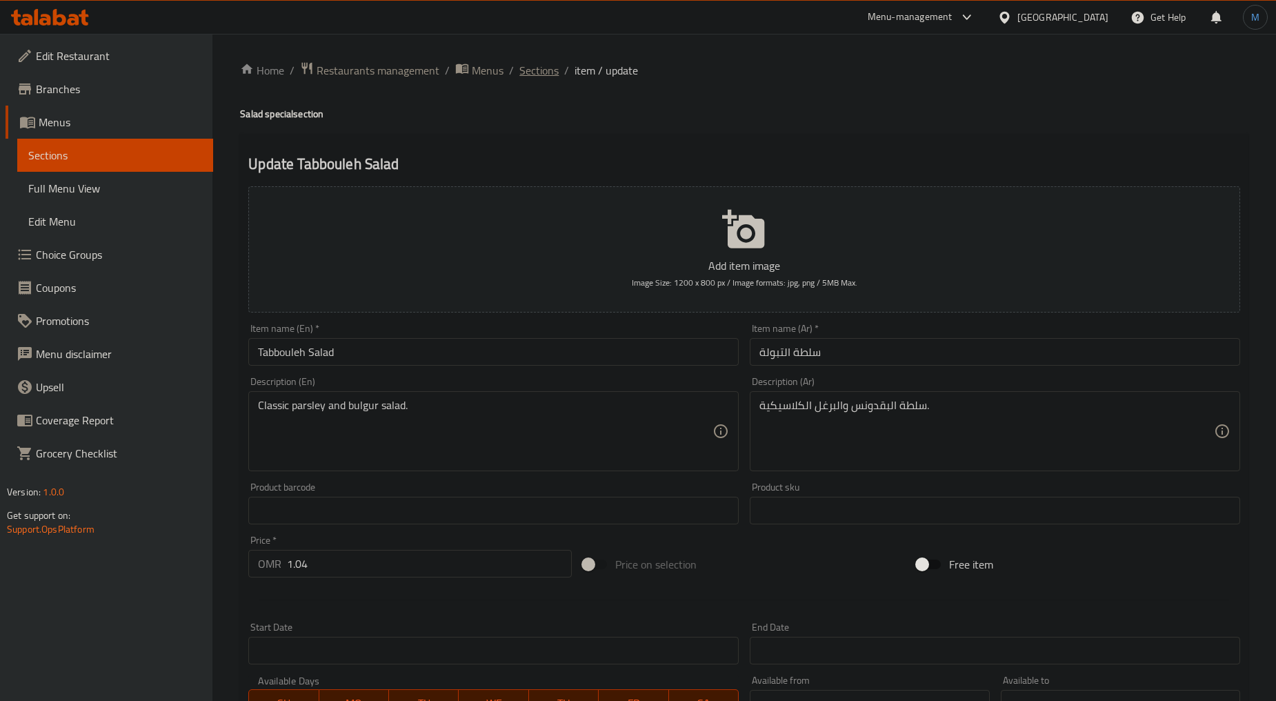
click at [546, 69] on span "Sections" at bounding box center [538, 70] width 39 height 17
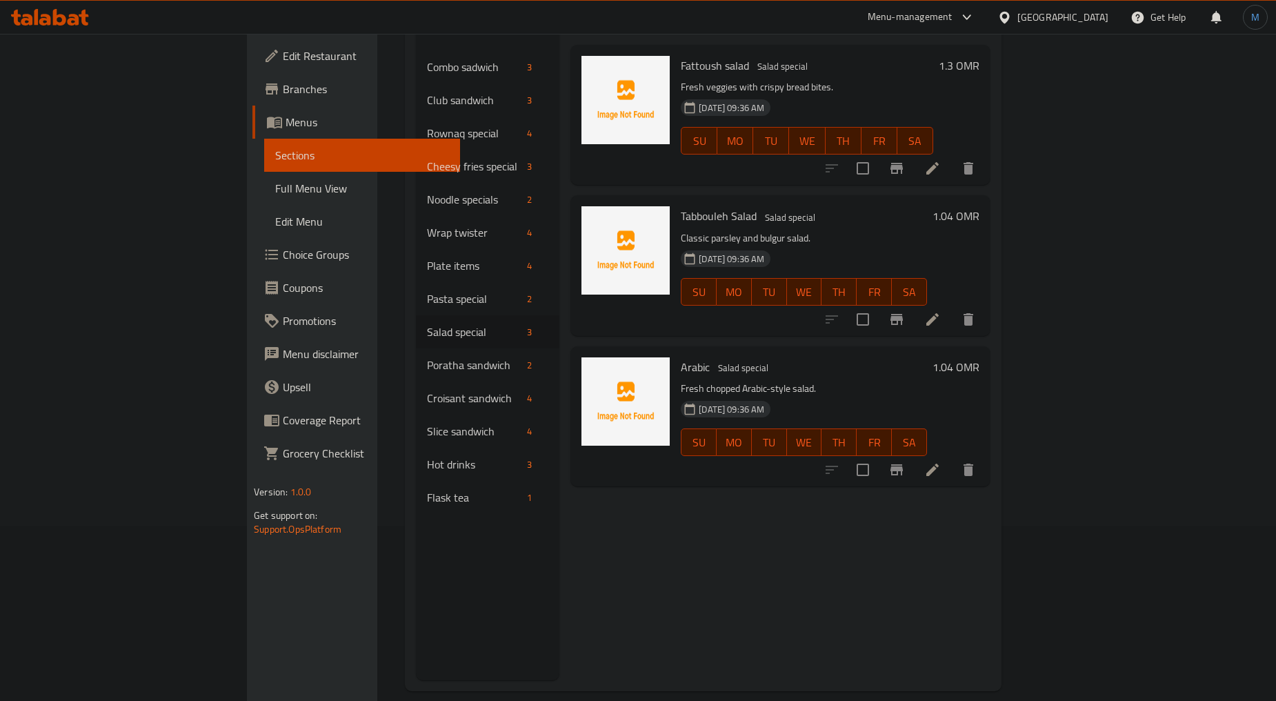
scroll to position [193, 0]
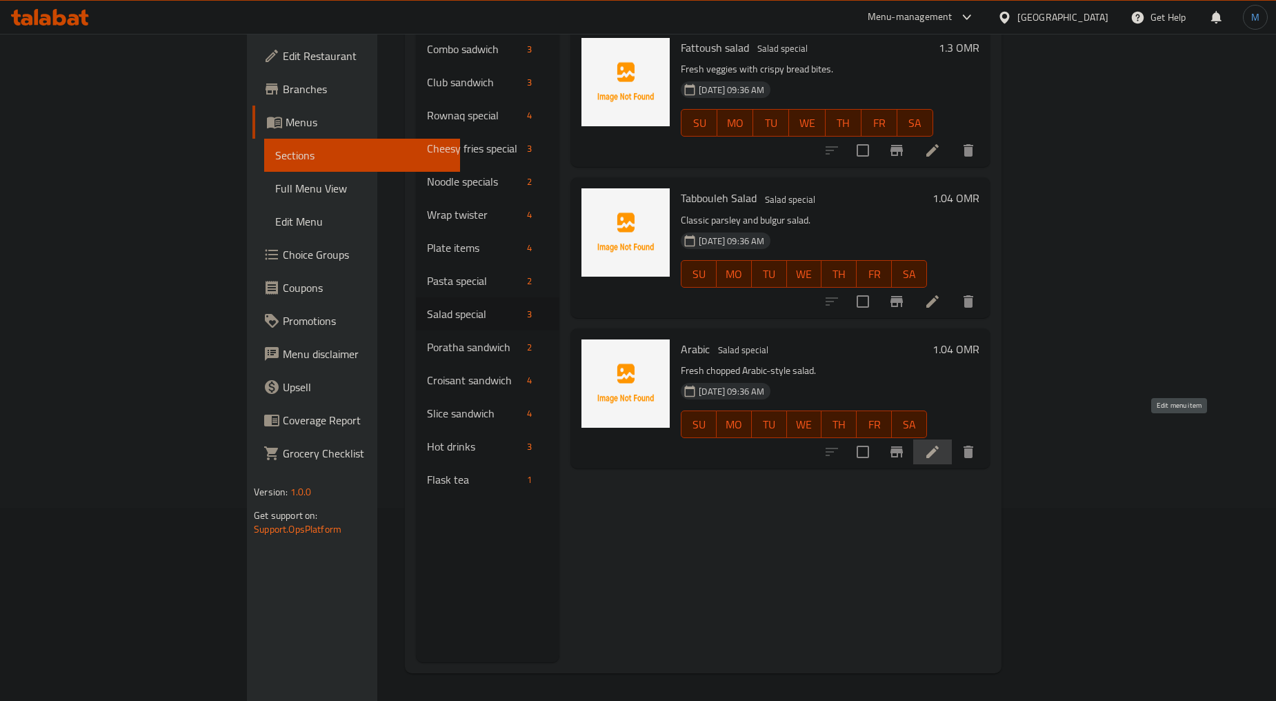
click at [941, 443] on icon at bounding box center [932, 451] width 17 height 17
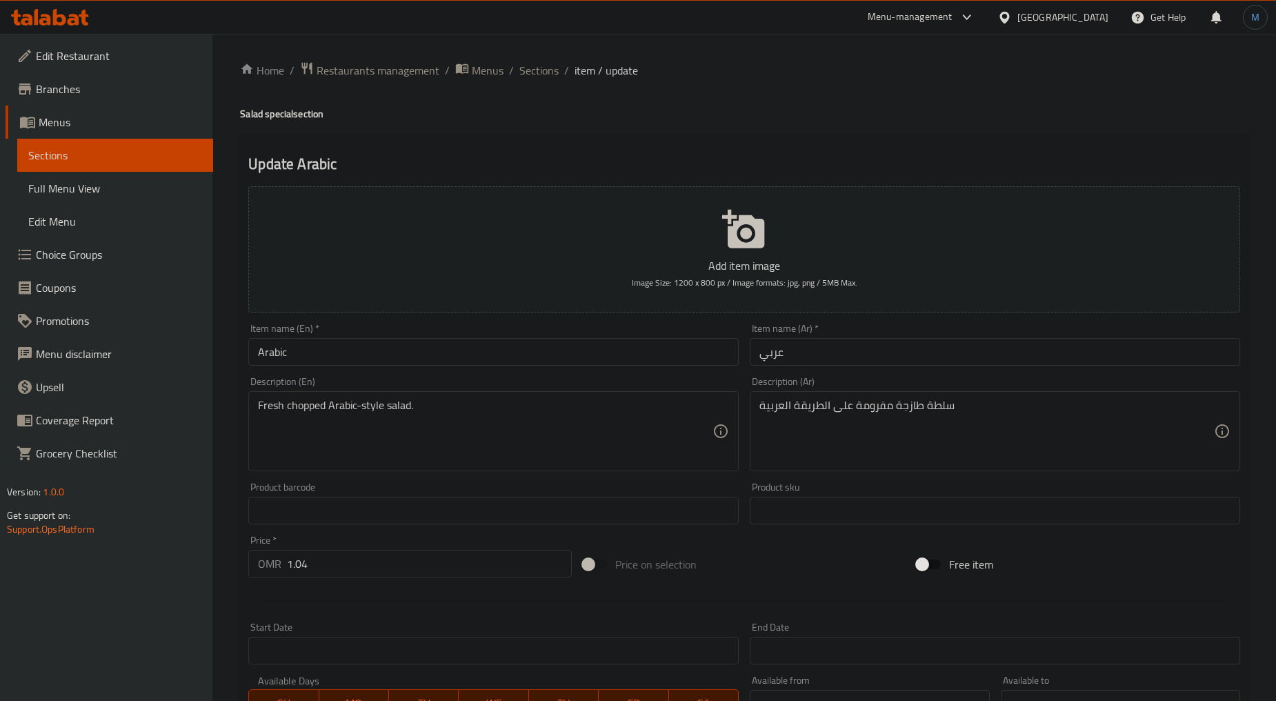
click at [249, 113] on h4 "Salad special section" at bounding box center [744, 114] width 1008 height 14
copy h4 "Salad"
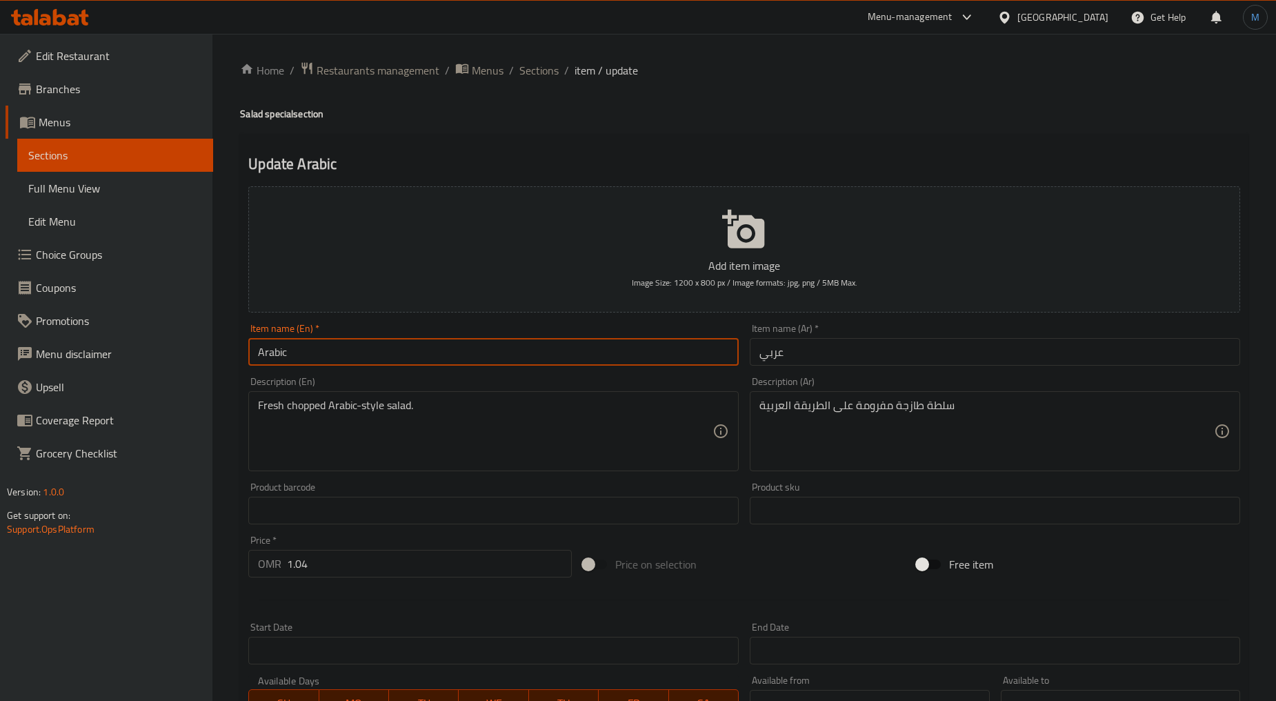
click at [335, 364] on input "Arabic" at bounding box center [493, 352] width 490 height 28
paste input "Salad"
type input "Arabic Salad"
click at [836, 350] on input "عربي" at bounding box center [995, 352] width 490 height 28
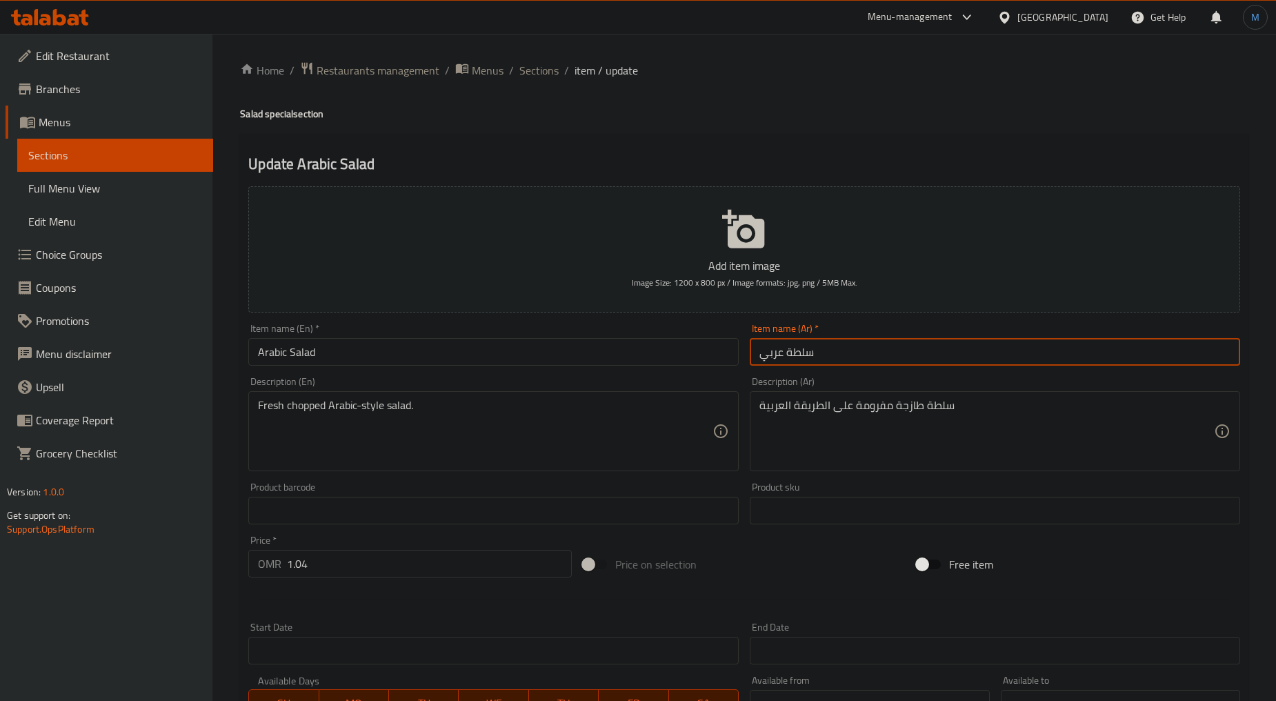
type input "سلطة عربي"
click at [543, 73] on span "Sections" at bounding box center [538, 70] width 39 height 17
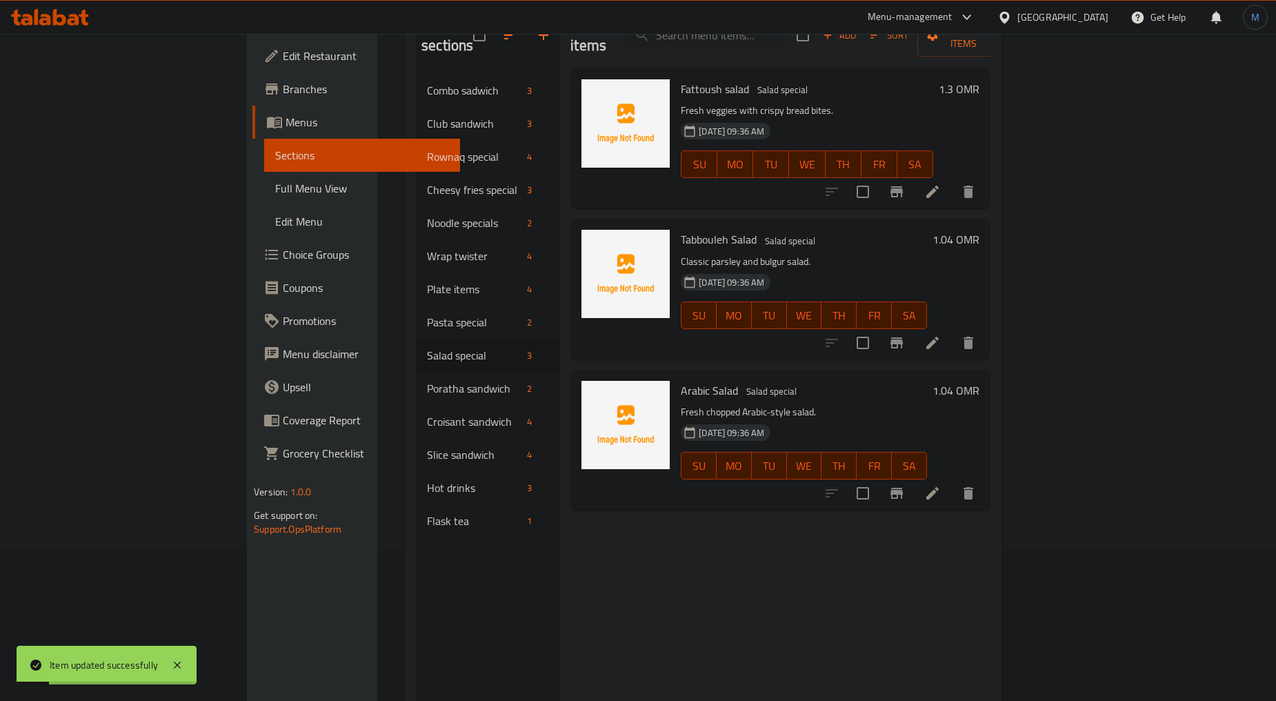
scroll to position [153, 0]
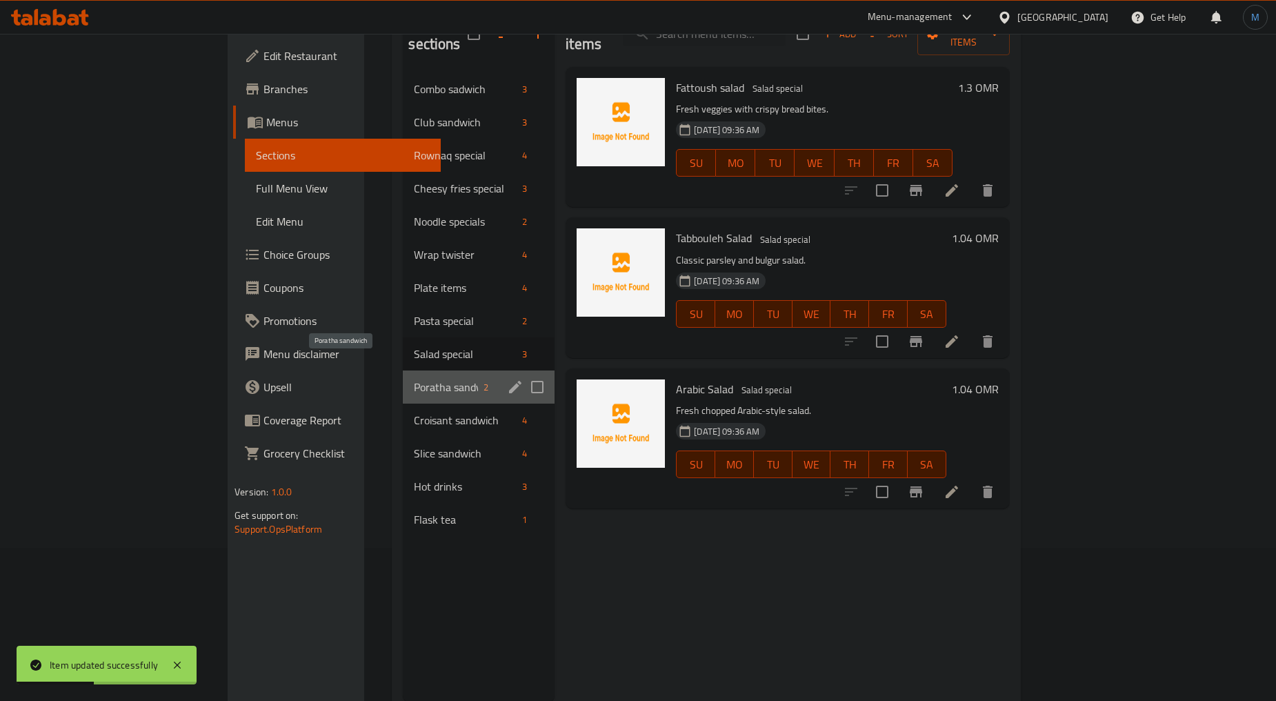
click at [414, 379] on span "Poratha sandwich" at bounding box center [446, 387] width 64 height 17
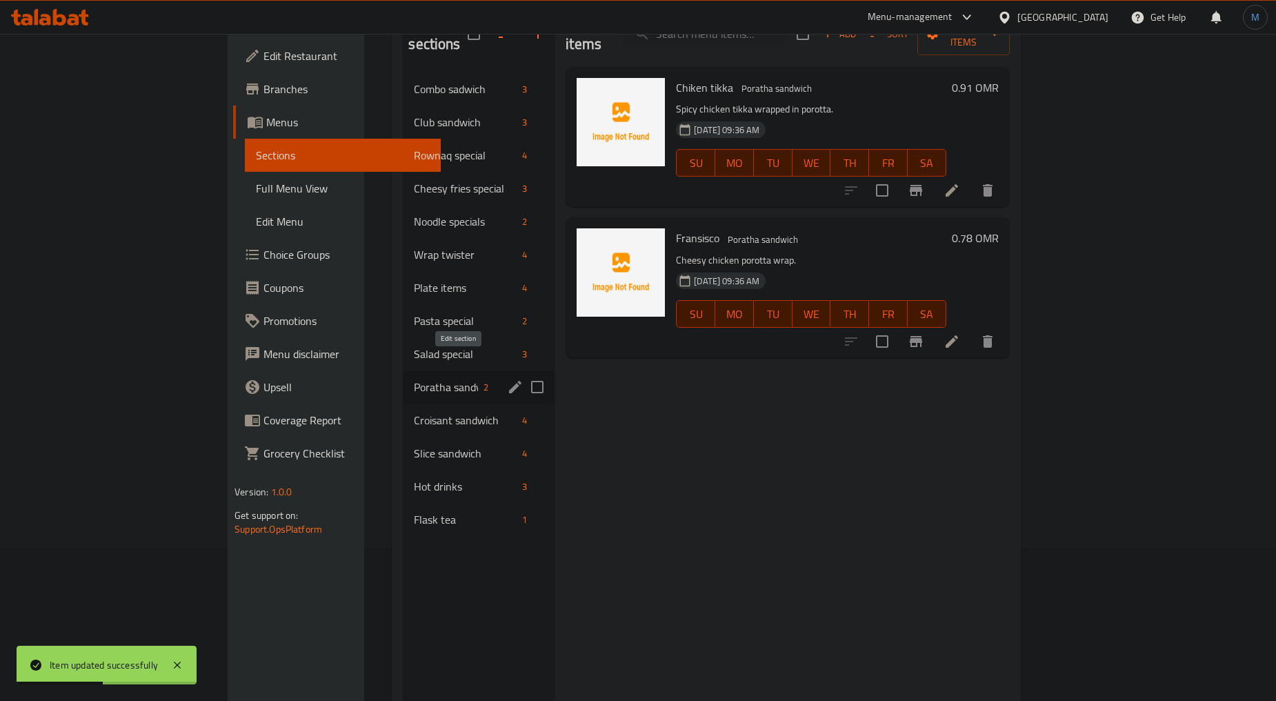
click at [505, 376] on button "edit" at bounding box center [515, 386] width 21 height 21
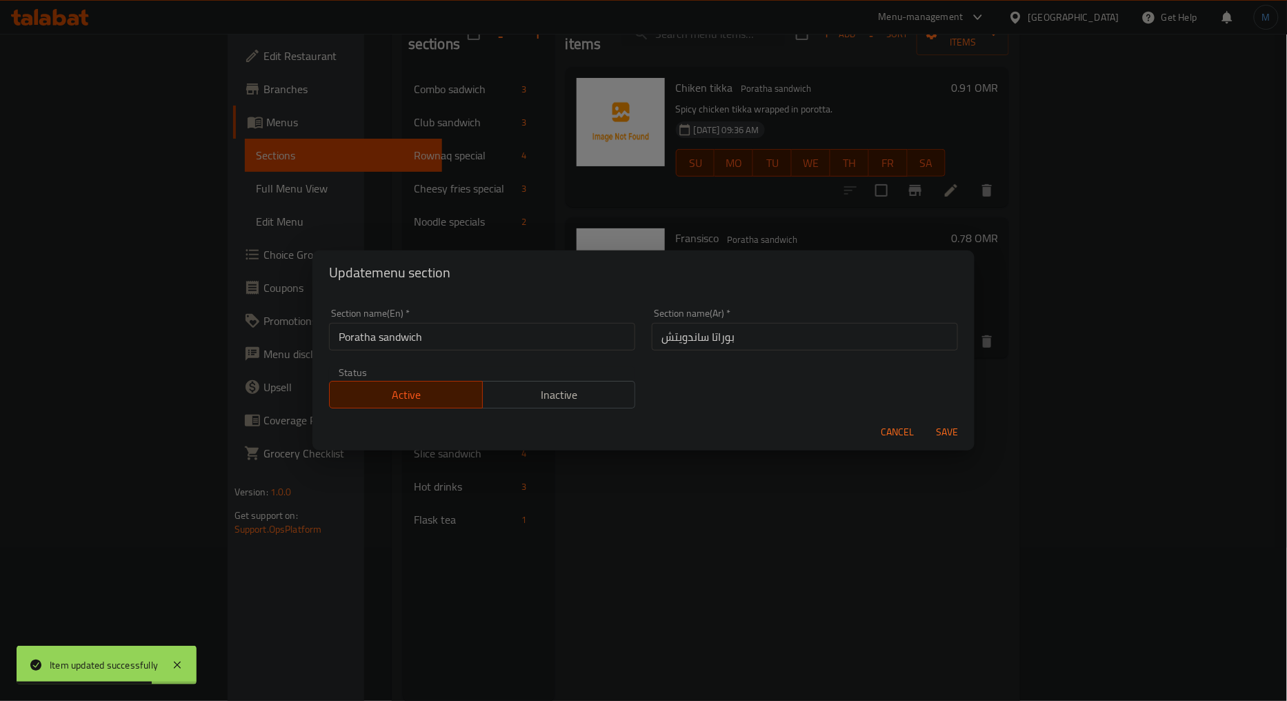
click at [355, 340] on input "Poratha sandwich" at bounding box center [482, 337] width 306 height 28
type input "Paratha sandwich"
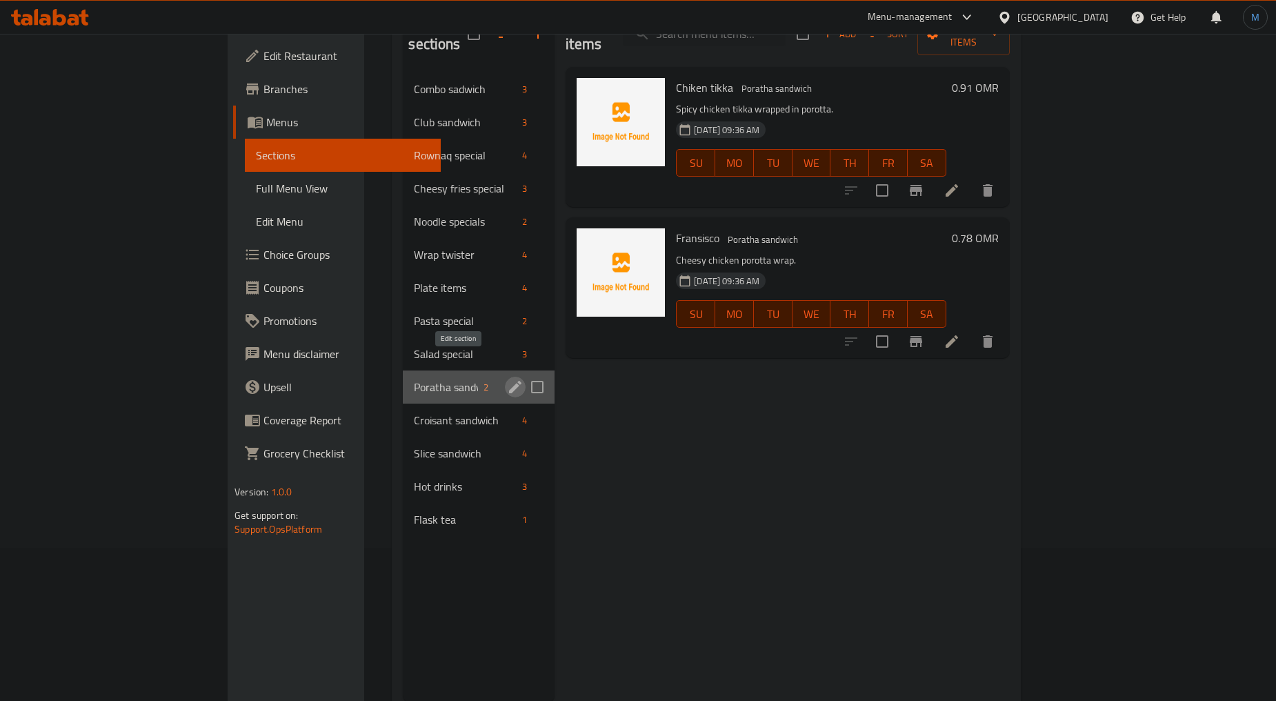
click at [507, 379] on icon "edit" at bounding box center [515, 387] width 17 height 17
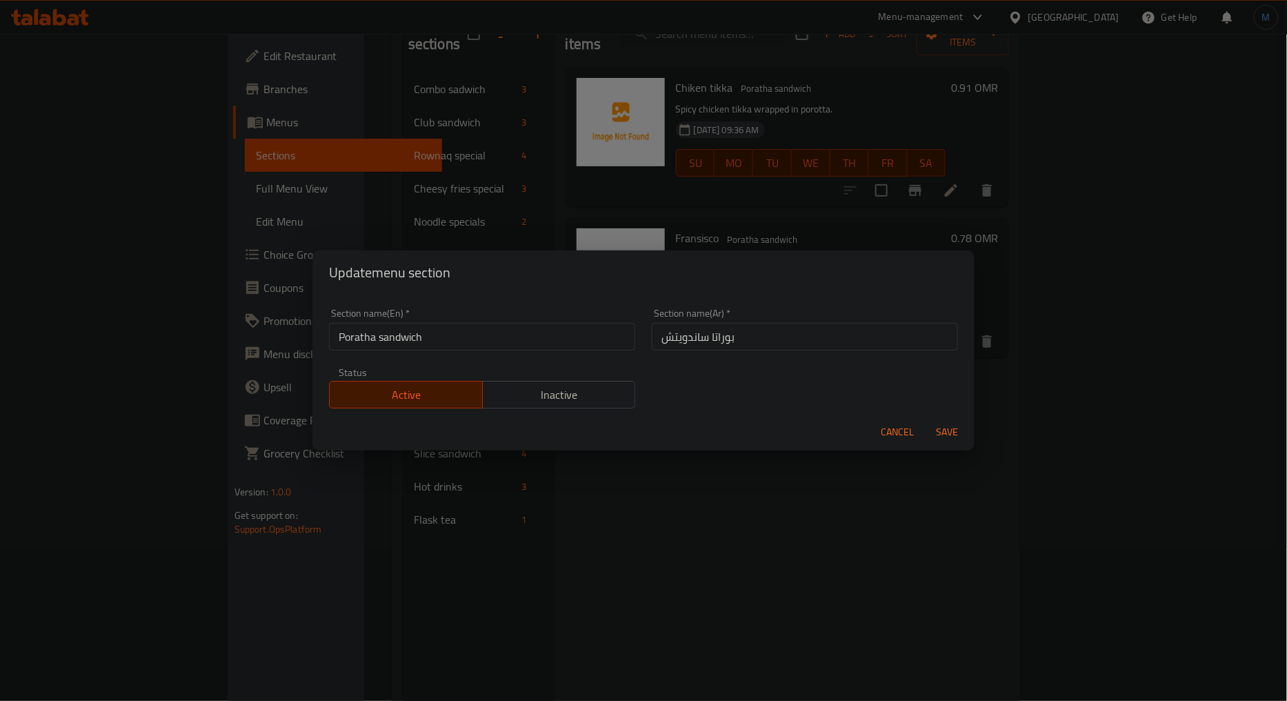
click at [364, 332] on input "Poratha sandwich" at bounding box center [482, 337] width 306 height 28
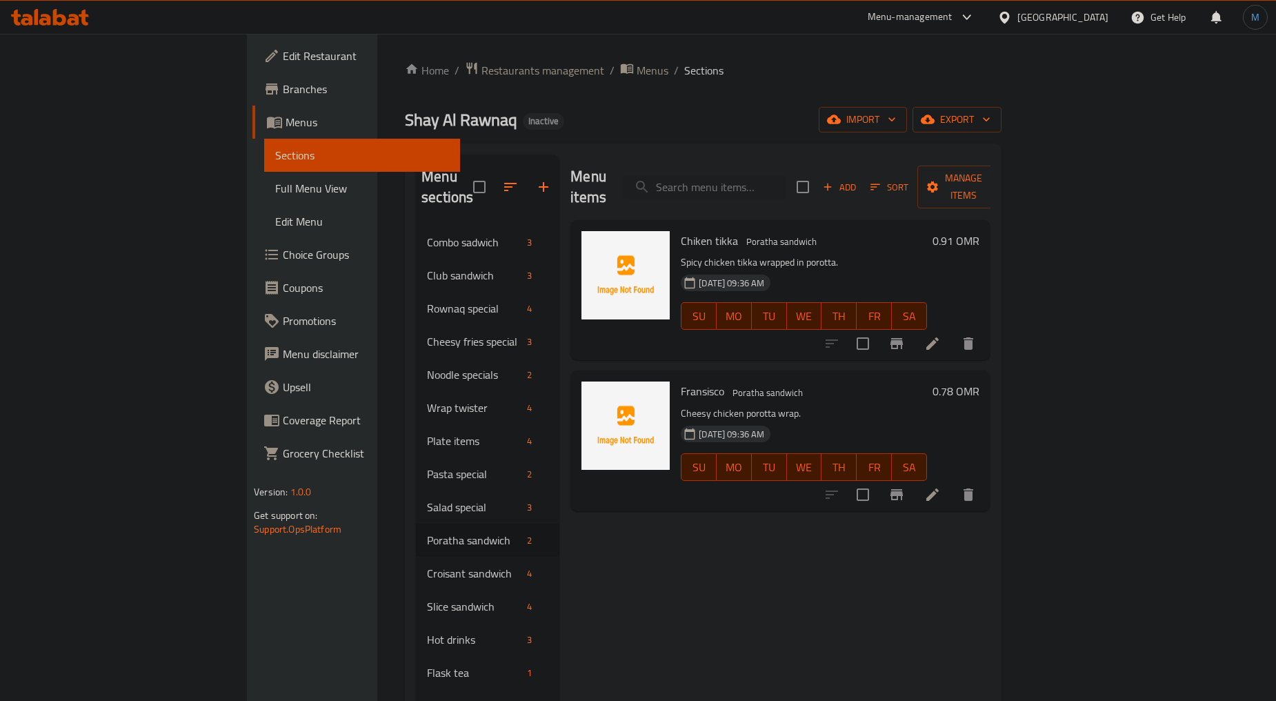
click at [941, 335] on icon at bounding box center [932, 343] width 17 height 17
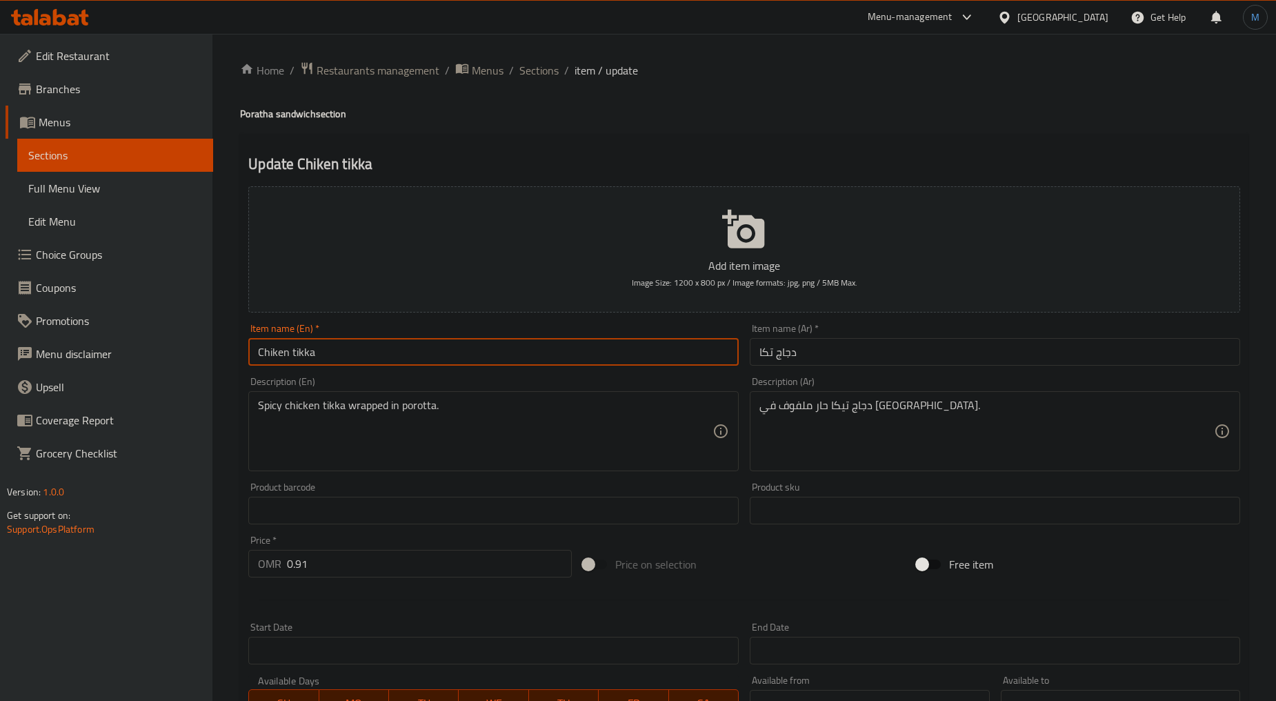
click at [527, 355] on input "Chiken tikka" at bounding box center [493, 352] width 490 height 28
paste input "براتا"
type input "Chiken tikka"
click at [845, 361] on input "دجاج تكا" at bounding box center [995, 352] width 490 height 28
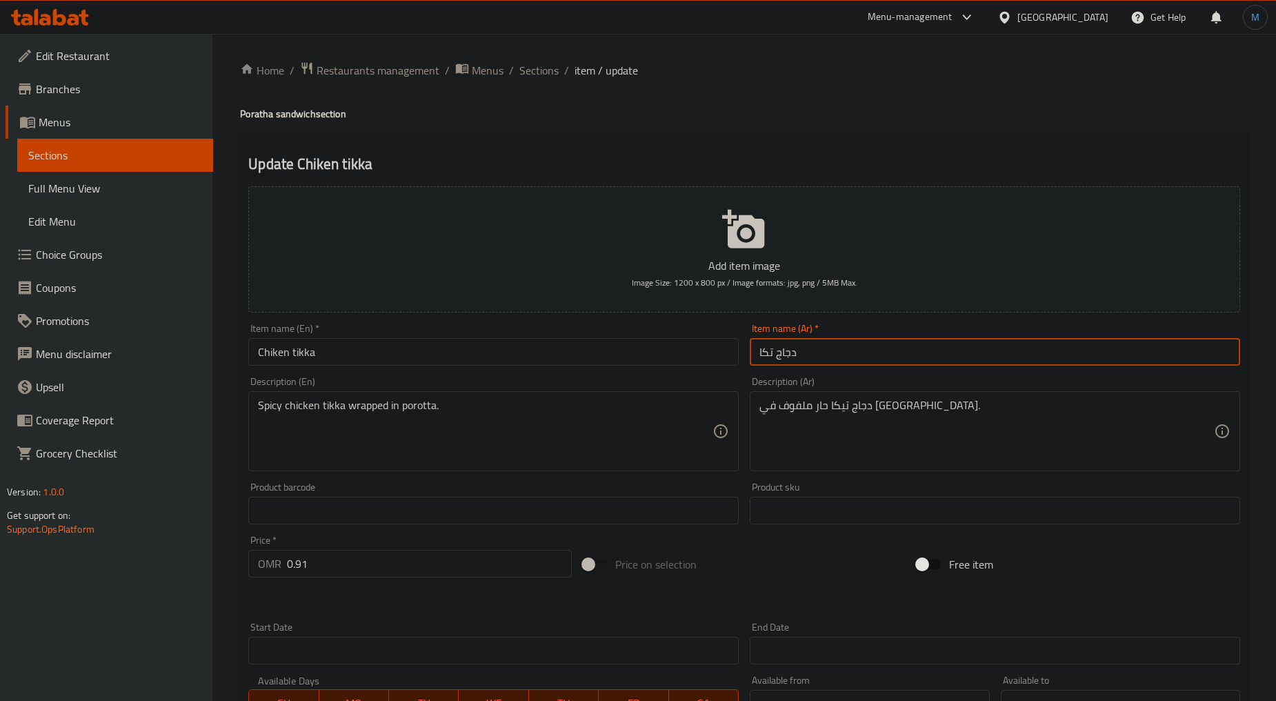
paste input "براتا"
type input "براتا دجاج تكا"
click at [265, 117] on h4 "Poratha sandwich section" at bounding box center [744, 114] width 1008 height 14
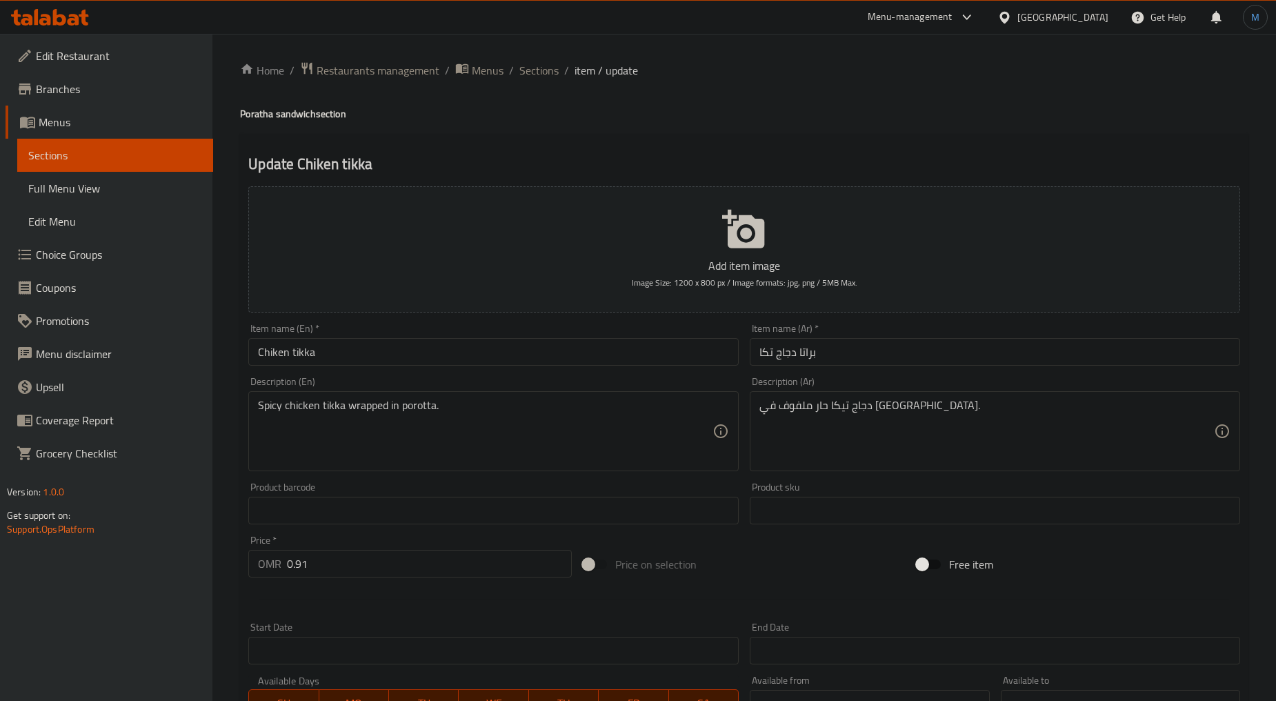
drag, startPoint x: 474, startPoint y: 328, endPoint x: 470, endPoint y: 338, distance: 10.3
click at [474, 328] on div "Item name (En)   * Chiken tikka Item name (En) *" at bounding box center [493, 344] width 490 height 42
click at [463, 350] on input "Chiken tikka" at bounding box center [493, 352] width 490 height 28
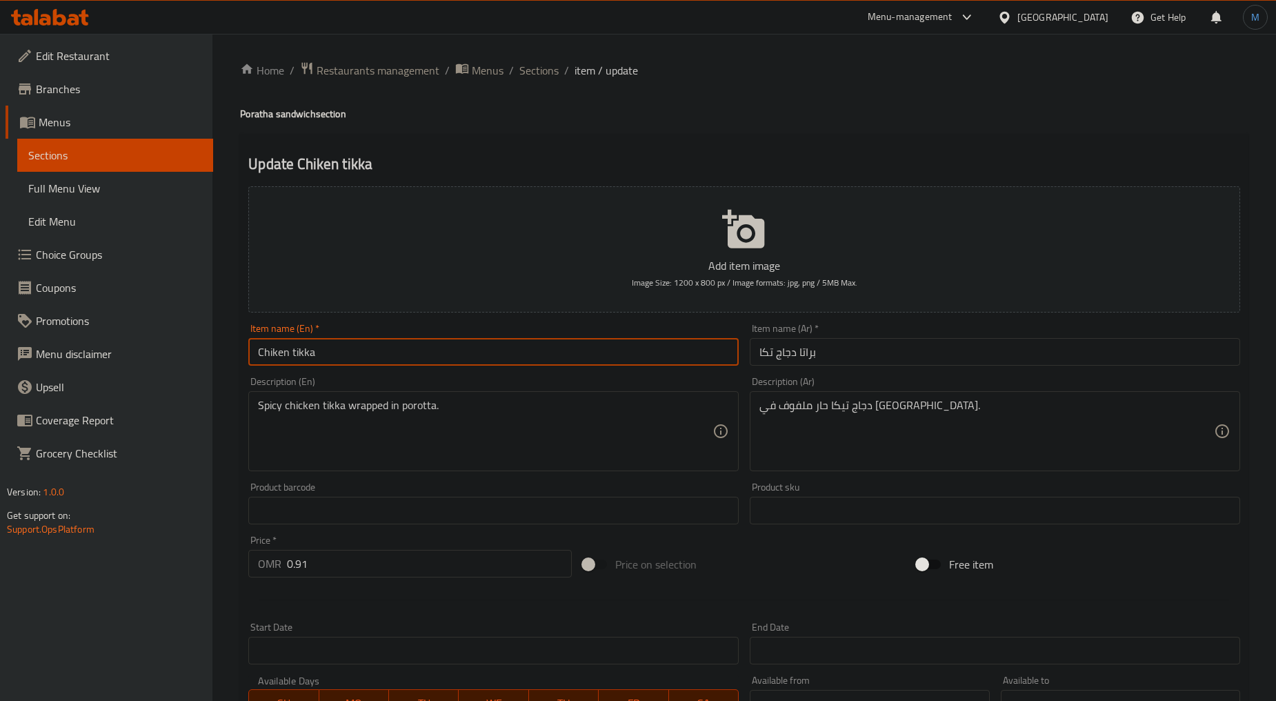
paste input "paratha"
drag, startPoint x: 317, startPoint y: 357, endPoint x: 332, endPoint y: 363, distance: 15.8
click at [319, 357] on input "Chiken tikka paratha" at bounding box center [493, 352] width 490 height 28
type input "Chicken tikka paratha"
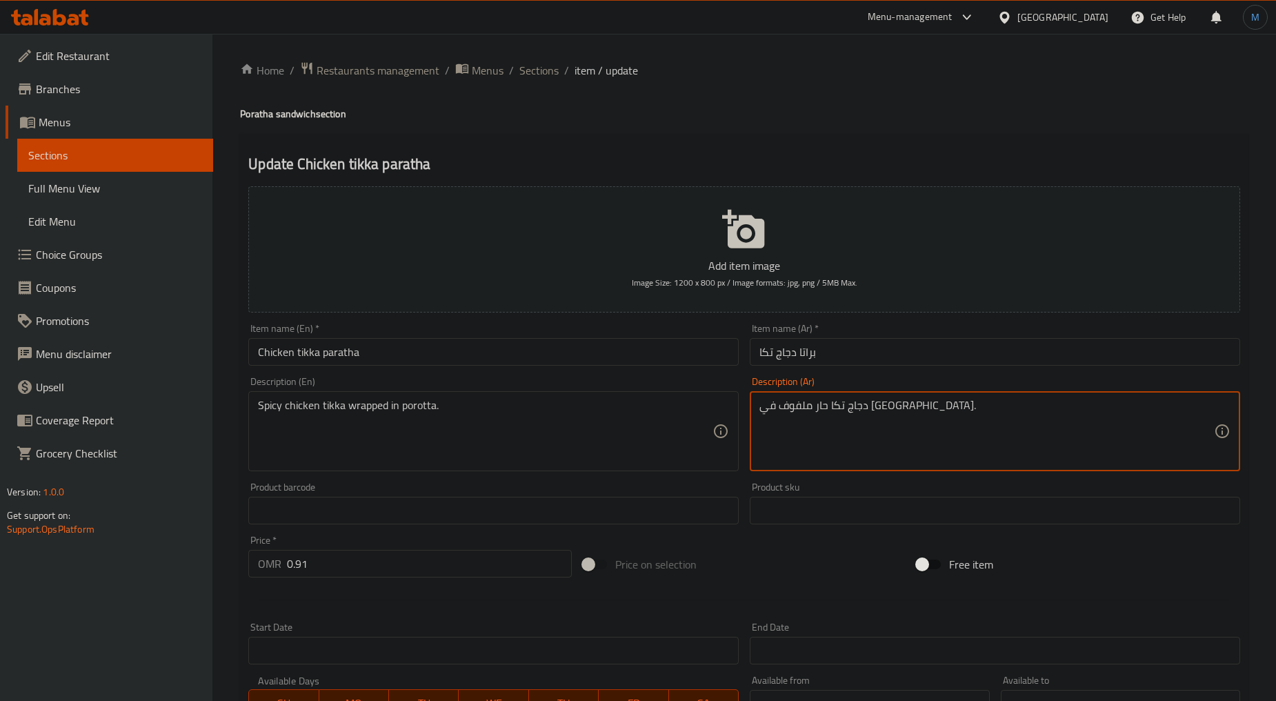
type textarea "دجاج تكا حار ملفوف في [GEOGRAPHIC_DATA]."
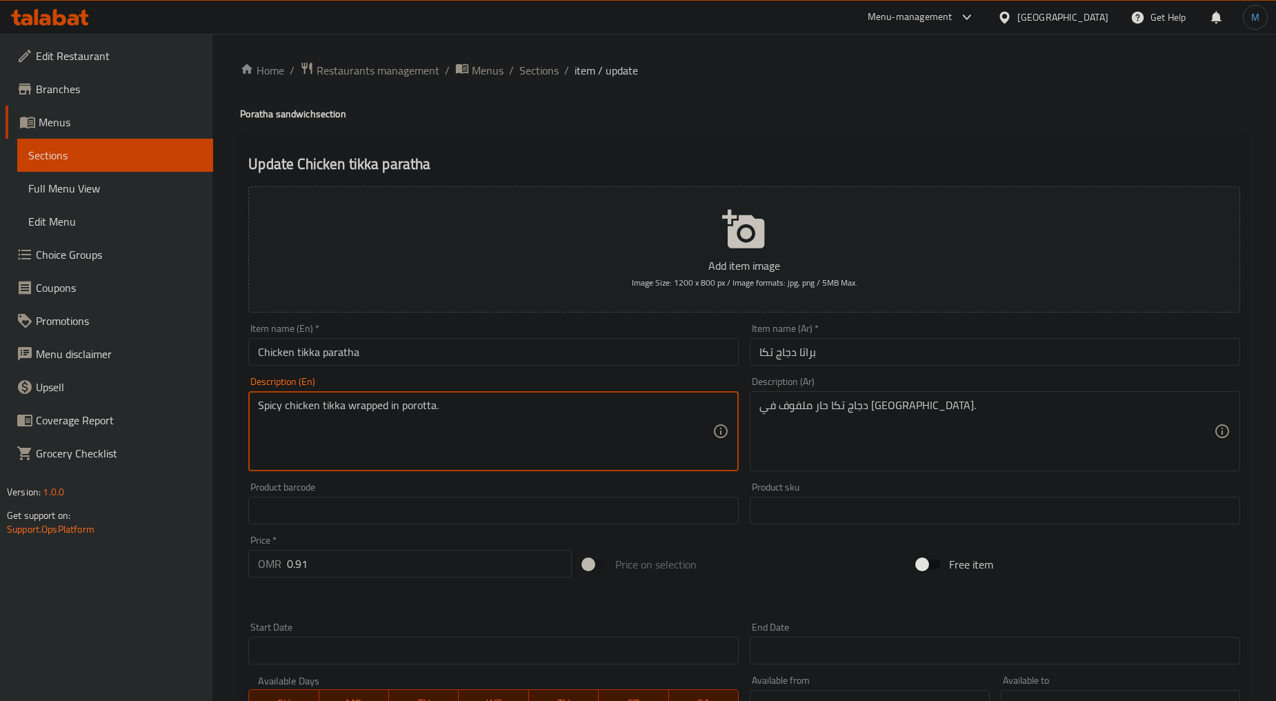
click at [572, 414] on textarea "Spicy chicken tikka wrapped in porotta." at bounding box center [485, 432] width 454 height 66
drag, startPoint x: 432, startPoint y: 401, endPoint x: 415, endPoint y: 392, distance: 18.8
drag, startPoint x: 415, startPoint y: 392, endPoint x: 419, endPoint y: 405, distance: 13.5
click at [412, 419] on textarea "Spicy chicken tikka wrapped in parotta." at bounding box center [485, 432] width 454 height 66
click at [411, 419] on textarea "Spicy chicken tikka wrapped in parotta." at bounding box center [485, 432] width 454 height 66
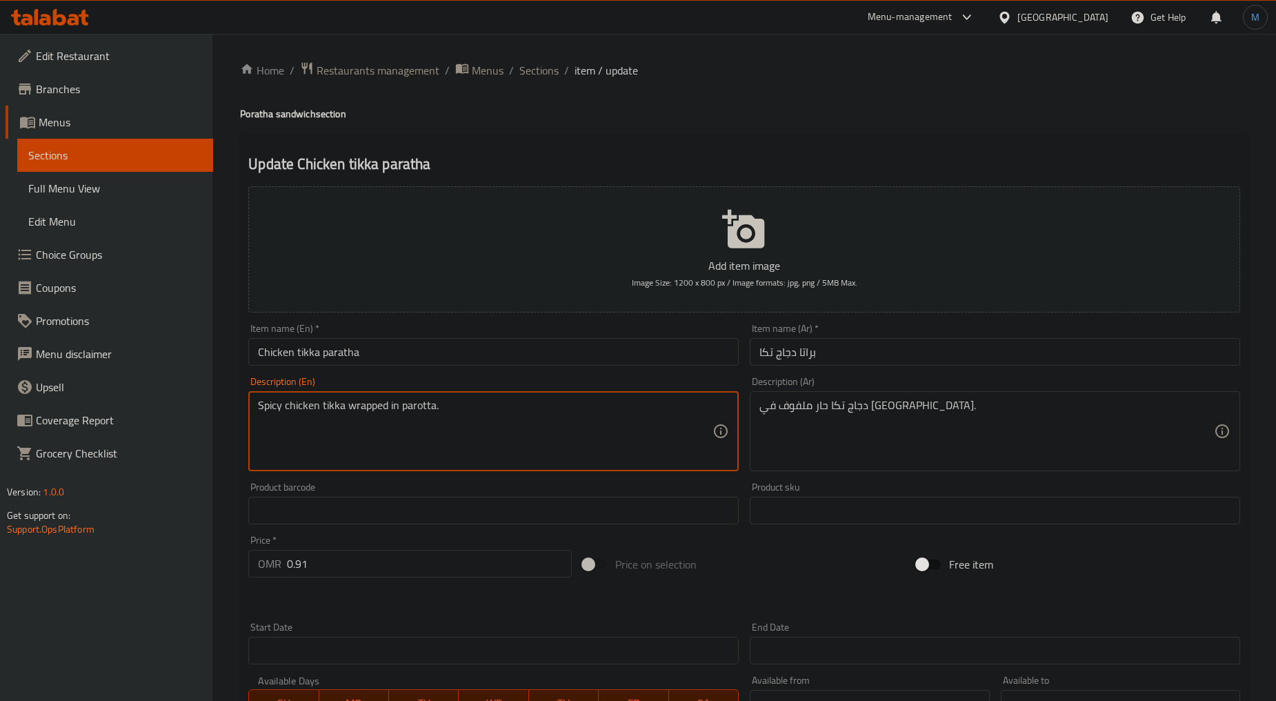
type textarea "Spicy chicken tikka wrapped in parotta."
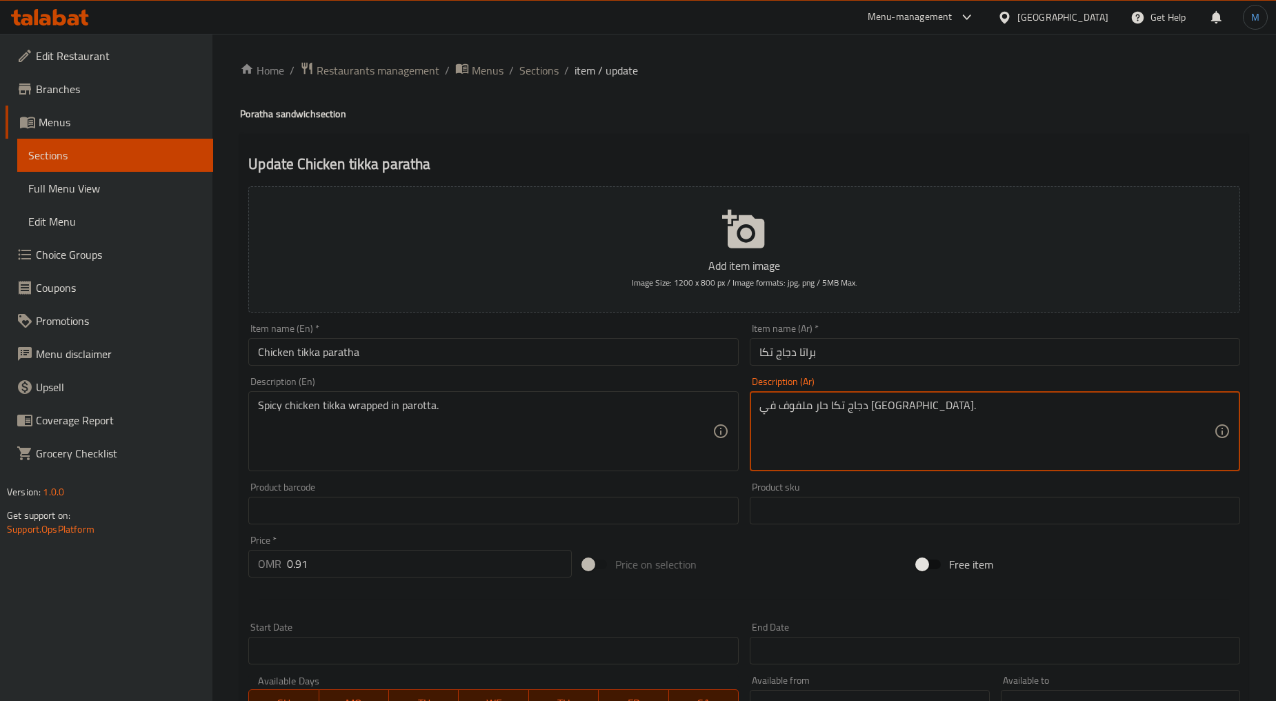
click at [775, 414] on textarea "دجاج تكا حار ملفوف في [GEOGRAPHIC_DATA]." at bounding box center [986, 432] width 454 height 66
paste textarea "ا"
type textarea "دجاج تكا حار ملفوف في باروتا."
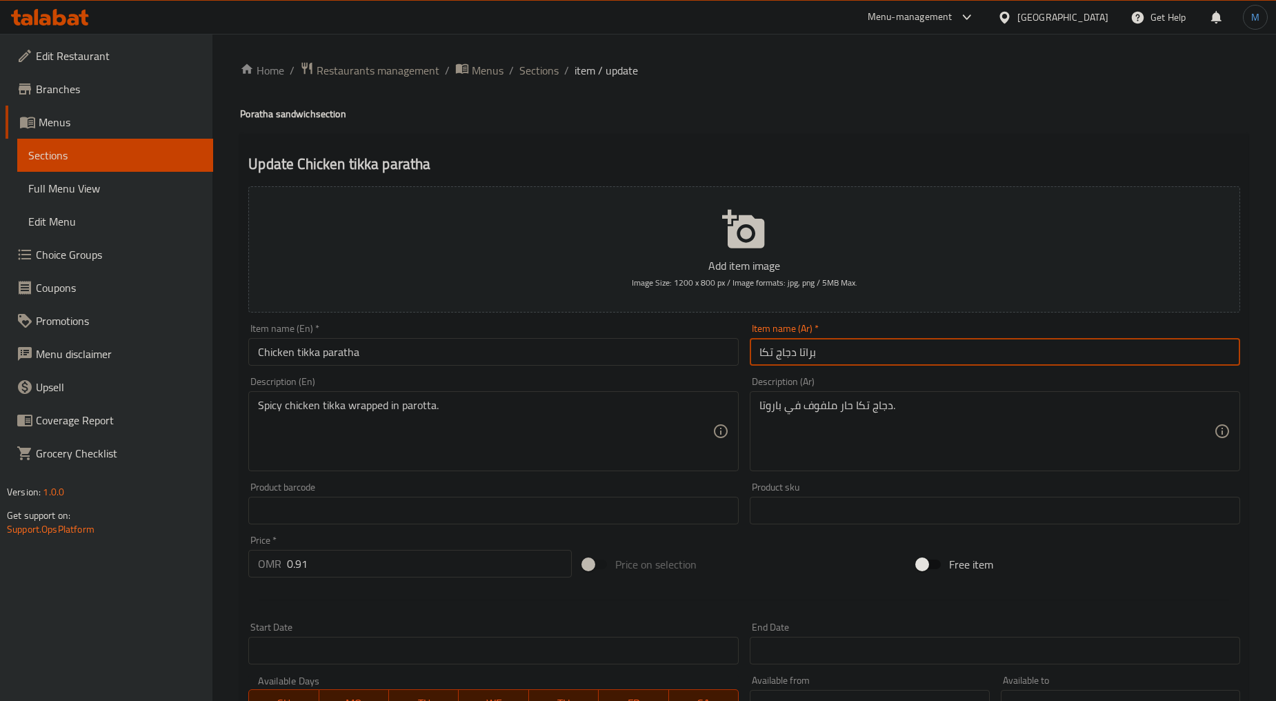
click at [881, 346] on input "براتا دجاج تكا" at bounding box center [995, 352] width 490 height 28
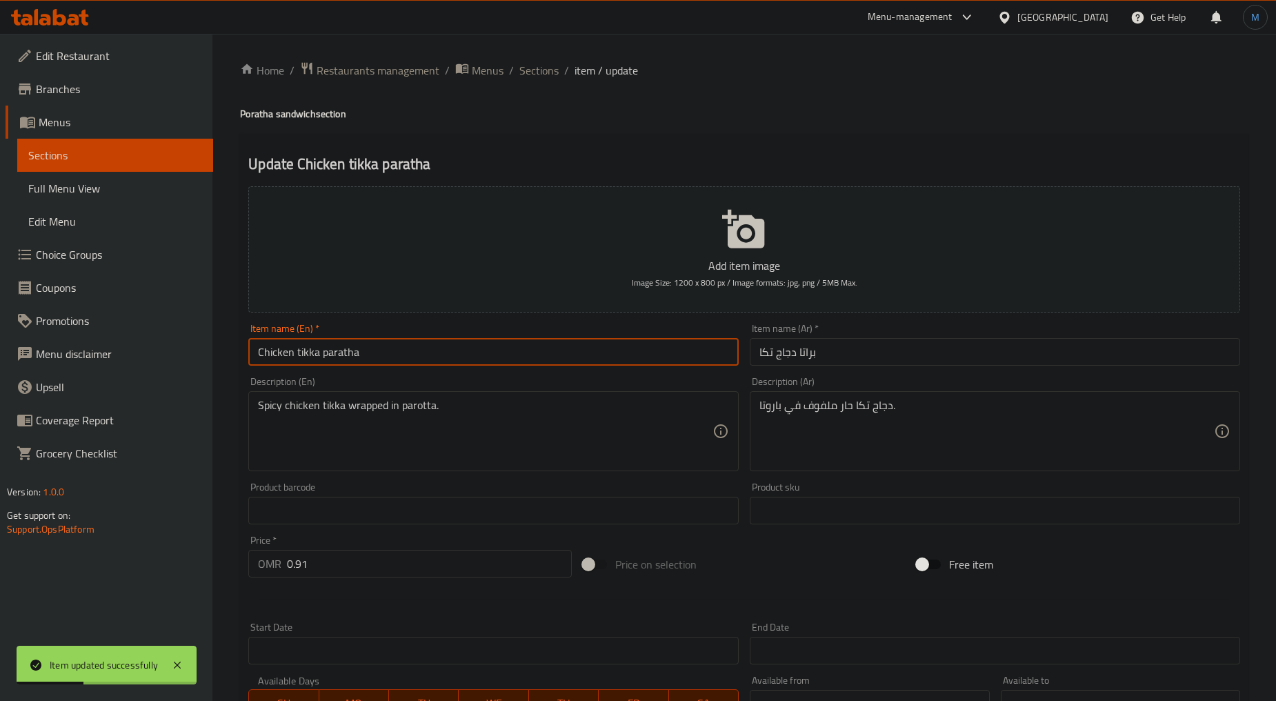
click at [352, 348] on input "Chicken tikka paratha" at bounding box center [493, 352] width 490 height 28
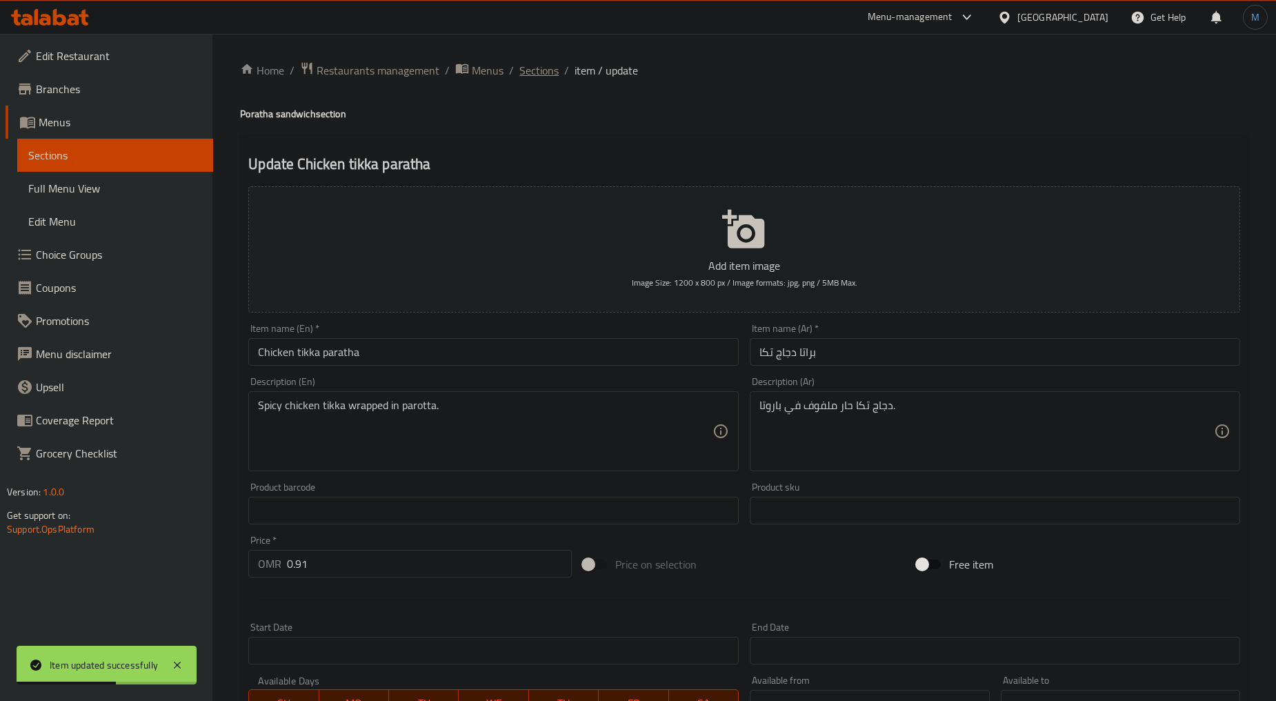
click at [536, 74] on span "Sections" at bounding box center [538, 70] width 39 height 17
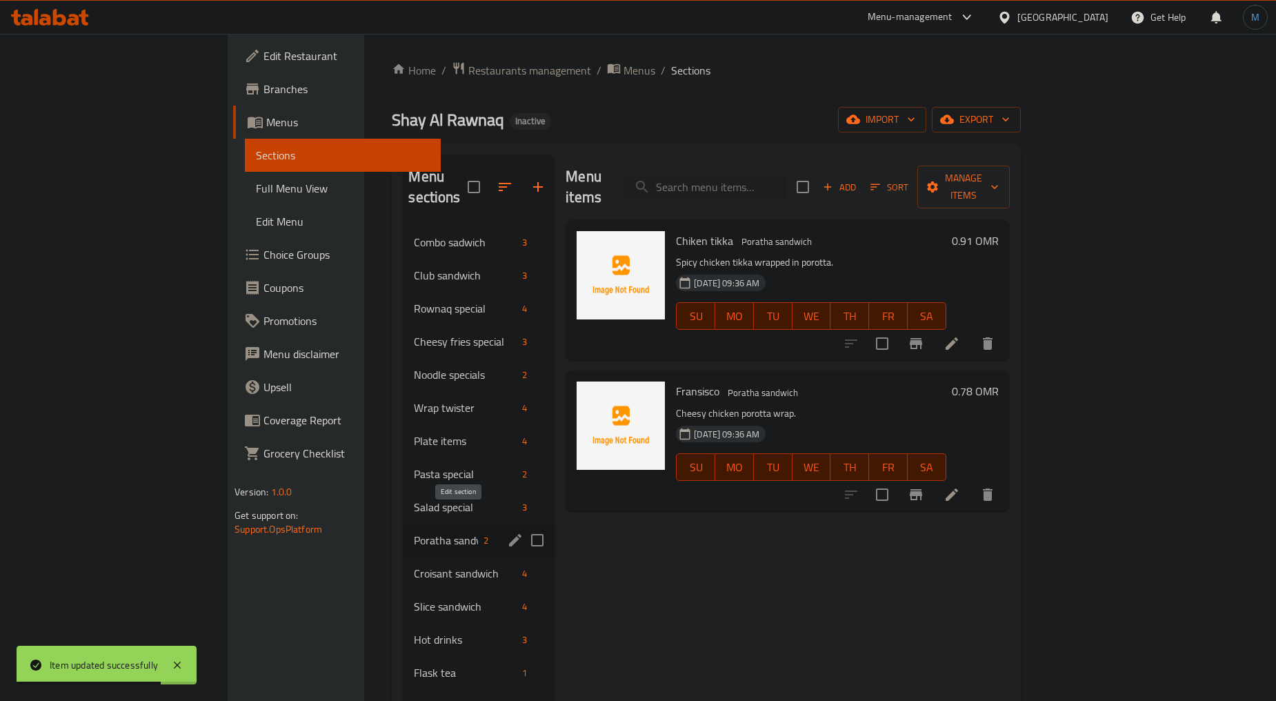
click at [507, 532] on icon "edit" at bounding box center [515, 540] width 17 height 17
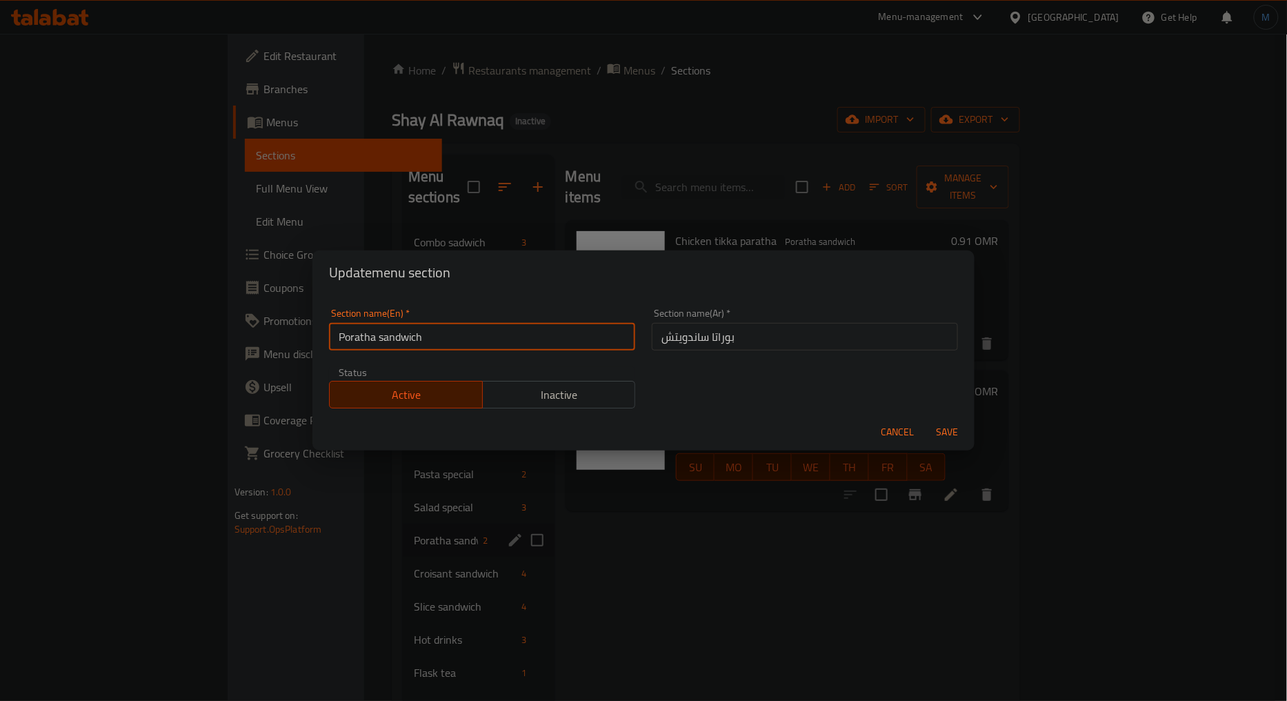
click at [369, 328] on input "Poratha sandwich" at bounding box center [482, 337] width 306 height 28
paste input "paratha"
type input "paratha sandwich"
click at [720, 338] on input "بوراتا ساندويتش" at bounding box center [805, 337] width 306 height 28
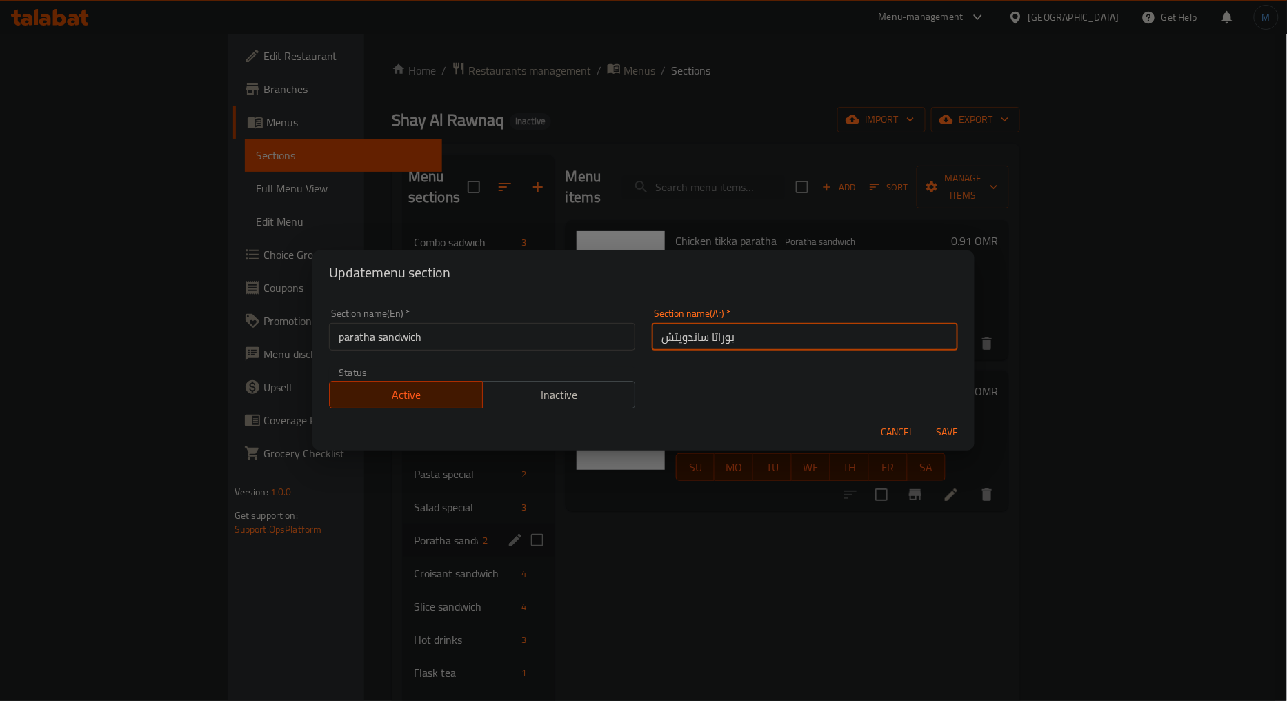
click at [720, 338] on input "بوراتا ساندويتش" at bounding box center [805, 337] width 306 height 28
type input "[PERSON_NAME]"
click at [925, 419] on button "Save" at bounding box center [947, 432] width 44 height 26
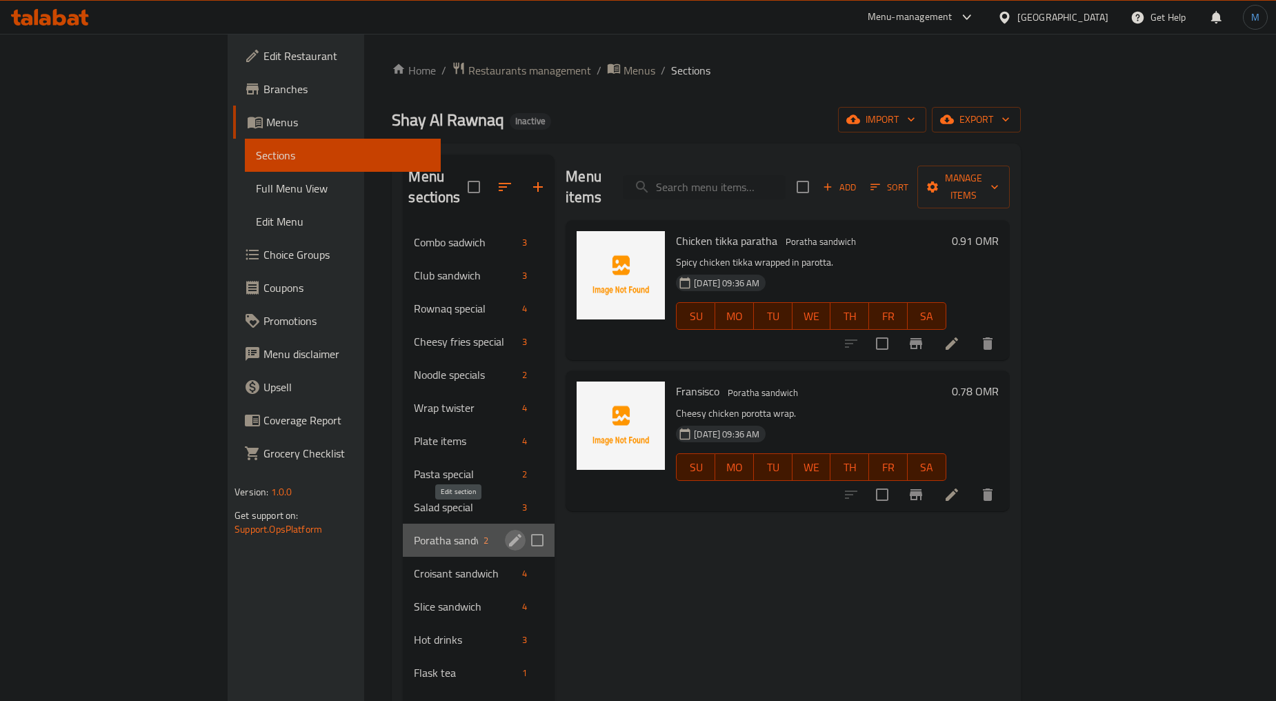
click at [509, 534] on icon "edit" at bounding box center [515, 540] width 12 height 12
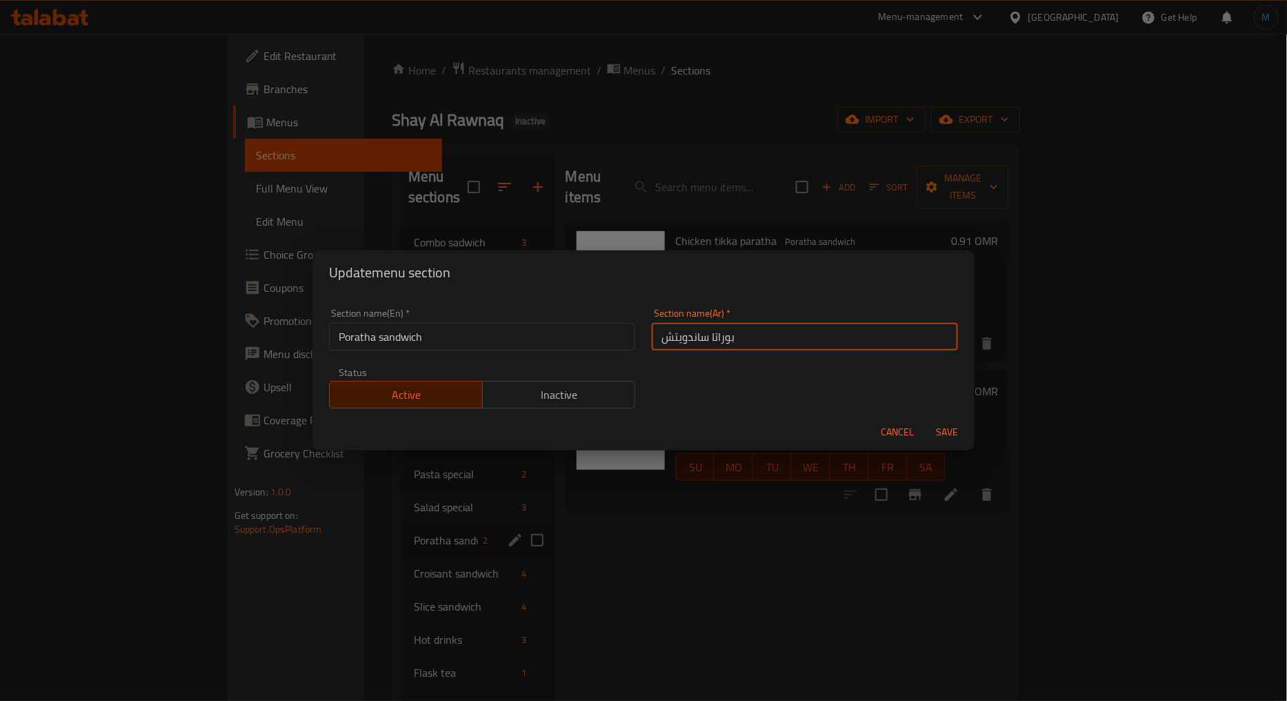
click at [721, 336] on input "بوراتا ساندويتش" at bounding box center [805, 337] width 306 height 28
paste input "[PERSON_NAME]"
type input "[PERSON_NAME]"
click at [925, 419] on button "Save" at bounding box center [947, 432] width 44 height 26
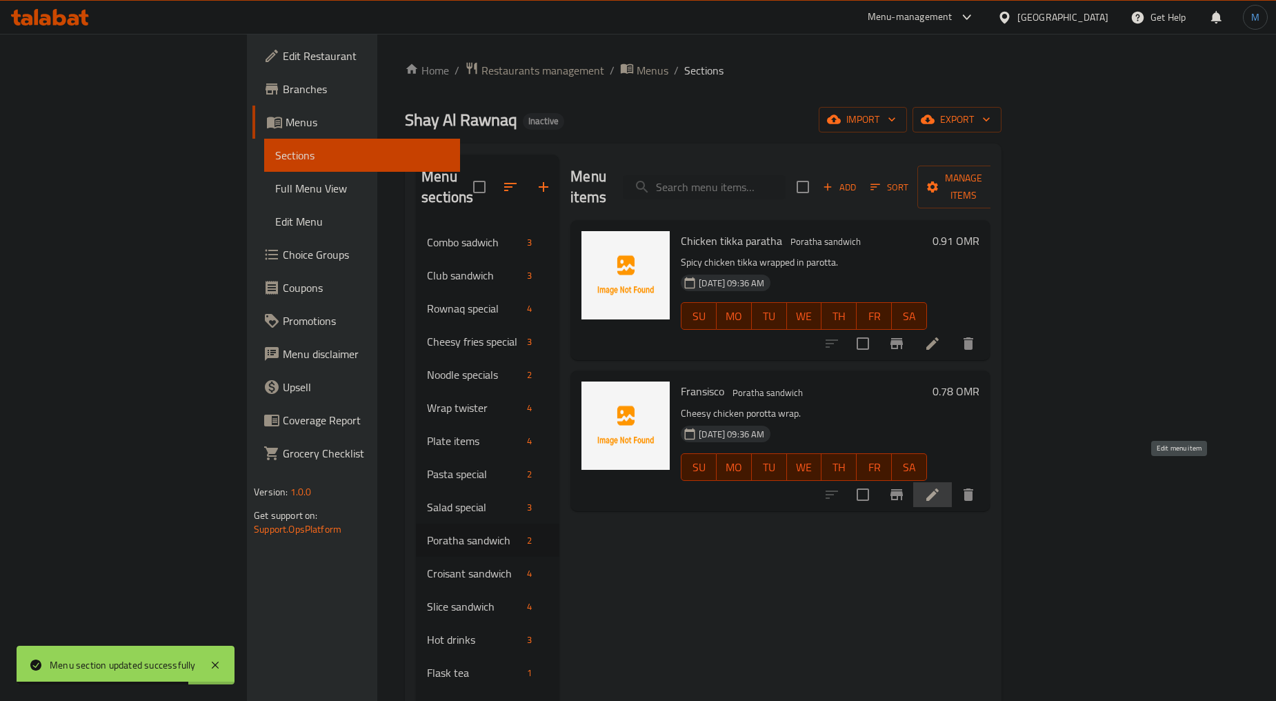
click at [938, 488] on icon at bounding box center [932, 494] width 12 height 12
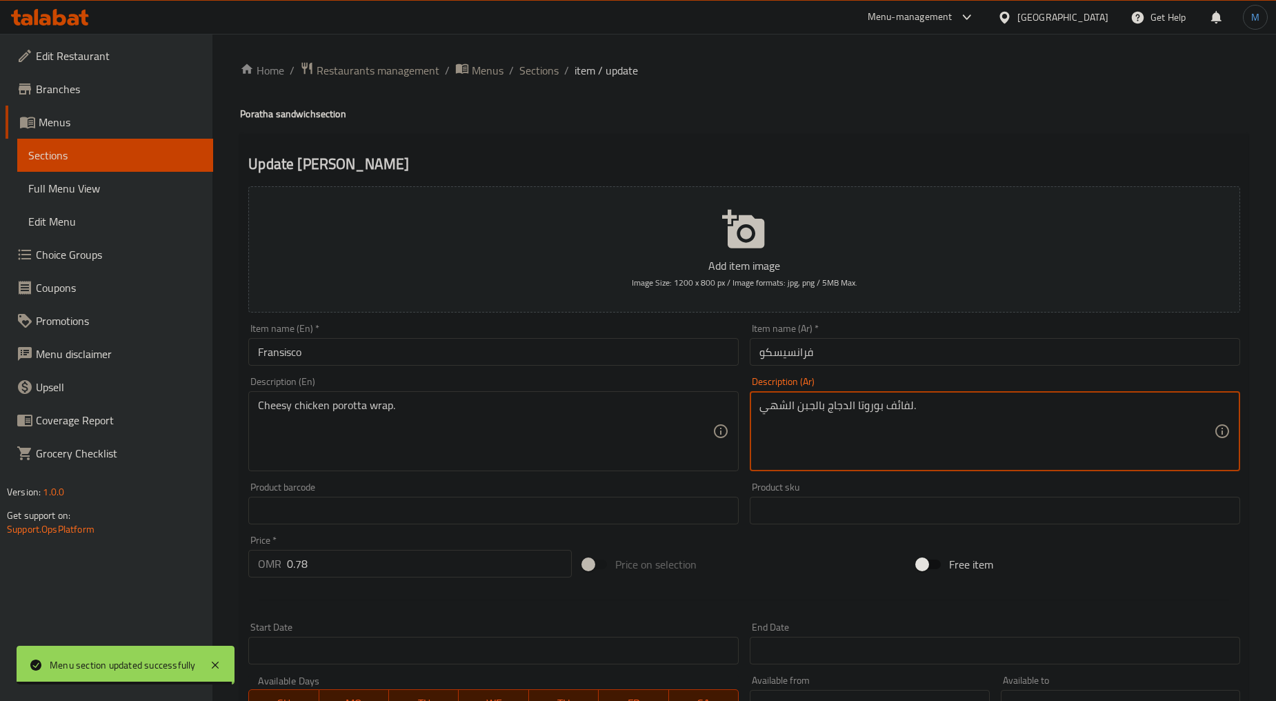
click at [896, 405] on textarea "لفائف بوروتا الدجاج بالجبن الشهي." at bounding box center [986, 432] width 454 height 66
type textarea "راب بوروتا الدجاج بالجبن الشهي."
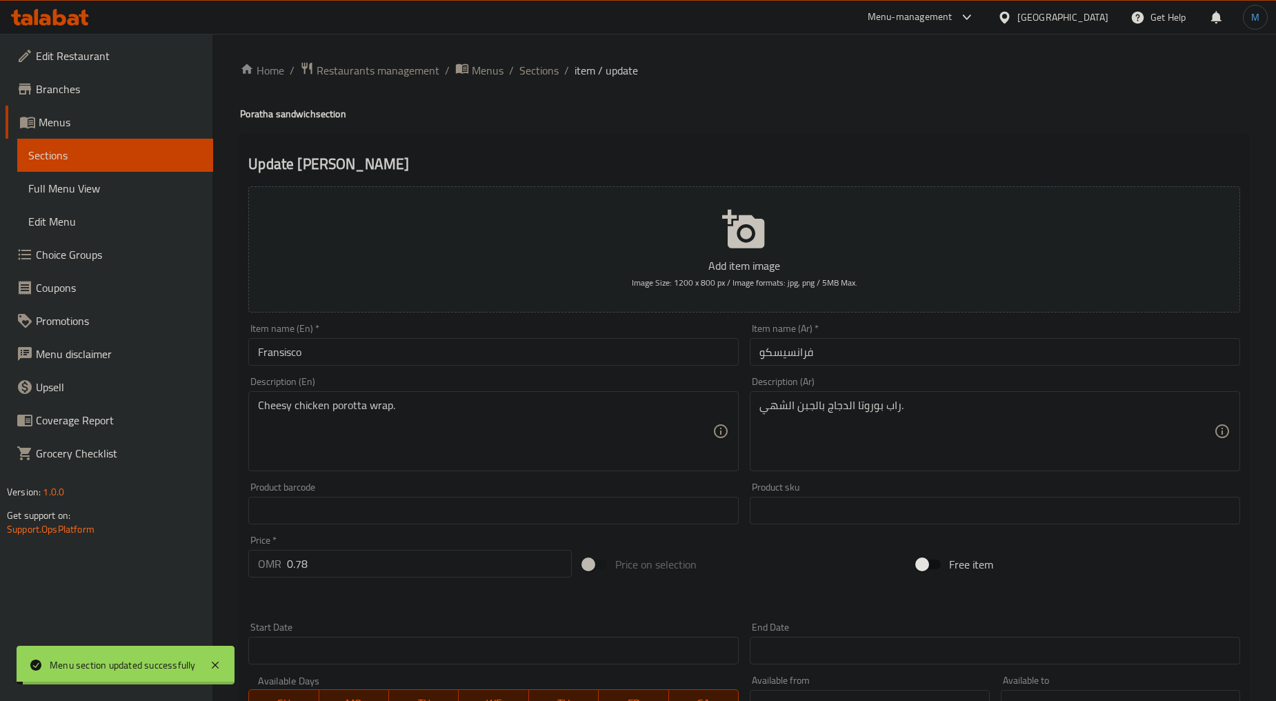
click at [252, 113] on h4 "Poratha sandwich section" at bounding box center [744, 114] width 1008 height 14
click at [249, 122] on div "Home / Restaurants management / Menus / Sections / item / update paratha sandwi…" at bounding box center [744, 503] width 1008 height 885
click at [252, 119] on h4 "paratha sandwich section" at bounding box center [744, 114] width 1008 height 14
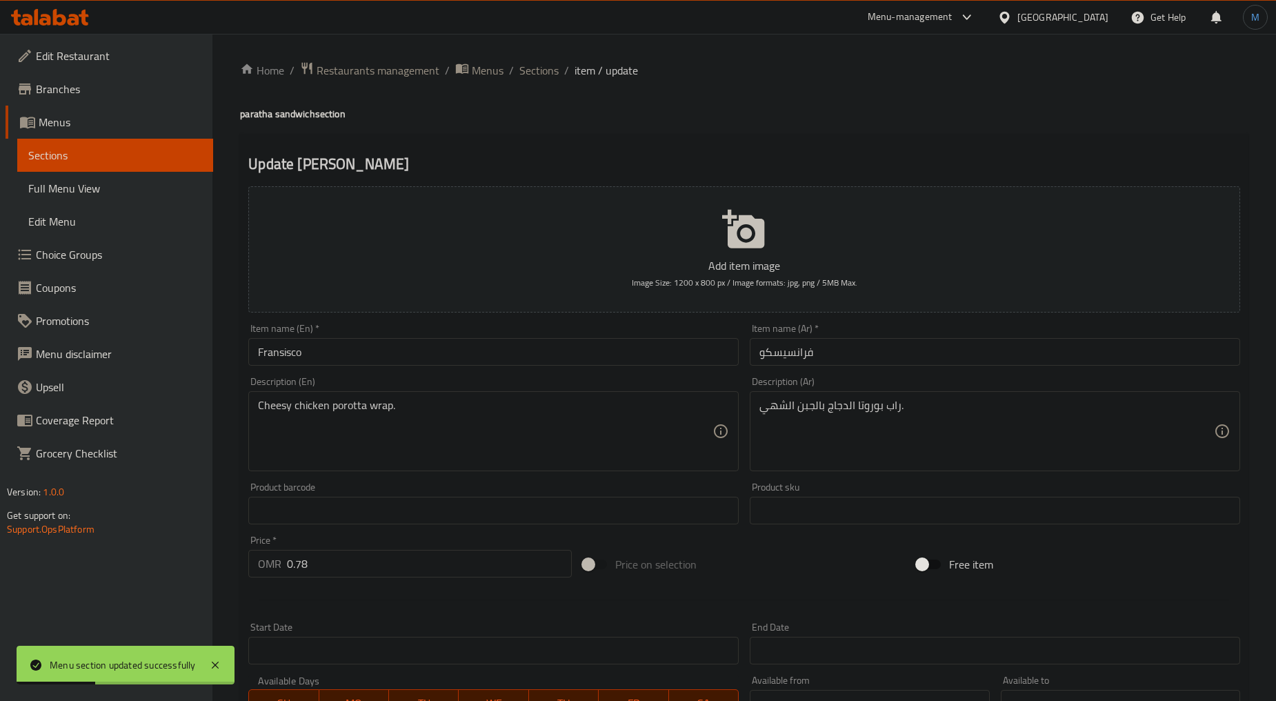
click at [259, 125] on div "Home / Restaurants management / Menus / Sections / item / update paratha sandwi…" at bounding box center [744, 503] width 1008 height 885
click at [255, 115] on h4 "paratha sandwich section" at bounding box center [744, 114] width 1008 height 14
copy h4 "paratha"
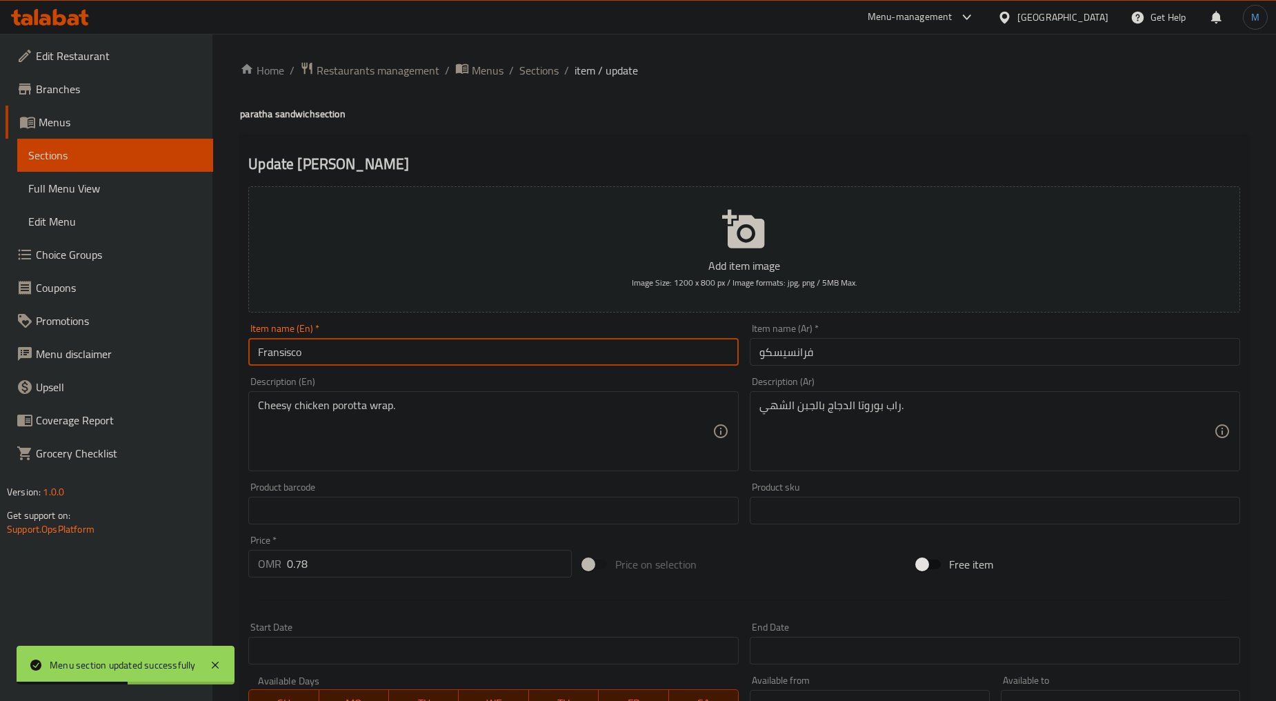
click at [383, 353] on input "Fransisco" at bounding box center [493, 352] width 490 height 28
paste input "paratha"
drag, startPoint x: 308, startPoint y: 354, endPoint x: 288, endPoint y: 349, distance: 20.6
drag, startPoint x: 288, startPoint y: 349, endPoint x: 521, endPoint y: 350, distance: 233.8
click at [521, 350] on input "Fransisco paratha" at bounding box center [493, 352] width 490 height 28
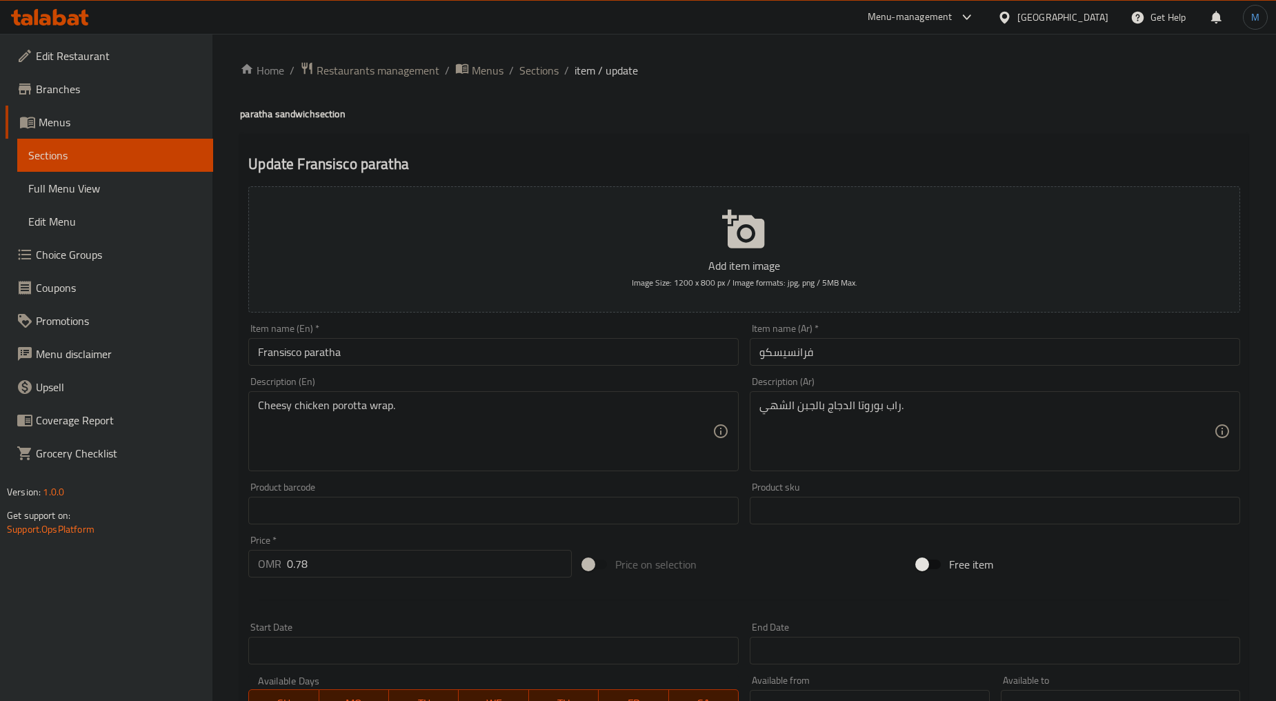
click at [658, 333] on div "Item name (En)   * [PERSON_NAME] Item name (En) *" at bounding box center [493, 344] width 490 height 42
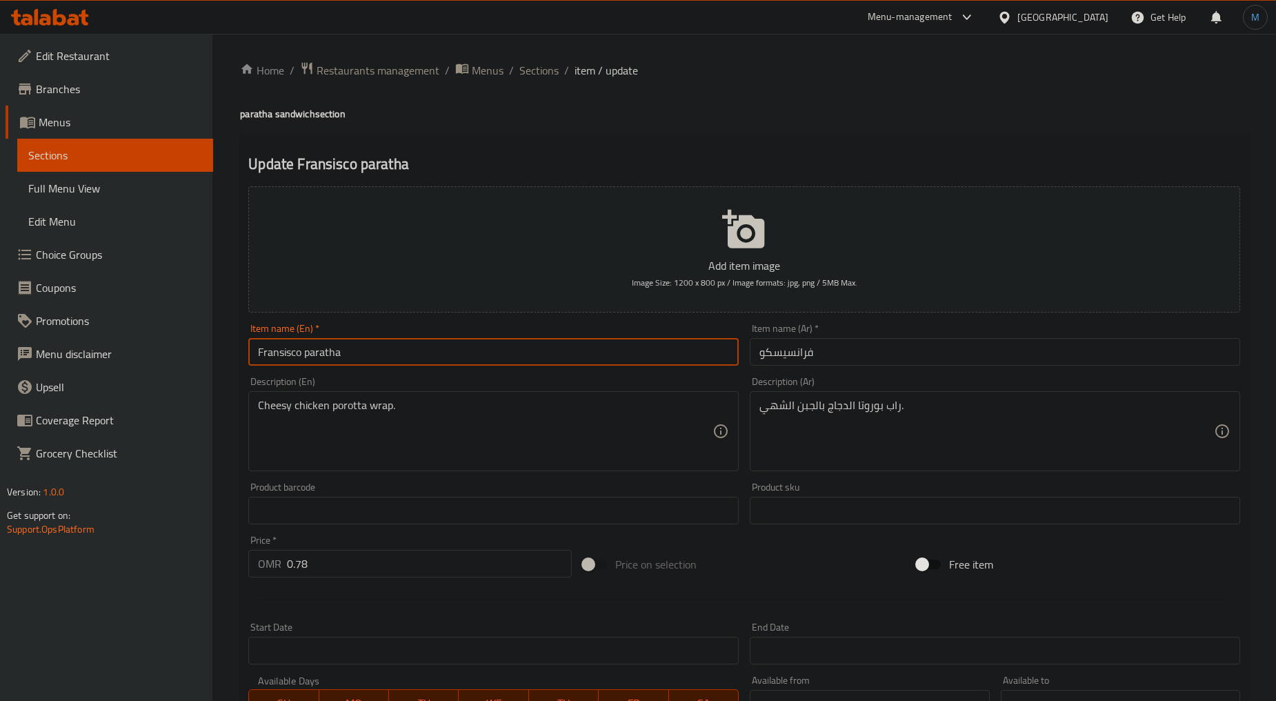
click at [660, 352] on input "Fransisco paratha" at bounding box center [493, 352] width 490 height 28
paste input "cisco paratha"
type input "[PERSON_NAME]"
click at [431, 360] on input "[PERSON_NAME]" at bounding box center [493, 352] width 490 height 28
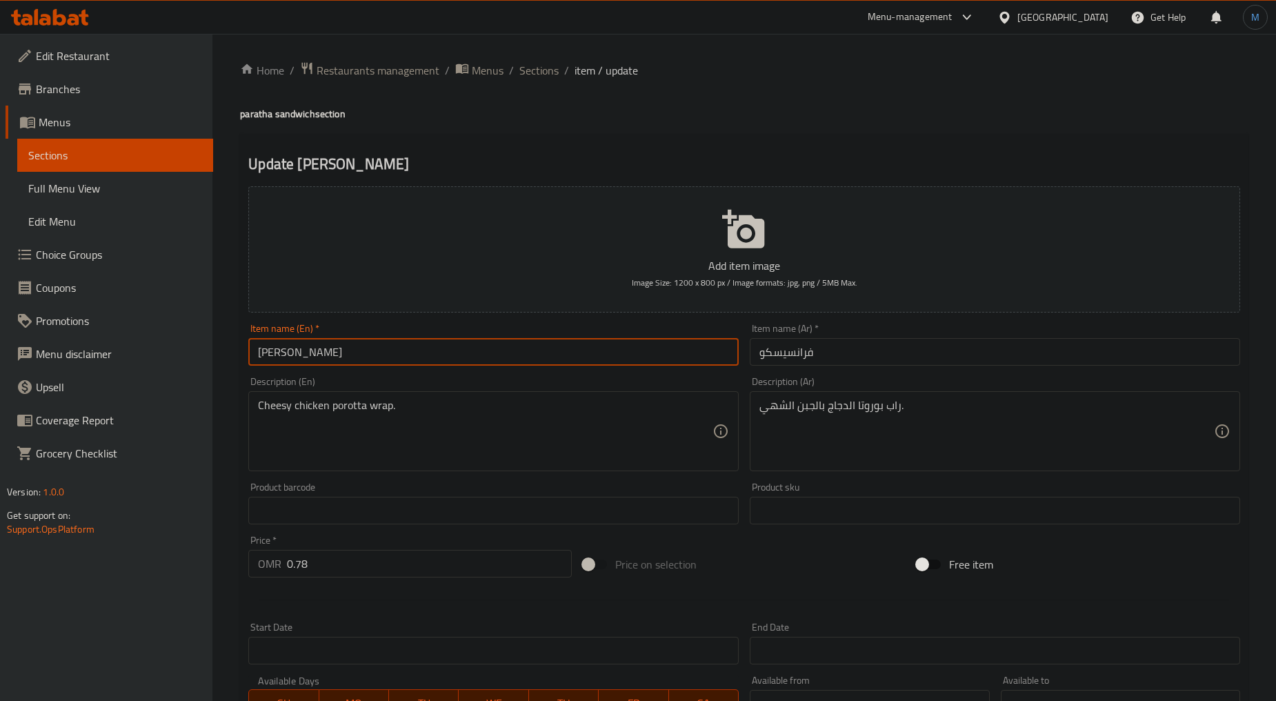
click at [802, 362] on input "فرانسيسكو" at bounding box center [995, 352] width 490 height 28
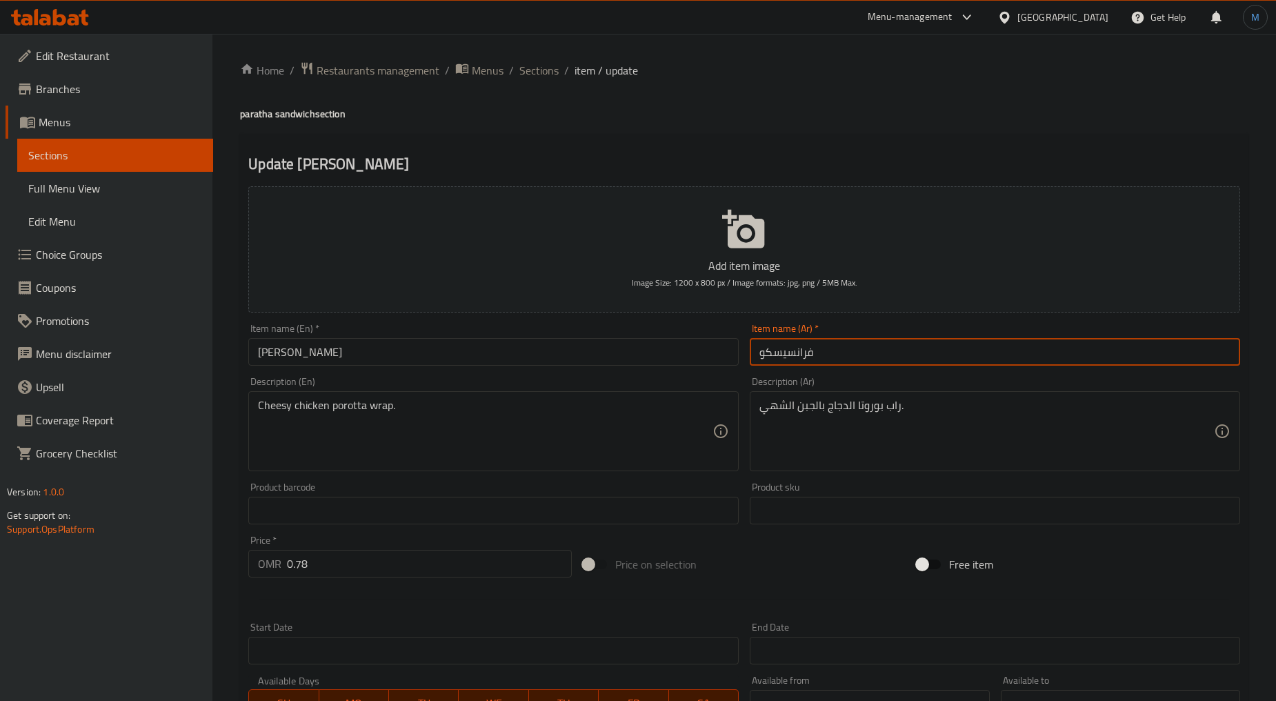
click at [854, 364] on input "فرانسيسكو" at bounding box center [995, 352] width 490 height 28
paste input "براتا"
type input "[PERSON_NAME]"
click at [335, 346] on input "[PERSON_NAME]" at bounding box center [493, 352] width 490 height 28
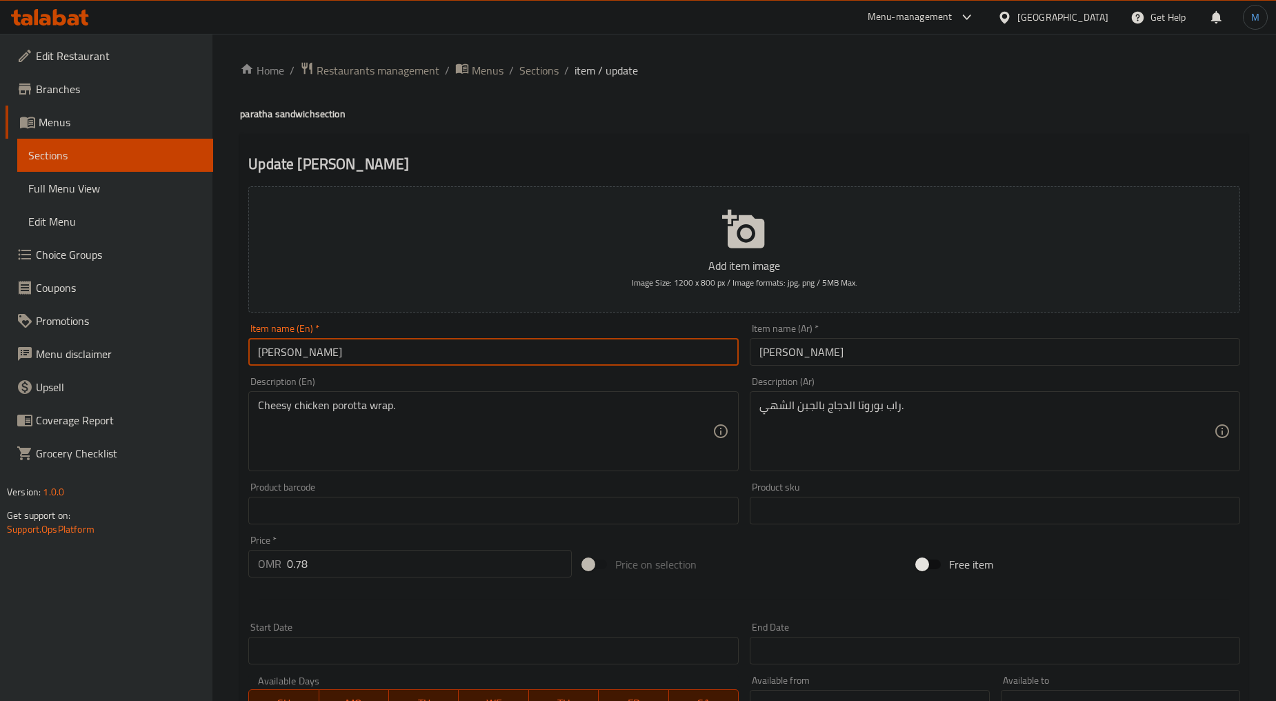
click at [335, 346] on input "[PERSON_NAME]" at bounding box center [493, 352] width 490 height 28
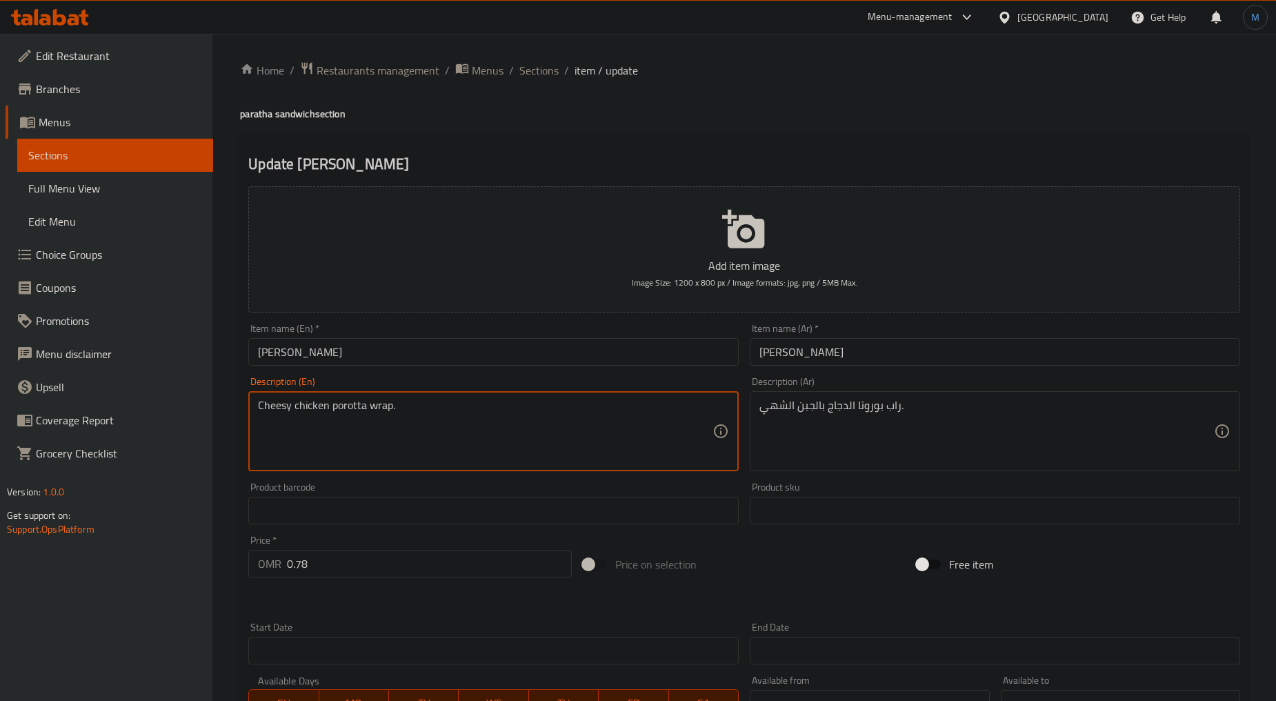
click at [350, 410] on textarea "Cheesy chicken porotta wrap." at bounding box center [485, 432] width 454 height 66
paste textarea "aratha"
type textarea "Cheesy chicken paratha wrap."
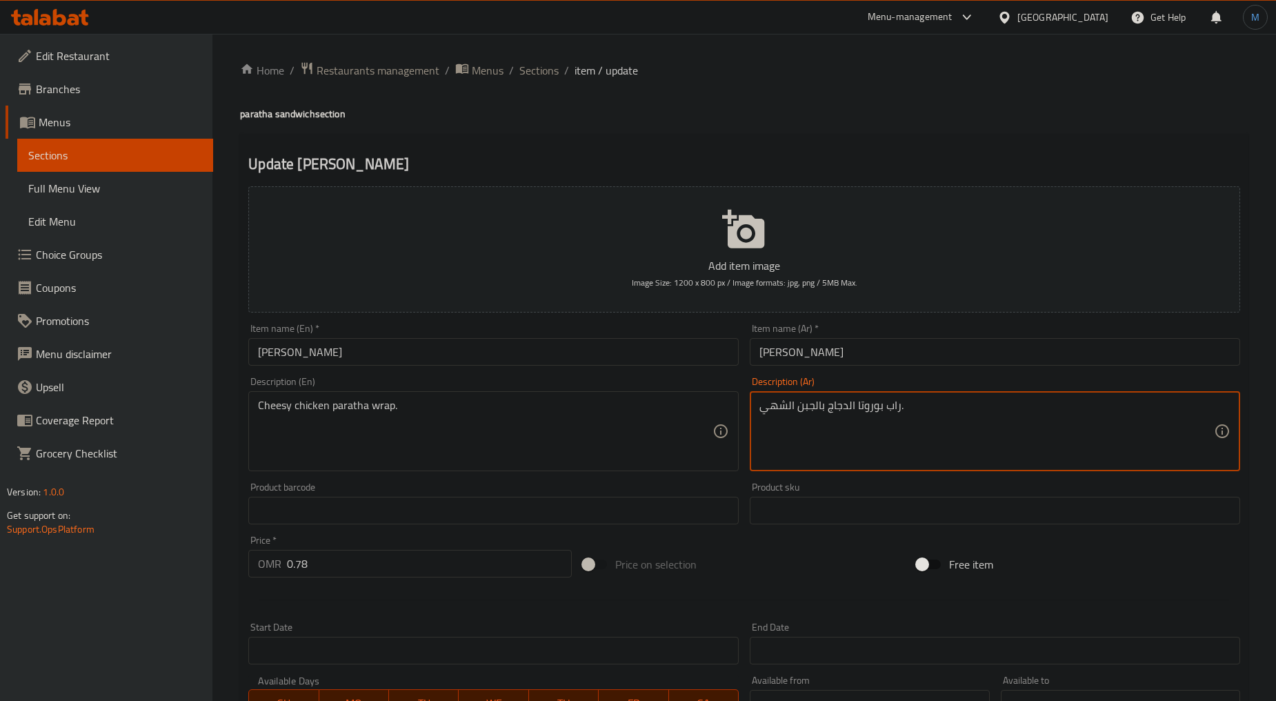
click at [874, 407] on textarea "راب بوروتا الدجاج بالجبن الشهي." at bounding box center [986, 432] width 454 height 66
paste textarea "راتا"
click at [773, 408] on textarea "راب براتا الدجاج بالجبن الشهي." at bounding box center [986, 432] width 454 height 66
type textarea "راب براتا الدجاج بالجبن ."
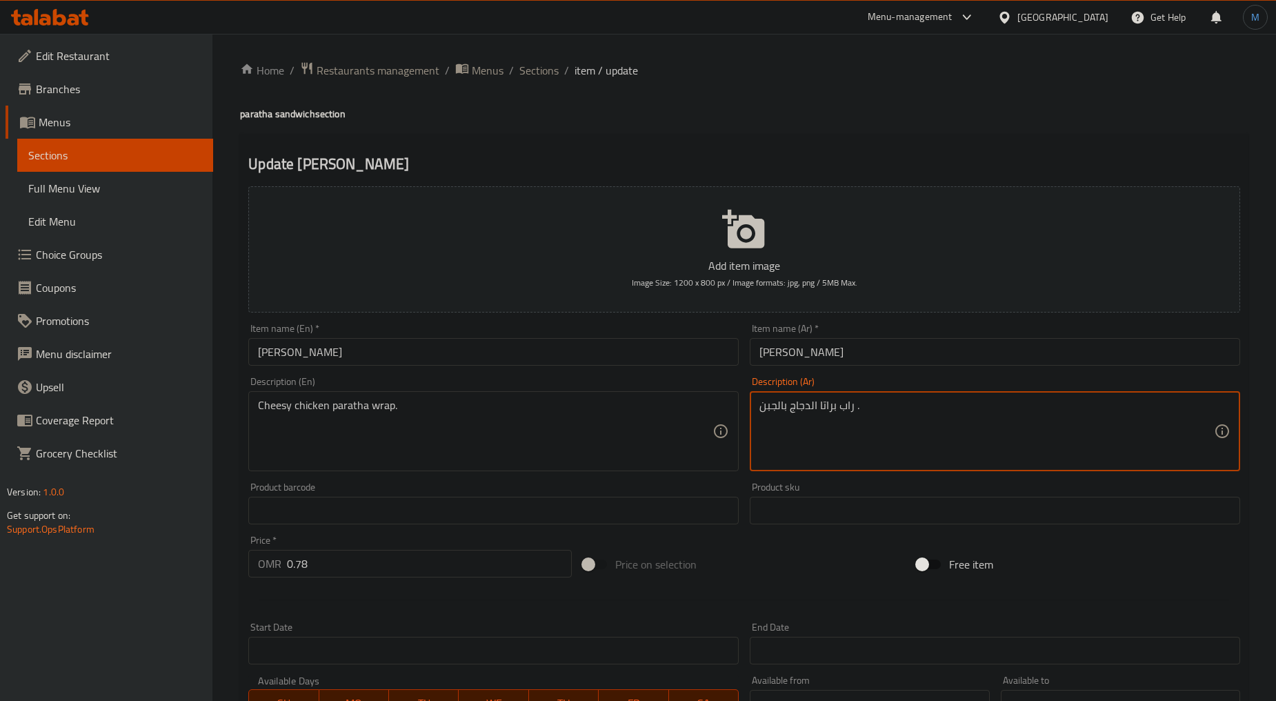
click at [728, 364] on input "[PERSON_NAME]" at bounding box center [493, 352] width 490 height 28
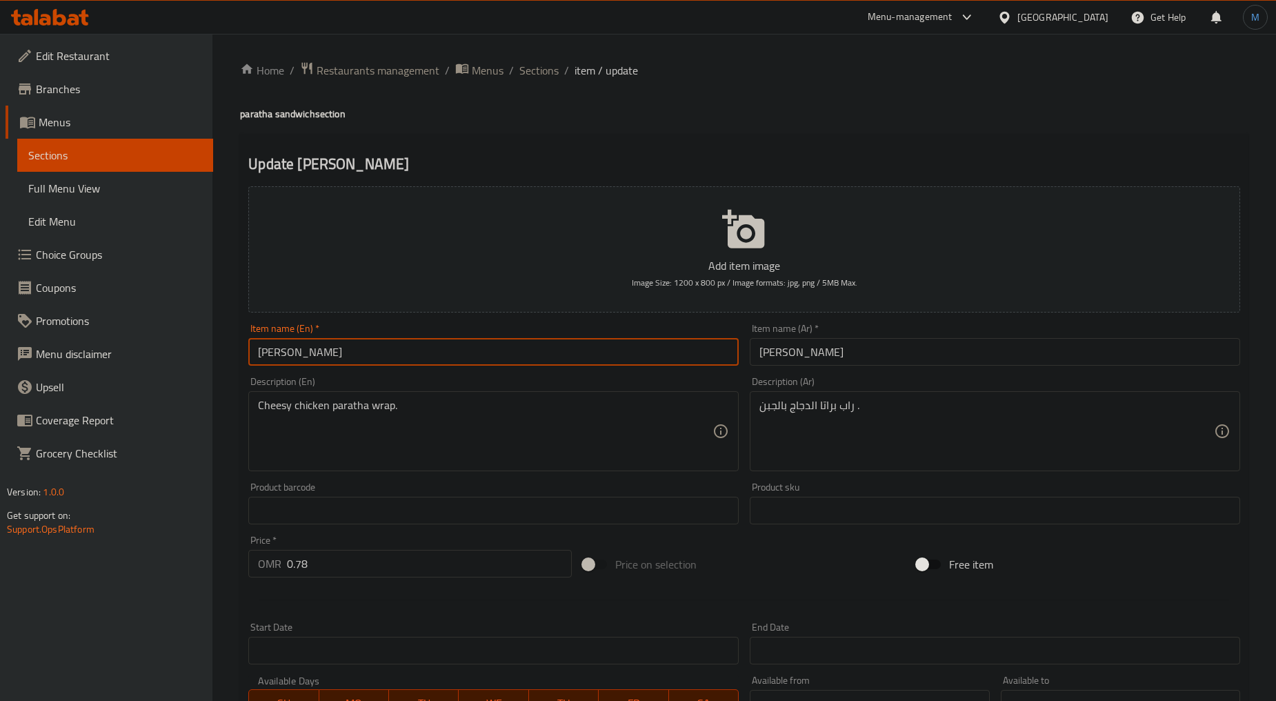
click at [549, 66] on span "Sections" at bounding box center [538, 70] width 39 height 17
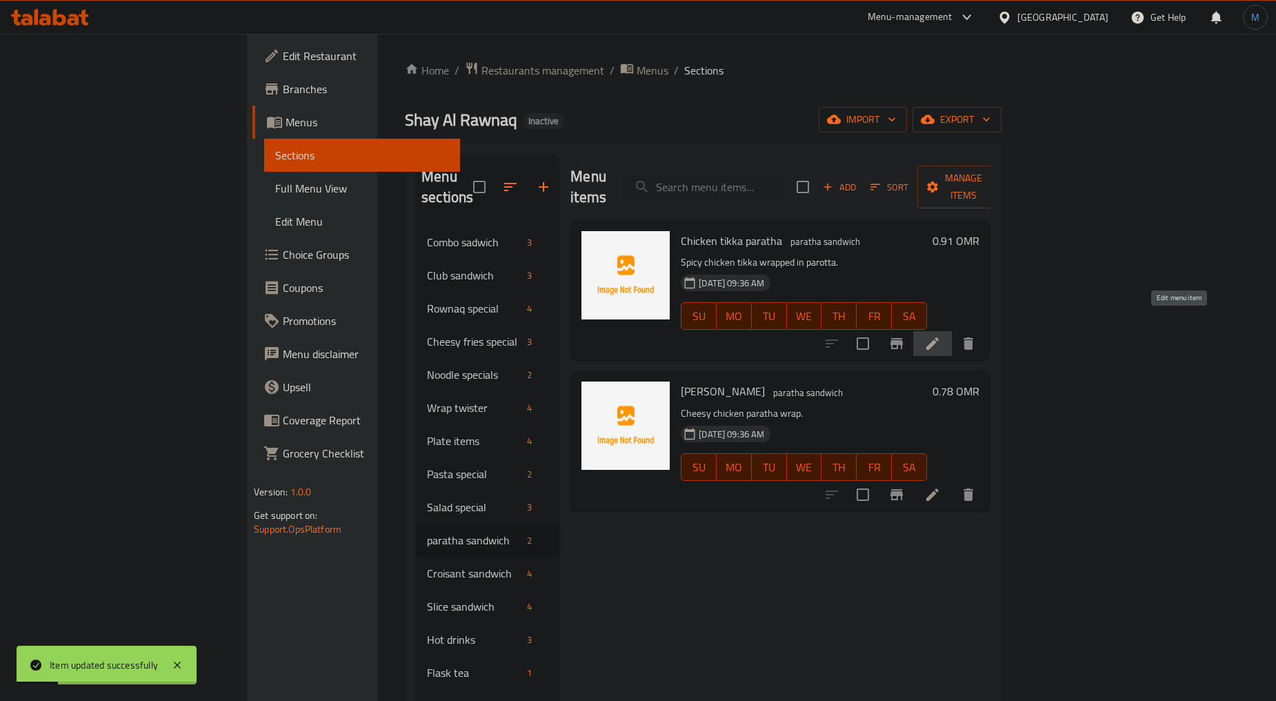
click at [938, 337] on icon at bounding box center [932, 343] width 12 height 12
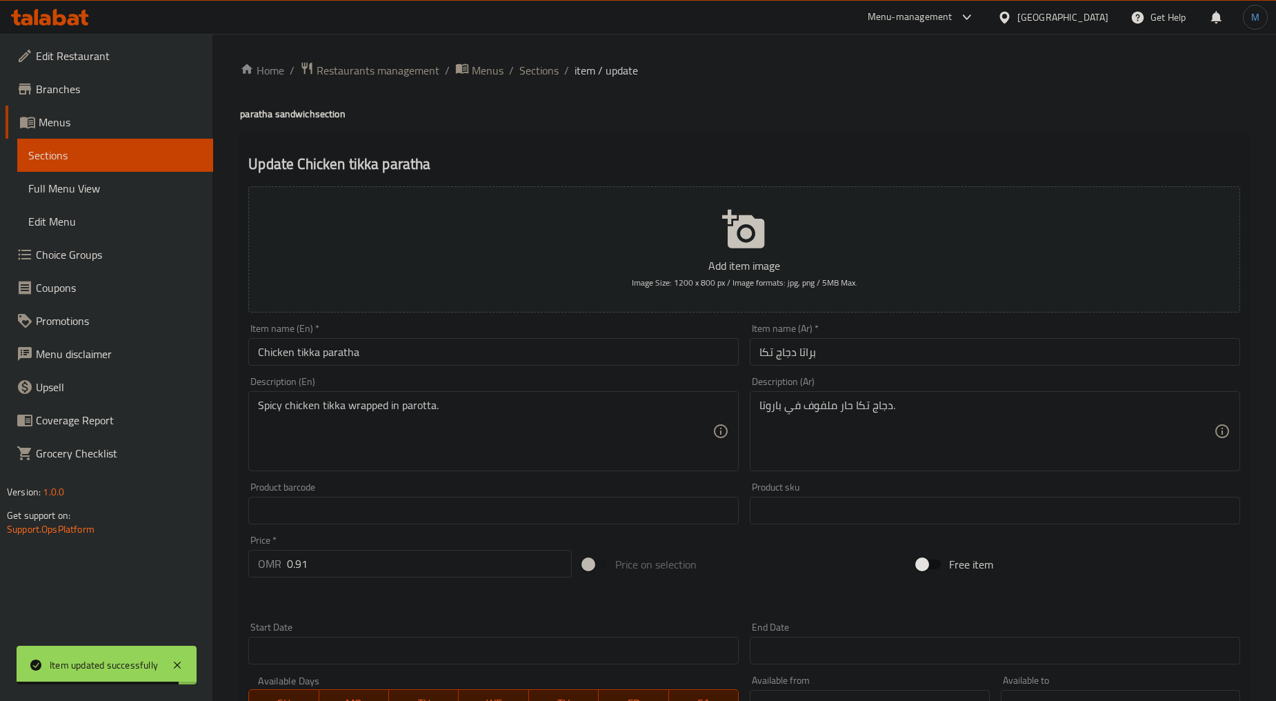
click at [559, 59] on div "Home / Restaurants management / Menus / Sections / item / update paratha sandwi…" at bounding box center [743, 504] width 1063 height 941
click at [541, 72] on span "Sections" at bounding box center [538, 70] width 39 height 17
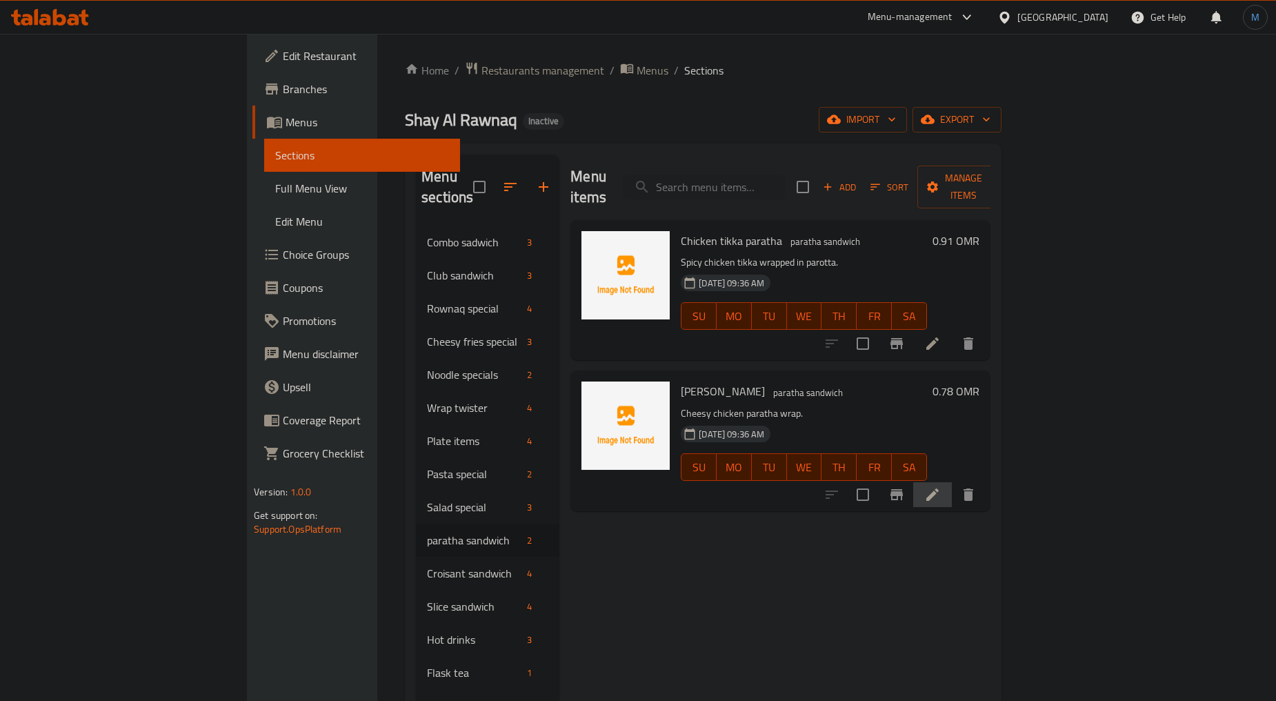
click at [952, 482] on li at bounding box center [932, 494] width 39 height 25
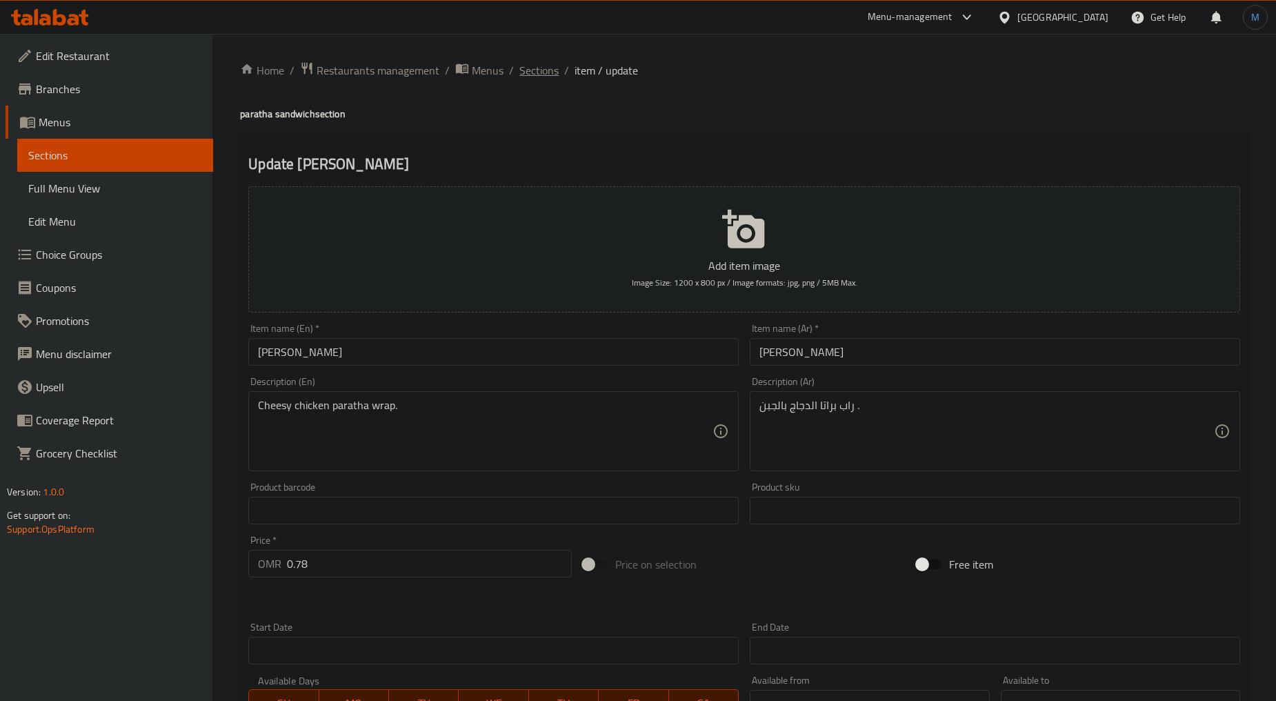
click at [555, 67] on span "Sections" at bounding box center [538, 70] width 39 height 17
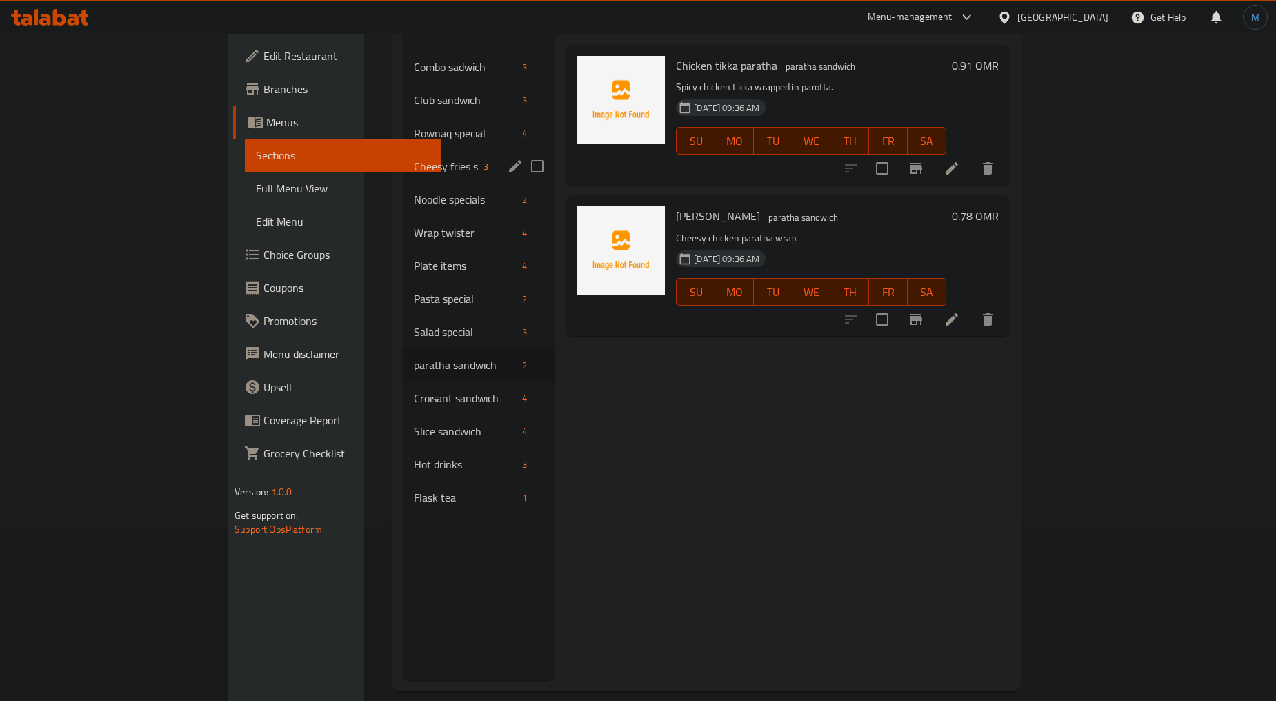
scroll to position [193, 0]
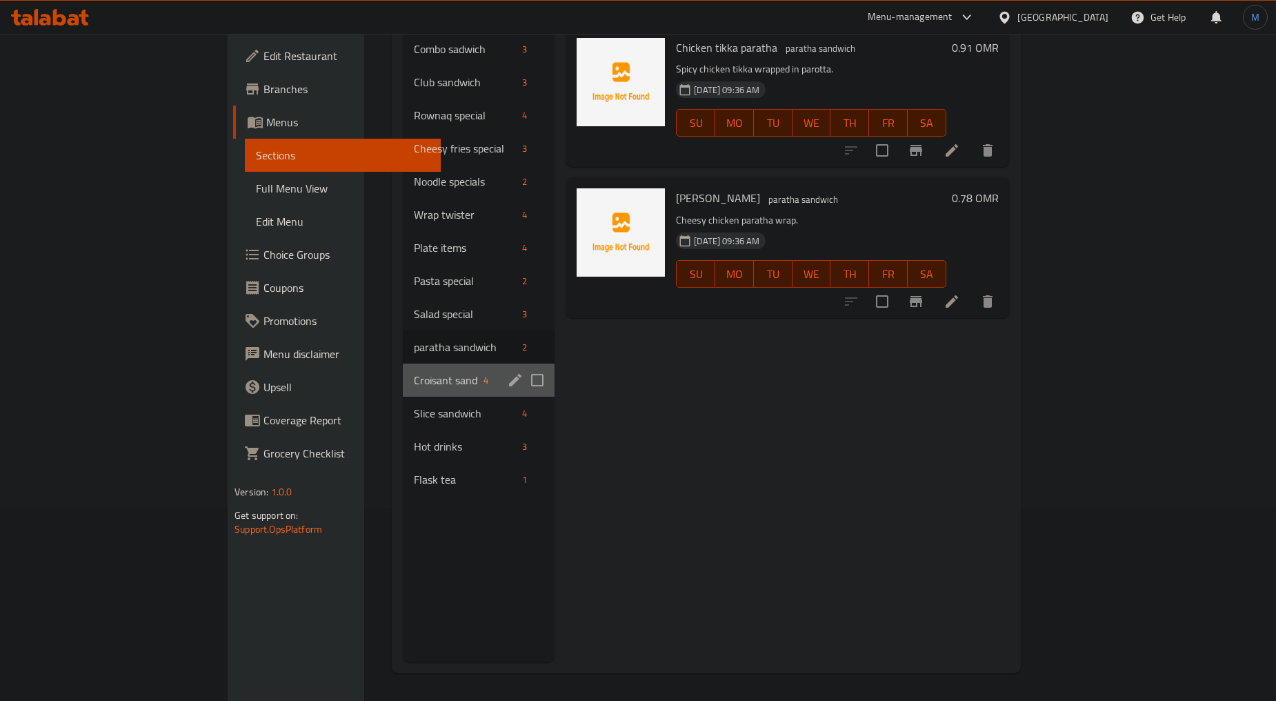
click at [403, 368] on div "Croisant sandwich 4" at bounding box center [479, 379] width 152 height 33
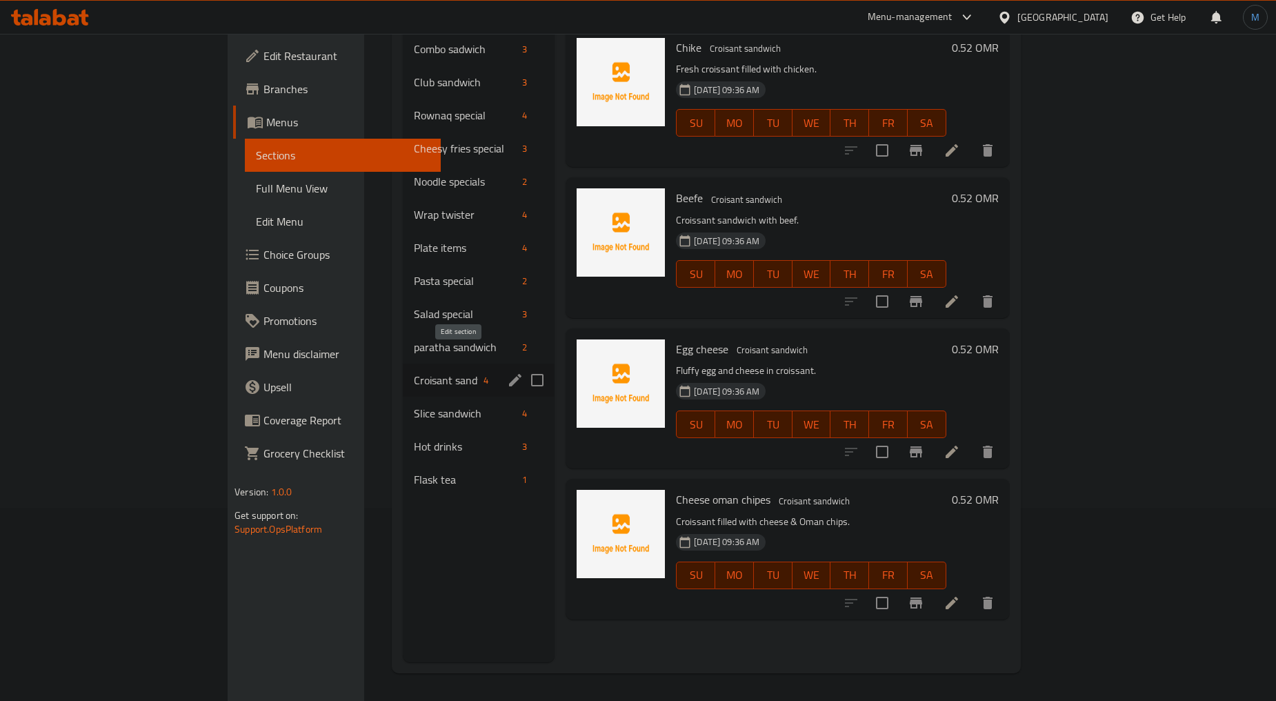
click at [509, 374] on icon "edit" at bounding box center [515, 380] width 12 height 12
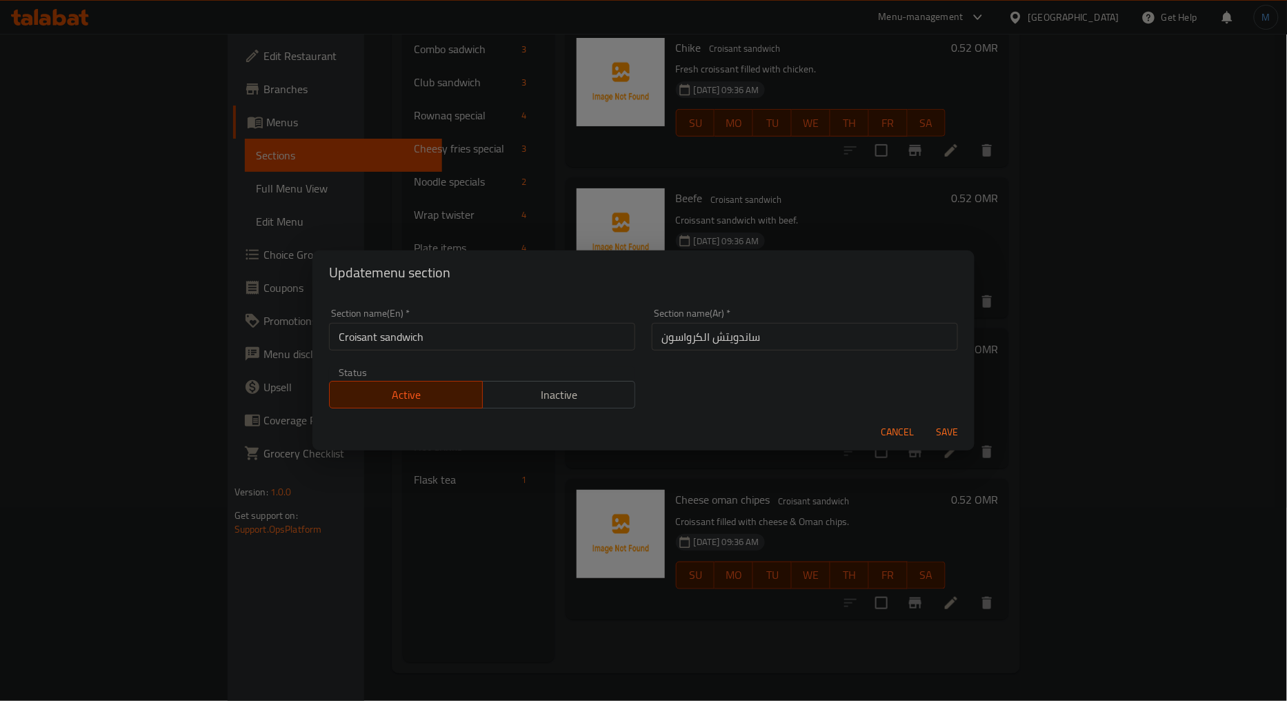
click at [437, 335] on input "Croisant sandwich" at bounding box center [482, 337] width 306 height 28
type input "Croissant sandwich"
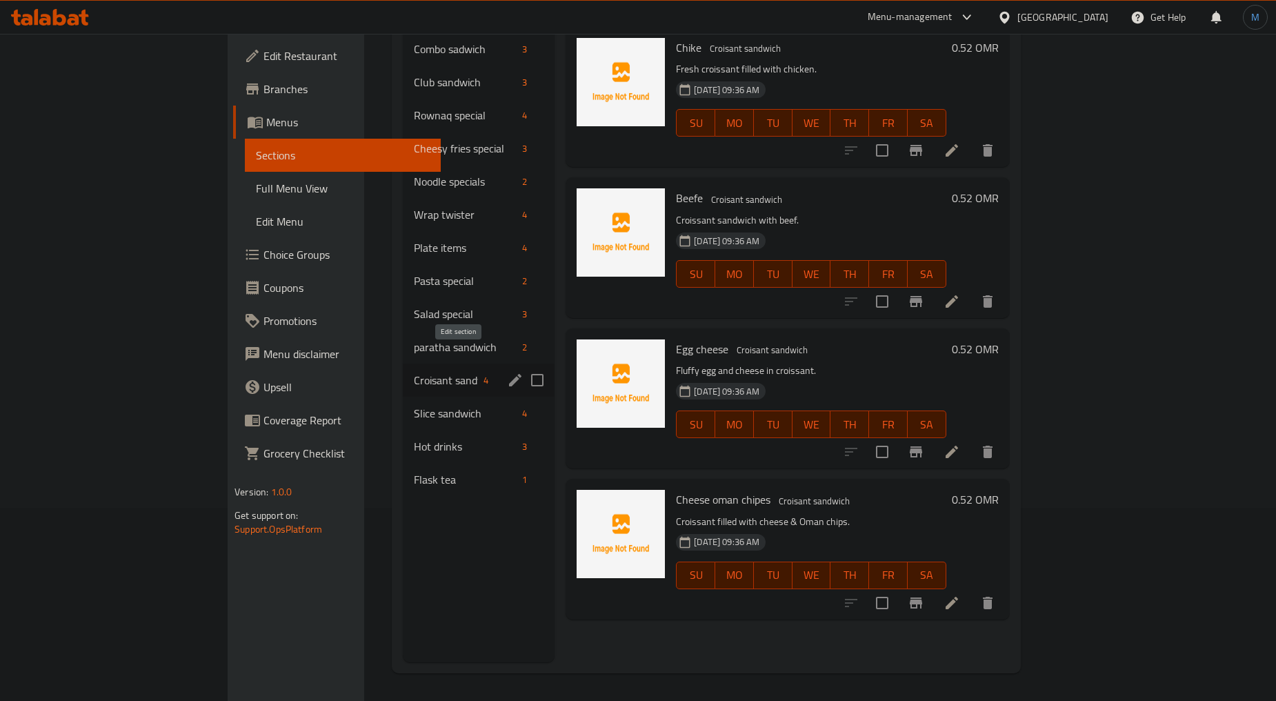
click at [507, 372] on icon "edit" at bounding box center [515, 380] width 17 height 17
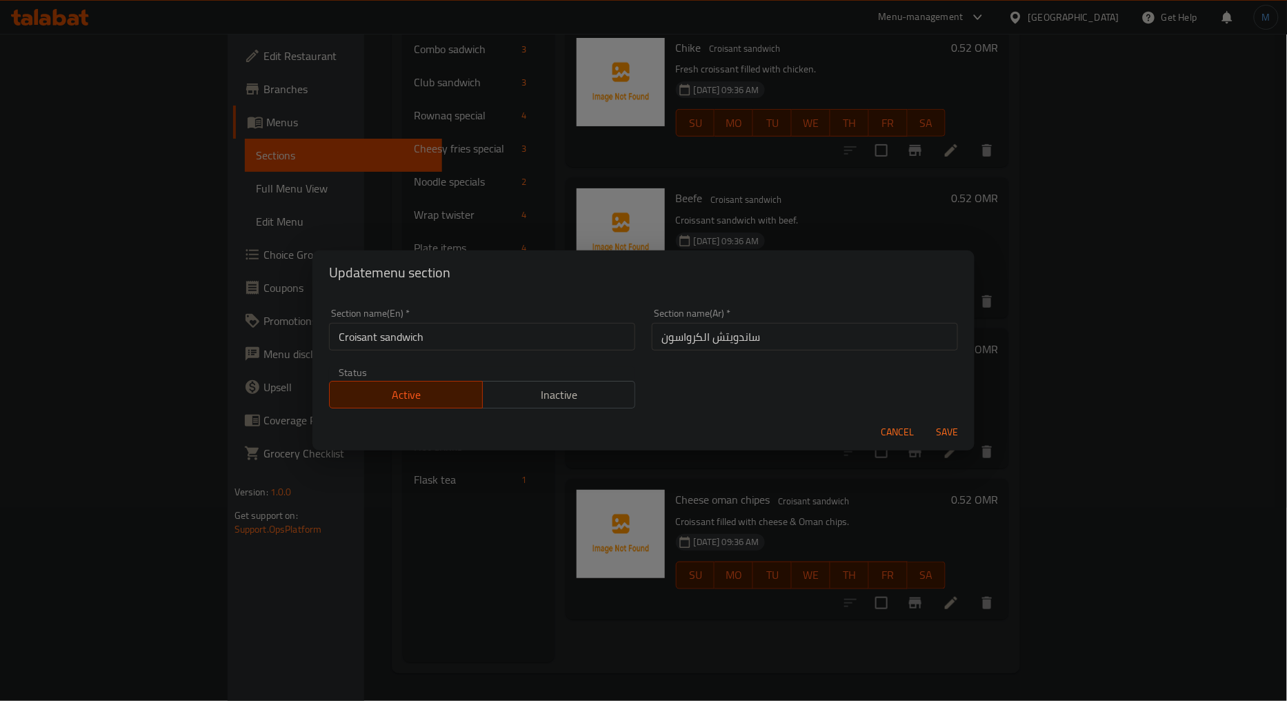
click at [554, 341] on input "Croisant sandwich" at bounding box center [482, 337] width 306 height 28
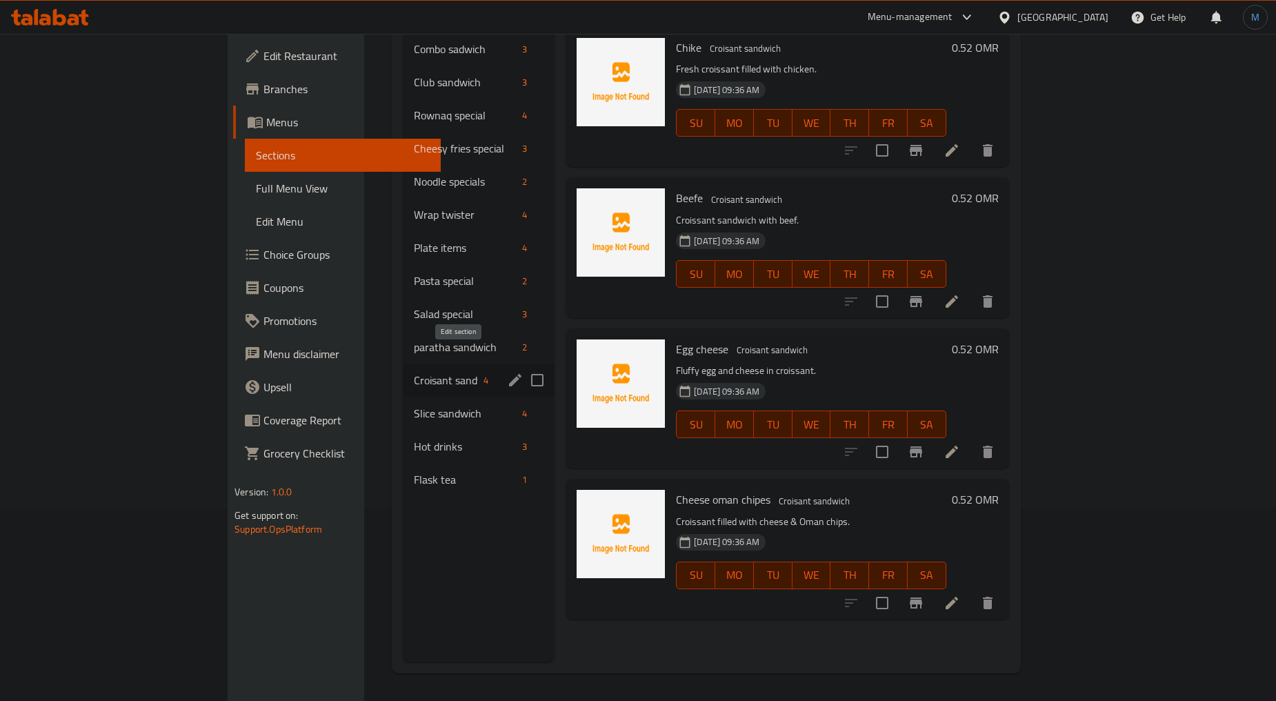
click at [507, 372] on icon "edit" at bounding box center [515, 380] width 17 height 17
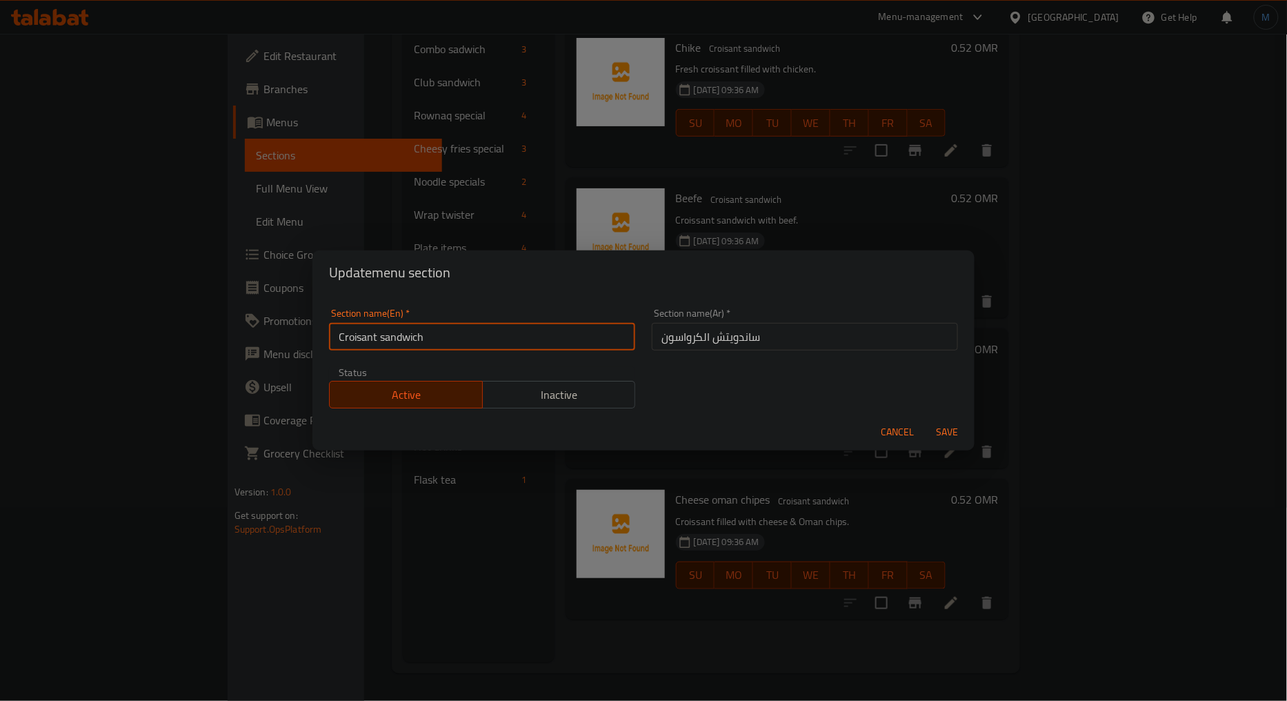
click at [550, 332] on input "Croisant sandwich" at bounding box center [482, 337] width 306 height 28
paste input "s"
type input "Croissant sandwich"
click at [925, 419] on button "Save" at bounding box center [947, 432] width 44 height 26
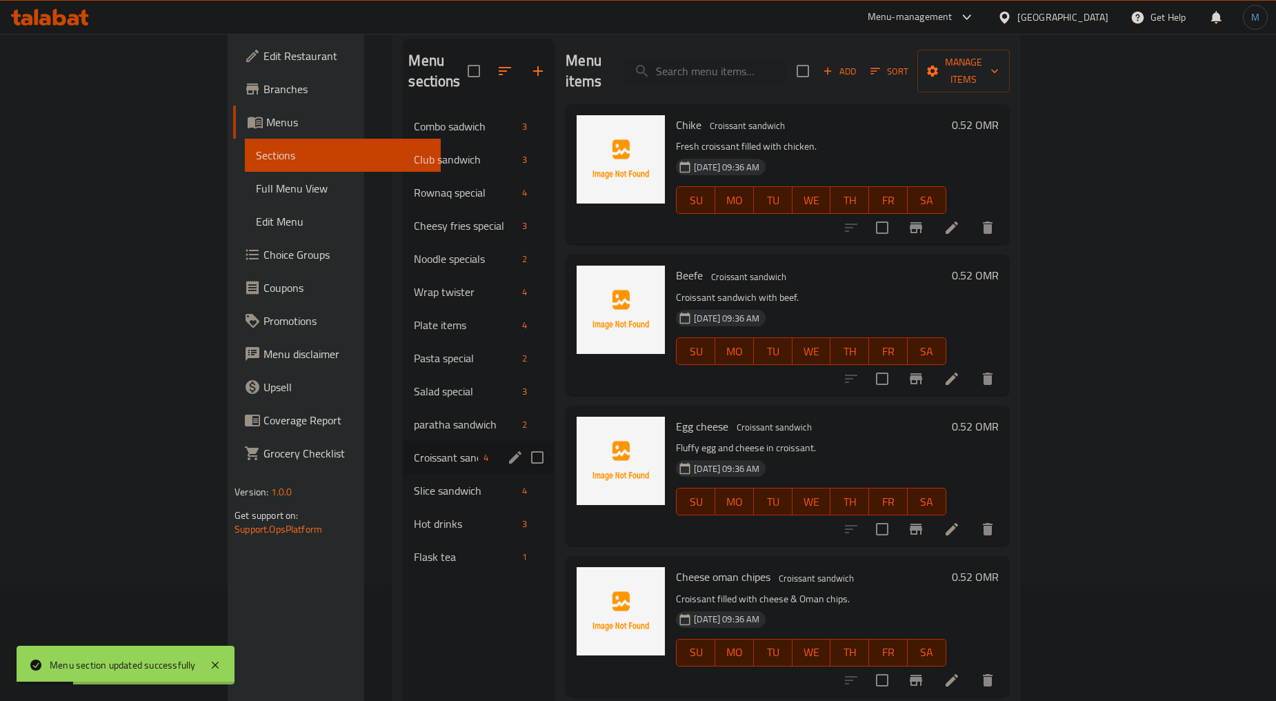
click at [405, 441] on div "Croissant sandwich 4" at bounding box center [479, 457] width 152 height 33
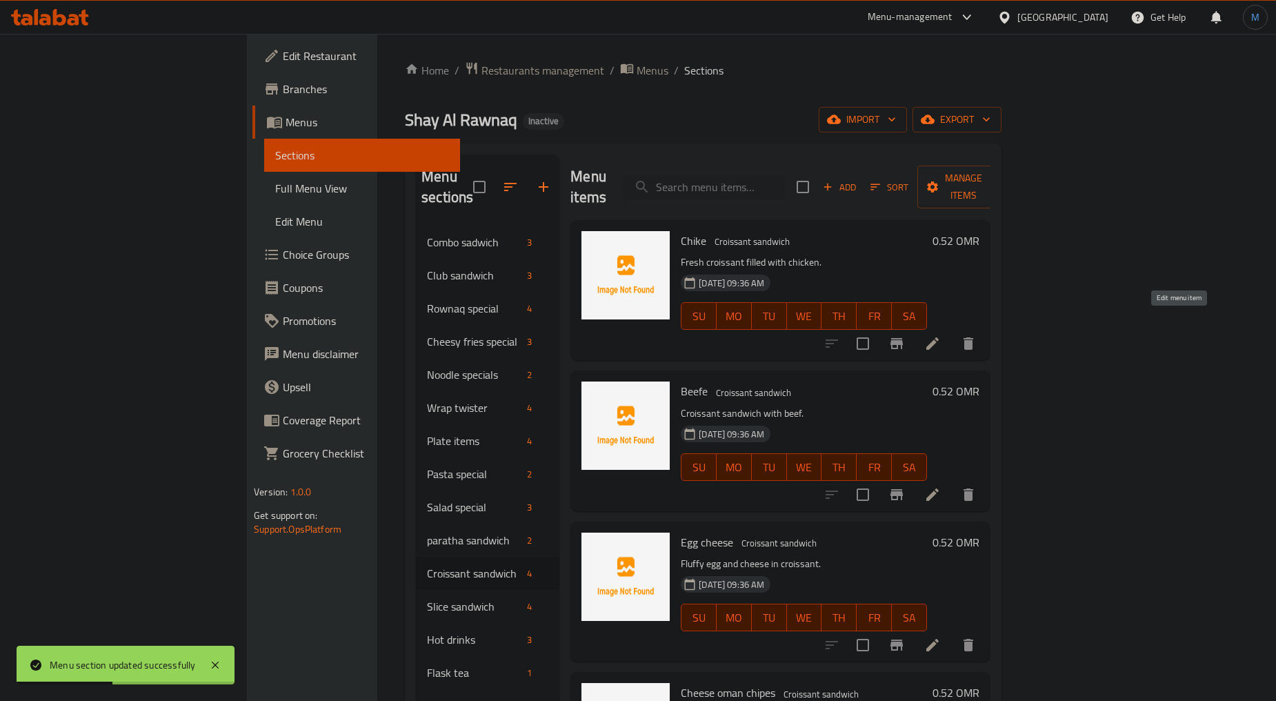
click at [941, 335] on icon at bounding box center [932, 343] width 17 height 17
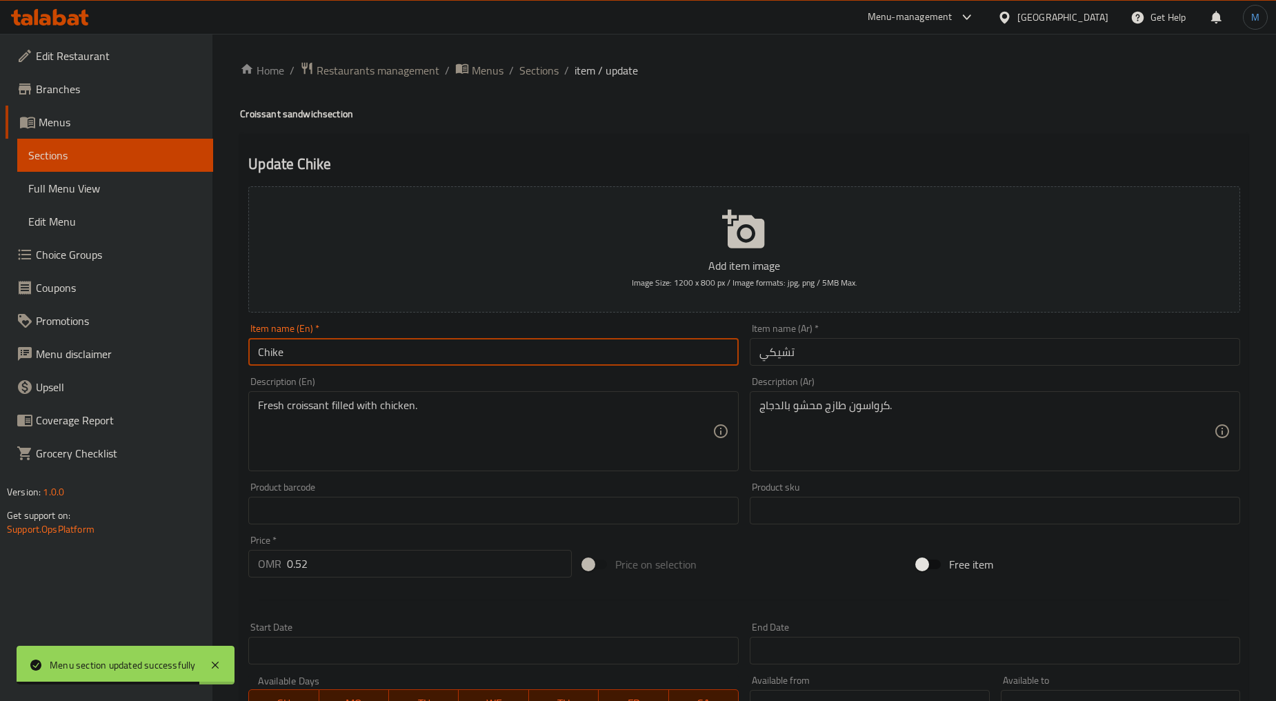
click at [617, 342] on input "Chike" at bounding box center [493, 352] width 490 height 28
type input "Chiken"
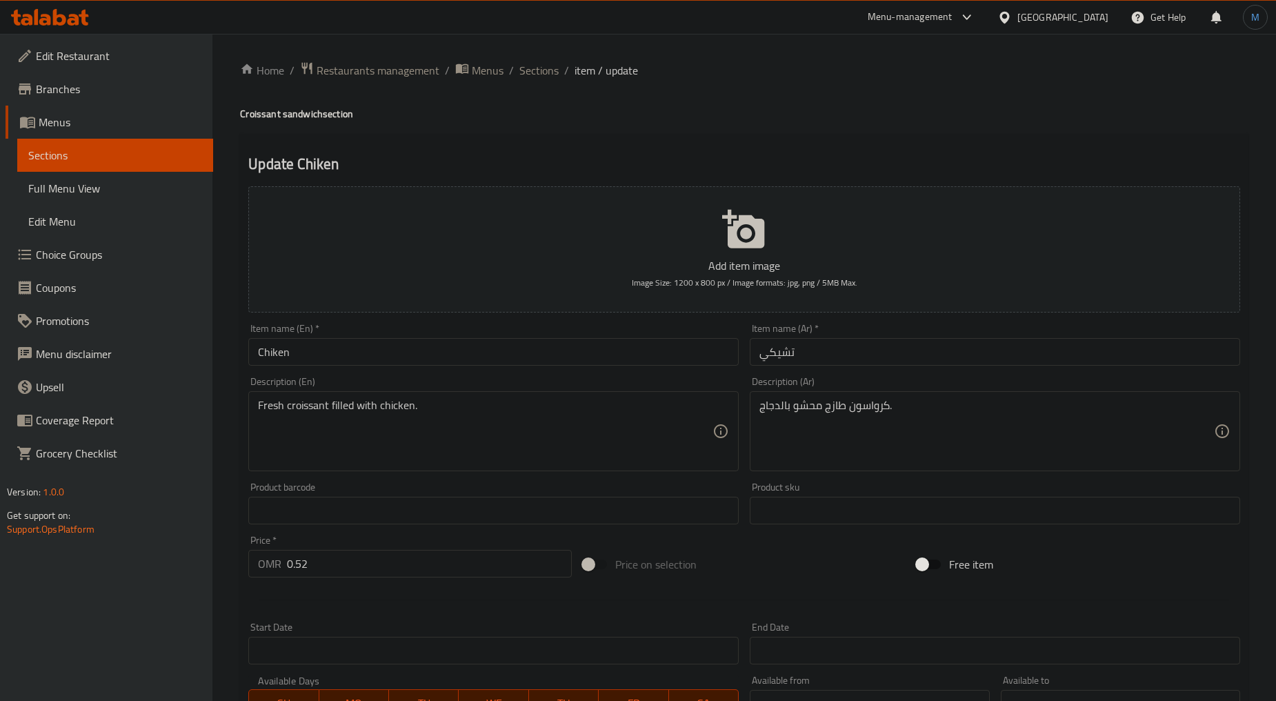
click at [637, 375] on div "Description (En) Fresh croissant filled with chicken. Description (En)" at bounding box center [493, 423] width 501 height 105
click at [549, 372] on div "Description (En) Fresh croissant filled with chicken. Description (En)" at bounding box center [493, 423] width 501 height 105
click at [541, 345] on input "Chiken" at bounding box center [493, 352] width 490 height 28
click at [796, 350] on input "تشيكي" at bounding box center [995, 352] width 490 height 28
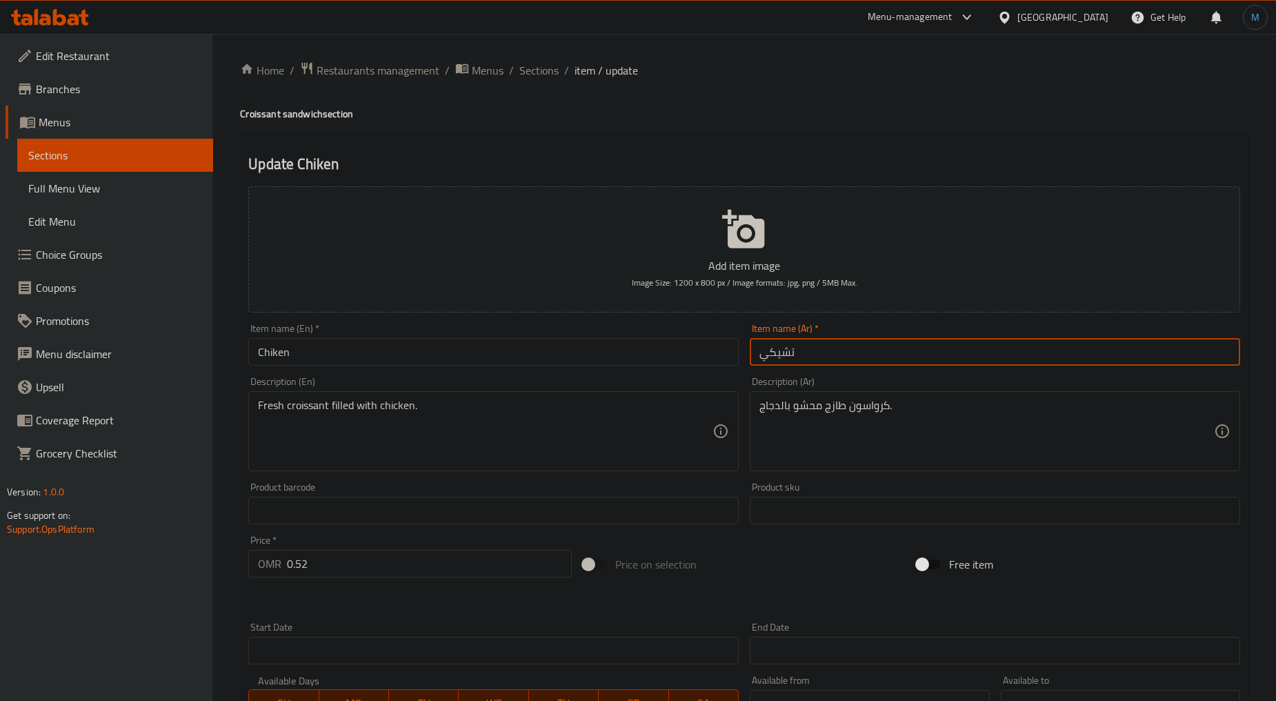
click at [796, 350] on input "تشيكي" at bounding box center [995, 352] width 490 height 28
type input "دجاج"
click at [261, 118] on h4 "Croissant sandwich section" at bounding box center [744, 114] width 1008 height 14
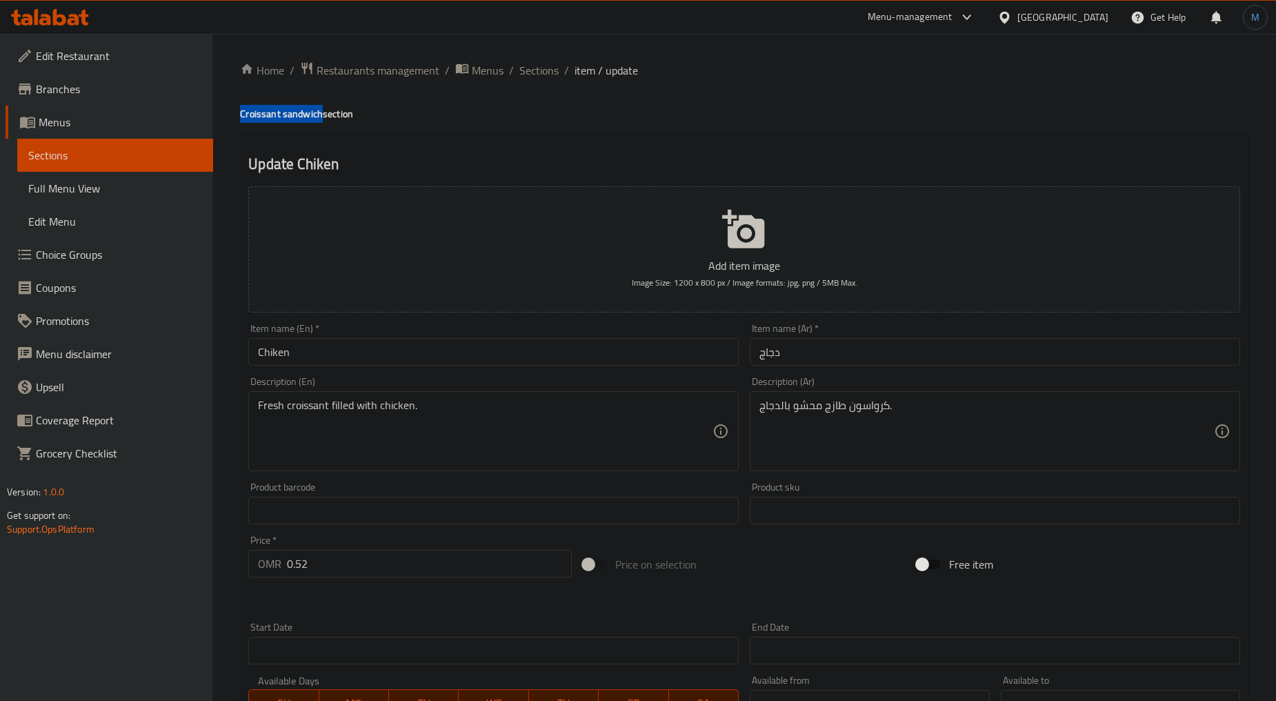
drag, startPoint x: 261, startPoint y: 118, endPoint x: 292, endPoint y: 112, distance: 32.2
click at [292, 112] on h4 "Croissant sandwich section" at bounding box center [744, 114] width 1008 height 14
copy h4 "Croissant sandwich"
click at [368, 343] on input "Chiken" at bounding box center [493, 352] width 490 height 28
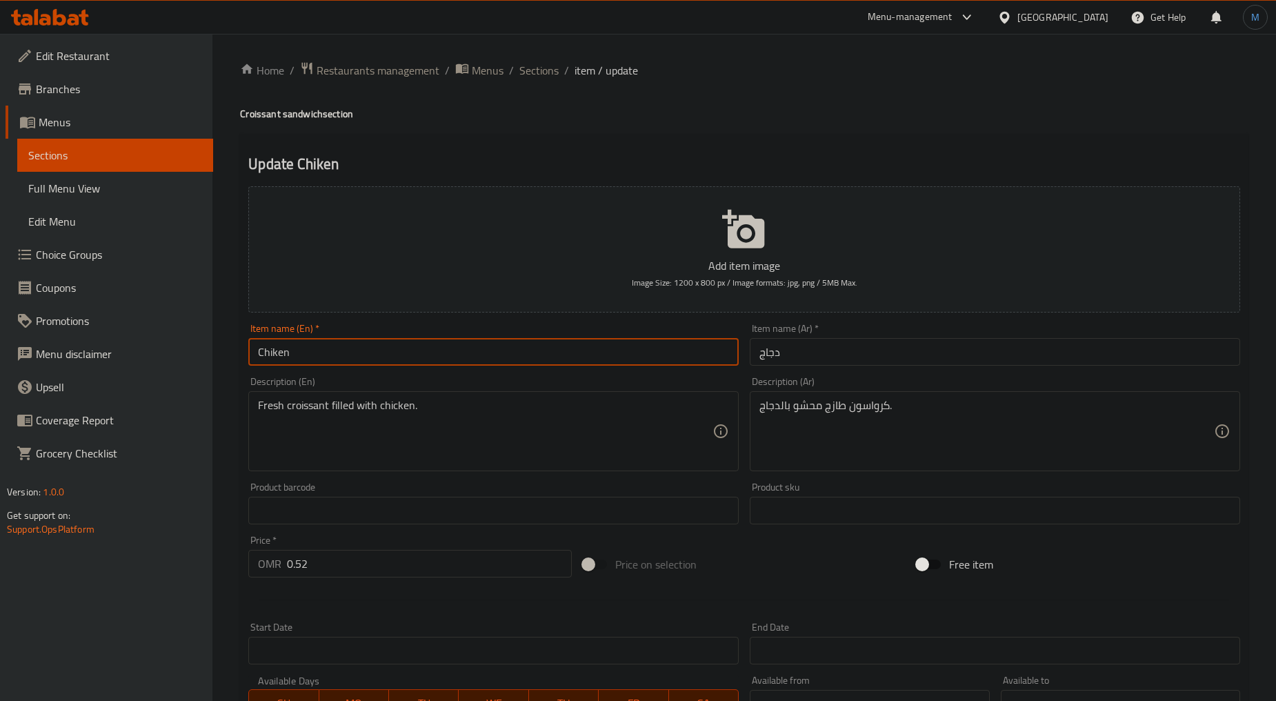
paste input "Croissant sandwich"
type input "Chicken Croissant sandwich"
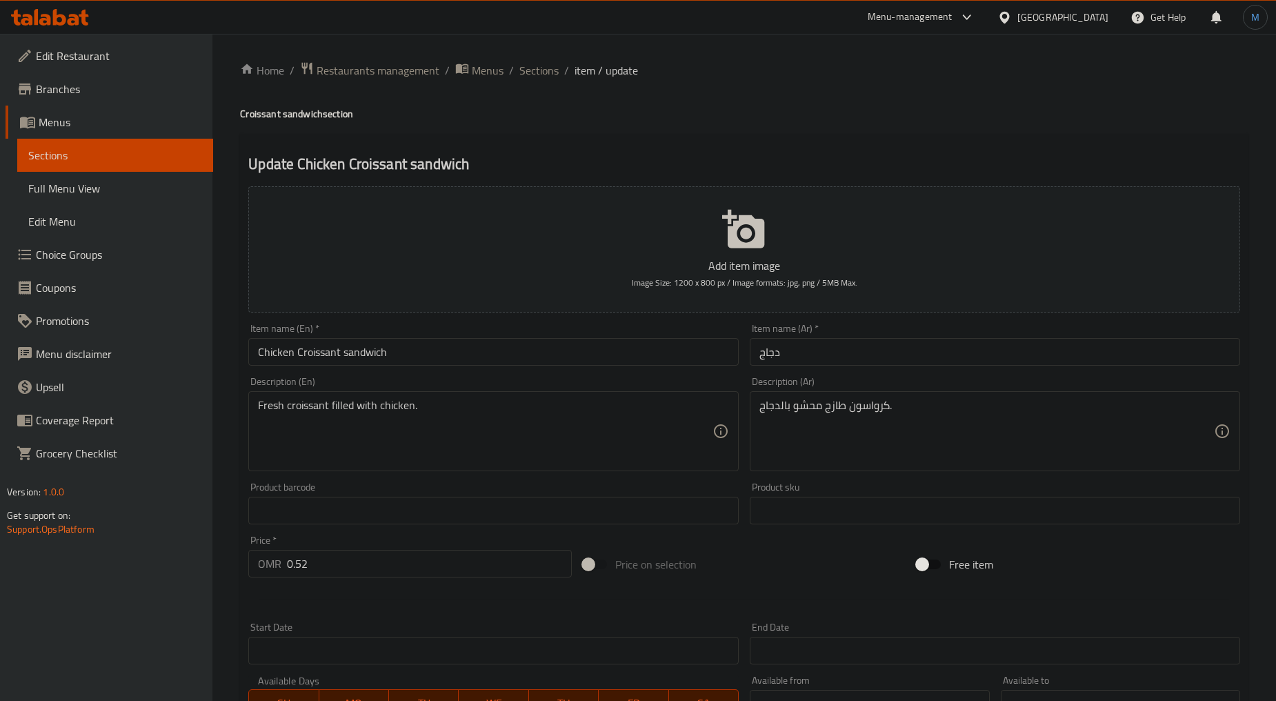
click at [835, 338] on div "Item name (Ar)   * دجاج Item name (Ar) *" at bounding box center [995, 344] width 490 height 42
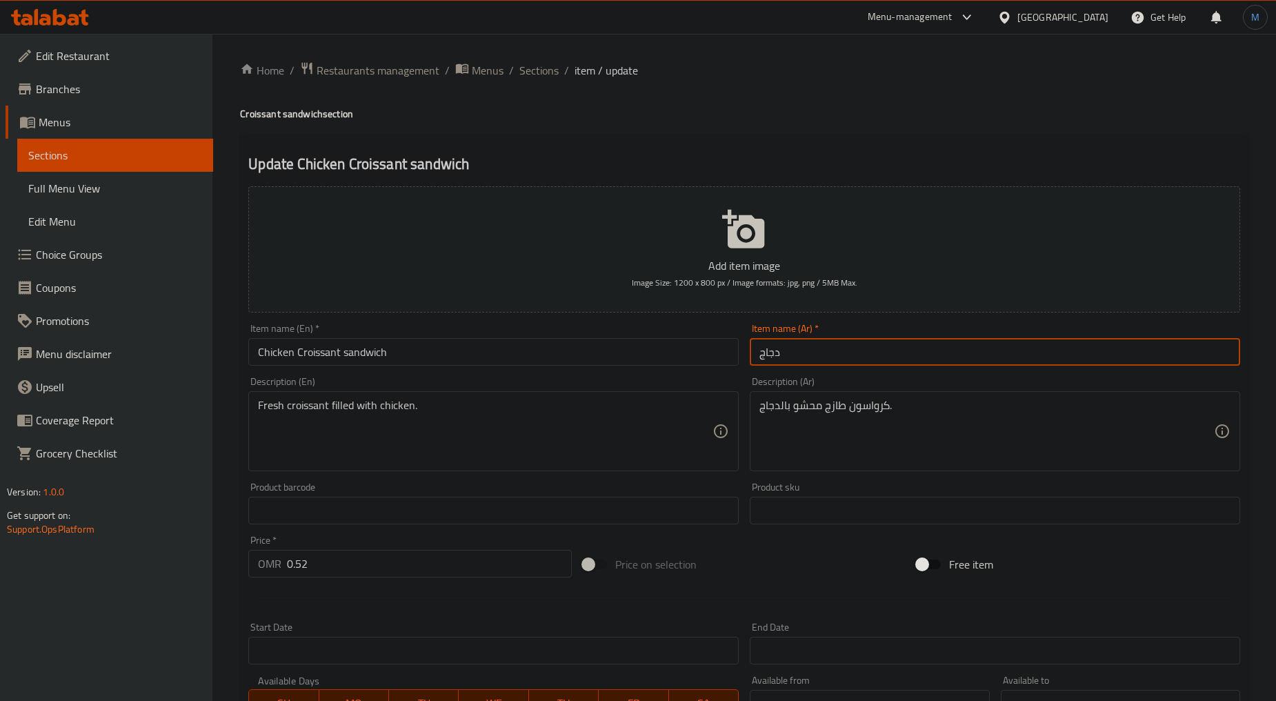
click at [834, 343] on input "دجاج" at bounding box center [995, 352] width 490 height 28
paste input "اندويتش كرواسون الدجاج"
type input "ساندويتش كرواسون الدجاج"
click at [525, 72] on span "Sections" at bounding box center [538, 70] width 39 height 17
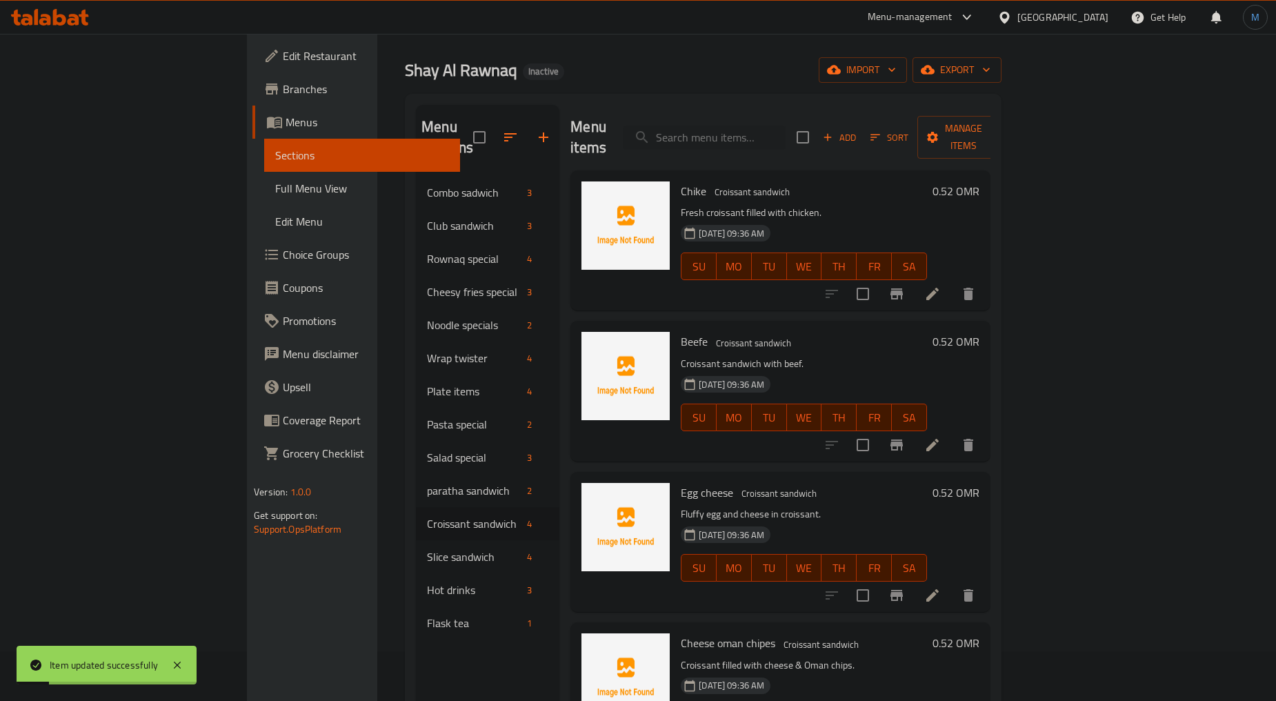
scroll to position [77, 0]
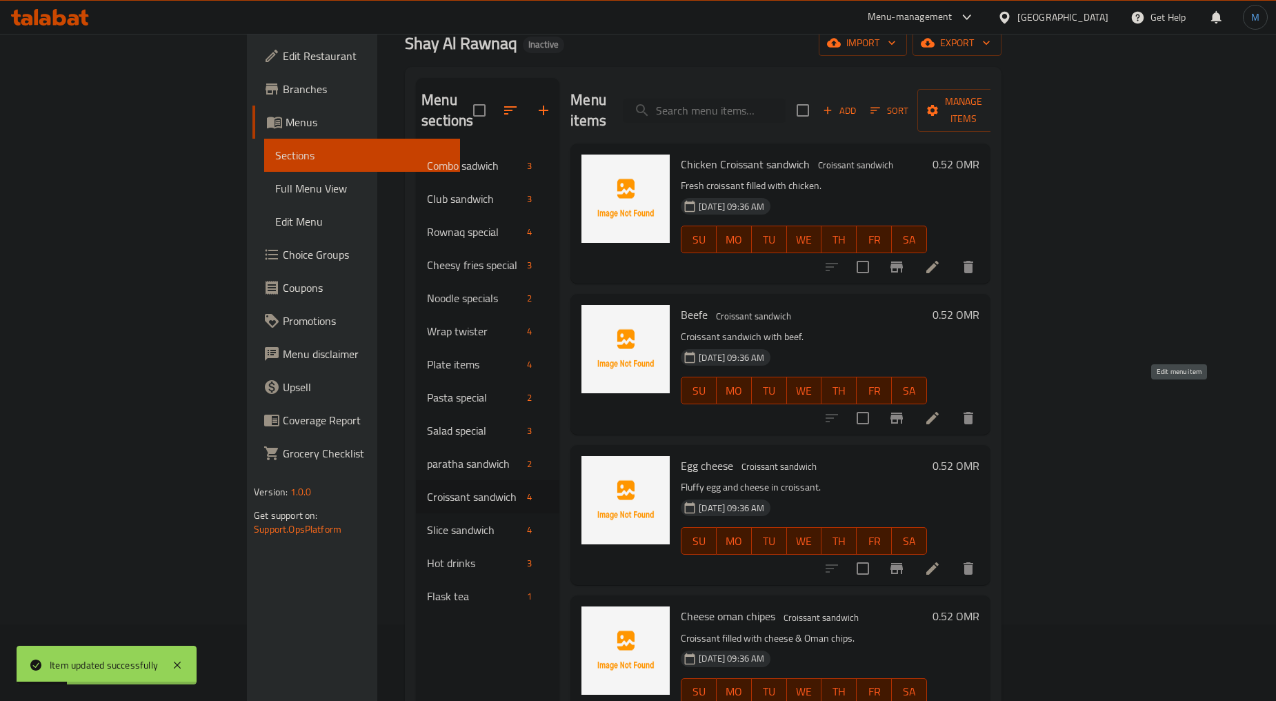
click at [941, 410] on icon at bounding box center [932, 418] width 17 height 17
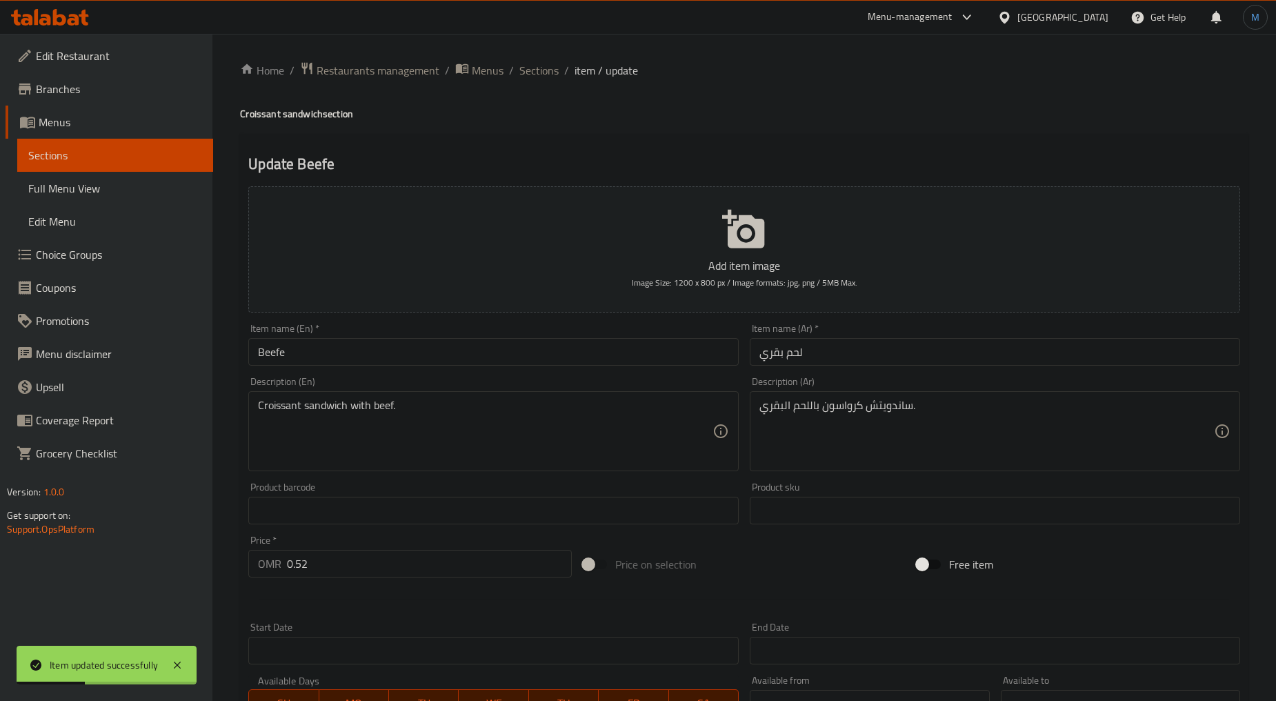
click at [527, 362] on input "Beefe" at bounding box center [493, 352] width 490 height 28
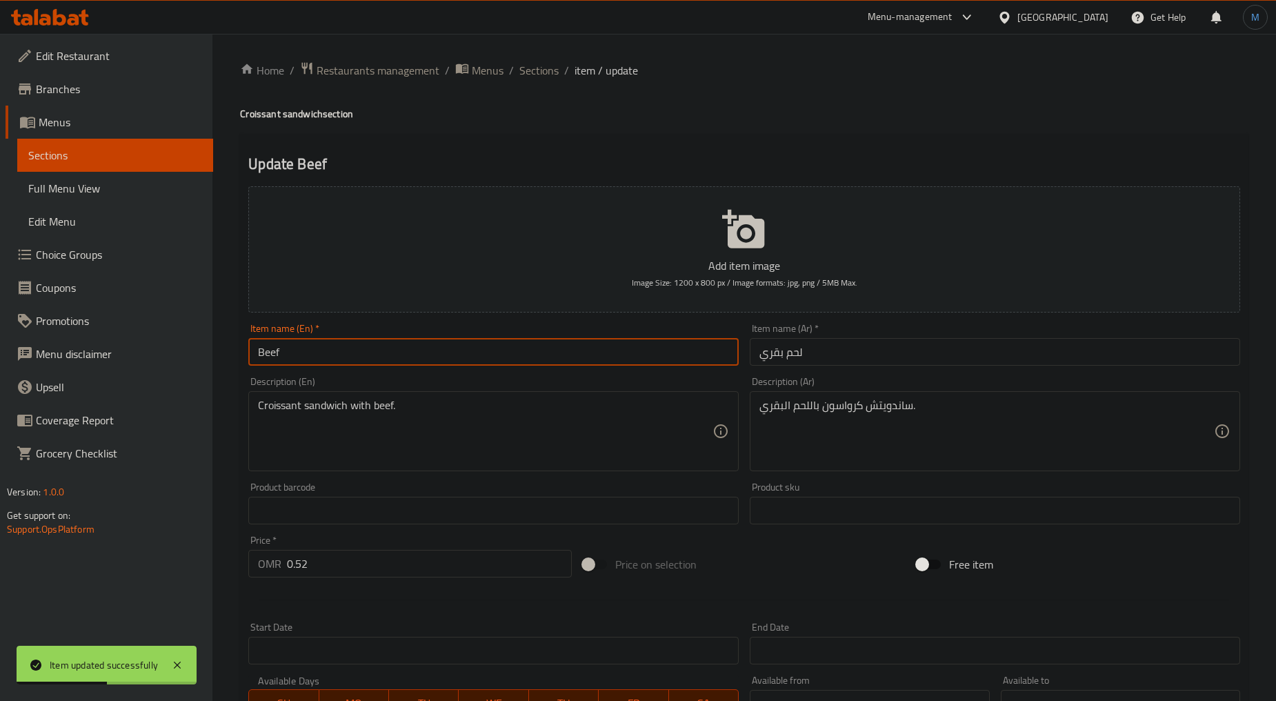
click at [858, 345] on input "لحم بقري" at bounding box center [995, 352] width 490 height 28
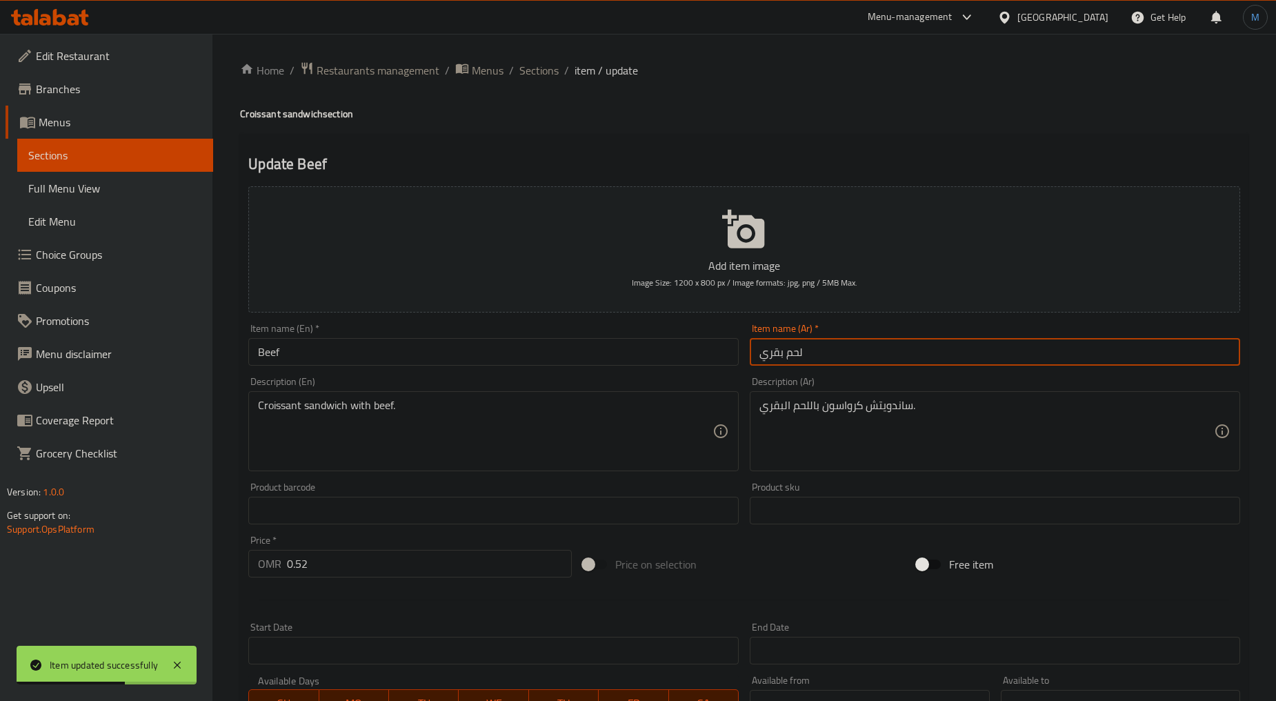
click at [617, 352] on input "Beef" at bounding box center [493, 352] width 490 height 28
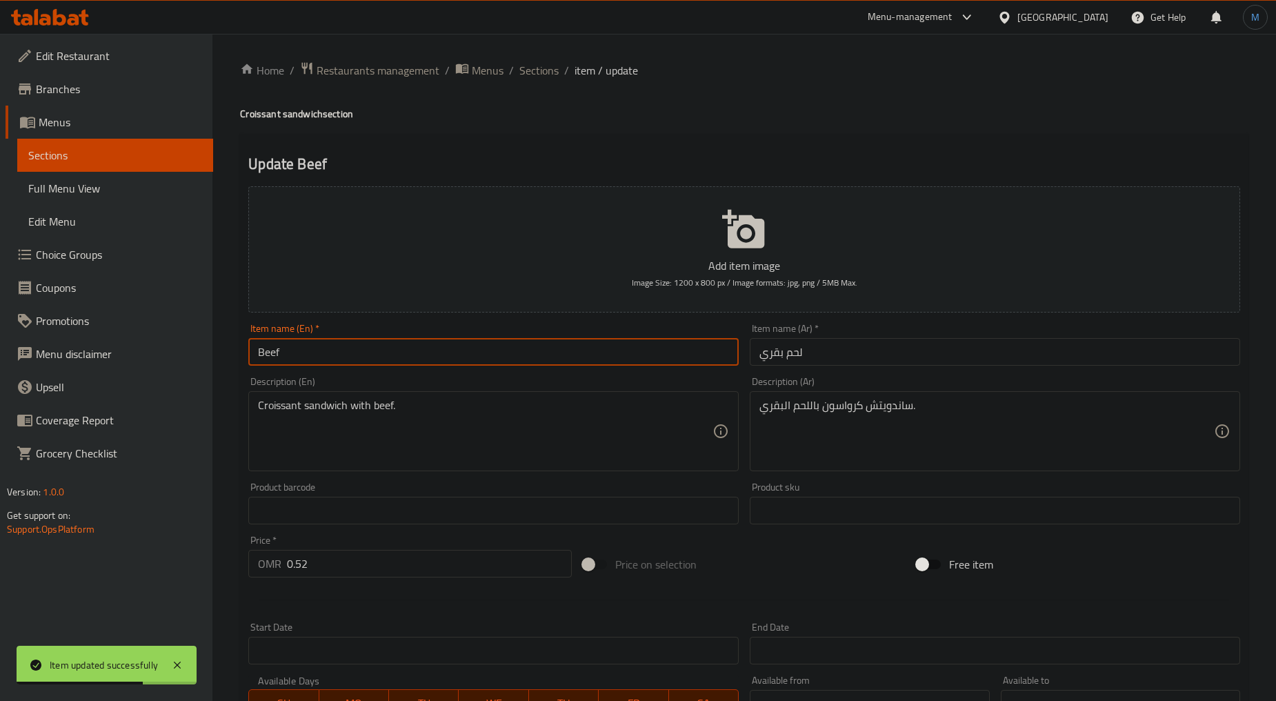
paste input "ساندويتش كرواسون الدجاج"
type input "Beef"
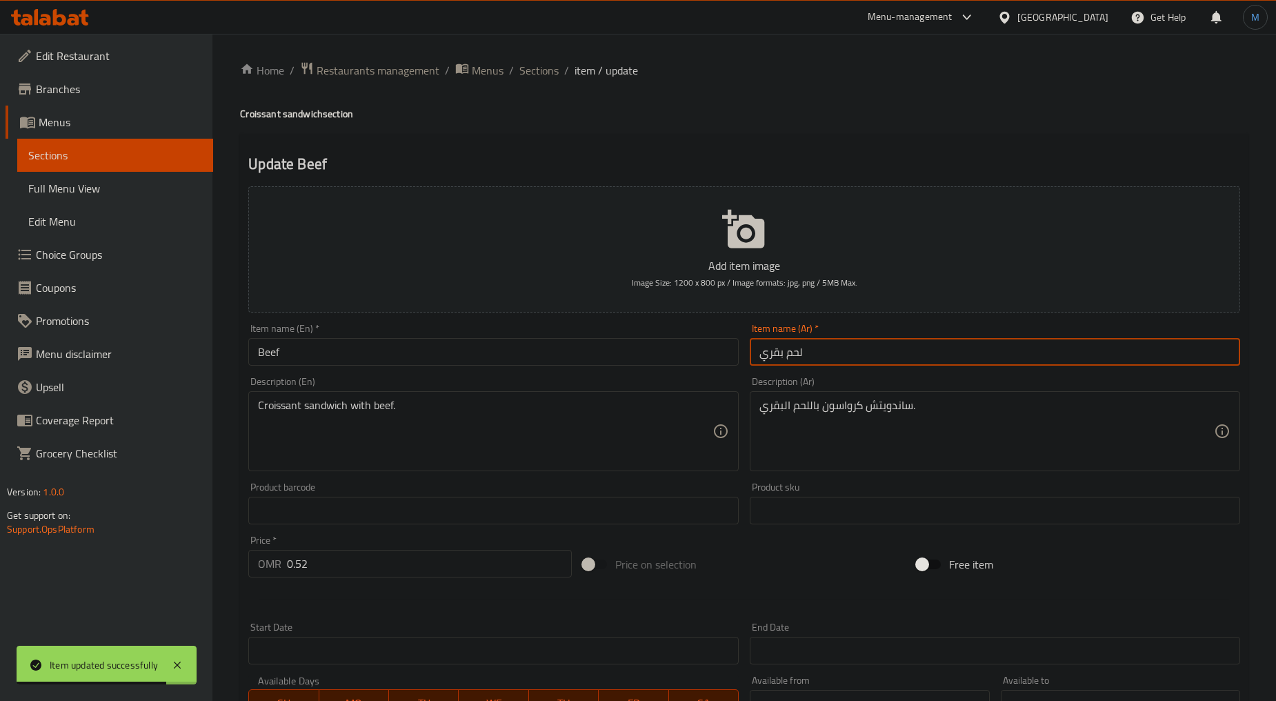
click at [925, 363] on input "لحم بقري" at bounding box center [995, 352] width 490 height 28
paste input "ساندويتش كرواسون الدجاج"
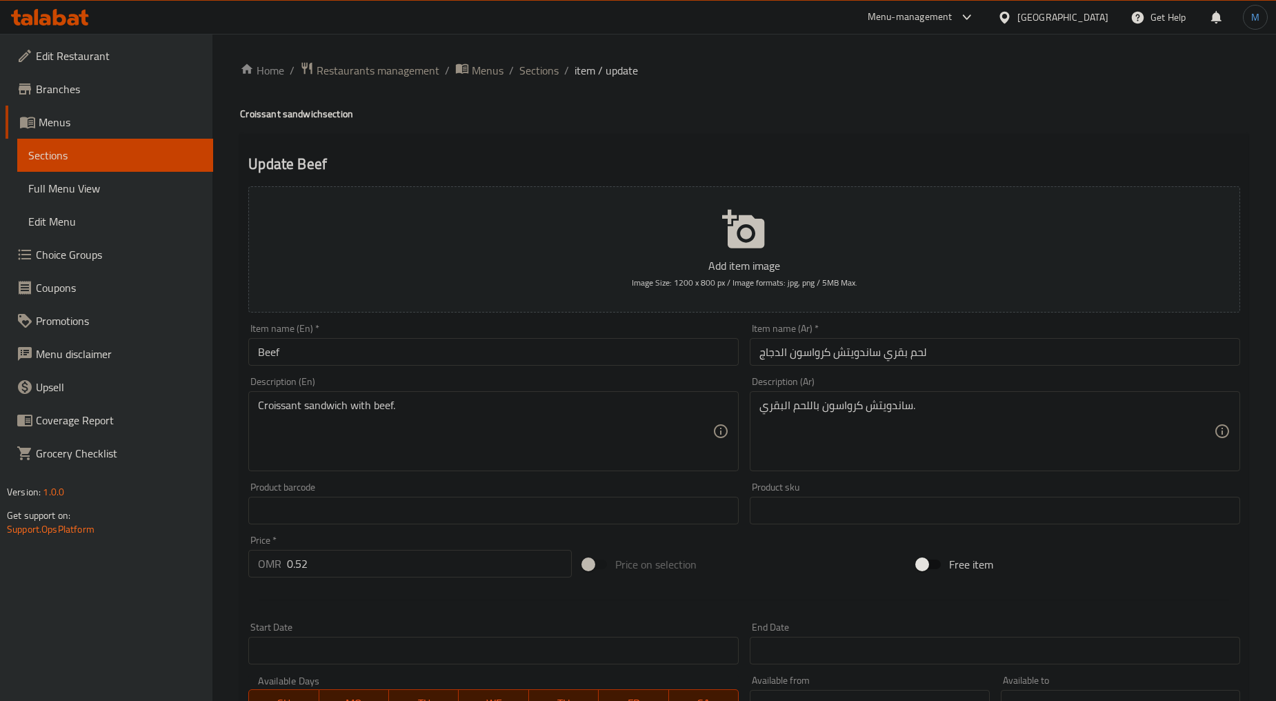
drag, startPoint x: 816, startPoint y: 328, endPoint x: 830, endPoint y: 348, distance: 24.5
click at [828, 343] on div "Item name (Ar)   * لحم ب[PERSON_NAME] الدجاج Item name (Ar) *" at bounding box center [995, 344] width 490 height 42
click at [963, 349] on input "لحم بقري ساندويتش كرواسون الدجاج" at bounding box center [995, 352] width 490 height 28
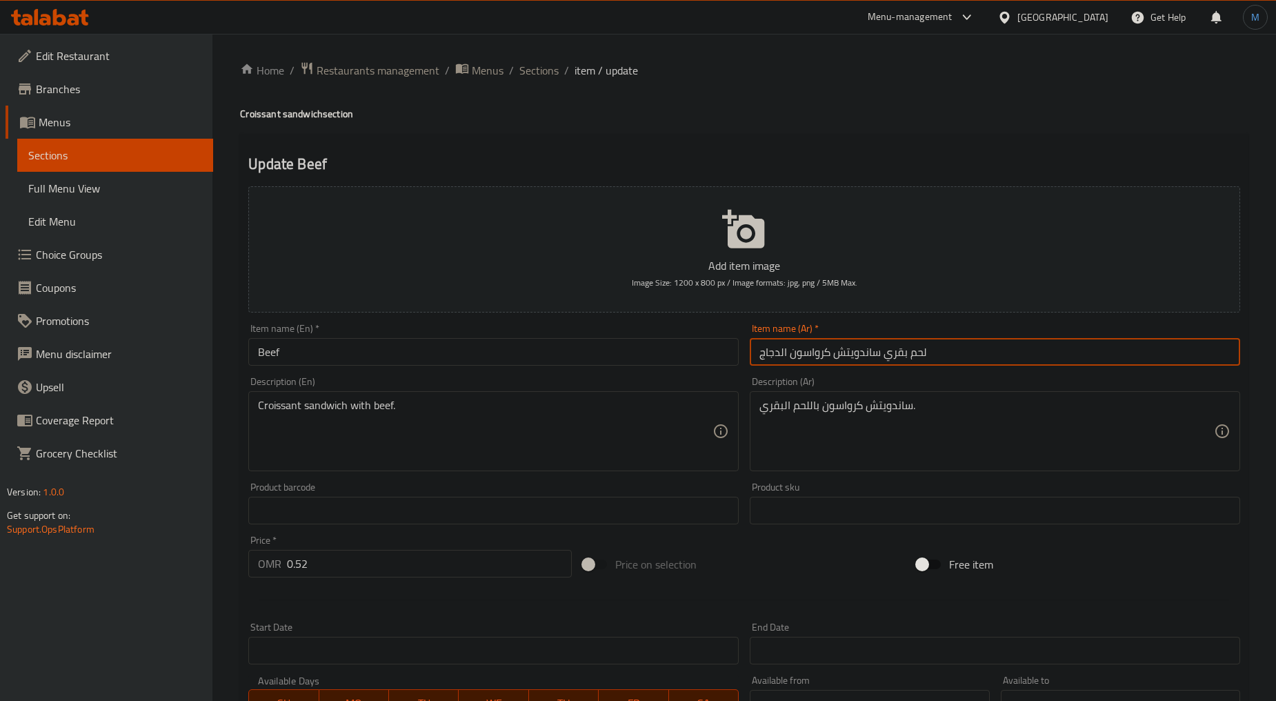
click at [963, 349] on input "لحم بقري ساندويتش كرواسون الدجاج" at bounding box center [995, 352] width 490 height 28
paste input "[PERSON_NAME]"
type input "ساندوتش كرواسون لحم بقري"
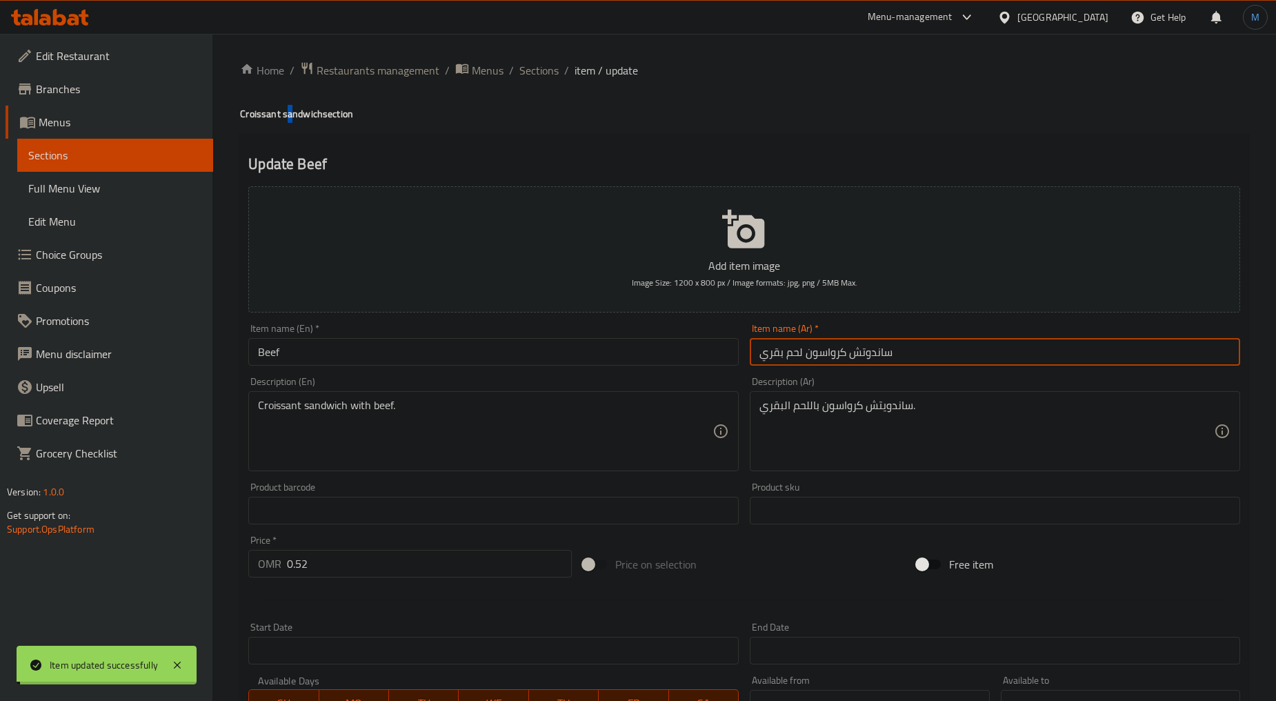
click at [288, 115] on h4 "Croissant sandwich section" at bounding box center [744, 114] width 1008 height 14
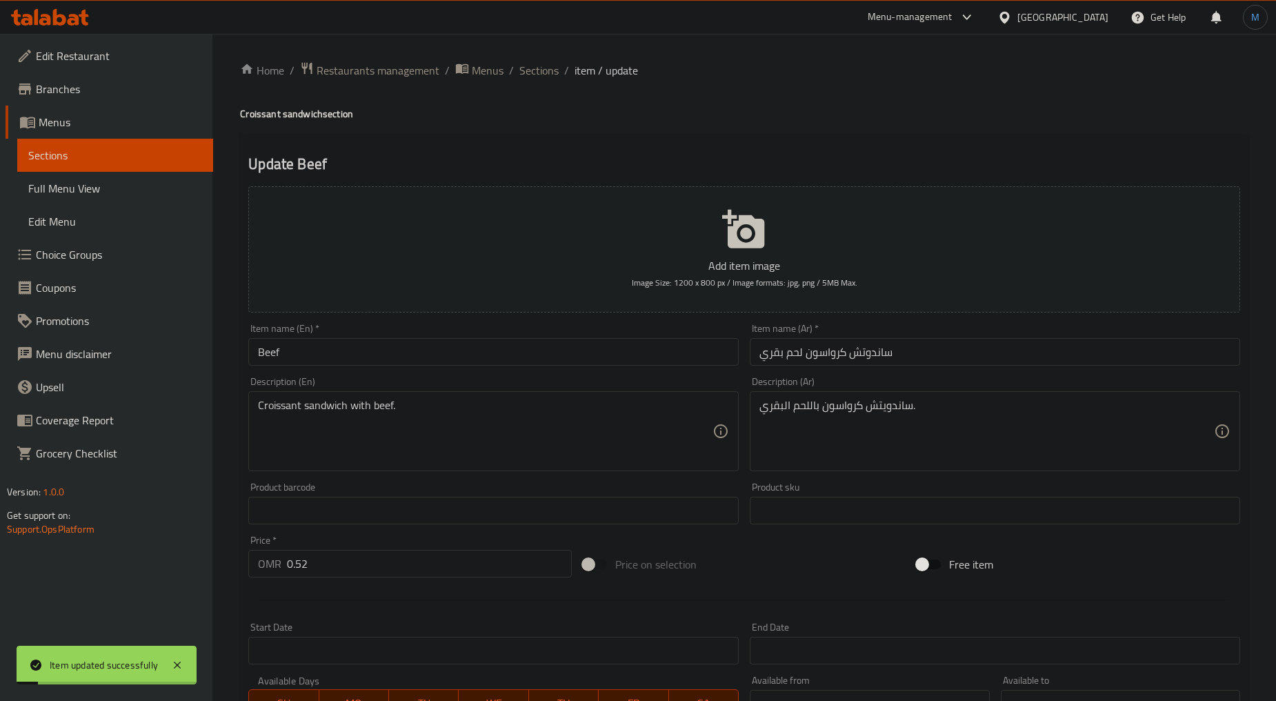
click at [273, 115] on h4 "Croissant sandwich section" at bounding box center [744, 114] width 1008 height 14
drag, startPoint x: 273, startPoint y: 115, endPoint x: 290, endPoint y: 118, distance: 17.5
click at [290, 118] on h4 "Croissant sandwich section" at bounding box center [744, 114] width 1008 height 14
copy h4 "Croissant sandwich"
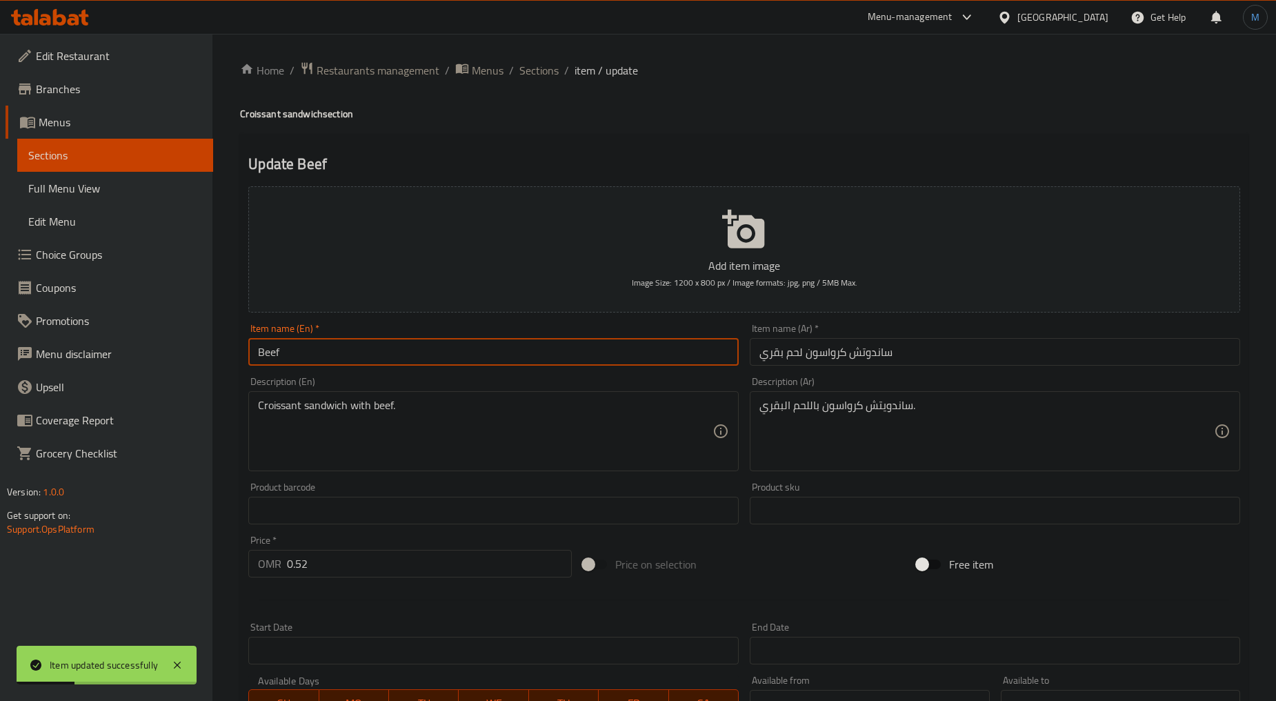
click at [440, 363] on input "Beef" at bounding box center [493, 352] width 490 height 28
paste input "Croissant sandwich"
type input "Beef Croissant sandwich"
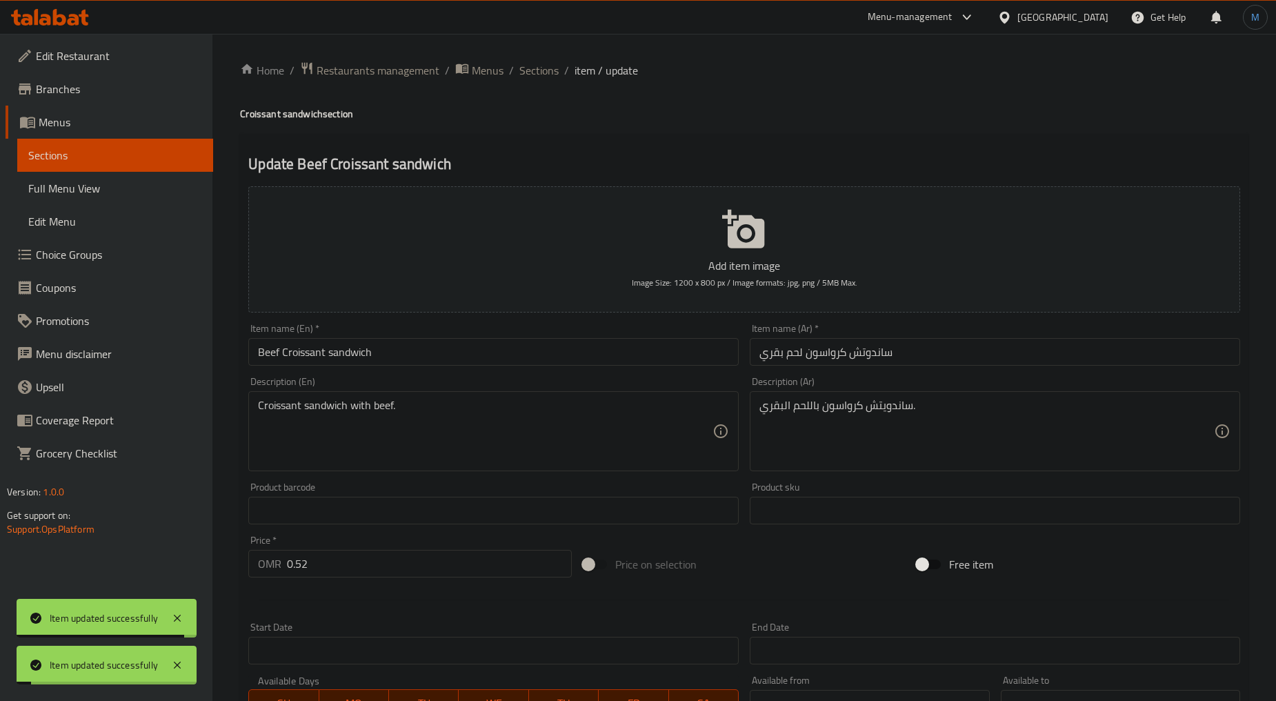
click at [516, 71] on ol "Home / Restaurants management / Menus / Sections / item / update" at bounding box center [744, 70] width 1008 height 18
click at [522, 66] on span "Sections" at bounding box center [538, 70] width 39 height 17
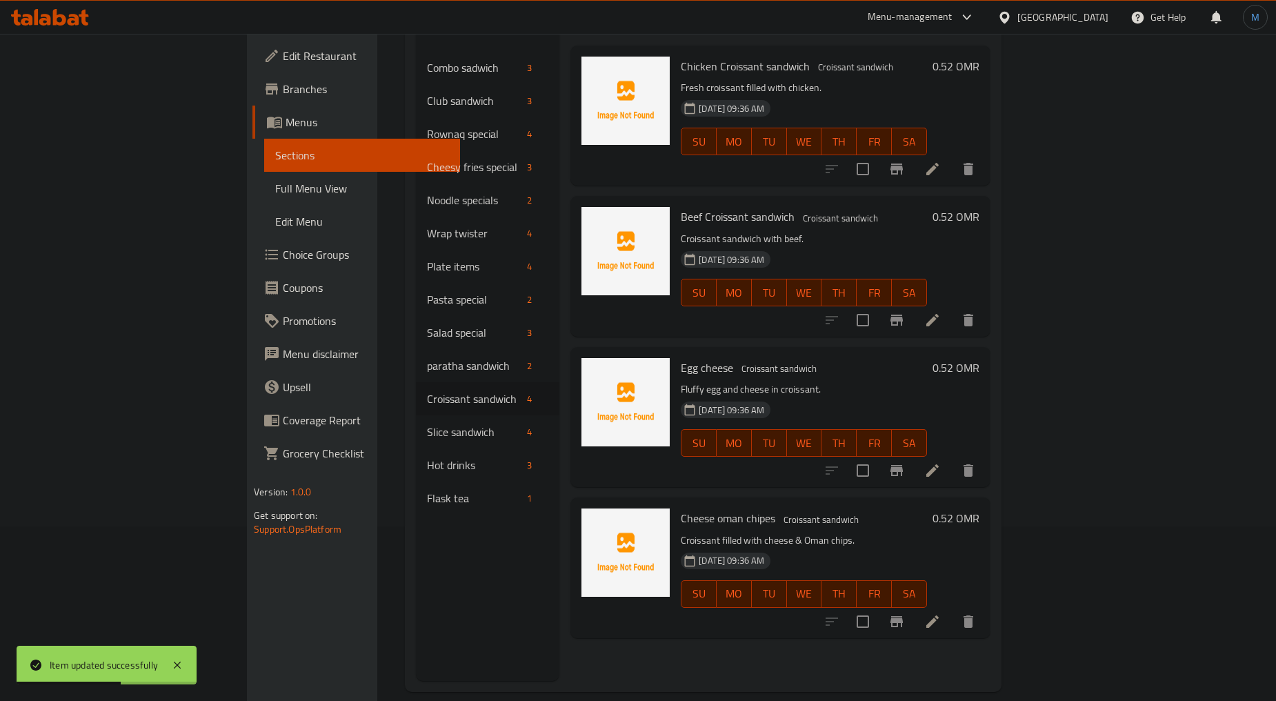
scroll to position [193, 0]
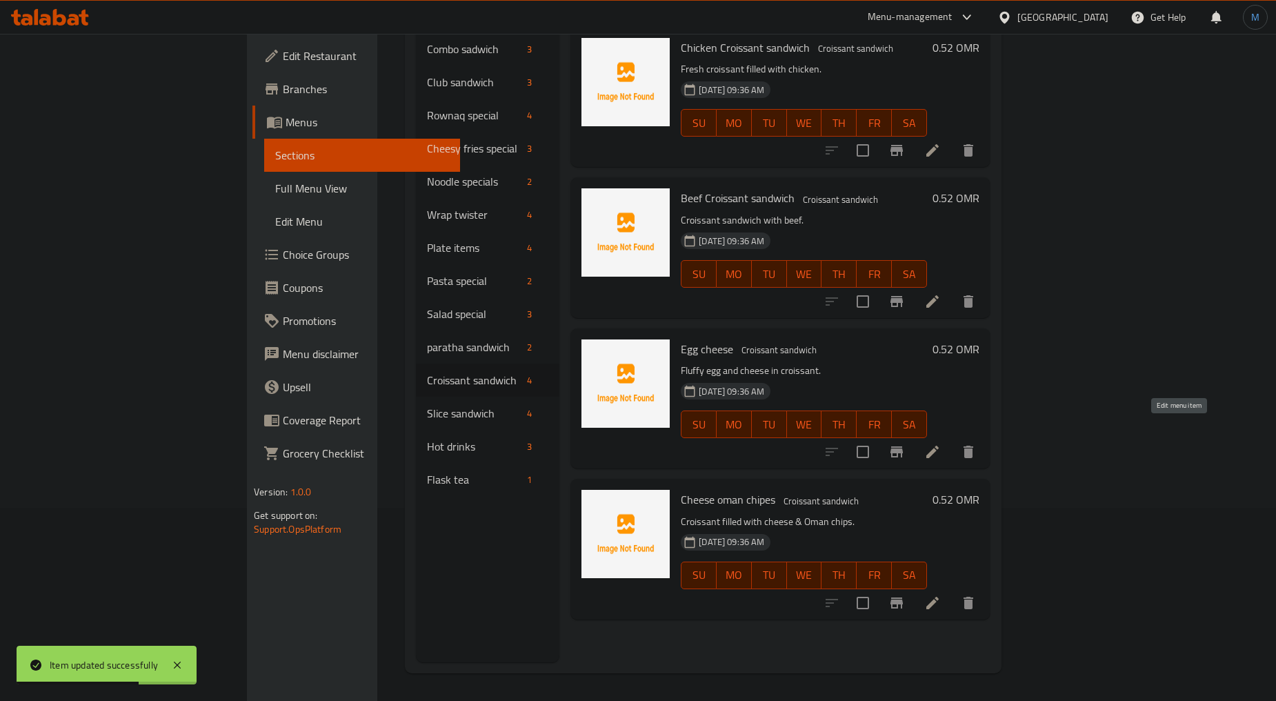
click at [941, 443] on icon at bounding box center [932, 451] width 17 height 17
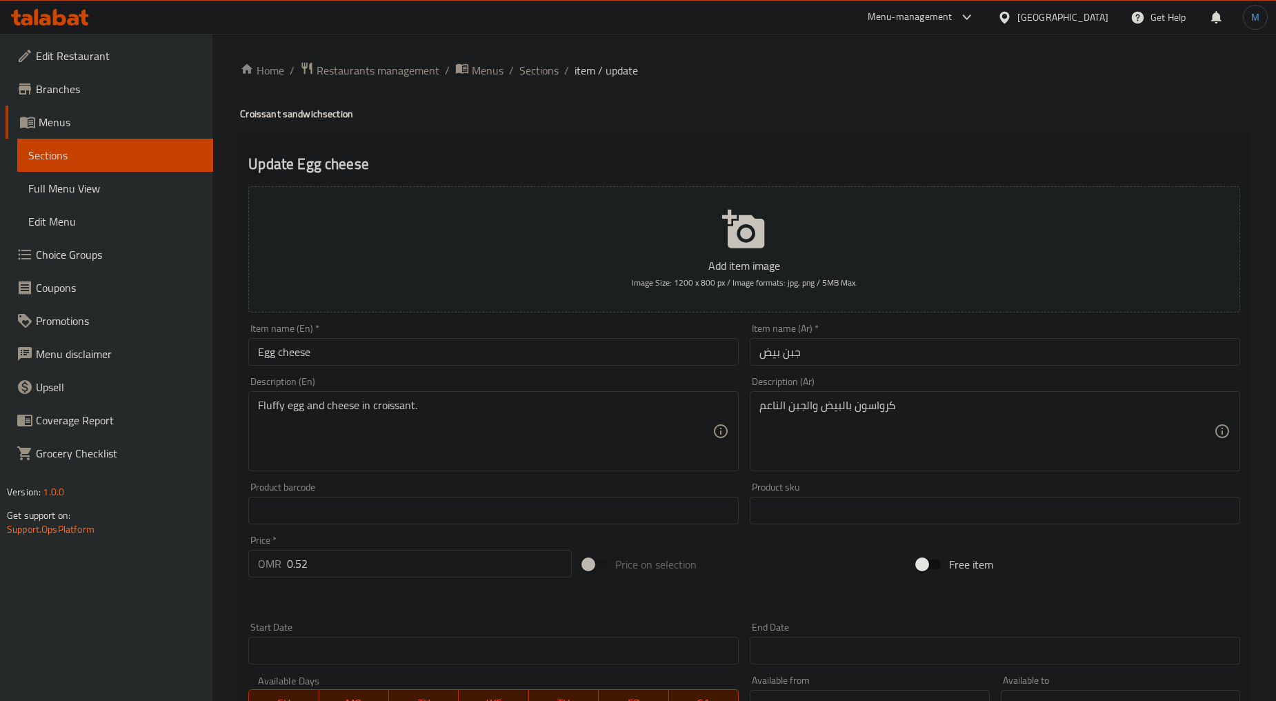
click at [283, 111] on h4 "Croissant sandwich section" at bounding box center [744, 114] width 1008 height 14
drag, startPoint x: 283, startPoint y: 111, endPoint x: 270, endPoint y: 105, distance: 14.2
click at [270, 107] on h4 "Croissant sandwich section" at bounding box center [744, 114] width 1008 height 14
copy h4 "Croissant sandwich"
click at [332, 350] on input "Egg cheese" at bounding box center [493, 352] width 490 height 28
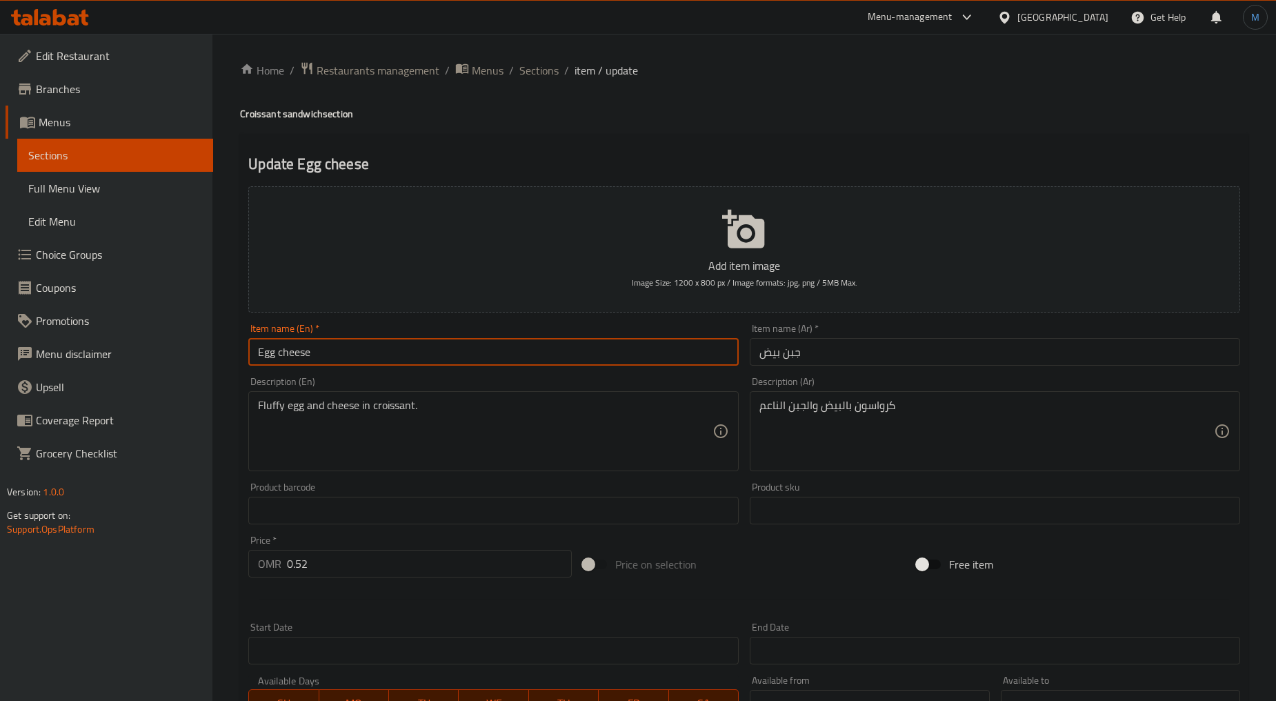
paste input "Croissant sandwich"
type input "Egg cheese Croissant sandwich"
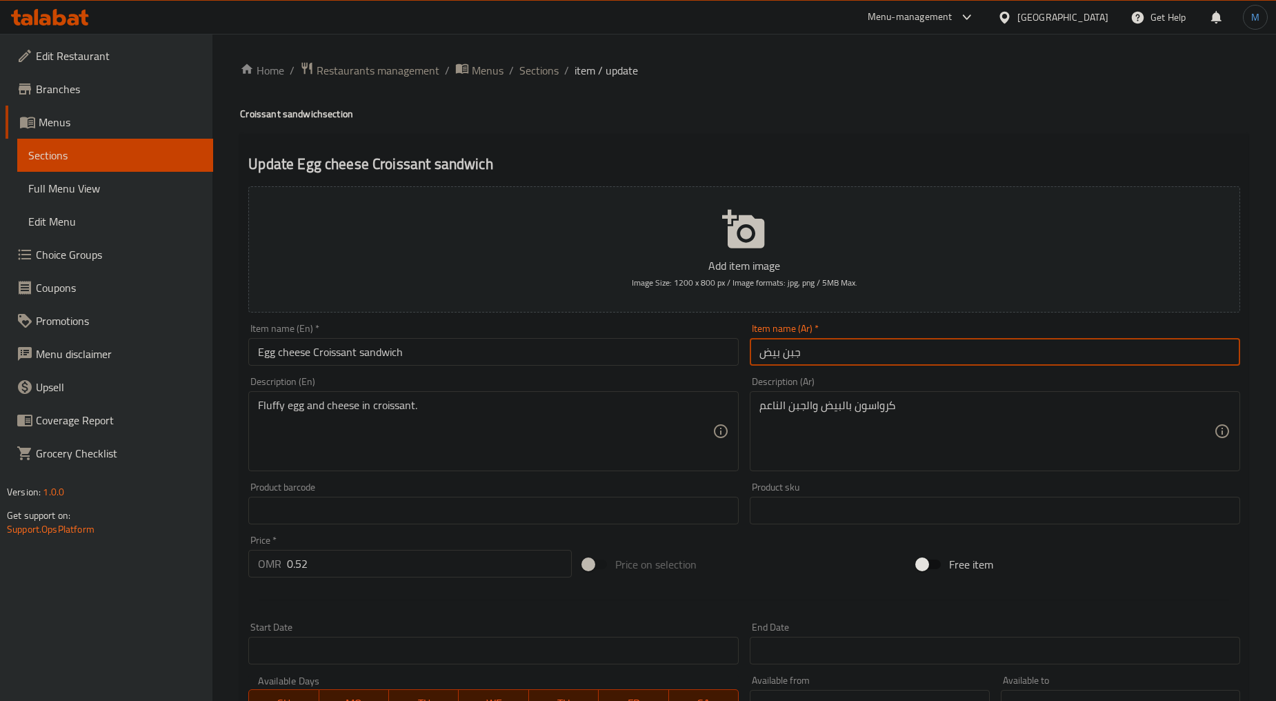
drag, startPoint x: 872, startPoint y: 341, endPoint x: 870, endPoint y: 350, distance: 9.2
click at [870, 350] on input "جبن بيض" at bounding box center [995, 352] width 490 height 28
paste input "[PERSON_NAME]"
type input "ساندوتش كرواسون [PERSON_NAME]"
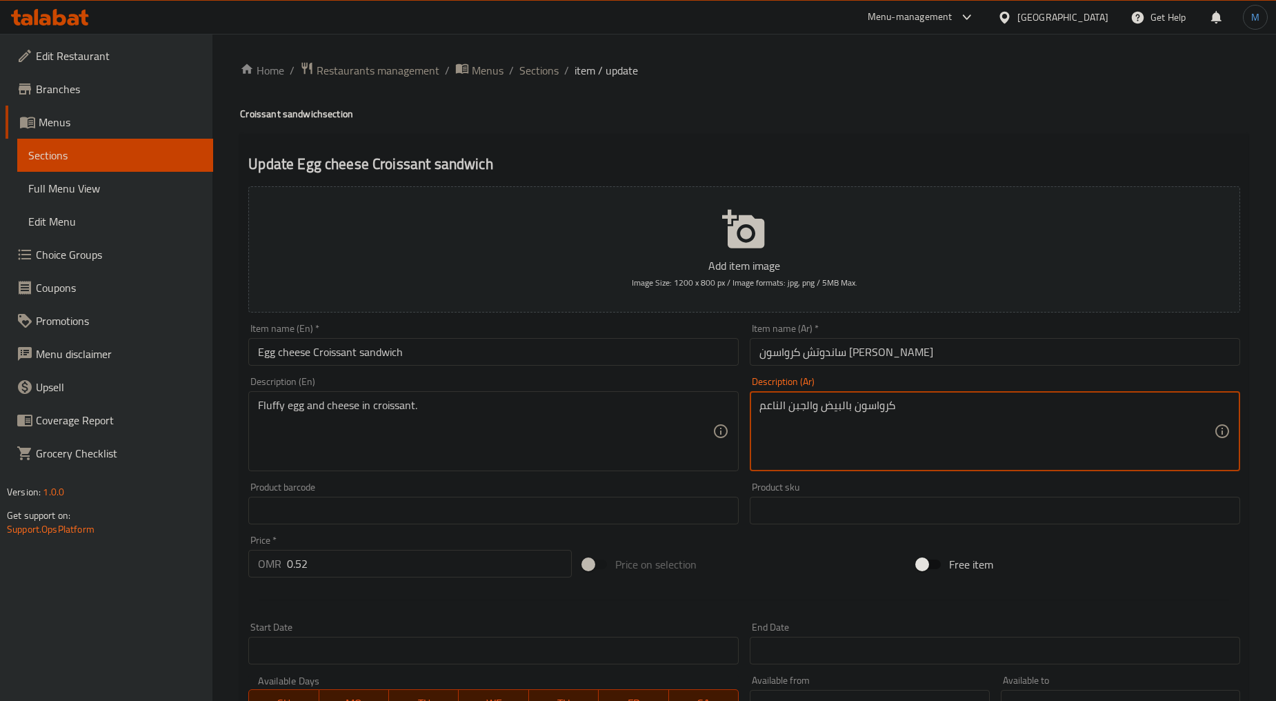
click at [774, 405] on textarea "كرواسون بالبيض والجبن الناعم" at bounding box center [986, 432] width 454 height 66
click at [850, 414] on textarea "كرواسون بالبيض والجبن فلافي" at bounding box center [986, 432] width 454 height 66
click at [873, 422] on textarea "كرواسون بيض و[PERSON_NAME]" at bounding box center [986, 432] width 454 height 66
type textarea "بيض و[PERSON_NAME] في [GEOGRAPHIC_DATA]"
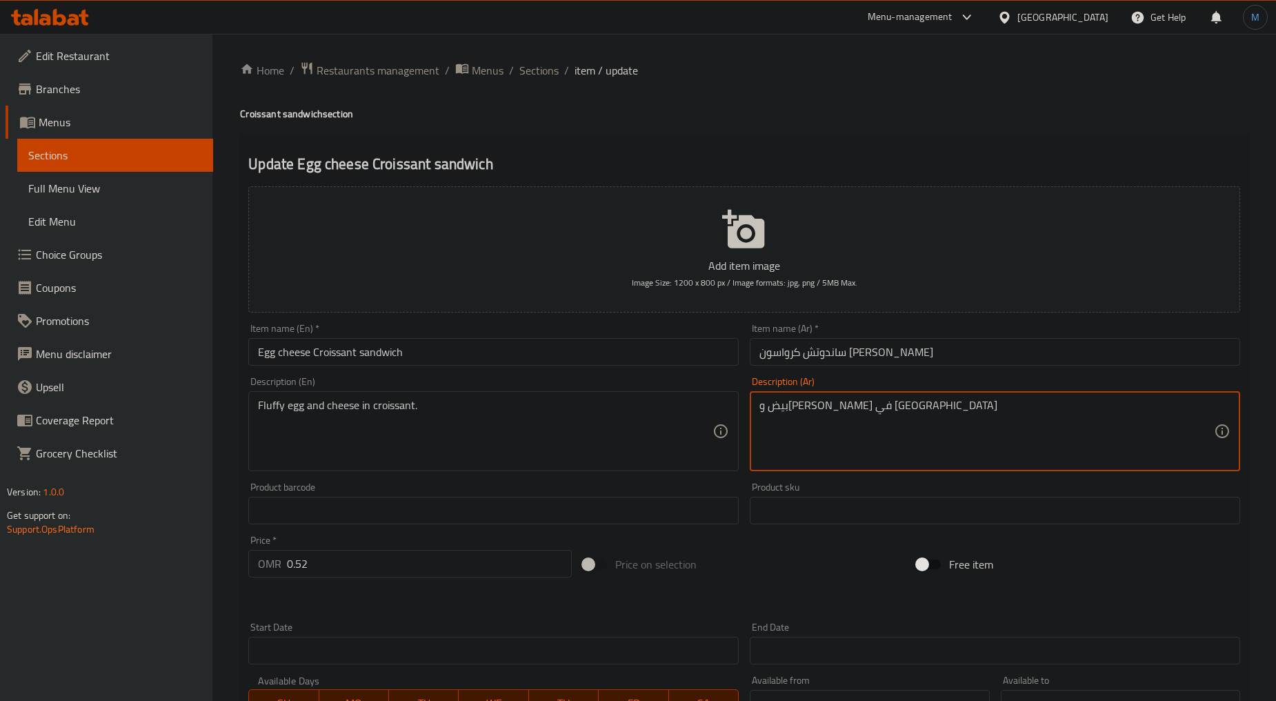
click at [897, 352] on input "ساندوتش كرواسون [PERSON_NAME]" at bounding box center [995, 352] width 490 height 28
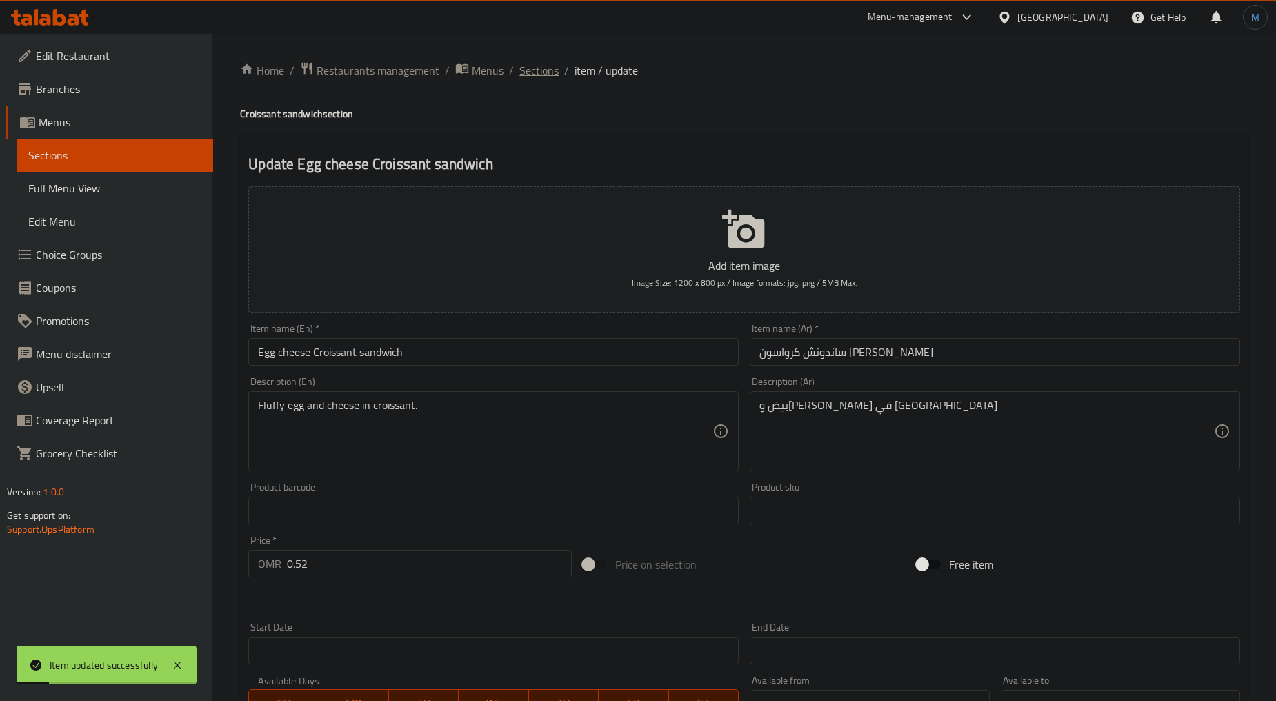
click at [546, 79] on span "Sections" at bounding box center [538, 70] width 39 height 17
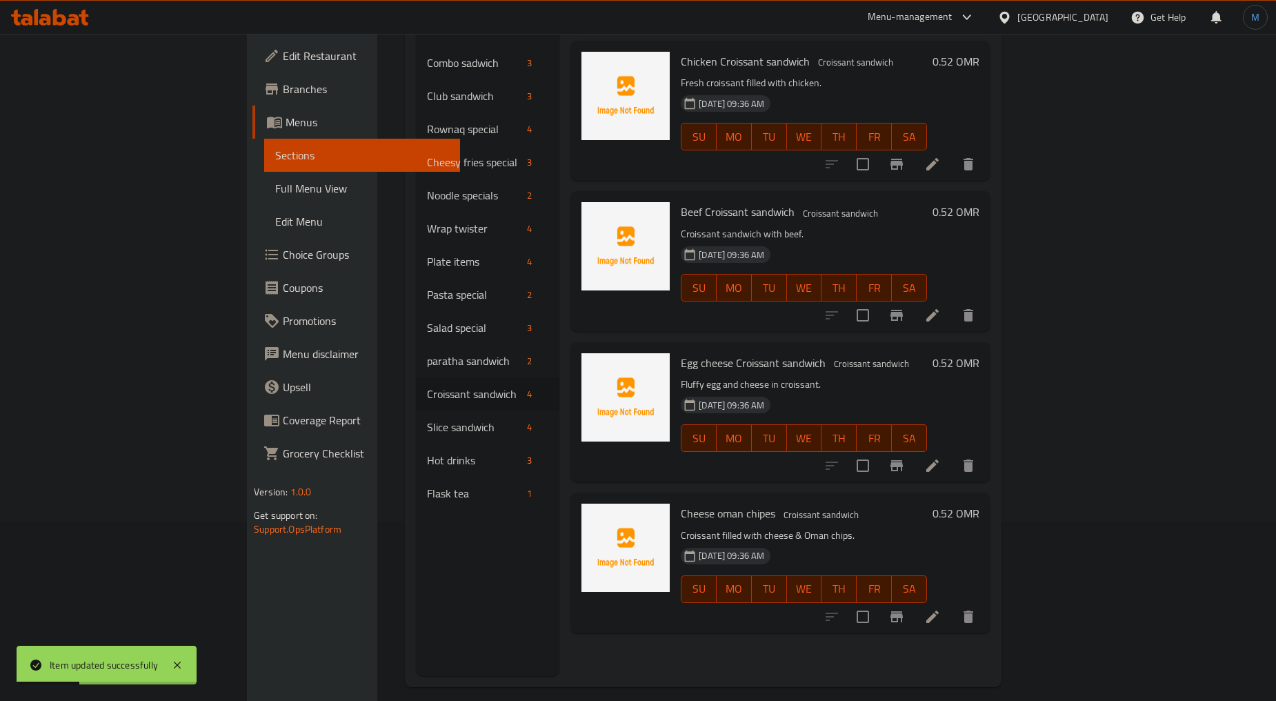
scroll to position [193, 0]
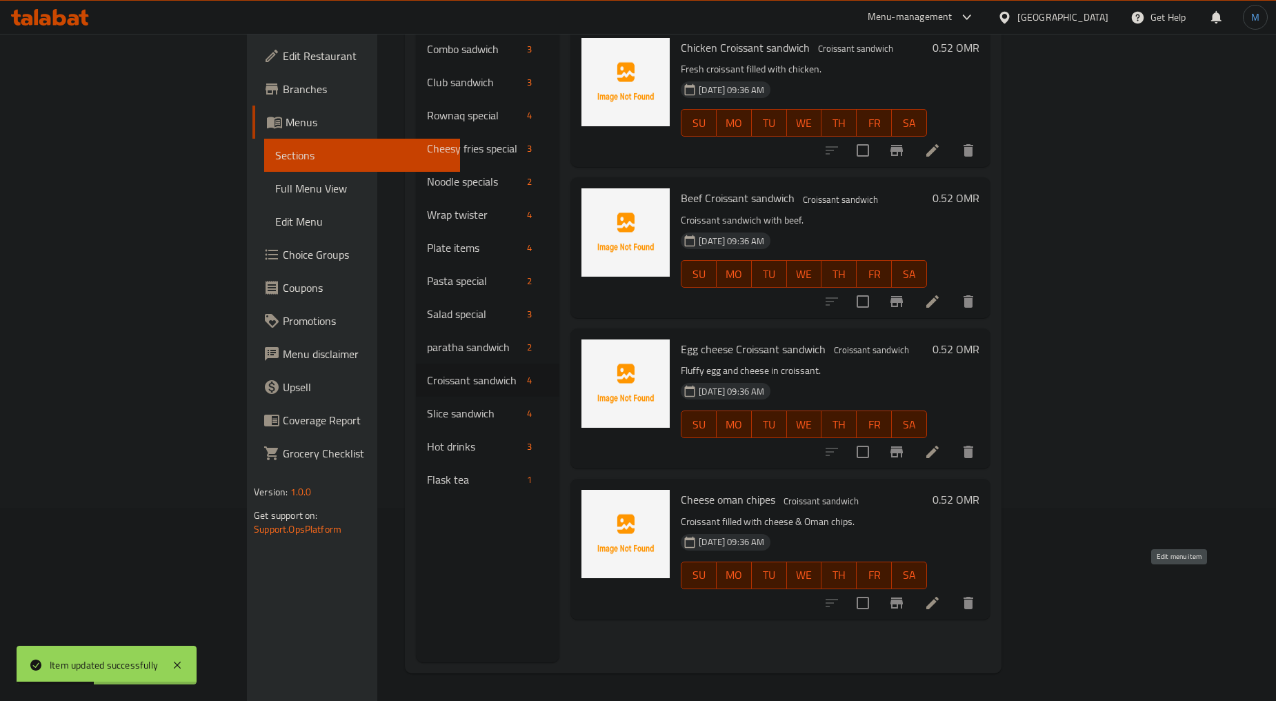
click at [941, 581] on icon at bounding box center [932, 602] width 17 height 17
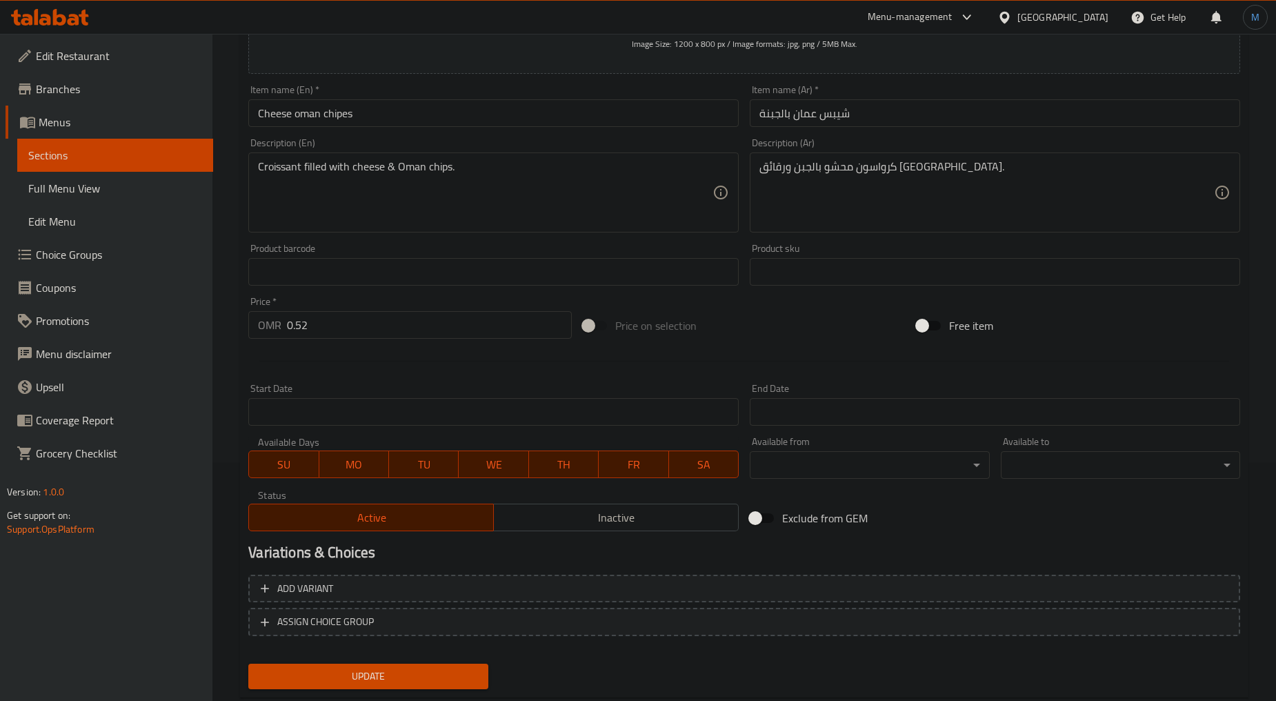
scroll to position [271, 0]
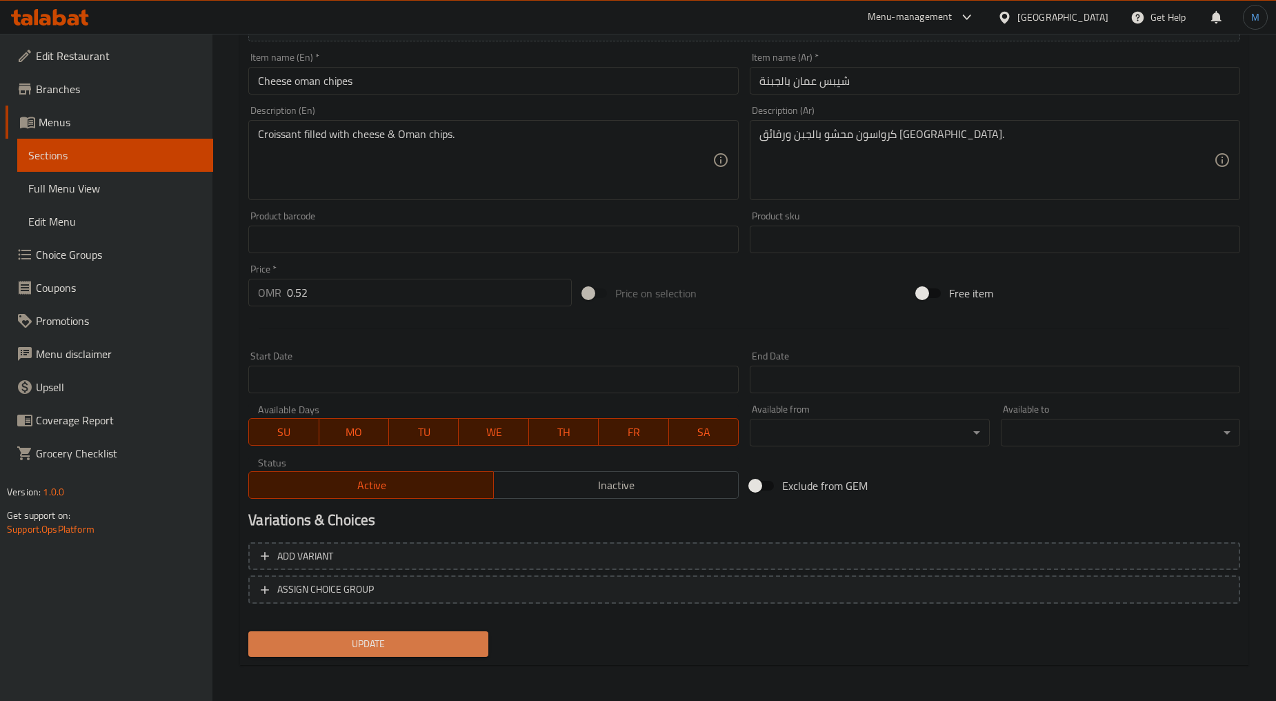
click at [474, 581] on span "Update" at bounding box center [367, 643] width 217 height 17
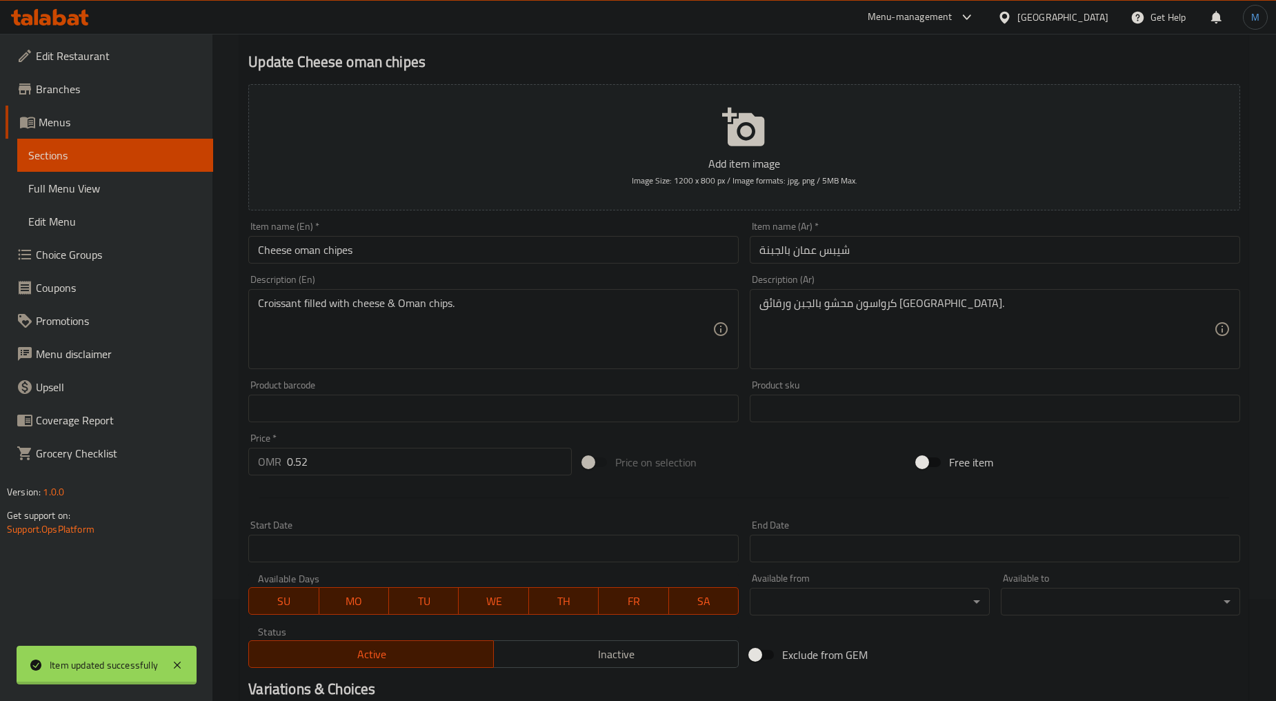
scroll to position [0, 0]
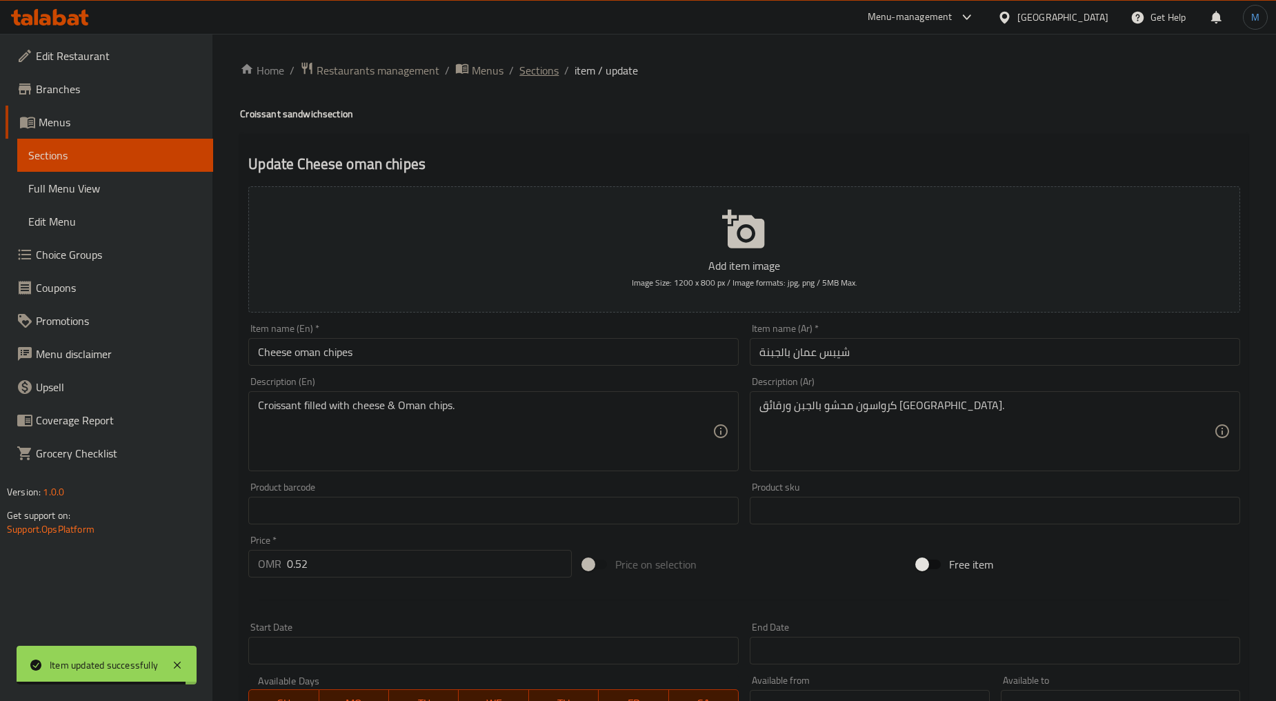
click at [546, 62] on span "Sections" at bounding box center [538, 70] width 39 height 17
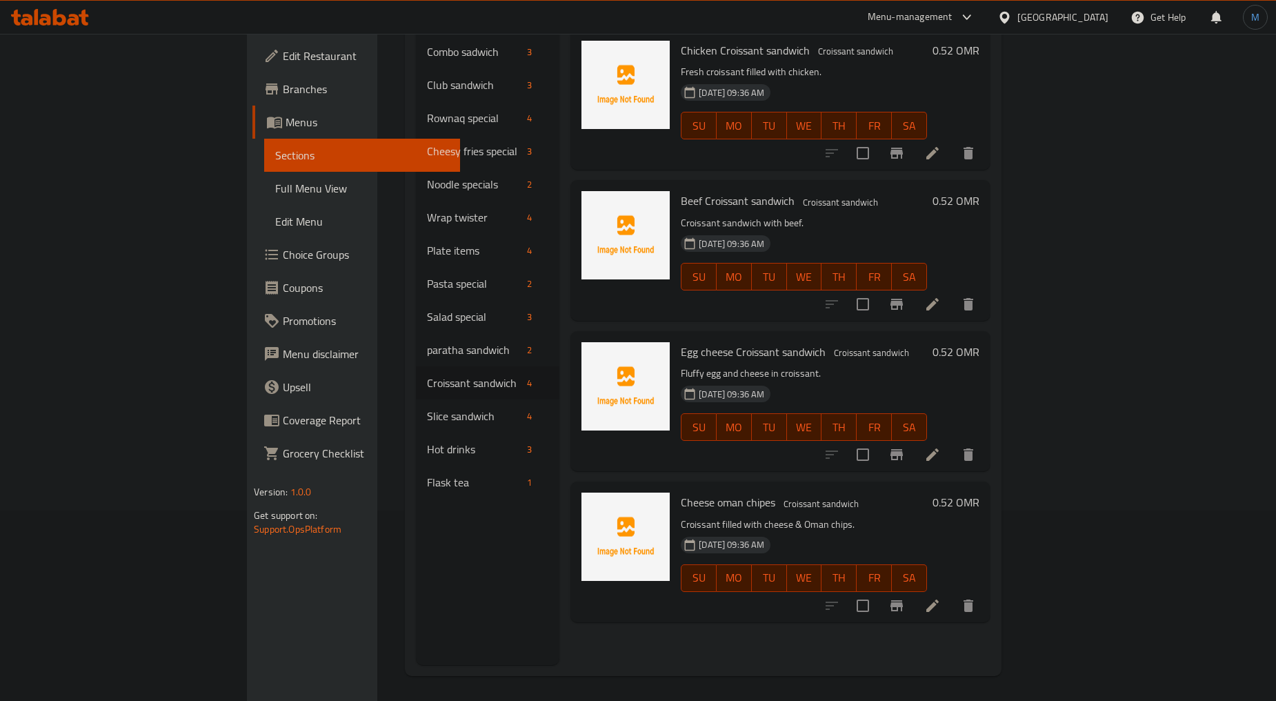
scroll to position [193, 0]
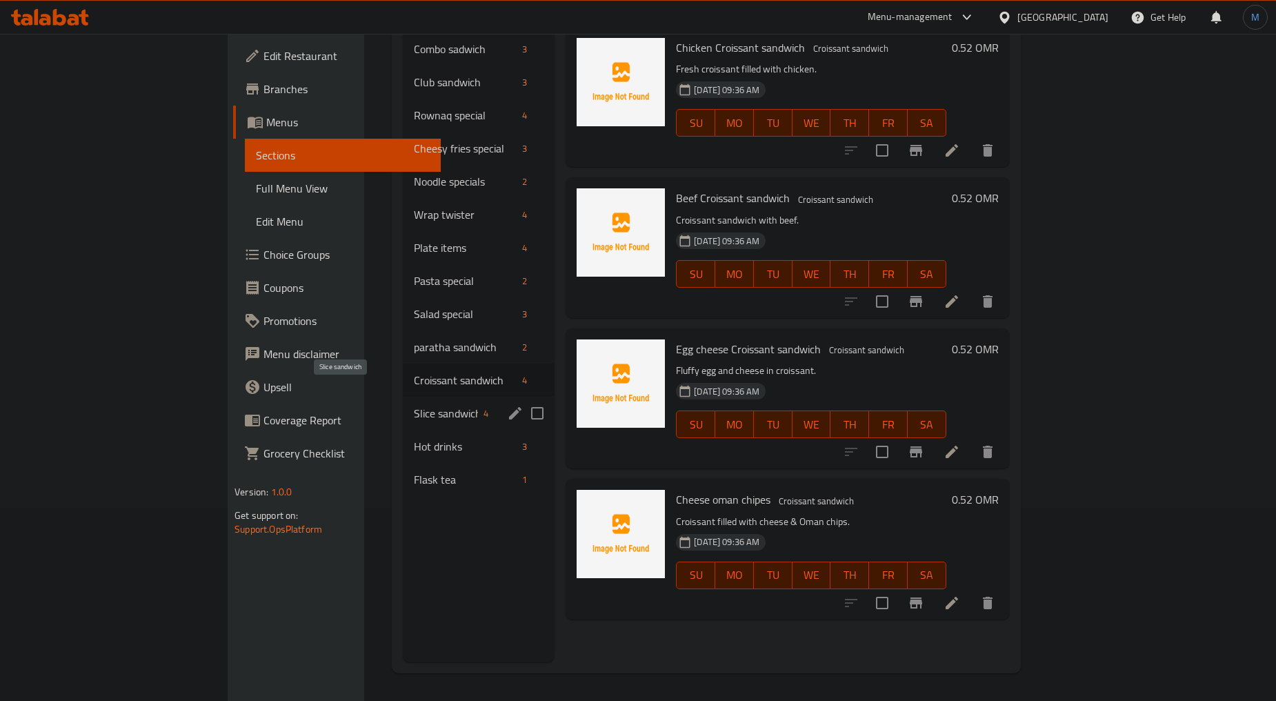
click at [414, 405] on span "Slice sandwich" at bounding box center [446, 413] width 64 height 17
click at [507, 405] on icon "edit" at bounding box center [515, 413] width 17 height 17
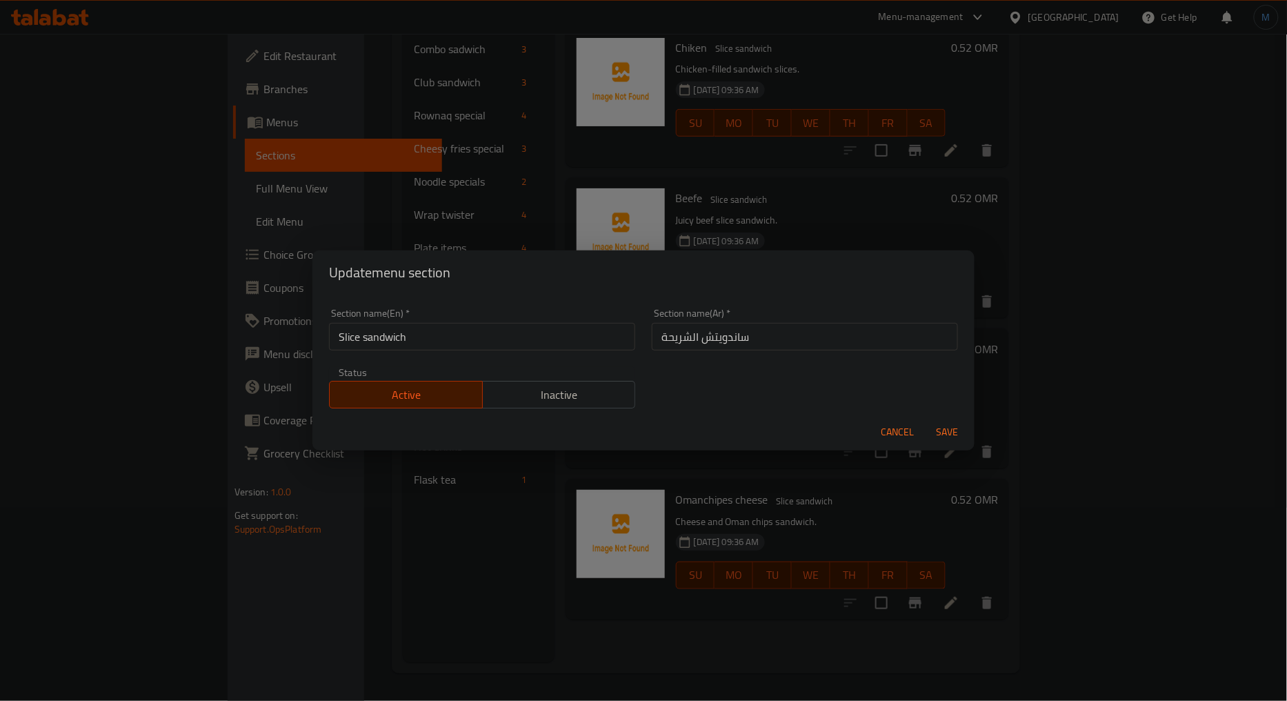
click at [687, 341] on input "ساندويتش الشريحة" at bounding box center [805, 337] width 306 height 28
type input "ساندويتش شريحة"
click at [925, 419] on button "Save" at bounding box center [947, 432] width 44 height 26
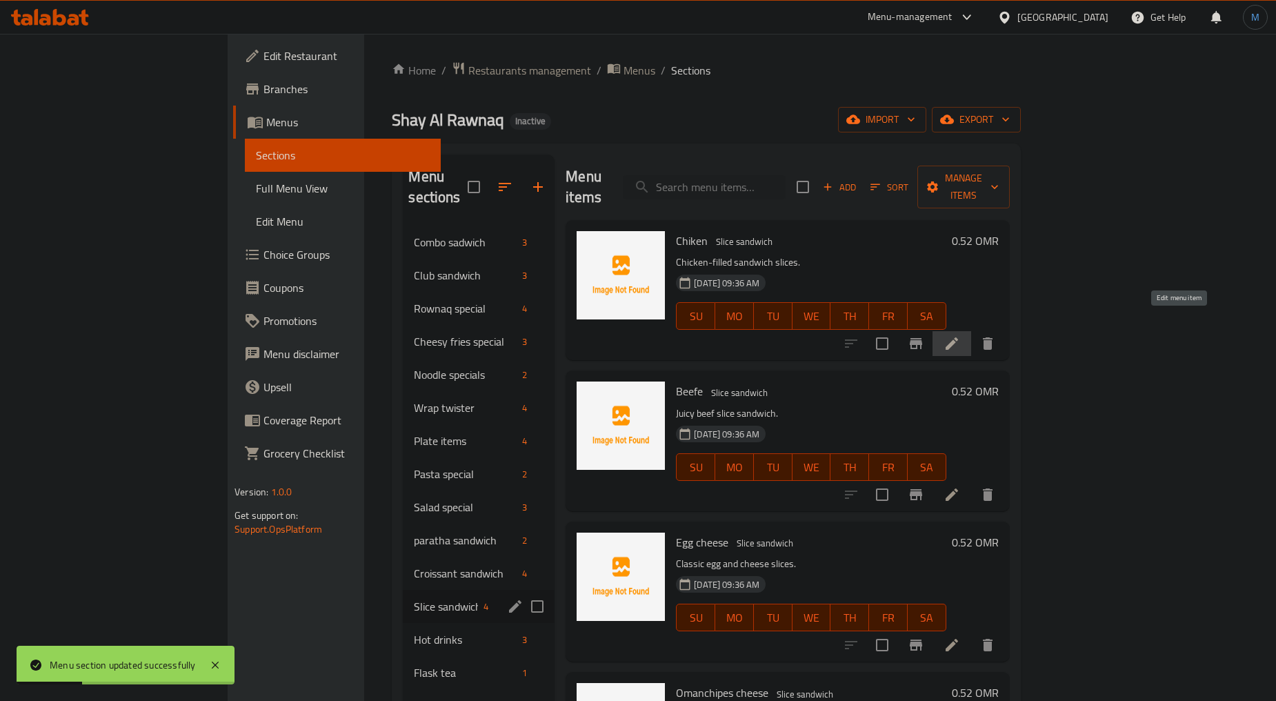
click at [960, 335] on icon at bounding box center [951, 343] width 17 height 17
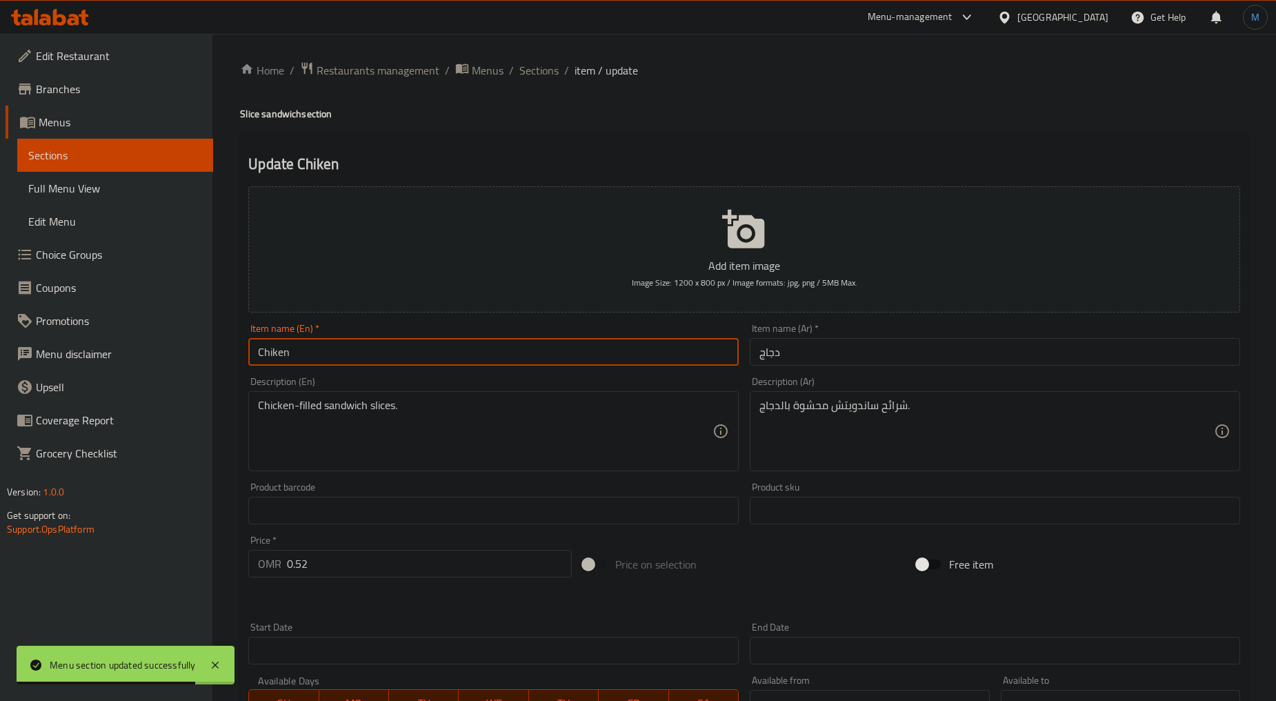
click at [582, 362] on input "Chiken" at bounding box center [493, 352] width 490 height 28
click at [277, 107] on h4 "Slice sandwich section" at bounding box center [744, 114] width 1008 height 14
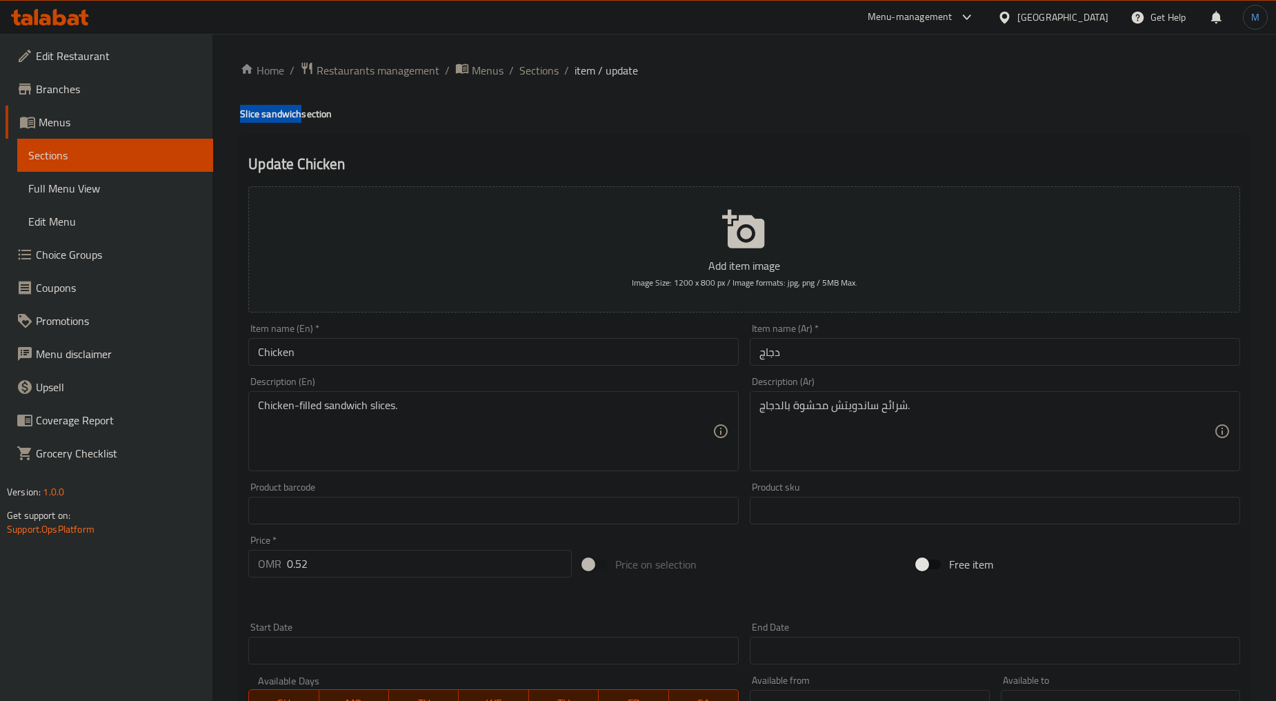
drag, startPoint x: 277, startPoint y: 107, endPoint x: 247, endPoint y: 107, distance: 29.7
click at [247, 107] on h4 "Slice sandwich section" at bounding box center [744, 114] width 1008 height 14
copy h4 "Slice sandwich"
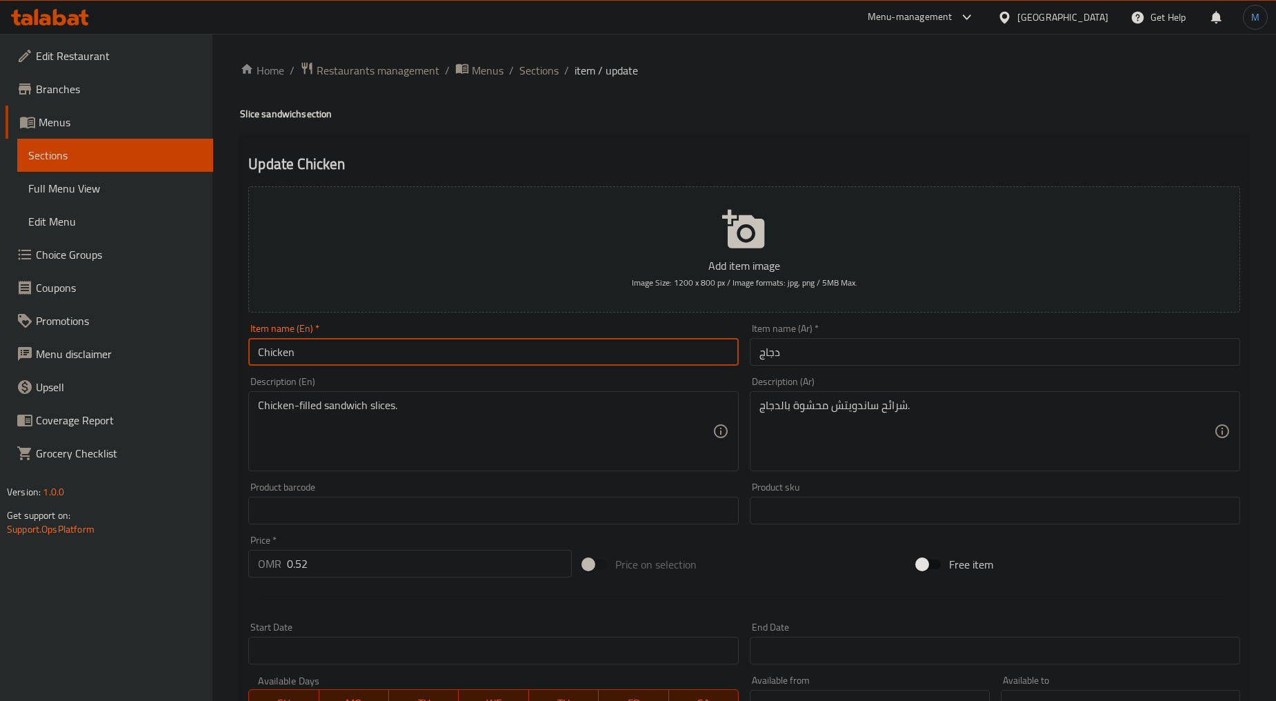
click at [389, 342] on input "Chicken" at bounding box center [493, 352] width 490 height 28
paste input "Slice sandwich"
type input "Chicken Slice sandwich"
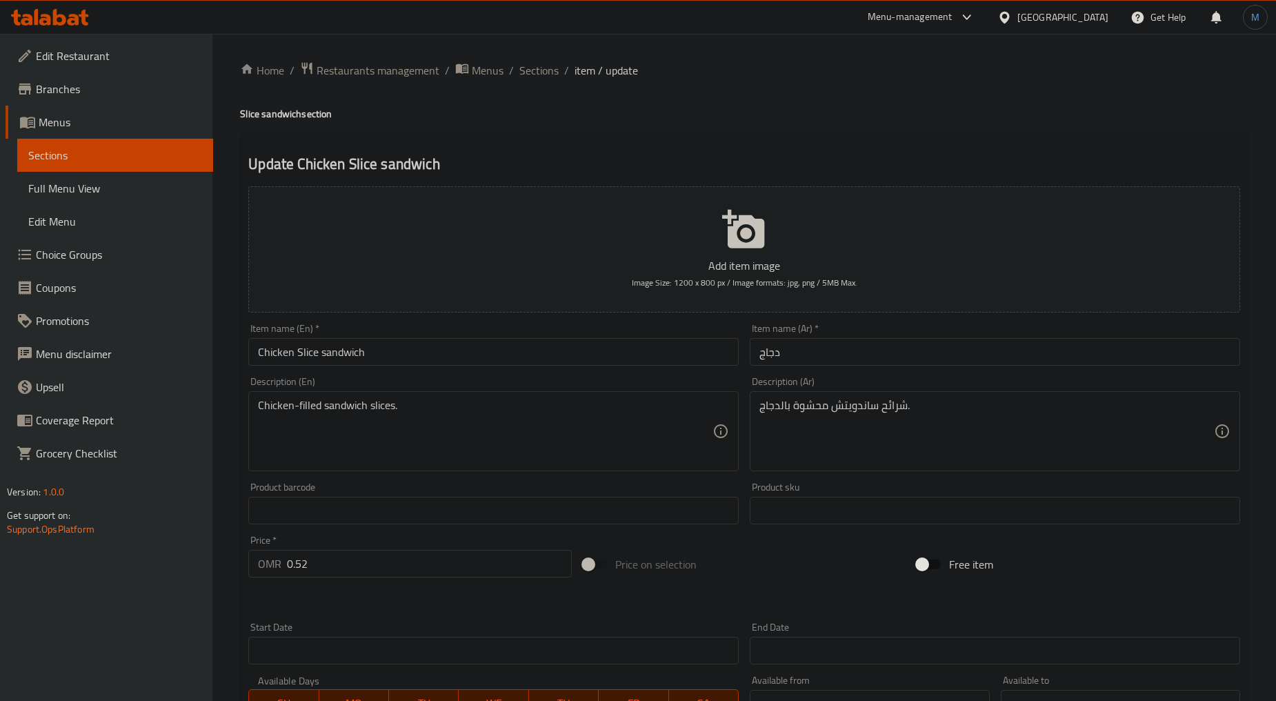
click at [499, 336] on div "Item name (En)   * Chicken Slice sandwich Item name (En) *" at bounding box center [493, 344] width 490 height 42
click at [508, 352] on input "Chicken Slice sandwich" at bounding box center [493, 352] width 490 height 28
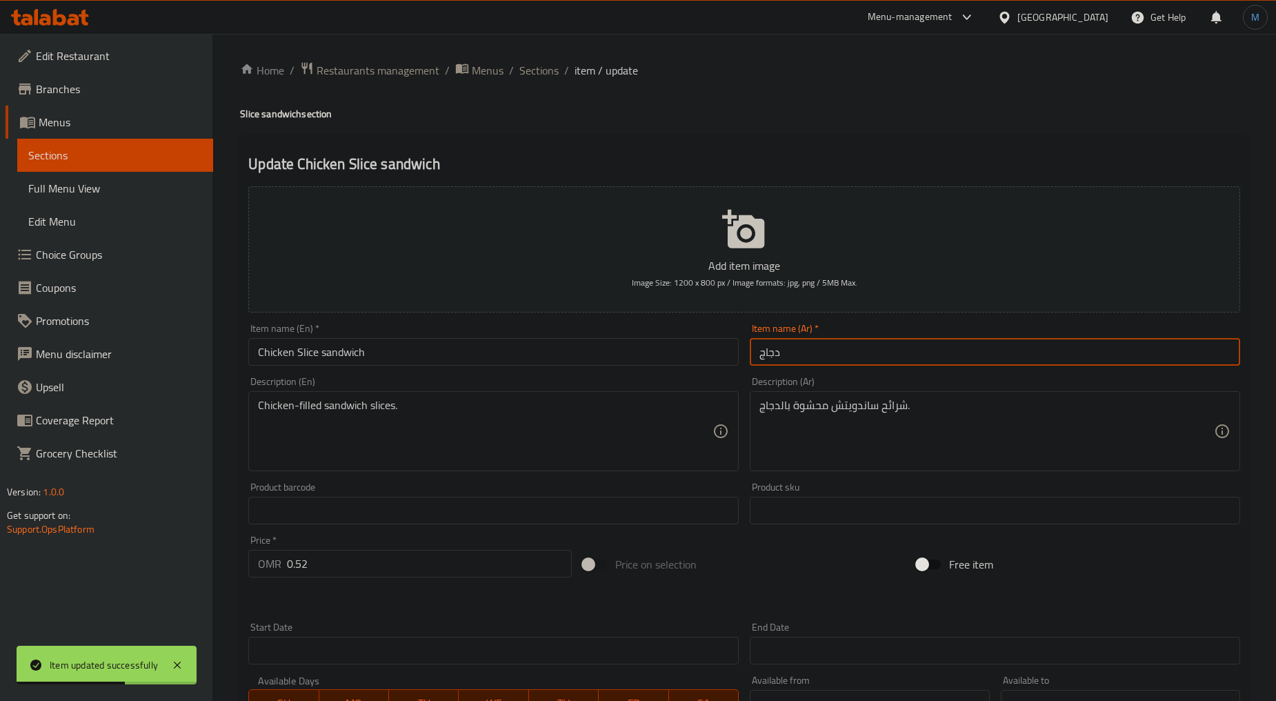
click at [938, 361] on input "دجاج" at bounding box center [995, 352] width 490 height 28
paste input "ساندويتش"
click at [803, 352] on input "ساندويتش شريحة دجاج" at bounding box center [995, 352] width 490 height 28
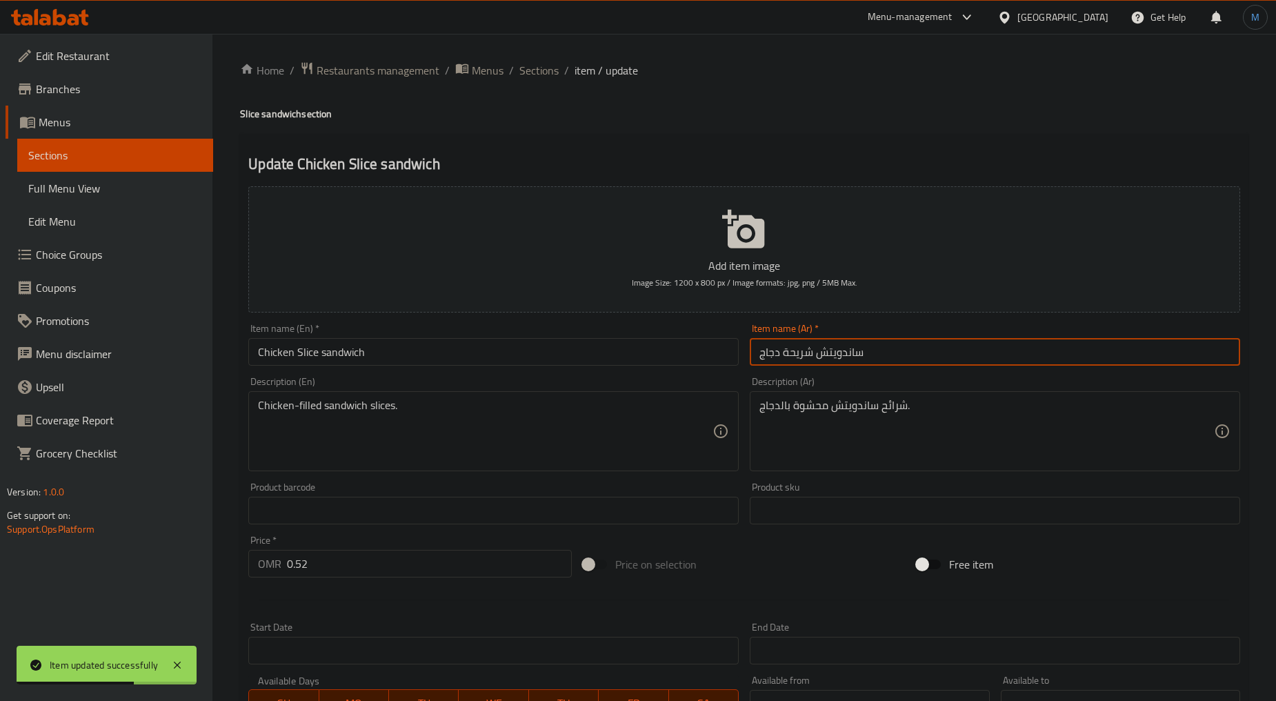
click at [803, 352] on input "ساندويتش شريحة دجاج" at bounding box center [995, 352] width 490 height 28
click at [812, 350] on input "ساندويتش سلايس دجاج" at bounding box center [995, 352] width 490 height 28
type input "ساندويتش سلايس دجاج"
click at [811, 363] on input "ساندويتش سلايس دجاج" at bounding box center [995, 352] width 490 height 28
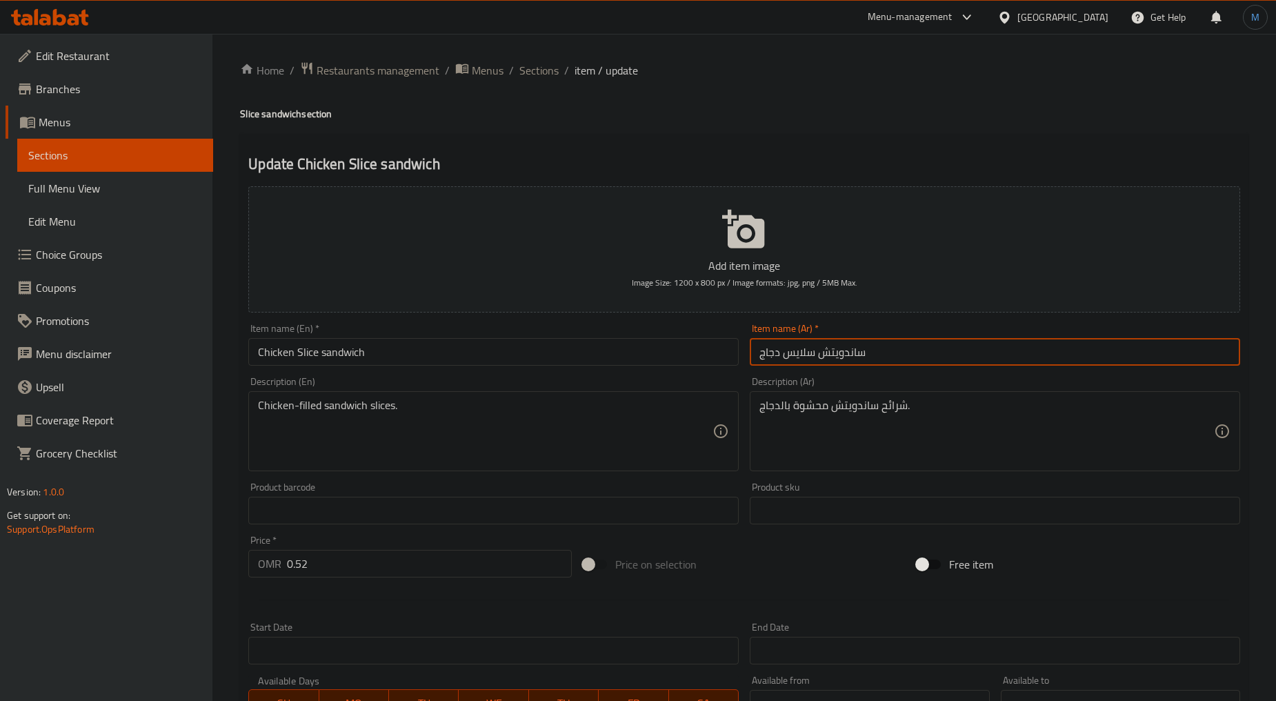
click at [811, 363] on input "ساندويتش سلايس دجاج" at bounding box center [995, 352] width 490 height 28
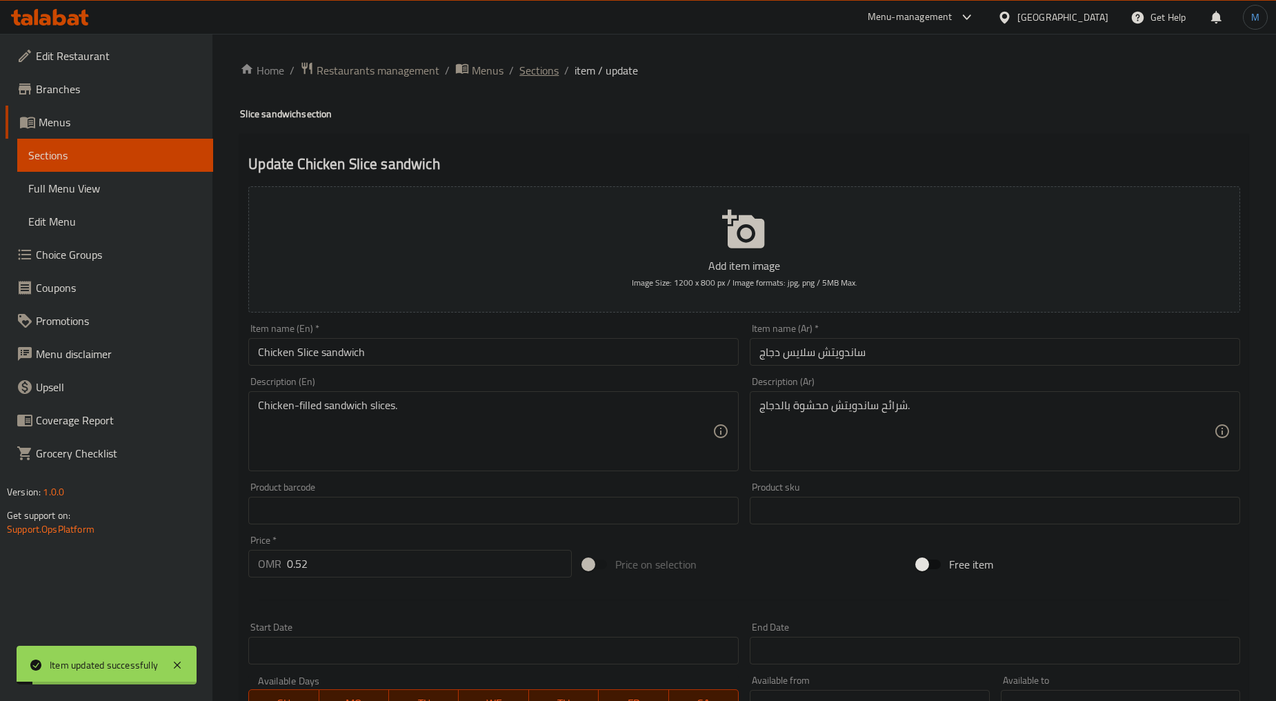
click at [550, 67] on span "Sections" at bounding box center [538, 70] width 39 height 17
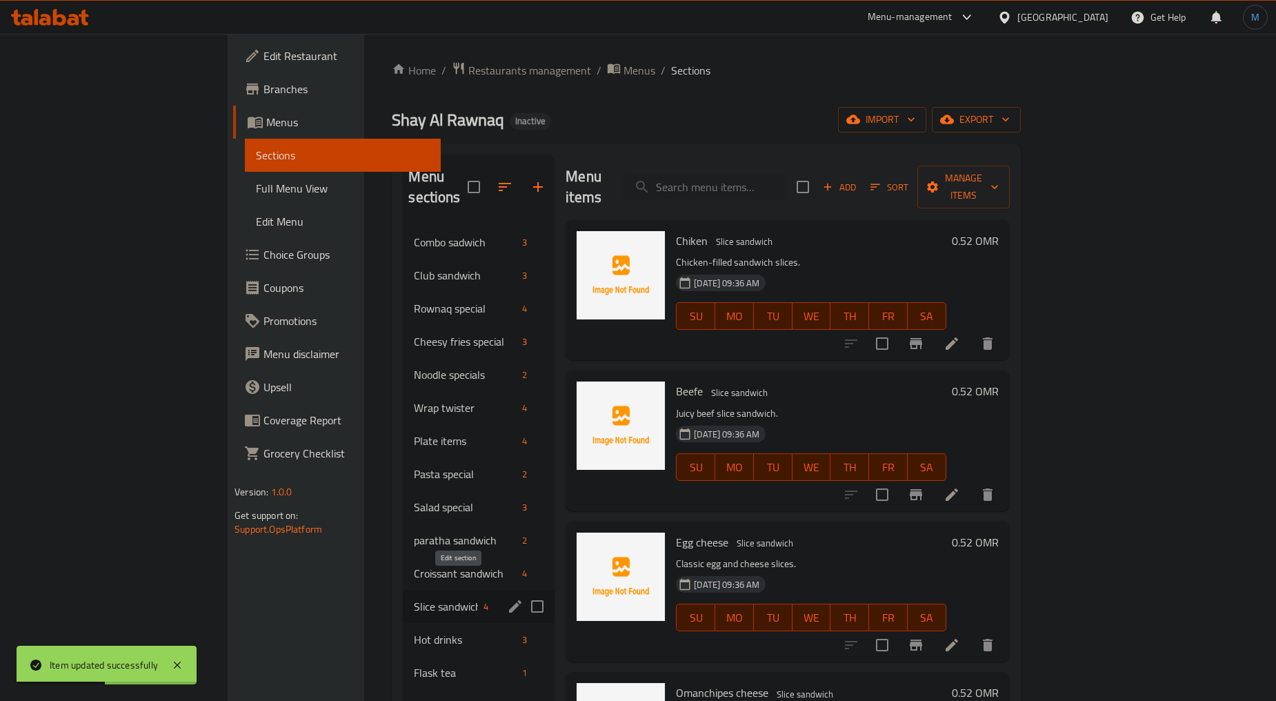
click at [507, 581] on icon "edit" at bounding box center [515, 606] width 17 height 17
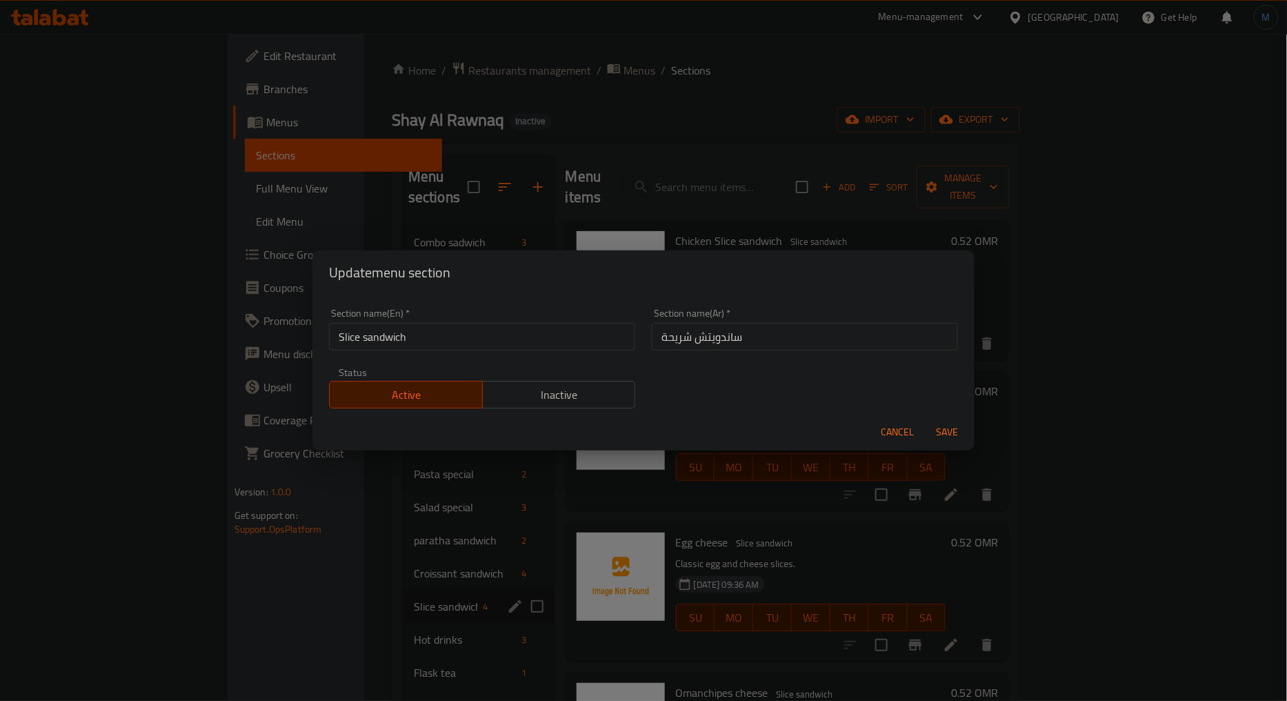
click at [941, 439] on span "Save" at bounding box center [946, 431] width 33 height 17
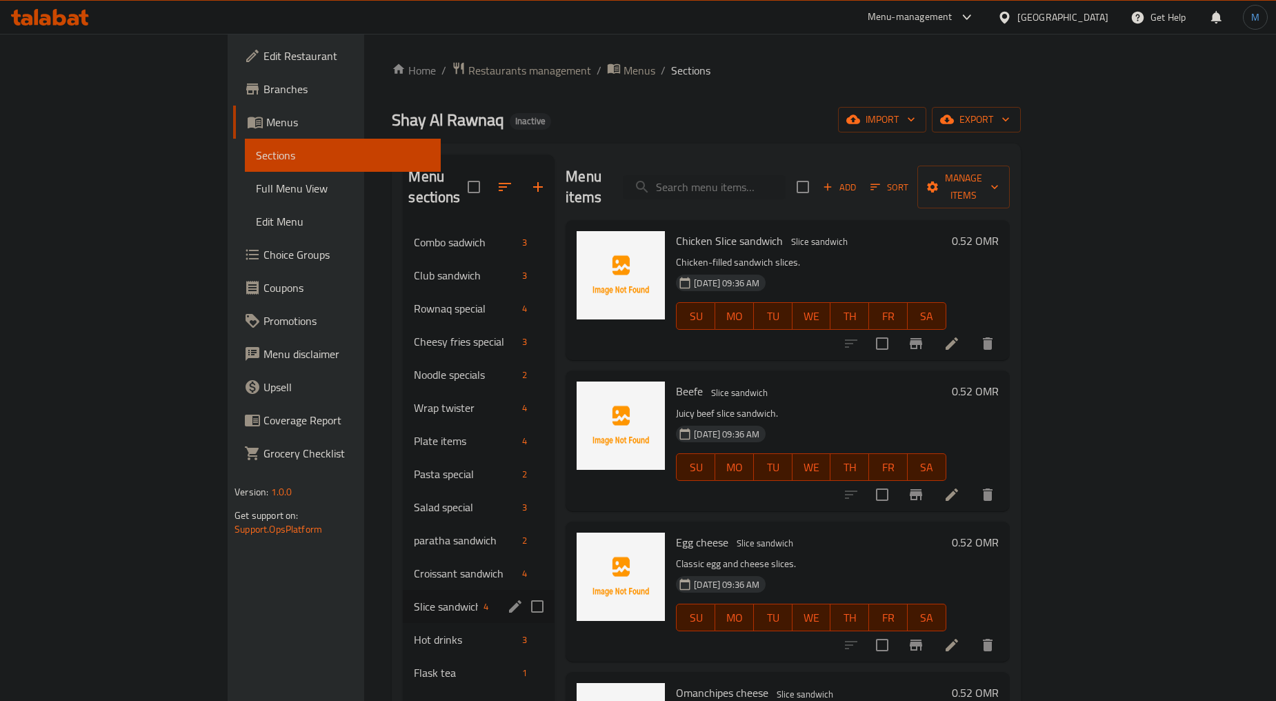
click at [850, 381] on div "Beefe Slice sandwich Juicy beef slice sandwich. [DATE] 09:36 AM SU MO TU WE TH …" at bounding box center [810, 440] width 281 height 129
click at [960, 486] on icon at bounding box center [951, 494] width 17 height 17
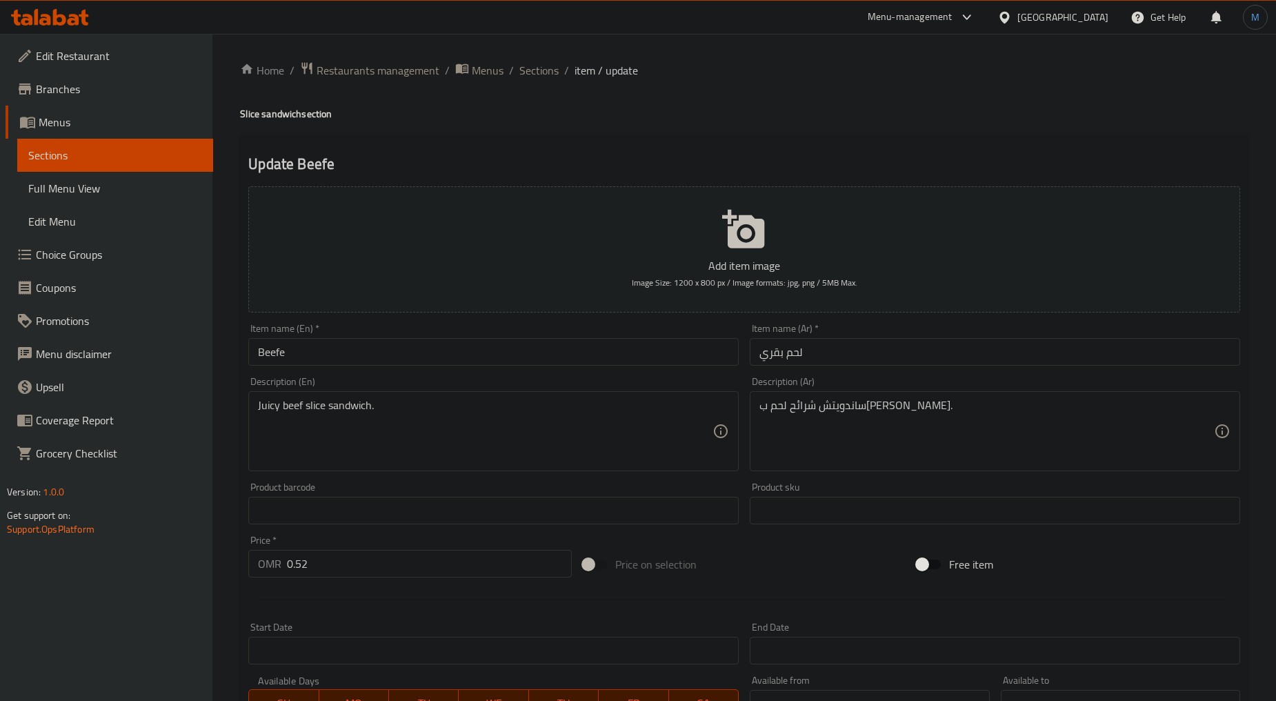
click at [347, 356] on input "Beefe" at bounding box center [493, 352] width 490 height 28
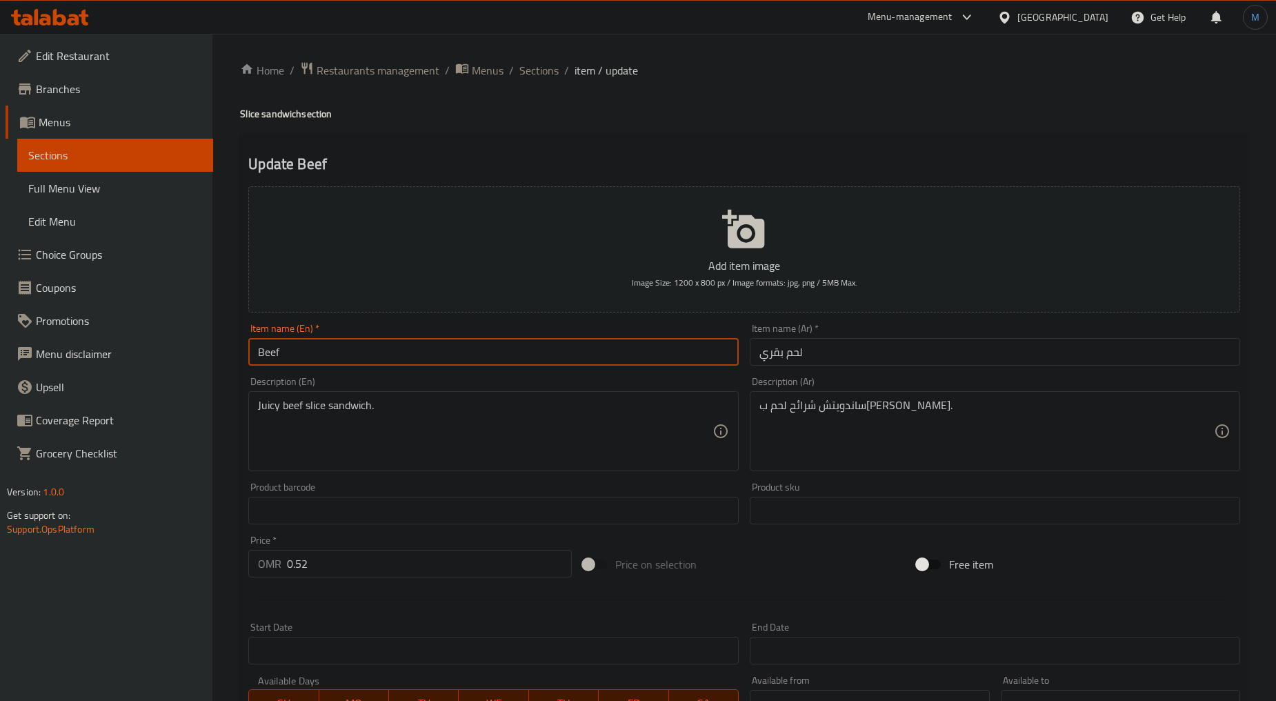
click at [279, 107] on h4 "Slice sandwich section" at bounding box center [744, 114] width 1008 height 14
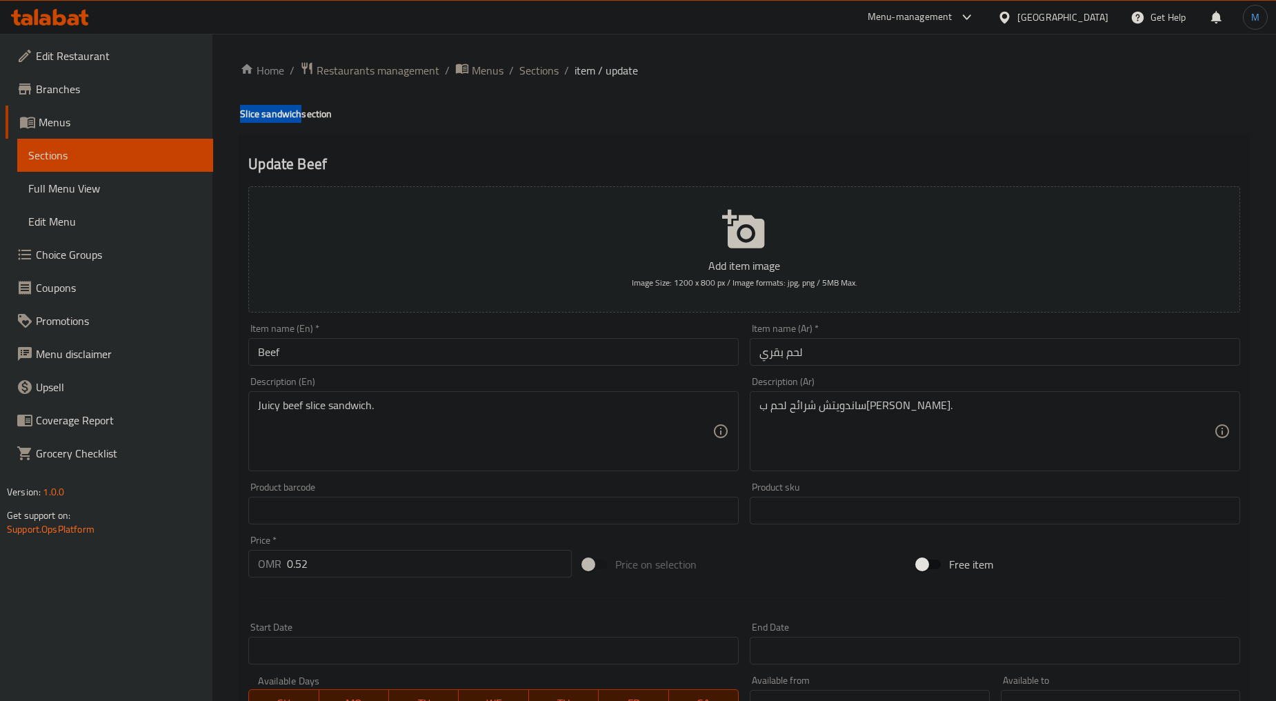
drag, startPoint x: 274, startPoint y: 105, endPoint x: 261, endPoint y: 124, distance: 23.3
click at [247, 107] on h4 "Slice sandwich section" at bounding box center [744, 114] width 1008 height 14
copy h4 "Slice sandwich"
click at [350, 355] on input "Beef" at bounding box center [493, 352] width 490 height 28
paste input "Slice sandwich"
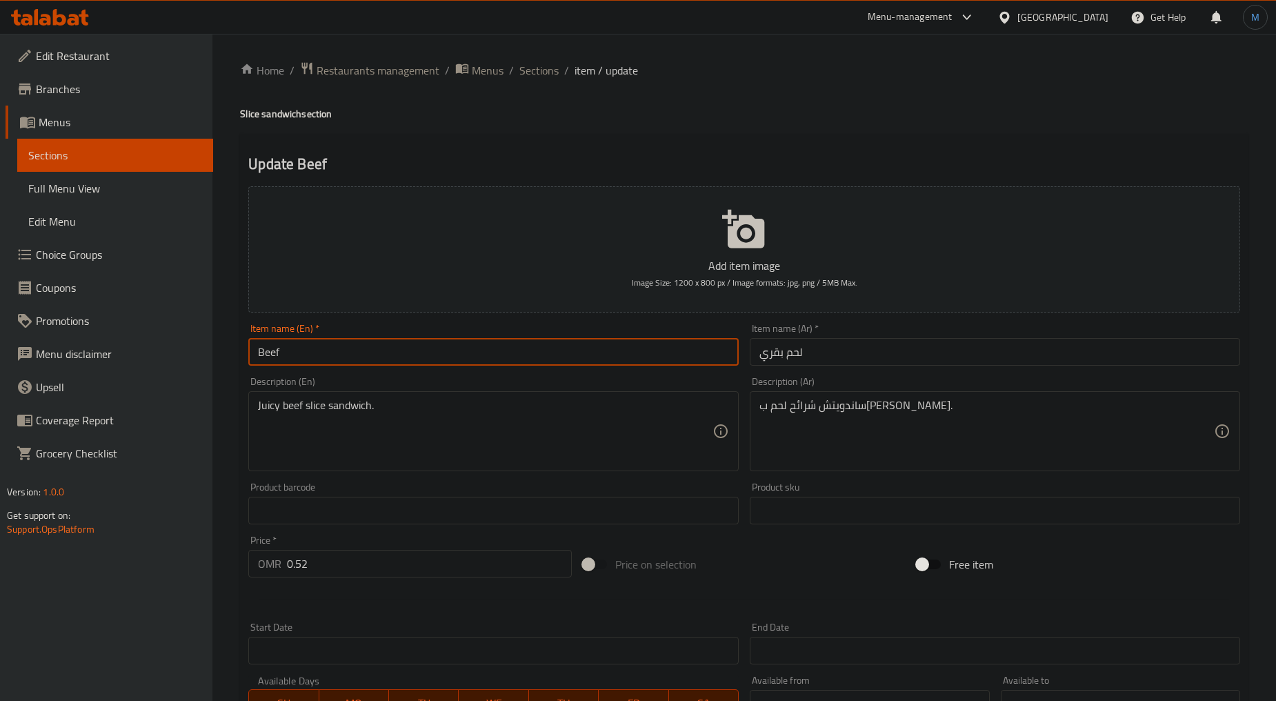
paste input "Slice sandwich"
type input "Beef Slice sandwich"
click at [987, 370] on div "Item name (Ar)   * لحم بقري Item name (Ar) *" at bounding box center [994, 344] width 501 height 53
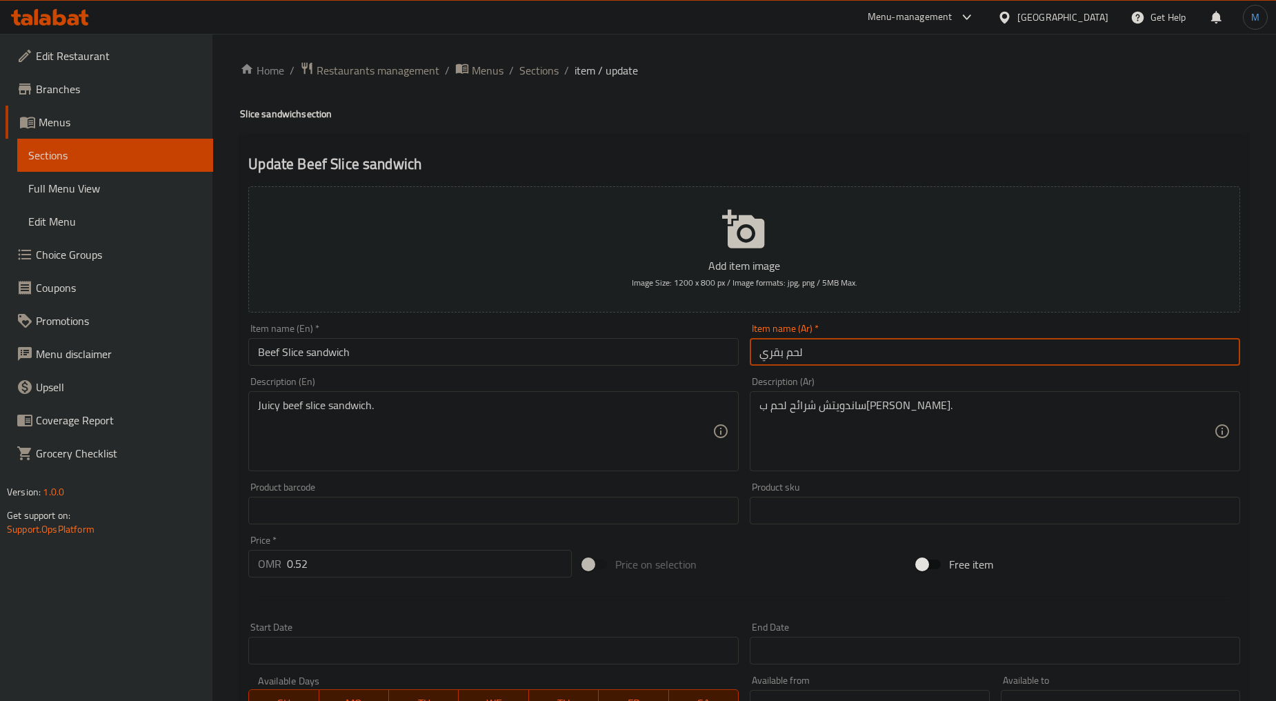
click at [985, 364] on input "لحم بقري" at bounding box center [995, 352] width 490 height 28
click at [822, 347] on input "ساندوتش سلايس لحم بقري" at bounding box center [995, 352] width 490 height 28
type input "ساندوتش سلايس لحم بقري"
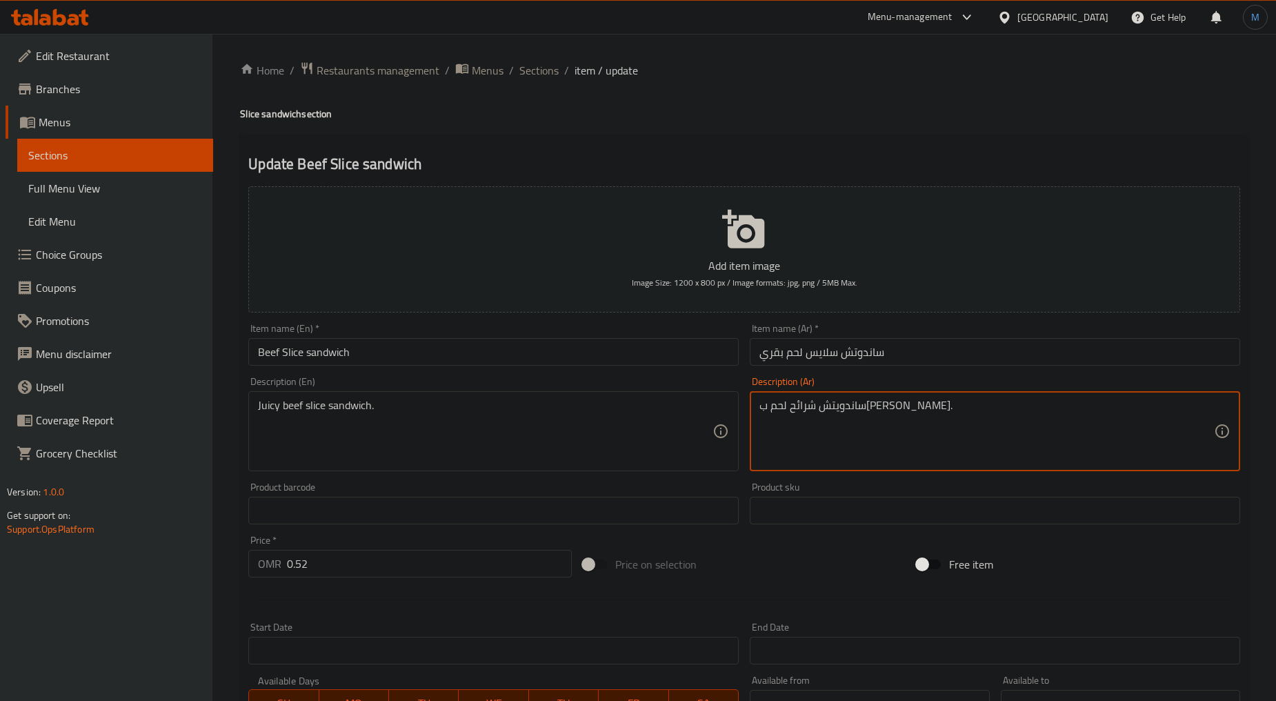
click at [850, 414] on textarea "ساندويتش شرائح لحم ب[PERSON_NAME]." at bounding box center [986, 432] width 454 height 66
paste textarea "لايس"
type textarea "ساندويتش سلايس لحم ب[PERSON_NAME]."
click at [834, 334] on div "Item name (Ar)   * [PERSON_NAME] لحم بقري Item name (Ar) *" at bounding box center [995, 344] width 490 height 42
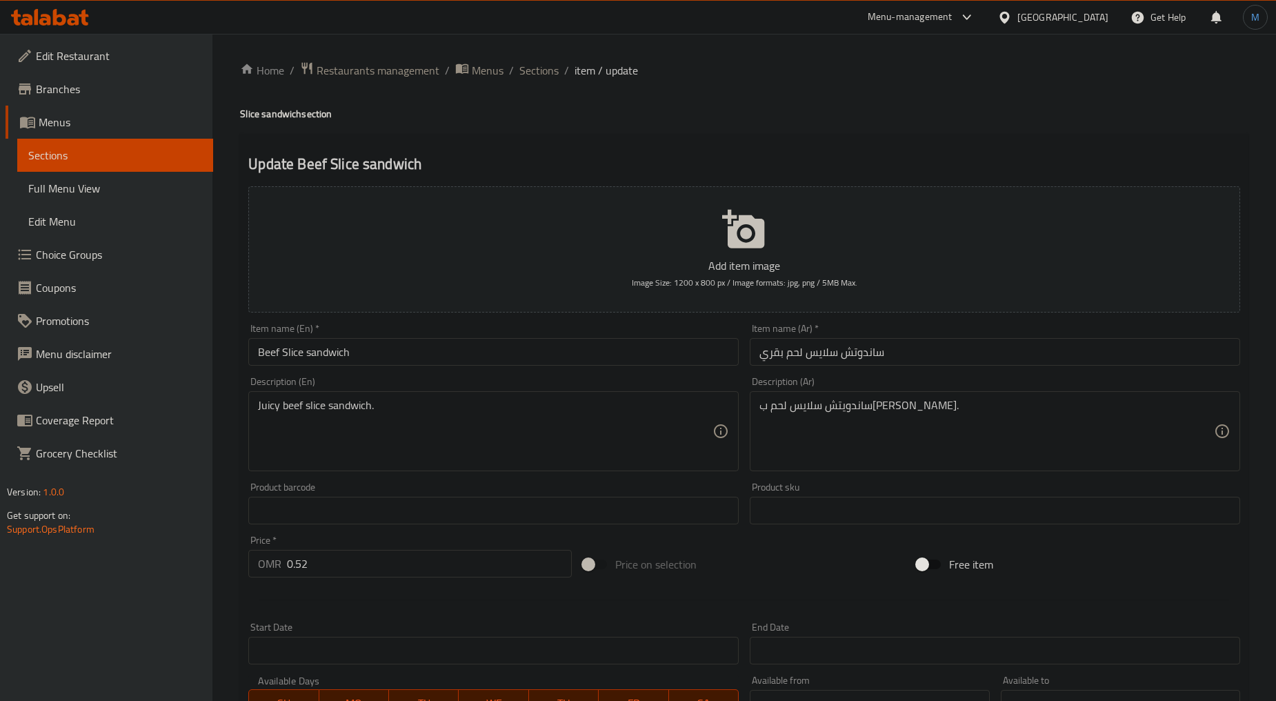
click at [837, 357] on input "ساندوتش سلايس لحم بقري" at bounding box center [995, 352] width 490 height 28
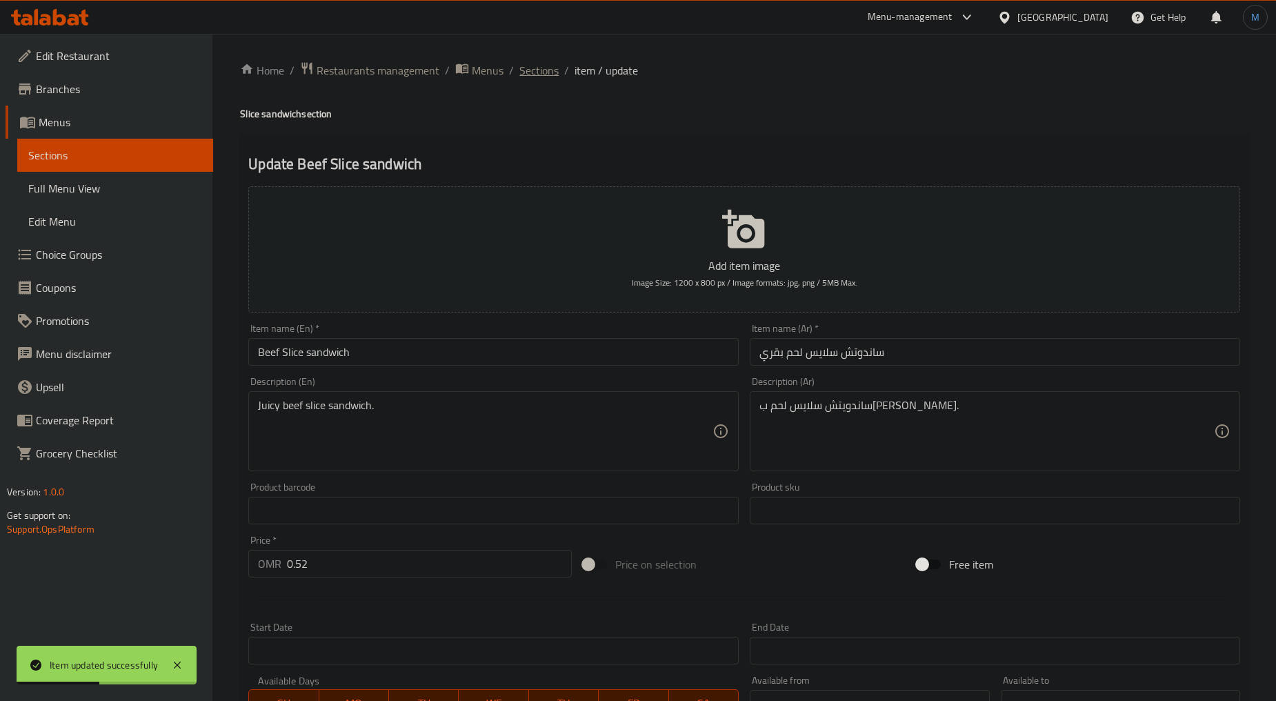
click at [556, 63] on span "Sections" at bounding box center [538, 70] width 39 height 17
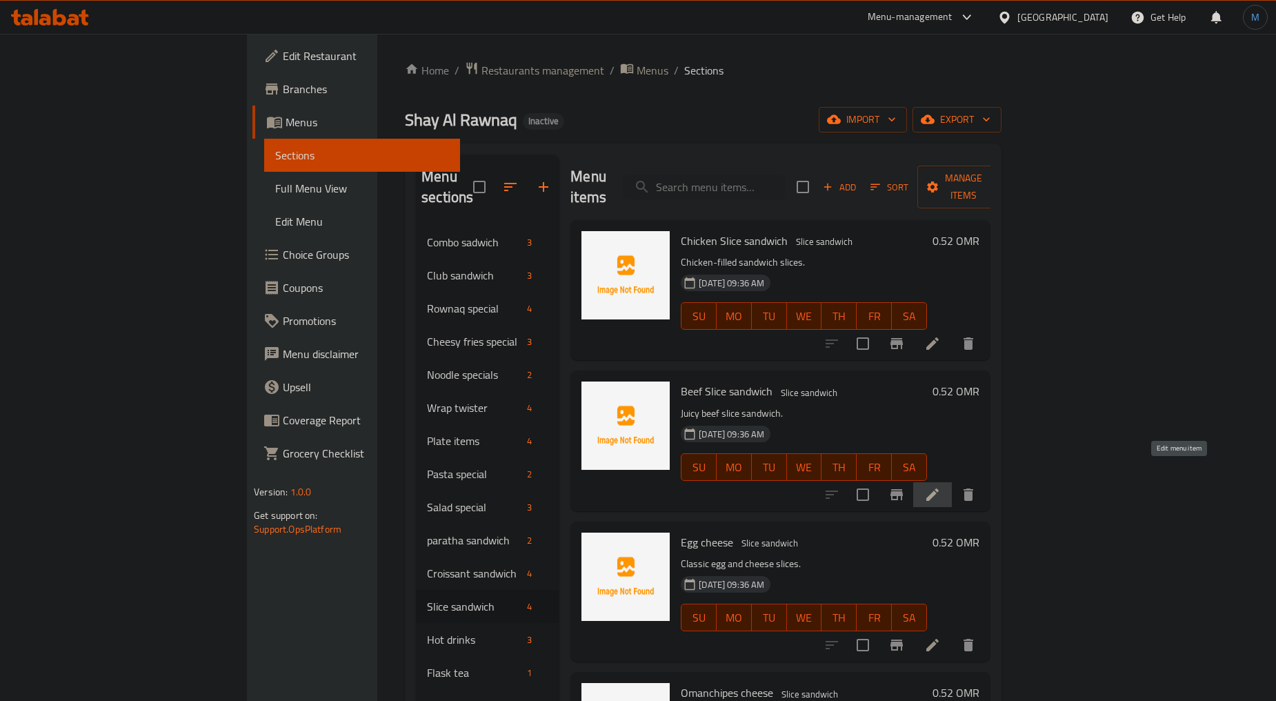
click at [941, 486] on icon at bounding box center [932, 494] width 17 height 17
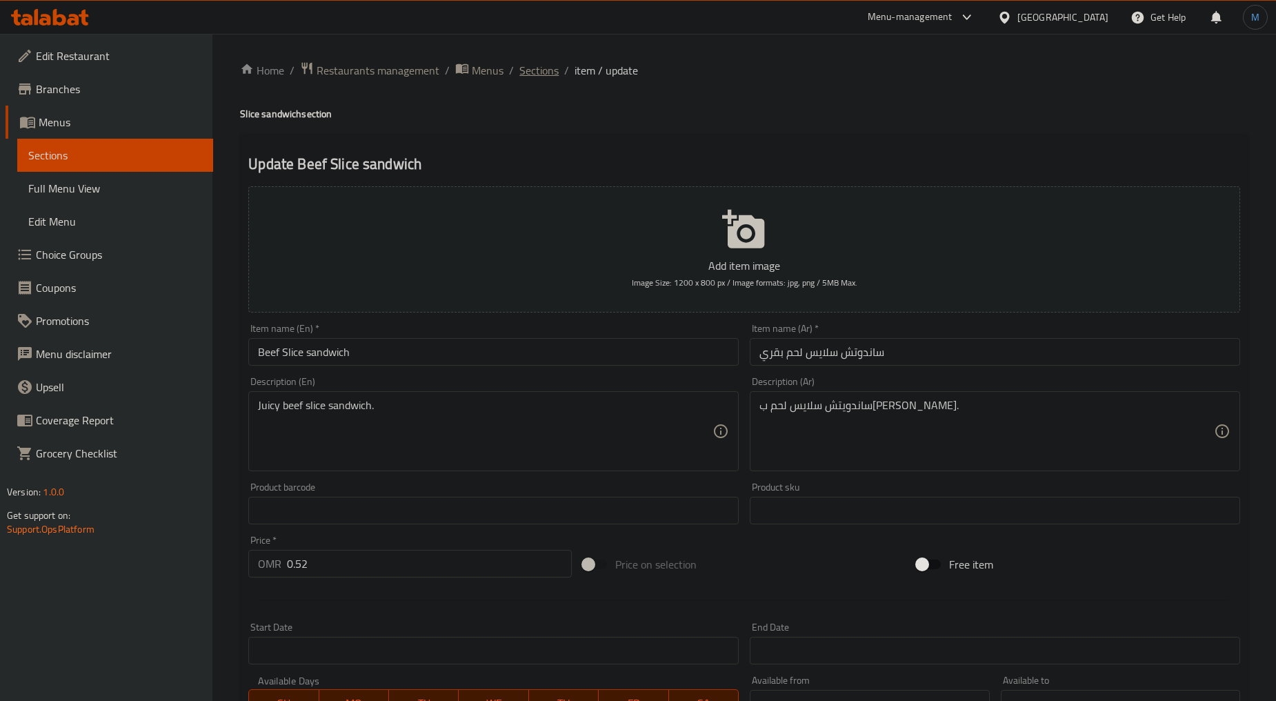
click at [556, 71] on span "Sections" at bounding box center [538, 70] width 39 height 17
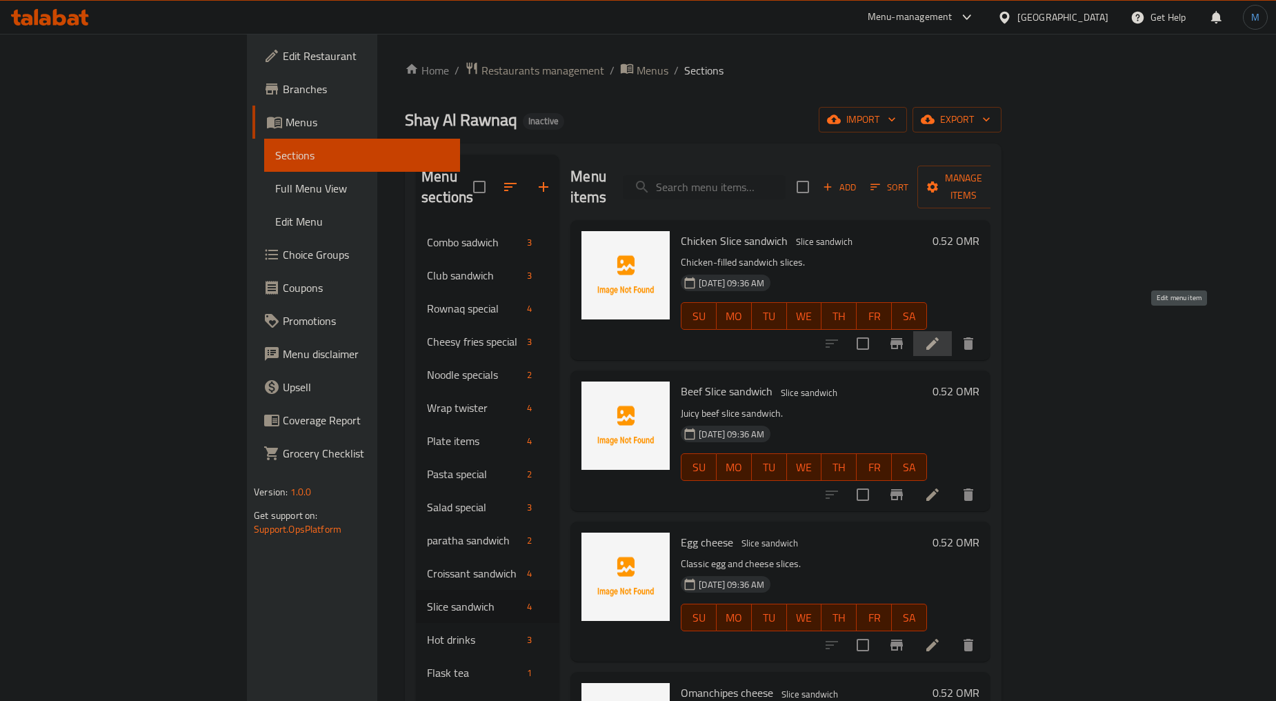
click at [941, 335] on icon at bounding box center [932, 343] width 17 height 17
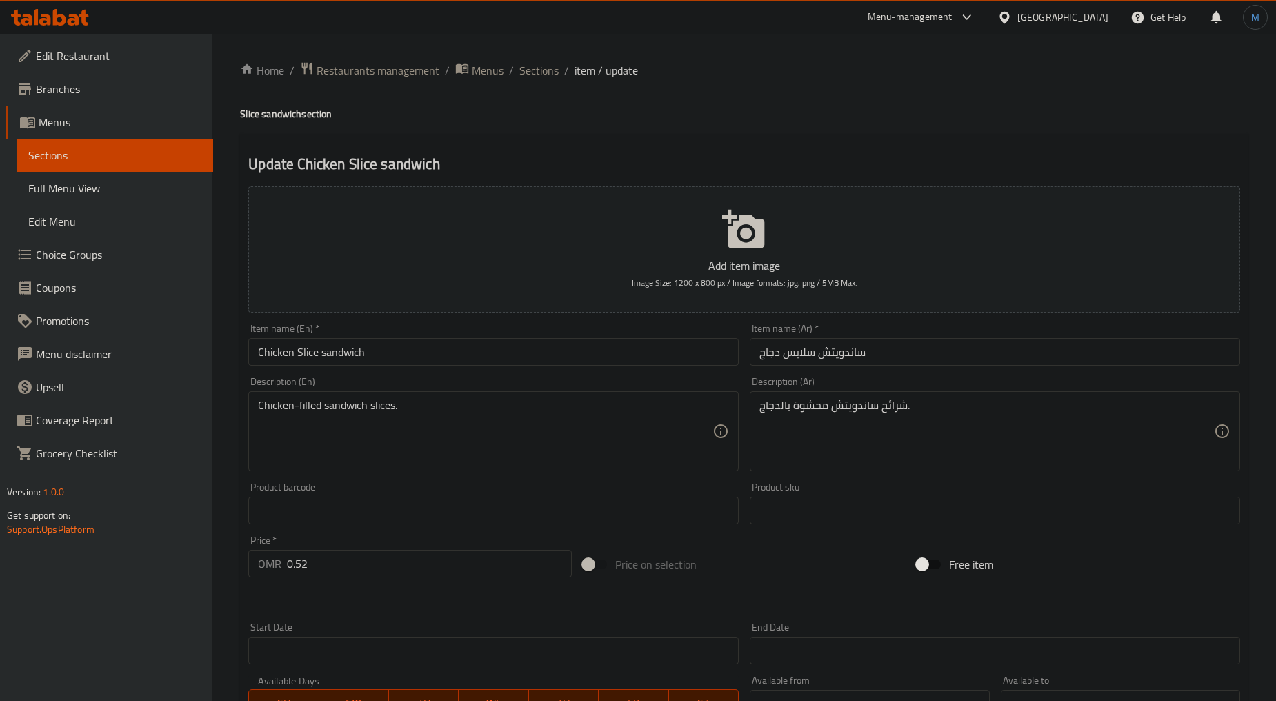
click at [505, 63] on ol "Home / Restaurants management / Menus / Sections / item / update" at bounding box center [744, 70] width 1008 height 18
click at [519, 66] on ol "Home / Restaurants management / Menus / Sections / item / update" at bounding box center [744, 70] width 1008 height 18
click at [519, 66] on span "Sections" at bounding box center [538, 70] width 39 height 17
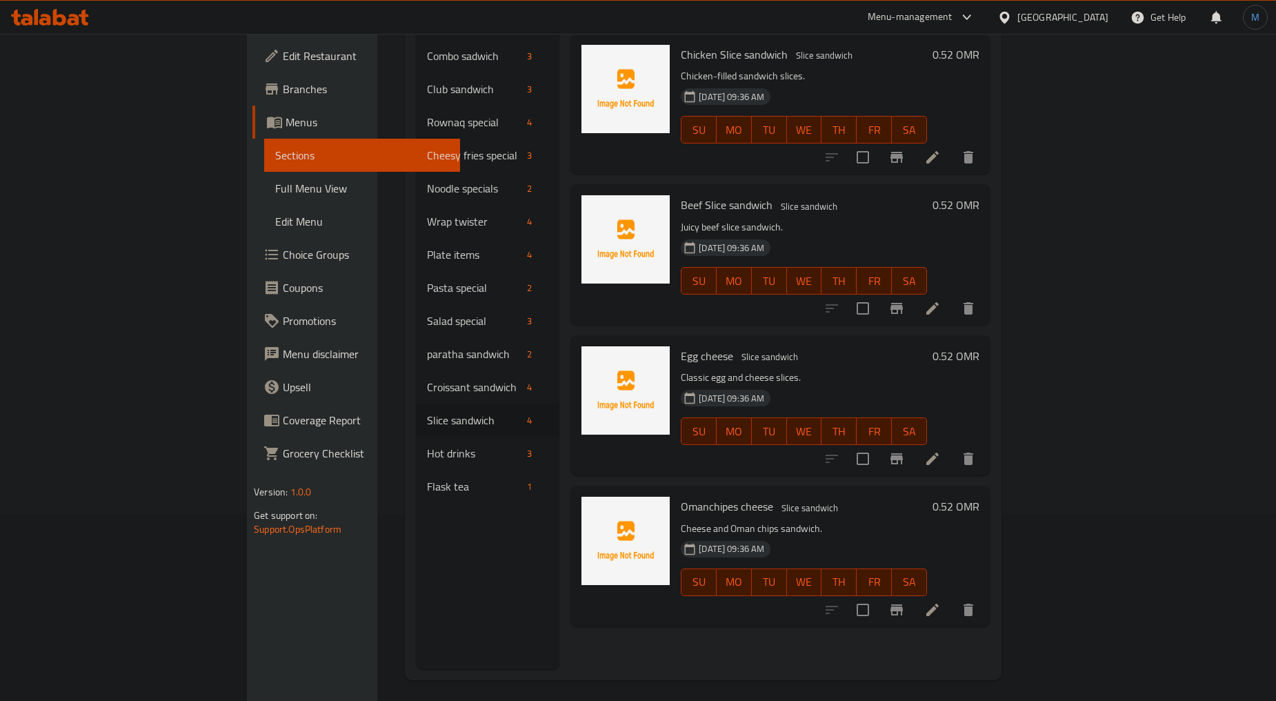
scroll to position [193, 0]
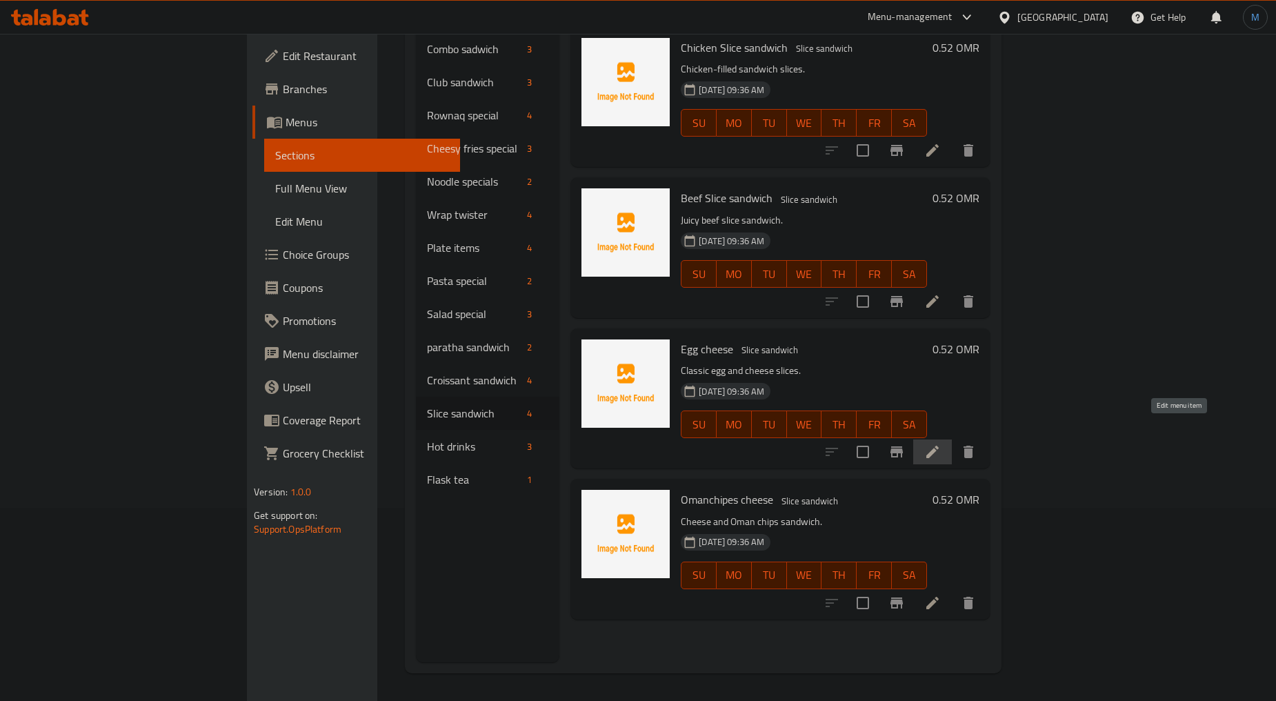
click at [941, 443] on icon at bounding box center [932, 451] width 17 height 17
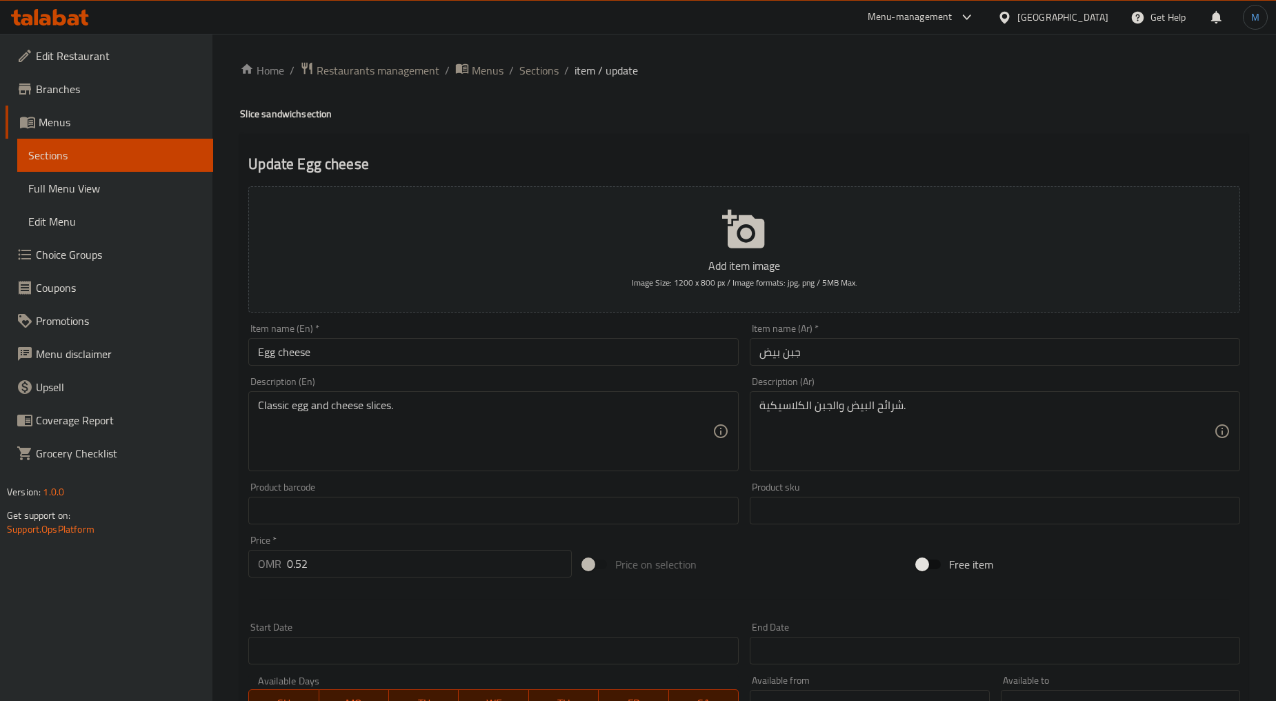
click at [533, 353] on input "Egg cheese" at bounding box center [493, 352] width 490 height 28
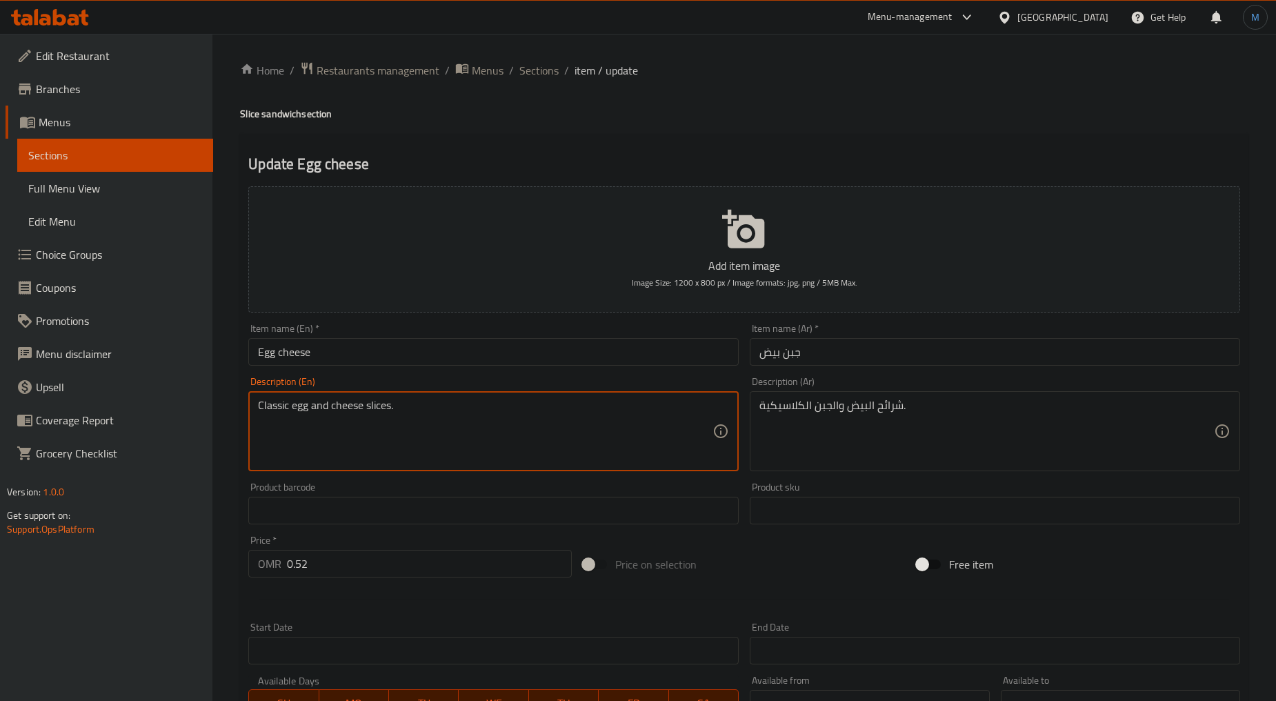
click at [262, 118] on h4 "Slice sandwich section" at bounding box center [744, 114] width 1008 height 14
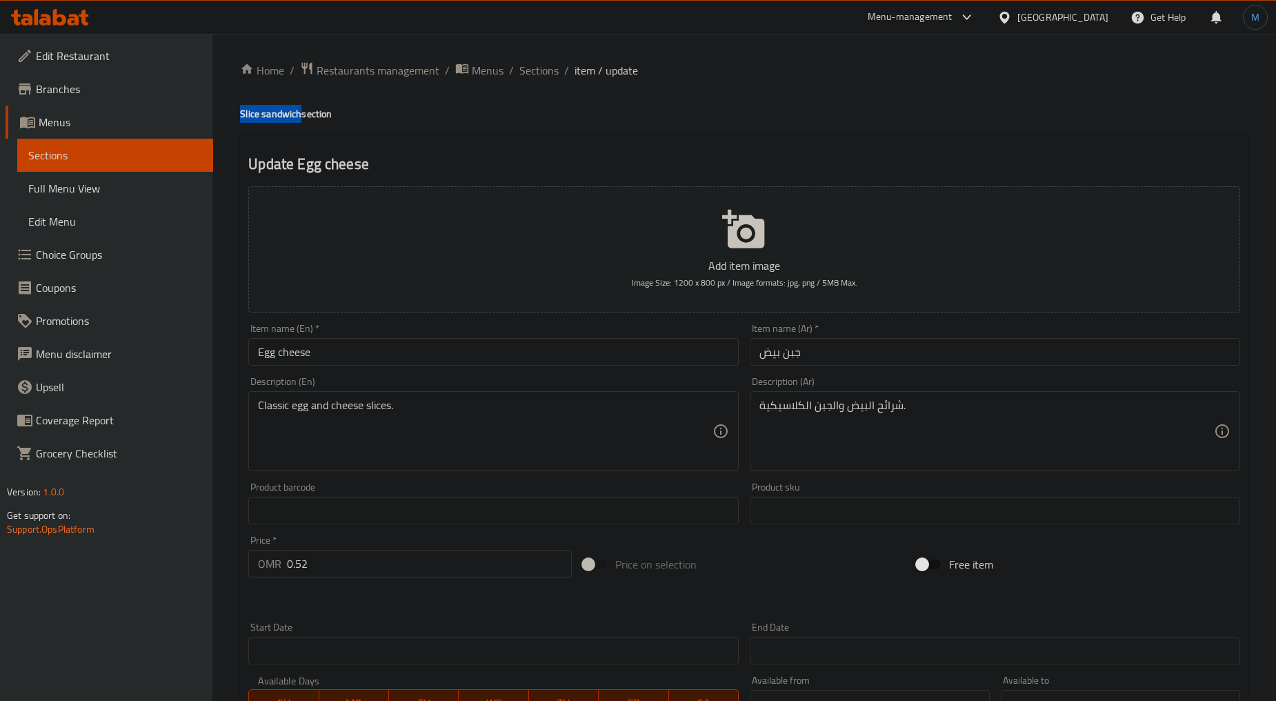
drag, startPoint x: 262, startPoint y: 118, endPoint x: 247, endPoint y: 111, distance: 16.7
click at [247, 111] on h4 "Slice sandwich section" at bounding box center [744, 114] width 1008 height 14
copy h4 "Slice sandwich"
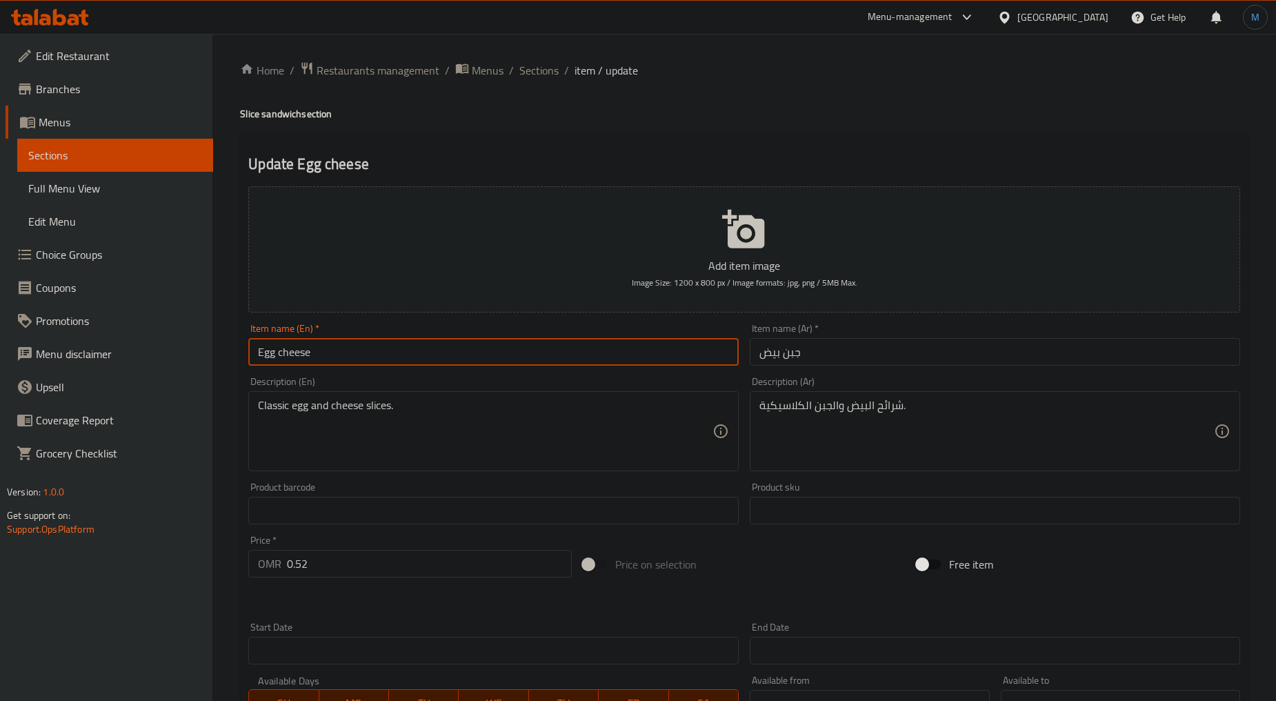
click at [361, 341] on input "Egg cheese" at bounding box center [493, 352] width 490 height 28
paste input "Slice sandwich"
type input "Egg cheese Slice sandwich"
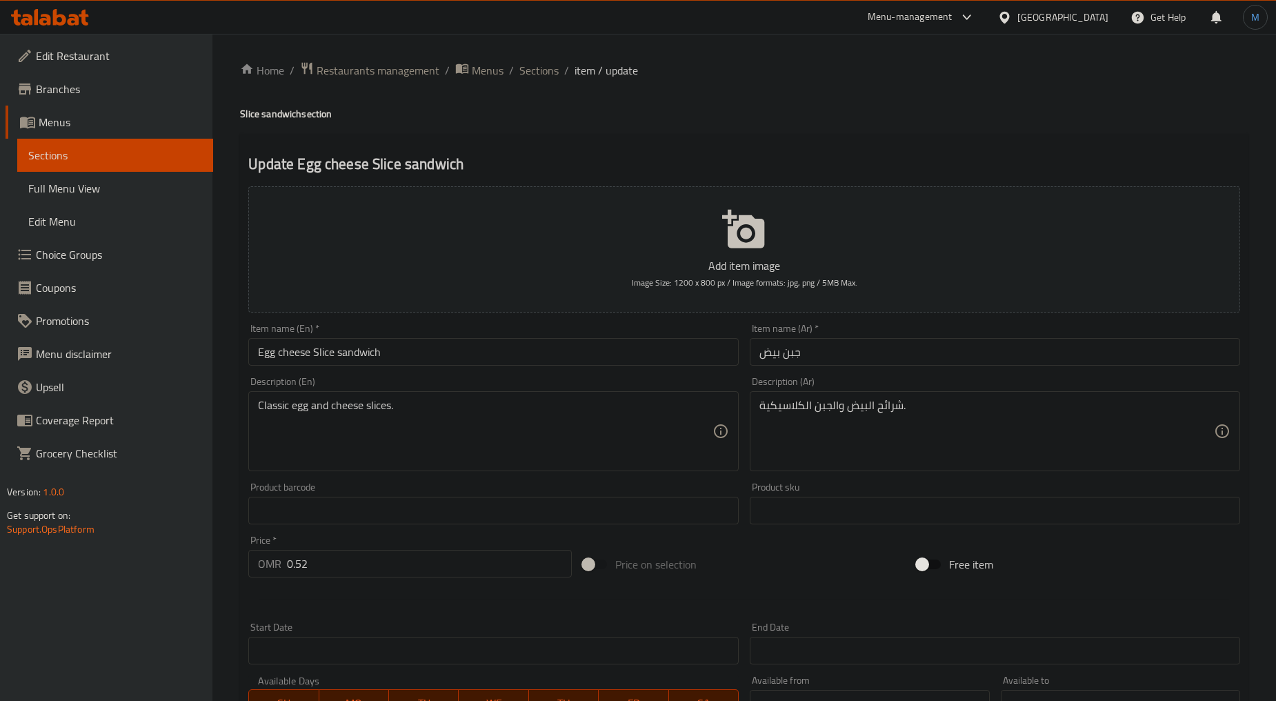
click at [938, 343] on input "جبن بيض" at bounding box center [995, 352] width 490 height 28
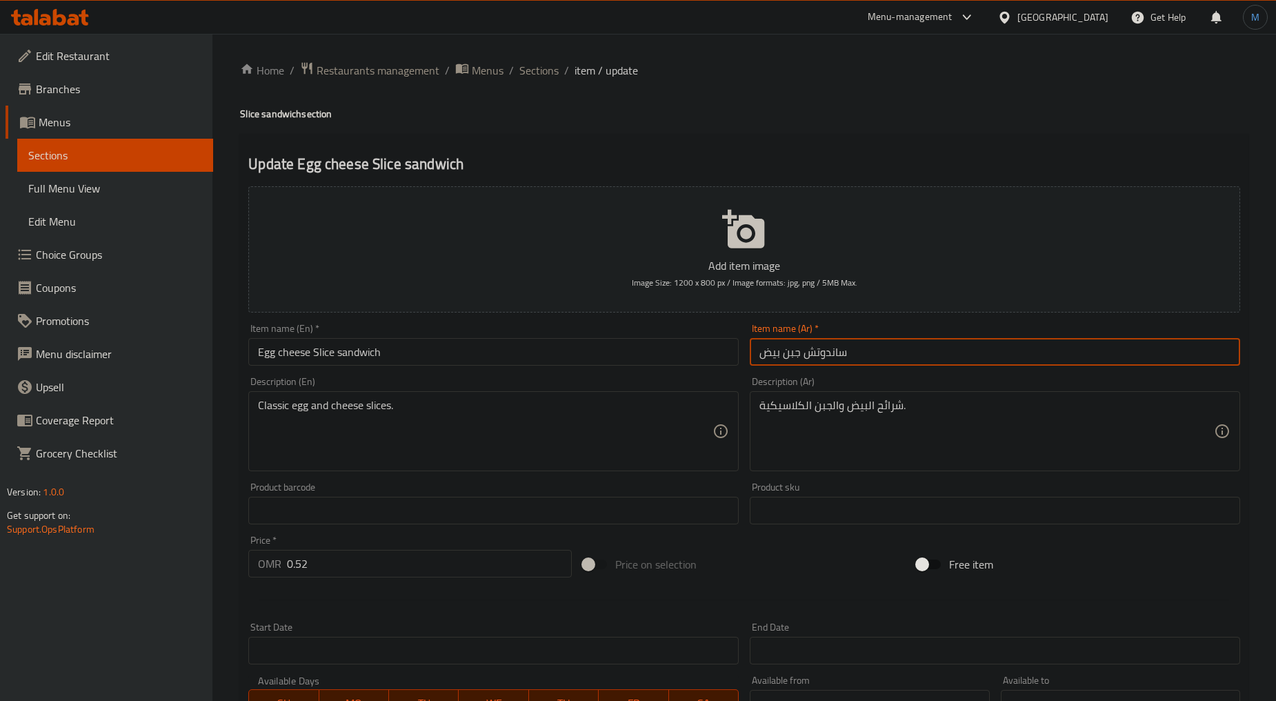
paste input "Slice sandwich"
type input "ساندوتش سلايس جبن بيض"
click at [519, 76] on span "Sections" at bounding box center [538, 70] width 39 height 17
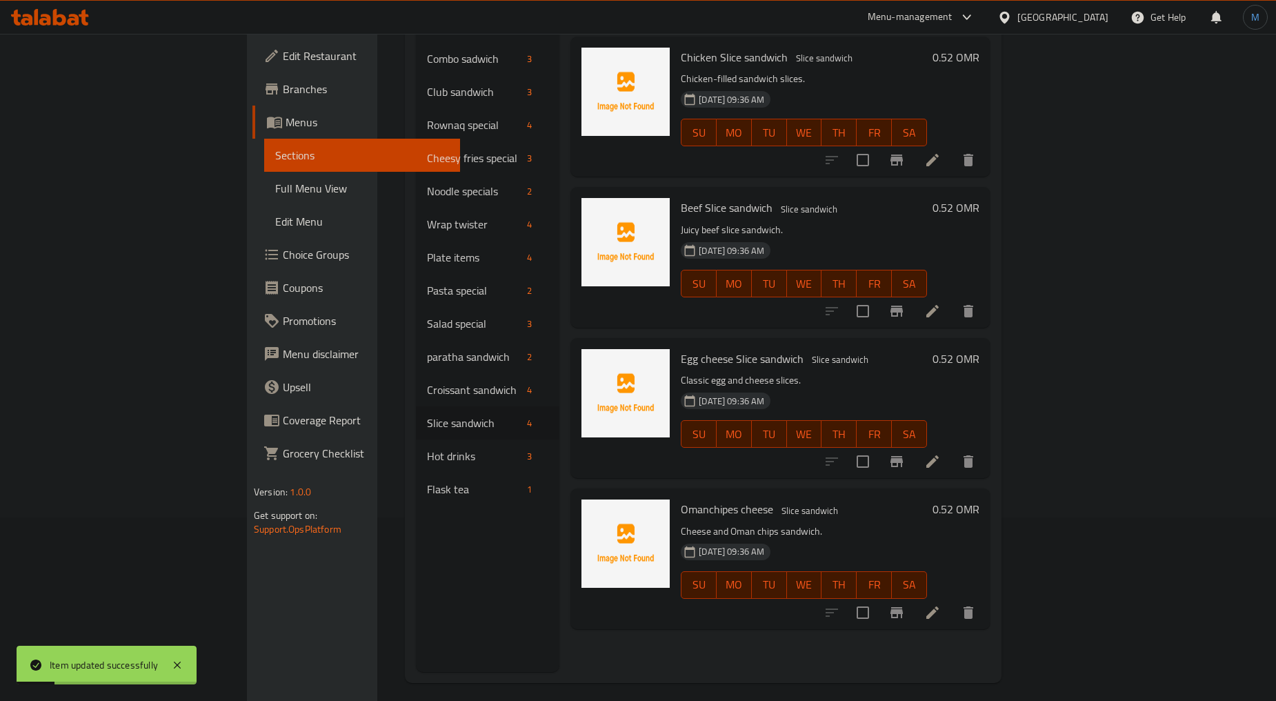
scroll to position [193, 0]
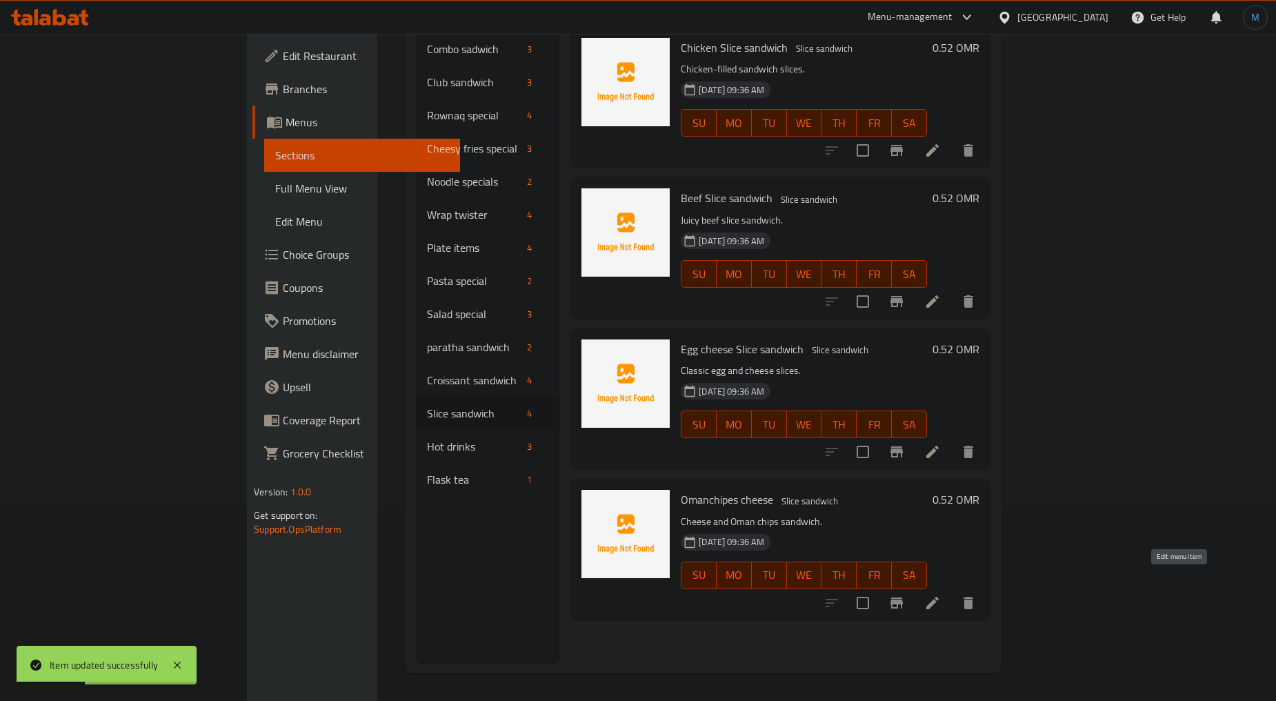
click at [941, 581] on icon at bounding box center [932, 602] width 17 height 17
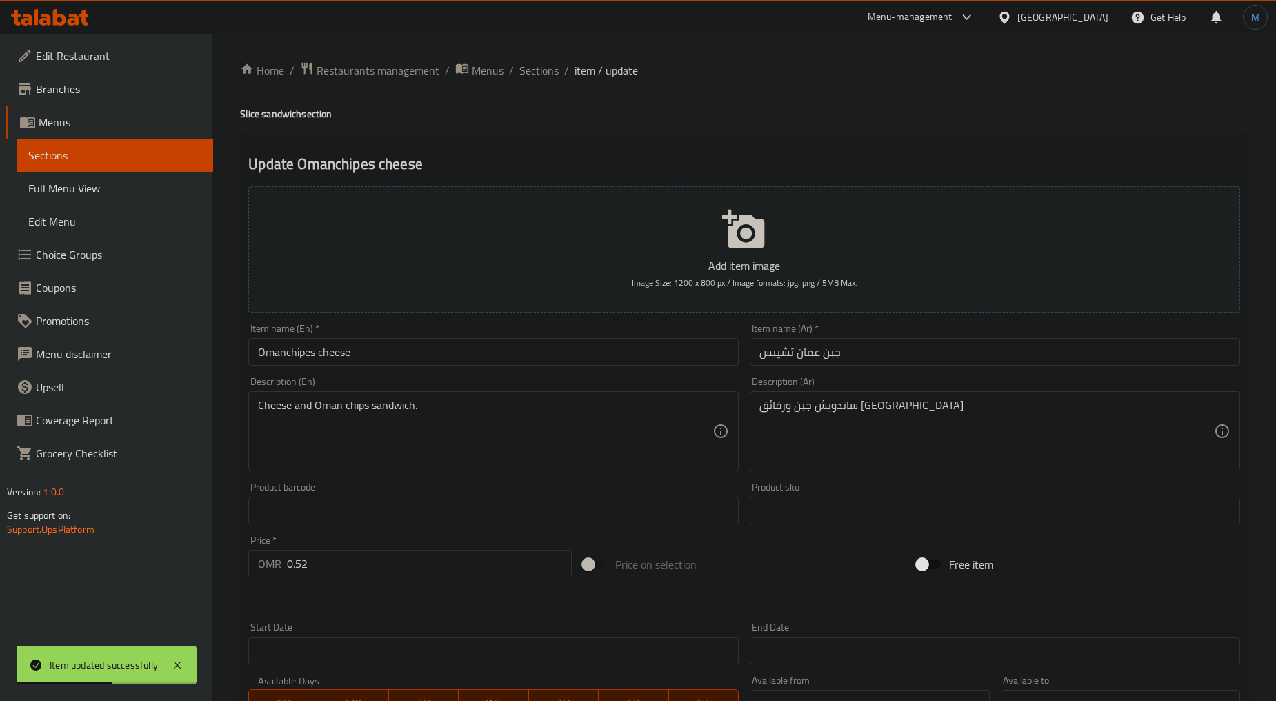
click at [403, 361] on input "Omanchipes cheese" at bounding box center [493, 352] width 490 height 28
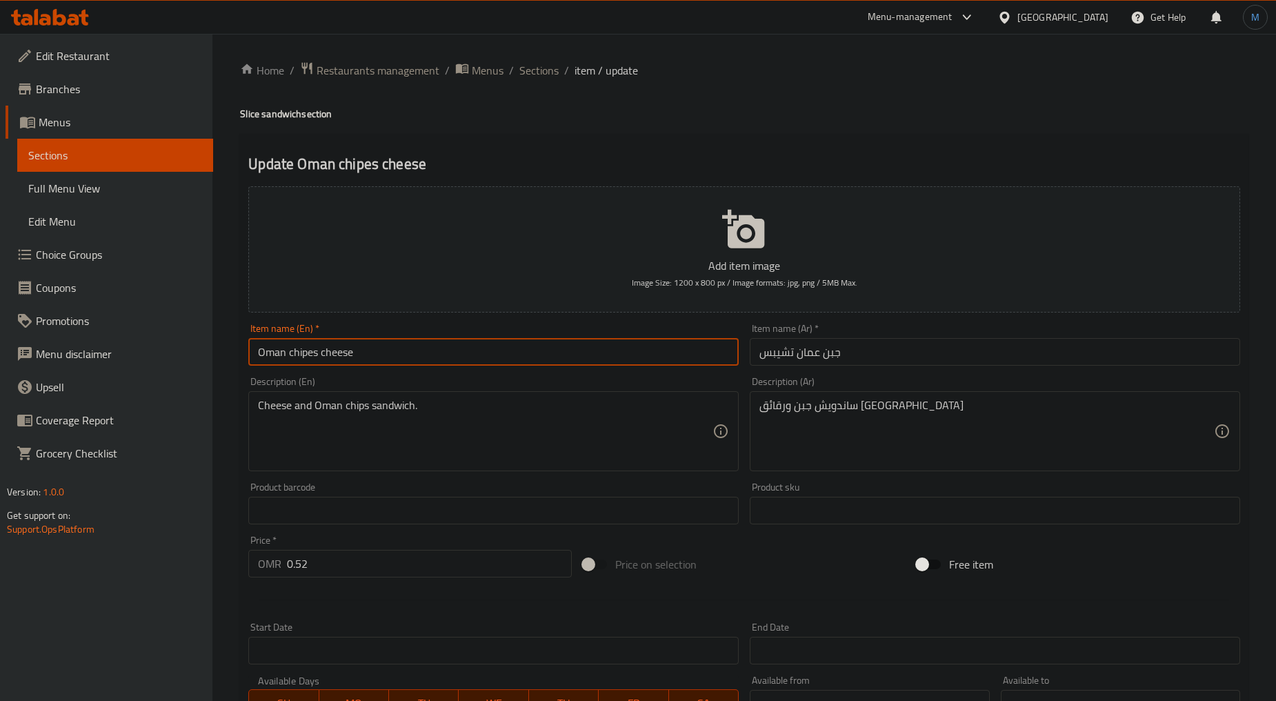
type input "Oman chipes cheese"
click at [854, 352] on input "جبن عمان تشيبس" at bounding box center [995, 352] width 490 height 28
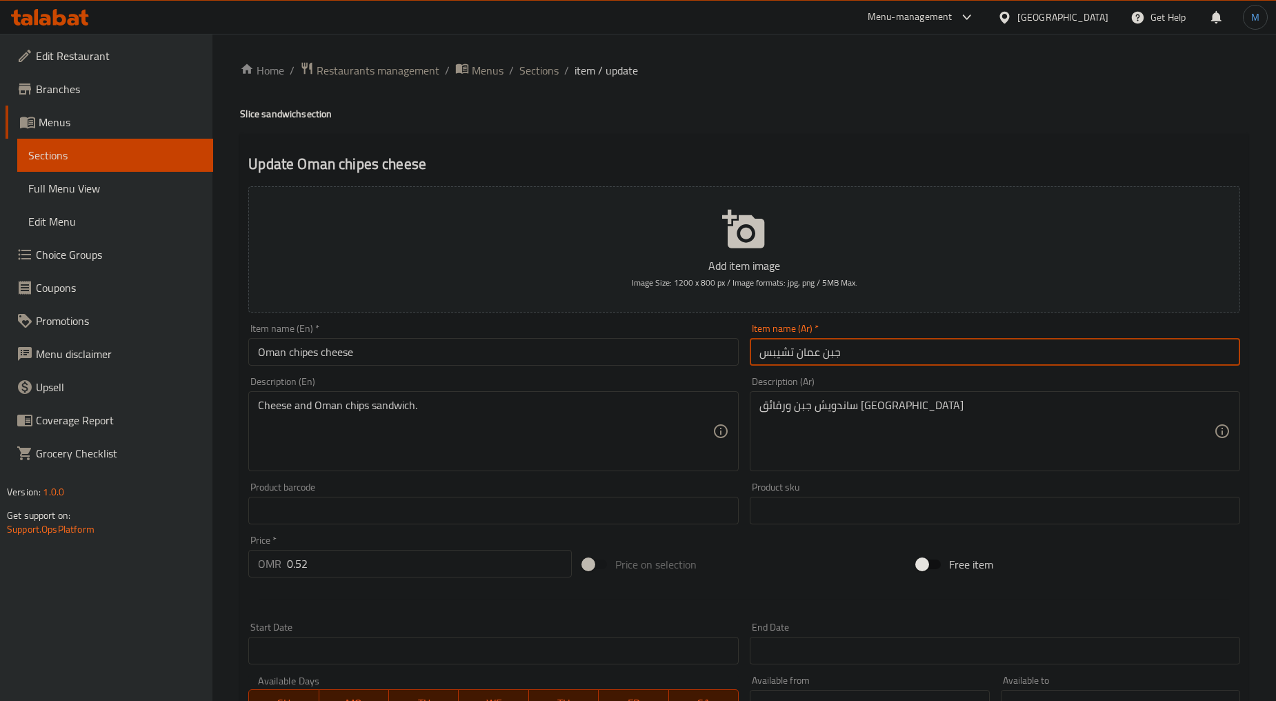
click at [854, 352] on input "جبن عمان تشيبس" at bounding box center [995, 352] width 490 height 28
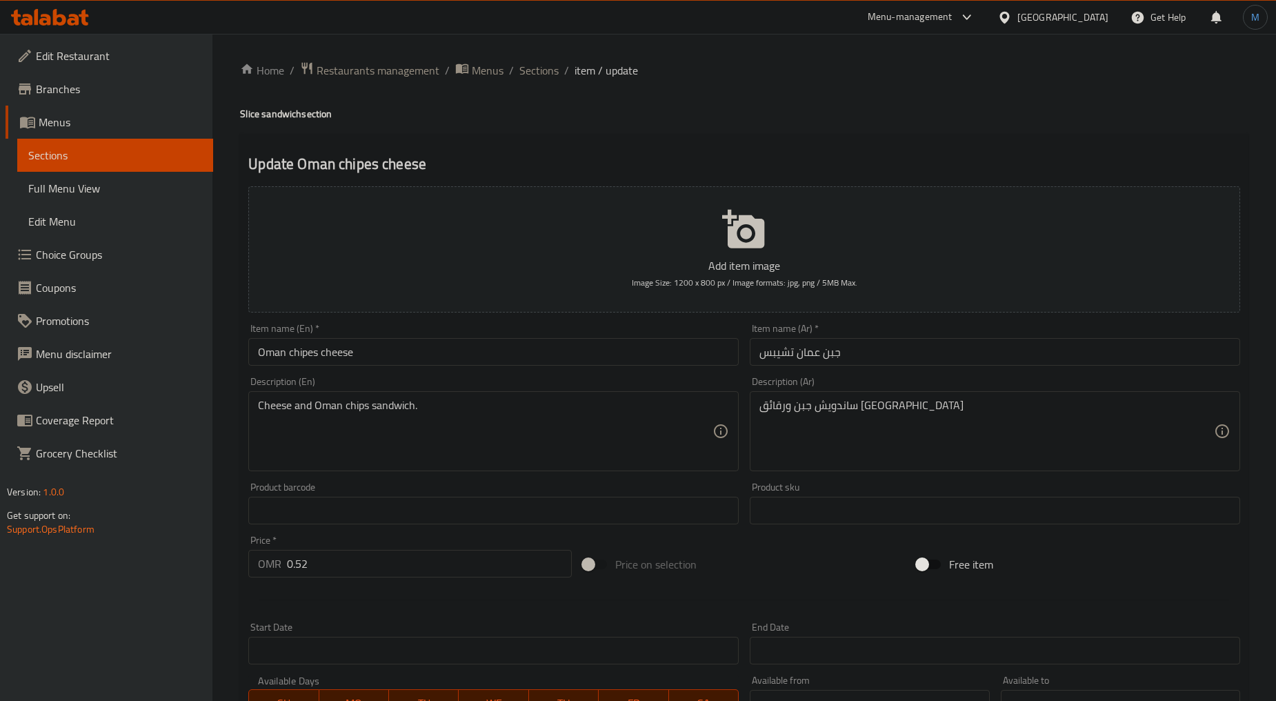
click at [504, 532] on div "Price   * OMR 0.52 Price *" at bounding box center [410, 556] width 334 height 53
click at [787, 363] on input "جبن عمان تشيبس" at bounding box center [995, 352] width 490 height 28
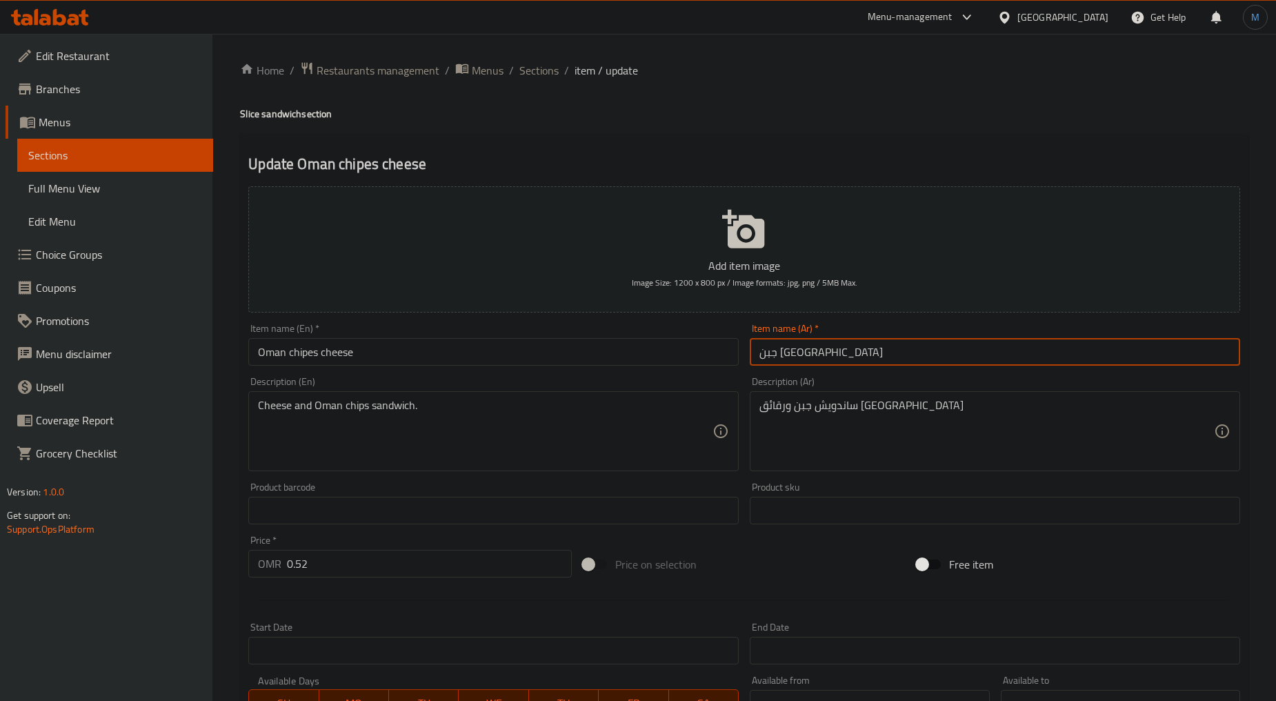
paste input "يبس"
type input "[PERSON_NAME] [GEOGRAPHIC_DATA]"
click at [541, 70] on span "Sections" at bounding box center [538, 70] width 39 height 17
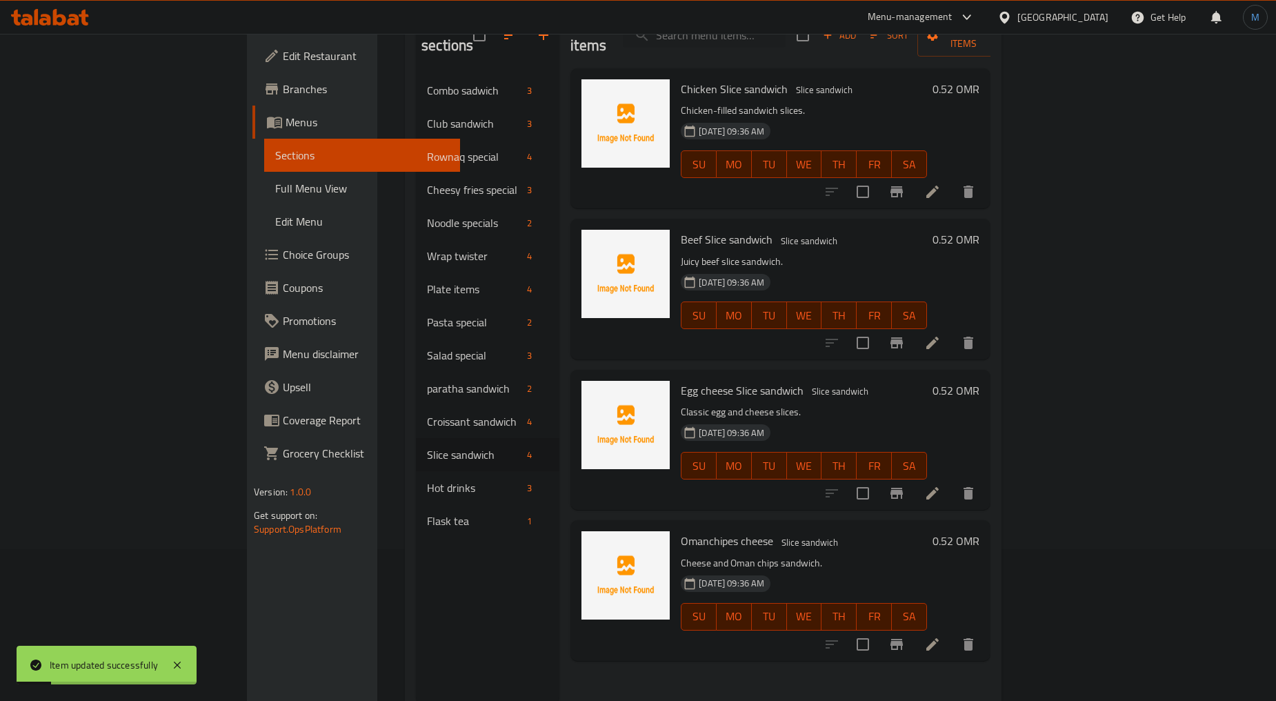
scroll to position [193, 0]
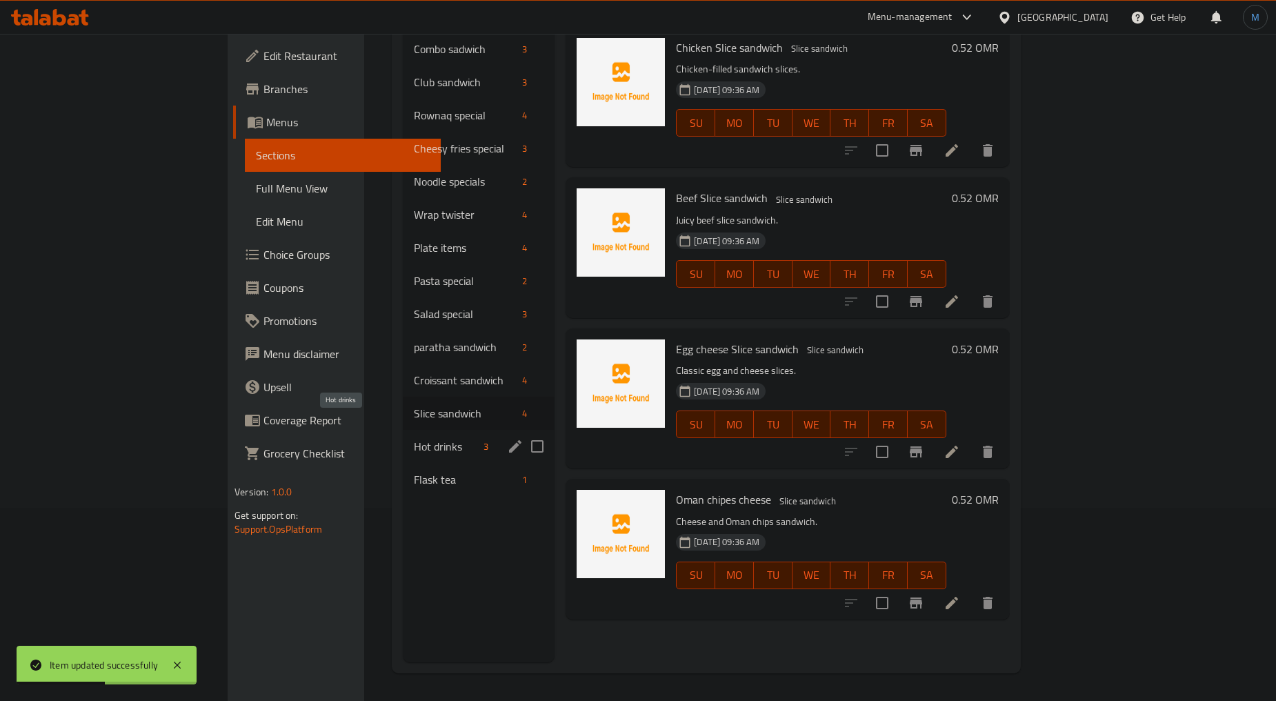
click at [414, 438] on span "Hot drinks" at bounding box center [446, 446] width 64 height 17
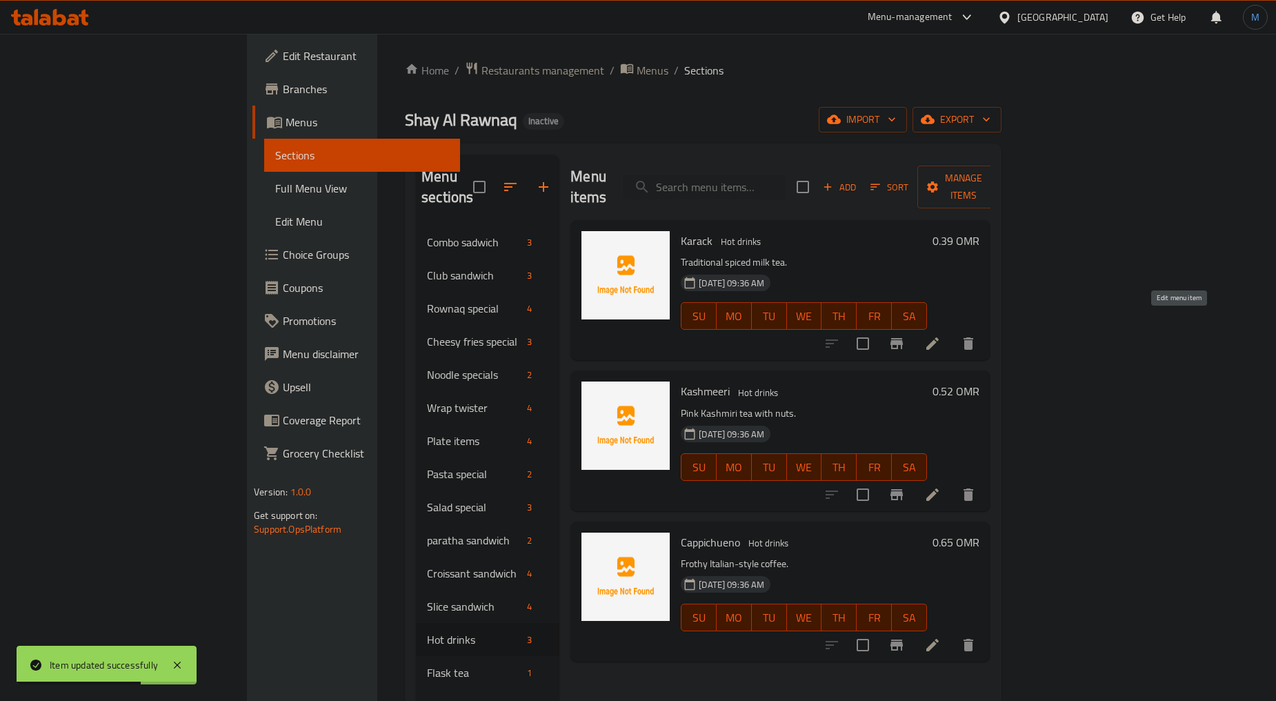
click at [938, 337] on icon at bounding box center [932, 343] width 12 height 12
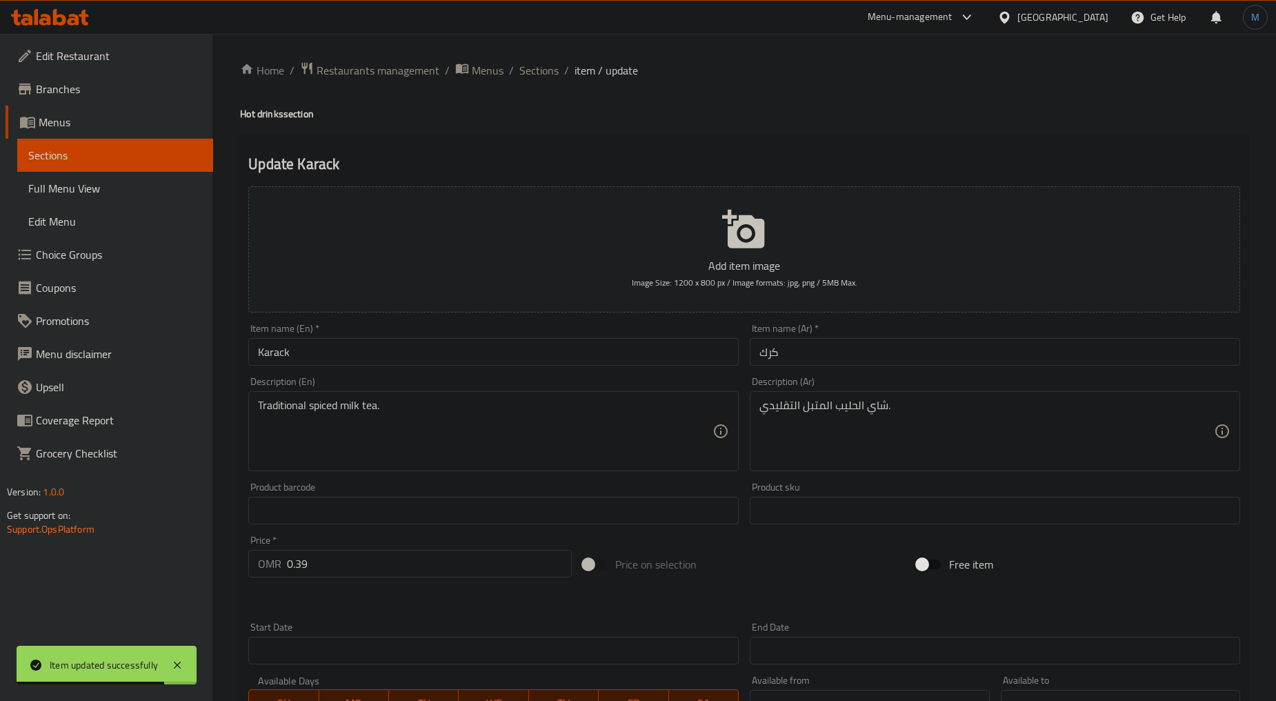
click at [838, 365] on input "كرك" at bounding box center [995, 352] width 490 height 28
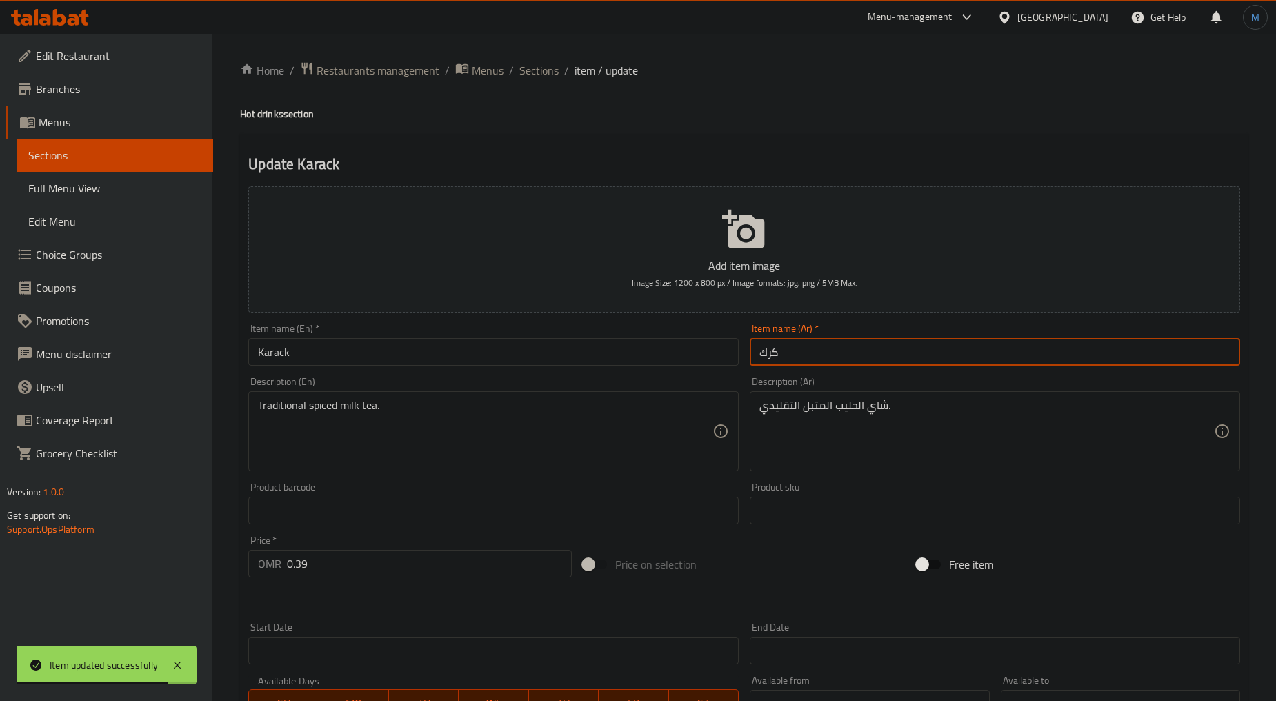
click at [838, 365] on input "كرك" at bounding box center [995, 352] width 490 height 28
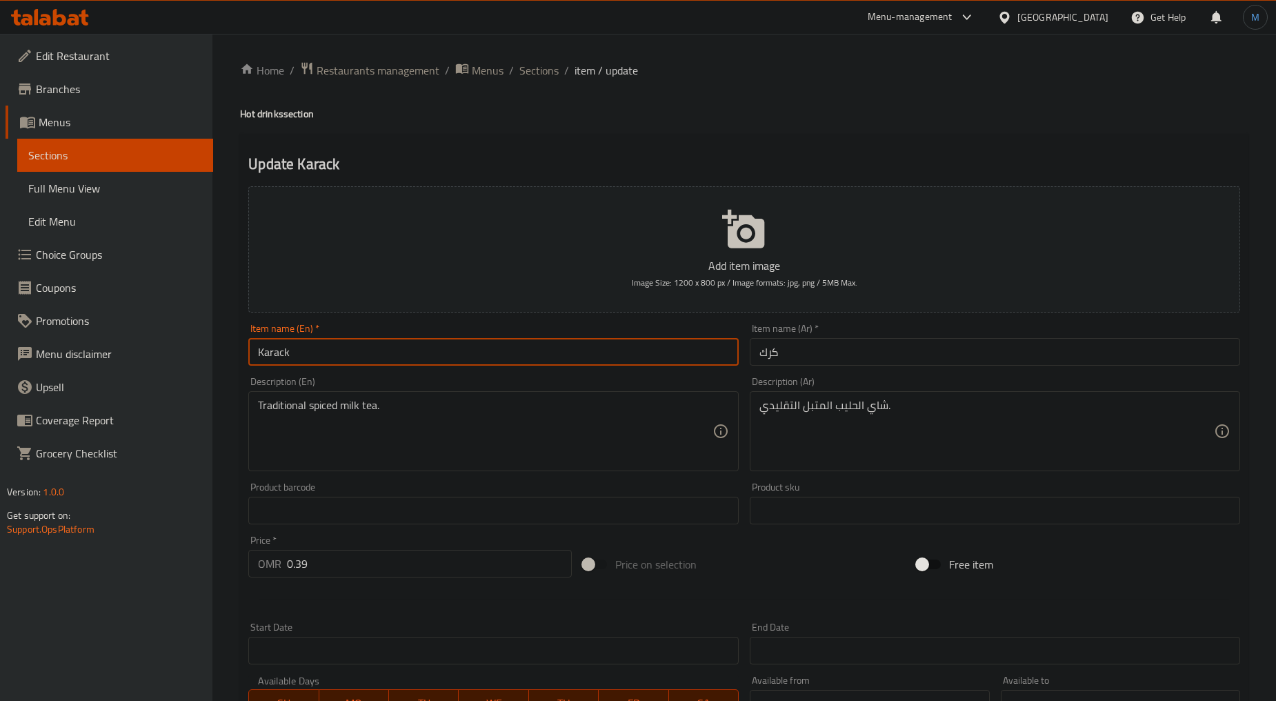
click at [528, 349] on input "Karack" at bounding box center [493, 352] width 490 height 28
paste input "text"
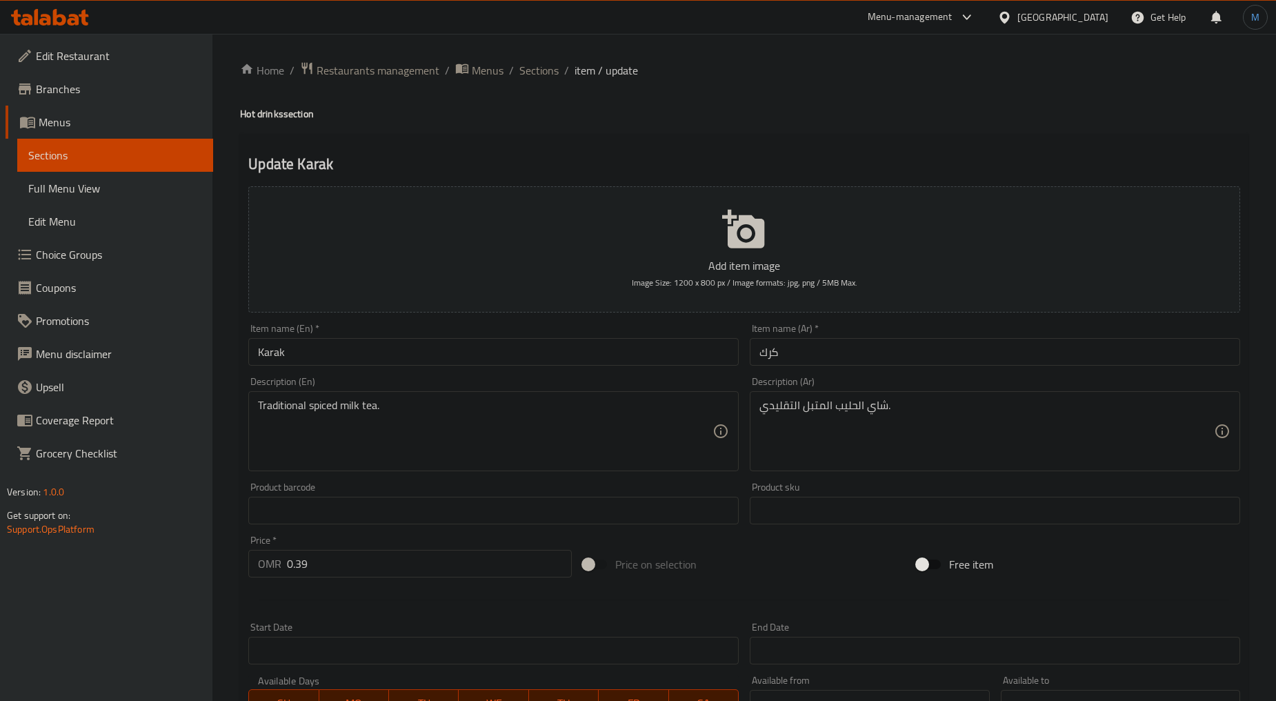
click at [390, 368] on div "Item name (En)   * Karak Item name (En) *" at bounding box center [493, 344] width 501 height 53
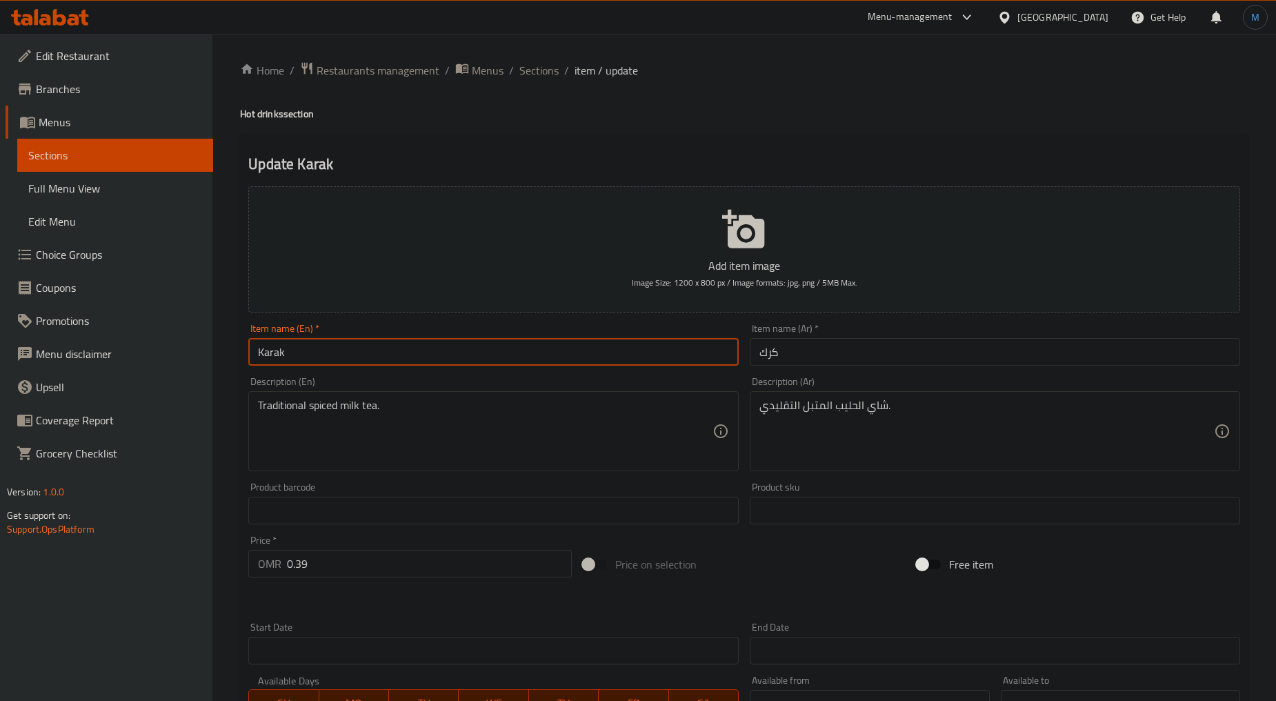
click at [390, 360] on input "Karak" at bounding box center [493, 352] width 490 height 28
click at [803, 346] on input "كرك" at bounding box center [995, 352] width 490 height 28
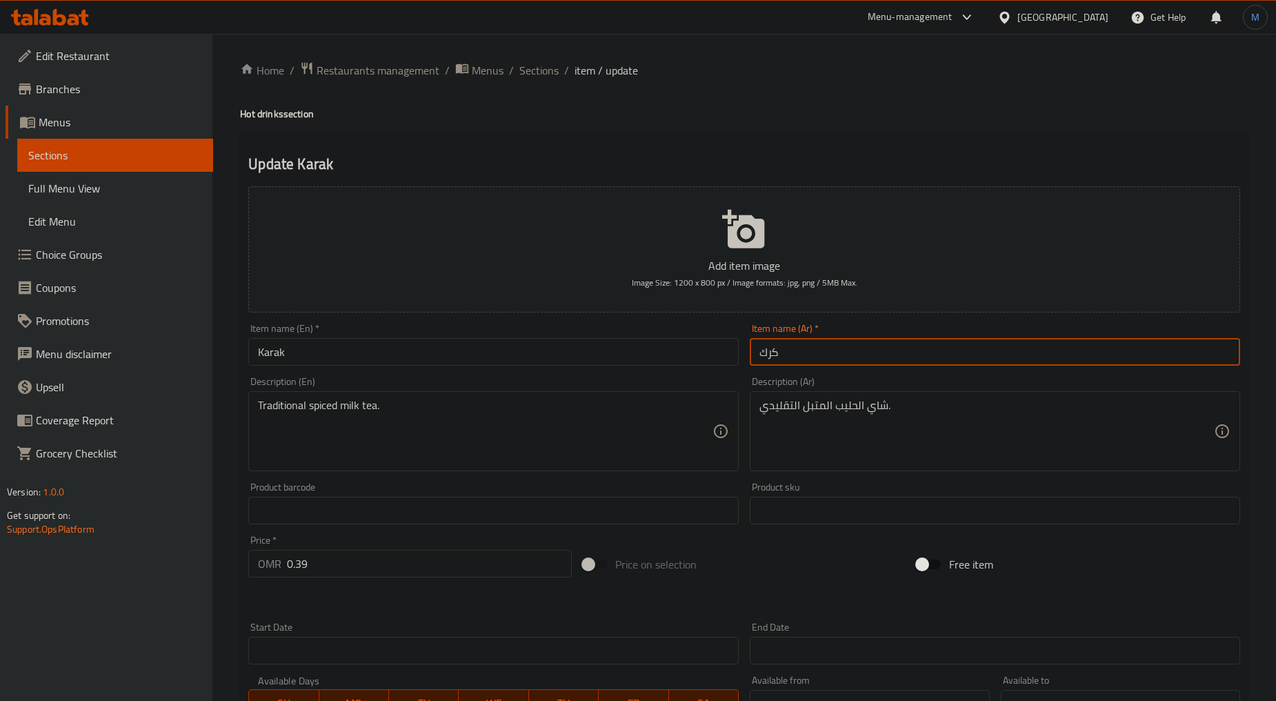
click at [280, 354] on input "Karak" at bounding box center [493, 352] width 490 height 28
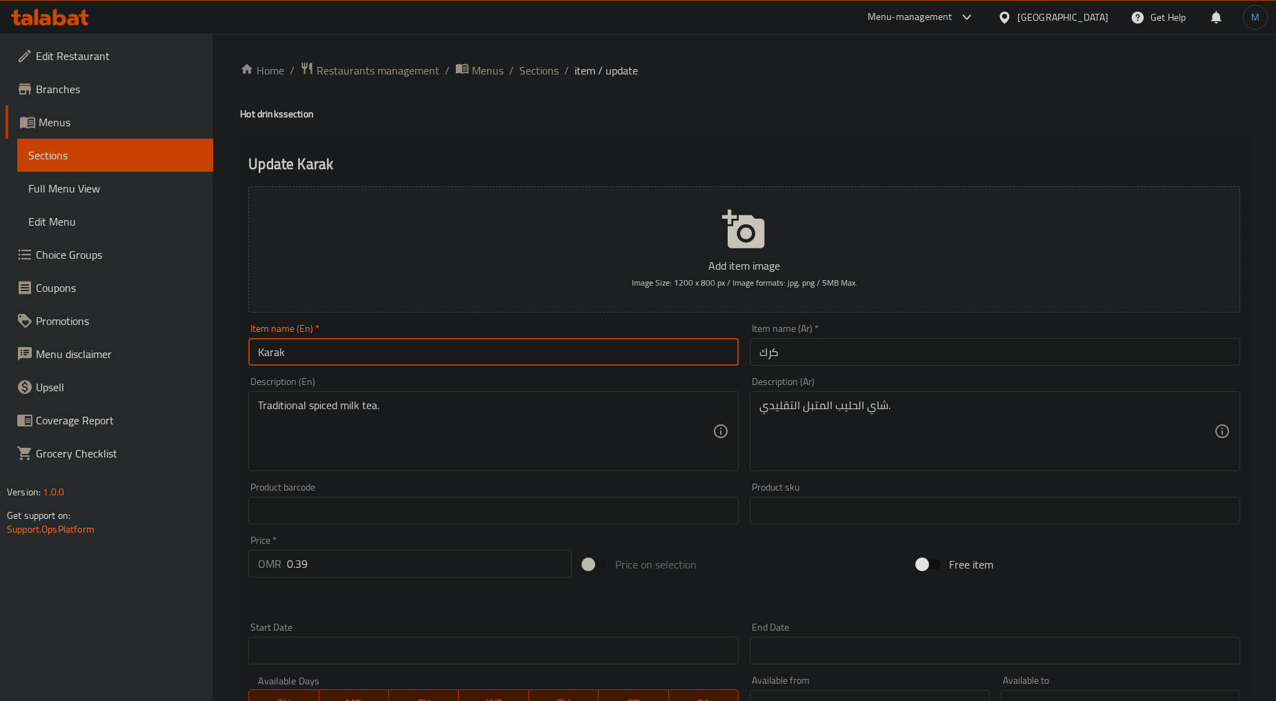
paste input "text"
type input "Karak"
click at [400, 359] on input "Karak" at bounding box center [493, 352] width 490 height 28
click at [540, 66] on span "Sections" at bounding box center [538, 70] width 39 height 17
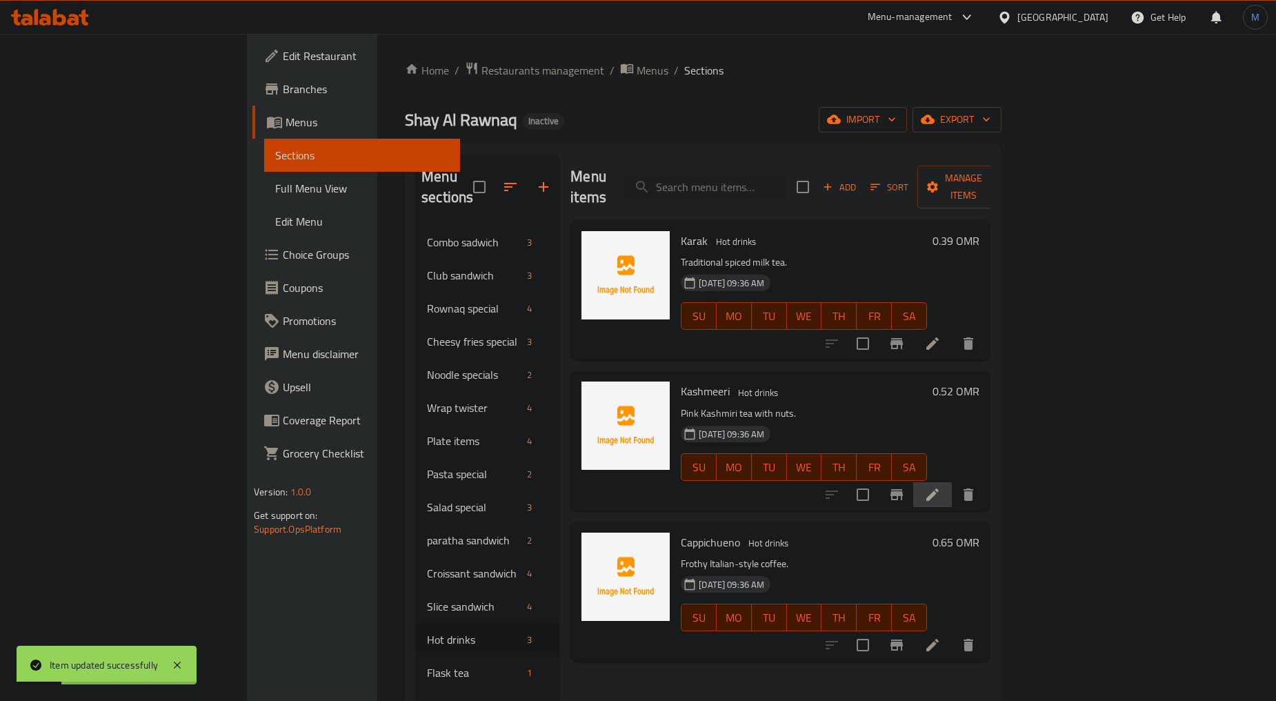
click at [941, 486] on icon at bounding box center [932, 494] width 17 height 17
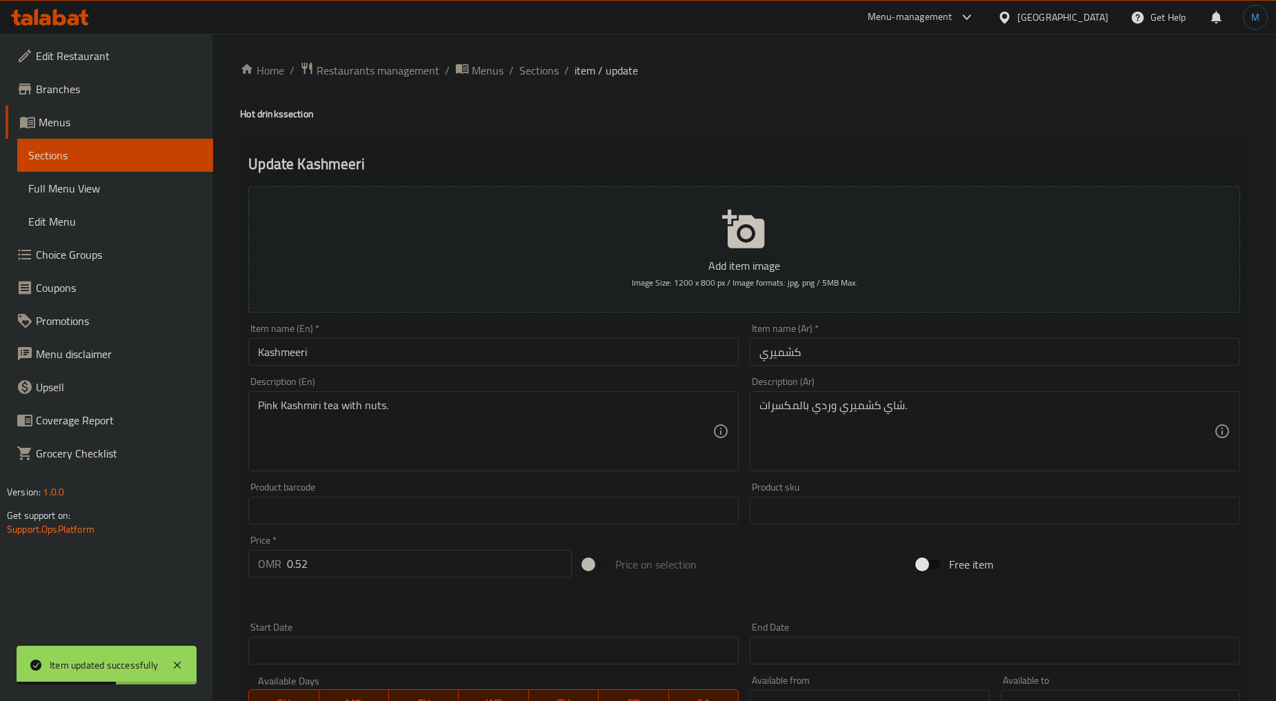
click at [580, 354] on input "Kashmeeri" at bounding box center [493, 352] width 490 height 28
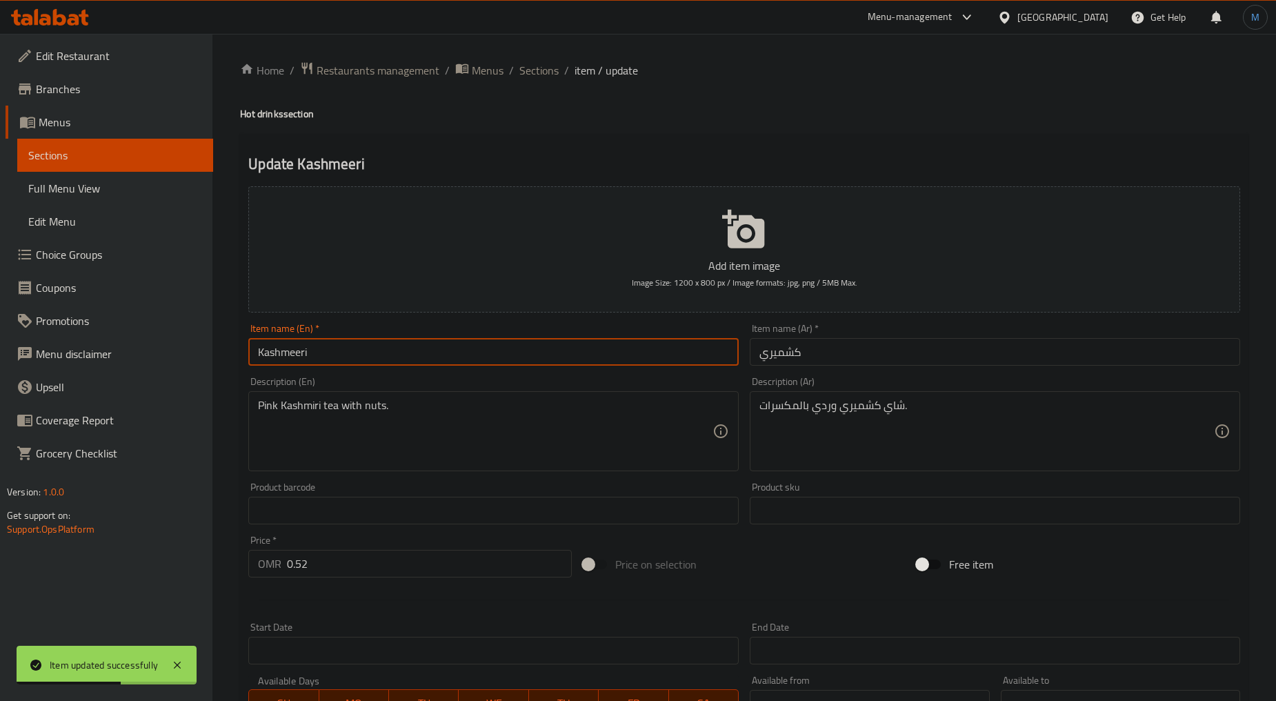
click at [580, 354] on input "Kashmeeri" at bounding box center [493, 352] width 490 height 28
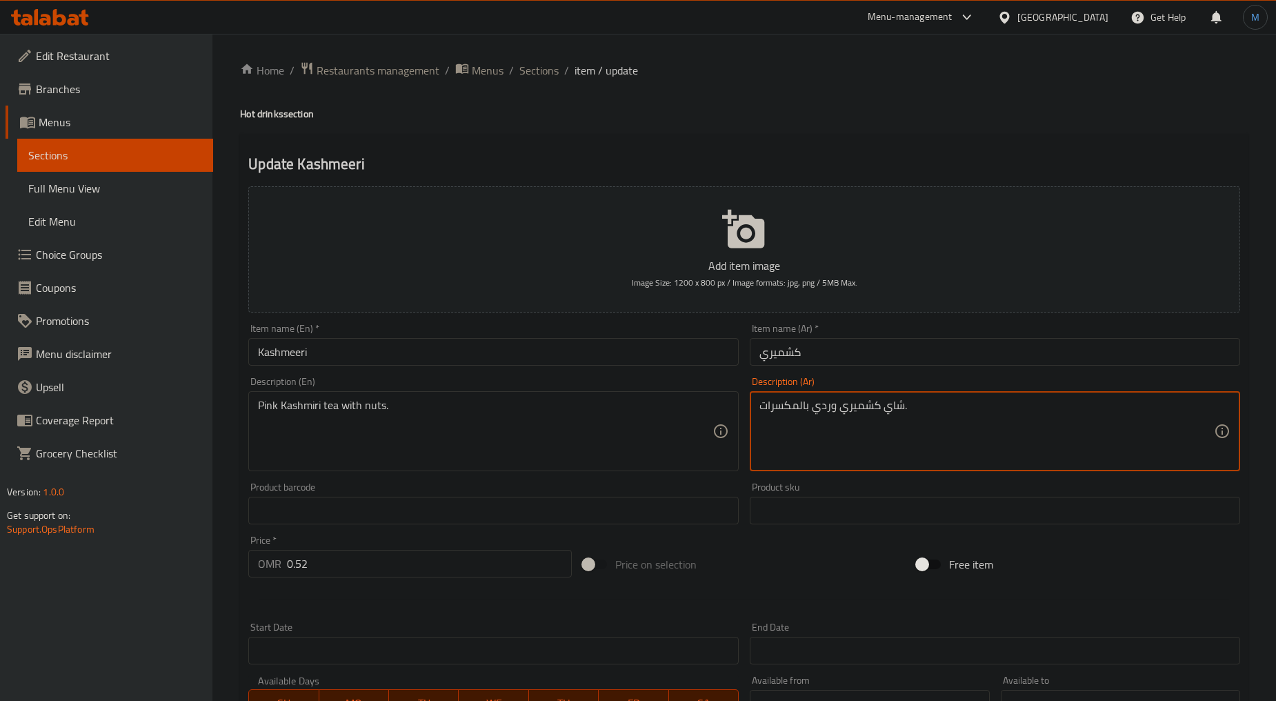
click at [893, 408] on textarea "شاي كشميري وردي بالمكسرات." at bounding box center [986, 432] width 454 height 66
click at [847, 411] on textarea "شاي كشميري وردي بالمكسرات." at bounding box center [986, 432] width 454 height 66
paste textarea "شميري"
type textarea "شاي كشميري وردي بالمكسرات."
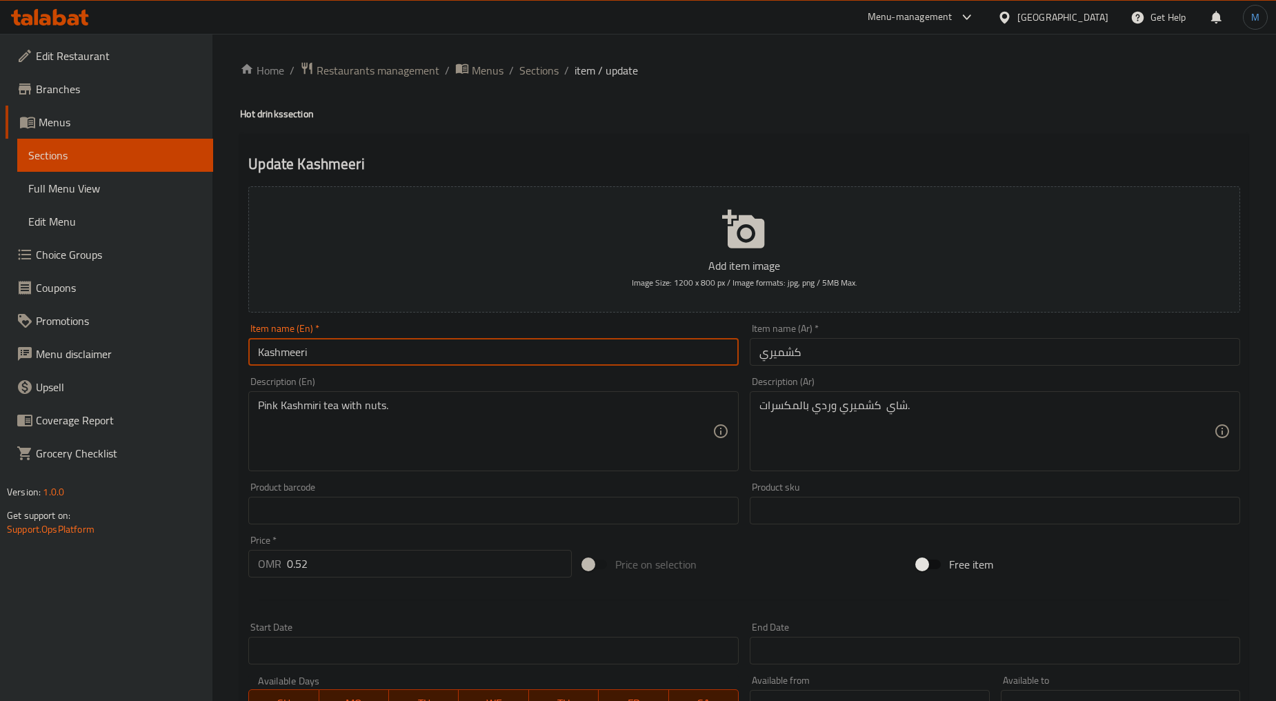
click at [664, 347] on input "Kashmeeri" at bounding box center [493, 352] width 490 height 28
click at [407, 345] on input "Kashmeeri" at bounding box center [493, 352] width 490 height 28
click at [401, 348] on input "Kashmeeri" at bounding box center [493, 352] width 490 height 28
paste input "i"
type input "Kashmiri"
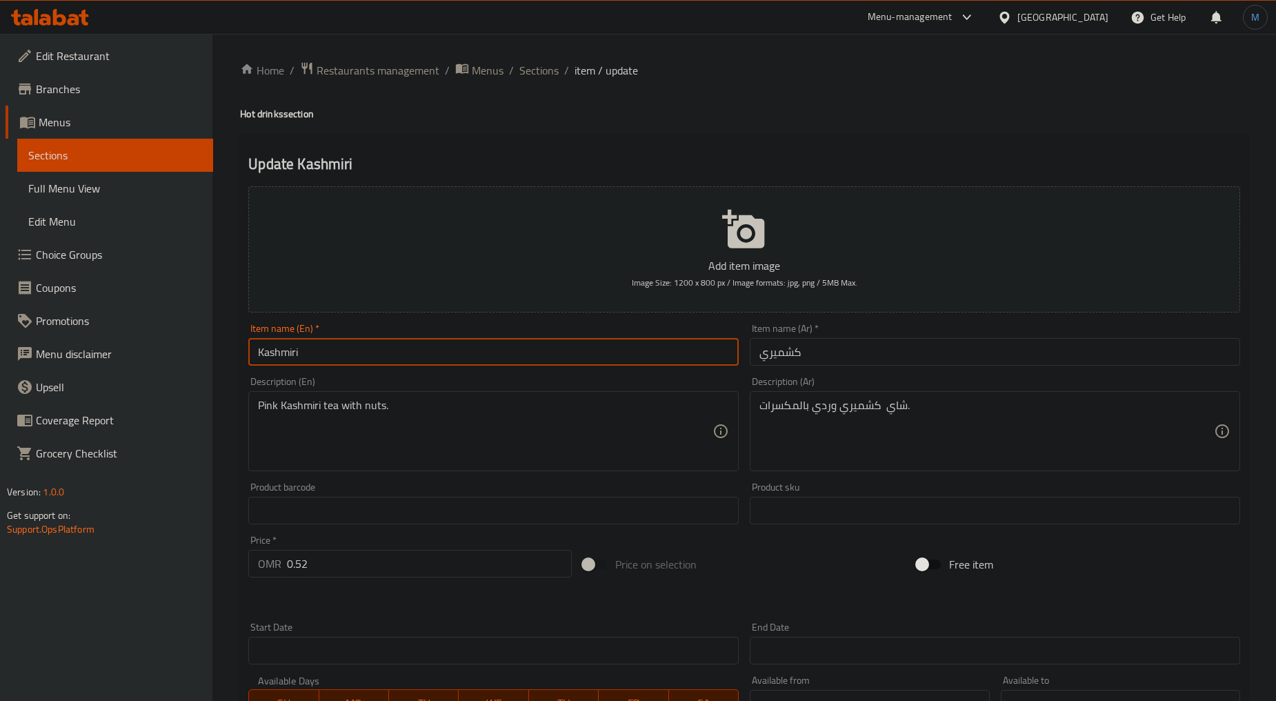
click at [317, 397] on div "Pink Kashmiri tea with nuts. Description (En)" at bounding box center [493, 431] width 490 height 80
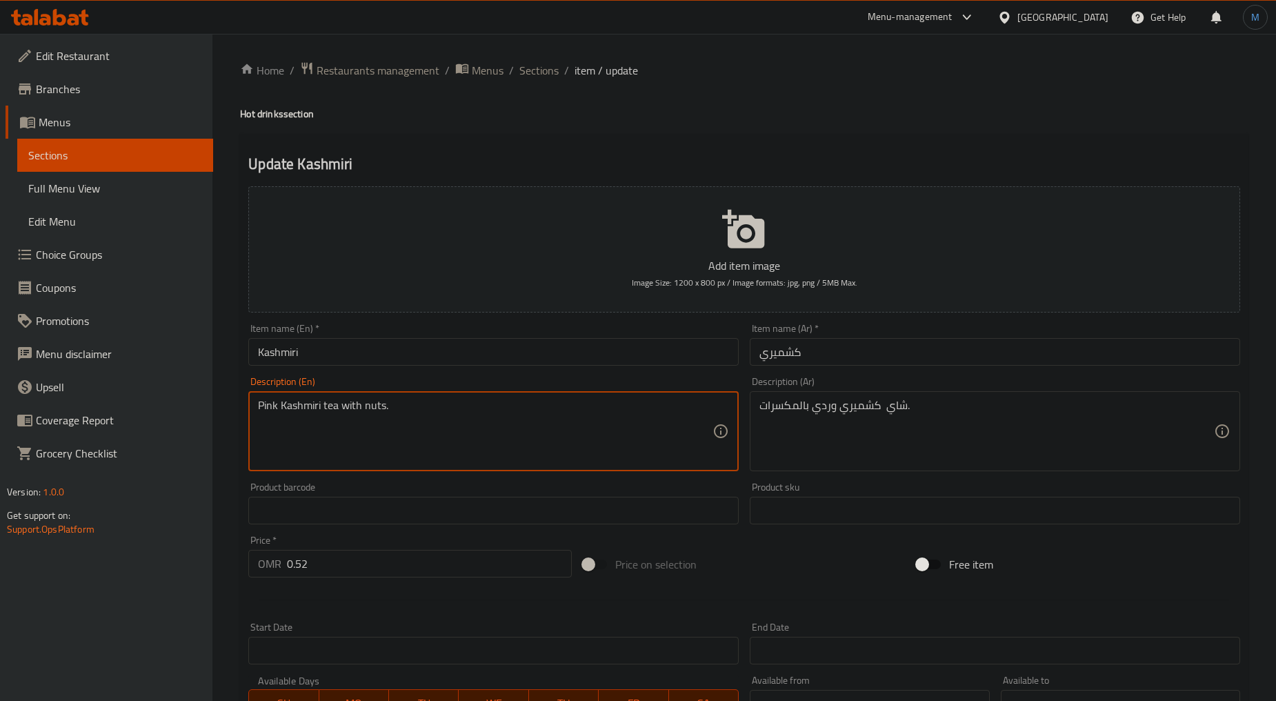
click at [301, 405] on textarea "Pink Kashmiri tea with nuts." at bounding box center [485, 432] width 454 height 66
paste textarea
type textarea "Pink Kashmiri tea with nuts."
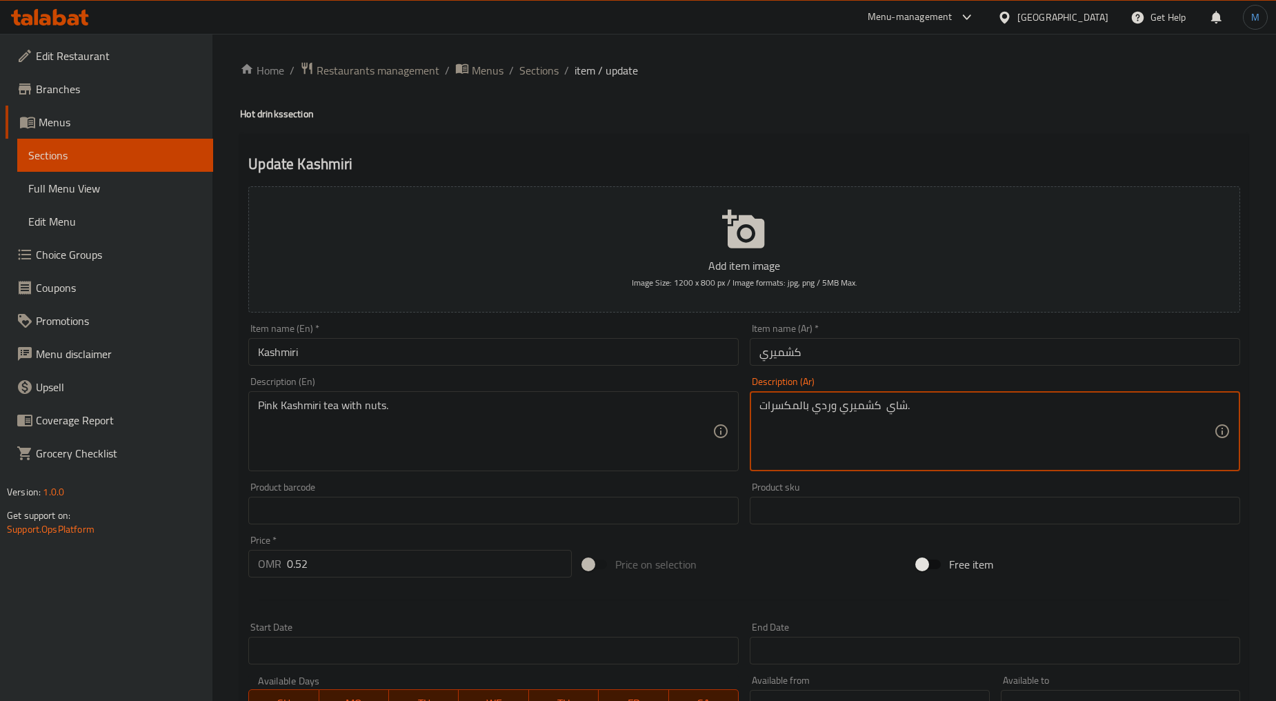
click at [856, 401] on textarea "شاي كشميري وردي بالمكسرات." at bounding box center [986, 432] width 454 height 66
paste textarea "Kashmiri"
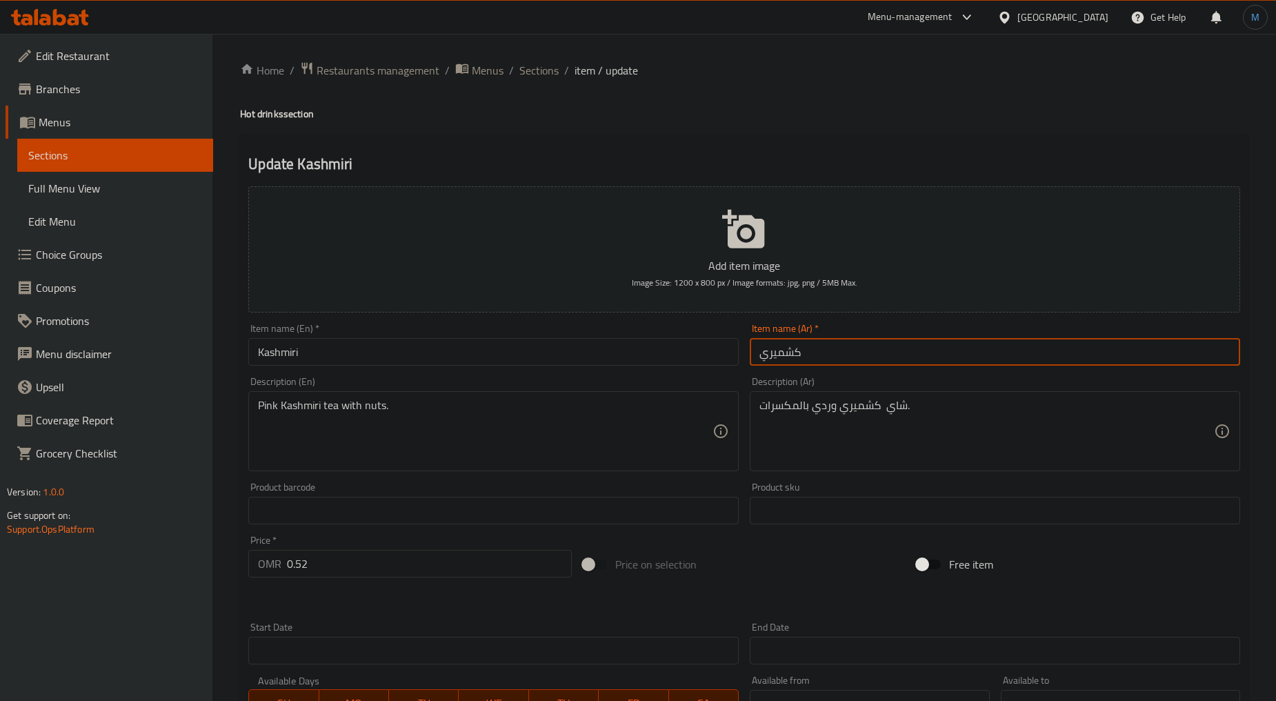
click at [825, 341] on input "كشميري" at bounding box center [995, 352] width 490 height 28
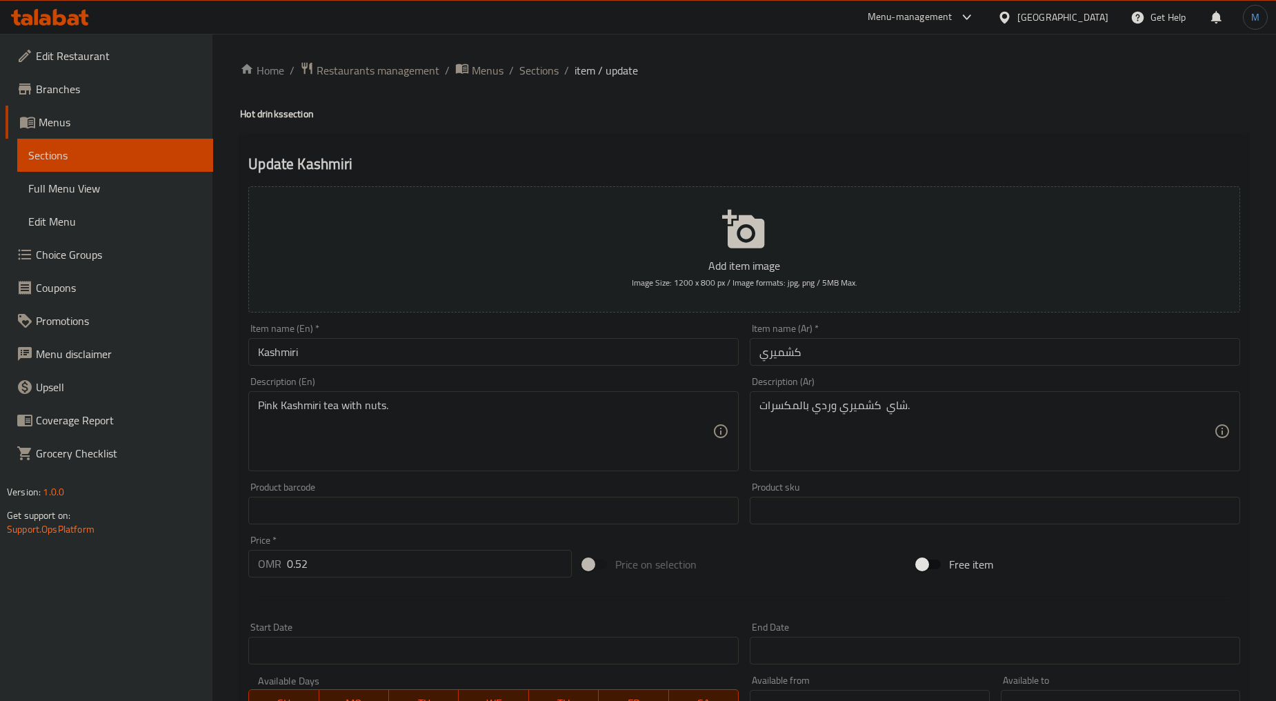
click at [859, 368] on div "Item name (Ar)   * كشميري Item name (Ar) *" at bounding box center [994, 344] width 501 height 53
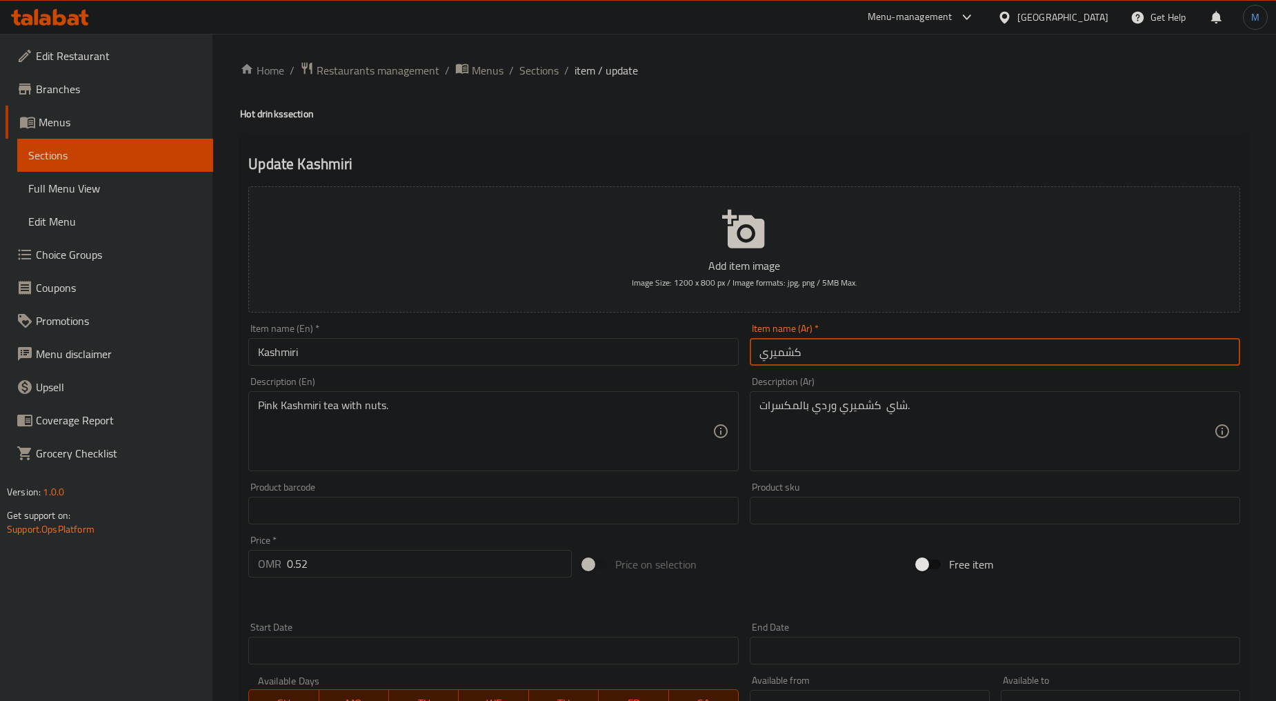
click at [856, 352] on input "كشميري" at bounding box center [995, 352] width 490 height 28
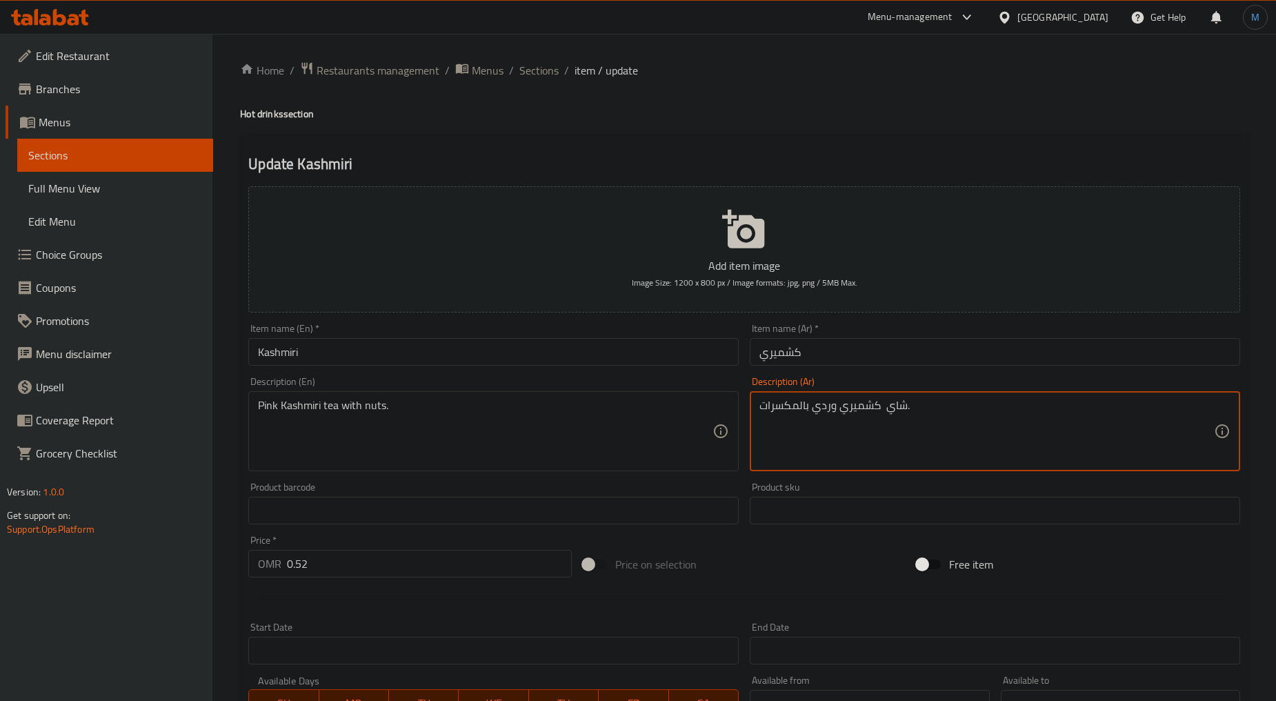
click at [832, 403] on textarea "شاي كشميري وردي بالمكسرات." at bounding box center [986, 432] width 454 height 66
type textarea "شاي كشميري بينك بالمكسرات."
click at [512, 368] on div "Item name (En)   * Kashmiri Item name (En) *" at bounding box center [493, 344] width 501 height 53
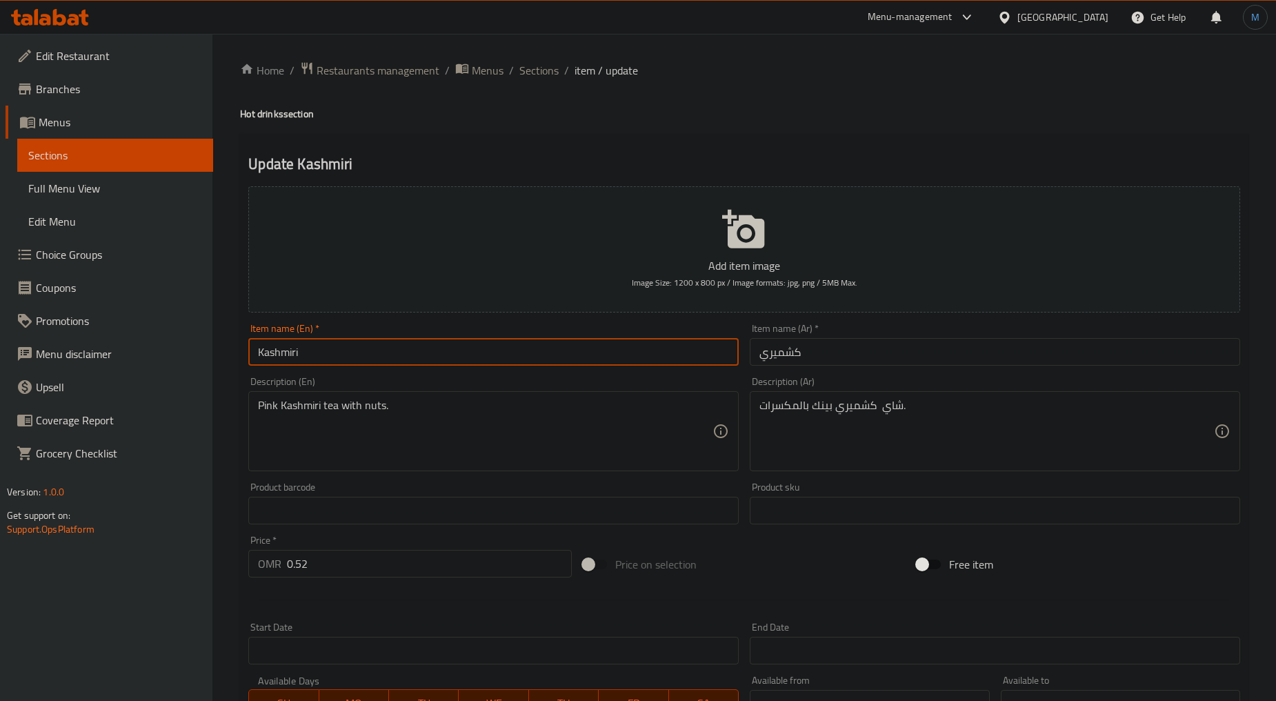
click at [512, 348] on input "Kashmiri" at bounding box center [493, 352] width 490 height 28
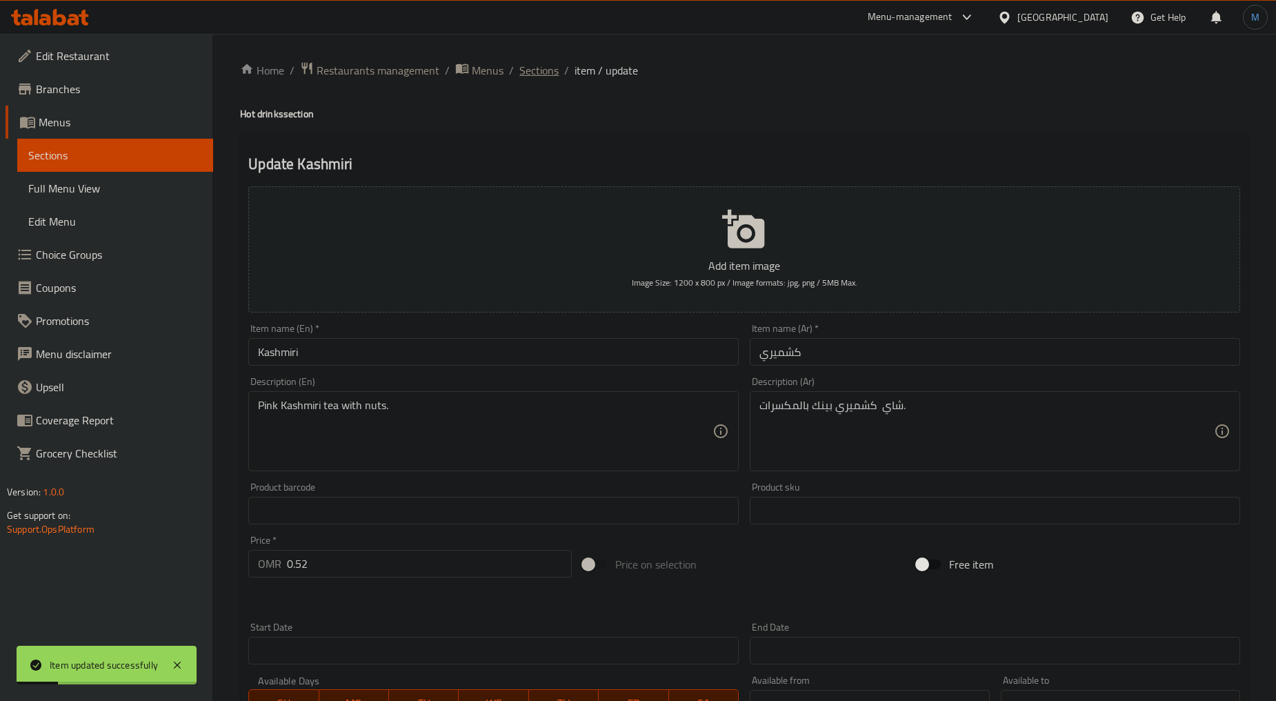
click at [538, 74] on span "Sections" at bounding box center [538, 70] width 39 height 17
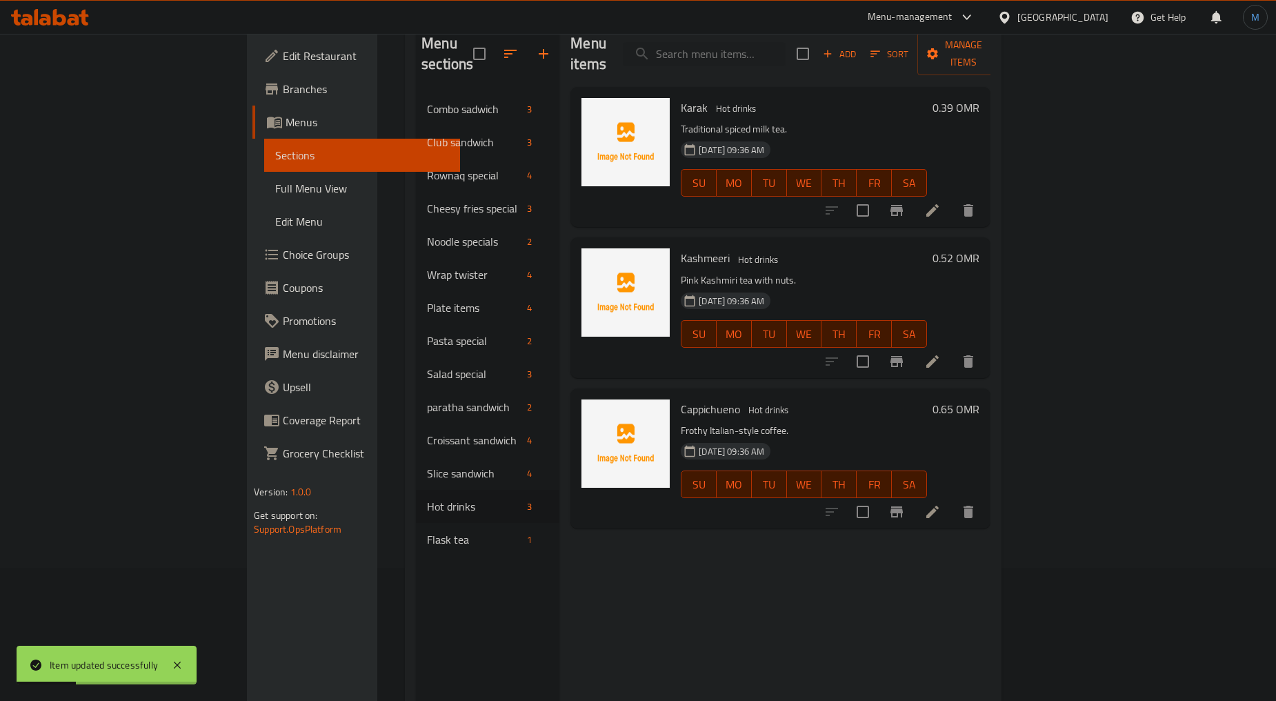
scroll to position [153, 0]
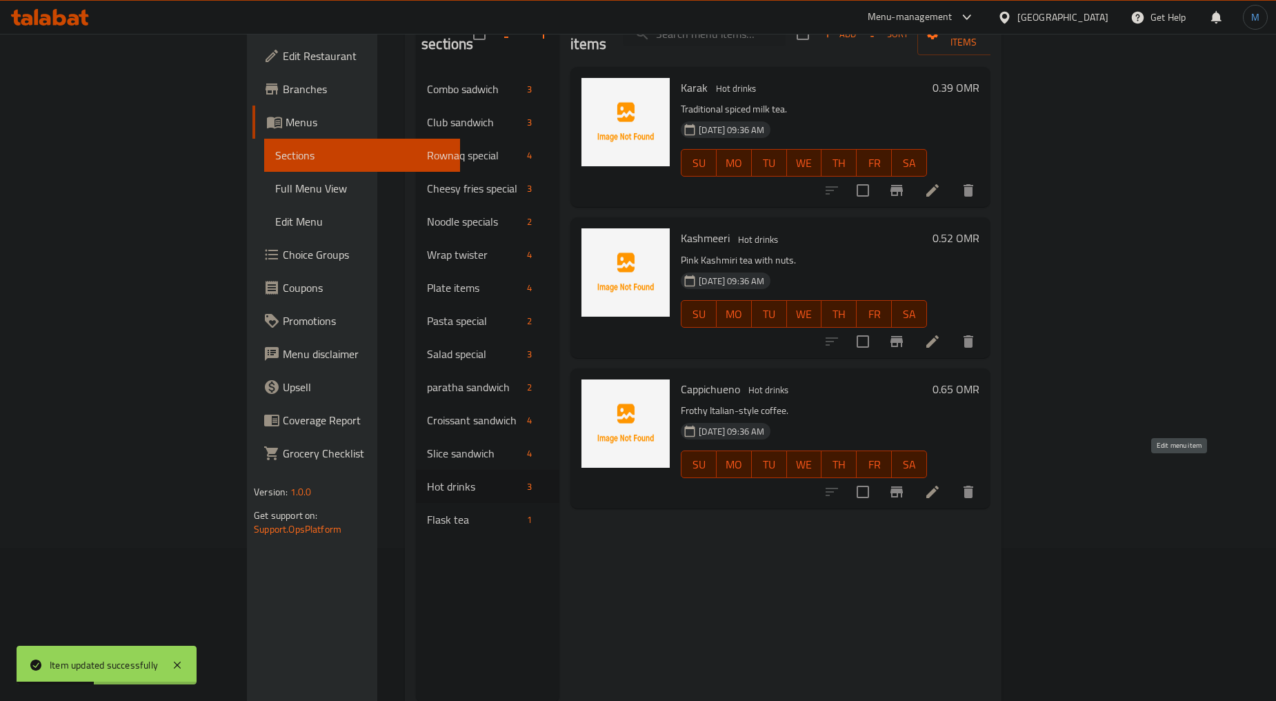
click at [941, 483] on icon at bounding box center [932, 491] width 17 height 17
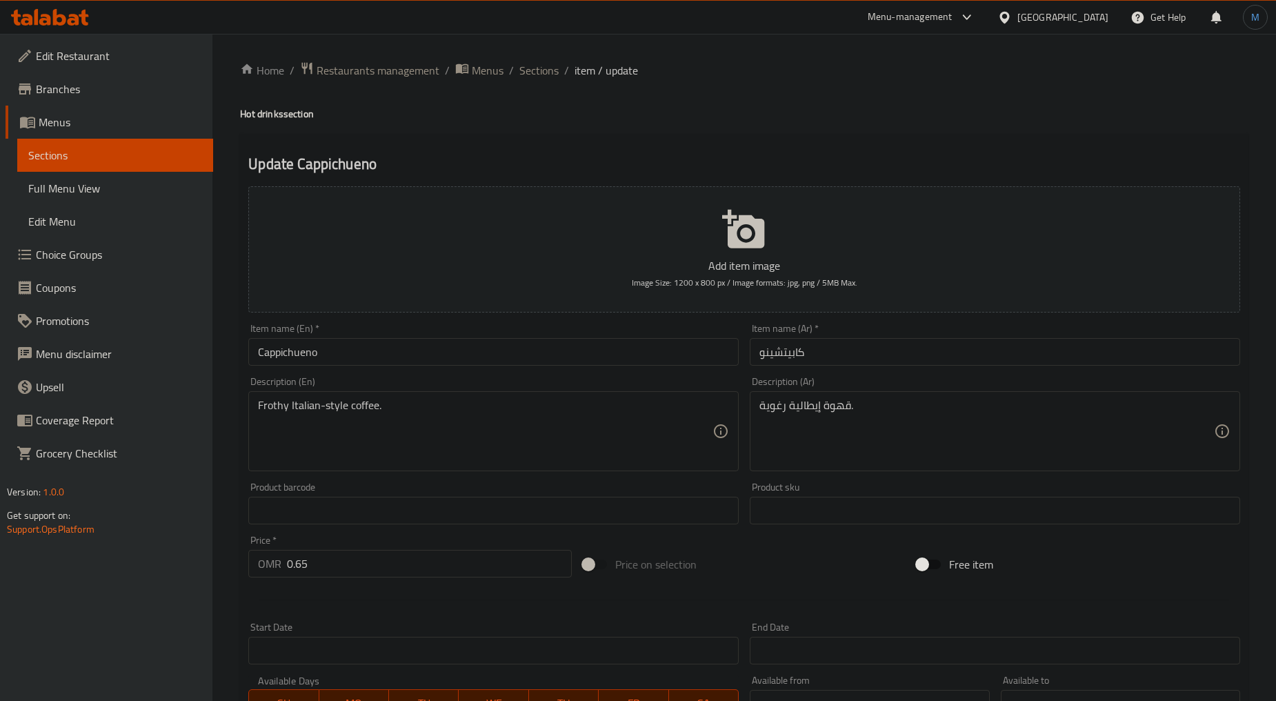
click at [595, 361] on input "Cappichueno" at bounding box center [493, 352] width 490 height 28
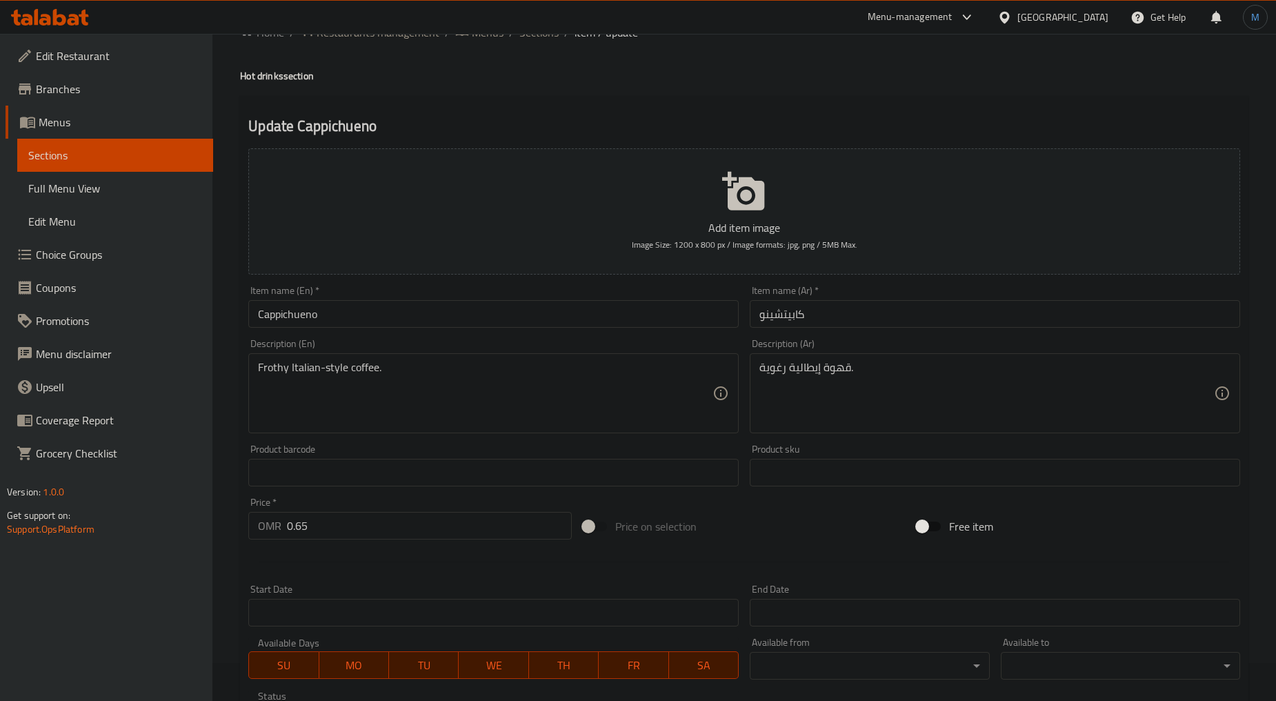
scroll to position [77, 0]
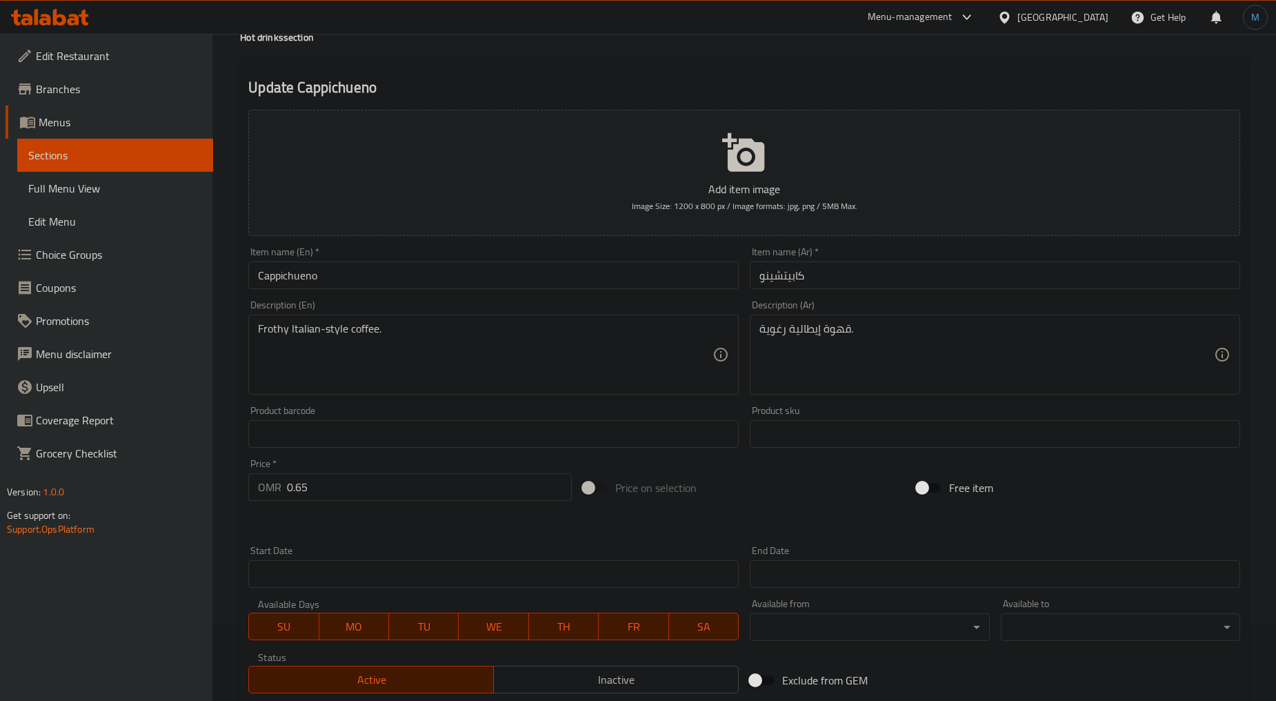
click at [621, 265] on input "Cappichueno" at bounding box center [493, 275] width 490 height 28
paste input "ucci"
type input "Cappuccino"
click at [870, 288] on input "كابيتشينو" at bounding box center [995, 275] width 490 height 28
paste input "text"
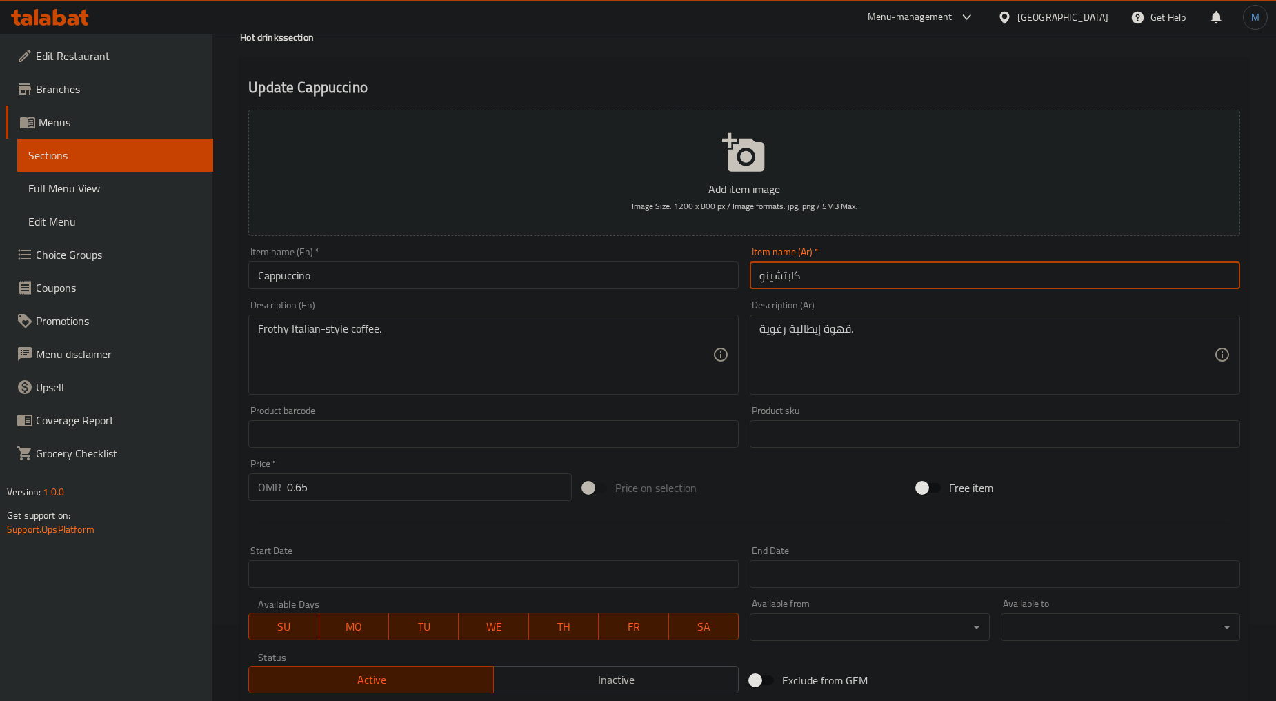
type input "كابتشينو"
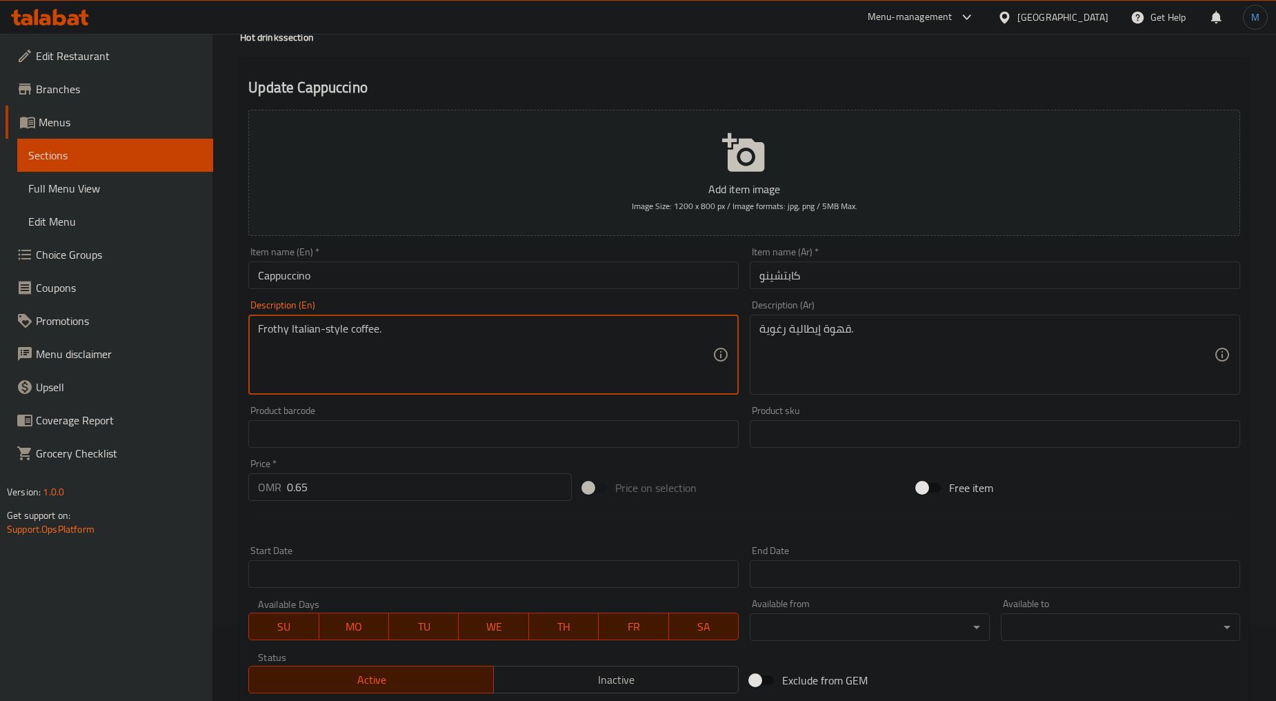
drag, startPoint x: 283, startPoint y: 334, endPoint x: 359, endPoint y: 333, distance: 75.9
click at [359, 333] on textarea "Frothy Italian-style coffee." at bounding box center [485, 355] width 454 height 66
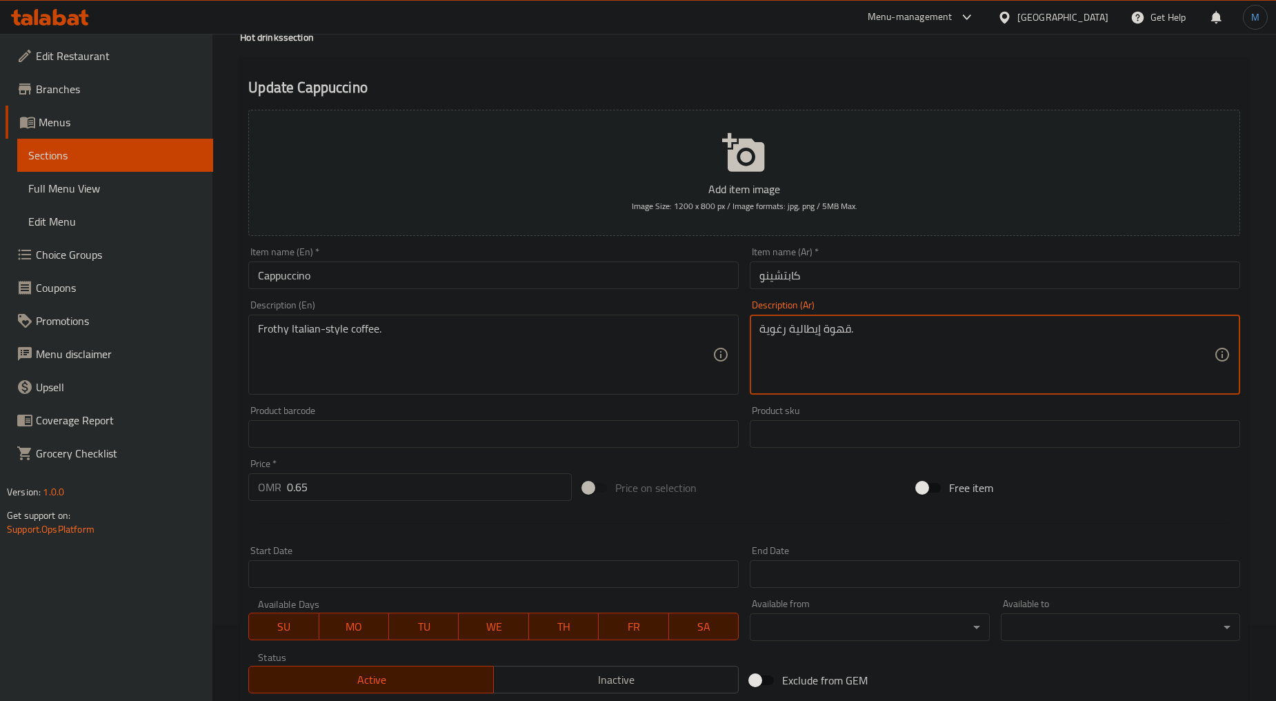
paste textarea "غوية على الطريقة الإيطالية"
type textarea "قهوة رغوية على الطريقة الإيطالية"
click at [873, 279] on input "كابتشينو" at bounding box center [995, 275] width 490 height 28
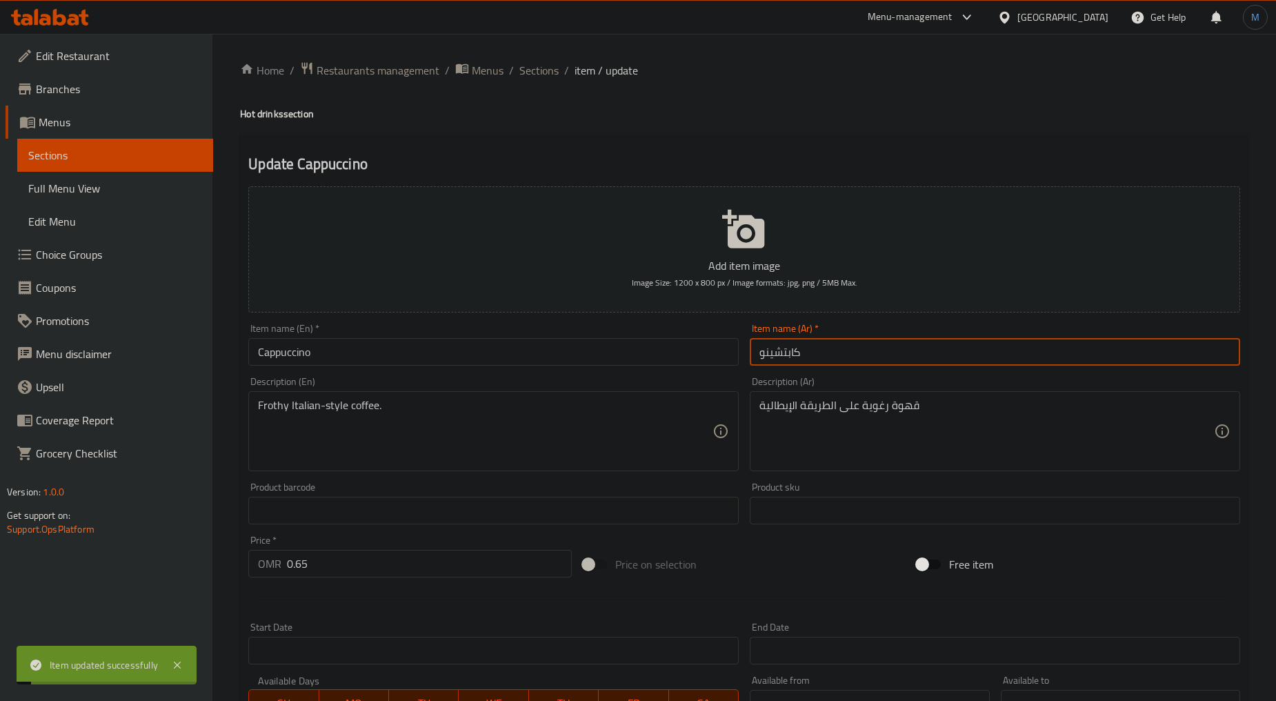
click at [547, 50] on div "Home / Restaurants management / Menus / Sections / item / update Hot drinks sec…" at bounding box center [743, 504] width 1063 height 941
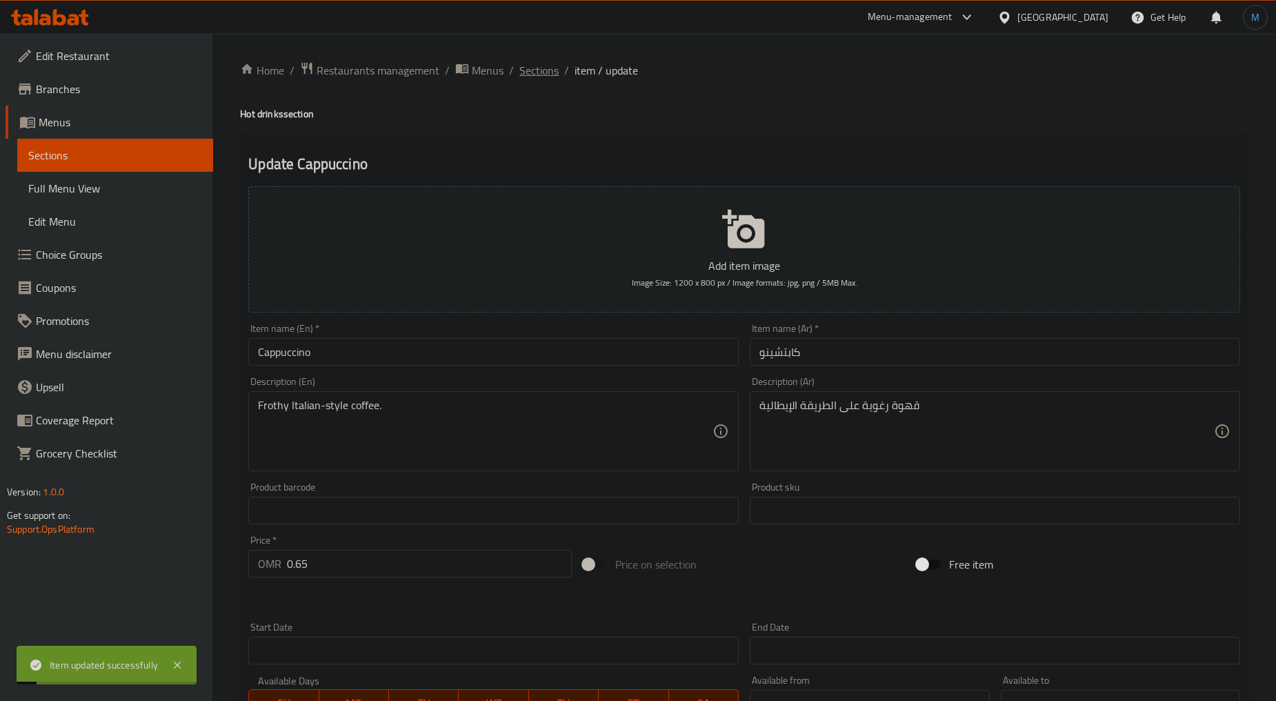
click at [530, 72] on span "Sections" at bounding box center [538, 70] width 39 height 17
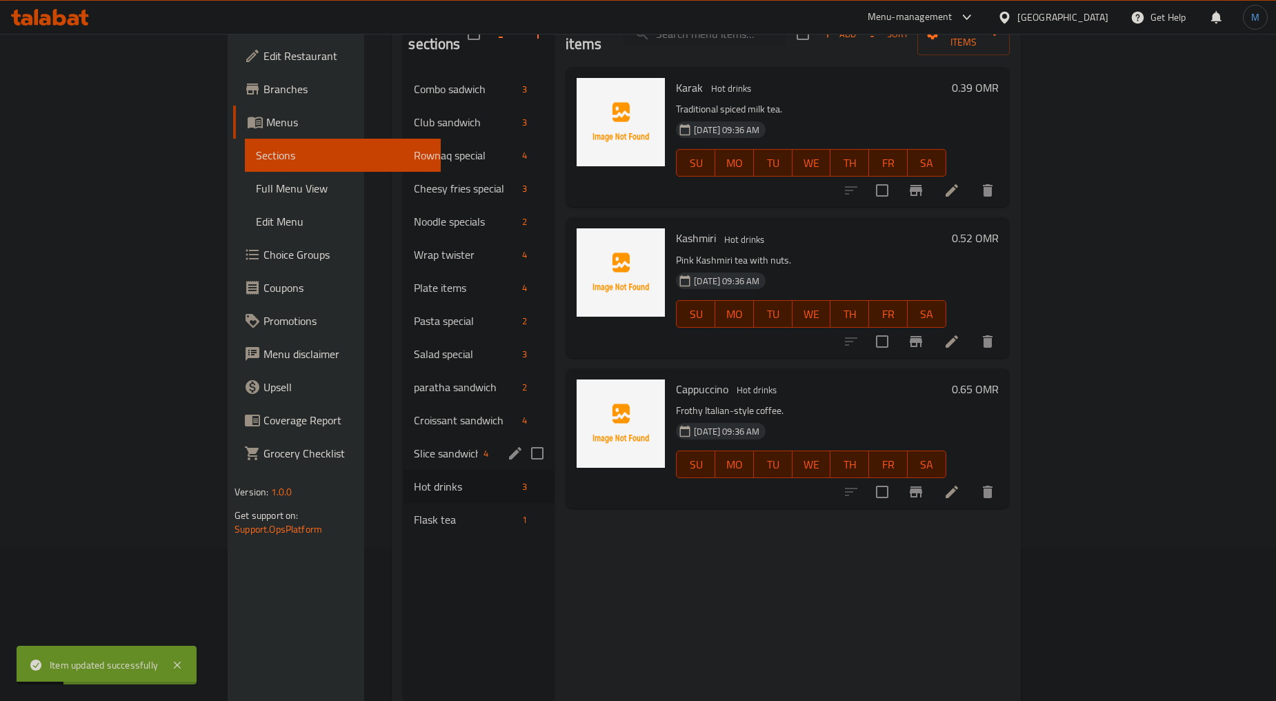
scroll to position [193, 0]
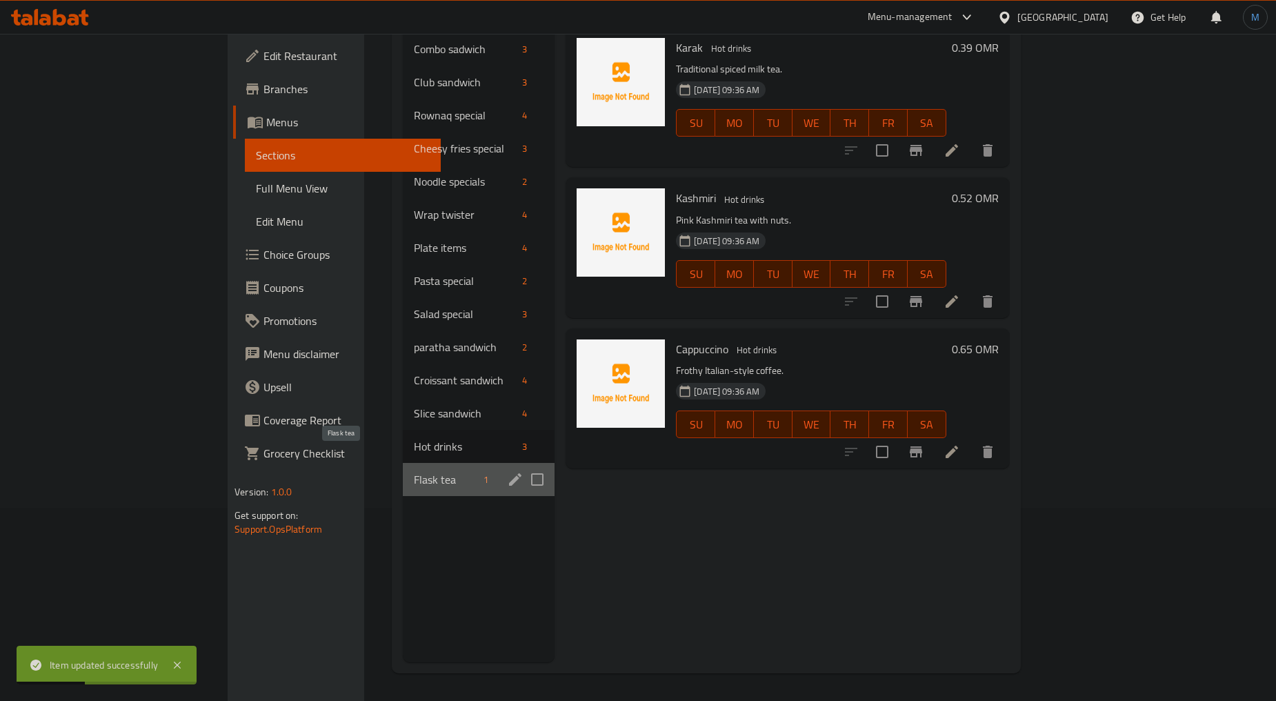
click at [414, 471] on span "Flask tea" at bounding box center [446, 479] width 64 height 17
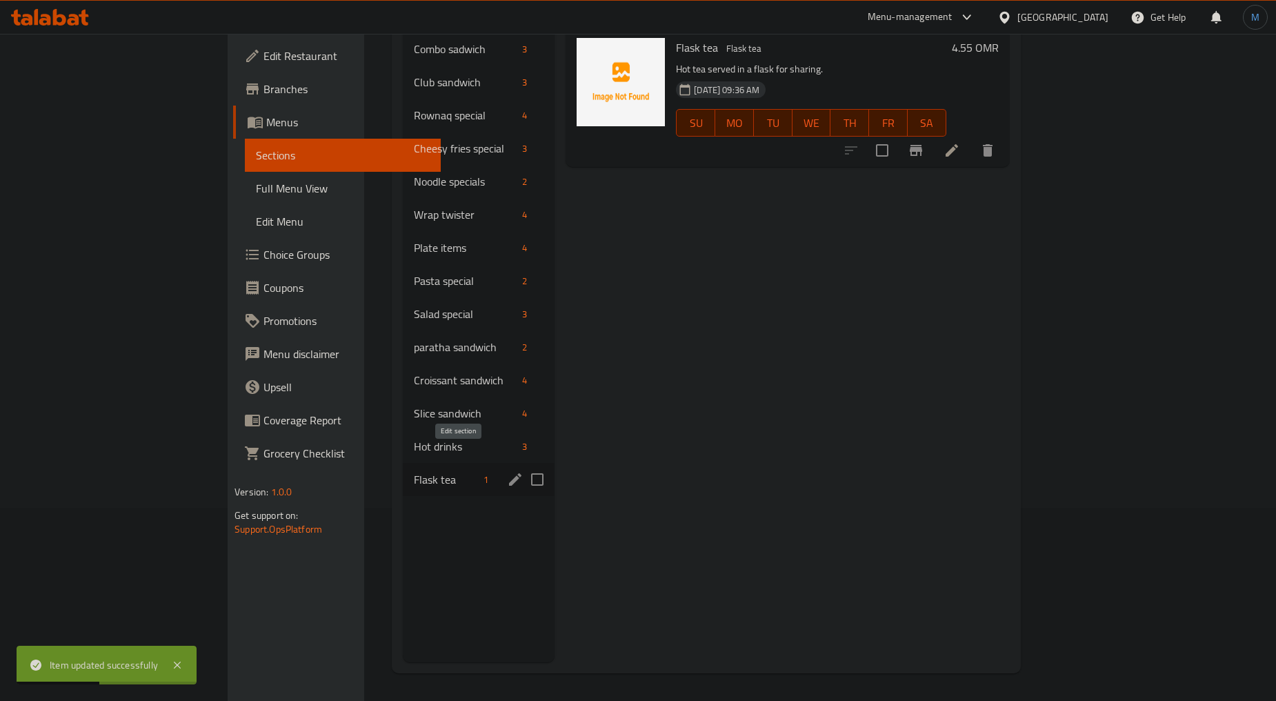
click at [509, 473] on icon "edit" at bounding box center [515, 479] width 12 height 12
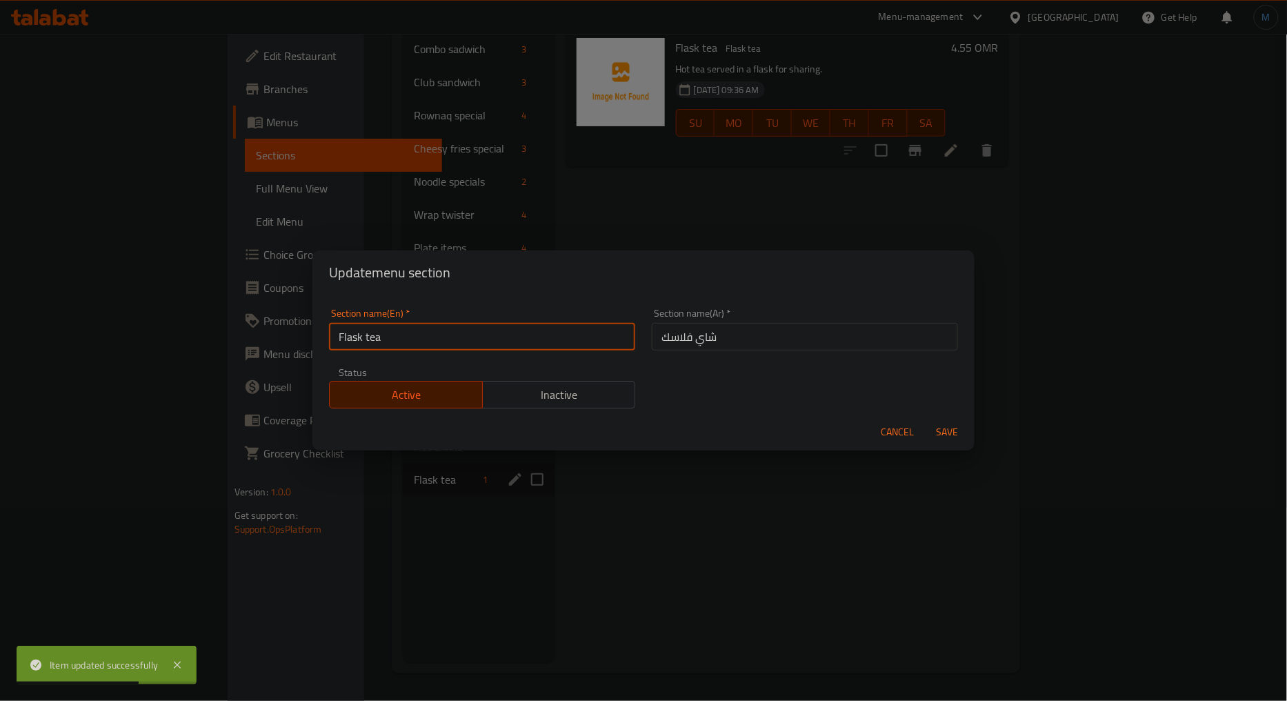
click at [346, 343] on input "Flask tea" at bounding box center [482, 337] width 306 height 28
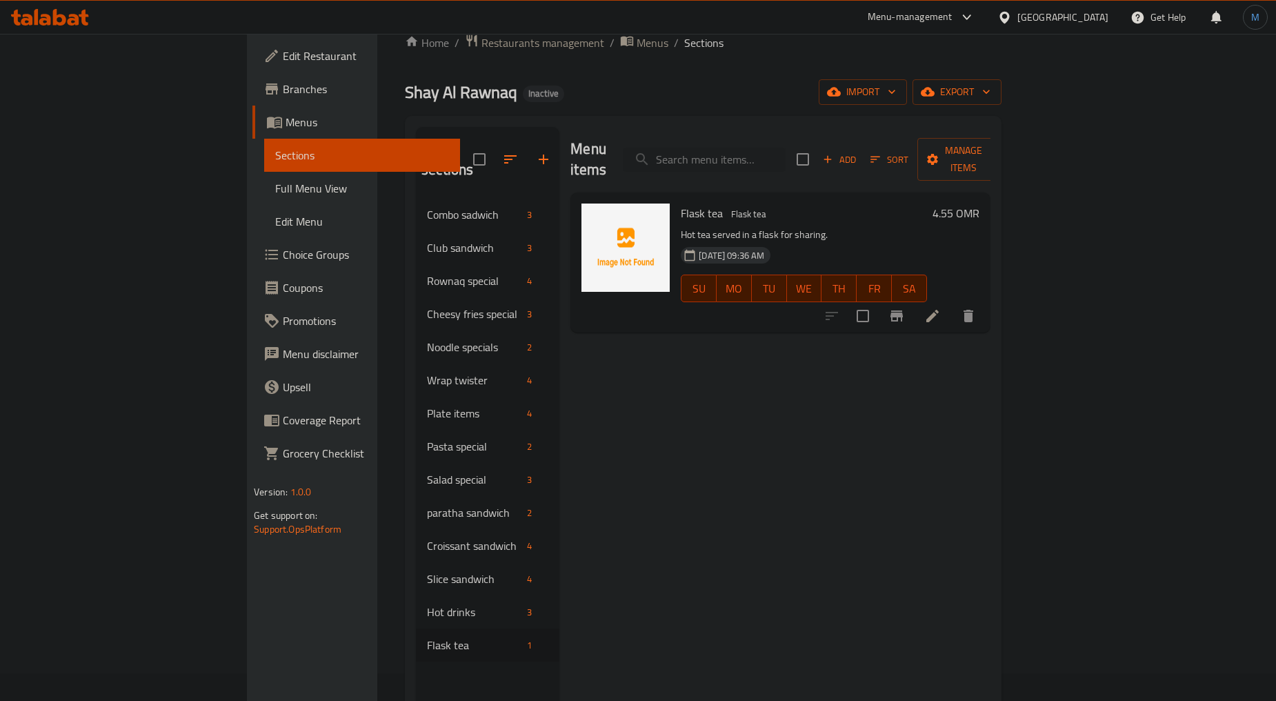
scroll to position [77, 0]
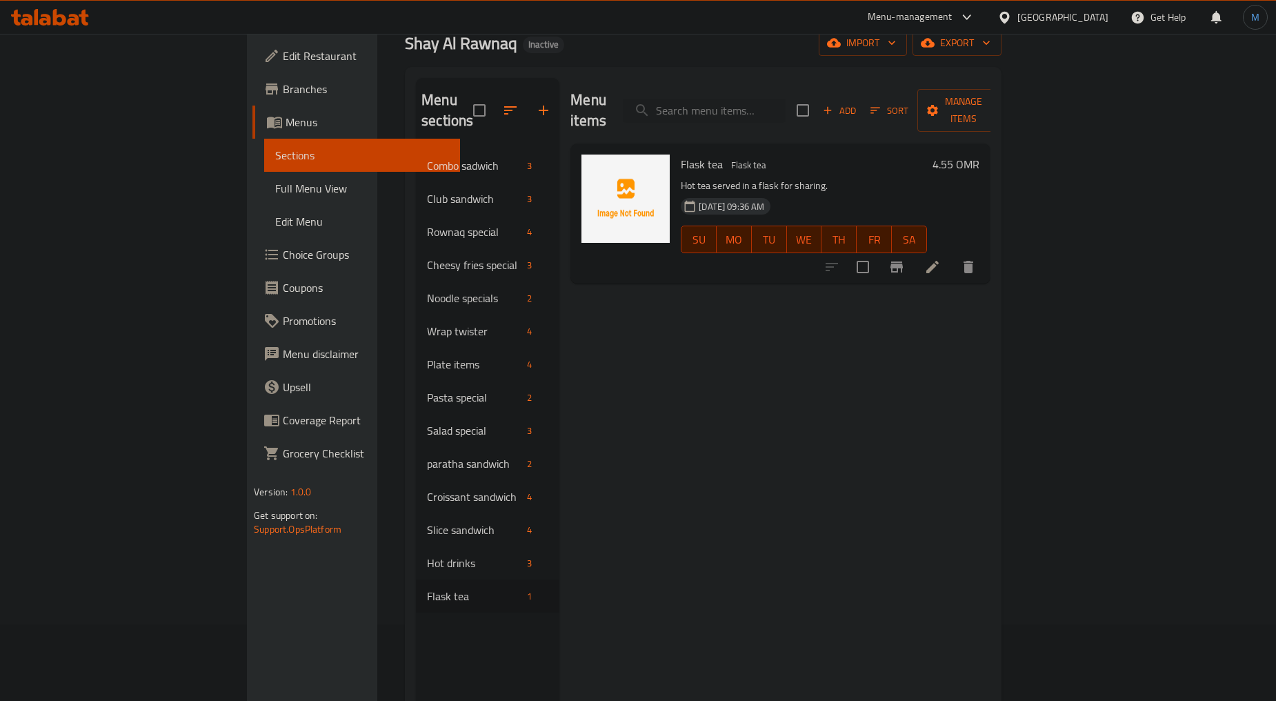
click at [681, 154] on span "Flask tea" at bounding box center [702, 164] width 42 height 21
drag, startPoint x: 654, startPoint y: 147, endPoint x: 636, endPoint y: 141, distance: 18.3
click at [681, 154] on span "Flask tea" at bounding box center [702, 164] width 42 height 21
copy span "Flask tea"
click at [941, 259] on icon at bounding box center [932, 267] width 17 height 17
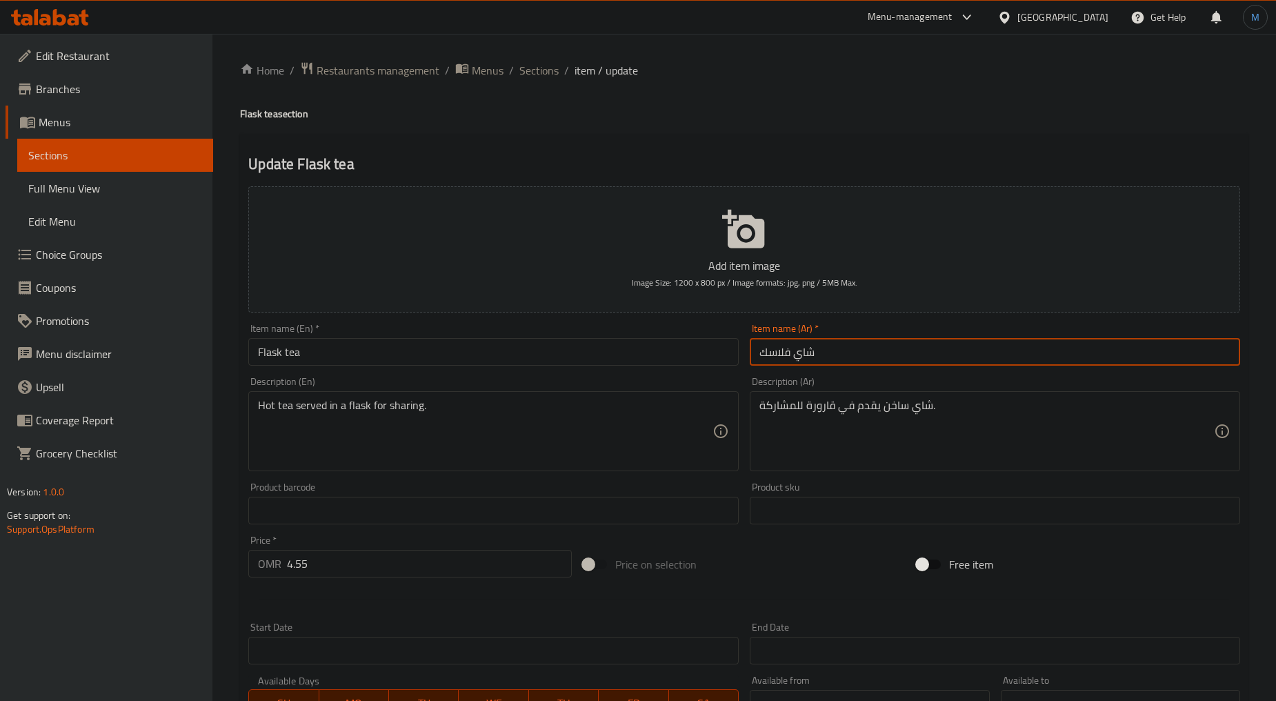
click at [818, 356] on input "شاي فلاسك" at bounding box center [995, 352] width 490 height 28
click at [788, 352] on input "دلة شاي" at bounding box center [995, 352] width 490 height 28
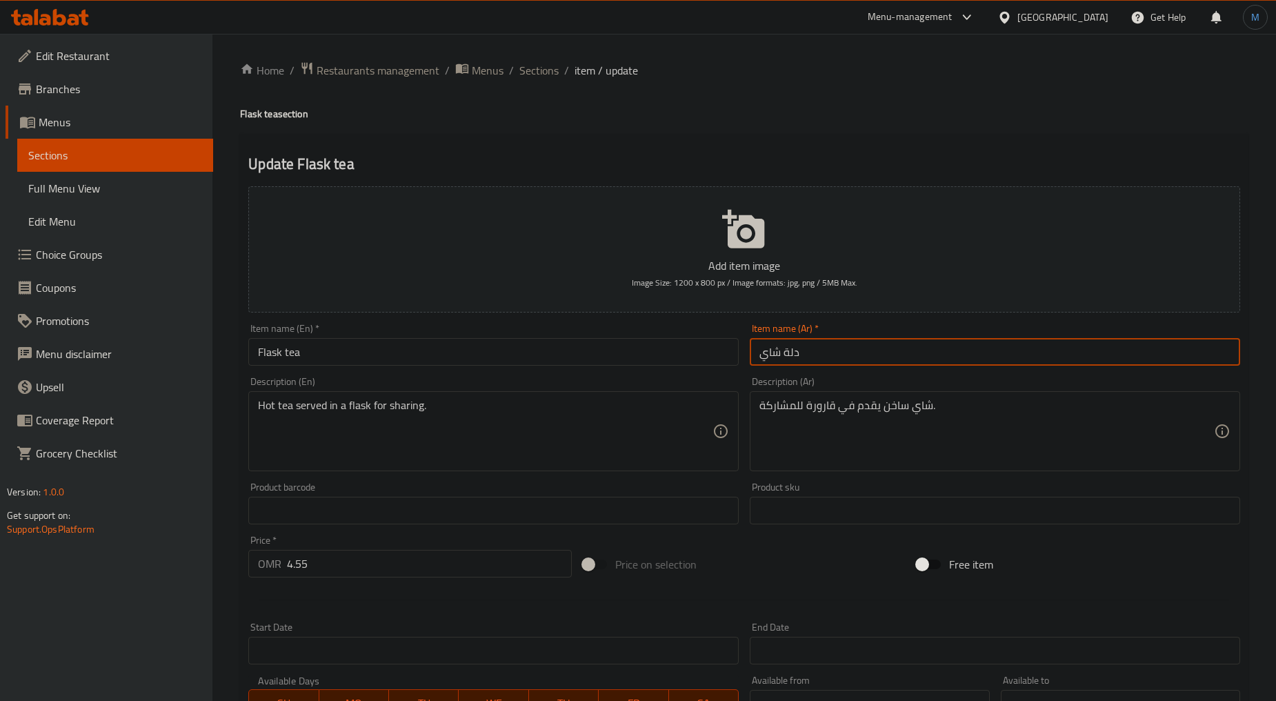
type input "دلة شاي"
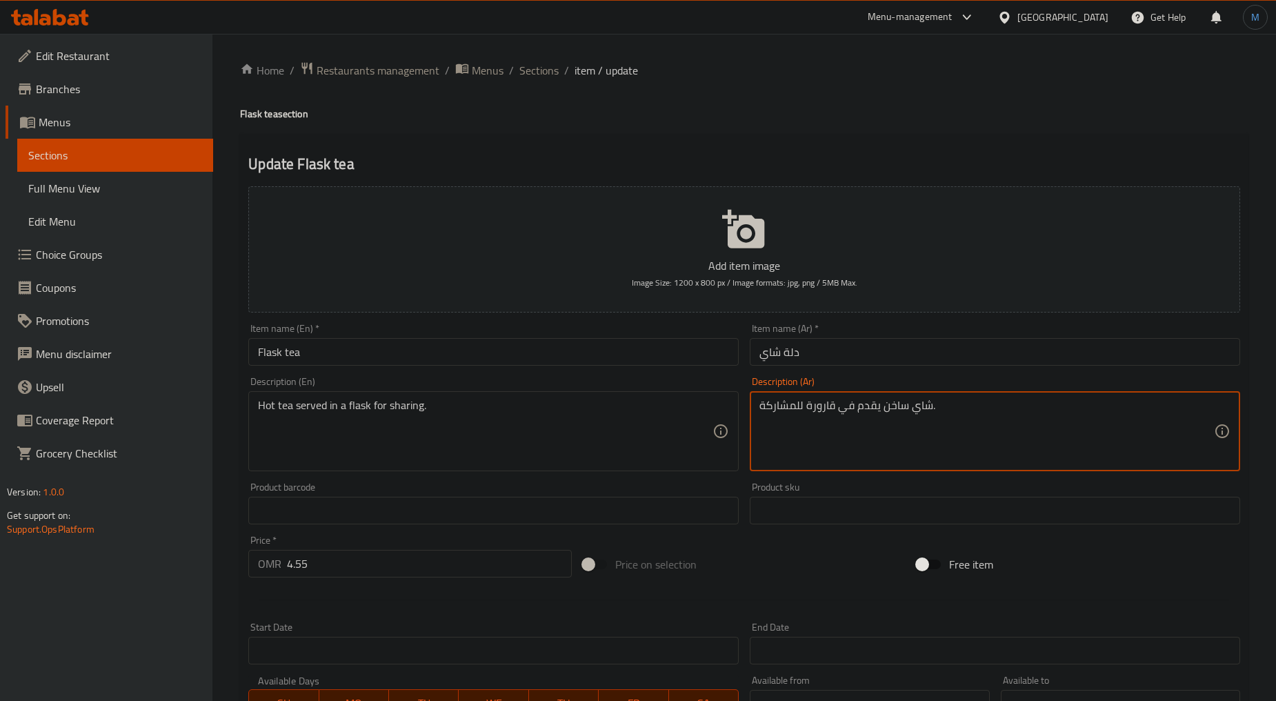
click at [824, 410] on textarea "شاي ساخن يقدم في قارورة للمشاركة." at bounding box center [986, 432] width 454 height 66
paste textarea "دل"
type textarea "شاي ساخن يقدم في دلة للمشاركة."
click at [845, 355] on input "دلة شاي" at bounding box center [995, 352] width 490 height 28
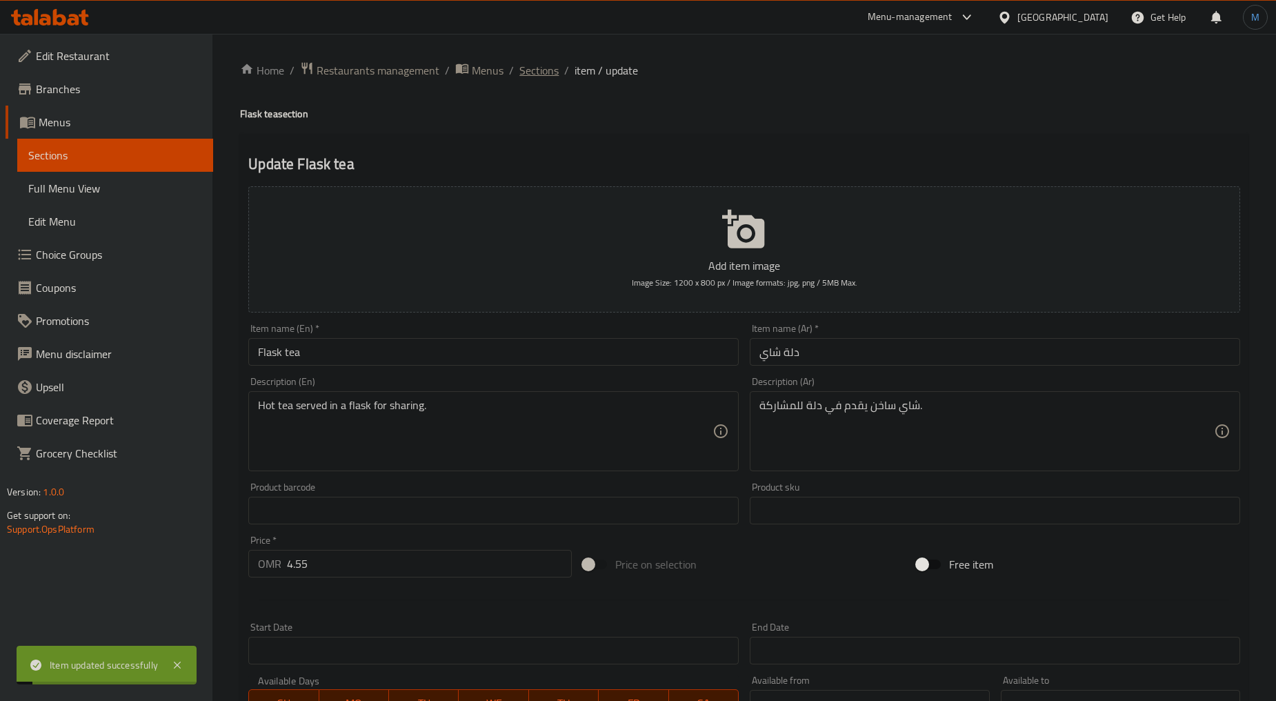
click at [535, 66] on span "Sections" at bounding box center [538, 70] width 39 height 17
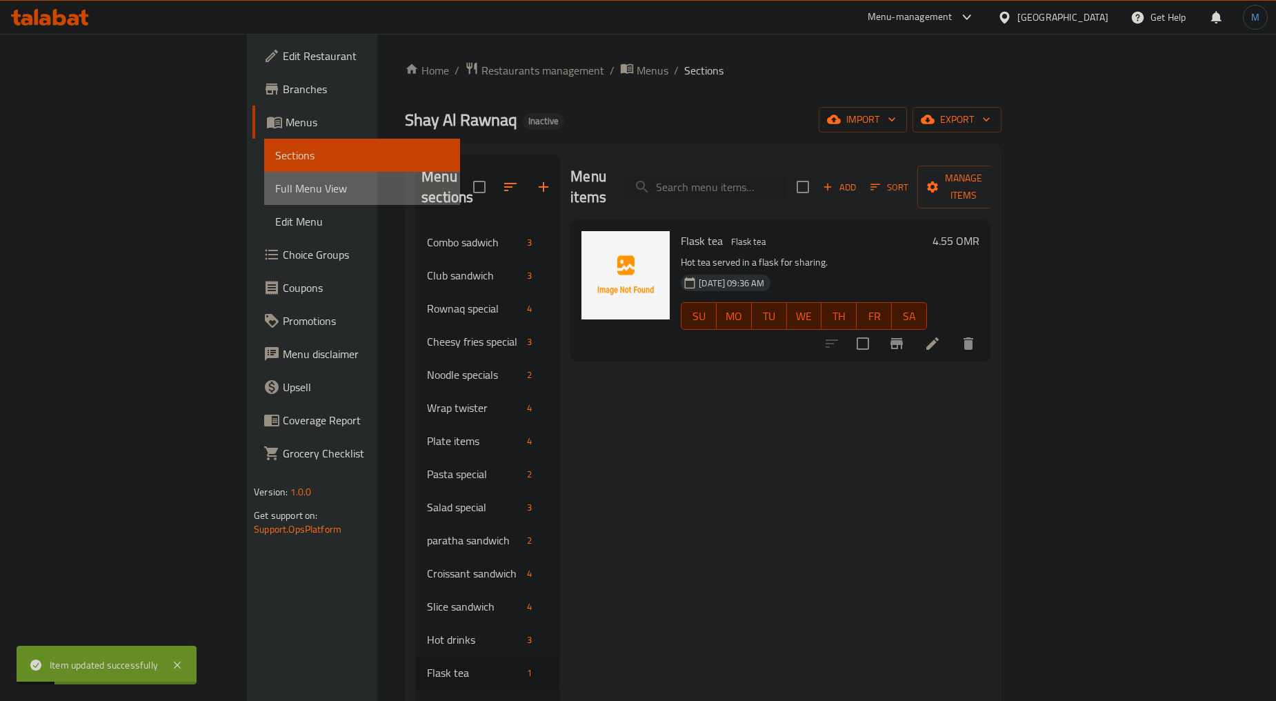
click at [275, 189] on span "Full Menu View" at bounding box center [362, 188] width 174 height 17
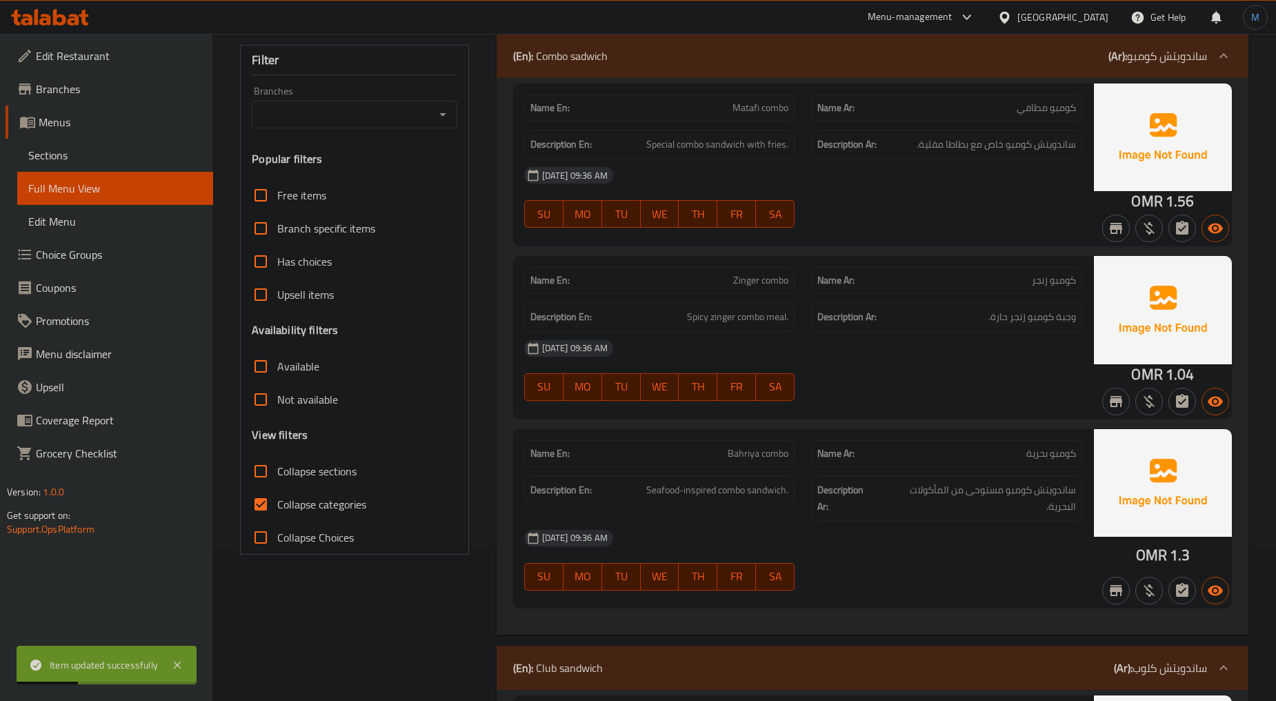
scroll to position [153, 0]
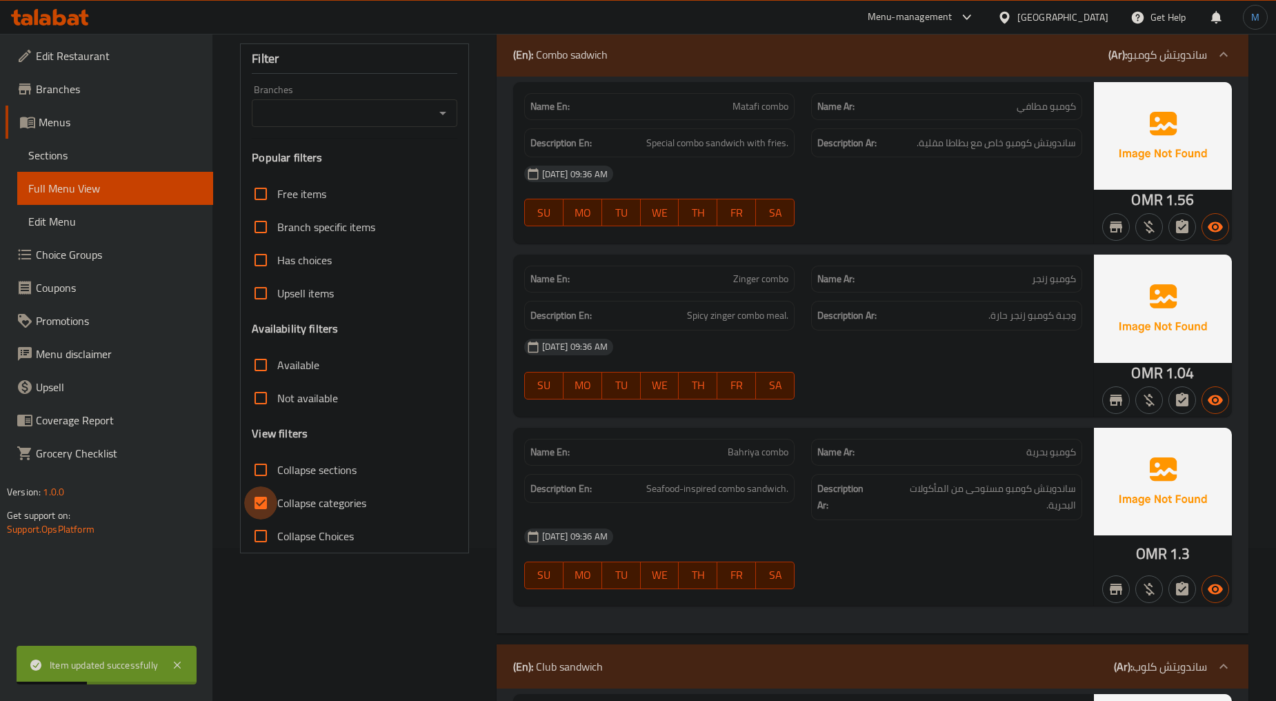
click at [274, 501] on input "Collapse categories" at bounding box center [260, 502] width 33 height 33
checkbox input "false"
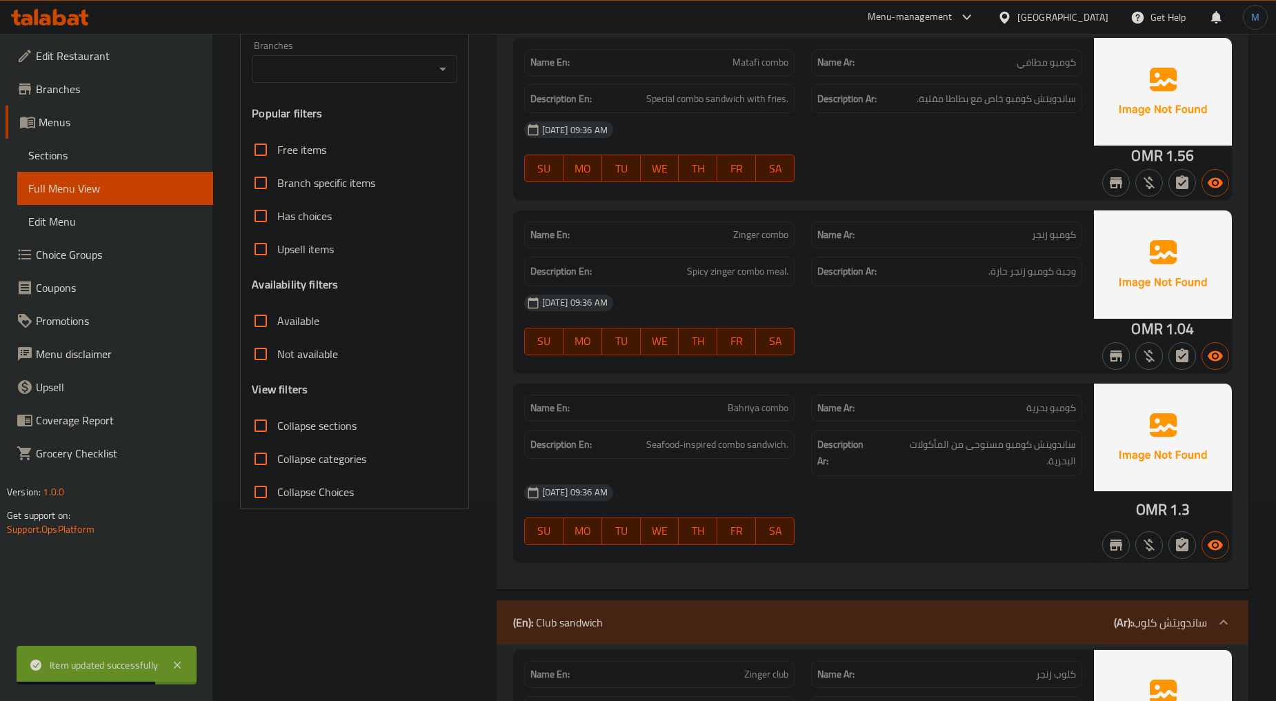
scroll to position [383, 0]
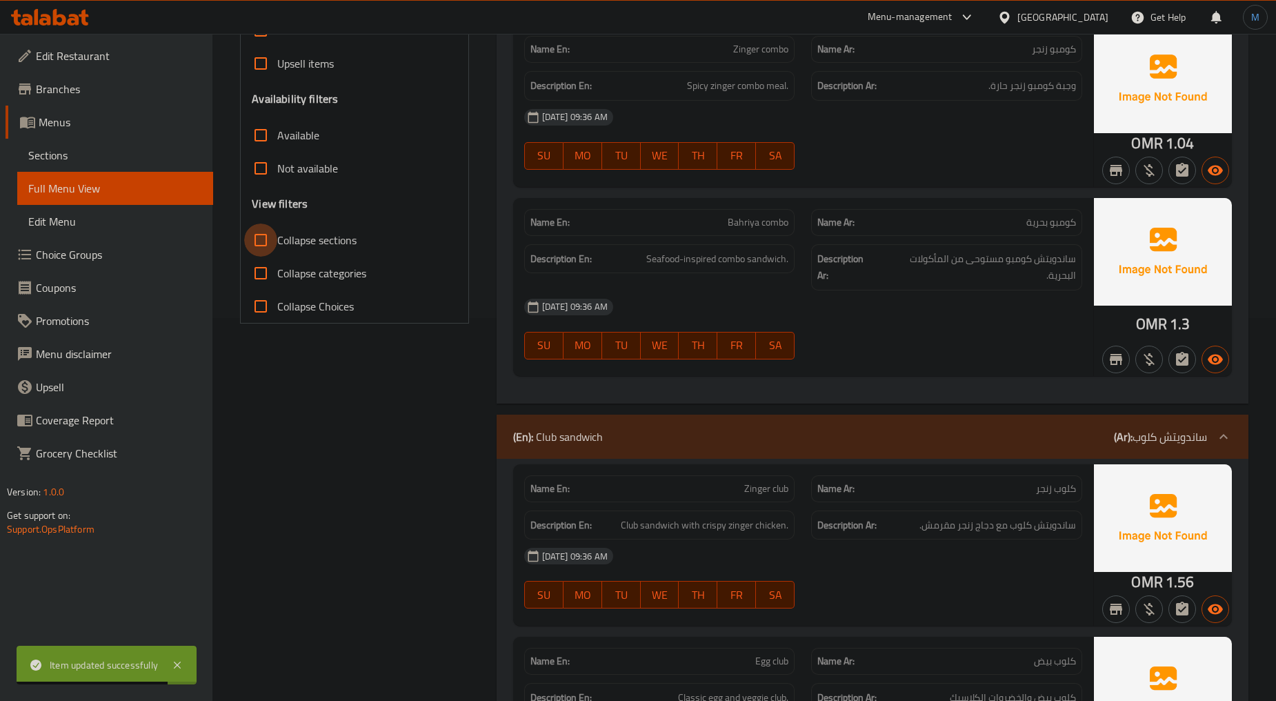
click at [269, 238] on input "Collapse sections" at bounding box center [260, 239] width 33 height 33
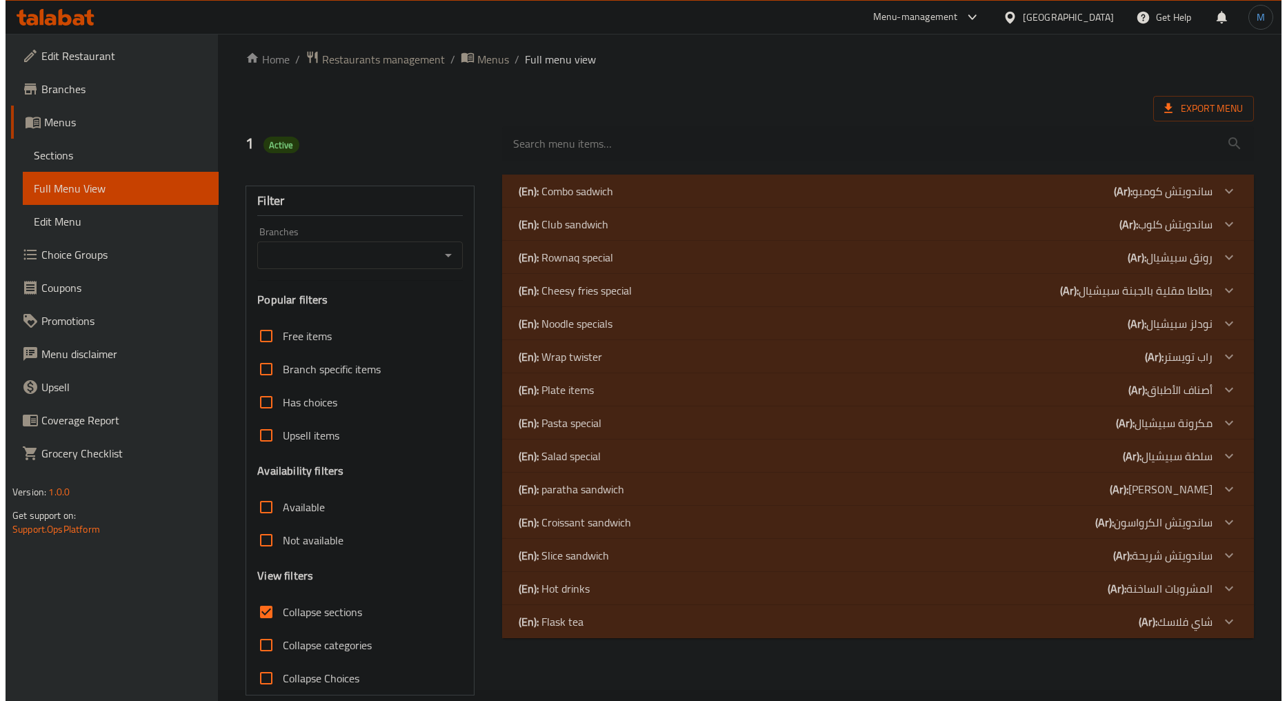
scroll to position [0, 0]
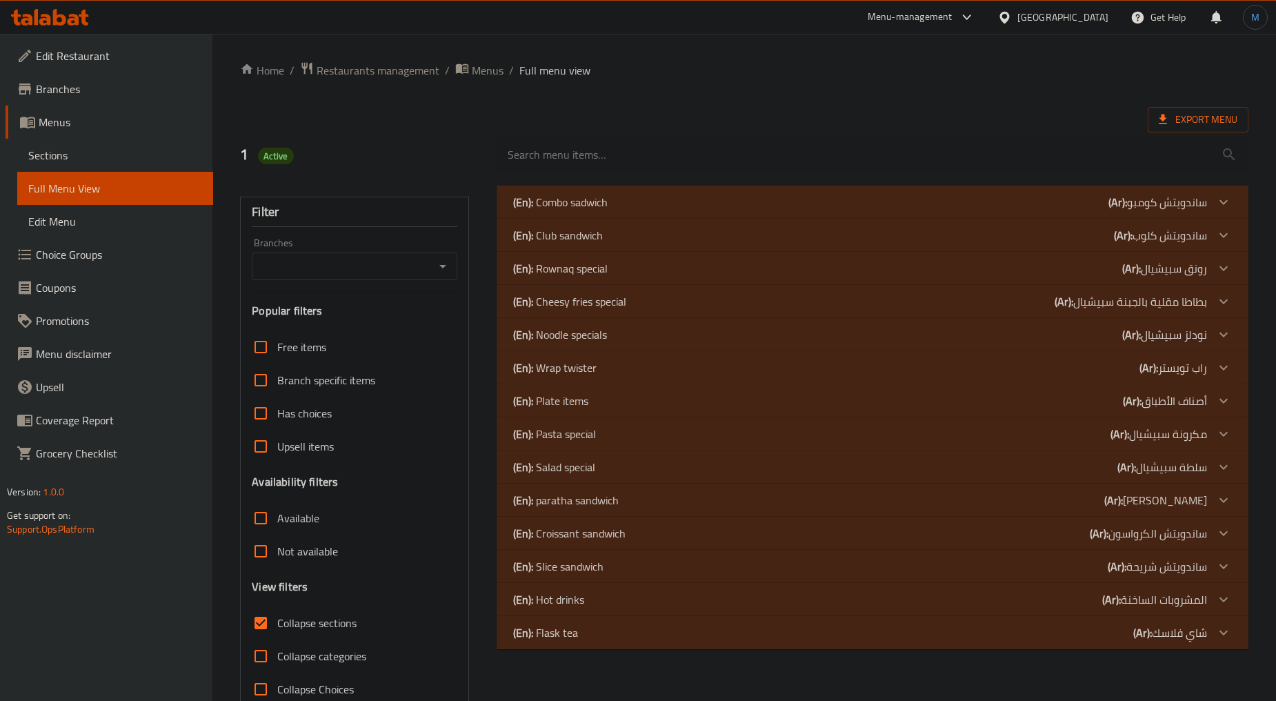
click at [264, 626] on input "Collapse sections" at bounding box center [260, 622] width 33 height 33
checkbox input "false"
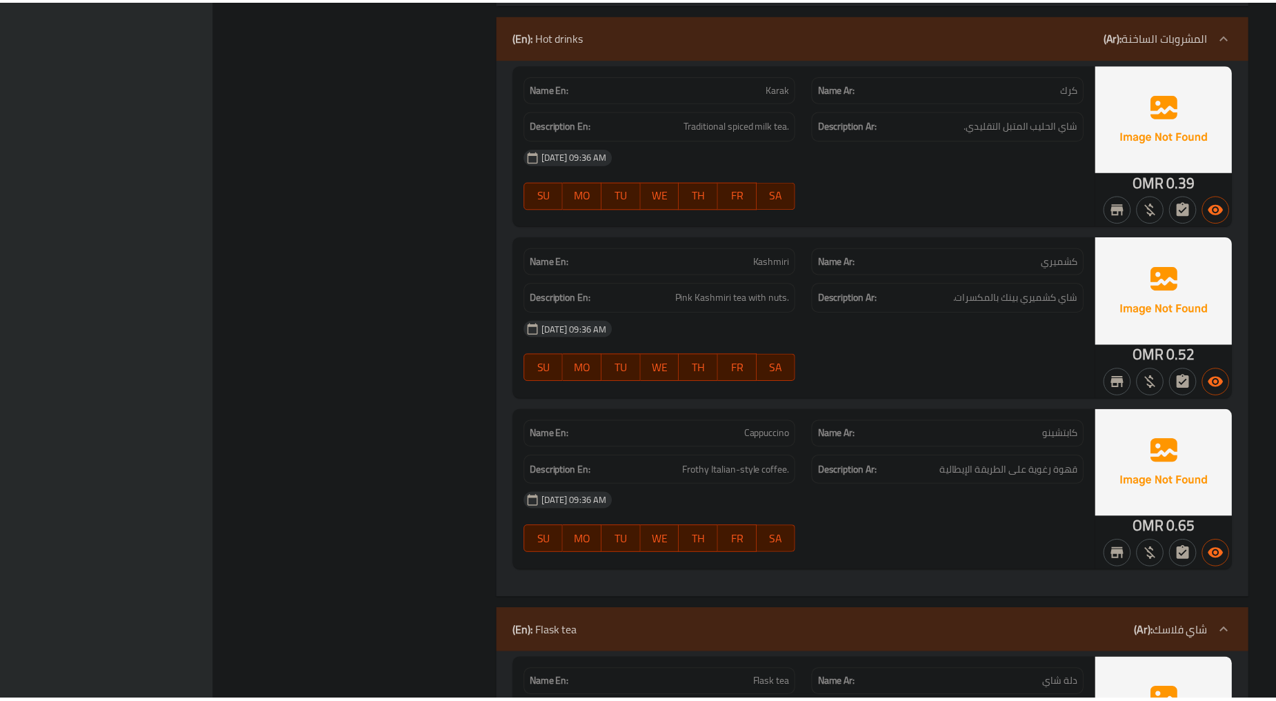
scroll to position [8528, 0]
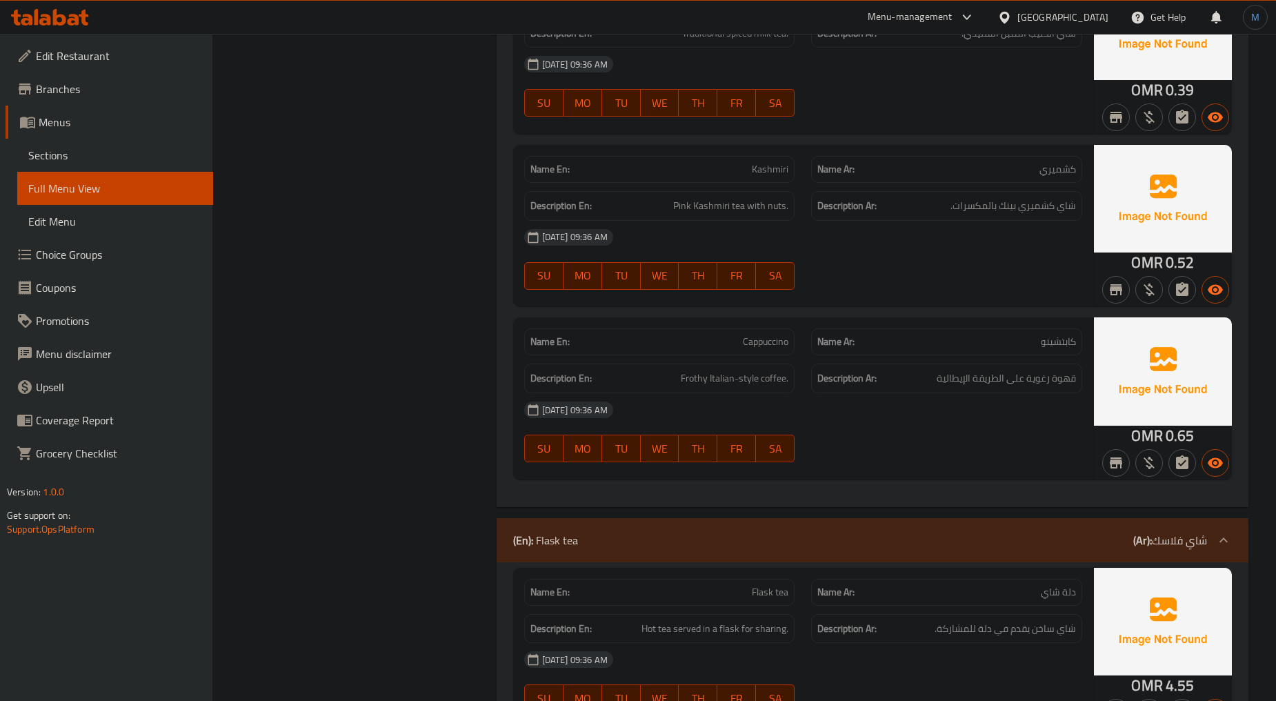
click at [100, 159] on span "Sections" at bounding box center [115, 155] width 174 height 17
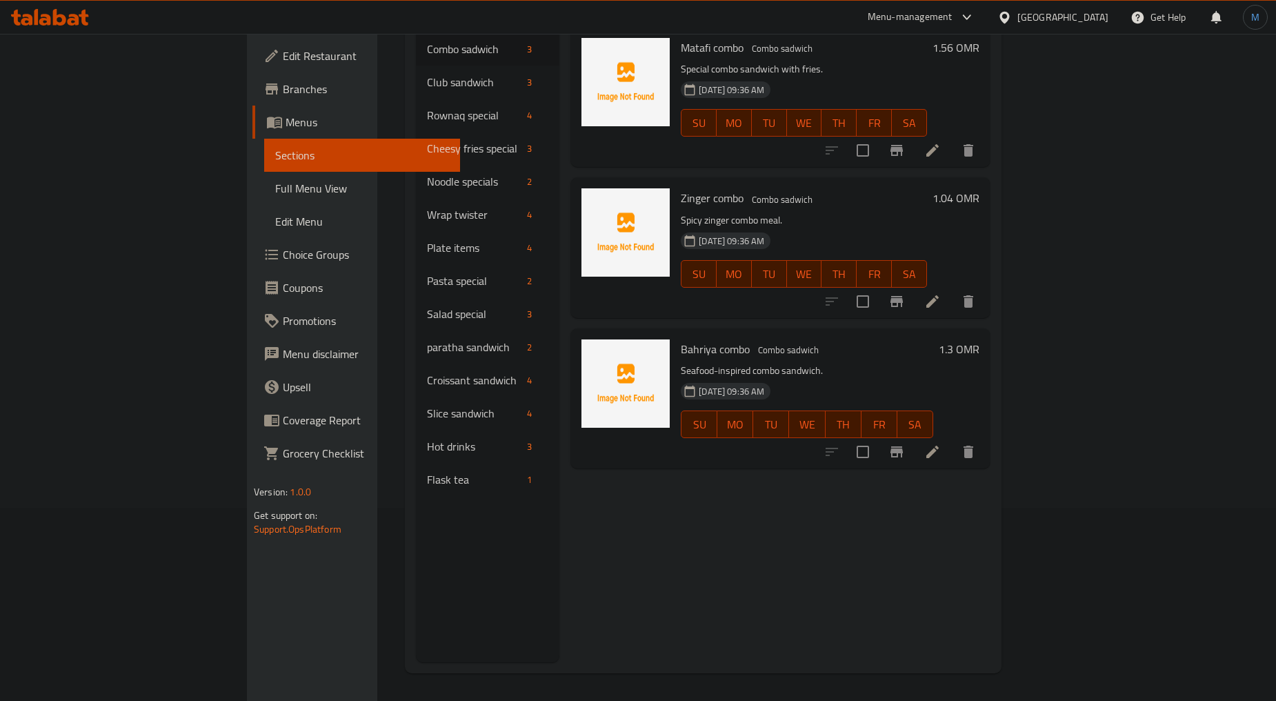
scroll to position [193, 0]
